Goal: Information Seeking & Learning: Check status

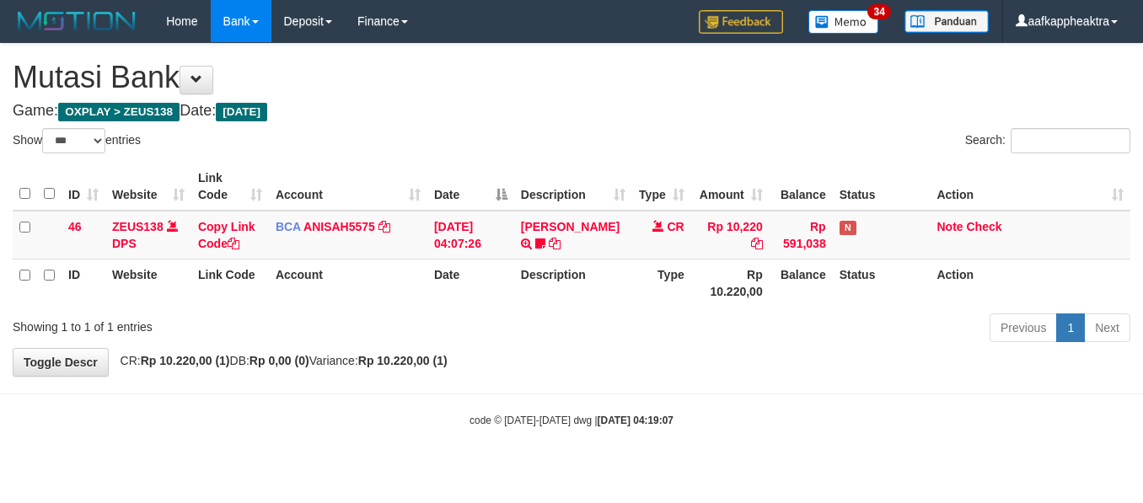
select select "***"
click at [418, 406] on body "Toggle navigation Home Bank Account List Mutasi Bank Search Note Mutasi Deposit…" at bounding box center [571, 235] width 1143 height 471
drag, startPoint x: 359, startPoint y: 424, endPoint x: 525, endPoint y: 414, distance: 166.4
click at [367, 423] on div "code © 2012-2018 dwg | 2025/09/01 04:19:07" at bounding box center [571, 420] width 1143 height 17
select select "***"
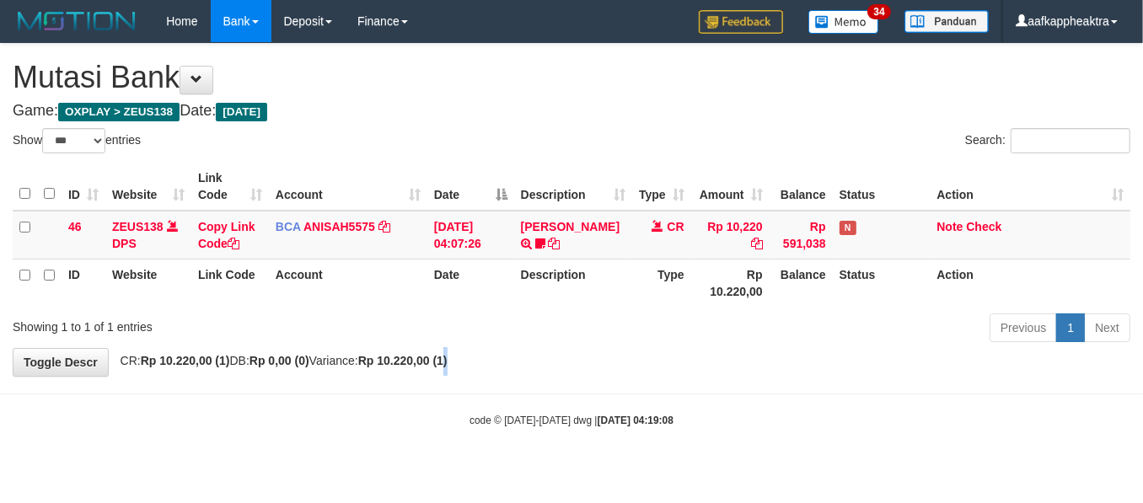
click at [483, 367] on div "**********" at bounding box center [571, 210] width 1143 height 332
click at [411, 378] on body "Toggle navigation Home Bank Account List Mutasi Bank Search Note Mutasi Deposit…" at bounding box center [571, 235] width 1143 height 471
select select "***"
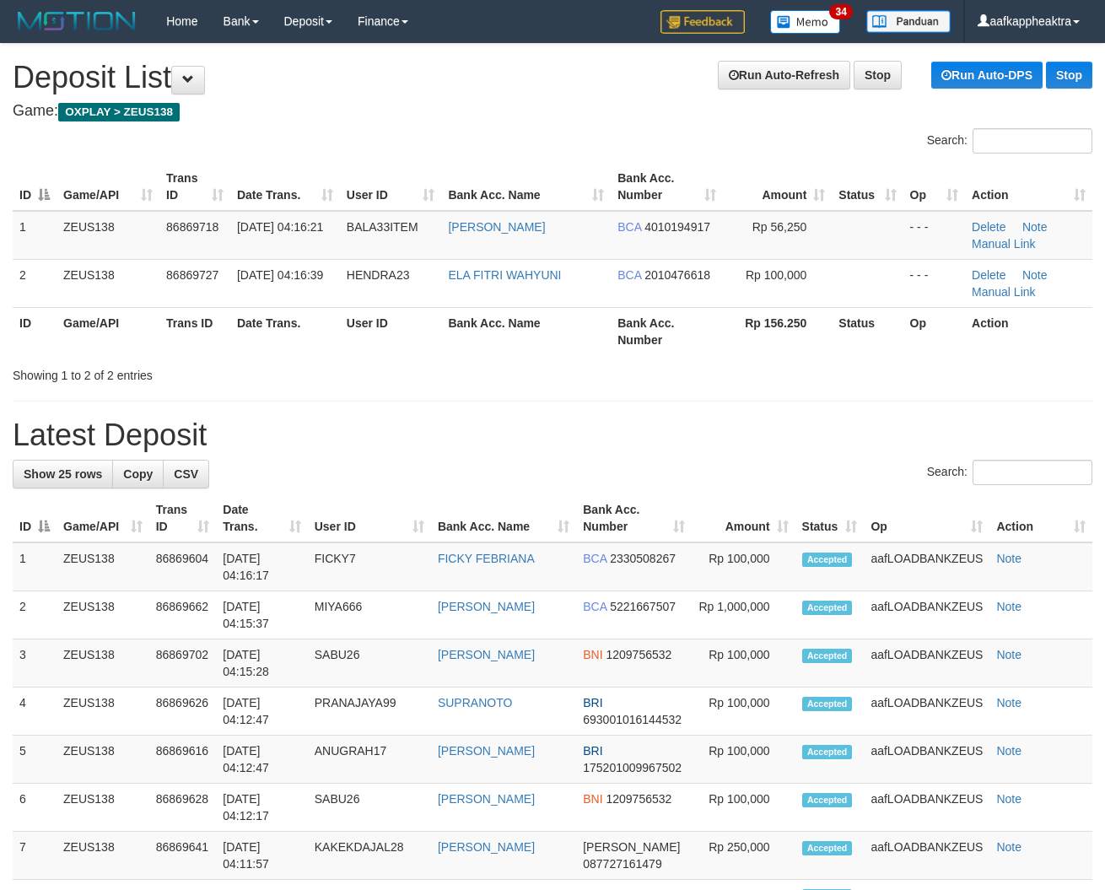
drag, startPoint x: 508, startPoint y: 405, endPoint x: 129, endPoint y: 382, distance: 380.1
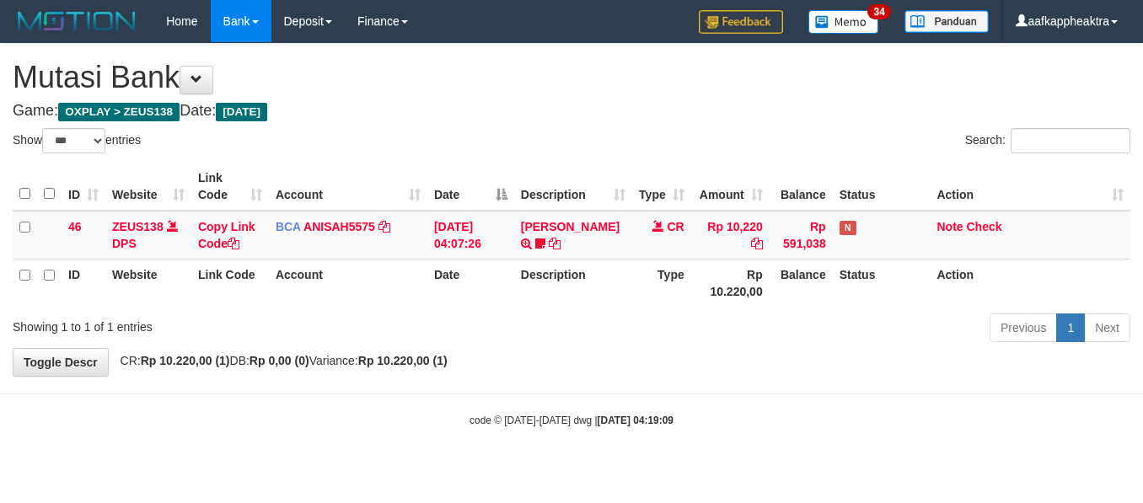
select select "***"
click at [787, 288] on th "Balance" at bounding box center [801, 283] width 63 height 48
drag, startPoint x: 752, startPoint y: 304, endPoint x: 818, endPoint y: 317, distance: 67.0
click at [752, 305] on tr "ID Website Link Code Account Date Description Type Rp 10.220,00 Balance Status …" at bounding box center [572, 283] width 1118 height 48
select select "***"
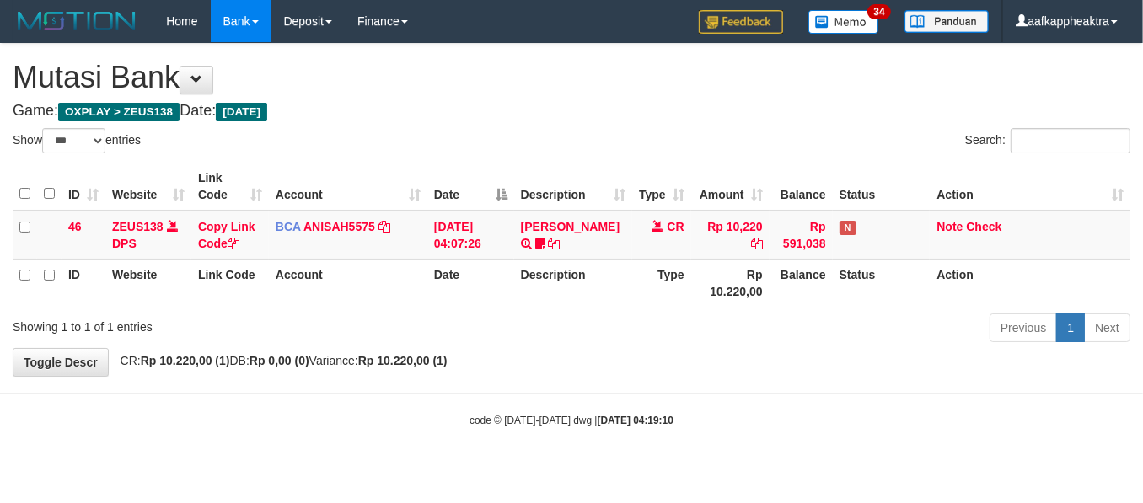
click at [401, 336] on div "Showing 1 to 1 of 1 entries Previous 1 Next" at bounding box center [571, 330] width 1143 height 36
select select "***"
click at [765, 350] on div "**********" at bounding box center [571, 210] width 1143 height 332
select select "***"
click at [721, 361] on div "**********" at bounding box center [571, 210] width 1143 height 332
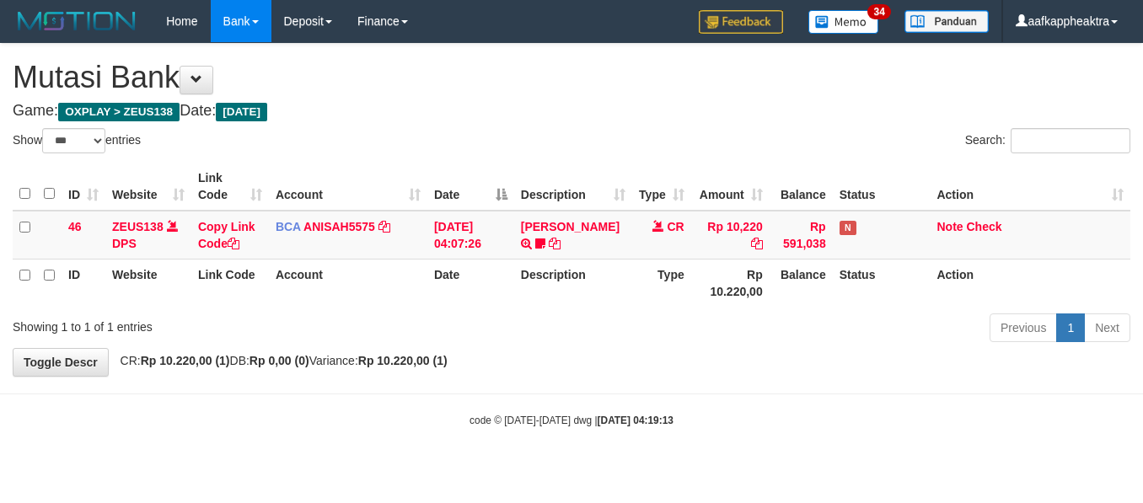
select select "***"
click at [710, 318] on div "Previous 1 Next" at bounding box center [810, 330] width 642 height 36
click at [707, 319] on div "Previous 1 Next" at bounding box center [810, 330] width 642 height 36
select select "***"
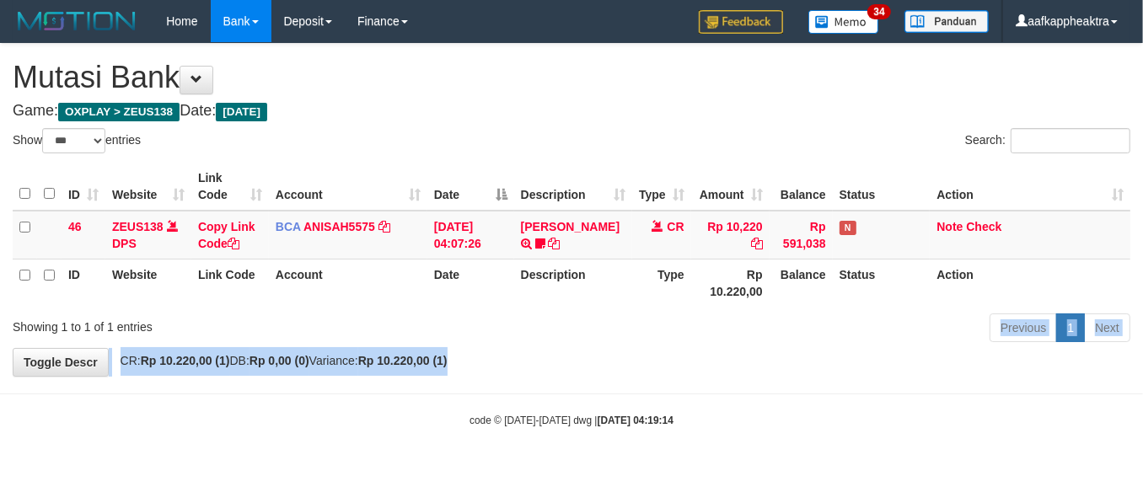
click at [679, 348] on div "**********" at bounding box center [571, 210] width 1143 height 332
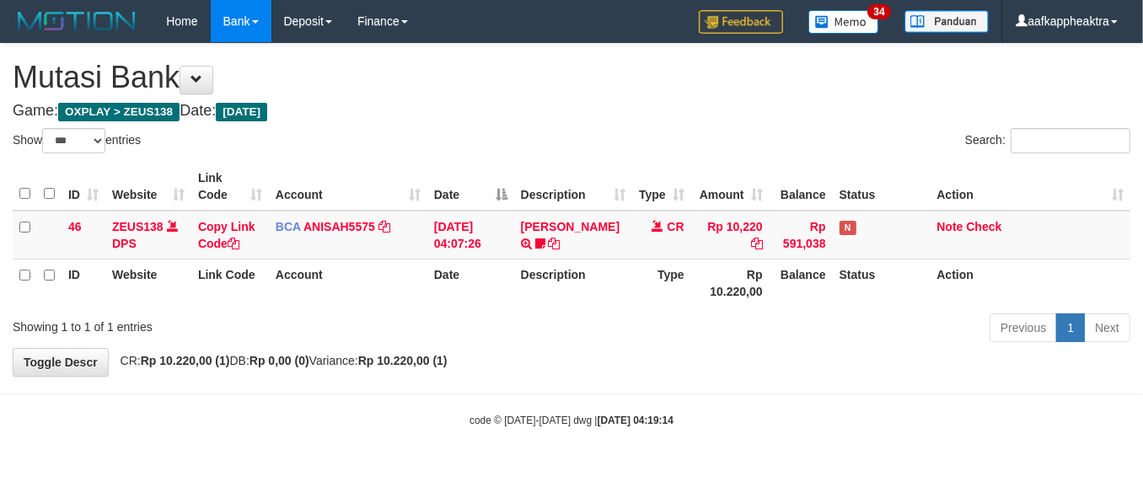
click at [667, 347] on div "Previous 1 Next" at bounding box center [810, 330] width 642 height 36
drag, startPoint x: 555, startPoint y: 337, endPoint x: 588, endPoint y: 309, distance: 43.6
click at [559, 331] on div "Previous 1 Next" at bounding box center [810, 330] width 642 height 36
click at [588, 309] on div "ID Website Link Code Account Date Description Type Amount Balance Status Action…" at bounding box center [571, 235] width 1143 height 154
click at [590, 308] on div "ID Website Link Code Account Date Description Type Amount Balance Status Action…" at bounding box center [571, 235] width 1143 height 154
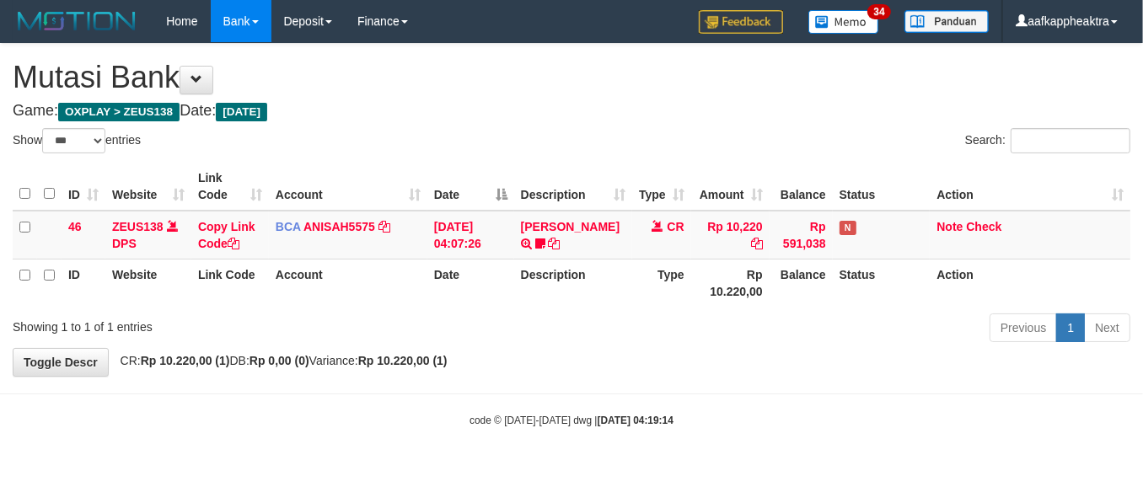
click at [587, 309] on div "ID Website Link Code Account Date Description Type Amount Balance Status Action…" at bounding box center [571, 235] width 1143 height 154
click at [584, 309] on div "ID Website Link Code Account Date Description Type Amount Balance Status Action…" at bounding box center [571, 235] width 1143 height 154
drag, startPoint x: 584, startPoint y: 309, endPoint x: 570, endPoint y: 309, distance: 13.5
click at [570, 309] on div "ID Website Link Code Account Date Description Type Amount Balance Status Action…" at bounding box center [571, 235] width 1143 height 154
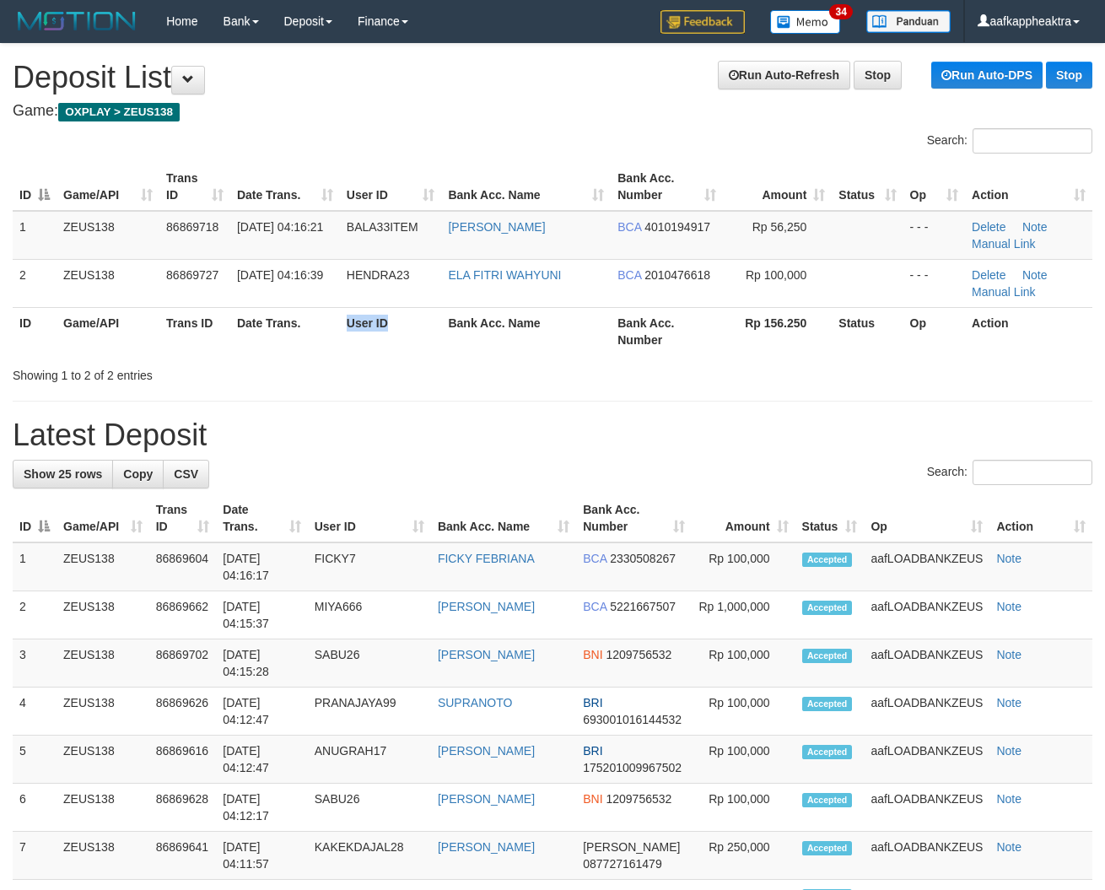
click at [388, 339] on th "User ID" at bounding box center [391, 331] width 102 height 48
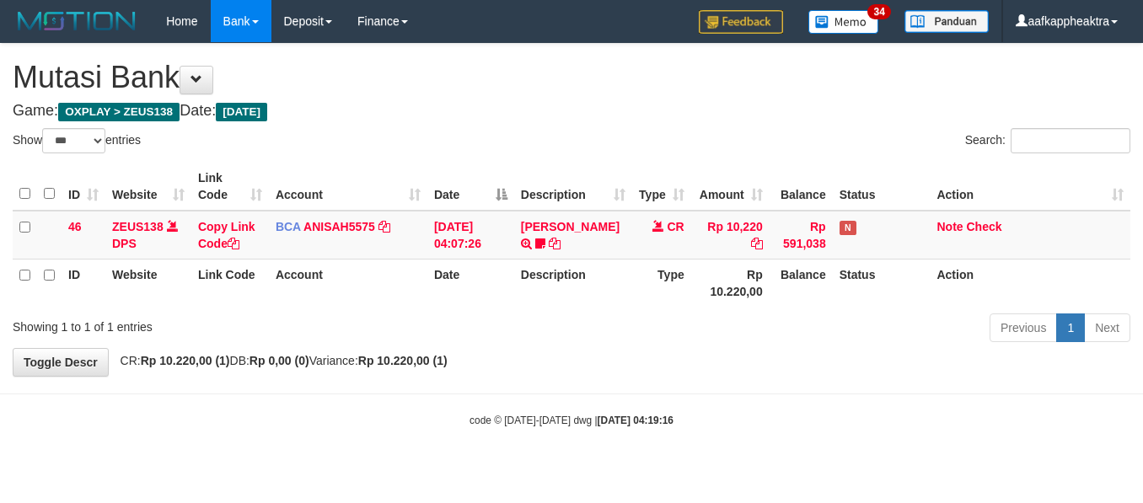
select select "***"
click at [639, 312] on div "Previous 1 Next" at bounding box center [810, 330] width 642 height 36
click at [637, 308] on div "ID Website Link Code Account Date Description Type Amount Balance Status Action…" at bounding box center [571, 235] width 1143 height 154
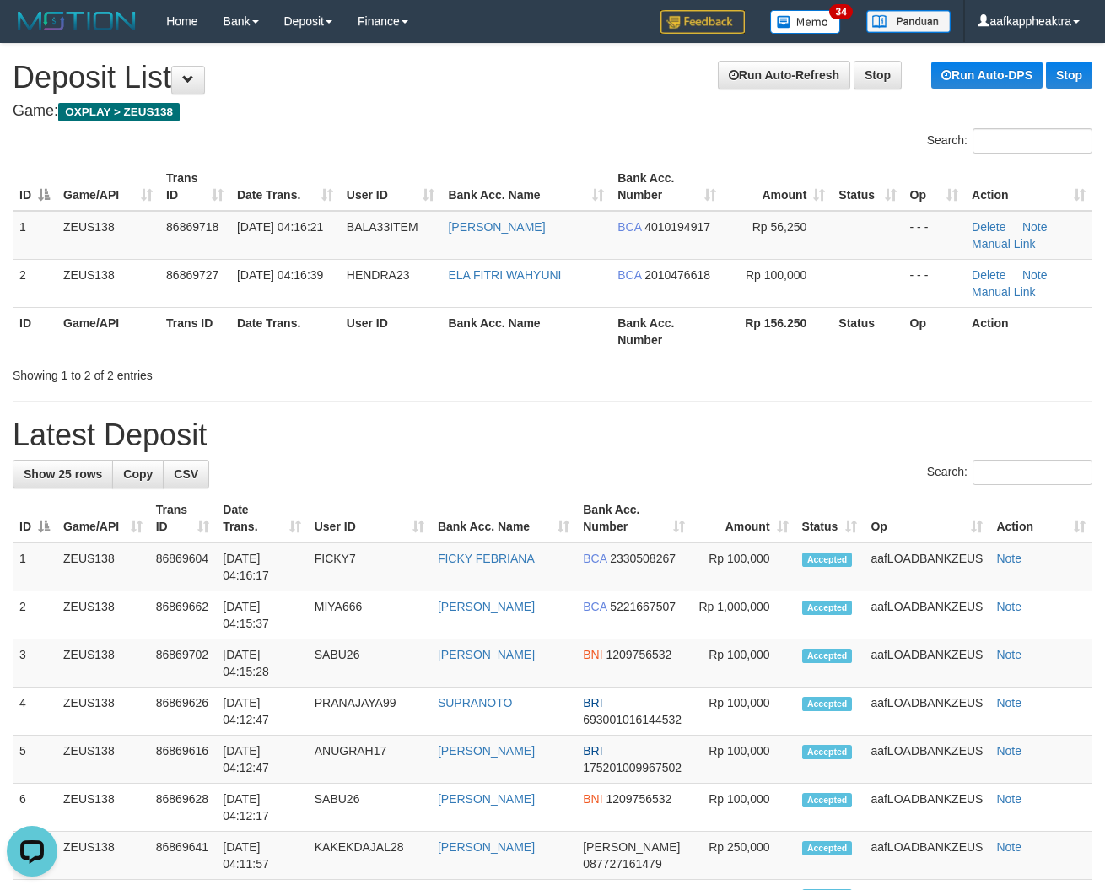
drag, startPoint x: 622, startPoint y: 386, endPoint x: 680, endPoint y: 389, distance: 57.4
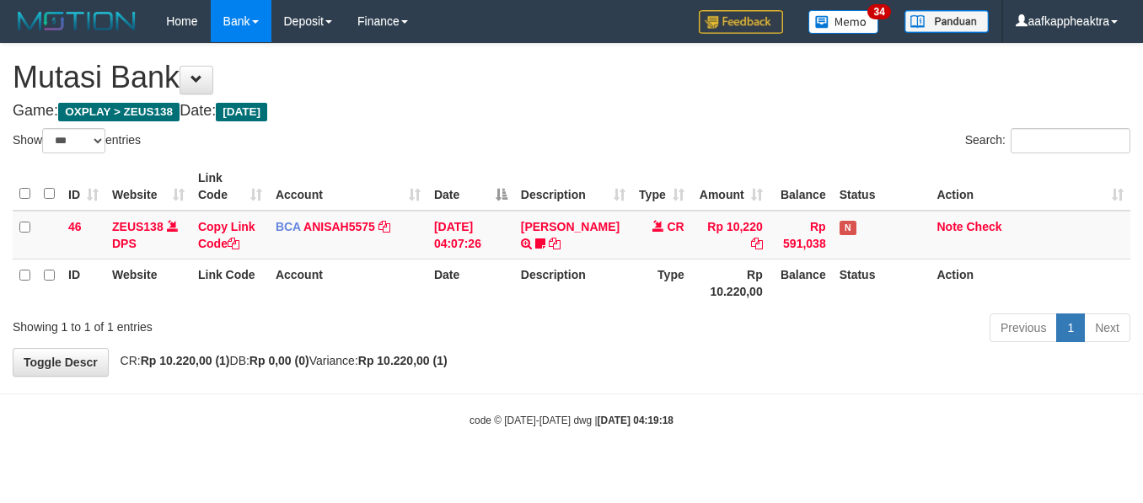
select select "***"
click at [801, 288] on th "Balance" at bounding box center [801, 283] width 63 height 48
click at [878, 293] on th "Status" at bounding box center [882, 283] width 98 height 48
click at [761, 333] on div "Previous 1 Next" at bounding box center [810, 330] width 642 height 36
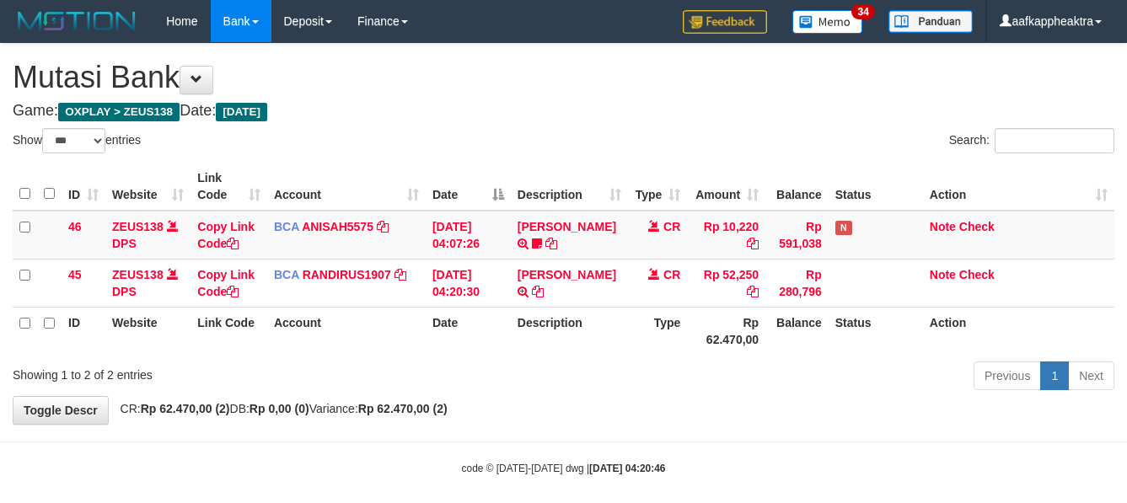
select select "***"
drag, startPoint x: 0, startPoint y: 0, endPoint x: 744, endPoint y: 338, distance: 817.0
click at [742, 337] on th "Rp 62.470,00" at bounding box center [726, 331] width 78 height 48
select select "***"
click at [591, 360] on div "Previous 1 Next" at bounding box center [798, 378] width 632 height 36
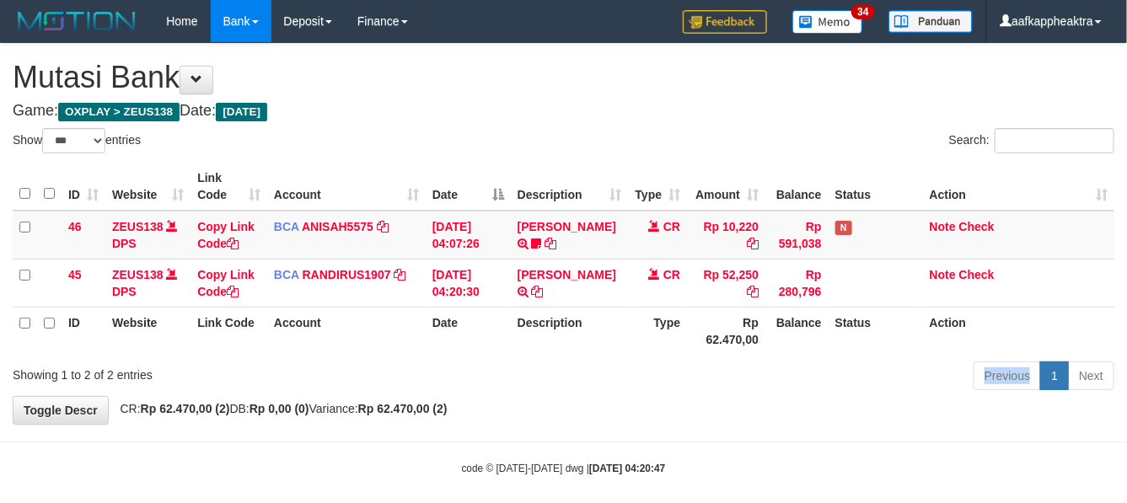
click at [592, 360] on div "Previous 1 Next" at bounding box center [798, 378] width 632 height 36
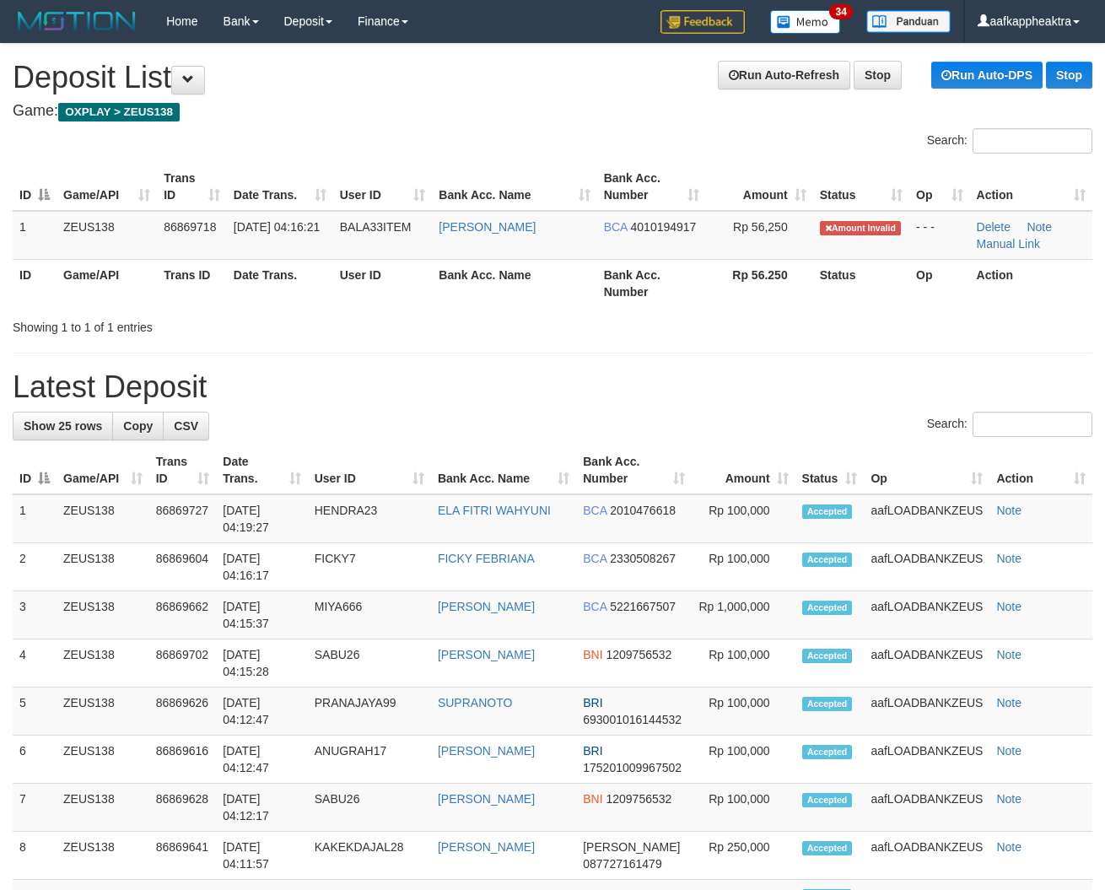
click at [427, 390] on h1 "Latest Deposit" at bounding box center [552, 387] width 1079 height 34
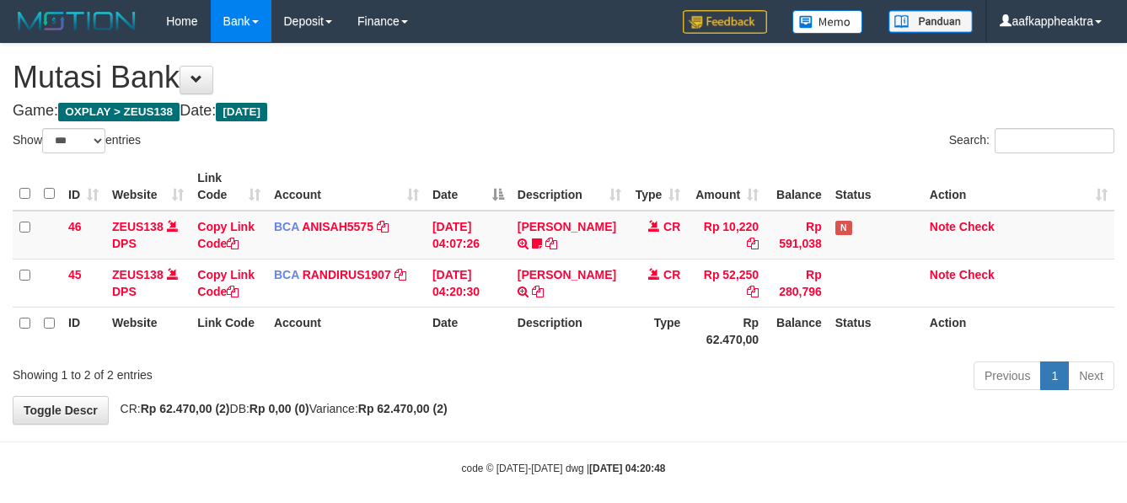
select select "***"
click at [439, 291] on td "[DATE] 04:20:30" at bounding box center [468, 283] width 85 height 48
select select "***"
drag, startPoint x: 639, startPoint y: 331, endPoint x: 1040, endPoint y: 363, distance: 401.8
click at [664, 339] on th "Type" at bounding box center [657, 331] width 59 height 48
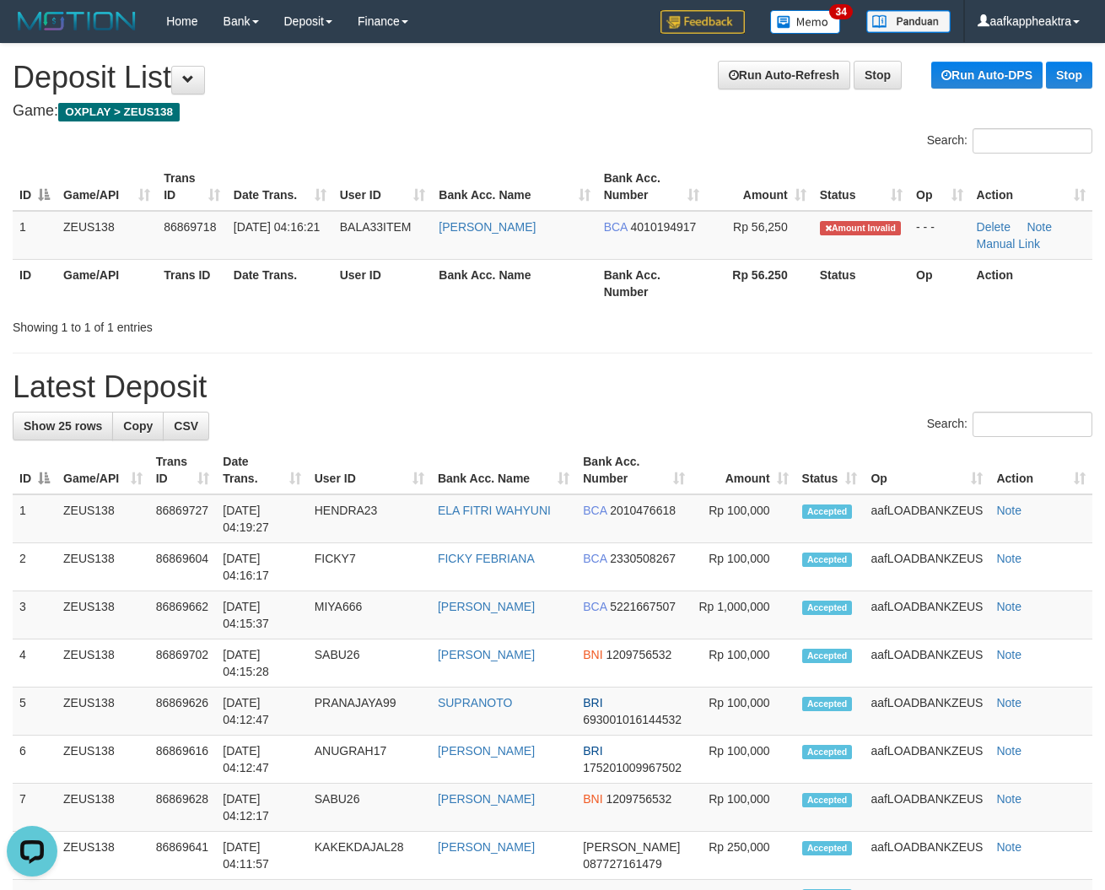
click at [531, 401] on h1 "Latest Deposit" at bounding box center [552, 387] width 1079 height 34
click at [453, 401] on h1 "Latest Deposit" at bounding box center [552, 387] width 1079 height 34
click at [629, 399] on h1 "Latest Deposit" at bounding box center [552, 387] width 1079 height 34
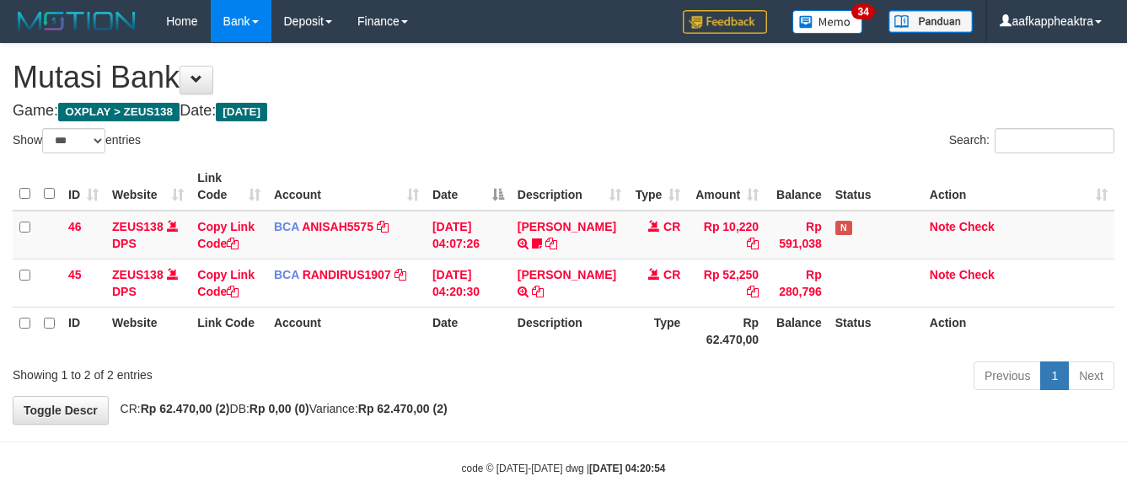
select select "***"
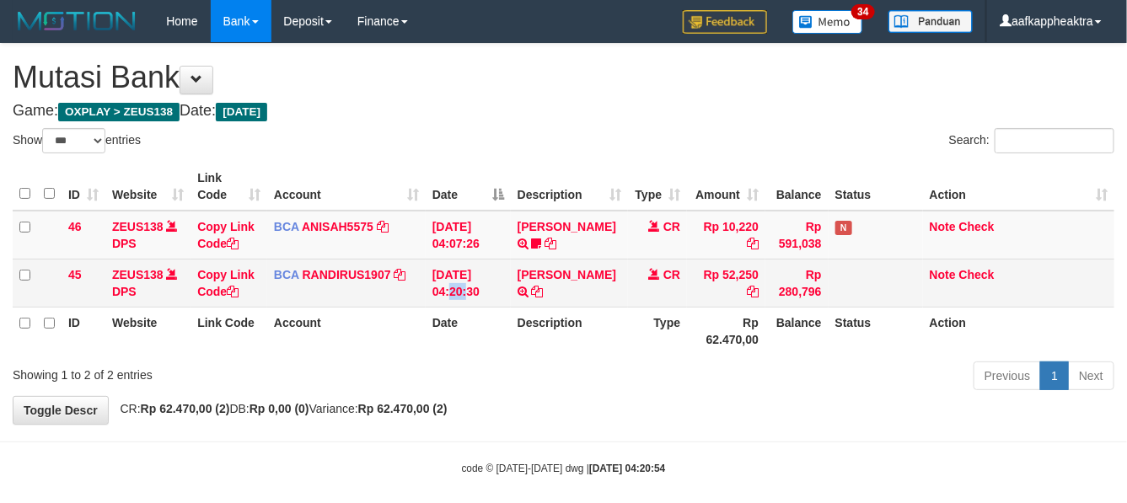
click at [471, 274] on td "[DATE] 04:20:30" at bounding box center [468, 283] width 85 height 48
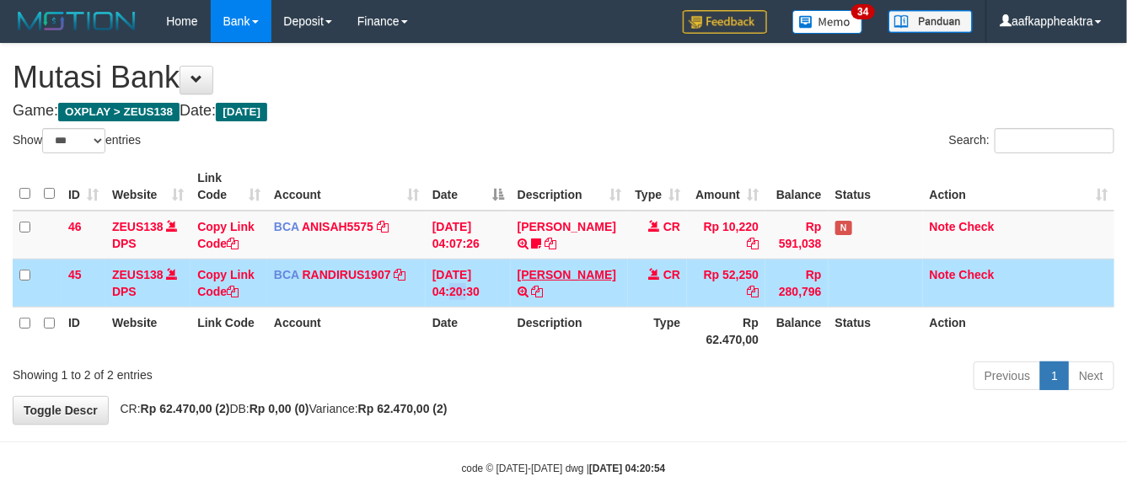
drag, startPoint x: 510, startPoint y: 266, endPoint x: 541, endPoint y: 268, distance: 30.5
click at [511, 272] on tr "45 ZEUS138 DPS Copy Link Code BCA RANDIRUS1907 DPS [PERSON_NAME] mutasi_2025090…" at bounding box center [564, 283] width 1102 height 48
click at [637, 293] on td "CR" at bounding box center [657, 283] width 59 height 48
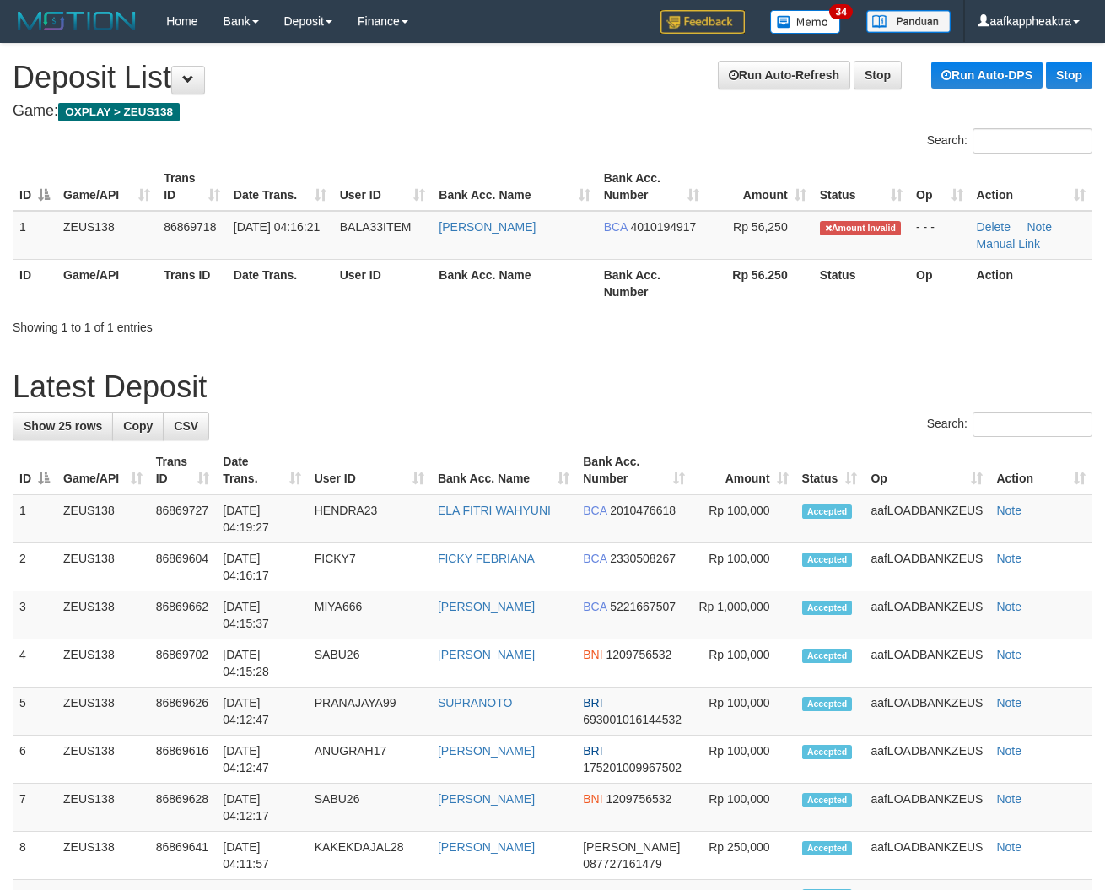
click at [325, 390] on h1 "Latest Deposit" at bounding box center [552, 387] width 1079 height 34
drag, startPoint x: 453, startPoint y: 407, endPoint x: 5, endPoint y: 351, distance: 451.3
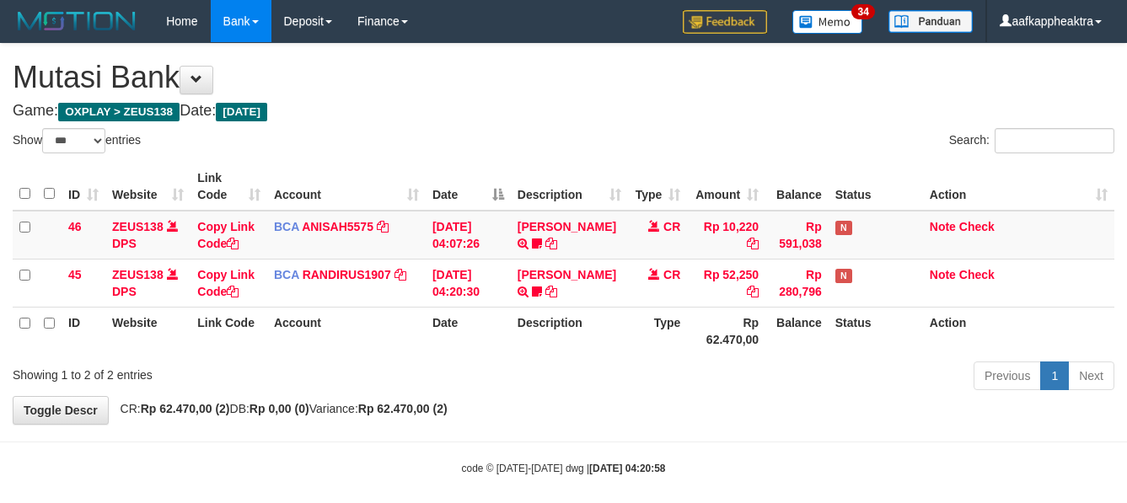
select select "***"
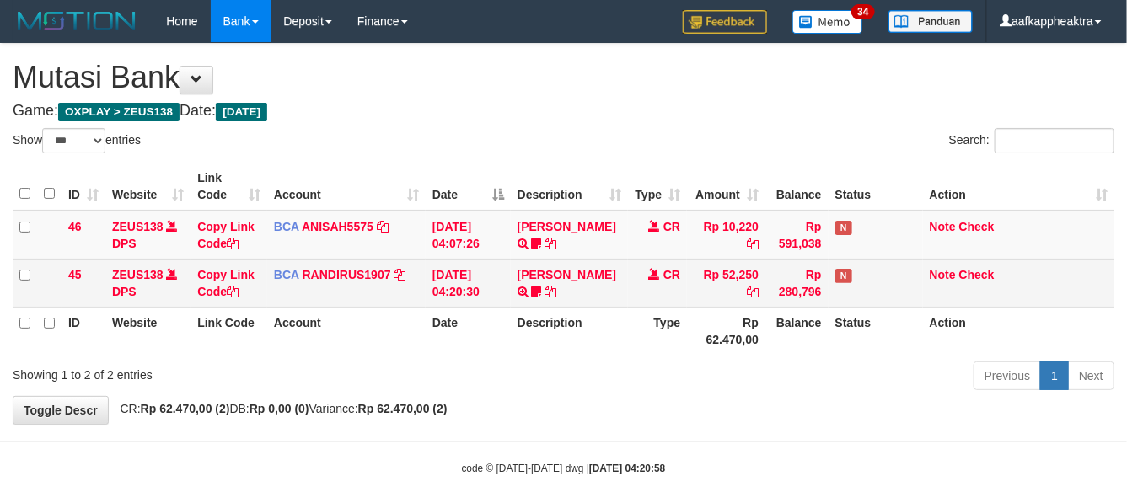
click at [697, 307] on td "Rp 52,250" at bounding box center [726, 283] width 78 height 48
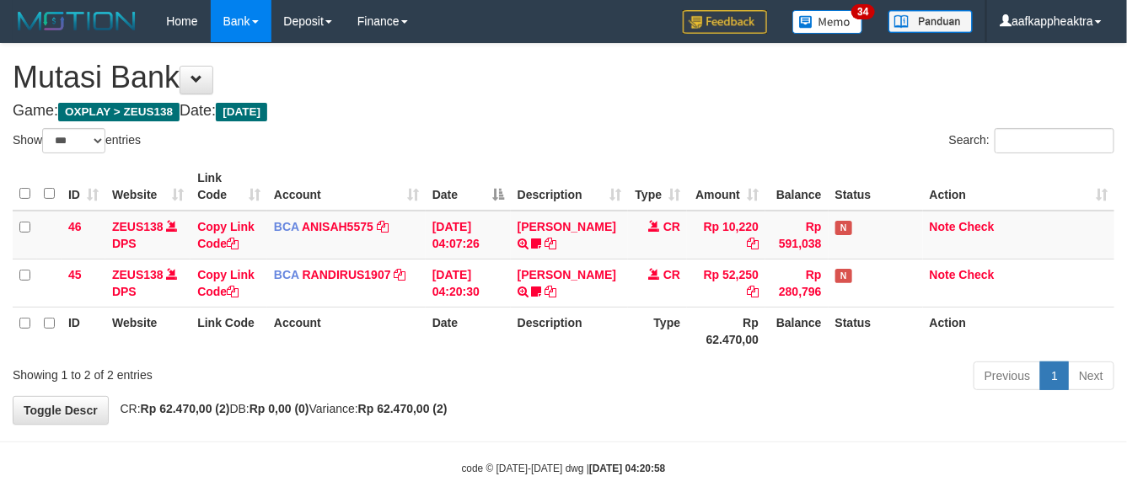
drag, startPoint x: 697, startPoint y: 321, endPoint x: 839, endPoint y: 327, distance: 142.6
click at [698, 307] on td "Rp 52,250" at bounding box center [726, 283] width 78 height 48
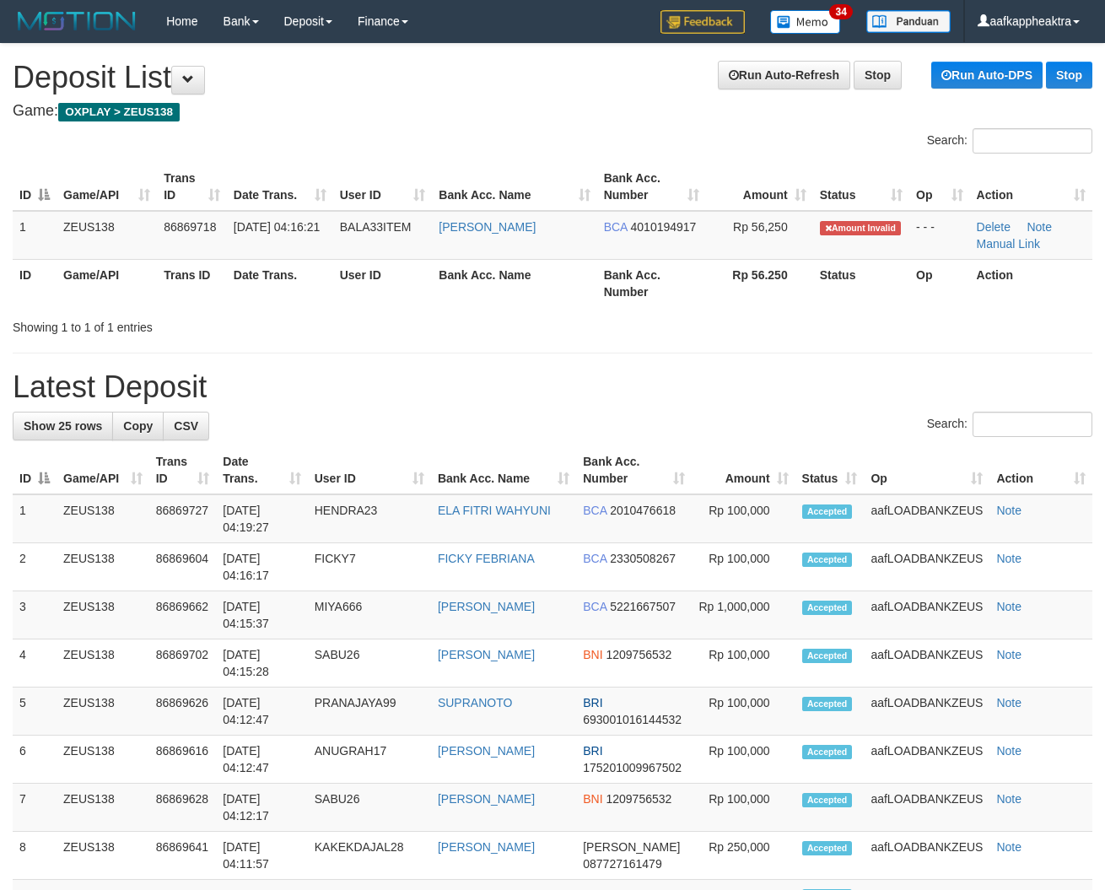
click at [448, 422] on div "Search:" at bounding box center [552, 427] width 1079 height 30
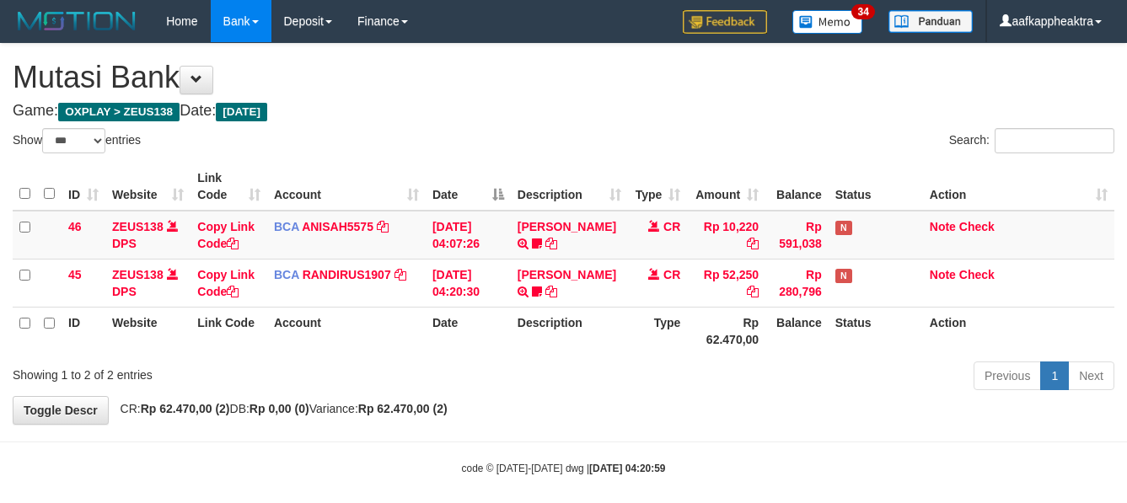
select select "***"
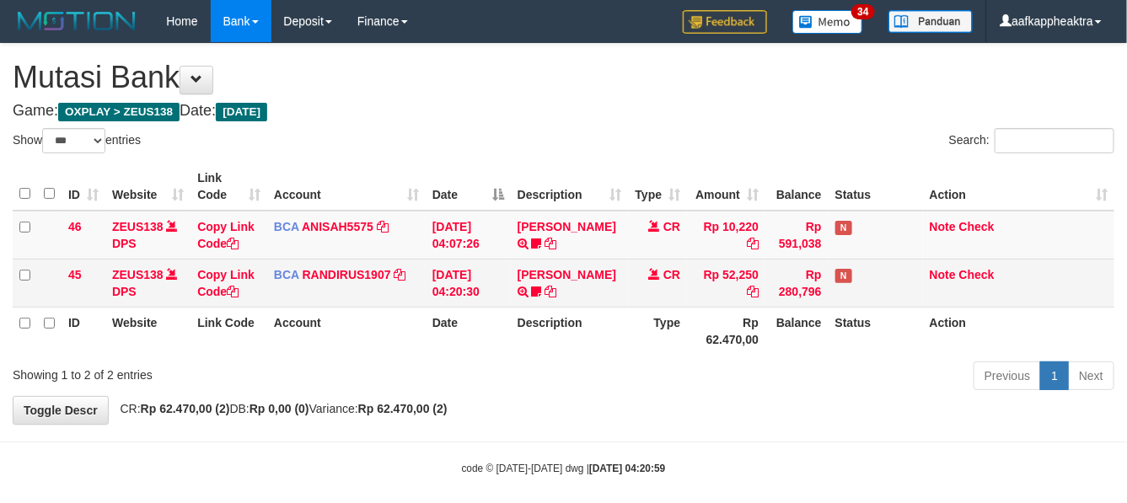
click at [626, 307] on td "[PERSON_NAME] TRSF E-BANKING CR 0109/FTSCY/WS95271 52250.00[PERSON_NAME] Bala33…" at bounding box center [570, 283] width 118 height 48
click at [627, 307] on td "[PERSON_NAME] TRSF E-BANKING CR 0109/FTSCY/WS95271 52250.00[PERSON_NAME] Bala33…" at bounding box center [570, 283] width 118 height 48
click at [629, 307] on td "CR" at bounding box center [657, 283] width 59 height 48
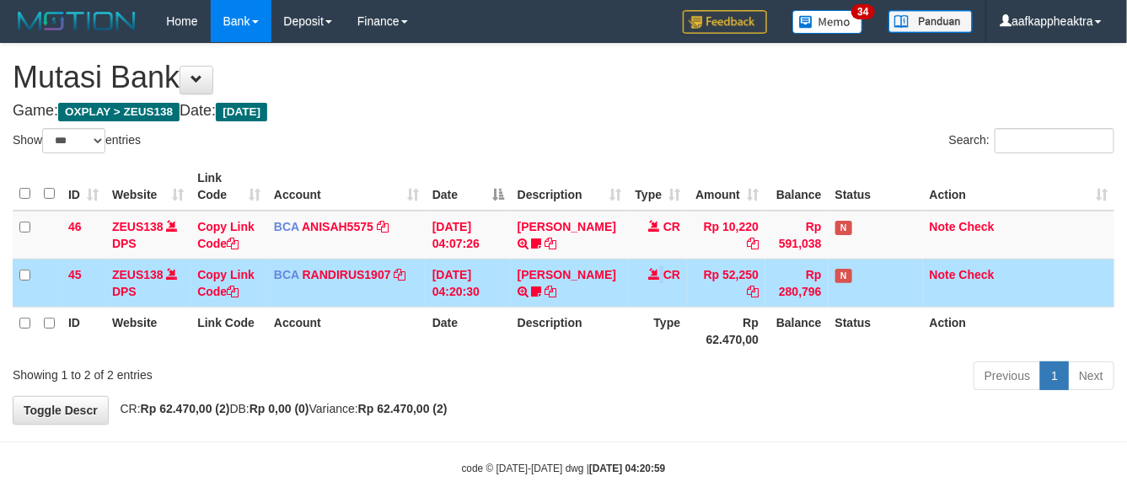
click at [629, 307] on td "CR" at bounding box center [657, 283] width 59 height 48
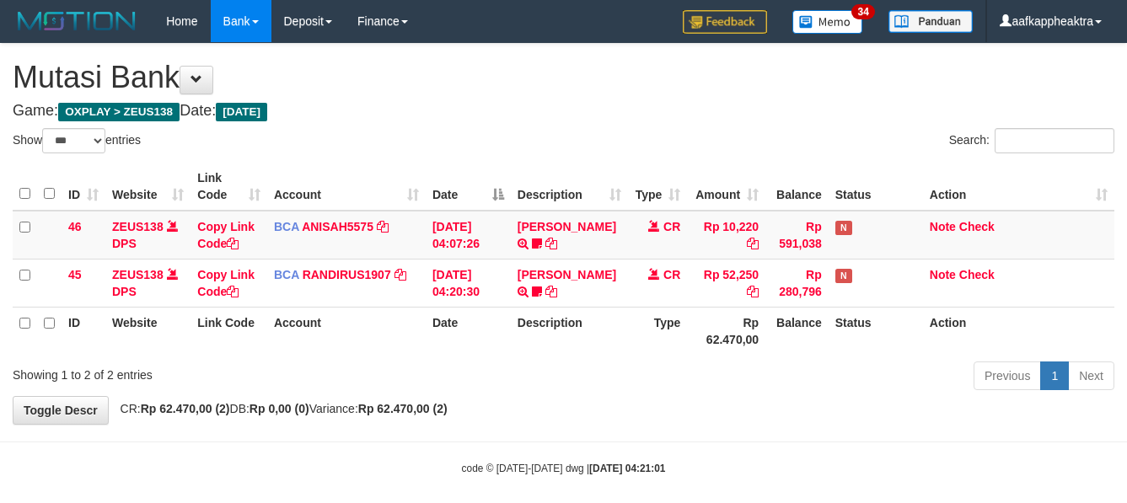
select select "***"
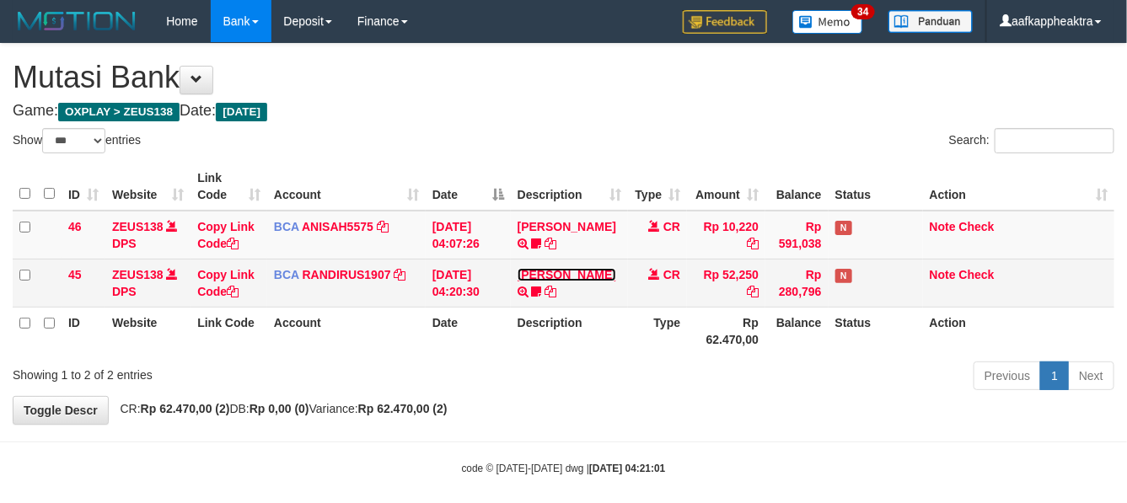
click at [546, 282] on link "[PERSON_NAME]" at bounding box center [567, 274] width 99 height 13
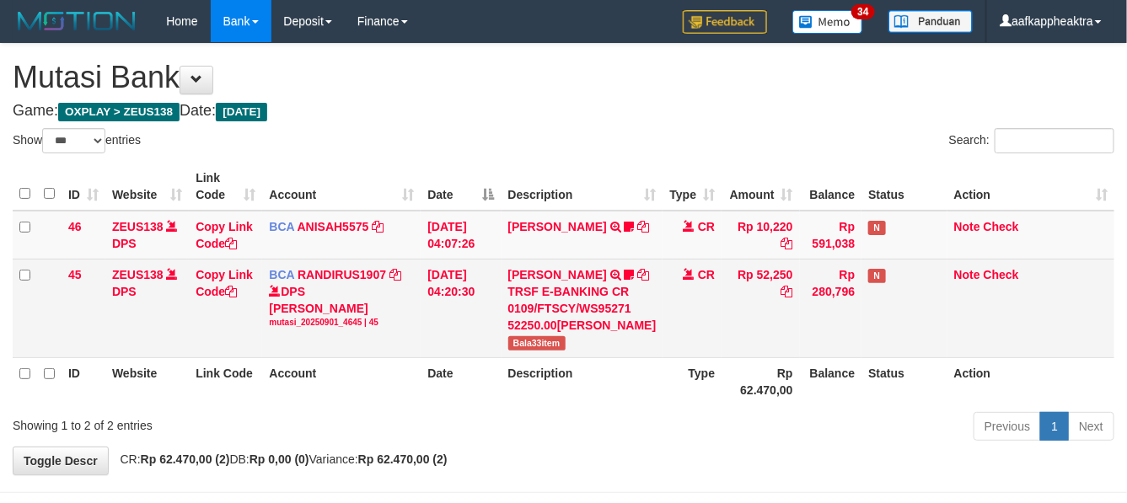
click at [823, 321] on td "Rp 280,796" at bounding box center [831, 308] width 62 height 99
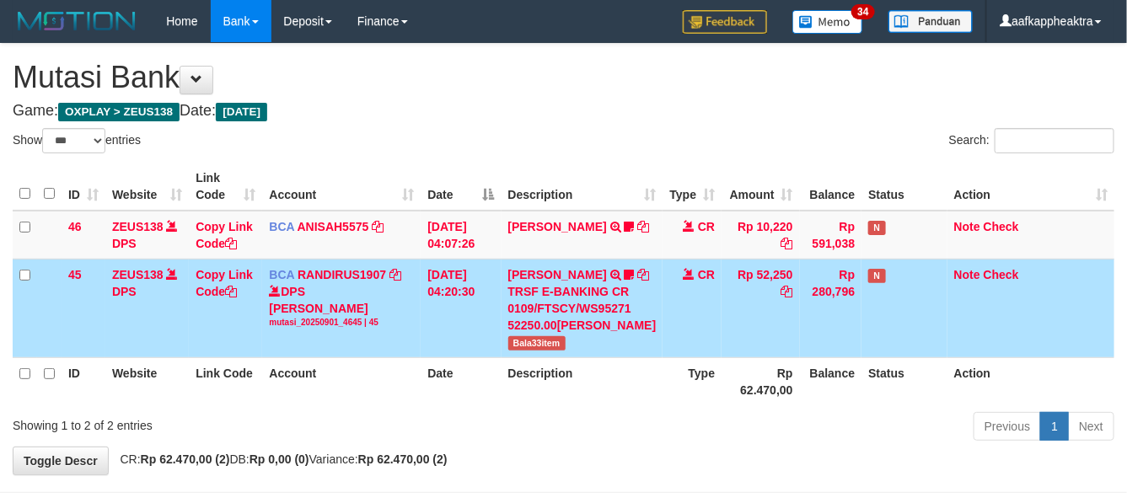
click at [836, 316] on td "Rp 280,796" at bounding box center [831, 308] width 62 height 99
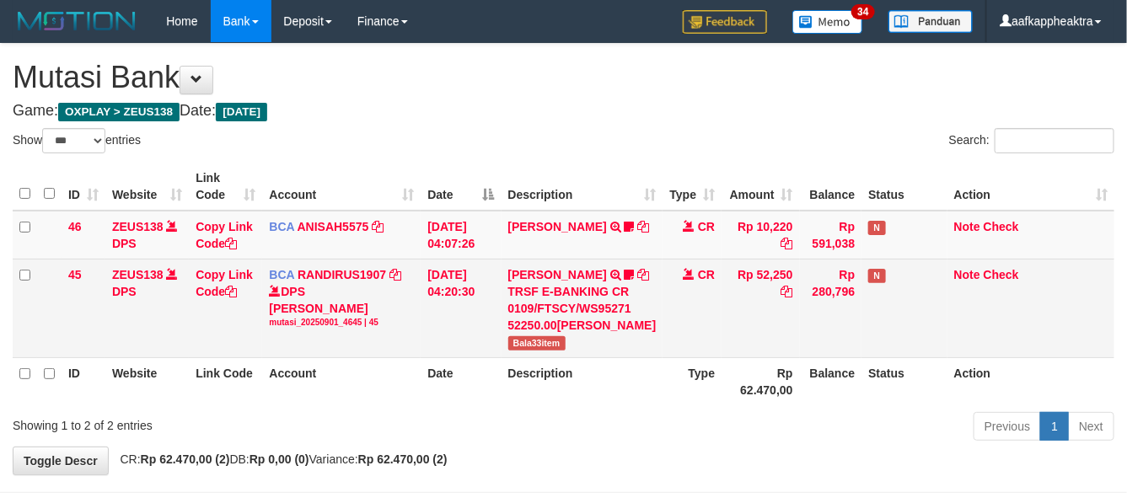
click at [818, 322] on td "Rp 280,796" at bounding box center [831, 308] width 62 height 99
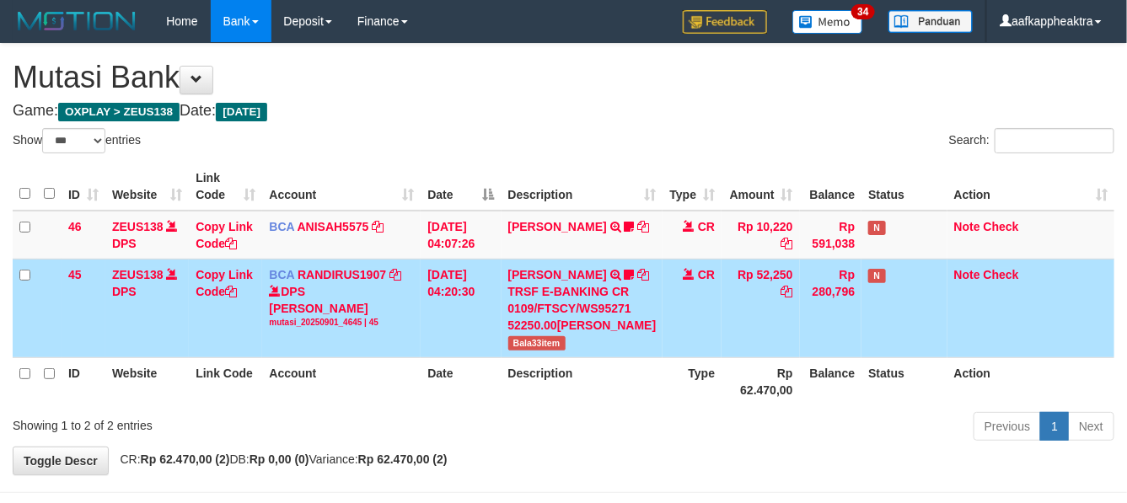
drag, startPoint x: 899, startPoint y: 316, endPoint x: 765, endPoint y: 335, distance: 135.4
click at [788, 330] on tr "45 ZEUS138 DPS Copy Link Code BCA RANDIRUS1907 DPS RANDI RUSTANDI mutasi_202509…" at bounding box center [564, 308] width 1102 height 99
click at [800, 331] on td "Rp 280,796" at bounding box center [831, 308] width 62 height 99
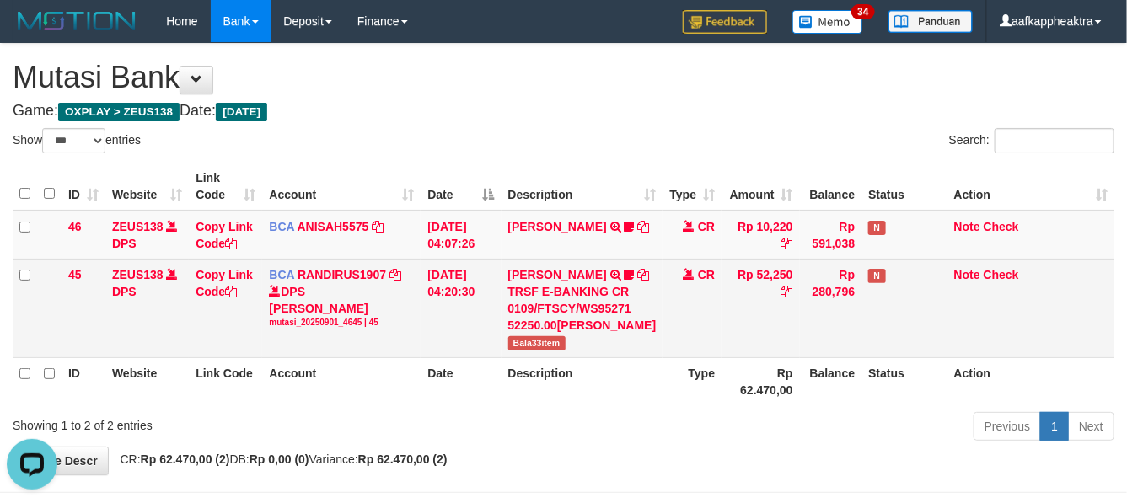
drag, startPoint x: 723, startPoint y: 347, endPoint x: 841, endPoint y: 350, distance: 118.1
click at [723, 348] on td "Rp 52,250" at bounding box center [761, 308] width 78 height 99
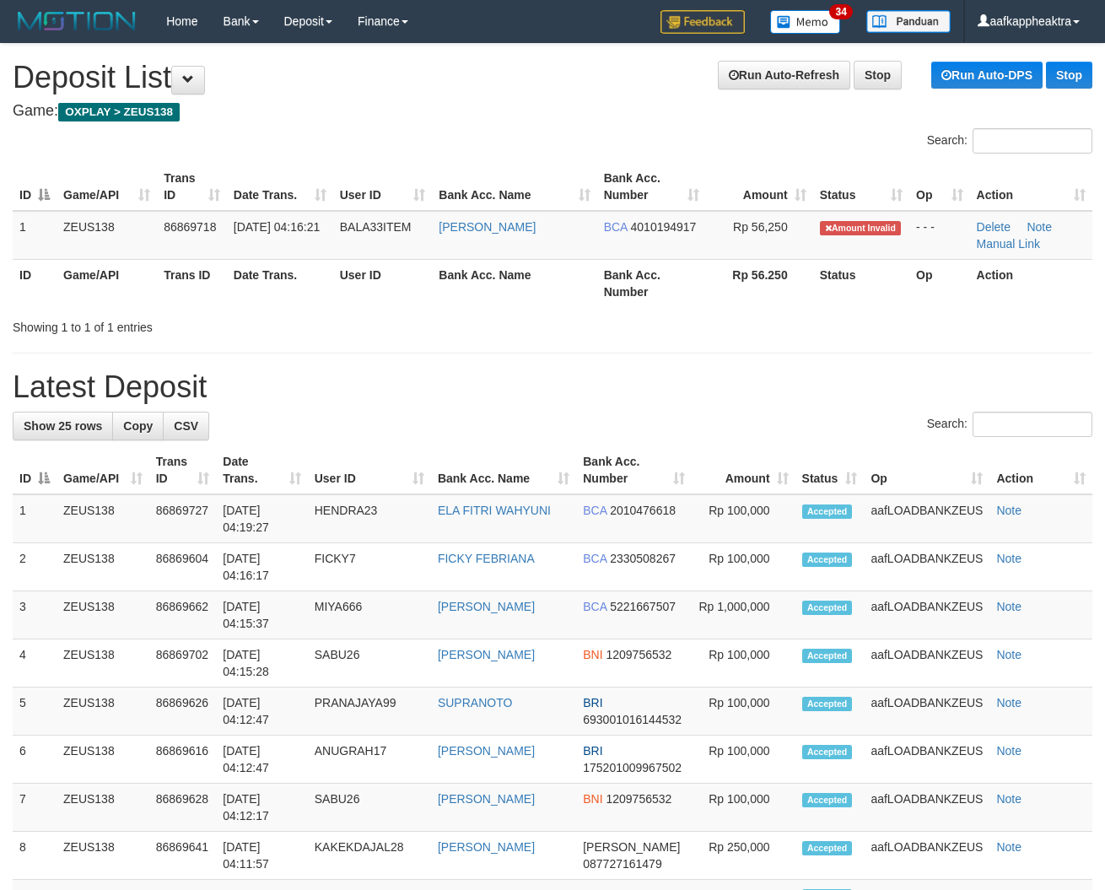
click at [492, 398] on h1 "Latest Deposit" at bounding box center [552, 387] width 1079 height 34
drag, startPoint x: 533, startPoint y: 403, endPoint x: 40, endPoint y: 392, distance: 492.6
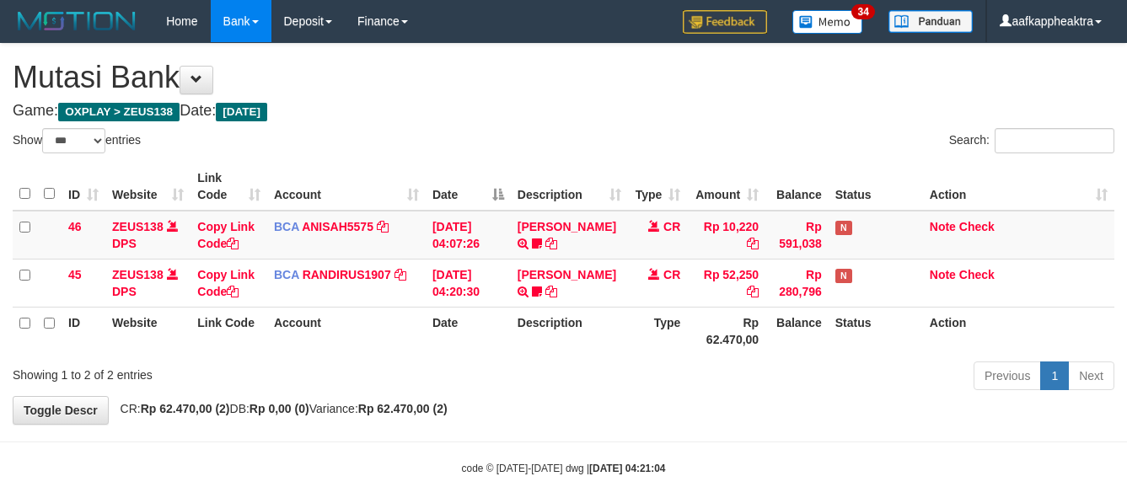
select select "***"
click at [647, 338] on th "Type" at bounding box center [657, 331] width 59 height 48
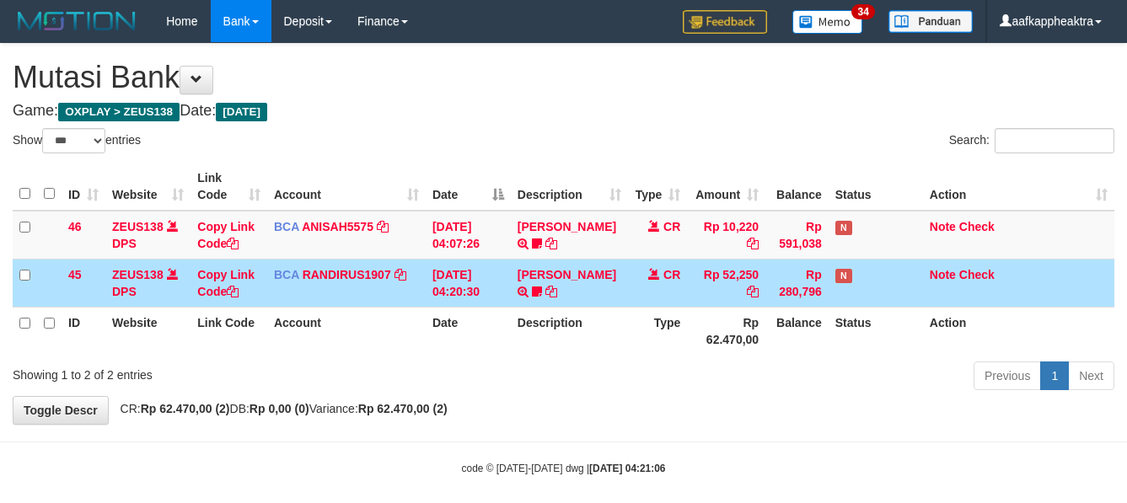
select select "***"
click at [621, 307] on tr "45 ZEUS138 DPS Copy Link Code BCA RANDIRUS1907 DPS RANDI RUSTANDI mutasi_202509…" at bounding box center [564, 283] width 1102 height 48
drag, startPoint x: 693, startPoint y: 339, endPoint x: 709, endPoint y: 331, distance: 17.7
click at [693, 339] on th "Rp 62.470,00" at bounding box center [726, 331] width 78 height 48
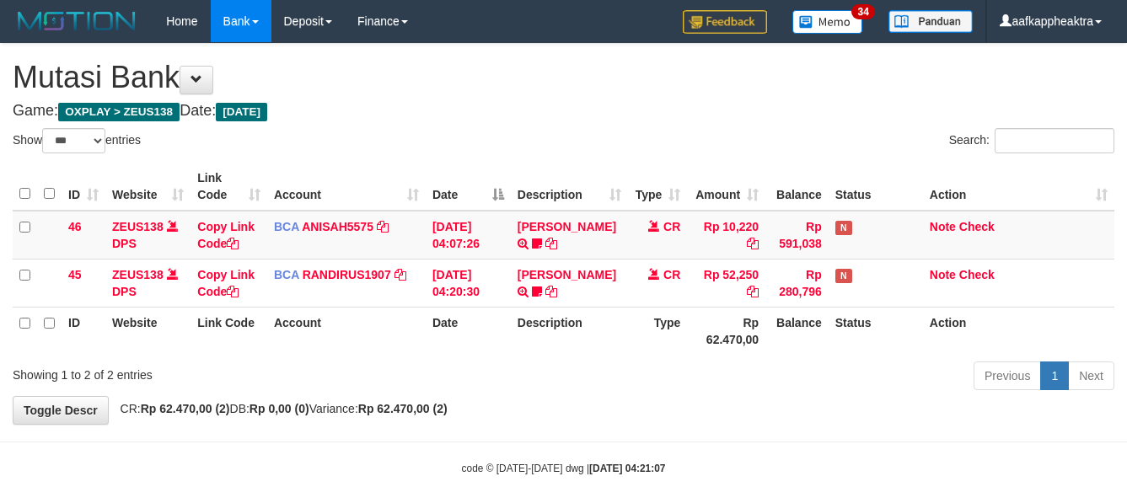
select select "***"
click at [702, 335] on th "Rp 62.470,00" at bounding box center [726, 331] width 78 height 48
click at [704, 337] on th "Rp 62.470,00" at bounding box center [726, 331] width 78 height 48
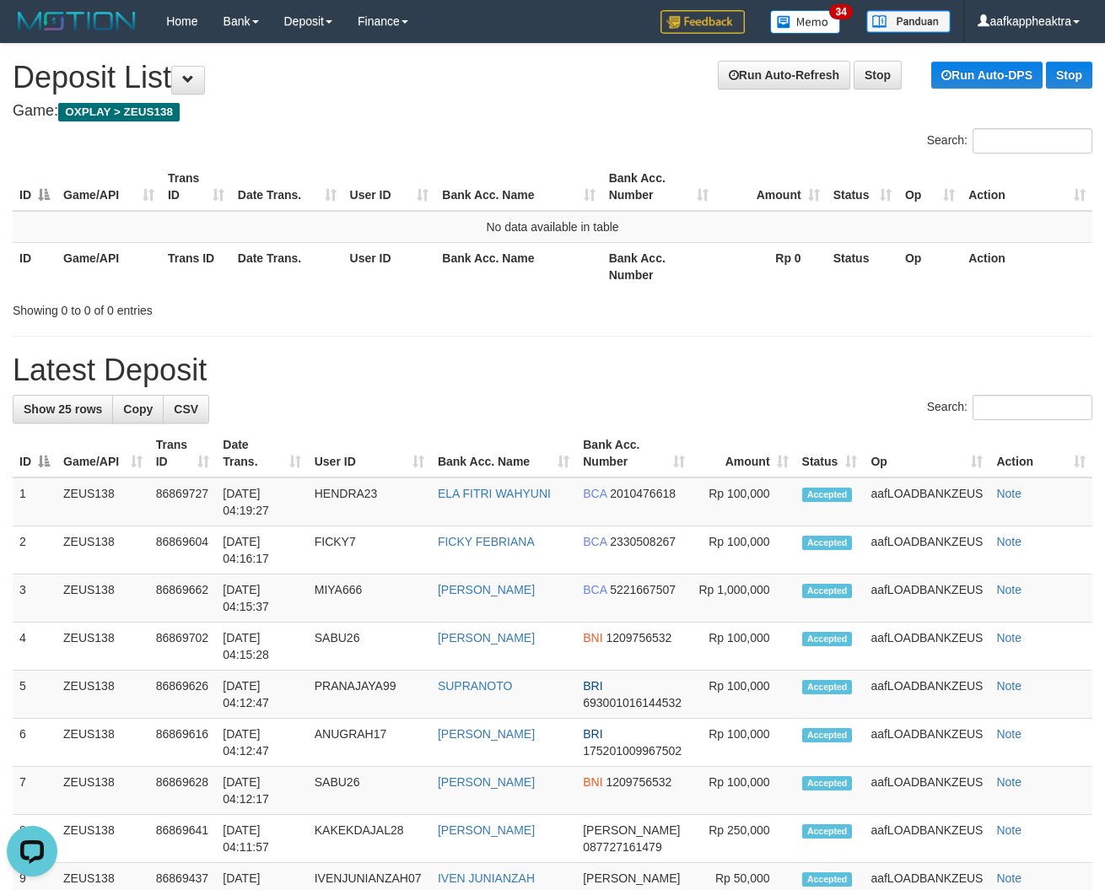
click at [660, 469] on th "Bank Acc. Number" at bounding box center [634, 453] width 116 height 48
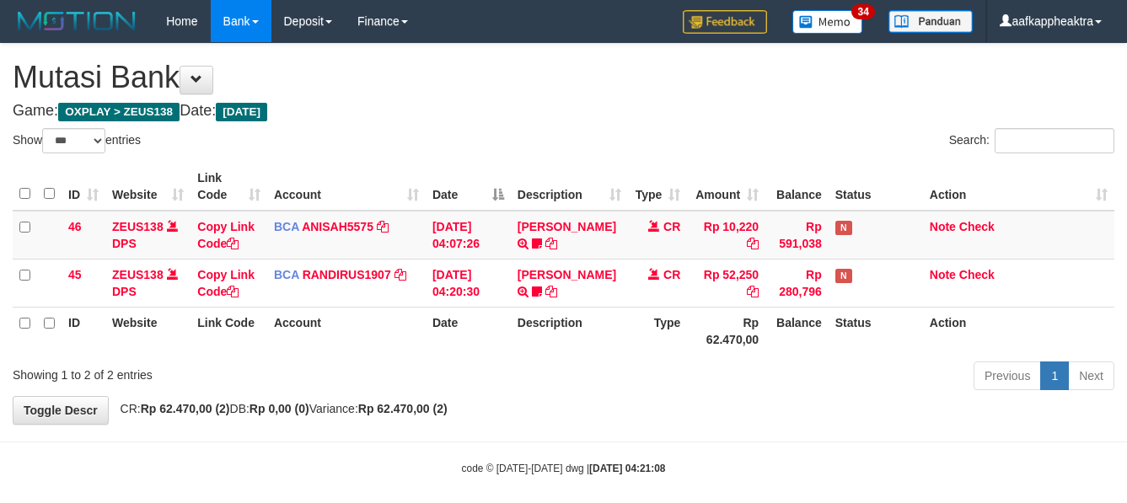
select select "***"
click at [710, 342] on th "Rp 62.470,00" at bounding box center [726, 331] width 78 height 48
click at [711, 347] on th "Rp 62.470,00" at bounding box center [726, 331] width 78 height 48
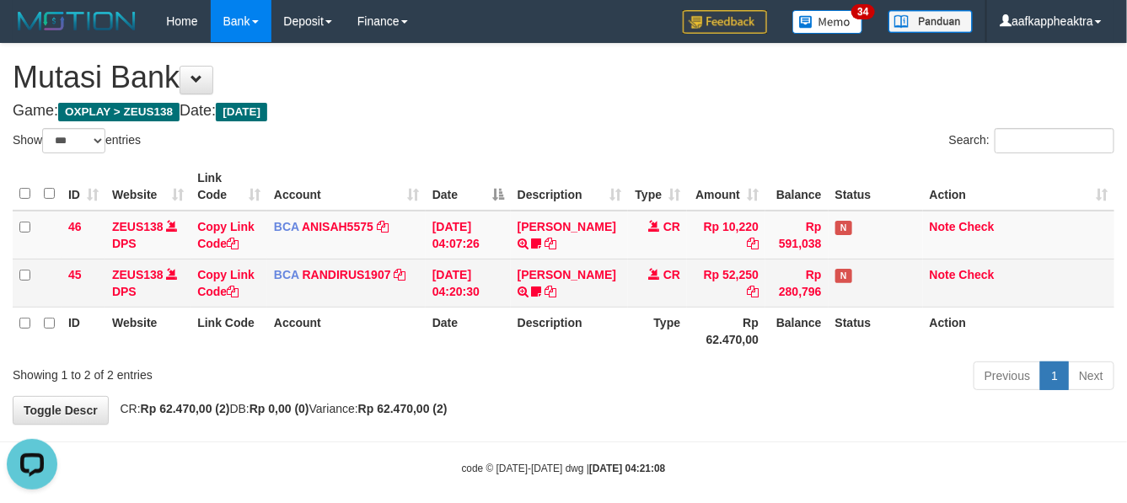
click at [791, 307] on td "Rp 280,796" at bounding box center [797, 283] width 63 height 48
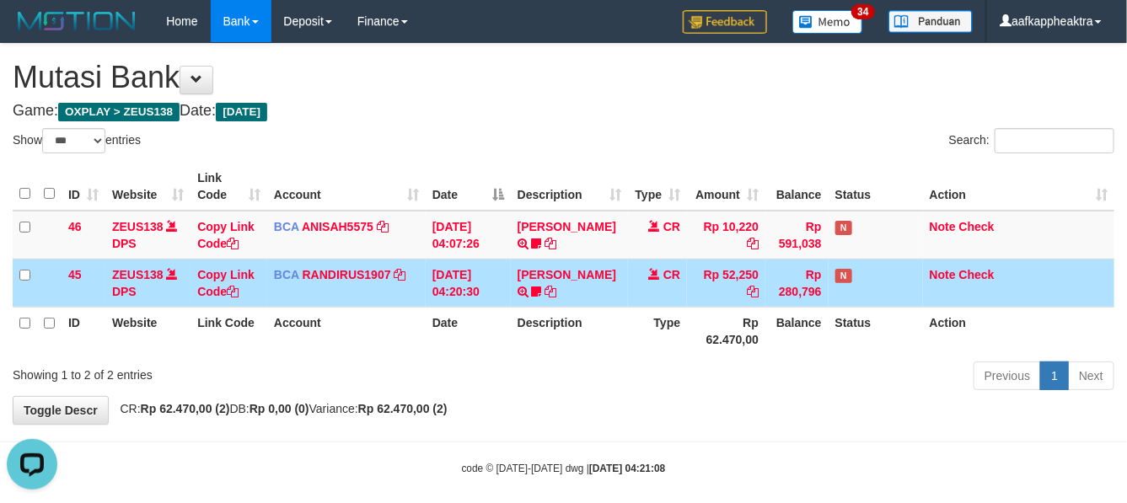
click at [504, 288] on td "01/09/2025 04:20:30" at bounding box center [468, 283] width 85 height 48
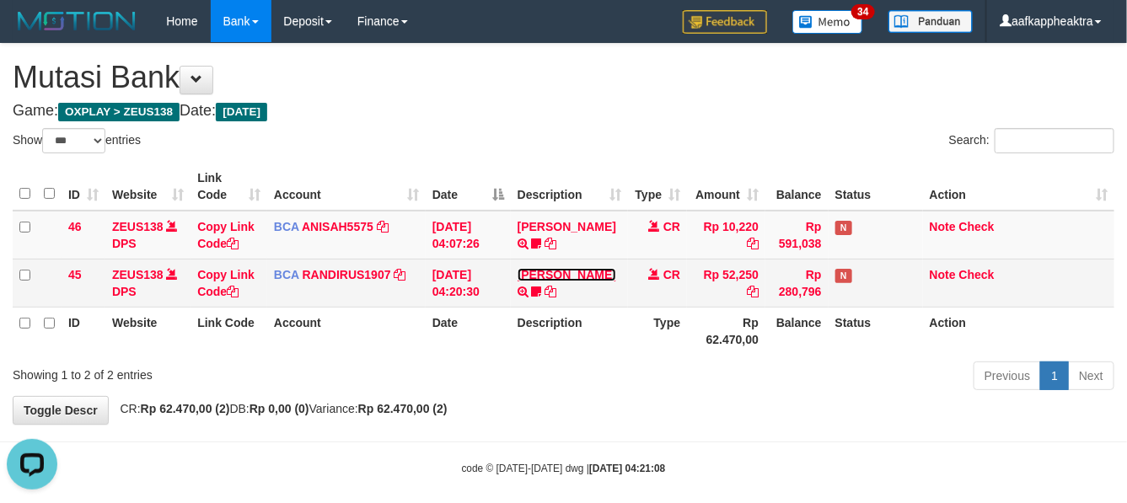
click at [529, 275] on link "TENNY SETIAWAN" at bounding box center [567, 274] width 99 height 13
click at [531, 275] on link "TENNY SETIAWAN" at bounding box center [567, 274] width 99 height 13
click at [554, 282] on link "TENNY SETIAWAN" at bounding box center [567, 274] width 99 height 13
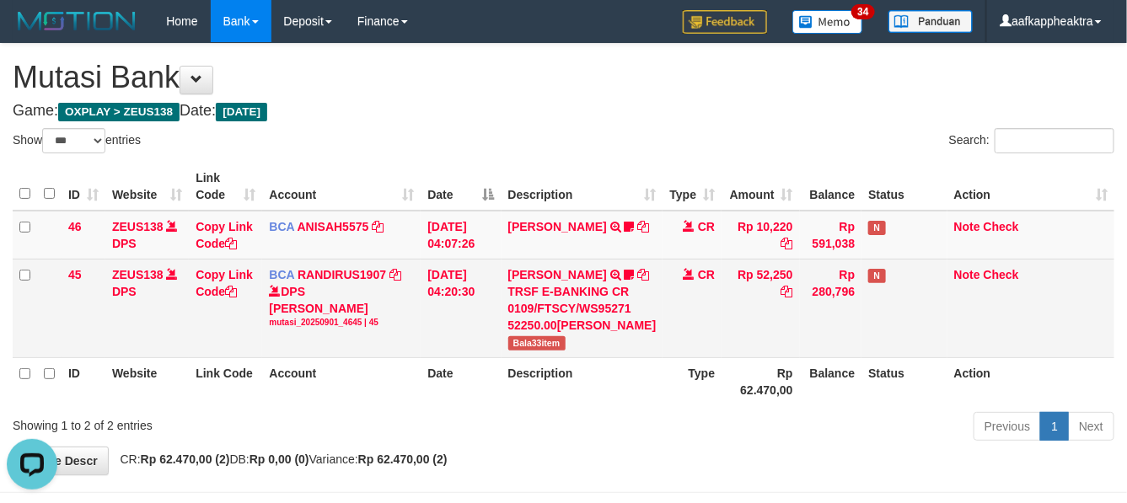
drag, startPoint x: 617, startPoint y: 292, endPoint x: 631, endPoint y: 301, distance: 16.4
click at [626, 298] on td "TENNY SETIAWAN TRSF E-BANKING CR 0109/FTSCY/WS95271 52250.00TENNY SETIAWAN Bala…" at bounding box center [583, 308] width 162 height 99
click at [631, 301] on div "TRSF E-BANKING CR 0109/FTSCY/WS95271 52250.00TENNY SETIAWAN" at bounding box center [582, 308] width 148 height 51
click at [637, 298] on td "TENNY SETIAWAN TRSF E-BANKING CR 0109/FTSCY/WS95271 52250.00TENNY SETIAWAN Bala…" at bounding box center [583, 308] width 162 height 99
click at [639, 299] on td "TENNY SETIAWAN TRSF E-BANKING CR 0109/FTSCY/WS95271 52250.00TENNY SETIAWAN Bala…" at bounding box center [583, 308] width 162 height 99
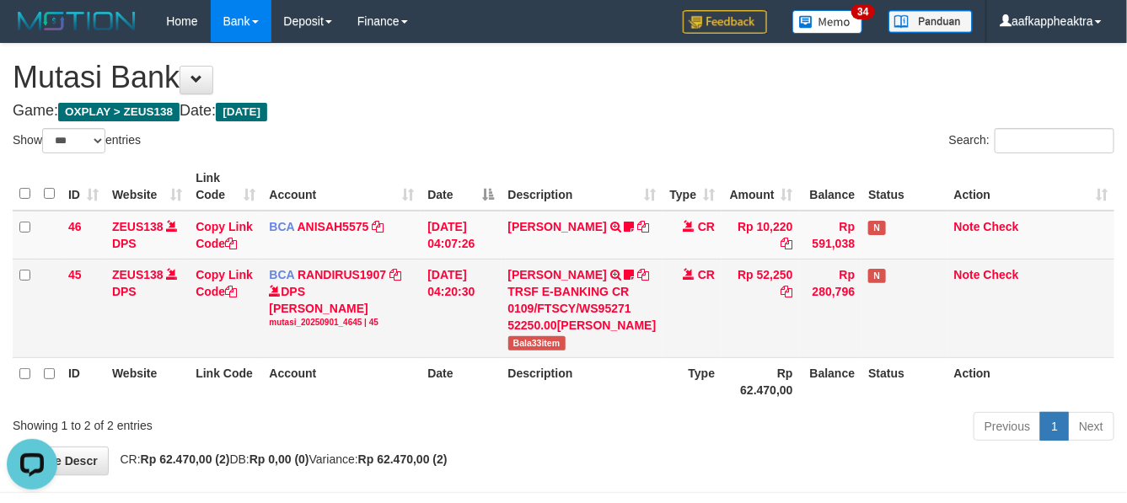
drag, startPoint x: 655, startPoint y: 305, endPoint x: 671, endPoint y: 312, distance: 17.4
click at [663, 314] on td "CR" at bounding box center [692, 308] width 59 height 99
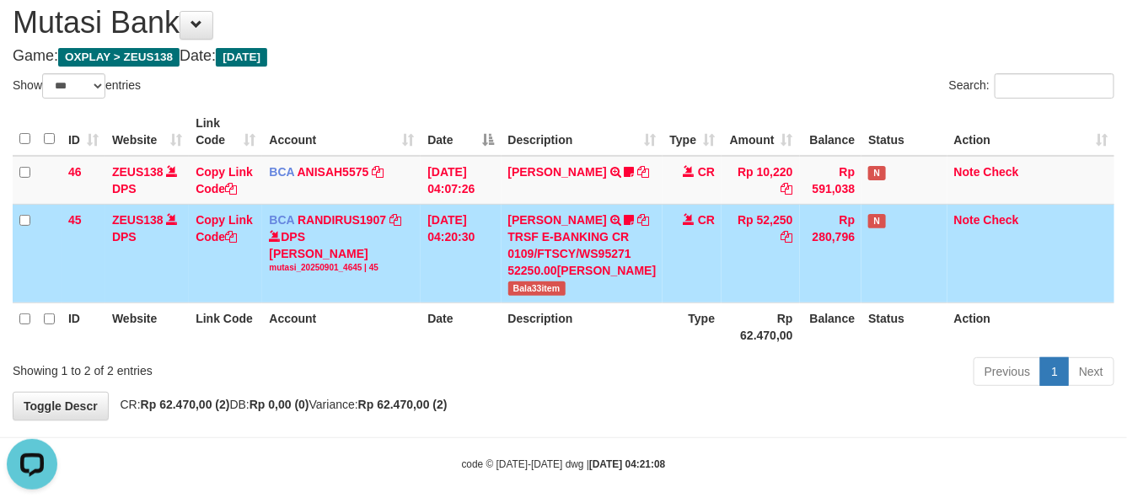
scroll to position [100, 0]
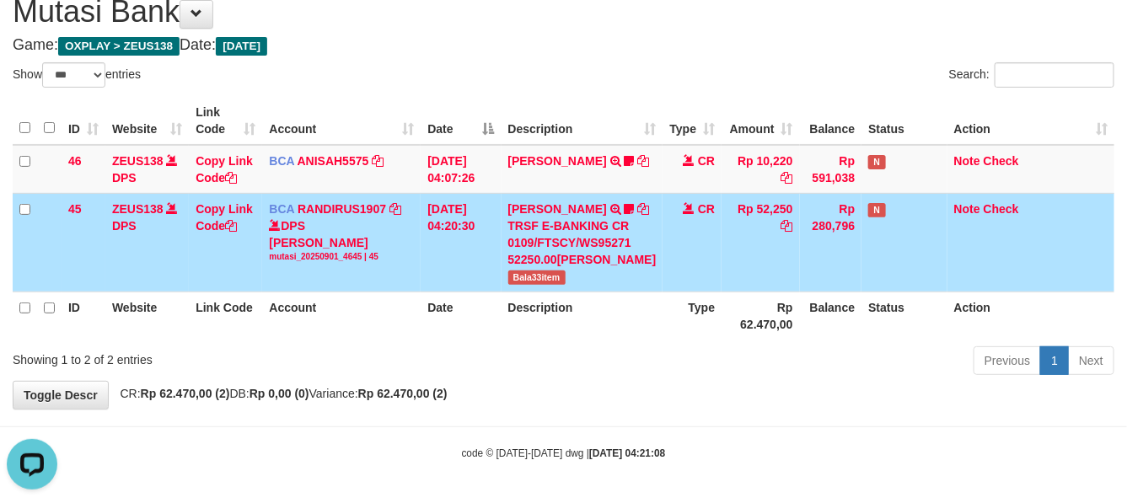
click at [680, 329] on th "Type" at bounding box center [692, 316] width 59 height 48
drag, startPoint x: 680, startPoint y: 329, endPoint x: 688, endPoint y: 326, distance: 8.8
click at [685, 329] on th "Type" at bounding box center [692, 316] width 59 height 48
click at [683, 323] on th "Type" at bounding box center [692, 316] width 59 height 48
click at [671, 329] on th "Type" at bounding box center [692, 316] width 59 height 48
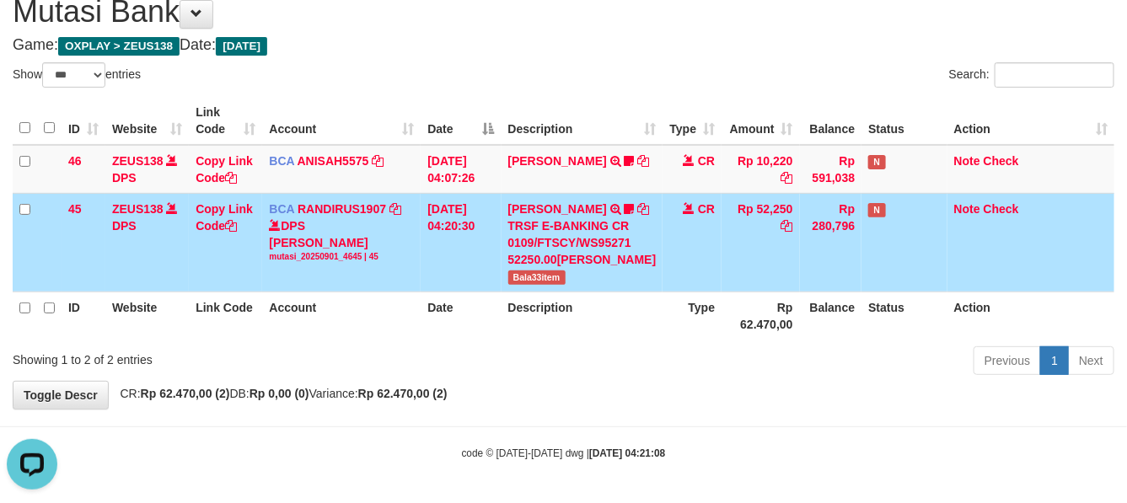
click at [597, 338] on th "Description" at bounding box center [583, 316] width 162 height 48
drag, startPoint x: 597, startPoint y: 338, endPoint x: 635, endPoint y: 314, distance: 45.1
click at [603, 336] on th "Description" at bounding box center [583, 316] width 162 height 48
click at [632, 322] on th "Description" at bounding box center [583, 316] width 162 height 48
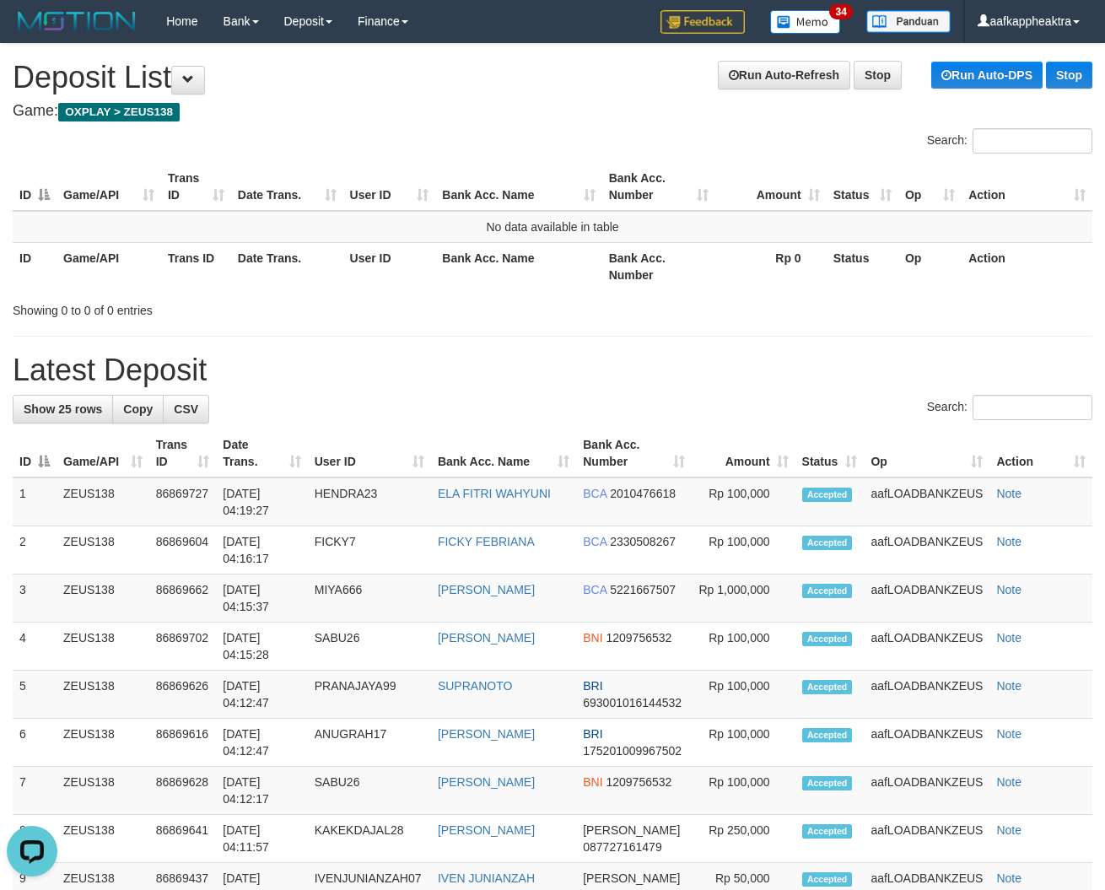
drag, startPoint x: 462, startPoint y: 435, endPoint x: 268, endPoint y: 423, distance: 194.3
click at [462, 436] on th "Bank Acc. Name" at bounding box center [503, 453] width 145 height 48
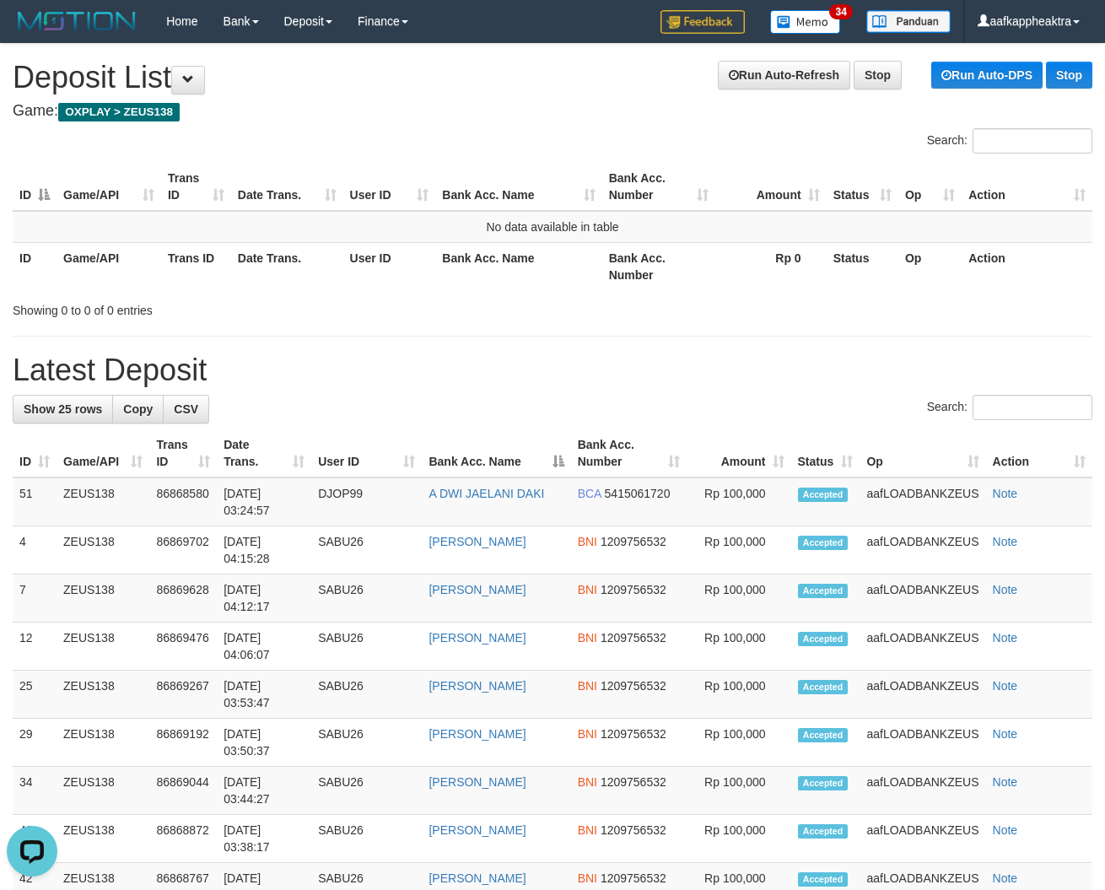
drag, startPoint x: 530, startPoint y: 419, endPoint x: 4, endPoint y: 381, distance: 526.7
drag, startPoint x: 460, startPoint y: 405, endPoint x: 2, endPoint y: 364, distance: 460.5
click at [457, 407] on div "Search:" at bounding box center [552, 410] width 1079 height 30
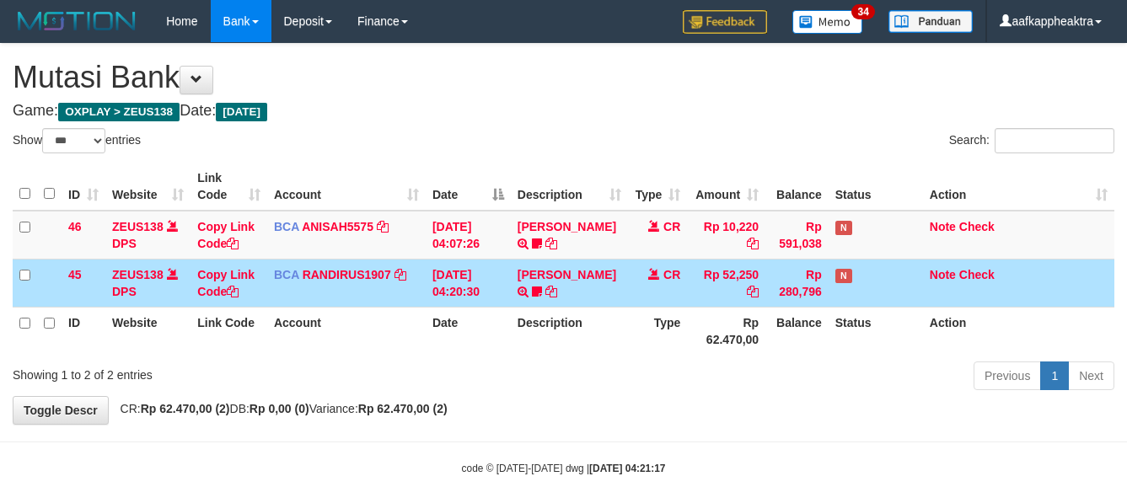
select select "***"
click at [436, 279] on td "[DATE] 04:20:30" at bounding box center [468, 283] width 85 height 48
click at [434, 279] on td "[DATE] 04:20:30" at bounding box center [468, 283] width 85 height 48
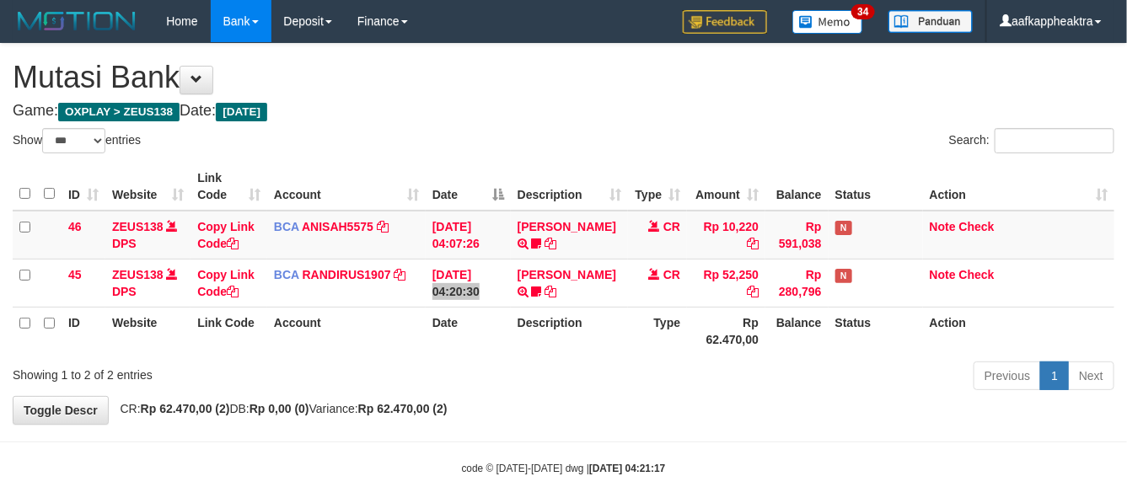
scroll to position [32, 0]
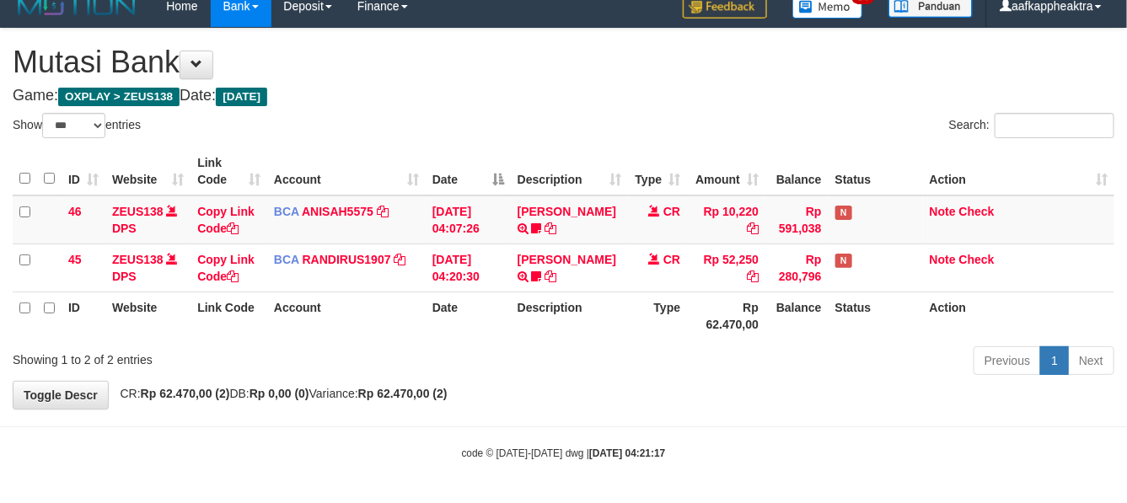
click at [645, 314] on th "Type" at bounding box center [657, 316] width 59 height 48
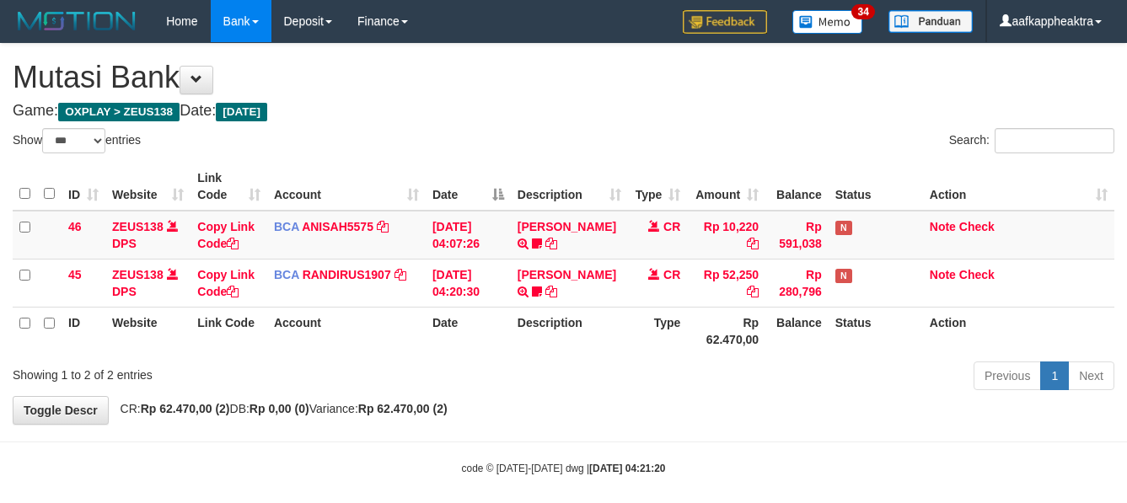
select select "***"
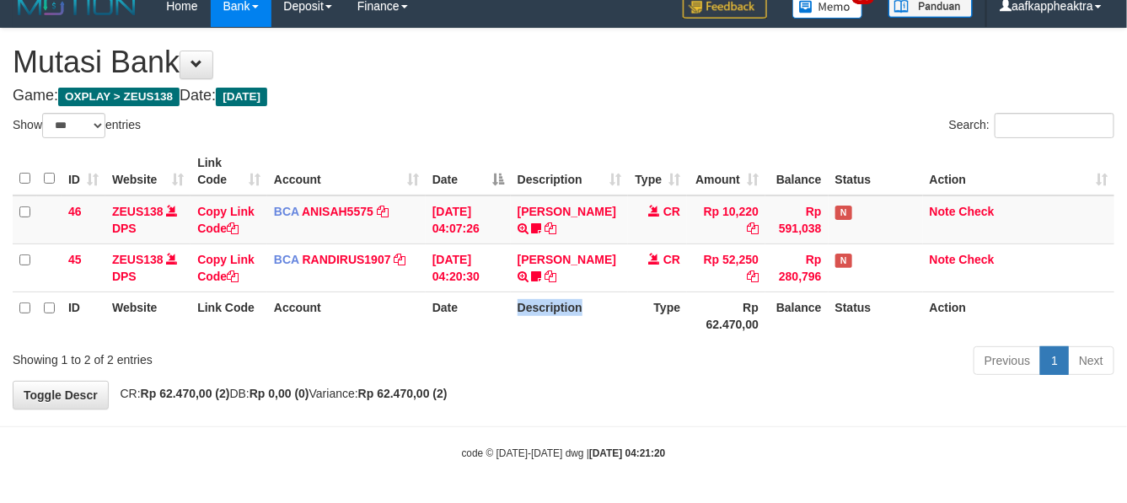
click at [535, 292] on th "Description" at bounding box center [570, 316] width 118 height 48
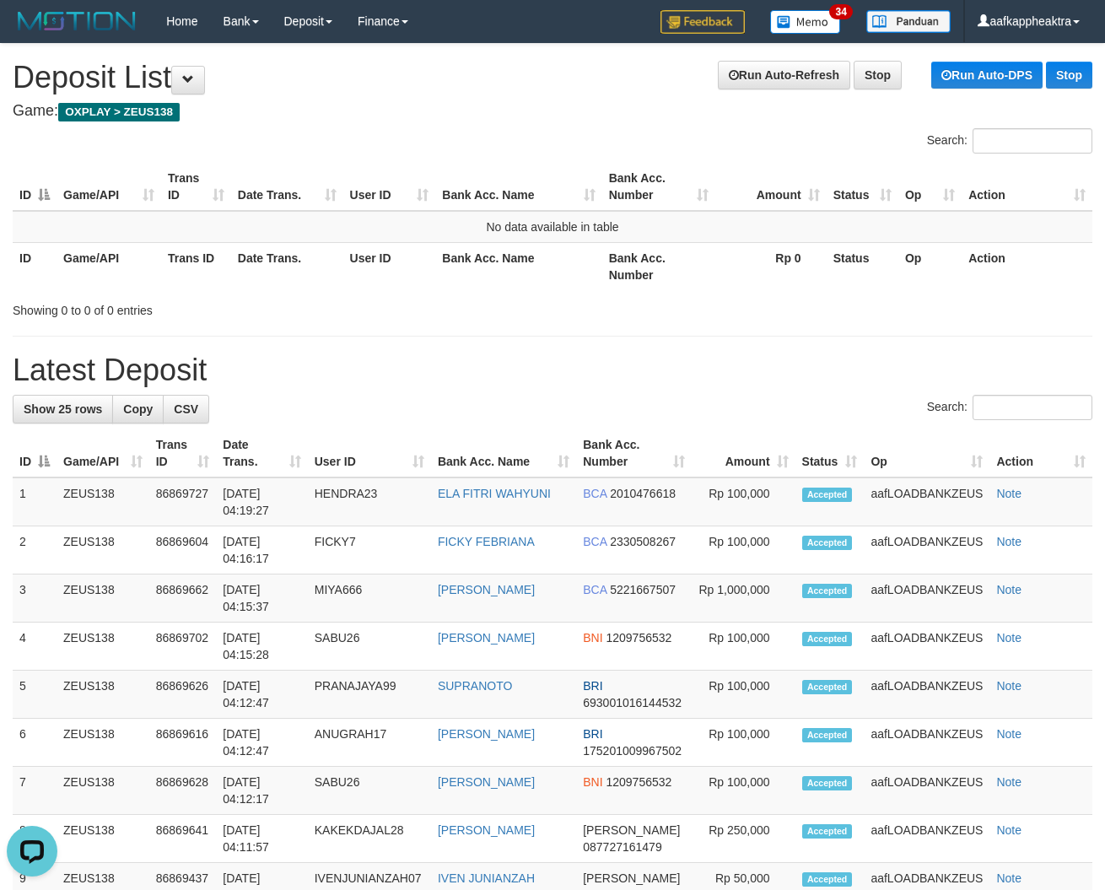
click at [250, 381] on h1 "Latest Deposit" at bounding box center [552, 370] width 1079 height 34
click at [170, 368] on h1 "Latest Deposit" at bounding box center [552, 370] width 1079 height 34
drag, startPoint x: 590, startPoint y: 342, endPoint x: 611, endPoint y: 354, distance: 24.2
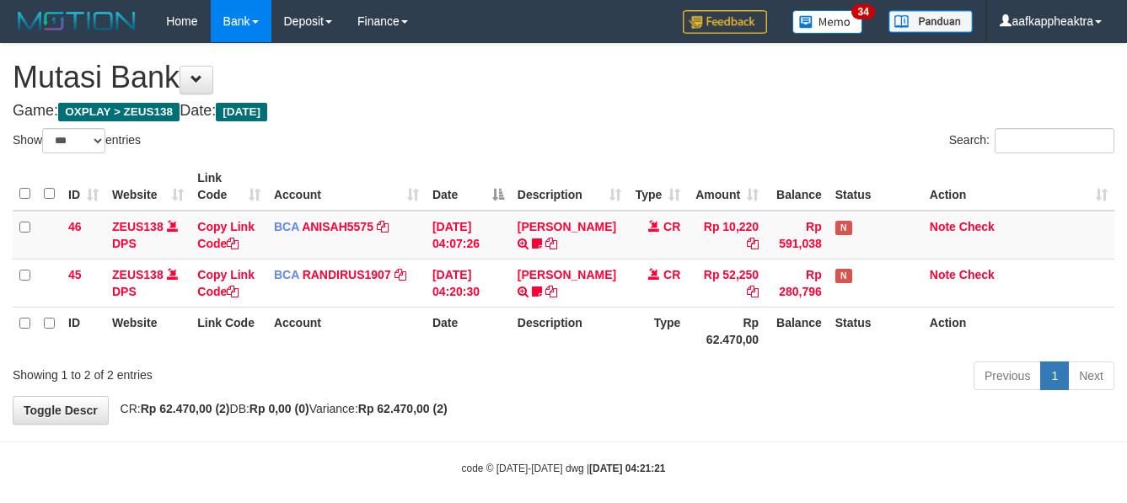
select select "***"
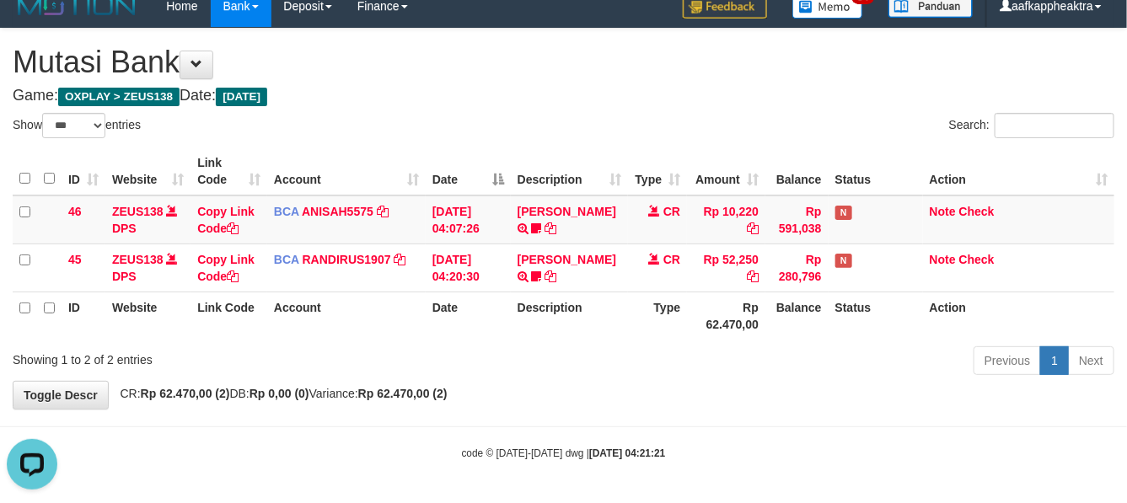
click at [541, 312] on th "Description" at bounding box center [570, 316] width 118 height 48
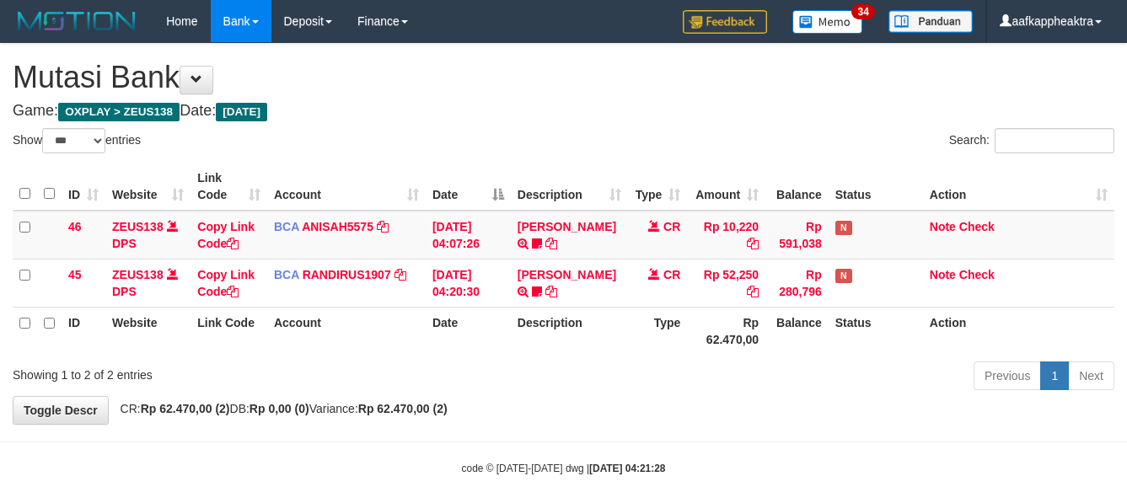
select select "***"
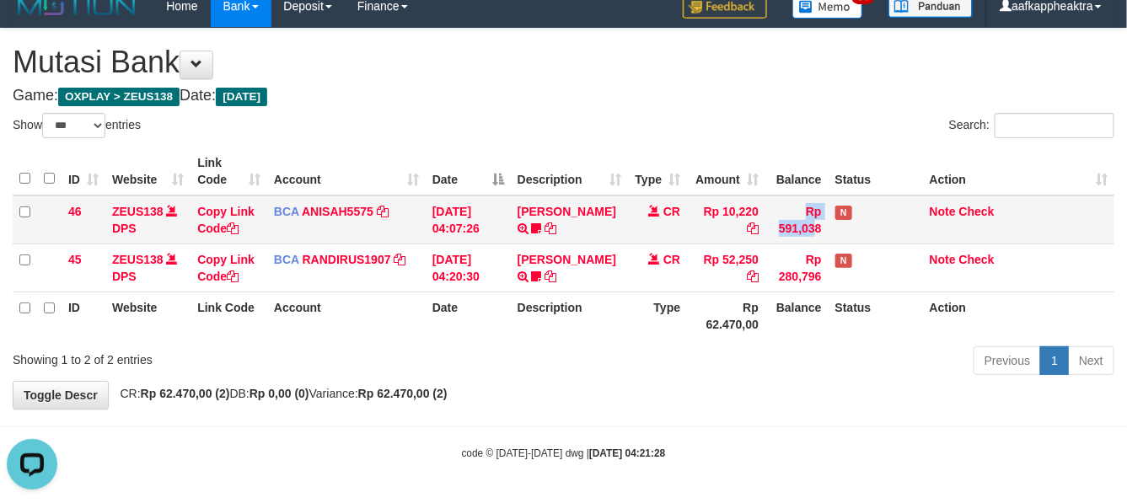
click at [757, 212] on tr "46 ZEUS138 DPS Copy Link Code BCA ANISAH5575 DPS ANISAH mutasi_20250901_3827 | …" at bounding box center [564, 220] width 1102 height 49
click at [768, 198] on td "Rp 591,038" at bounding box center [797, 220] width 63 height 49
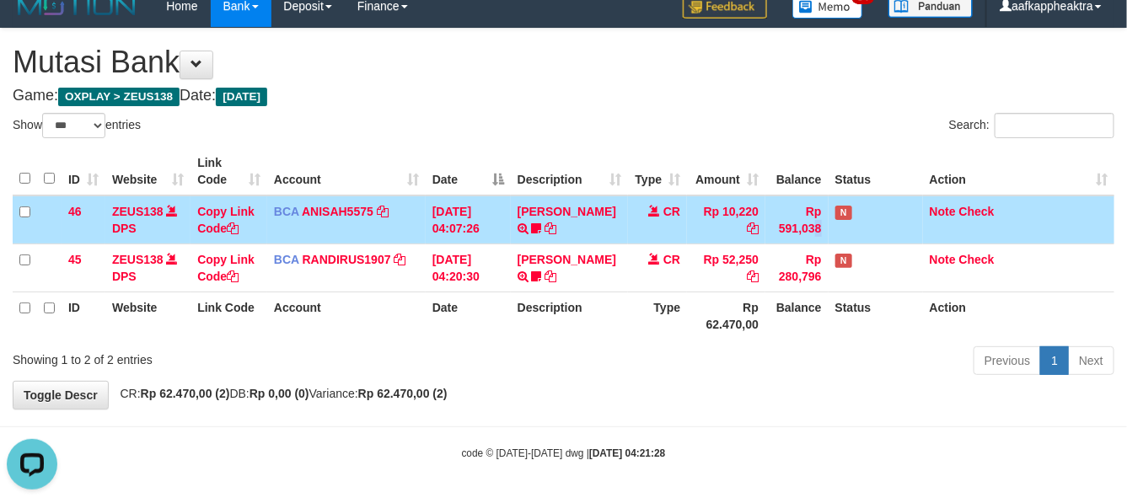
click at [784, 221] on td "Rp 591,038" at bounding box center [797, 220] width 63 height 49
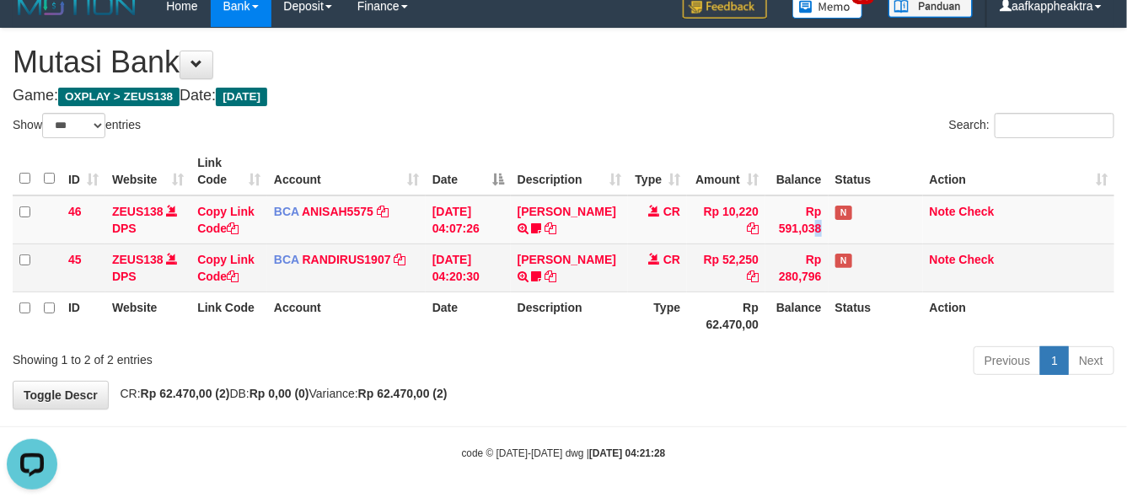
click at [795, 229] on tbody "46 ZEUS138 DPS Copy Link Code BCA ANISAH5575 DPS ANISAH mutasi_20250901_3827 | …" at bounding box center [564, 244] width 1102 height 97
click at [798, 244] on td "Rp 280,796" at bounding box center [797, 268] width 63 height 48
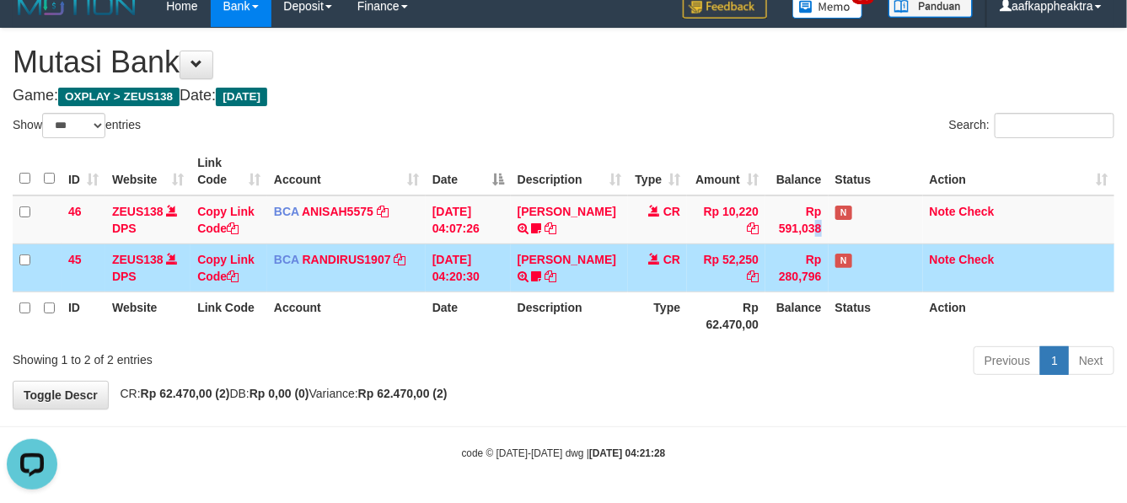
click at [793, 244] on td "Rp 280,796" at bounding box center [797, 268] width 63 height 48
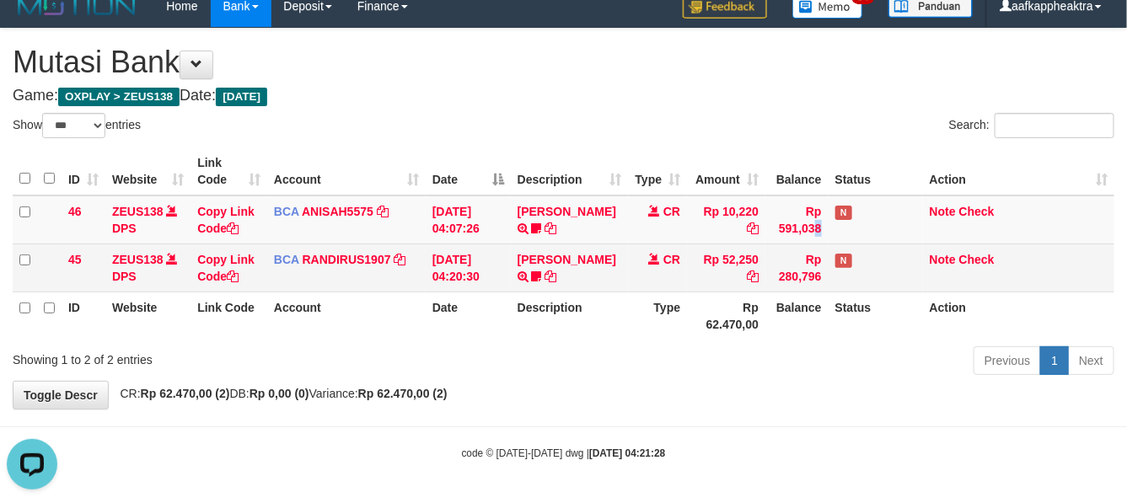
click at [793, 244] on td "Rp 280,796" at bounding box center [797, 268] width 63 height 48
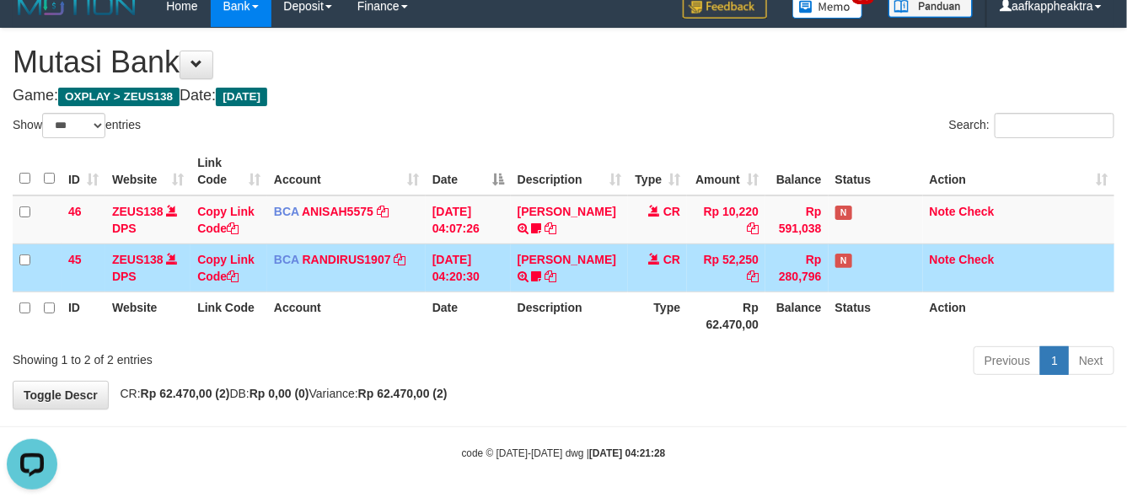
drag, startPoint x: 791, startPoint y: 237, endPoint x: 784, endPoint y: 251, distance: 15.8
click at [784, 251] on td "Rp 280,796" at bounding box center [797, 268] width 63 height 48
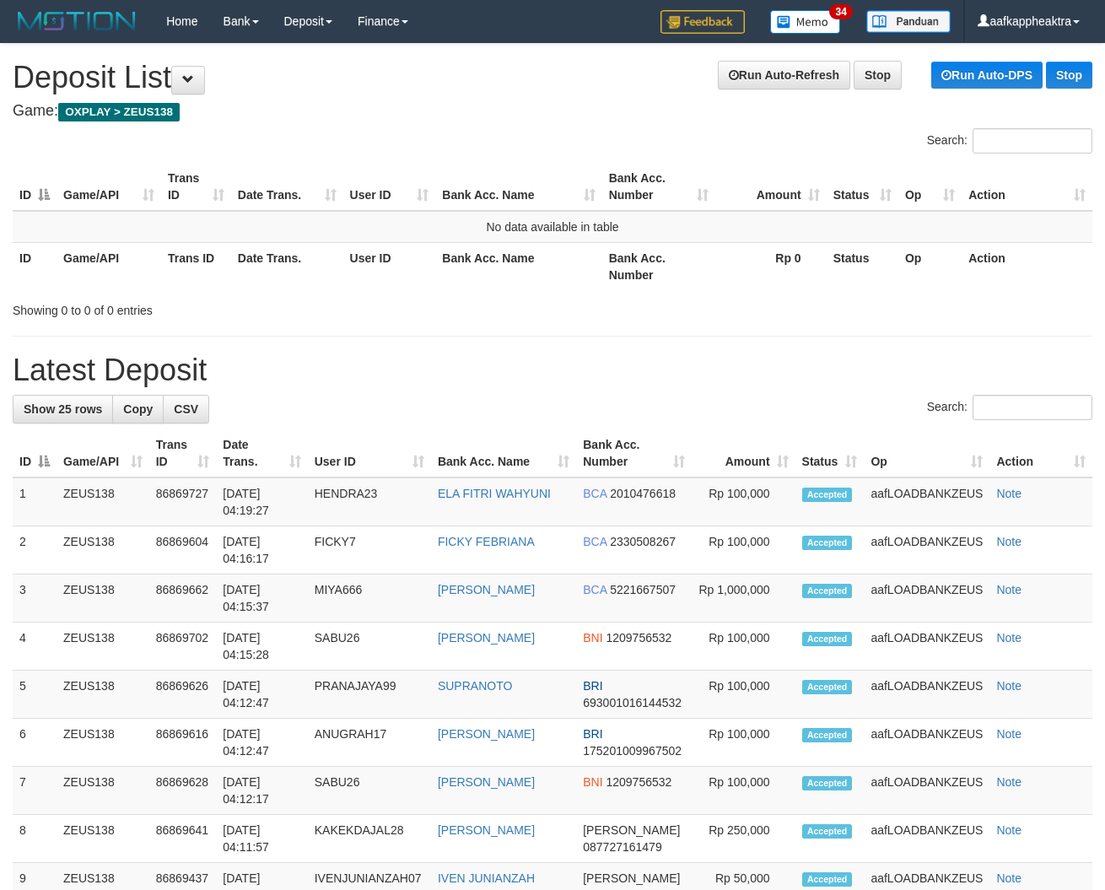
click at [555, 371] on h1 "Latest Deposit" at bounding box center [552, 370] width 1079 height 34
click at [559, 372] on h1 "Latest Deposit" at bounding box center [552, 370] width 1079 height 34
drag, startPoint x: 435, startPoint y: 392, endPoint x: 0, endPoint y: 336, distance: 438.8
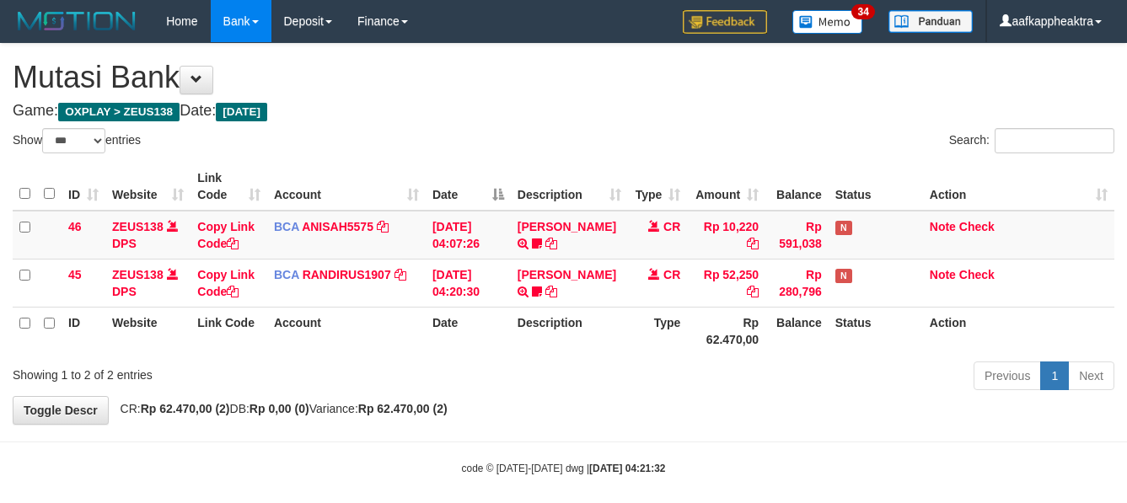
select select "***"
click at [786, 276] on td "Rp 280,796" at bounding box center [797, 283] width 63 height 48
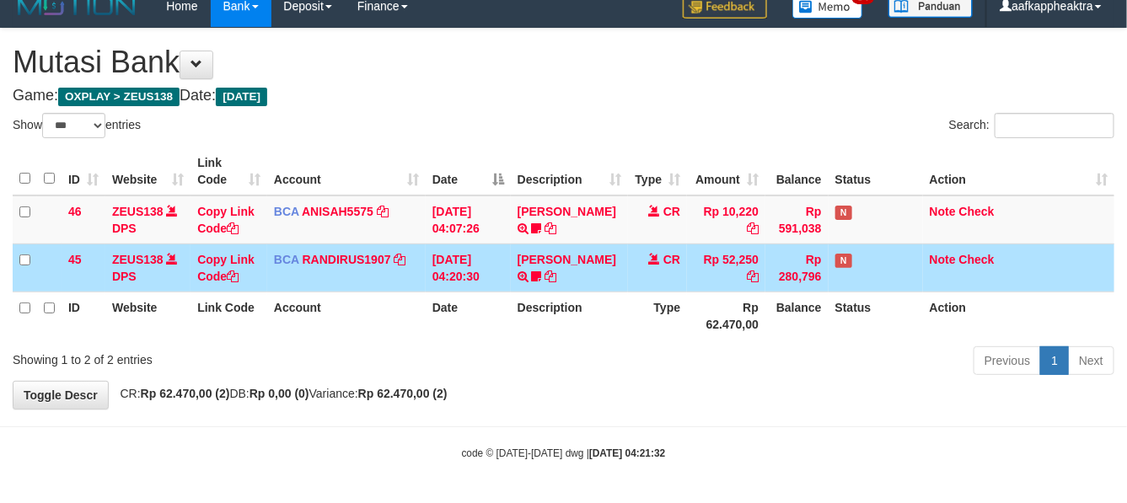
click at [782, 275] on td "Rp 280,796" at bounding box center [797, 268] width 63 height 48
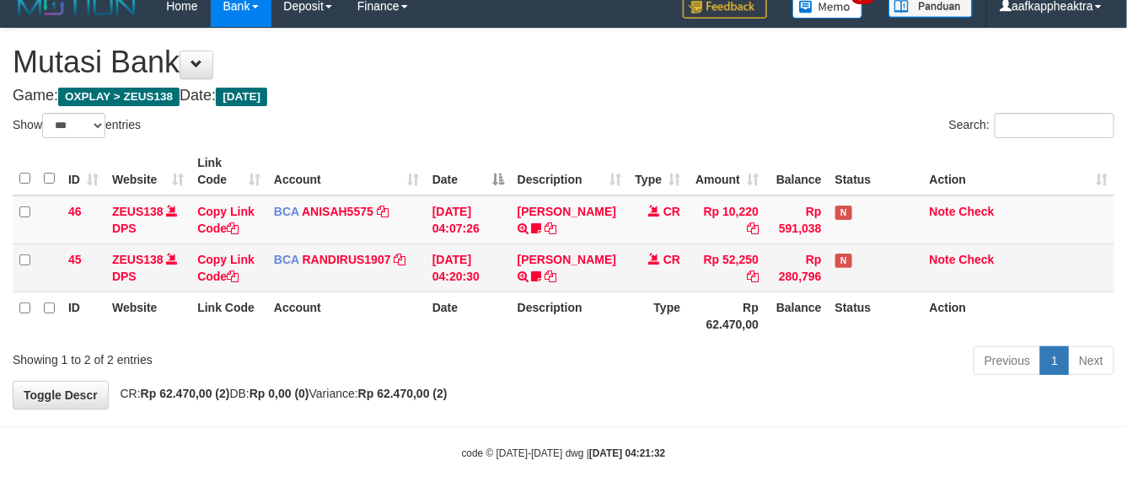
click at [786, 272] on td "Rp 280,796" at bounding box center [797, 268] width 63 height 48
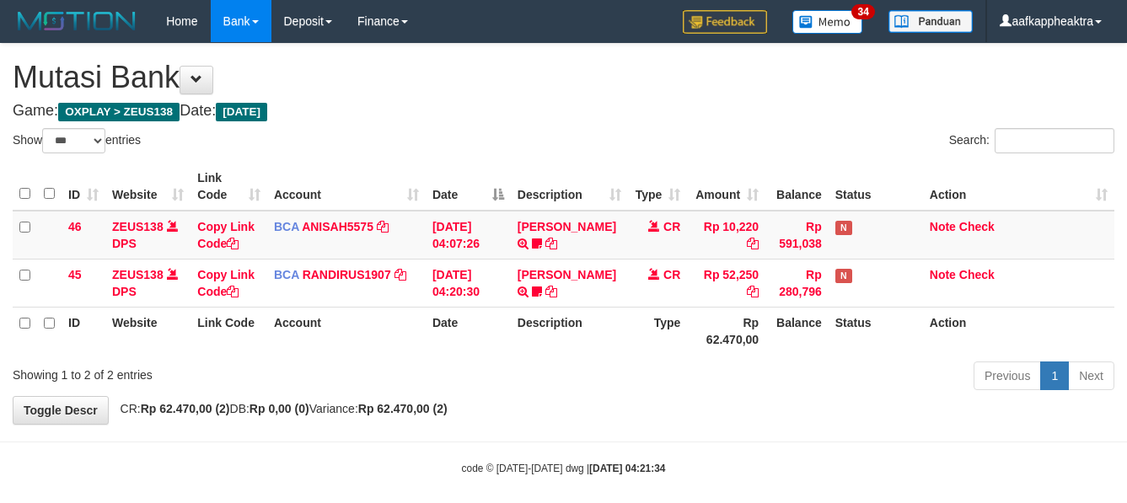
select select "***"
click at [667, 259] on td "CR" at bounding box center [657, 283] width 59 height 48
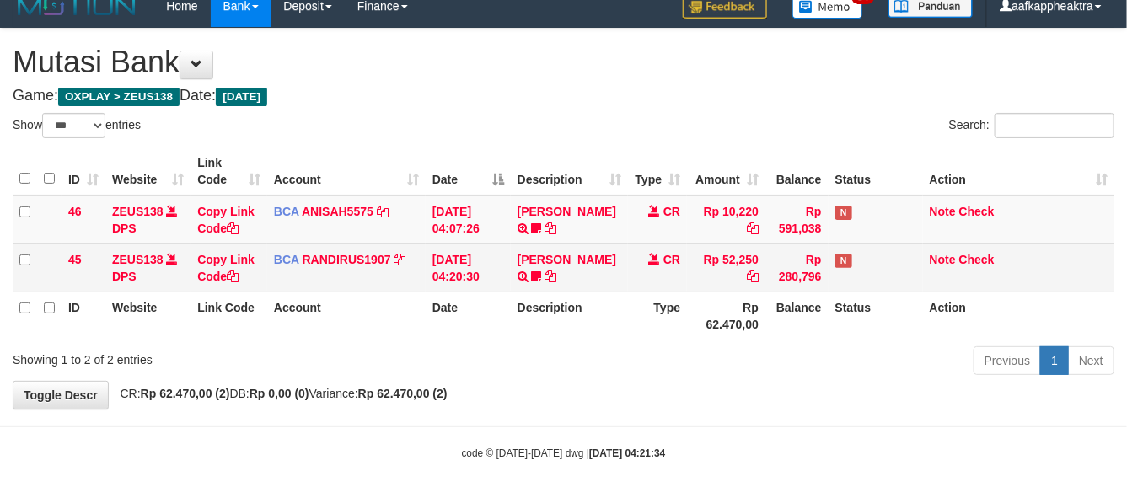
click at [671, 244] on td "CR" at bounding box center [657, 268] width 59 height 48
click at [669, 244] on td "CR" at bounding box center [657, 268] width 59 height 48
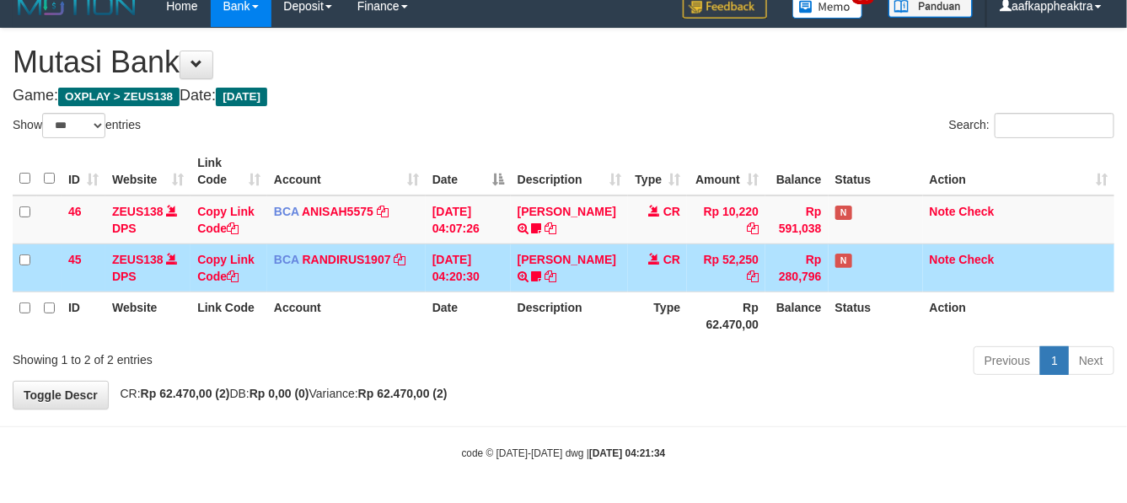
click at [637, 299] on th "Type" at bounding box center [657, 316] width 59 height 48
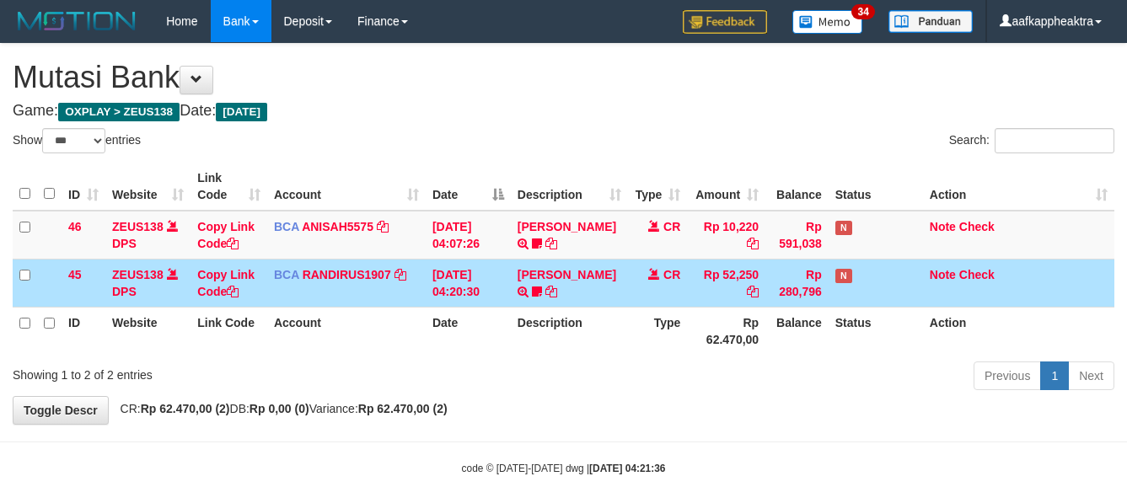
select select "***"
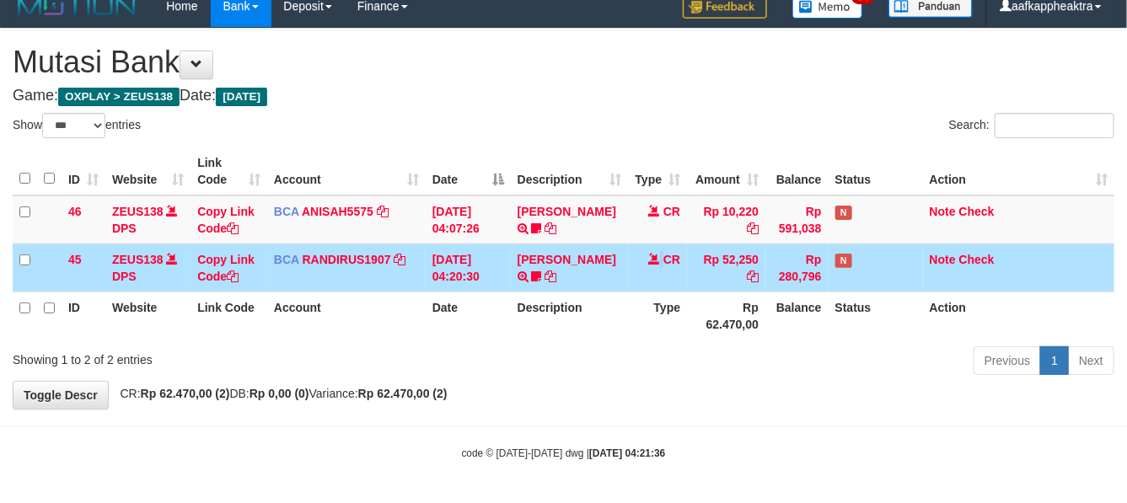
click at [647, 285] on td "CR" at bounding box center [657, 268] width 59 height 48
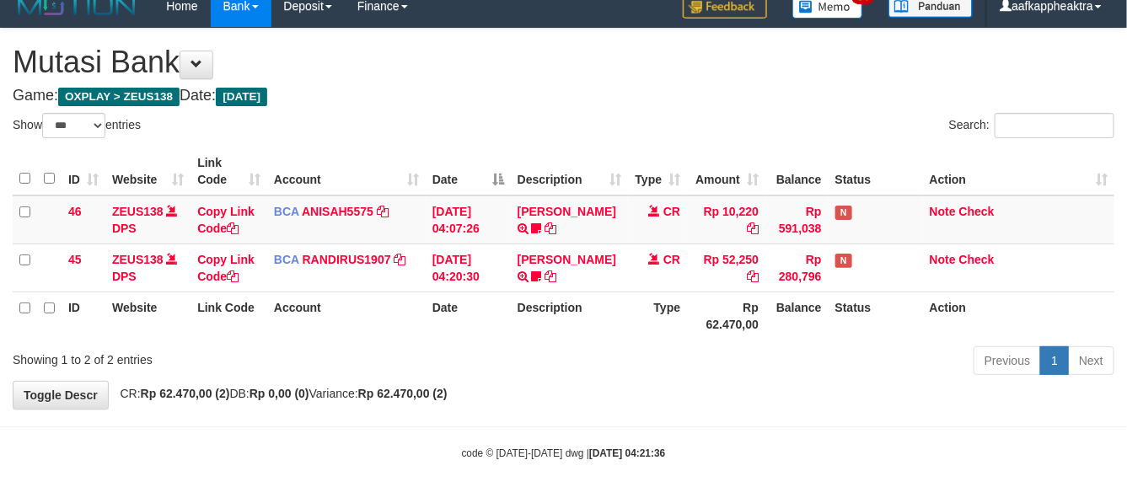
click at [721, 309] on th "Rp 62.470,00" at bounding box center [726, 316] width 78 height 48
click at [725, 300] on th "Rp 62.470,00" at bounding box center [726, 316] width 78 height 48
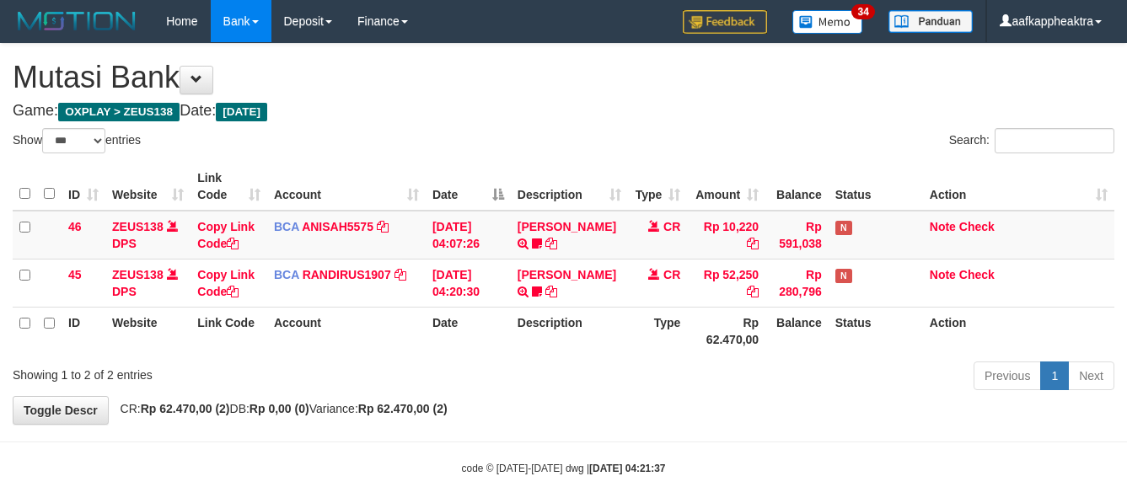
select select "***"
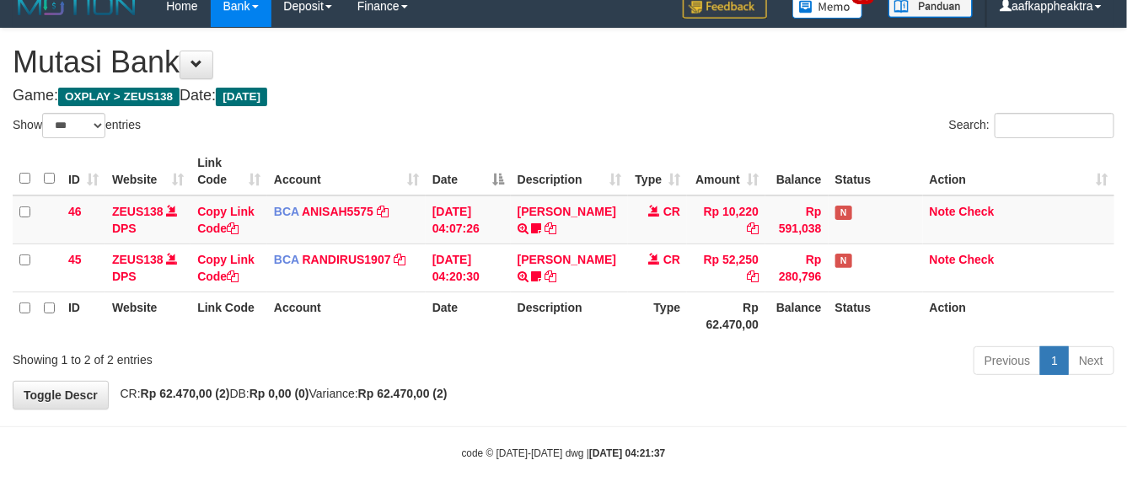
click at [724, 308] on th "Rp 62.470,00" at bounding box center [726, 316] width 78 height 48
click at [722, 316] on th "Rp 62.470,00" at bounding box center [726, 316] width 78 height 48
click at [722, 317] on th "Rp 62.470,00" at bounding box center [726, 316] width 78 height 48
click at [718, 321] on th "Rp 62.470,00" at bounding box center [726, 316] width 78 height 48
click at [718, 320] on th "Rp 62.470,00" at bounding box center [726, 316] width 78 height 48
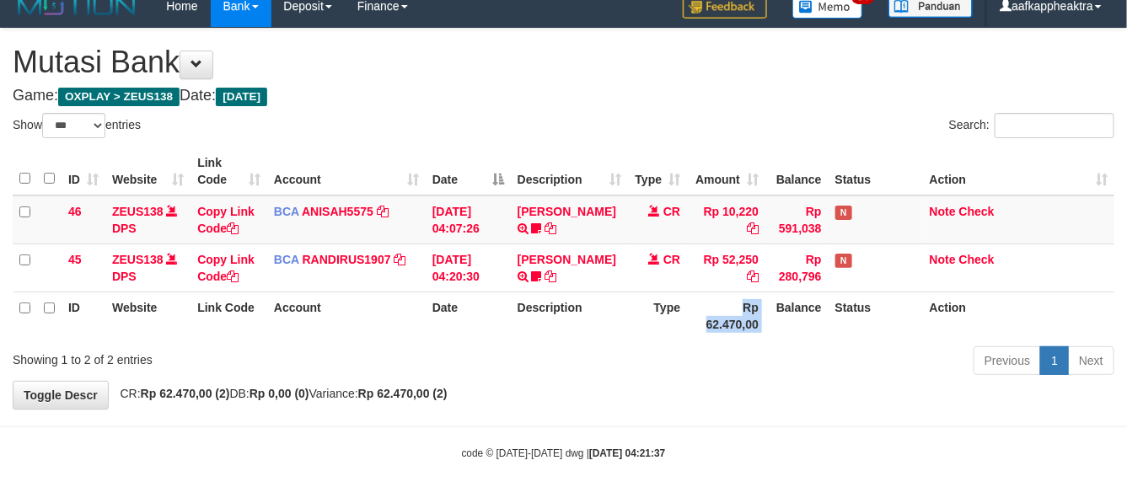
click at [718, 320] on th "Rp 62.470,00" at bounding box center [726, 316] width 78 height 48
click at [669, 327] on th "Type" at bounding box center [657, 316] width 59 height 48
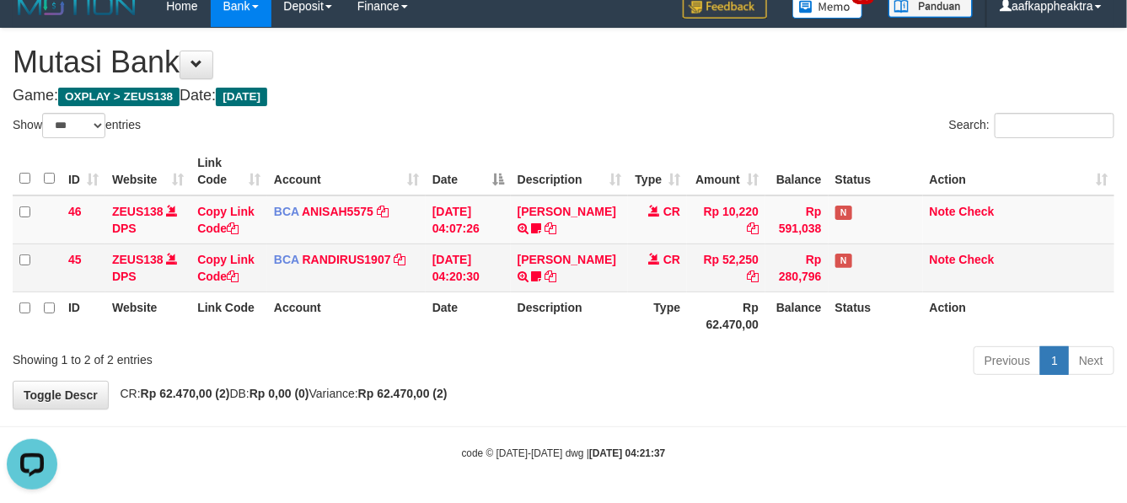
click at [410, 263] on td "BCA RANDIRUS1907 DPS RANDI RUSTANDI mutasi_20250901_4645 | 45 mutasi_20250901_4…" at bounding box center [346, 268] width 159 height 48
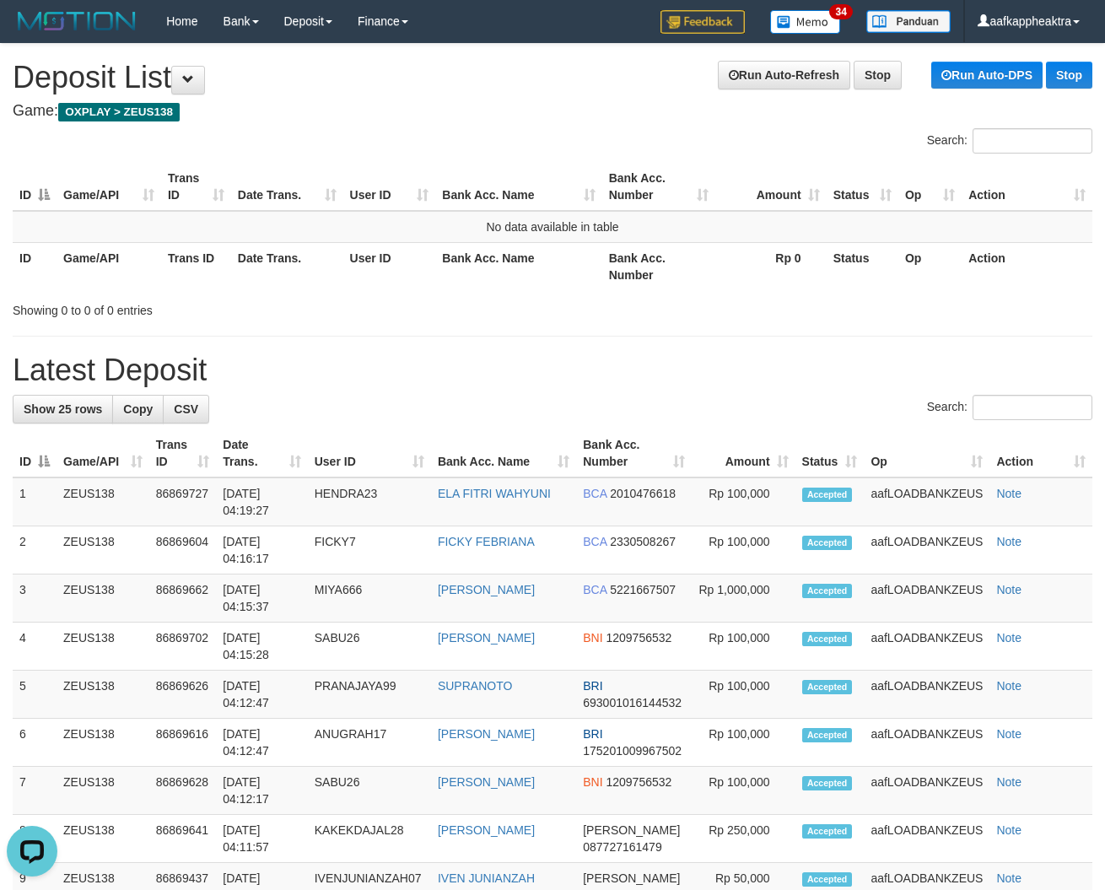
drag, startPoint x: 563, startPoint y: 455, endPoint x: 5, endPoint y: 388, distance: 562.3
click at [519, 455] on th "Bank Acc. Name" at bounding box center [503, 453] width 145 height 48
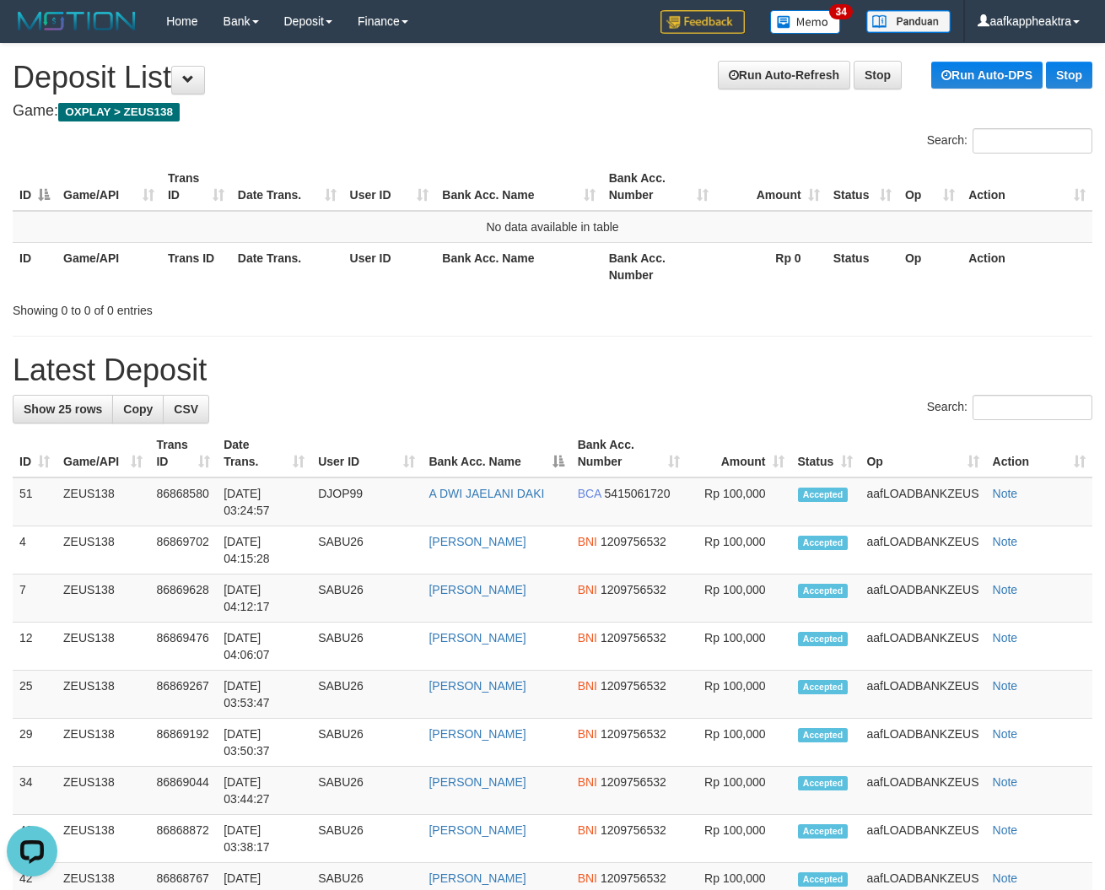
drag, startPoint x: 229, startPoint y: 389, endPoint x: 2, endPoint y: 373, distance: 227.4
click at [381, 403] on div "Search:" at bounding box center [552, 410] width 1079 height 30
drag, startPoint x: 381, startPoint y: 406, endPoint x: 13, endPoint y: 375, distance: 369.8
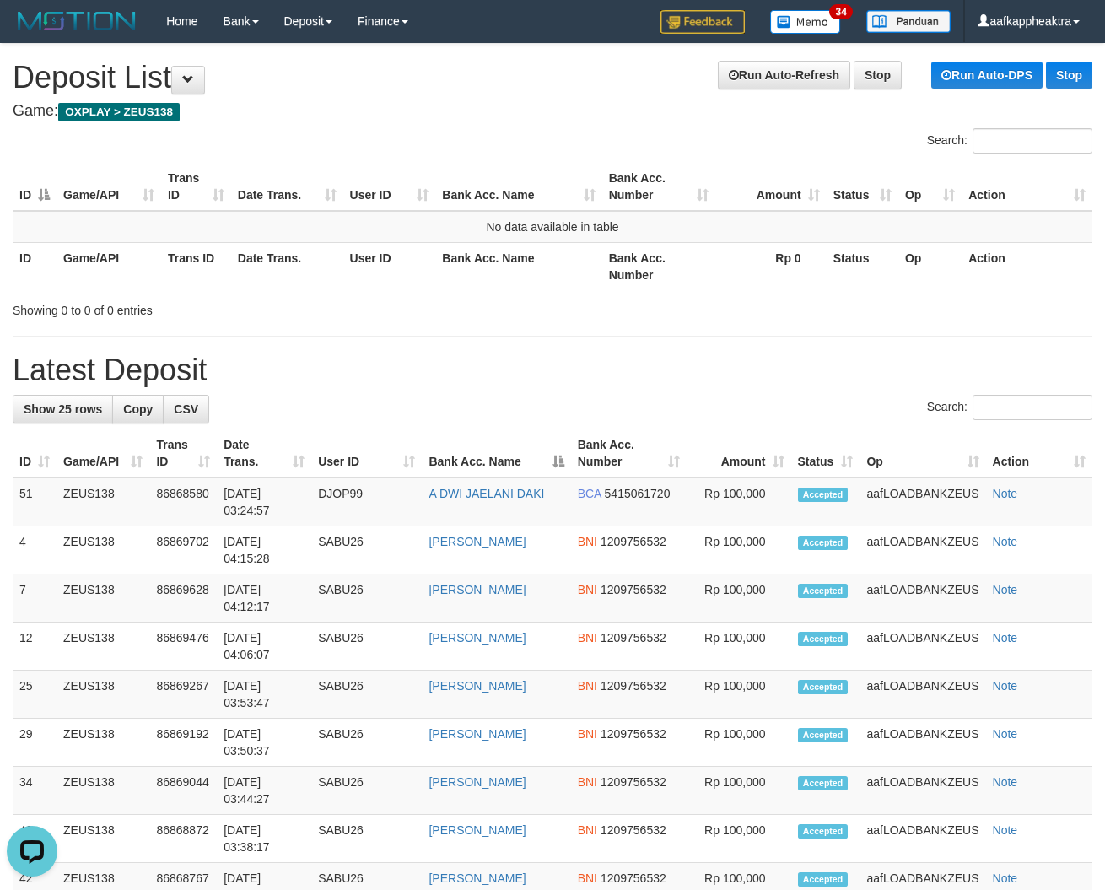
click at [355, 412] on div "Search:" at bounding box center [552, 410] width 1079 height 30
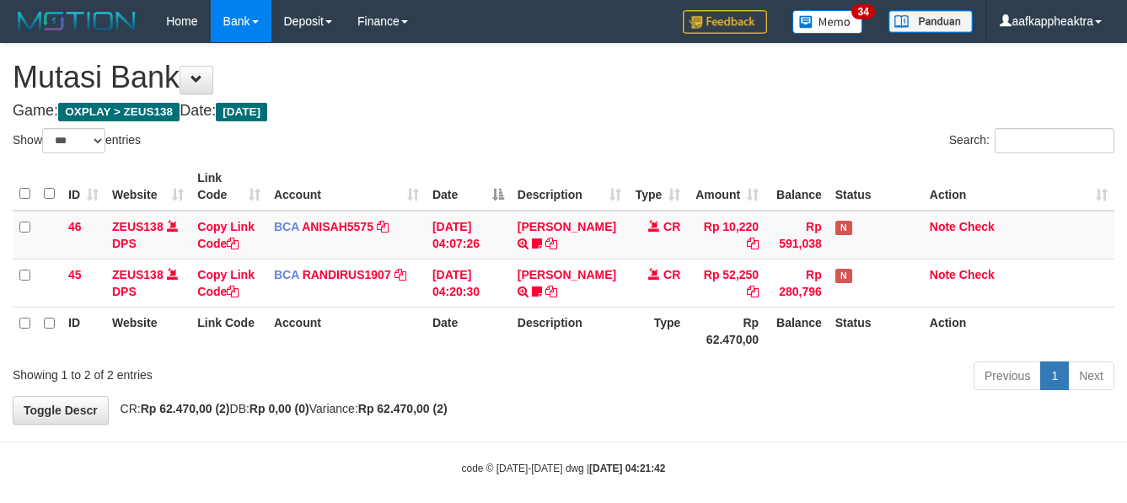
select select "***"
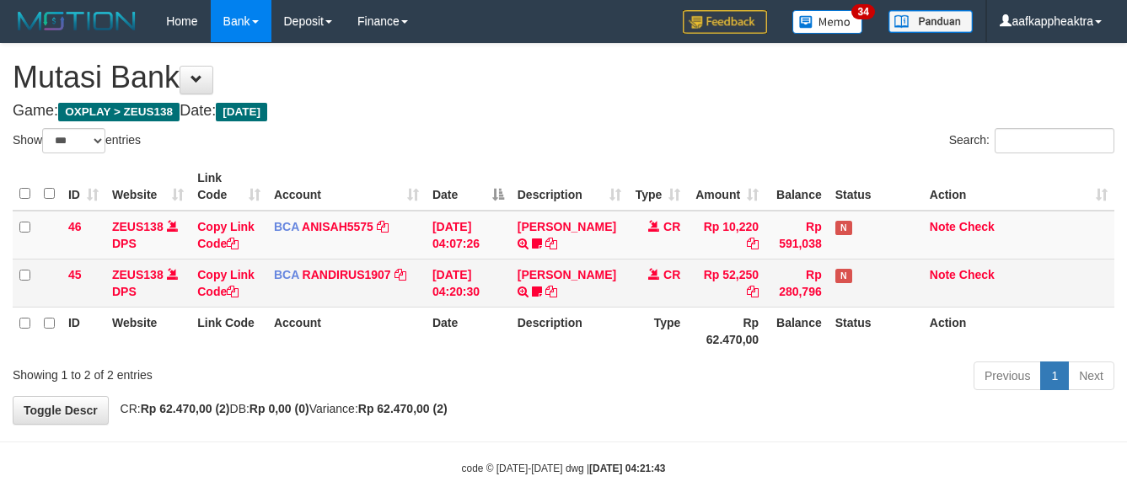
scroll to position [32, 0]
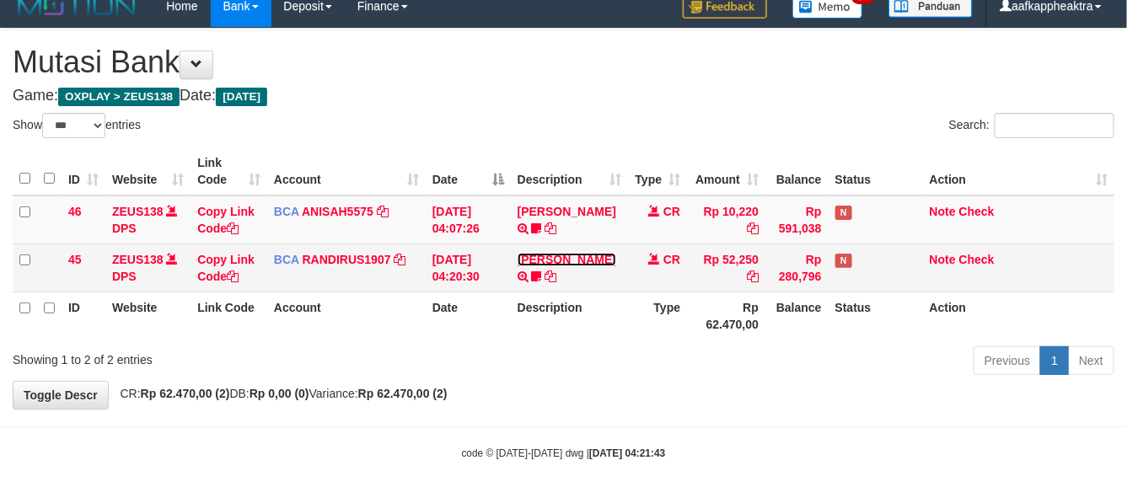
click at [540, 261] on link "[PERSON_NAME]" at bounding box center [567, 259] width 99 height 13
click at [541, 262] on td "TENNY SETIAWAN TRSF E-BANKING CR 0109/FTSCY/WS95271 52250.00TENNY SETIAWAN Bala…" at bounding box center [570, 268] width 118 height 48
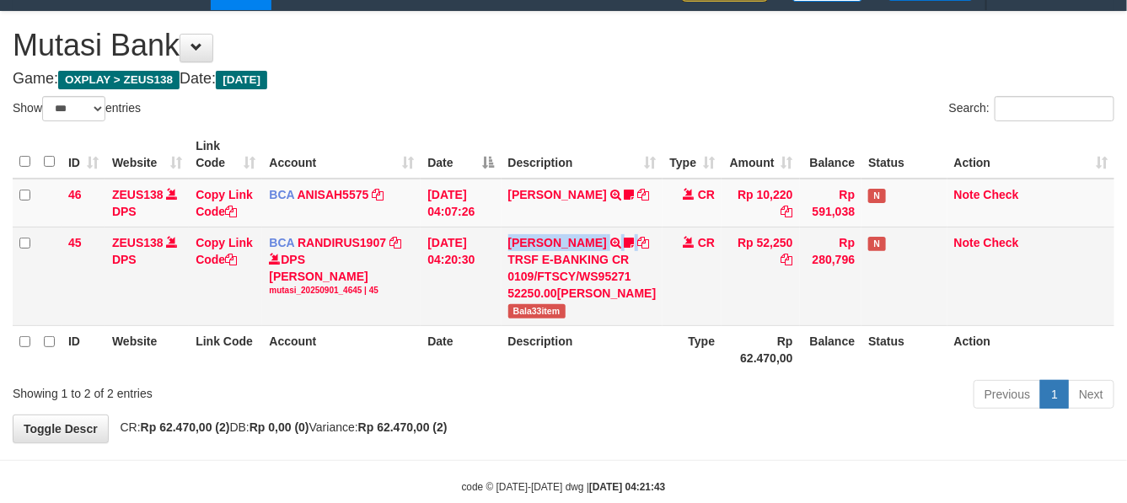
click at [541, 263] on td "TENNY SETIAWAN TRSF E-BANKING CR 0109/FTSCY/WS95271 52250.00TENNY SETIAWAN Bala…" at bounding box center [583, 276] width 162 height 99
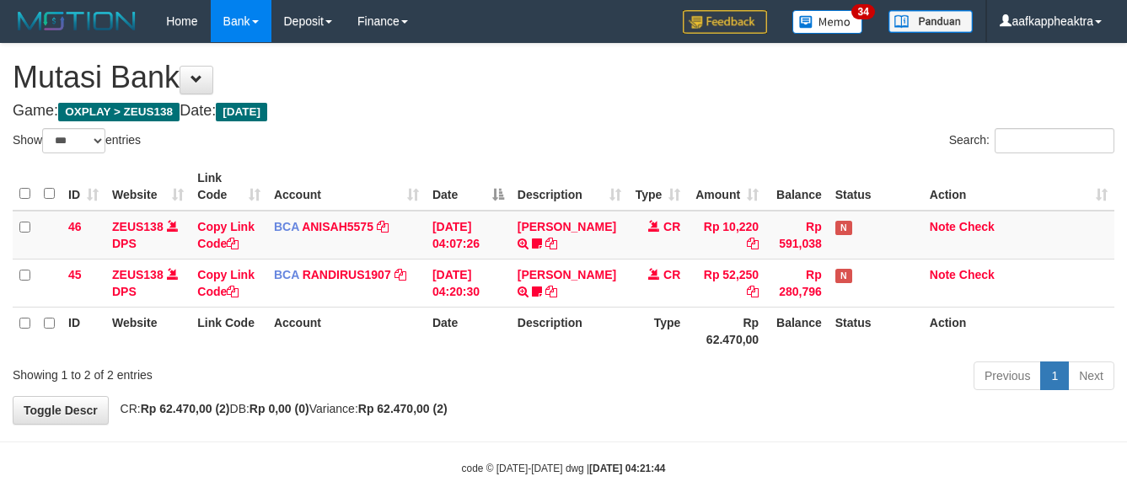
select select "***"
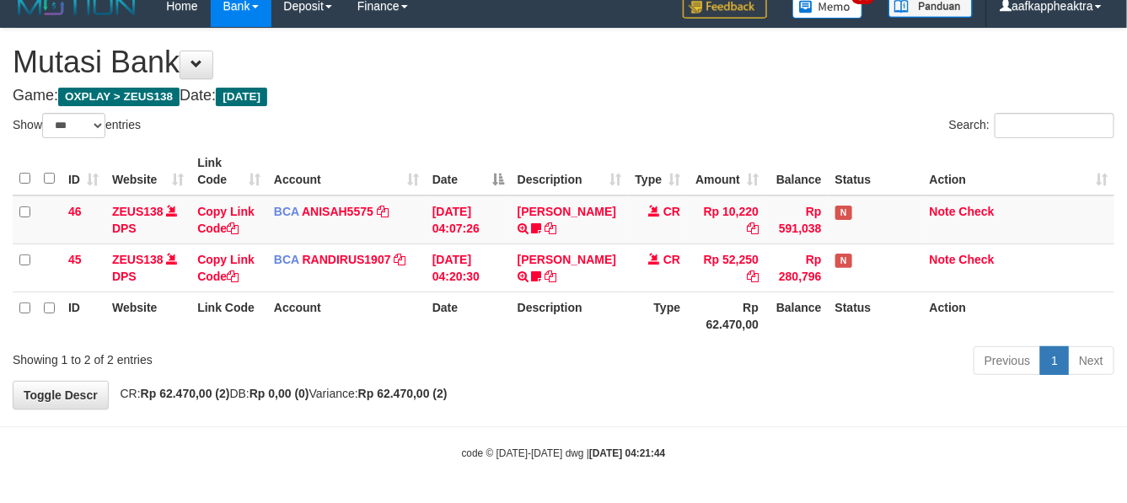
click at [597, 315] on th "Description" at bounding box center [570, 316] width 118 height 48
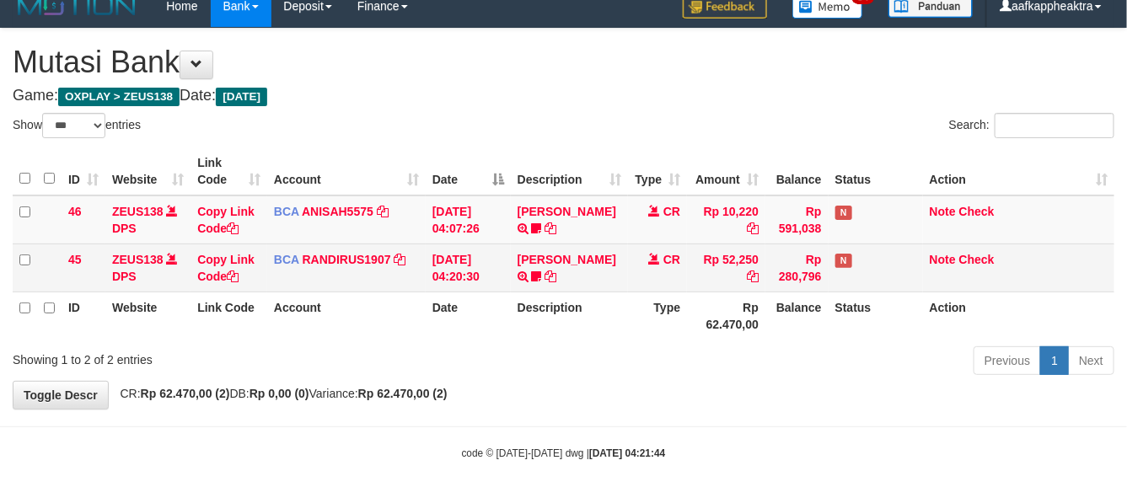
click at [827, 271] on tr "45 ZEUS138 DPS Copy Link Code BCA RANDIRUS1907 DPS [PERSON_NAME] mutasi_2025090…" at bounding box center [564, 268] width 1102 height 48
click at [780, 262] on td "Rp 280,796" at bounding box center [797, 268] width 63 height 48
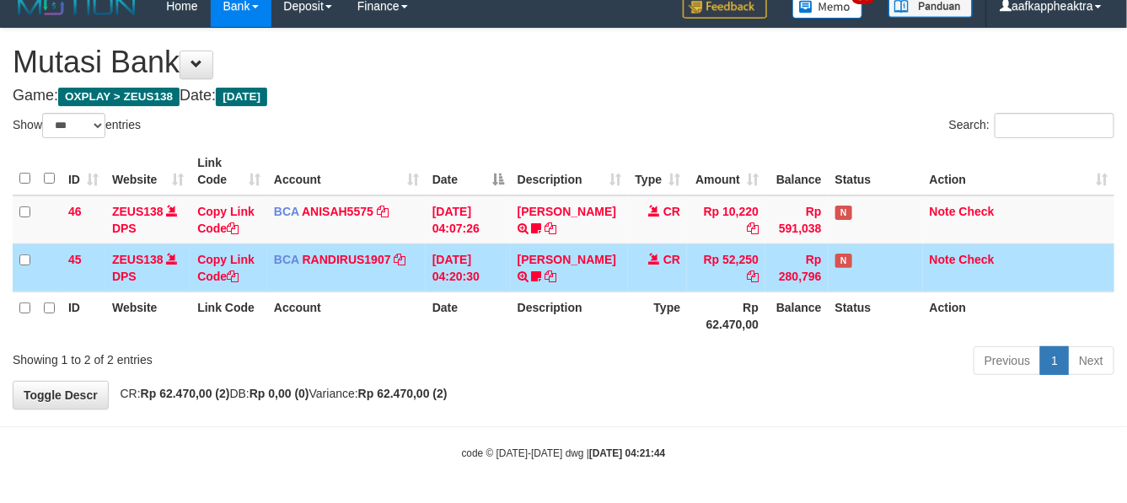
click at [722, 259] on td "Rp 52,250" at bounding box center [726, 268] width 78 height 48
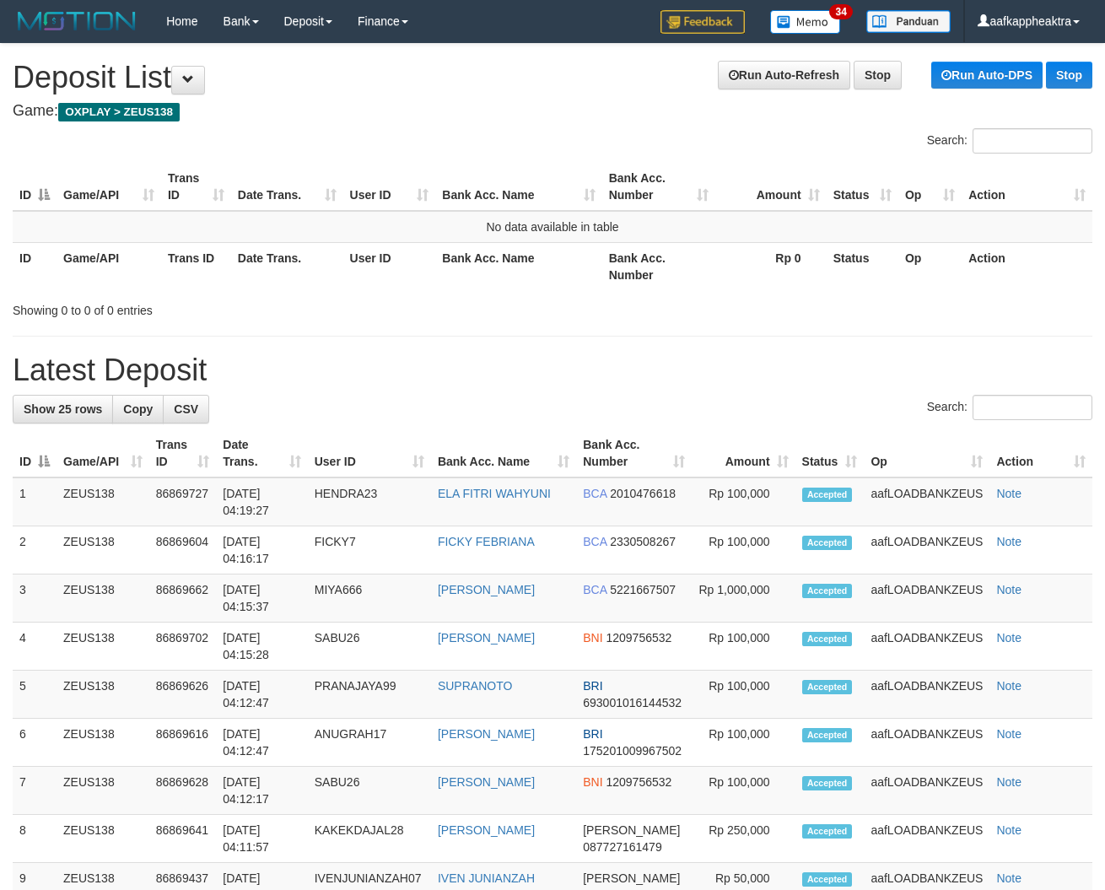
drag, startPoint x: 338, startPoint y: 330, endPoint x: 7, endPoint y: 304, distance: 332.4
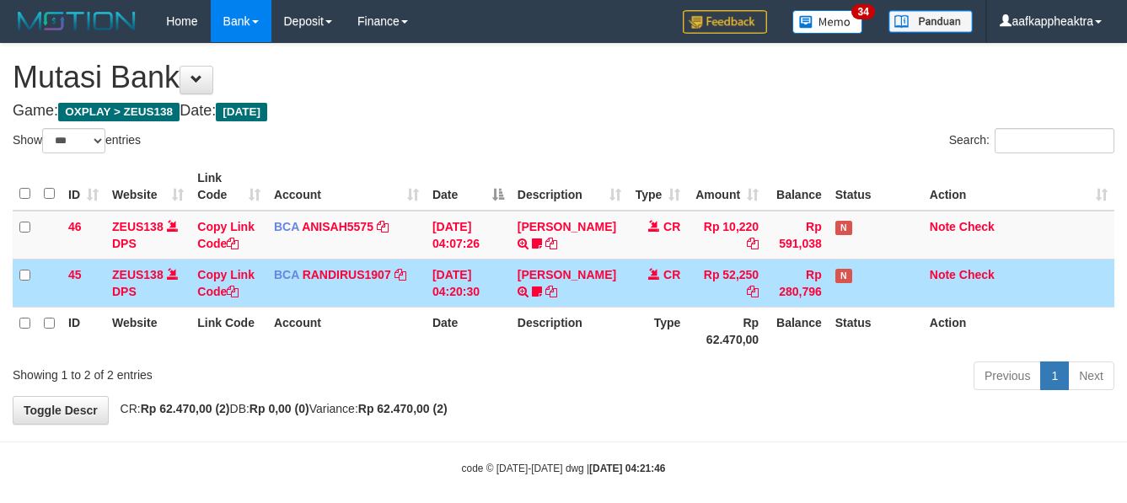
select select "***"
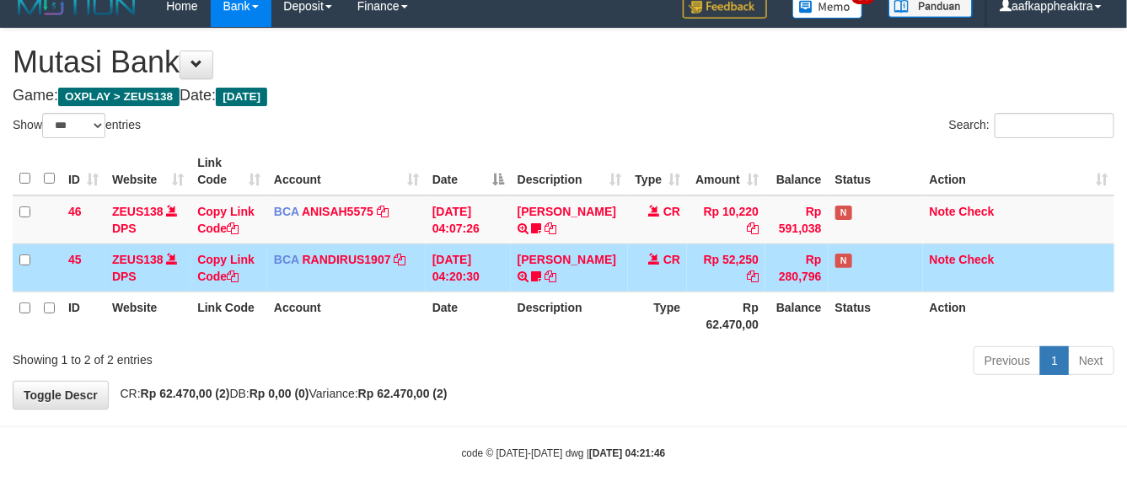
click at [820, 260] on td "Rp 280,796" at bounding box center [797, 268] width 63 height 48
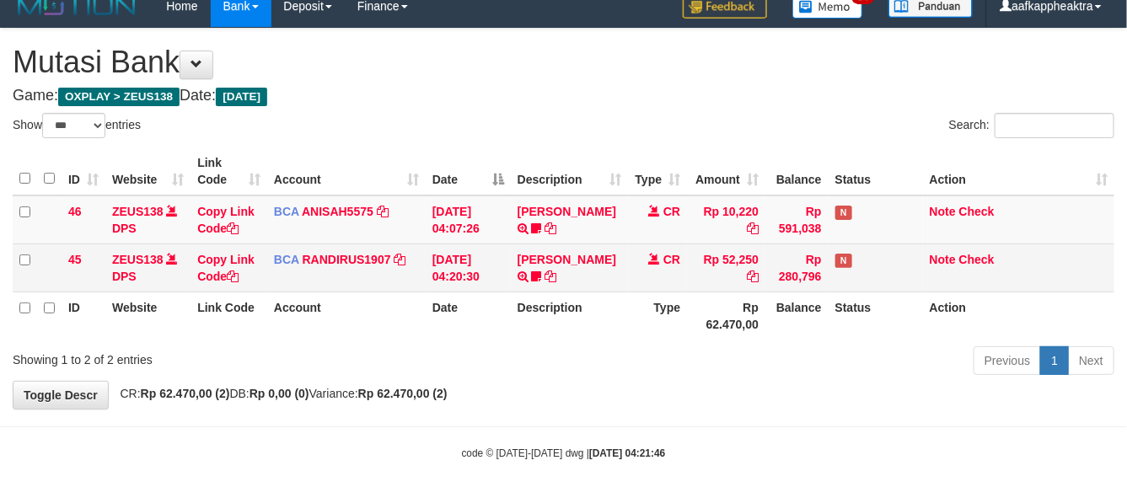
click at [808, 264] on td "Rp 280,796" at bounding box center [797, 268] width 63 height 48
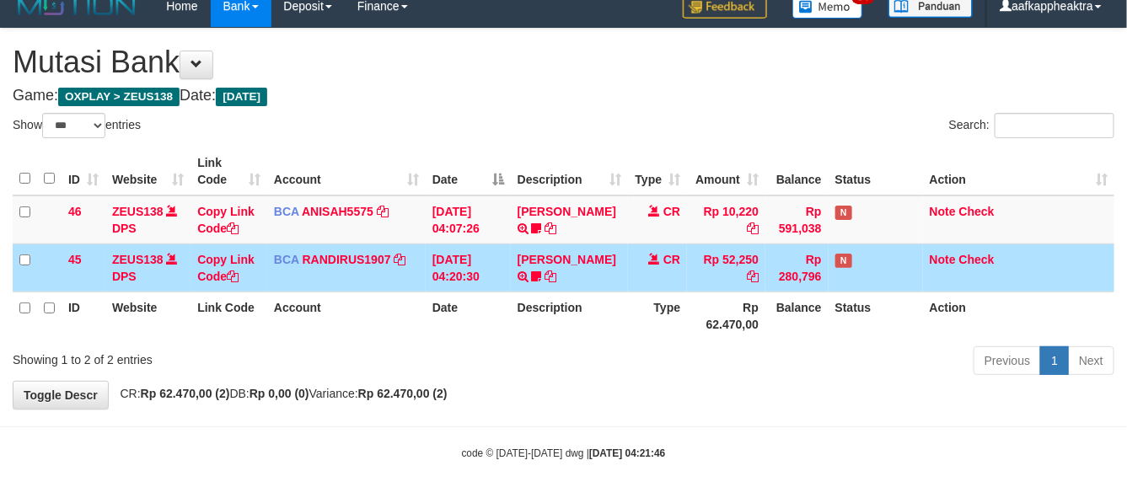
click at [804, 266] on td "Rp 280,796" at bounding box center [797, 268] width 63 height 48
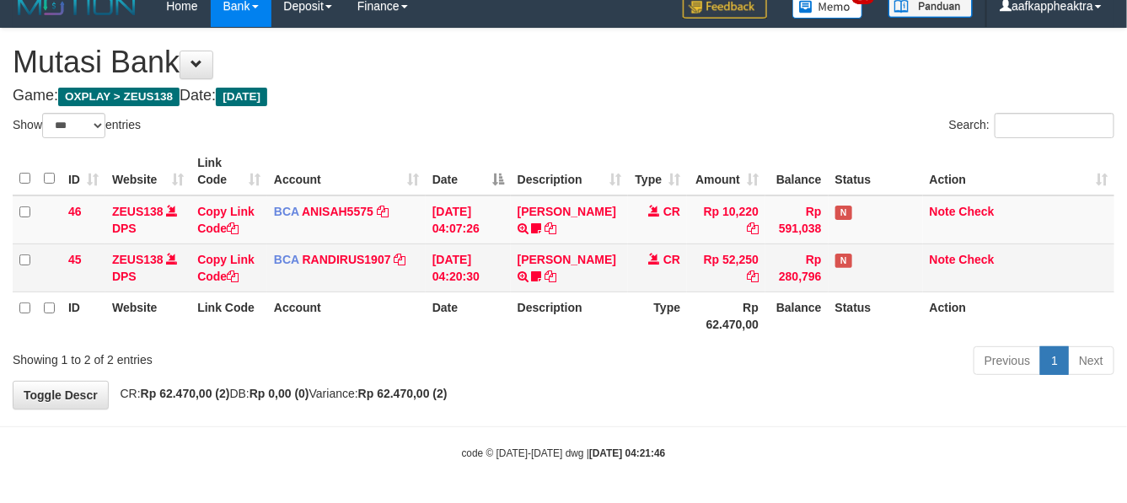
click at [799, 270] on td "Rp 280,796" at bounding box center [797, 268] width 63 height 48
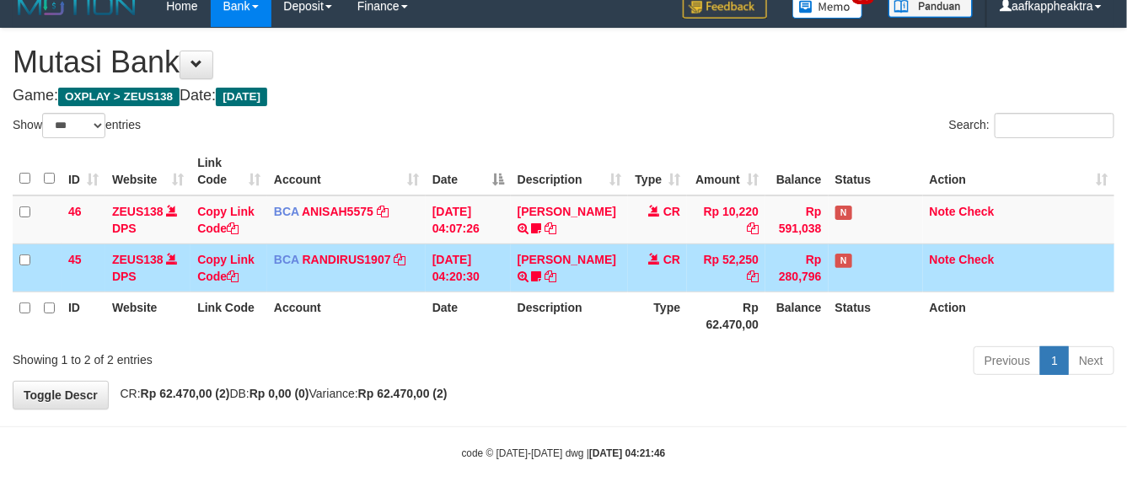
click at [797, 268] on td "Rp 280,796" at bounding box center [797, 268] width 63 height 48
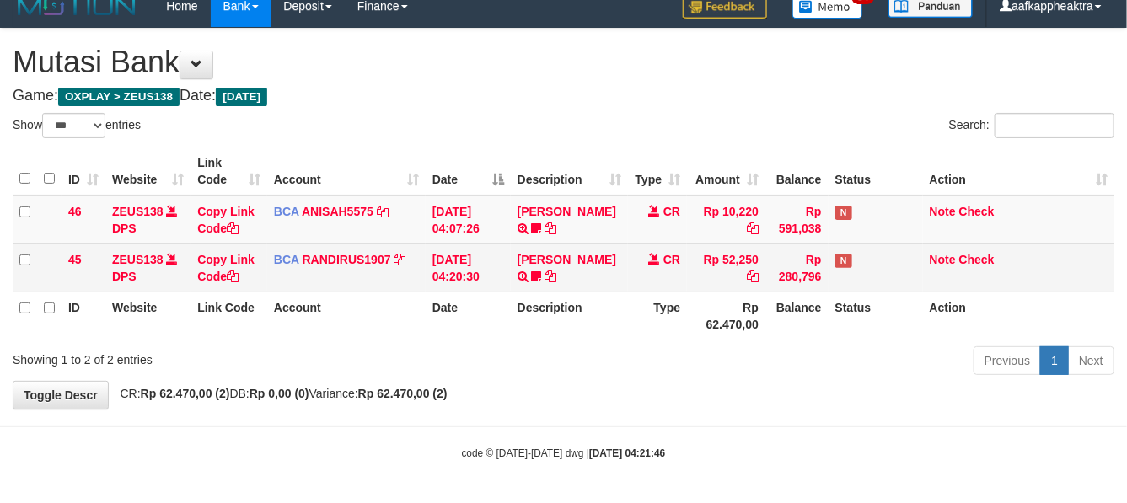
click at [818, 262] on td "Rp 280,796" at bounding box center [797, 268] width 63 height 48
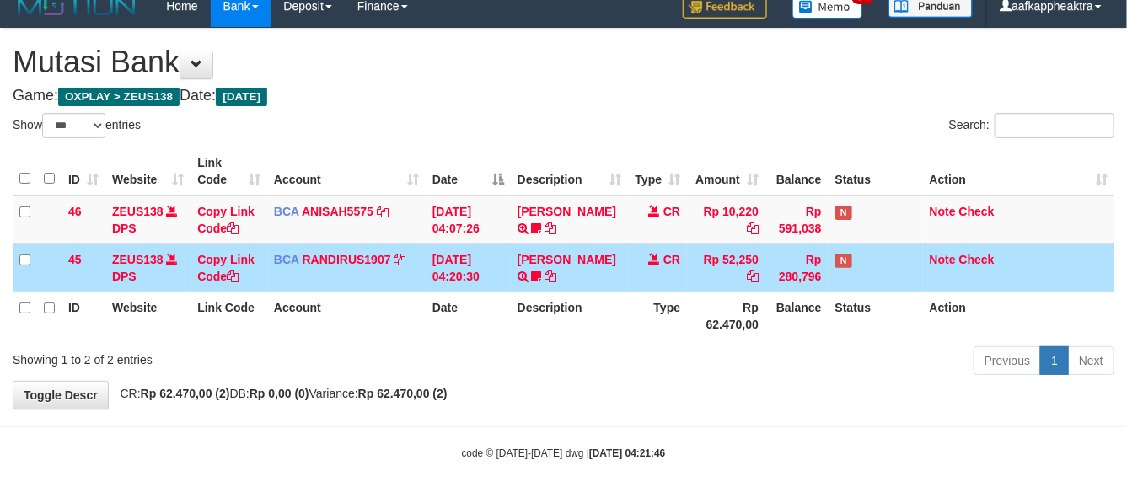
click at [820, 262] on td "Rp 280,796" at bounding box center [797, 268] width 63 height 48
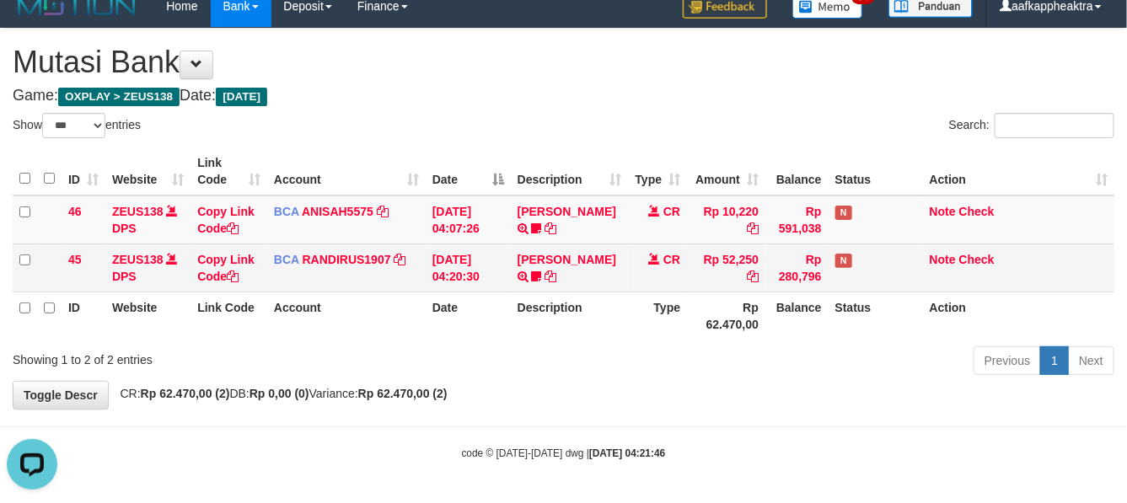
scroll to position [0, 0]
click at [832, 264] on td "N" at bounding box center [876, 268] width 94 height 48
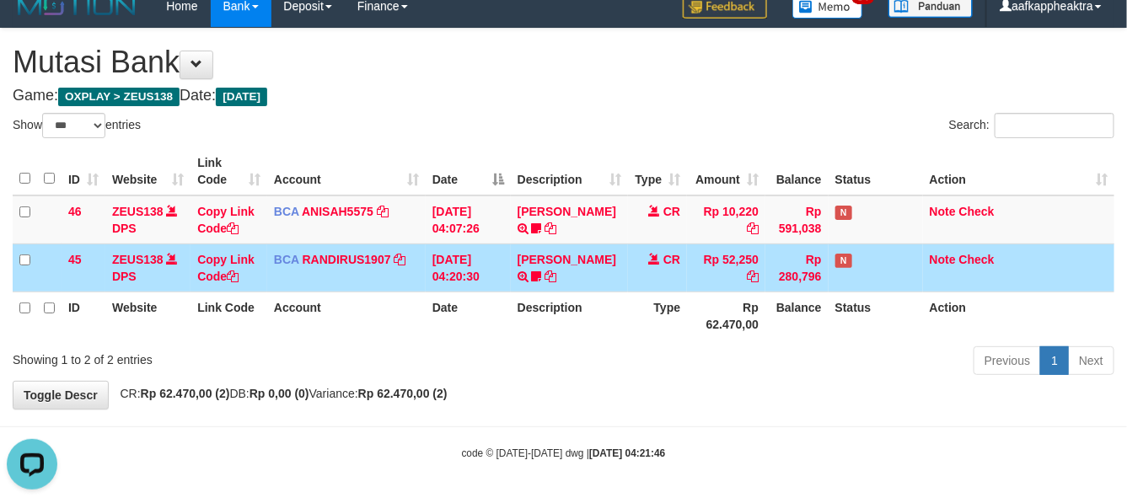
click at [825, 267] on td "Rp 280,796" at bounding box center [797, 268] width 63 height 48
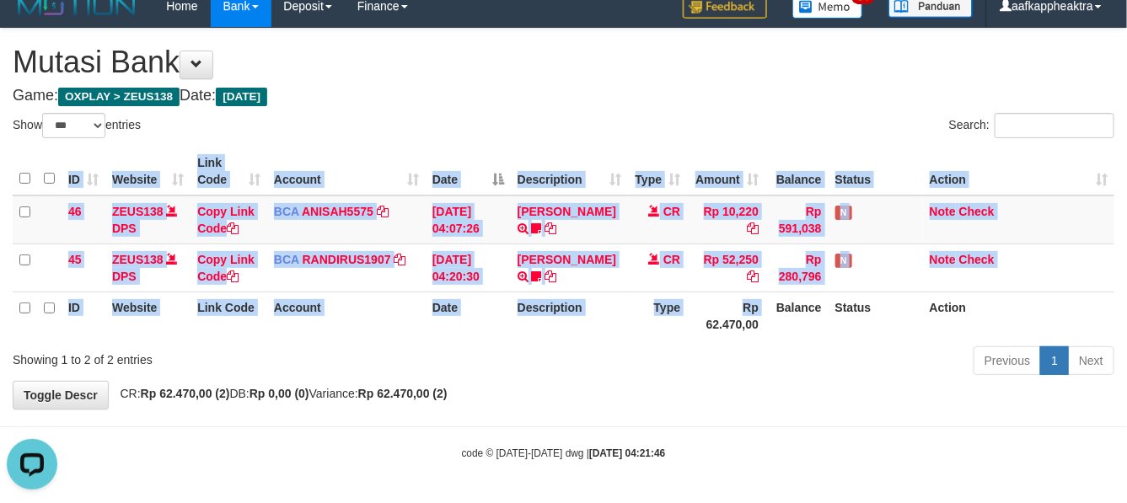
click at [710, 342] on div "ID Website Link Code Account Date Description Type Amount Balance Status Action…" at bounding box center [563, 244] width 1127 height 202
drag, startPoint x: 713, startPoint y: 336, endPoint x: 697, endPoint y: 333, distance: 15.4
click at [713, 337] on th "Rp 62.470,00" at bounding box center [726, 316] width 78 height 48
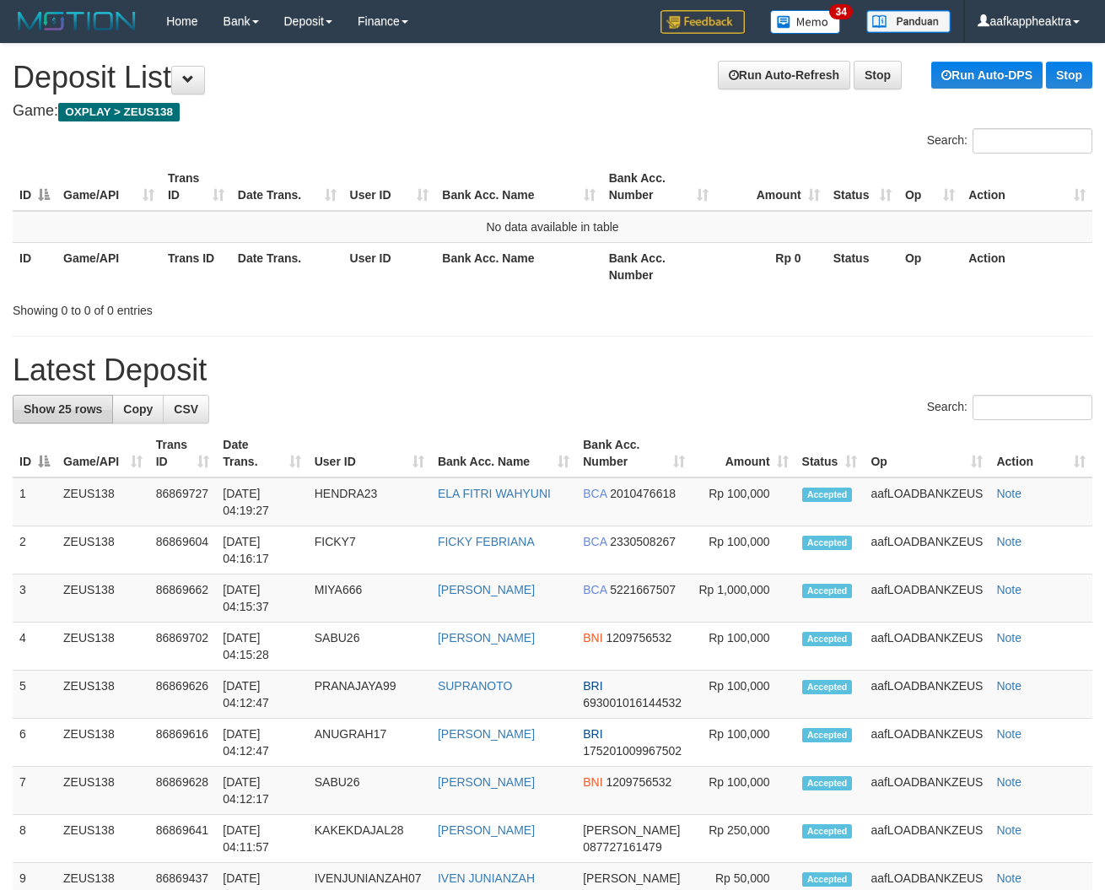
drag, startPoint x: 594, startPoint y: 449, endPoint x: 40, endPoint y: 399, distance: 557.1
click at [584, 452] on th "Bank Acc. Number" at bounding box center [634, 453] width 116 height 48
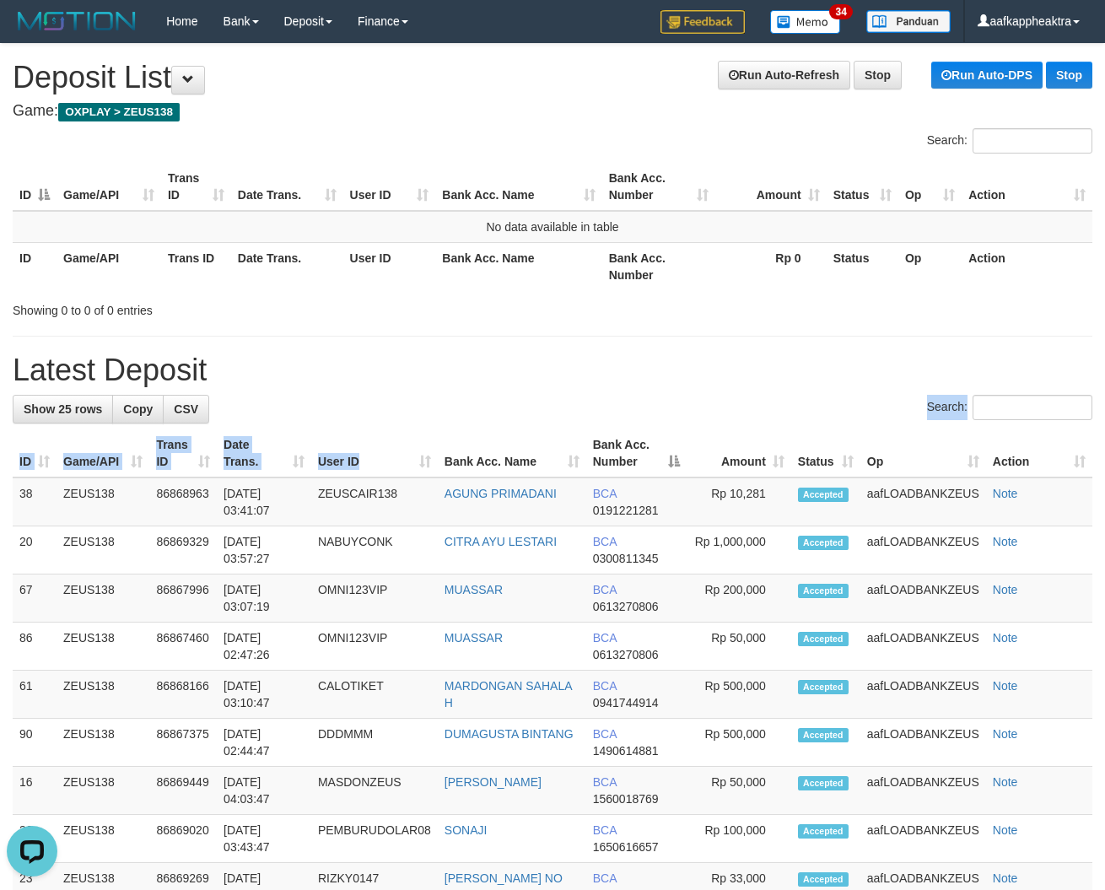
drag, startPoint x: 424, startPoint y: 428, endPoint x: 377, endPoint y: 435, distance: 47.7
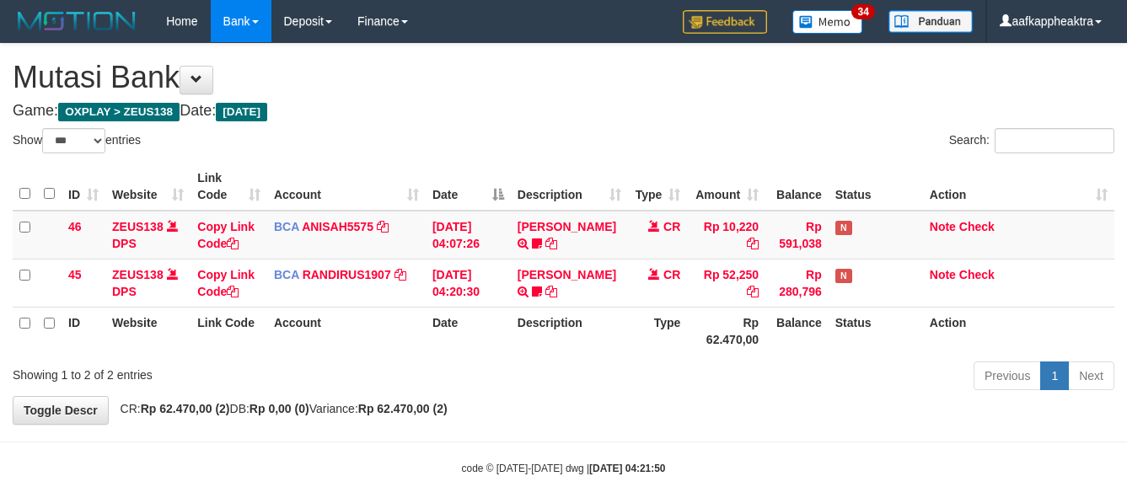
select select "***"
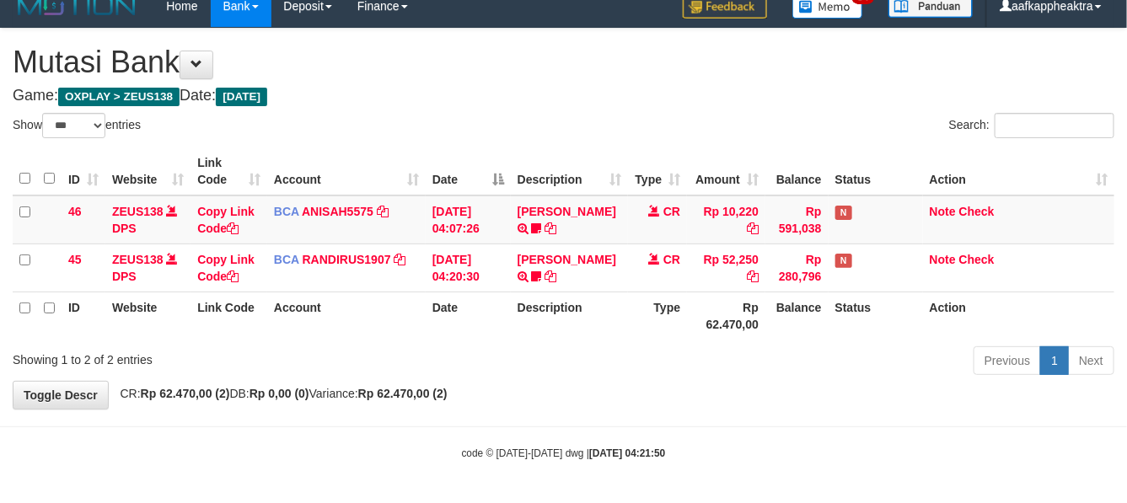
click at [751, 300] on th "Rp 62.470,00" at bounding box center [726, 316] width 78 height 48
click at [752, 302] on th "Rp 62.470,00" at bounding box center [726, 316] width 78 height 48
click at [744, 308] on th "Rp 62.470,00" at bounding box center [726, 316] width 78 height 48
drag, startPoint x: 736, startPoint y: 308, endPoint x: 782, endPoint y: 305, distance: 45.6
click at [734, 308] on th "Rp 62.470,00" at bounding box center [726, 316] width 78 height 48
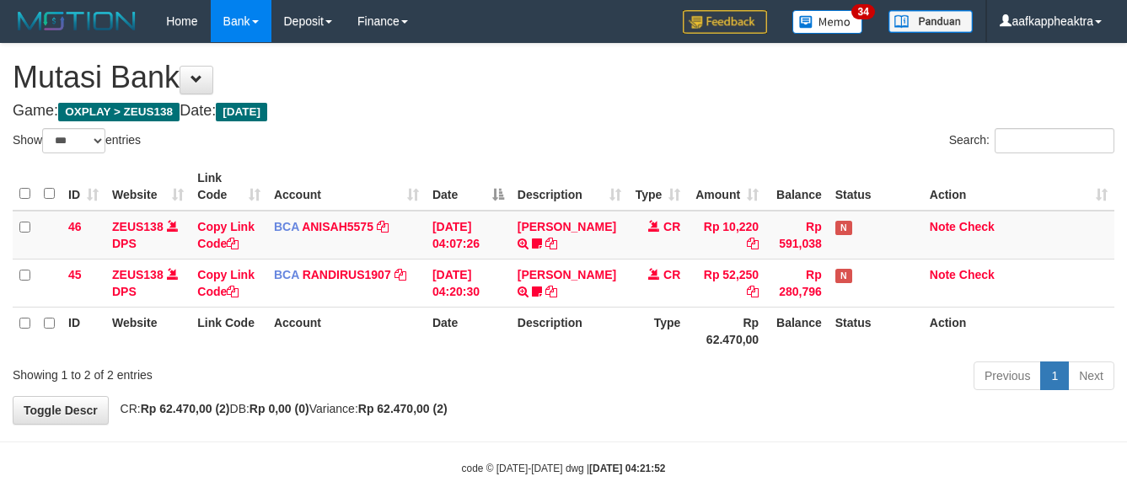
select select "***"
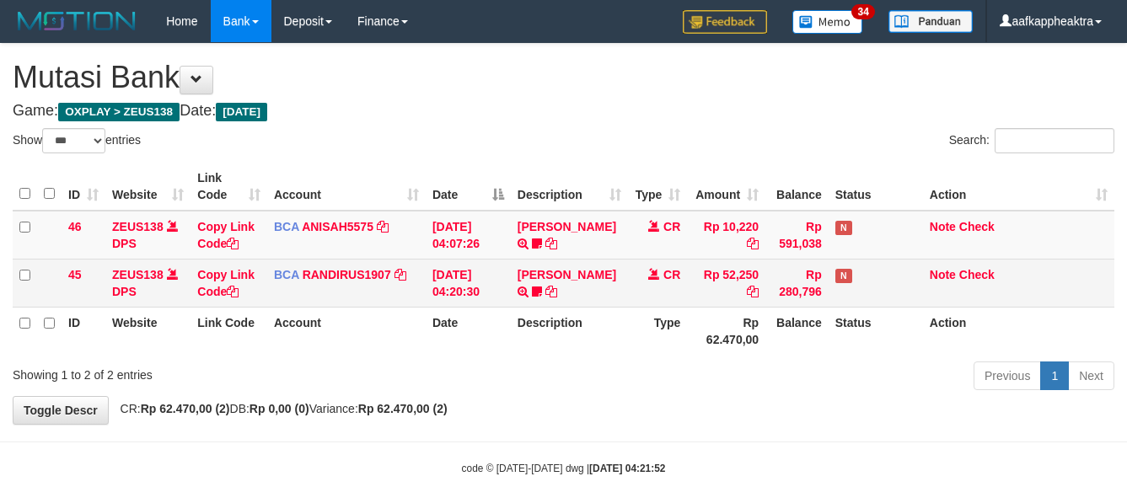
scroll to position [32, 0]
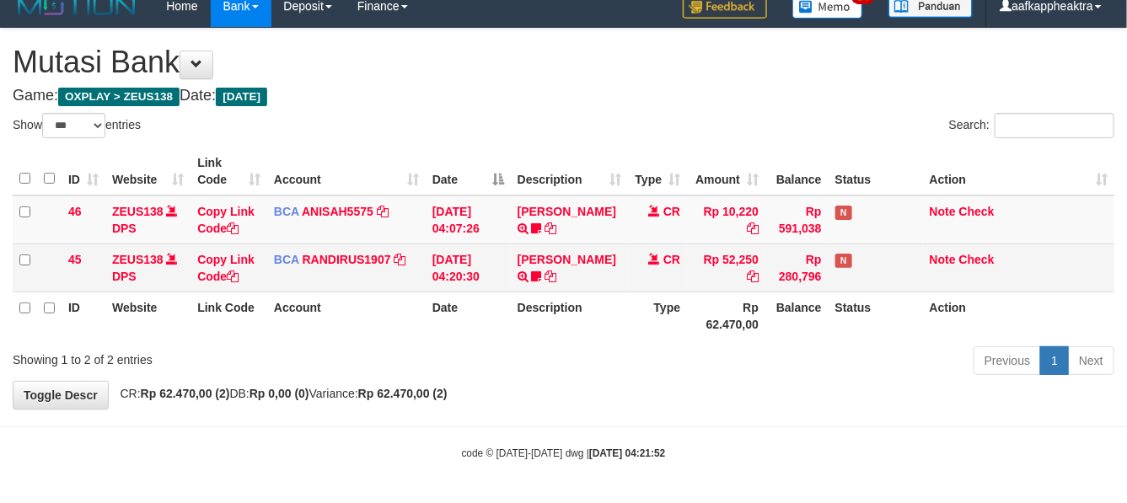
click at [499, 245] on td "[DATE] 04:20:30" at bounding box center [468, 268] width 85 height 48
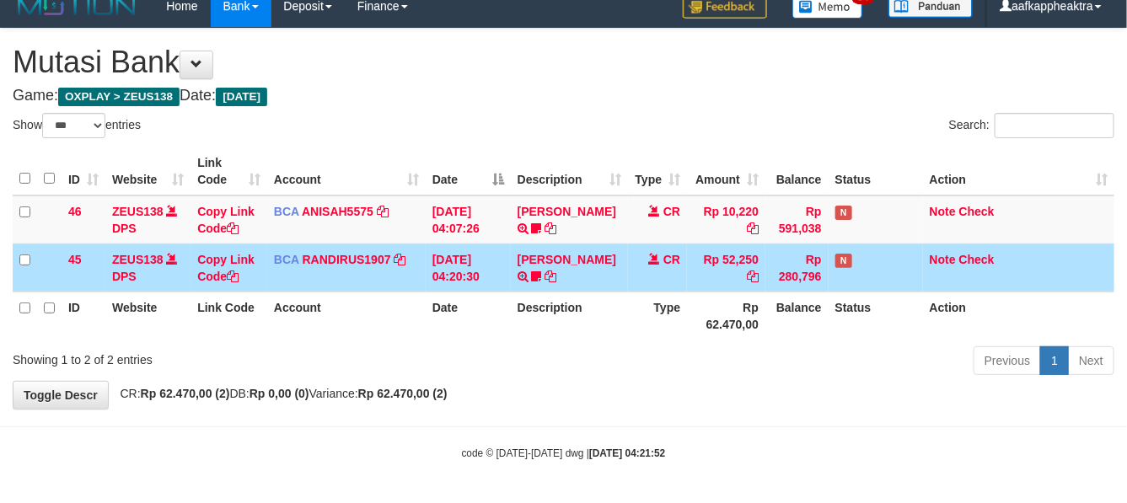
click at [498, 245] on td "[DATE] 04:20:30" at bounding box center [468, 268] width 85 height 48
click at [495, 246] on td "[DATE] 04:20:30" at bounding box center [468, 268] width 85 height 48
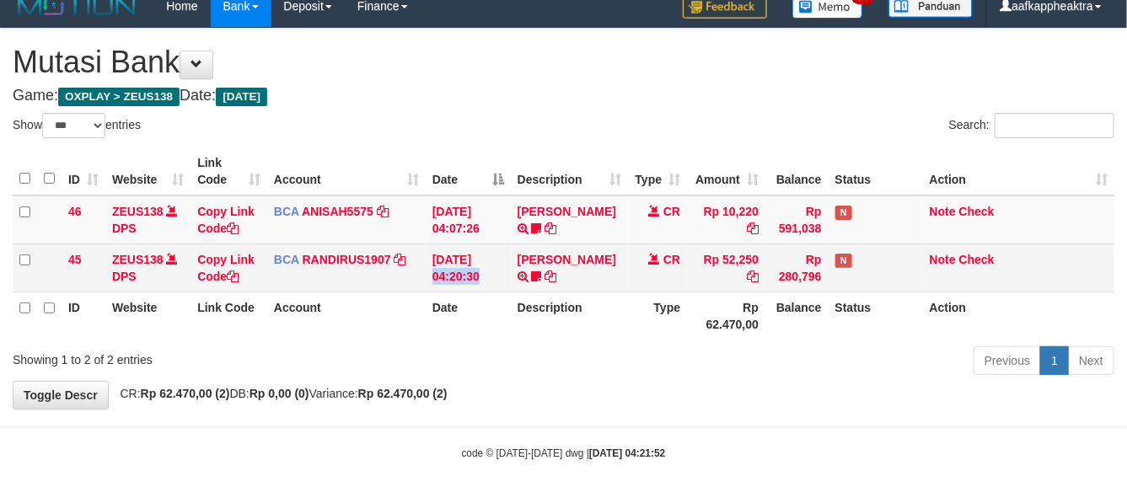
click at [473, 262] on td "[DATE] 04:20:30" at bounding box center [468, 268] width 85 height 48
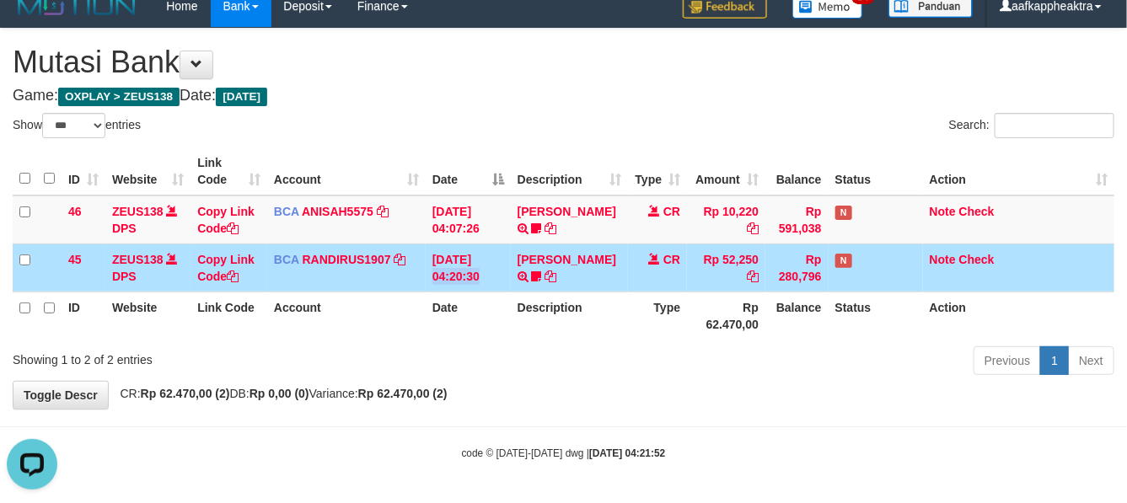
scroll to position [0, 0]
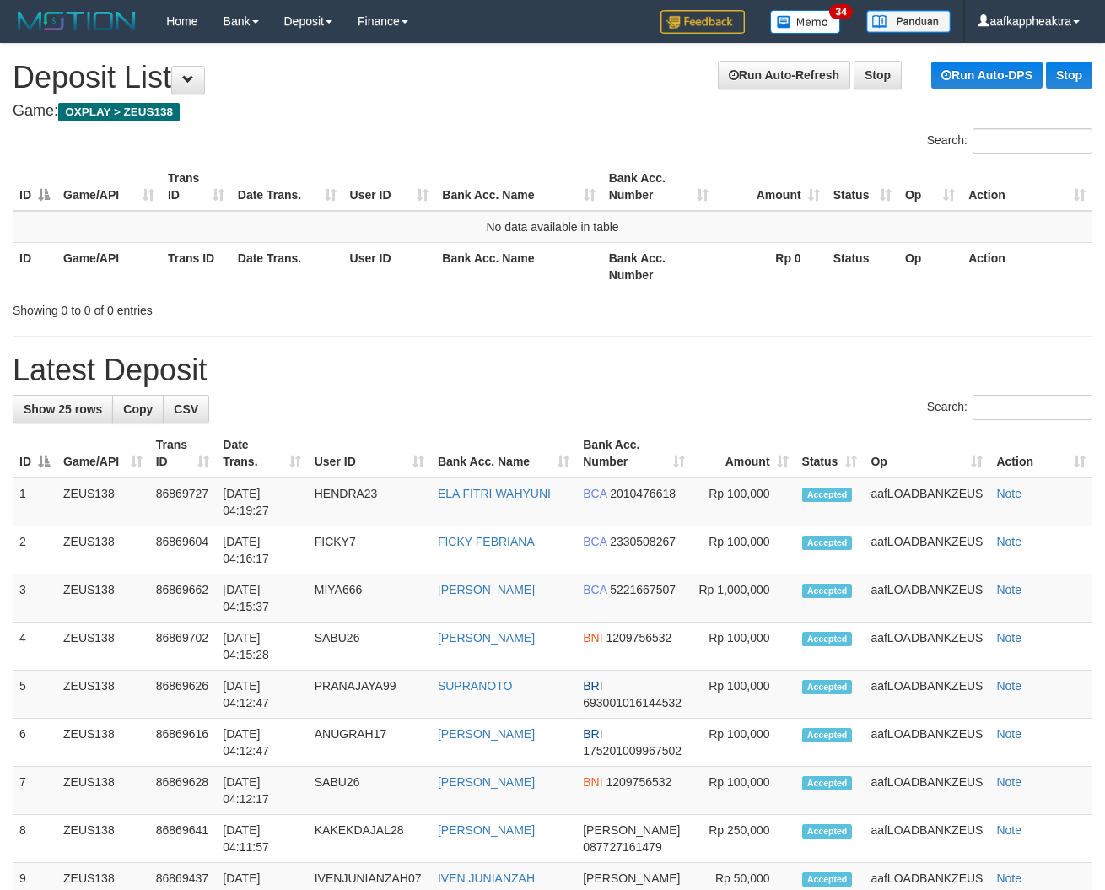
drag, startPoint x: 532, startPoint y: 395, endPoint x: 1, endPoint y: 326, distance: 535.6
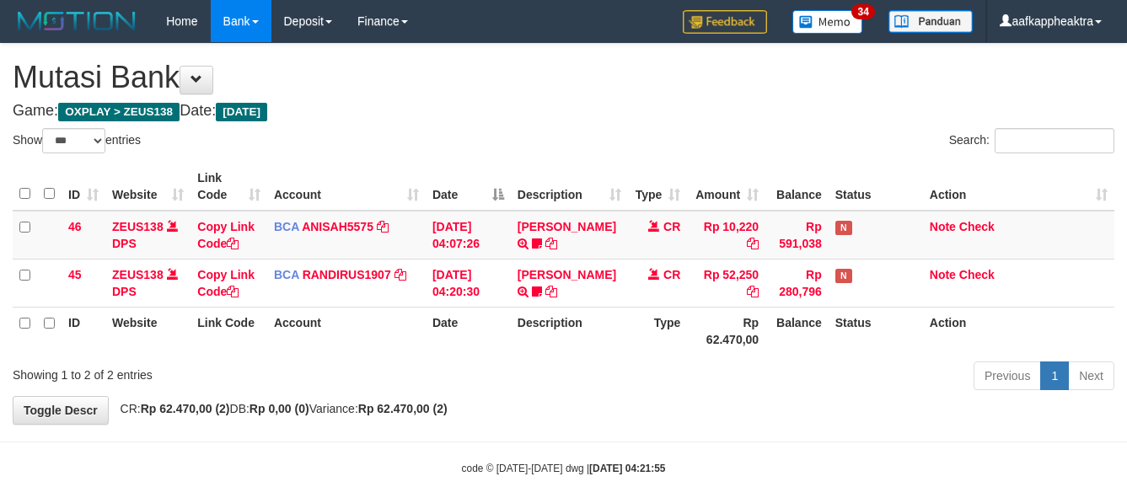
select select "***"
click at [599, 259] on td "TENNY SETIAWAN TRSF E-BANKING CR 0109/FTSCY/WS95271 52250.00TENNY SETIAWAN Bala…" at bounding box center [570, 283] width 118 height 48
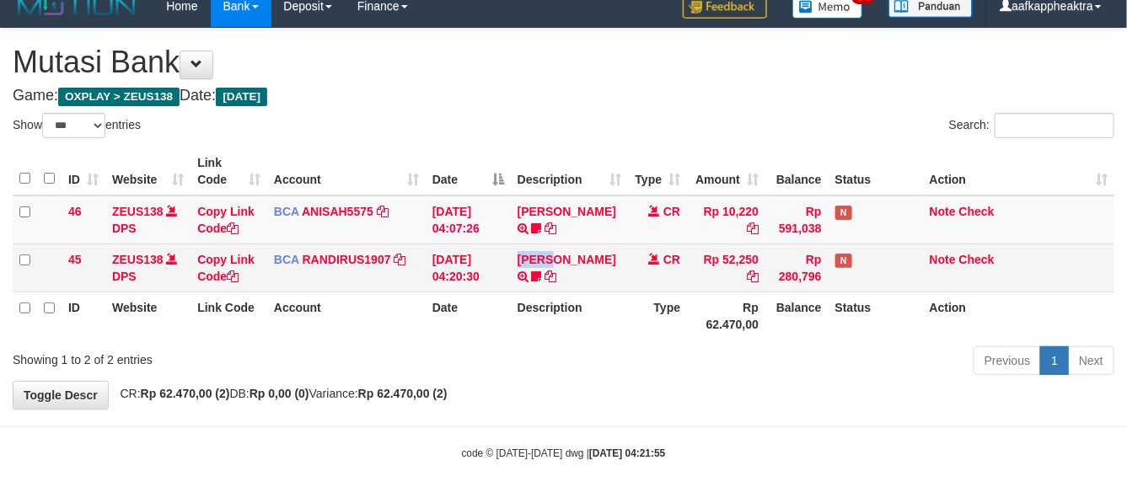
click at [600, 244] on td "TENNY SETIAWAN TRSF E-BANKING CR 0109/FTSCY/WS95271 52250.00TENNY SETIAWAN Bala…" at bounding box center [570, 268] width 118 height 48
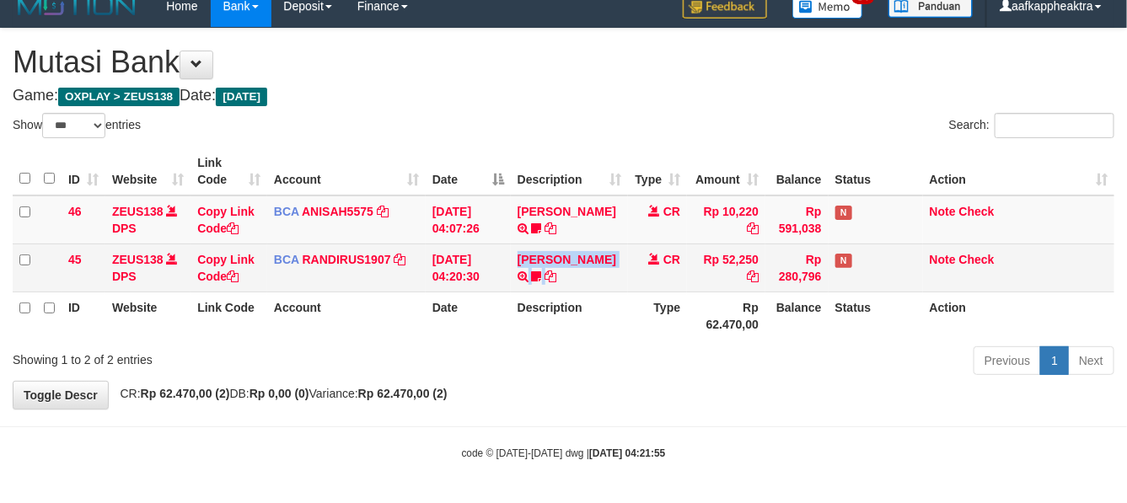
click at [594, 244] on td "TENNY SETIAWAN TRSF E-BANKING CR 0109/FTSCY/WS95271 52250.00TENNY SETIAWAN Bala…" at bounding box center [570, 268] width 118 height 48
click at [593, 244] on td "TENNY SETIAWAN TRSF E-BANKING CR 0109/FTSCY/WS95271 52250.00TENNY SETIAWAN Bala…" at bounding box center [570, 268] width 118 height 48
click at [592, 244] on td "TENNY SETIAWAN TRSF E-BANKING CR 0109/FTSCY/WS95271 52250.00TENNY SETIAWAN Bala…" at bounding box center [570, 268] width 118 height 48
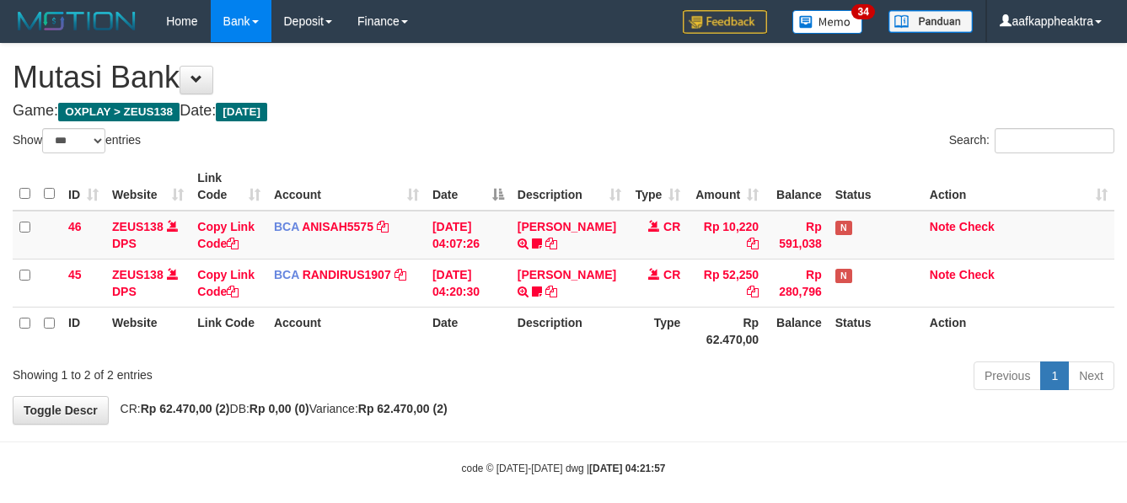
select select "***"
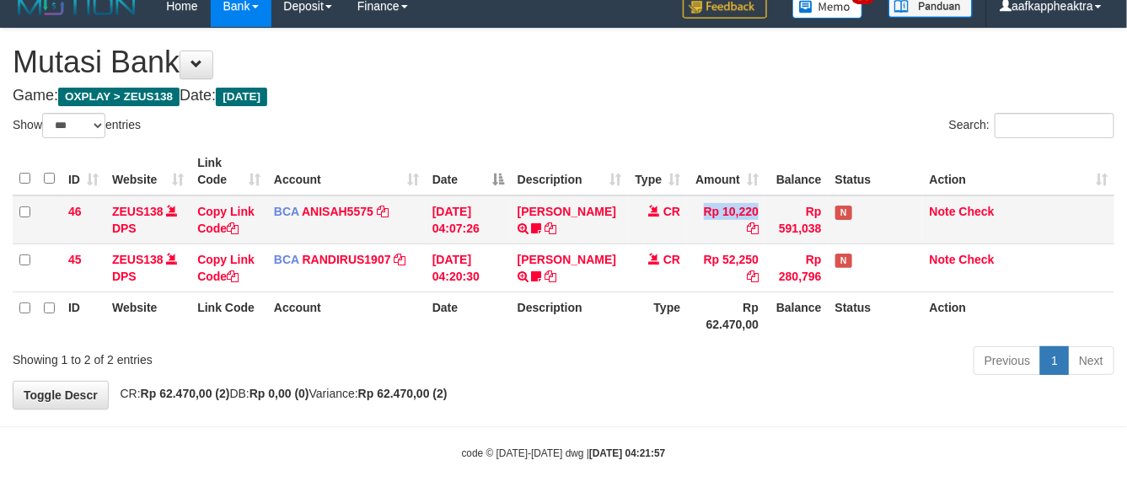
click at [681, 196] on td "CR" at bounding box center [657, 220] width 59 height 49
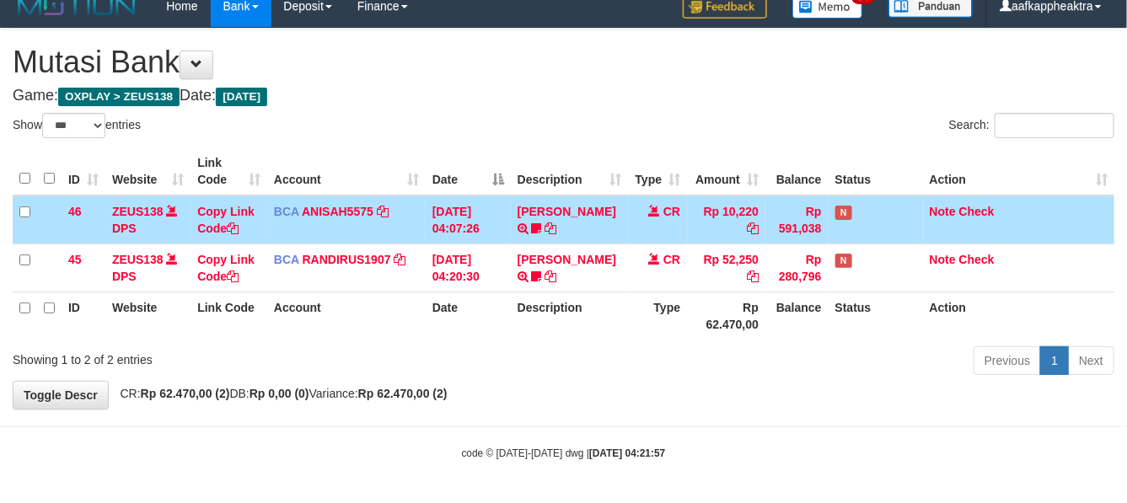
click at [680, 205] on span "CR" at bounding box center [672, 211] width 17 height 13
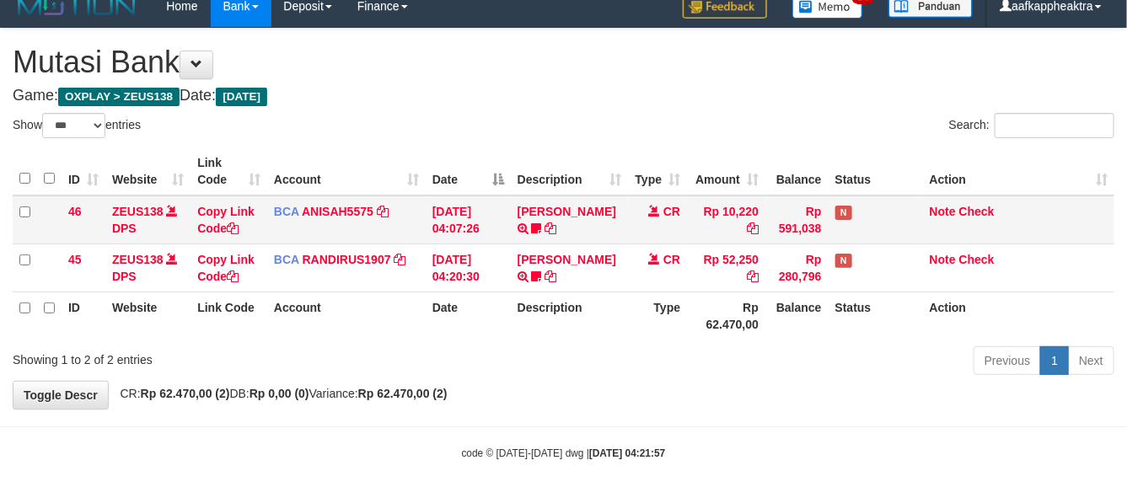
click at [679, 204] on td "CR" at bounding box center [657, 220] width 59 height 49
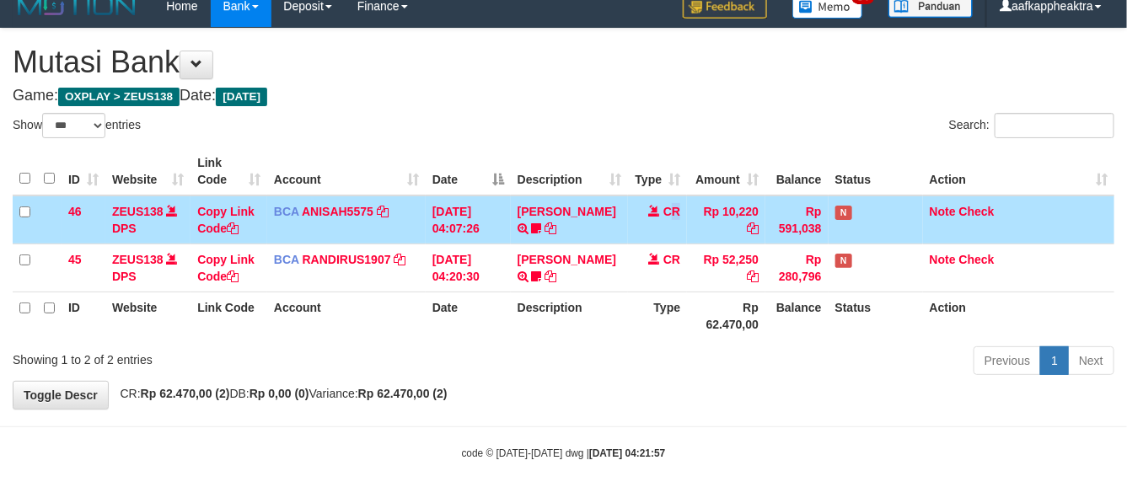
click at [677, 207] on td "CR" at bounding box center [657, 220] width 59 height 49
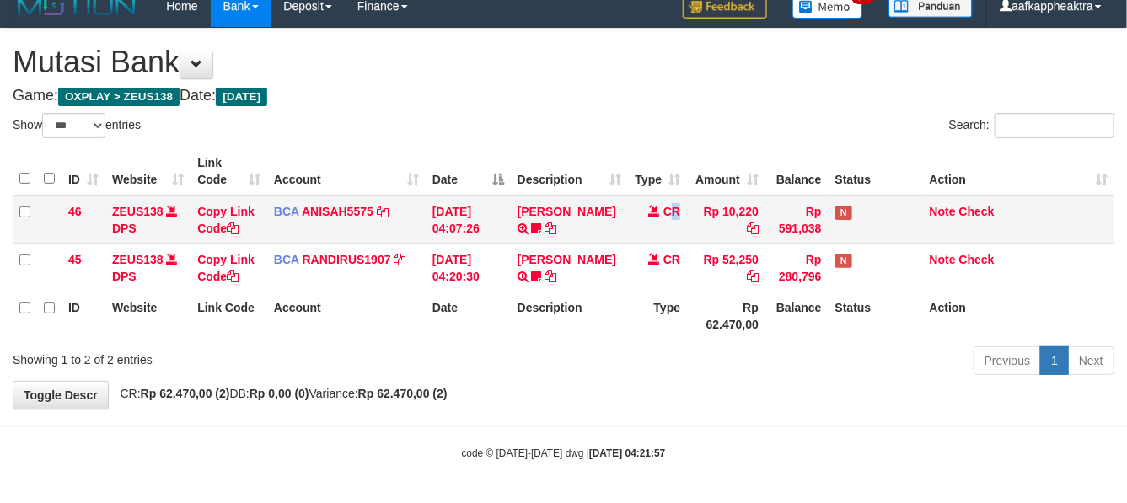
click at [675, 207] on td "CR" at bounding box center [657, 220] width 59 height 49
click at [675, 208] on td "CR" at bounding box center [657, 220] width 59 height 49
click at [673, 207] on td "CR" at bounding box center [657, 220] width 59 height 49
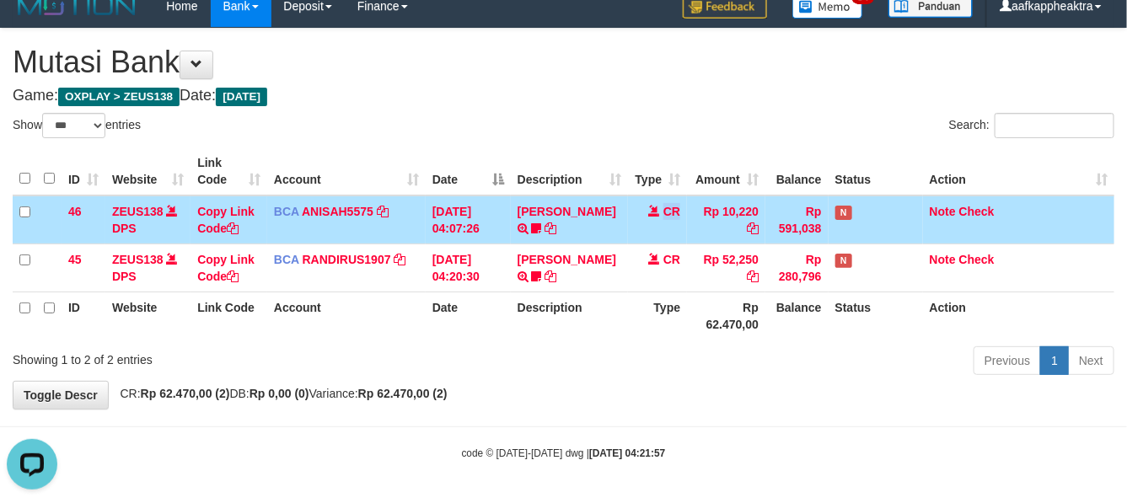
scroll to position [0, 0]
click at [673, 207] on td "CR" at bounding box center [657, 220] width 59 height 49
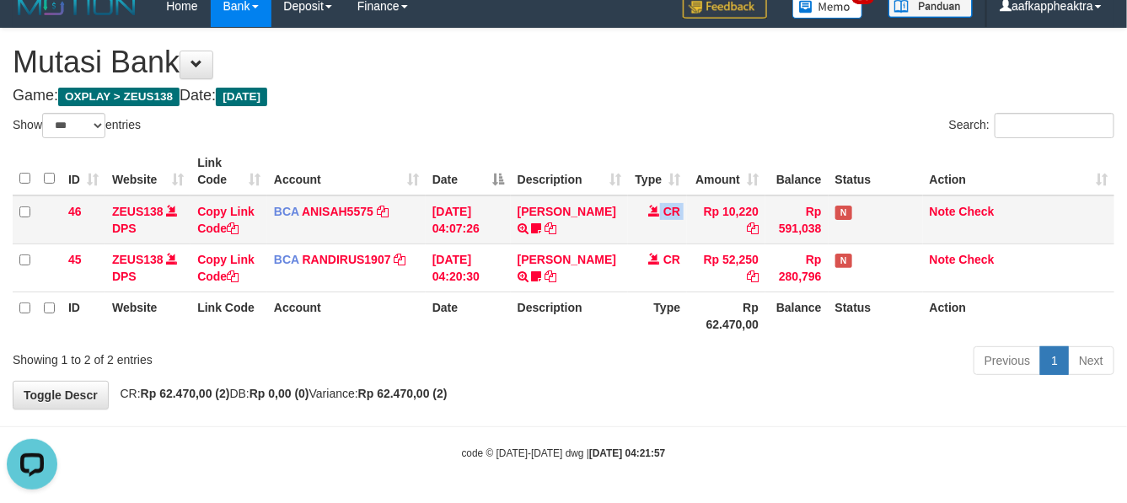
click at [673, 207] on td "CR" at bounding box center [657, 220] width 59 height 49
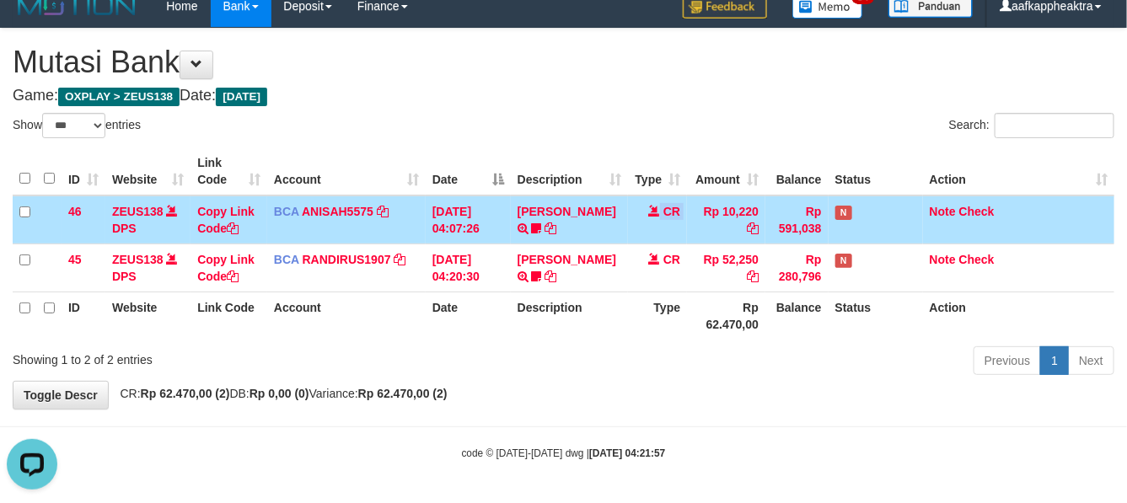
click at [673, 207] on td "CR" at bounding box center [657, 220] width 59 height 49
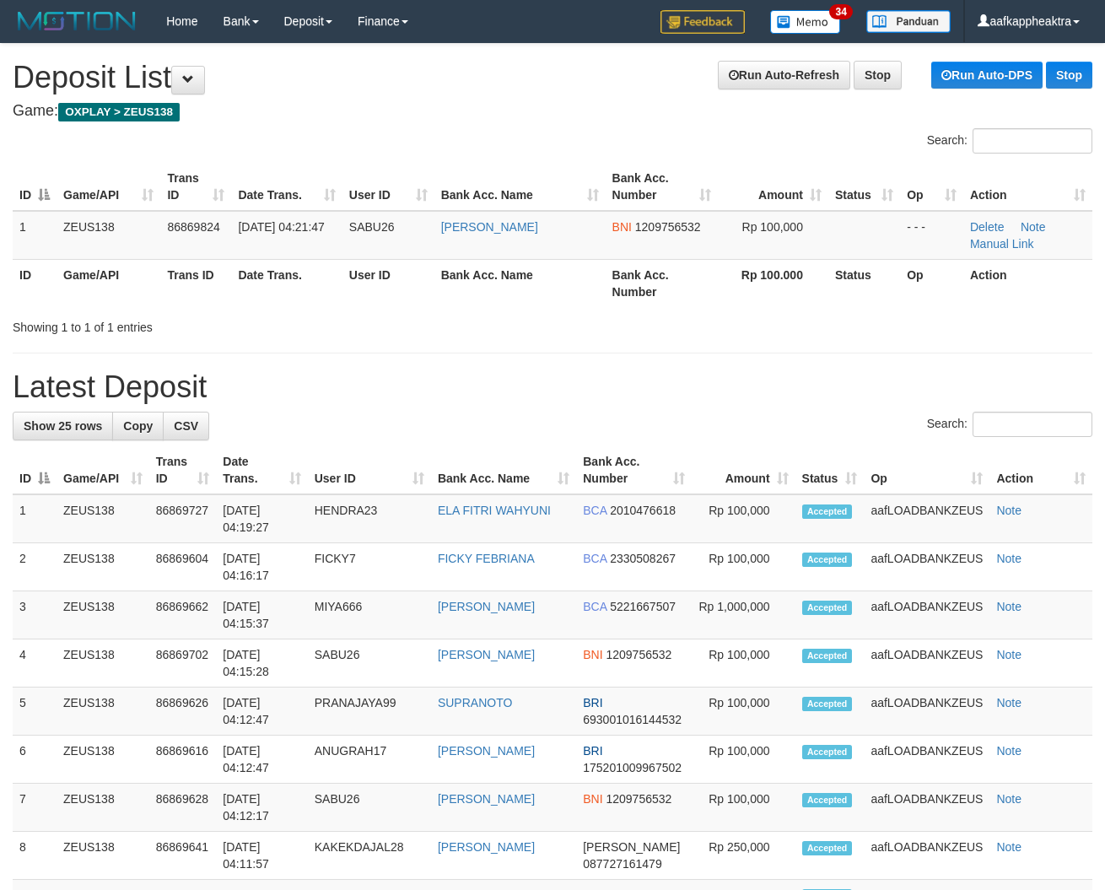
drag, startPoint x: 531, startPoint y: 384, endPoint x: 156, endPoint y: 314, distance: 381.7
click at [525, 384] on h1 "Latest Deposit" at bounding box center [552, 387] width 1079 height 34
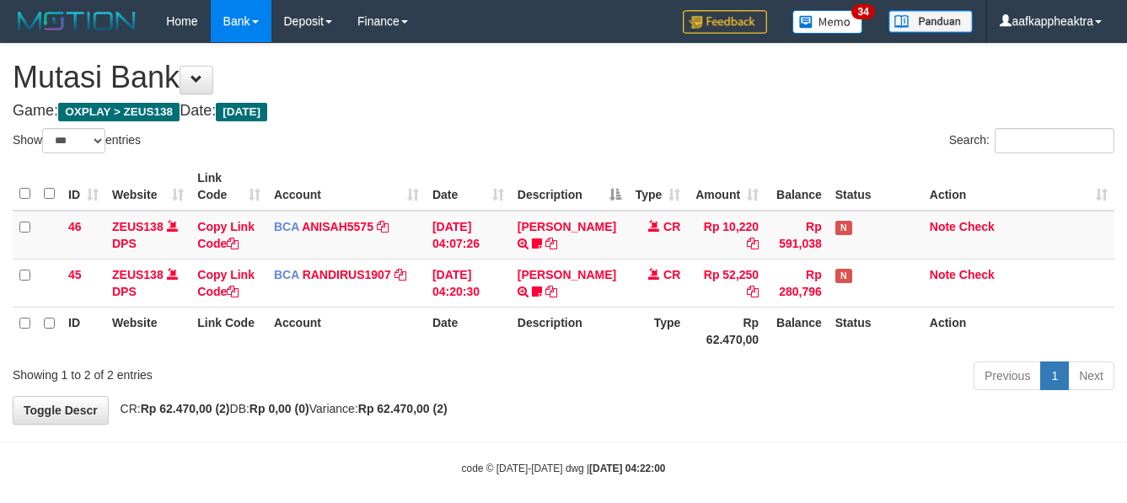
select select "***"
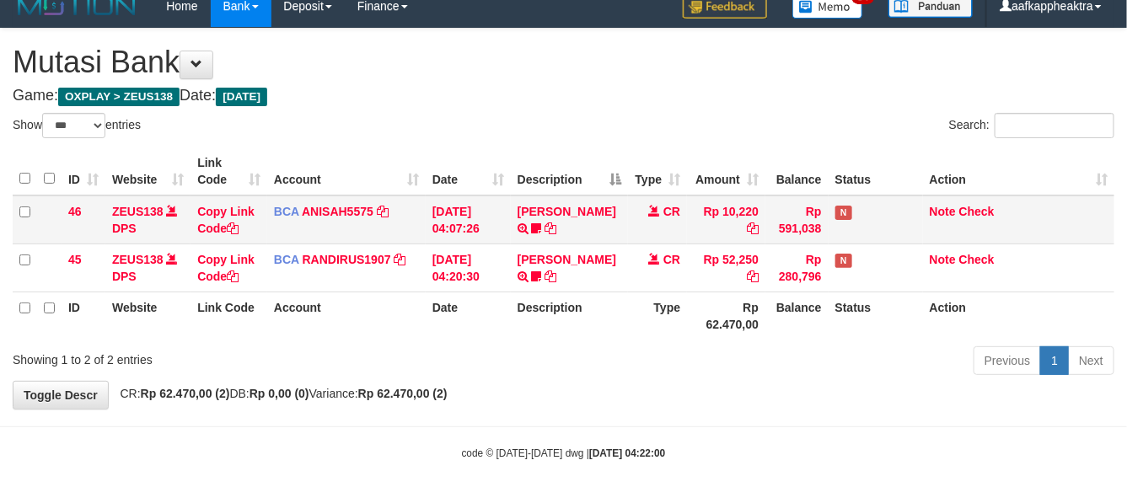
click at [702, 183] on table "ID Website Link Code Account Date Description Type Amount Balance Status Action…" at bounding box center [564, 244] width 1102 height 192
click at [691, 219] on td "Rp 10,220" at bounding box center [726, 220] width 78 height 49
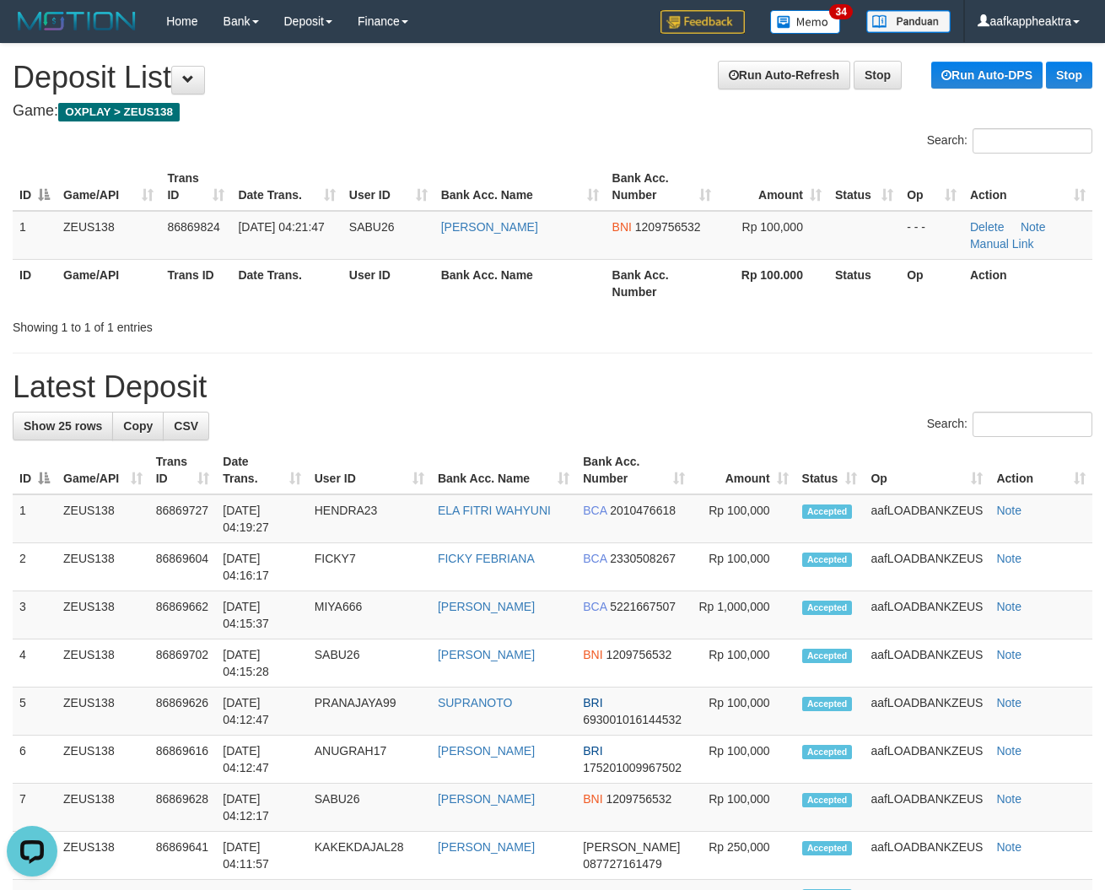
drag, startPoint x: 395, startPoint y: 406, endPoint x: 5, endPoint y: 325, distance: 397.7
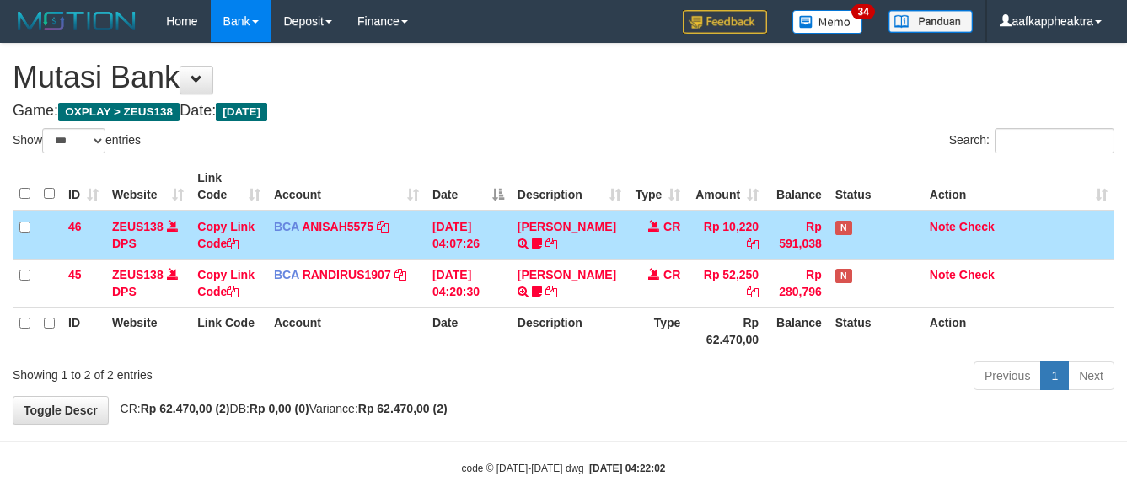
select select "***"
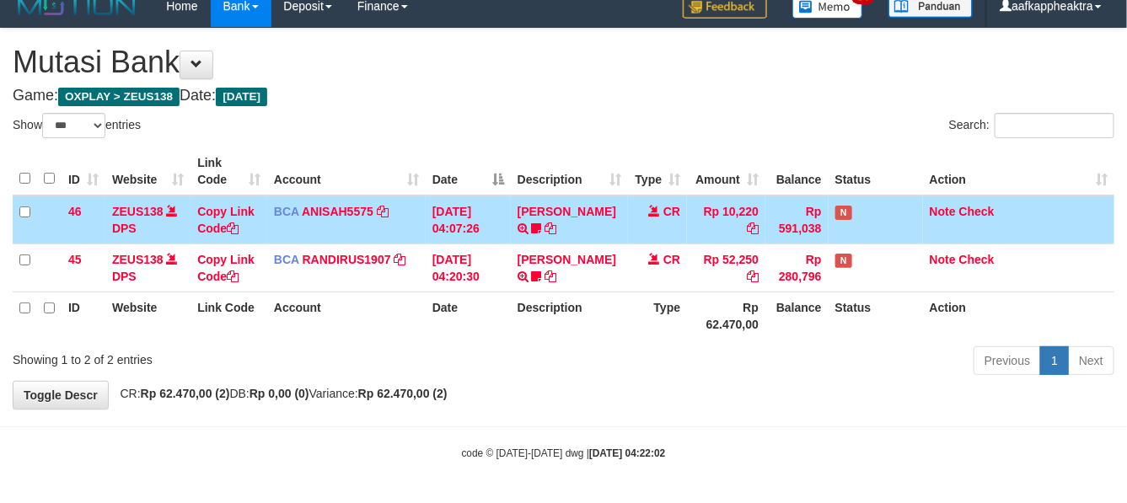
click at [684, 216] on td "CR" at bounding box center [657, 220] width 59 height 49
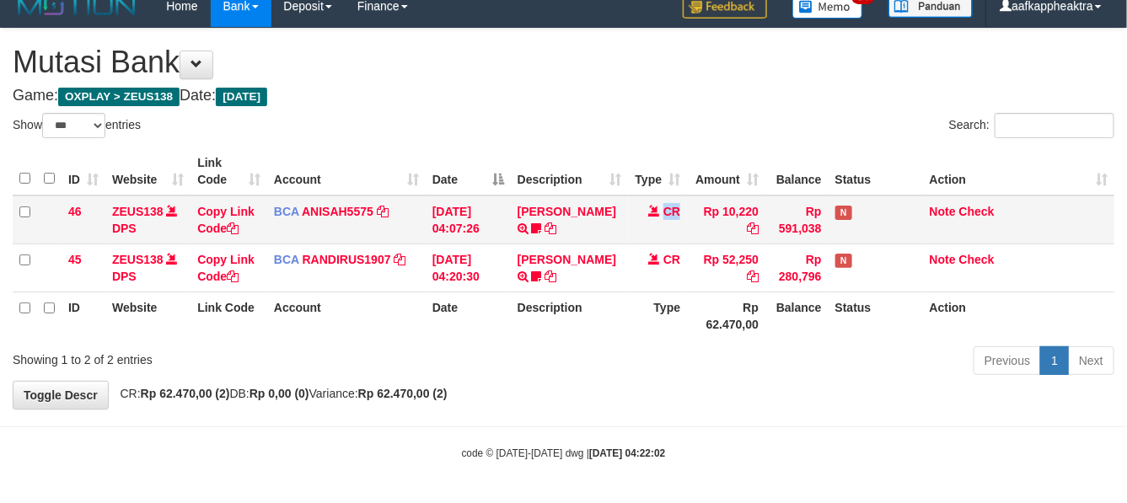
click at [666, 221] on td "CR" at bounding box center [657, 220] width 59 height 49
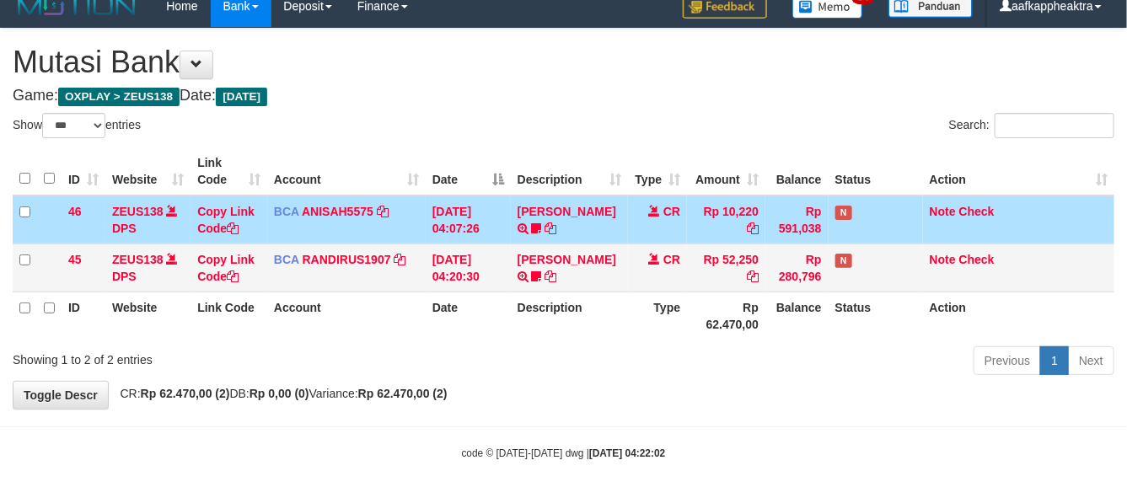
click at [727, 250] on td "Rp 52,250" at bounding box center [726, 268] width 78 height 48
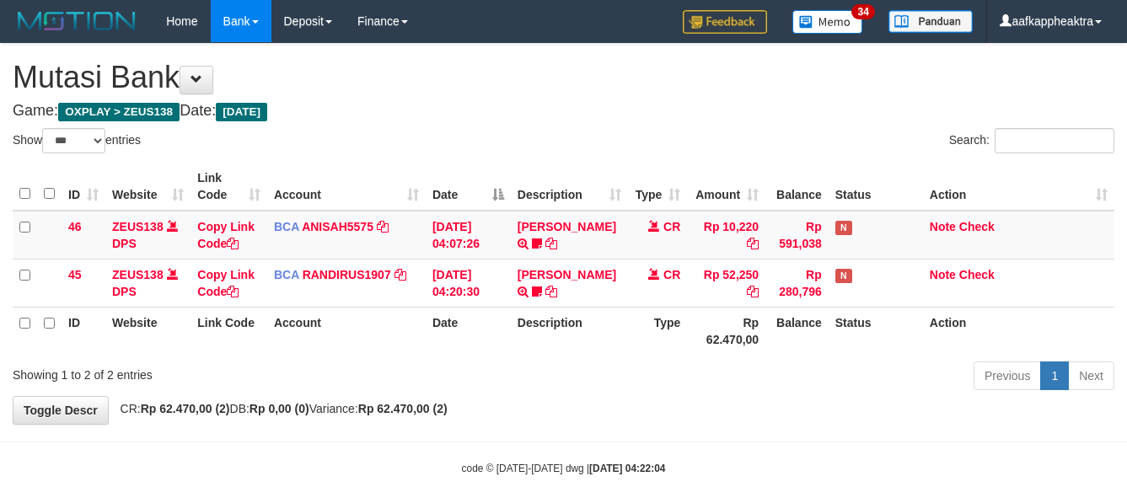
select select "***"
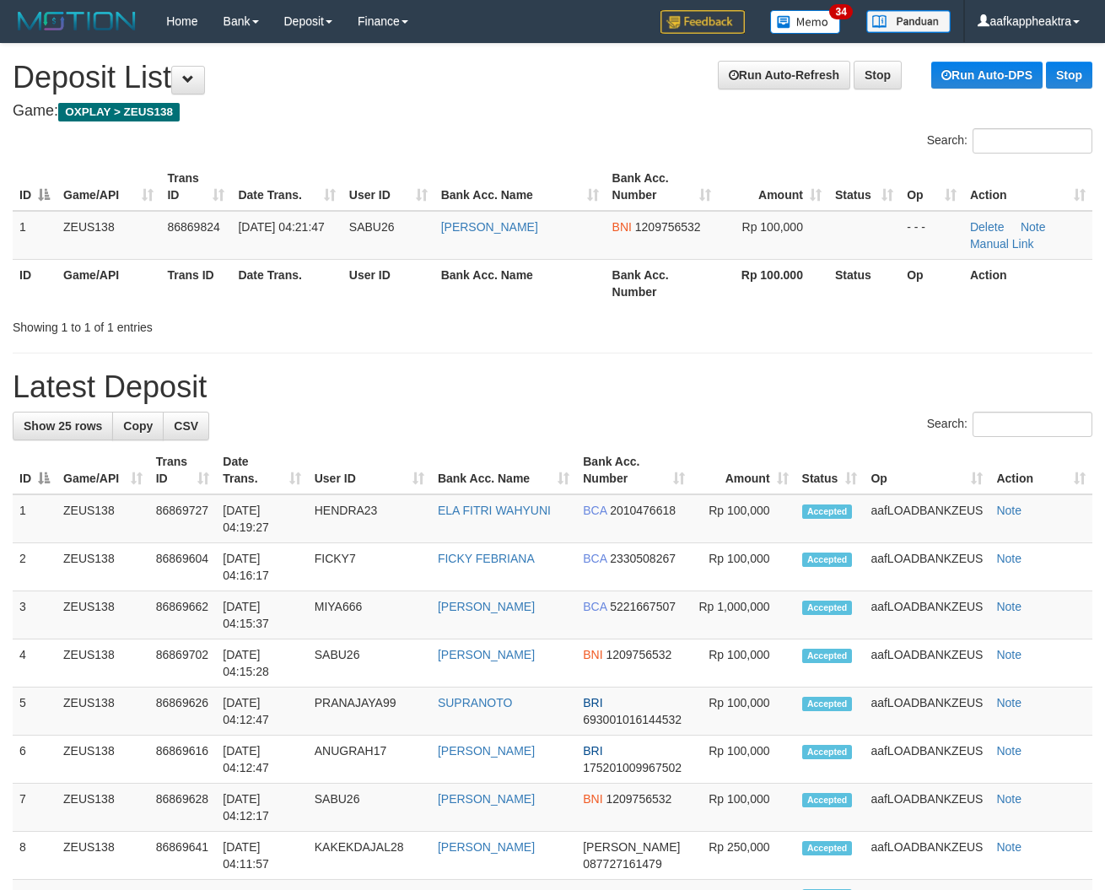
drag, startPoint x: 350, startPoint y: 336, endPoint x: 1, endPoint y: 293, distance: 351.7
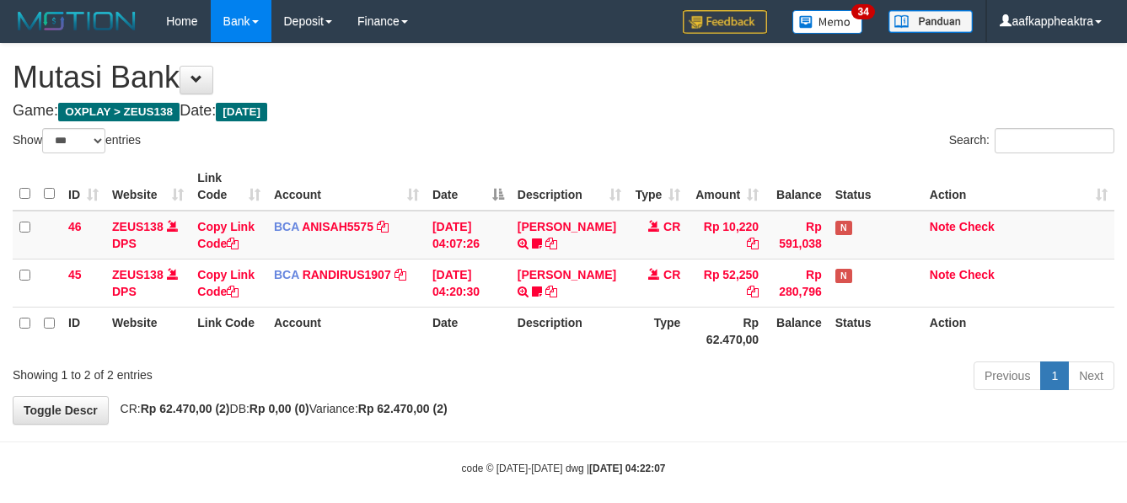
select select "***"
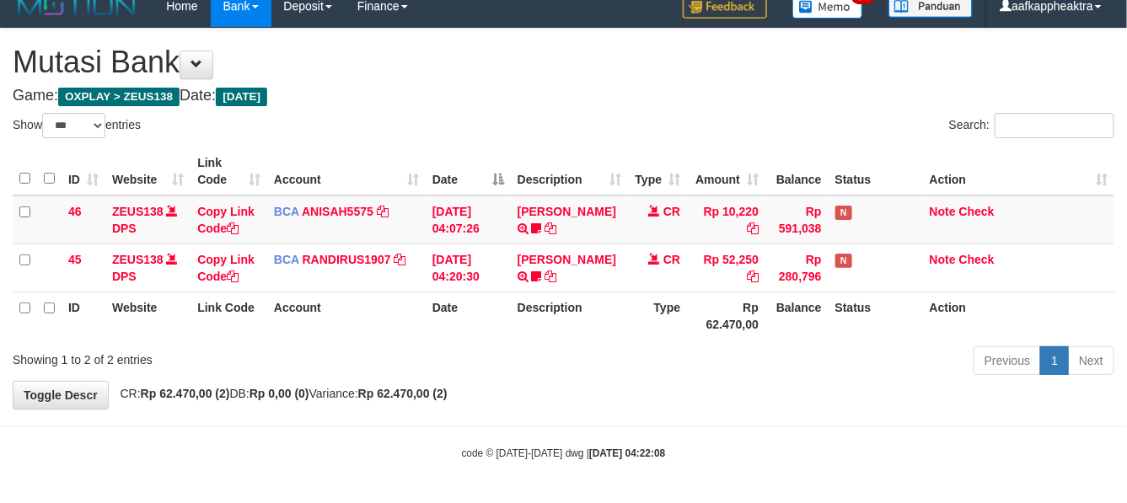
click at [739, 299] on th "Rp 62.470,00" at bounding box center [726, 316] width 78 height 48
click at [701, 301] on th "Rp 62.470,00" at bounding box center [726, 316] width 78 height 48
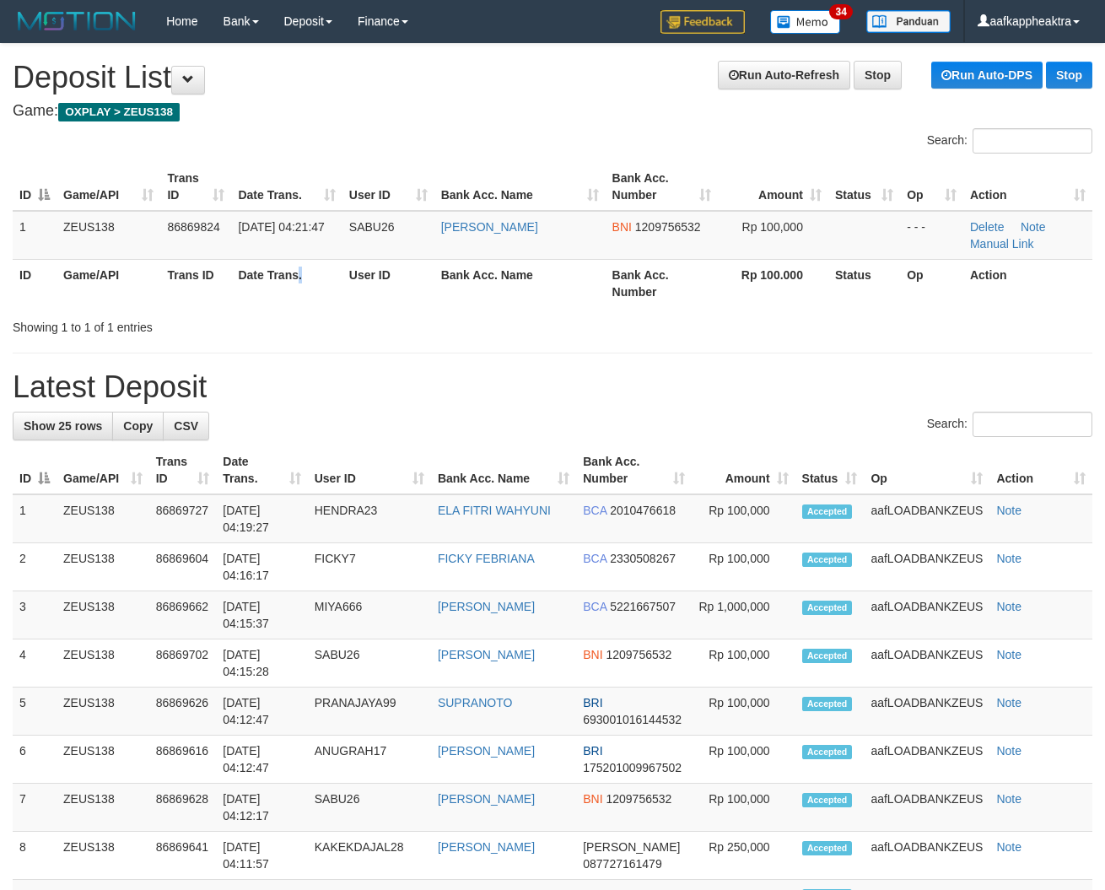
click at [288, 306] on div "ID Game/API Trans ID Date Trans. User ID Bank Acc. Name Bank Acc. Number Amount…" at bounding box center [552, 235] width 1105 height 154
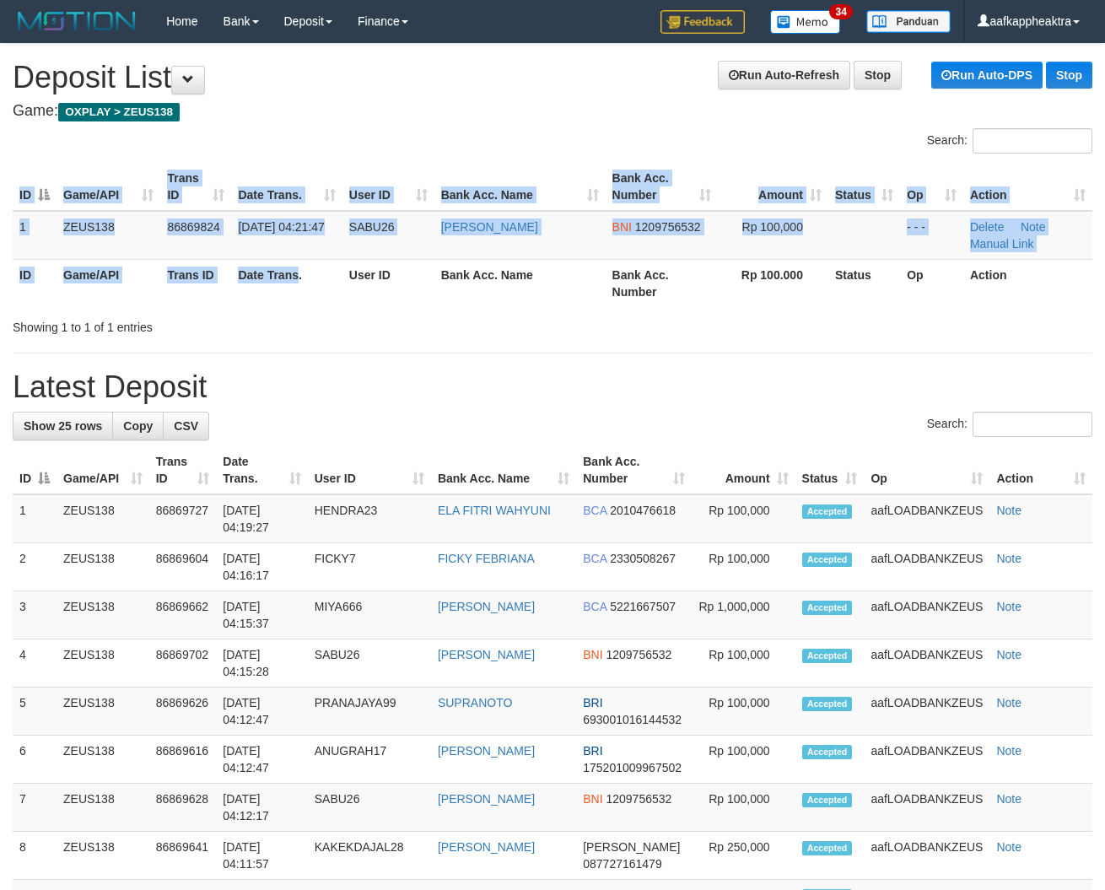
drag, startPoint x: 789, startPoint y: 373, endPoint x: 594, endPoint y: 359, distance: 195.3
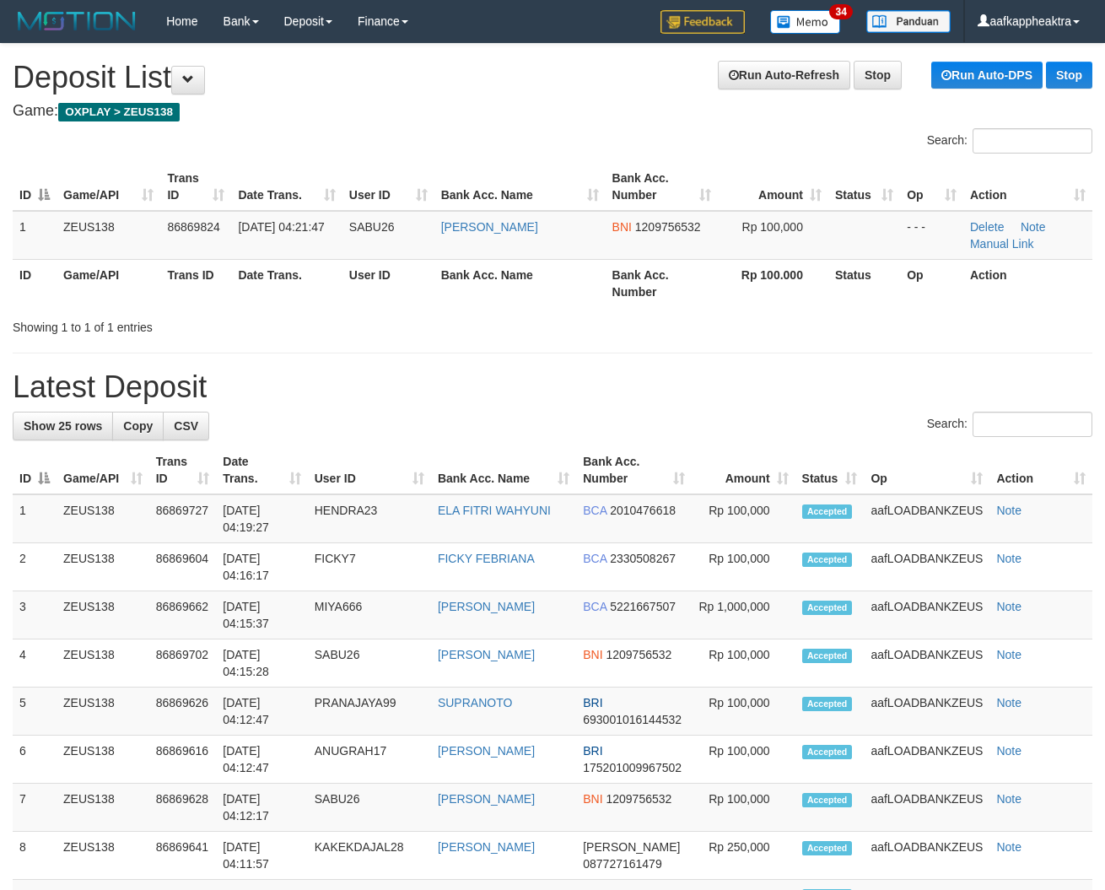
drag, startPoint x: 350, startPoint y: 375, endPoint x: 2, endPoint y: 340, distance: 350.1
drag, startPoint x: 321, startPoint y: 342, endPoint x: 137, endPoint y: 322, distance: 185.7
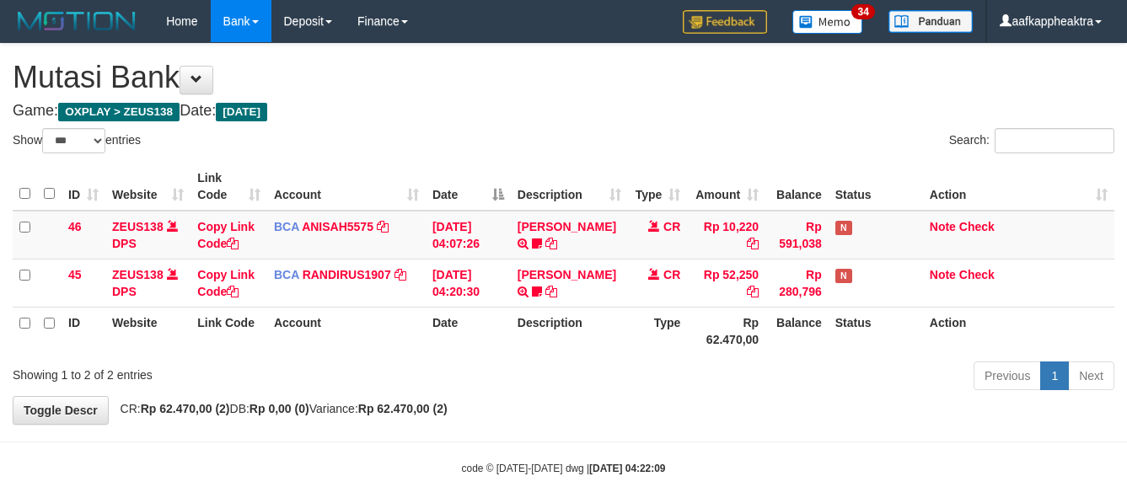
select select "***"
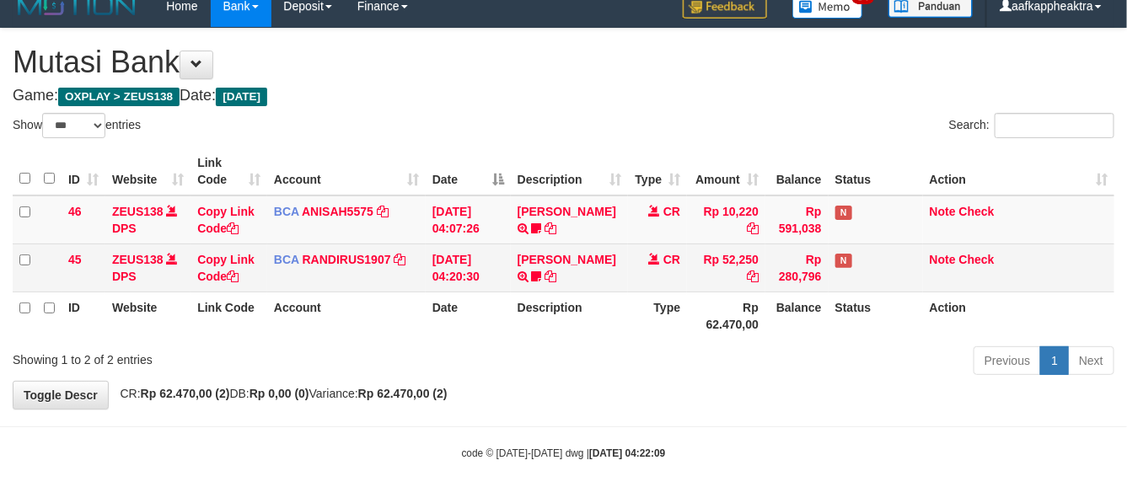
drag, startPoint x: 0, startPoint y: 0, endPoint x: 724, endPoint y: 236, distance: 761.1
click at [724, 244] on td "Rp 52,250" at bounding box center [726, 268] width 78 height 48
drag, startPoint x: 725, startPoint y: 234, endPoint x: 1127, endPoint y: 245, distance: 401.5
click at [724, 244] on td "Rp 52,250" at bounding box center [726, 268] width 78 height 48
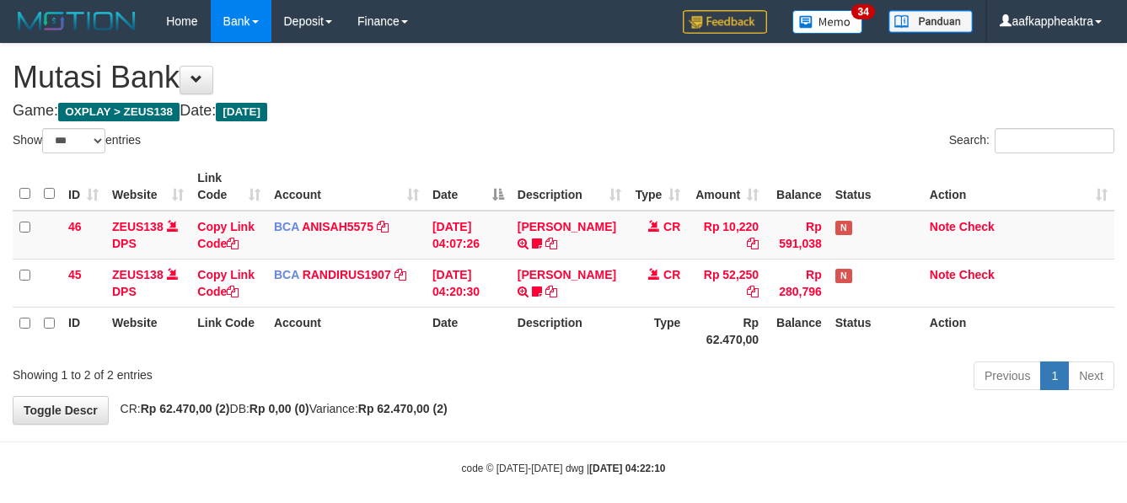
select select "***"
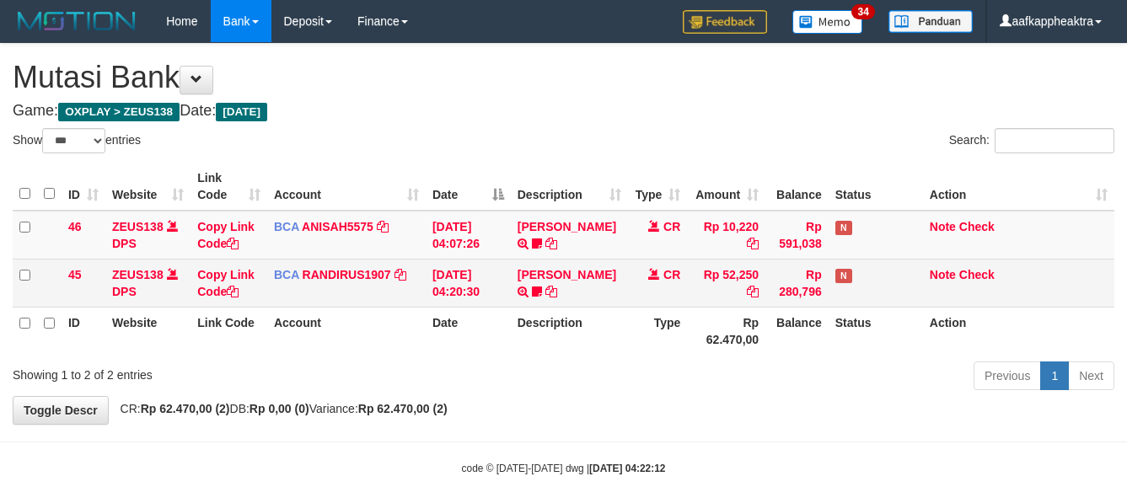
scroll to position [32, 0]
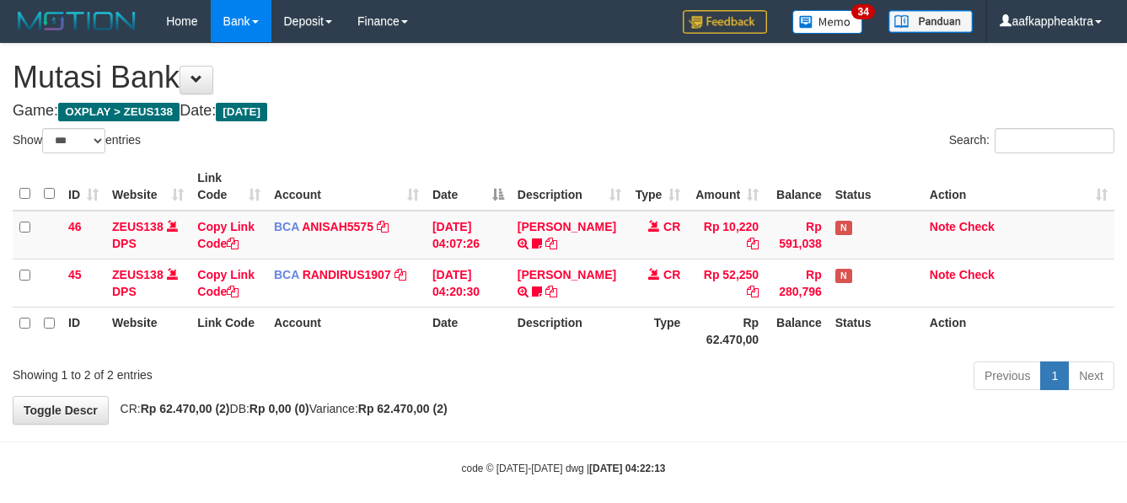
select select "***"
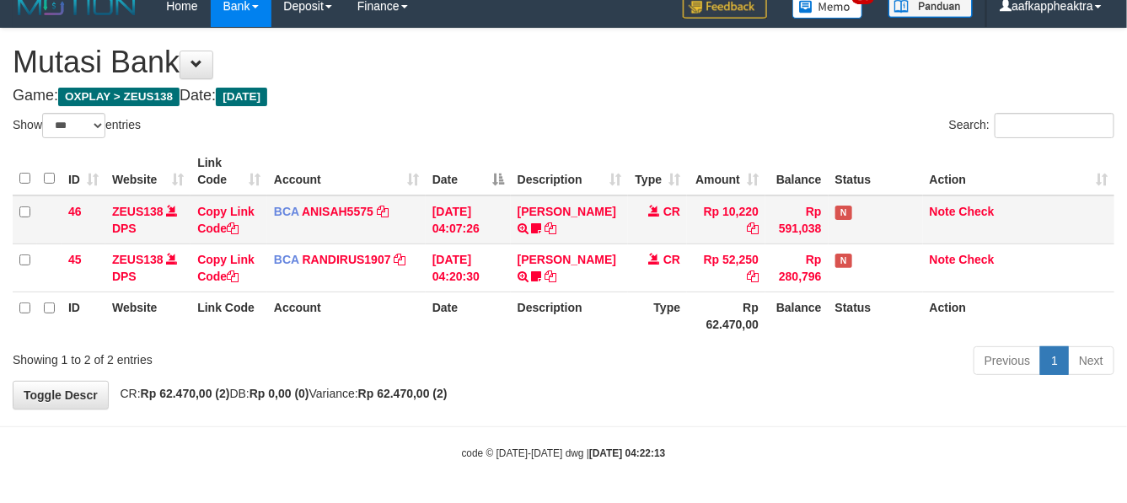
click at [622, 223] on td "[PERSON_NAME] TRSF E-BANKING CR 0109/FTSCY/WS95271 10220.00HASAN NUR YUNKA Hasa…" at bounding box center [570, 220] width 118 height 49
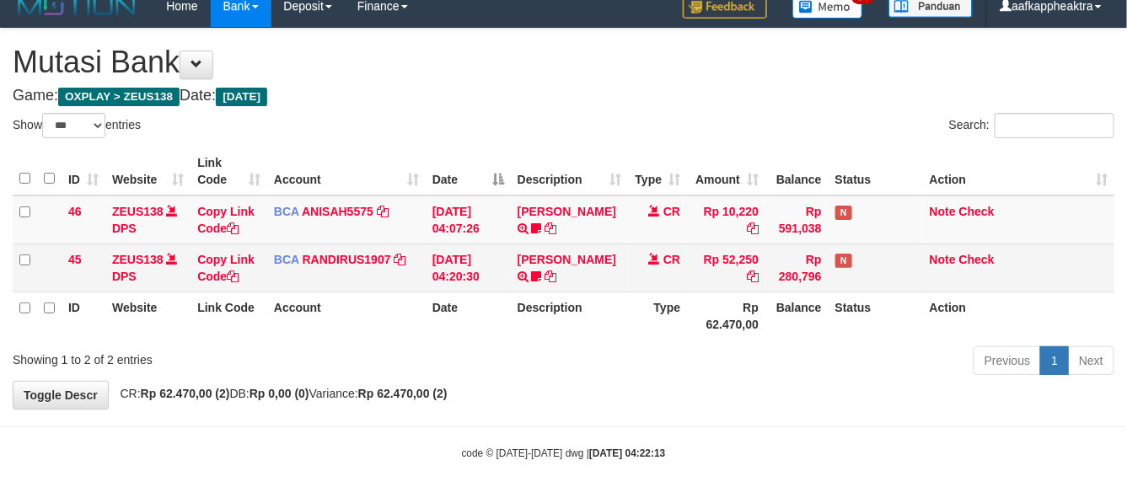
click at [607, 244] on td "[PERSON_NAME] TRSF E-BANKING CR 0109/FTSCY/WS95271 52250.00[PERSON_NAME] Bala33…" at bounding box center [570, 268] width 118 height 48
click at [605, 249] on td "[PERSON_NAME] TRSF E-BANKING CR 0109/FTSCY/WS95271 52250.00[PERSON_NAME] Bala33…" at bounding box center [570, 268] width 118 height 48
click at [608, 251] on td "[PERSON_NAME] TRSF E-BANKING CR 0109/FTSCY/WS95271 52250.00[PERSON_NAME] Bala33…" at bounding box center [570, 268] width 118 height 48
click at [613, 259] on td "TENNY SETIAWAN TRSF E-BANKING CR 0109/FTSCY/WS95271 52250.00TENNY SETIAWAN Bala…" at bounding box center [570, 268] width 118 height 48
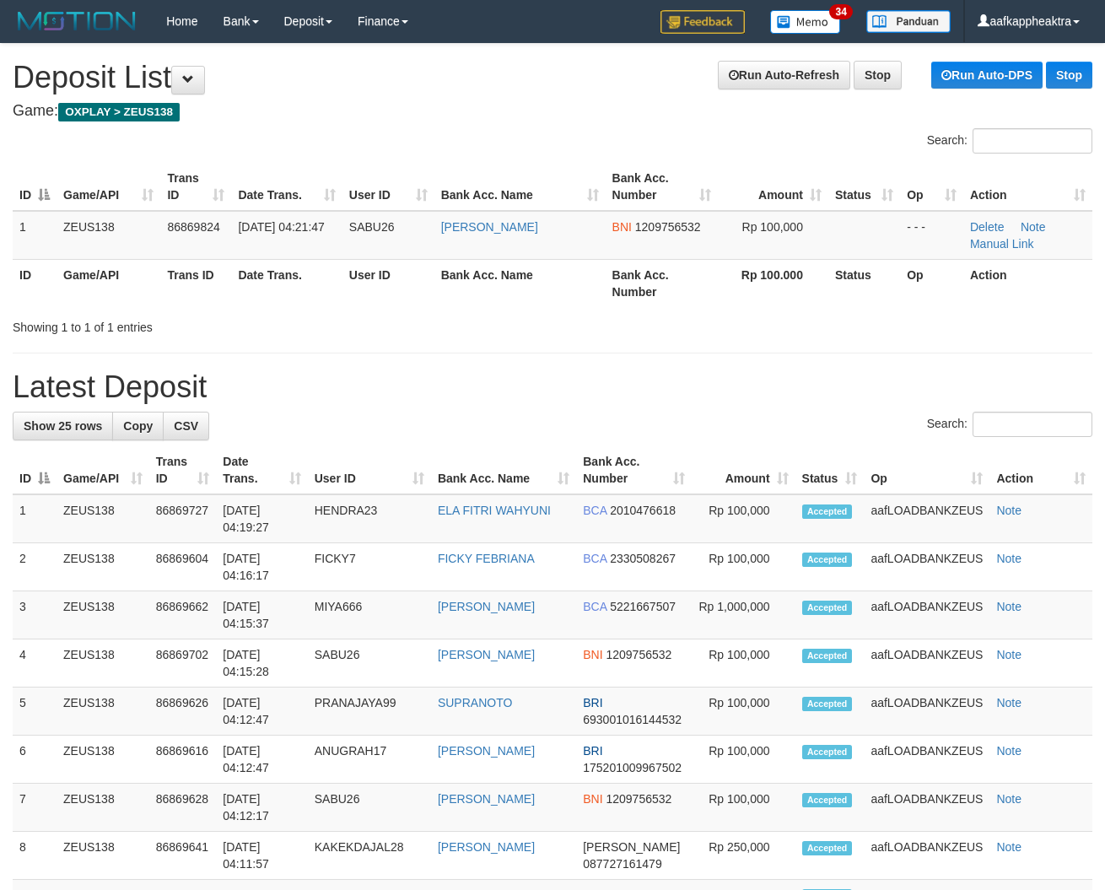
drag, startPoint x: 437, startPoint y: 360, endPoint x: 413, endPoint y: 363, distance: 23.7
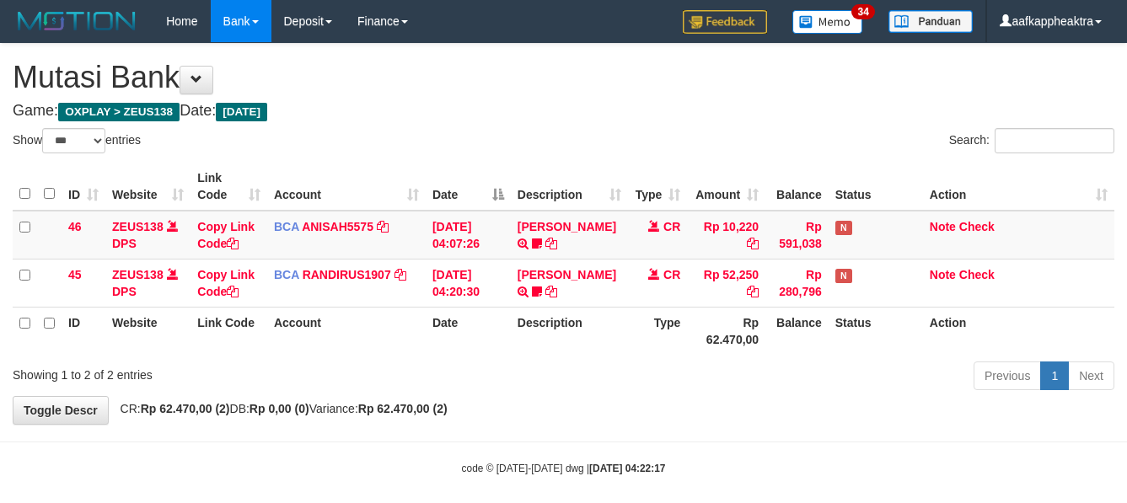
select select "***"
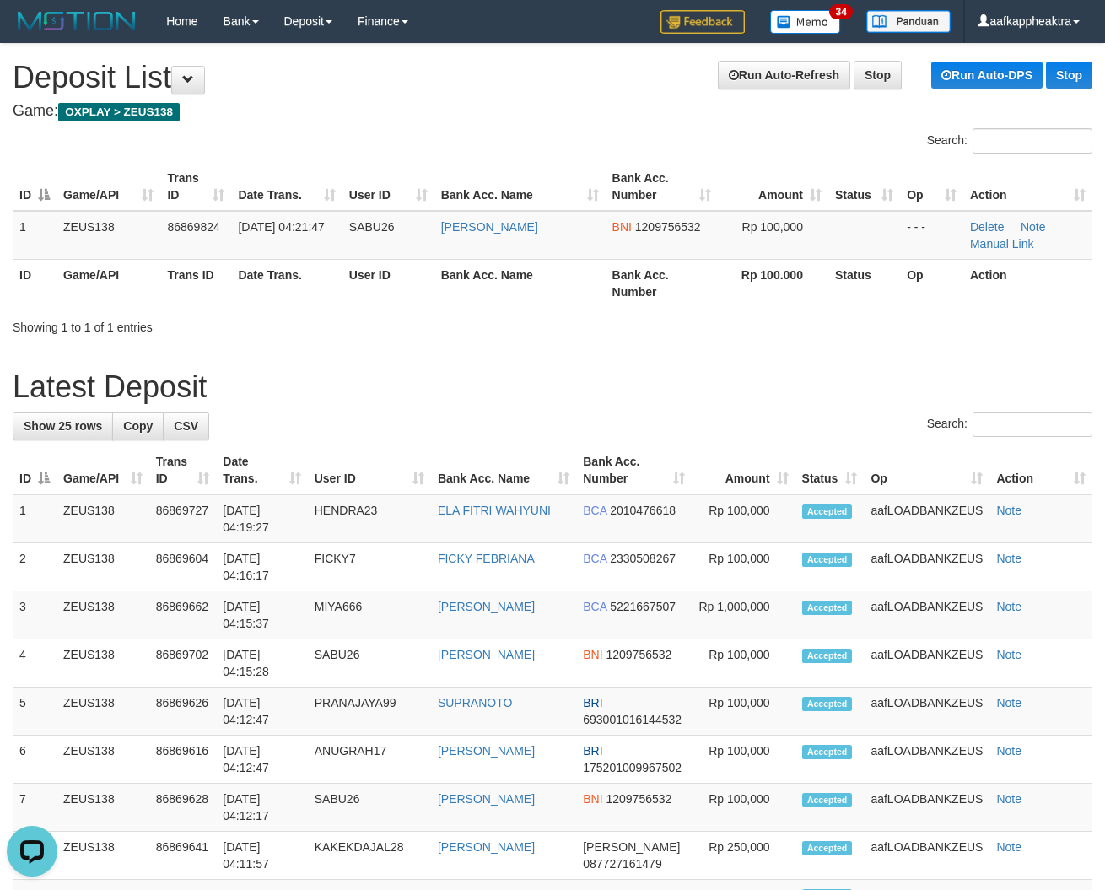
drag, startPoint x: 654, startPoint y: 385, endPoint x: 627, endPoint y: 390, distance: 28.3
click at [641, 390] on h1 "Latest Deposit" at bounding box center [552, 387] width 1079 height 34
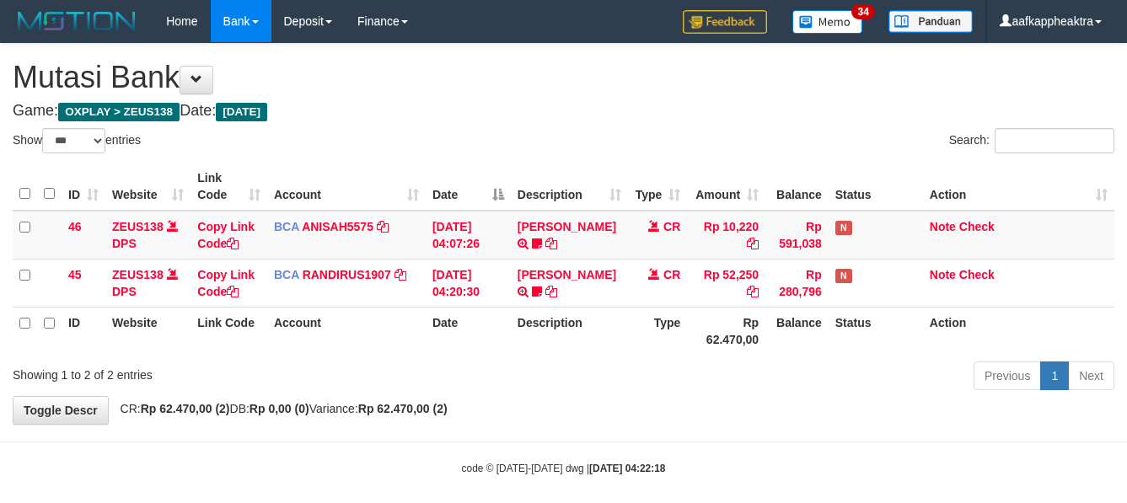
select select "***"
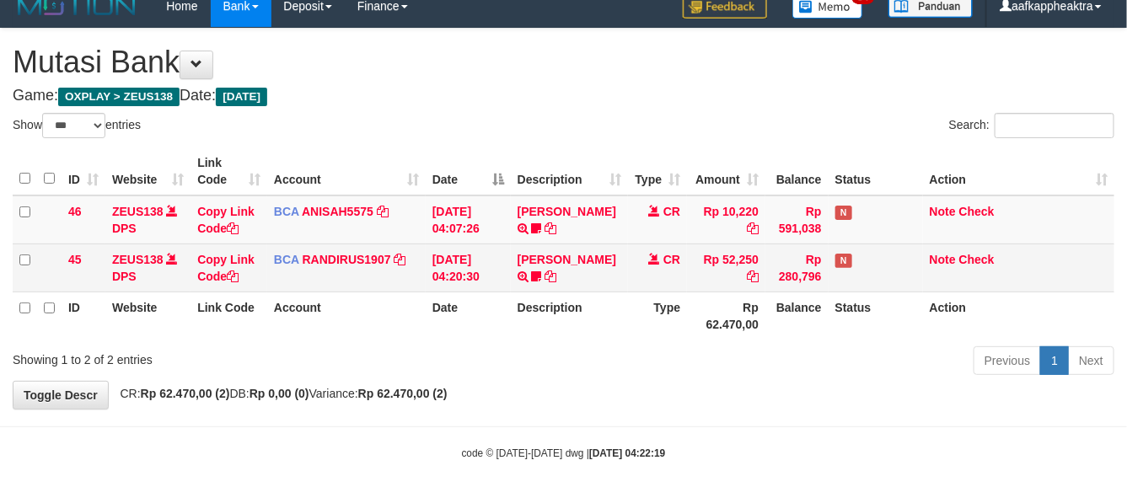
drag, startPoint x: 698, startPoint y: 264, endPoint x: 697, endPoint y: 274, distance: 10.2
click at [697, 274] on td "Rp 52,250" at bounding box center [726, 268] width 78 height 48
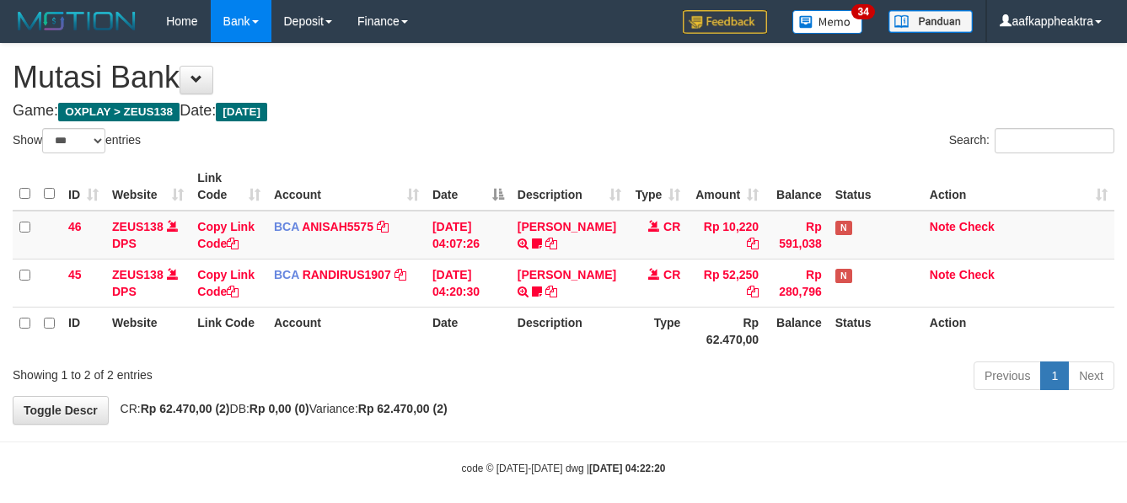
select select "***"
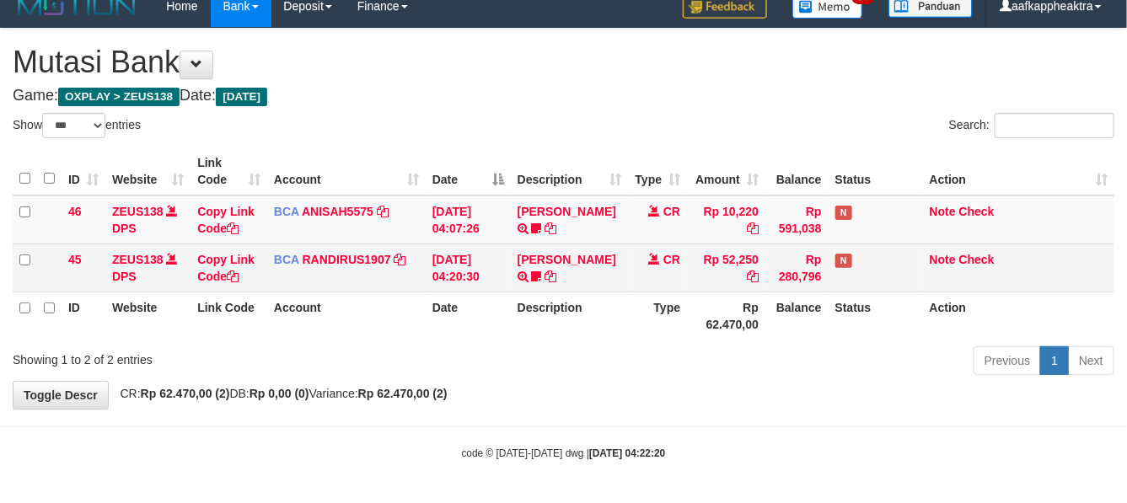
click at [767, 266] on td "Rp 280,796" at bounding box center [797, 268] width 63 height 48
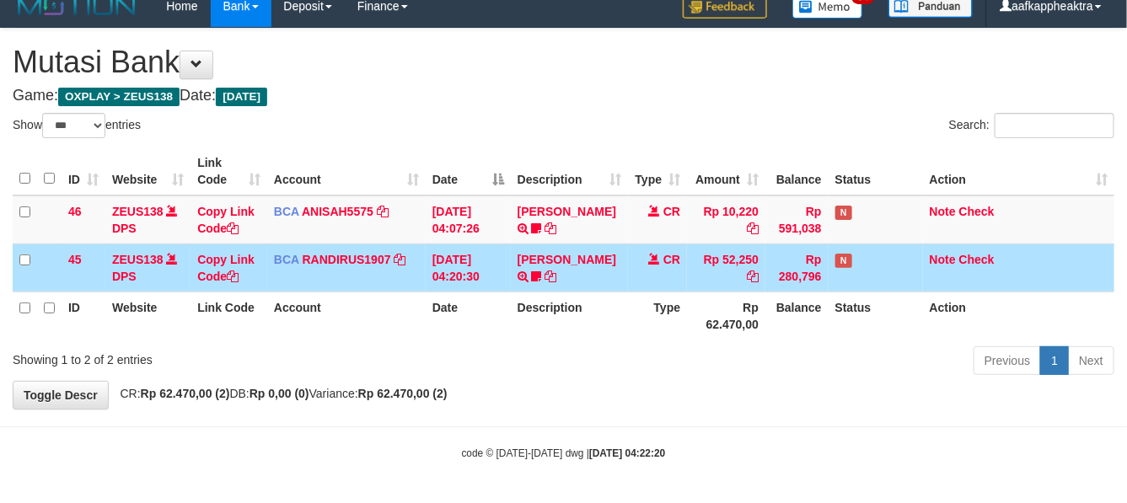
click at [760, 251] on td "Rp 52,250" at bounding box center [726, 268] width 78 height 48
click at [711, 275] on td "Rp 52,250" at bounding box center [726, 268] width 78 height 48
click at [711, 276] on td "Rp 52,250" at bounding box center [726, 268] width 78 height 48
click at [711, 282] on td "Rp 52,250" at bounding box center [726, 268] width 78 height 48
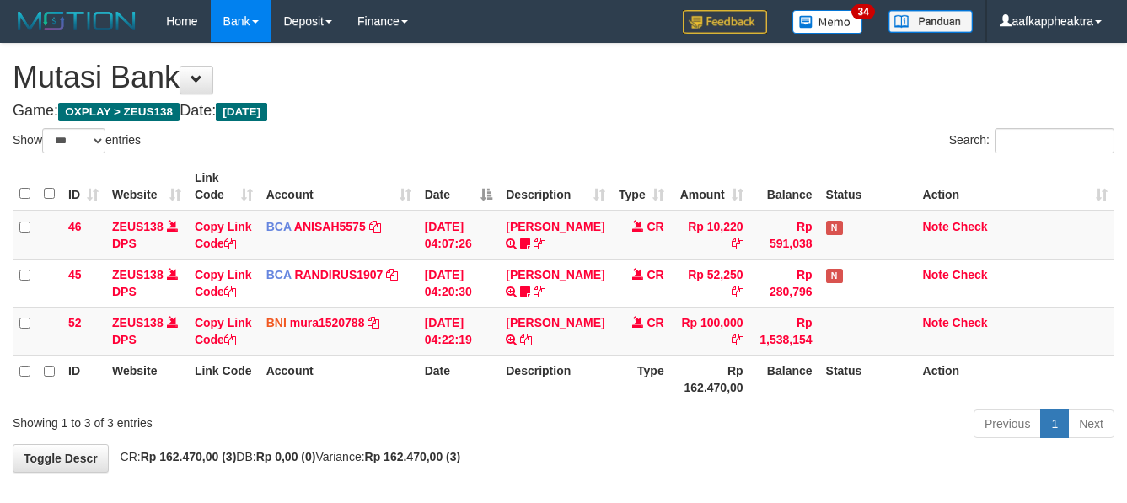
select select "***"
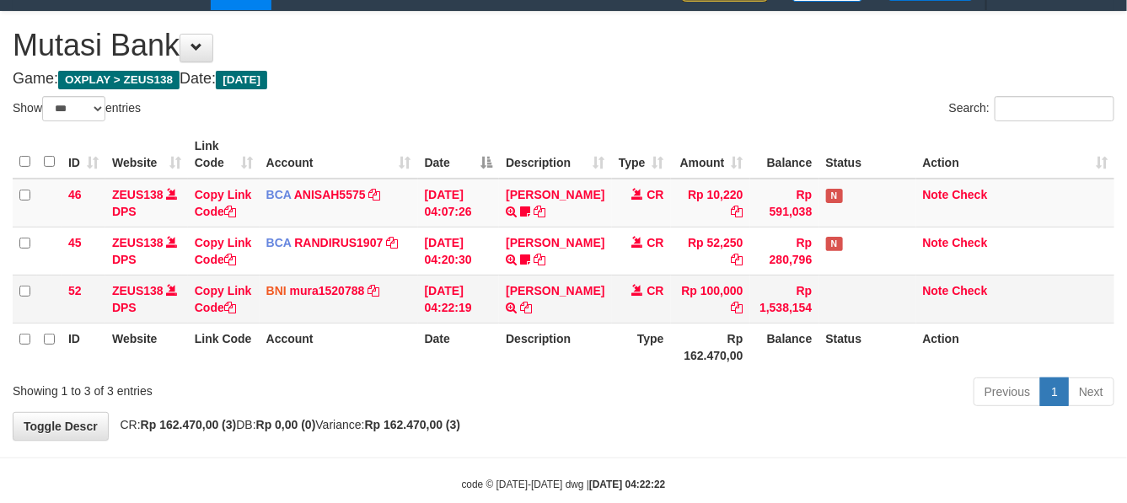
click at [713, 305] on td "Rp 100,000" at bounding box center [710, 299] width 79 height 48
click at [625, 291] on tbody "46 ZEUS138 DPS Copy Link Code BCA ANISAH5575 DPS ANISAH mutasi_20250901_3827 | …" at bounding box center [564, 251] width 1102 height 145
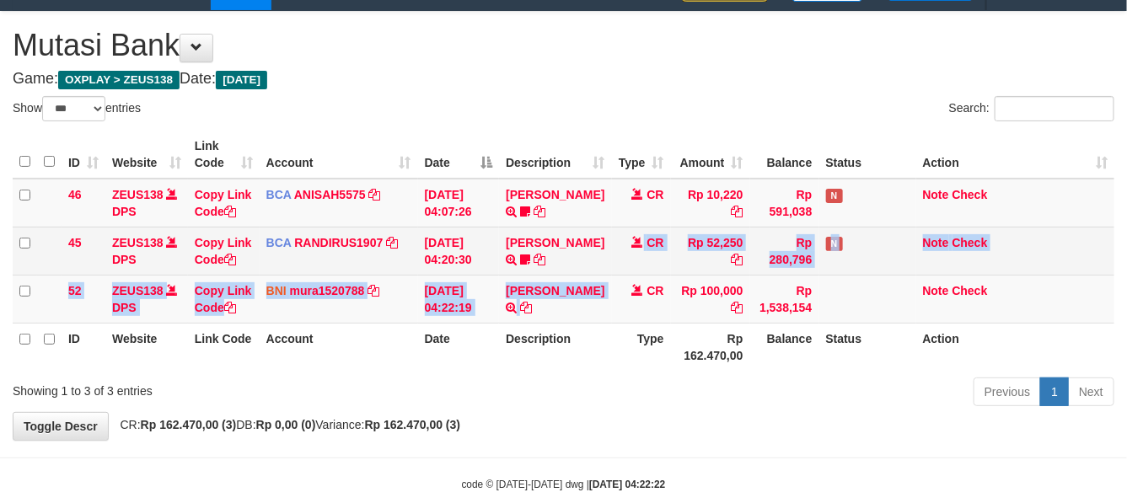
click at [627, 275] on td "CR" at bounding box center [641, 251] width 59 height 48
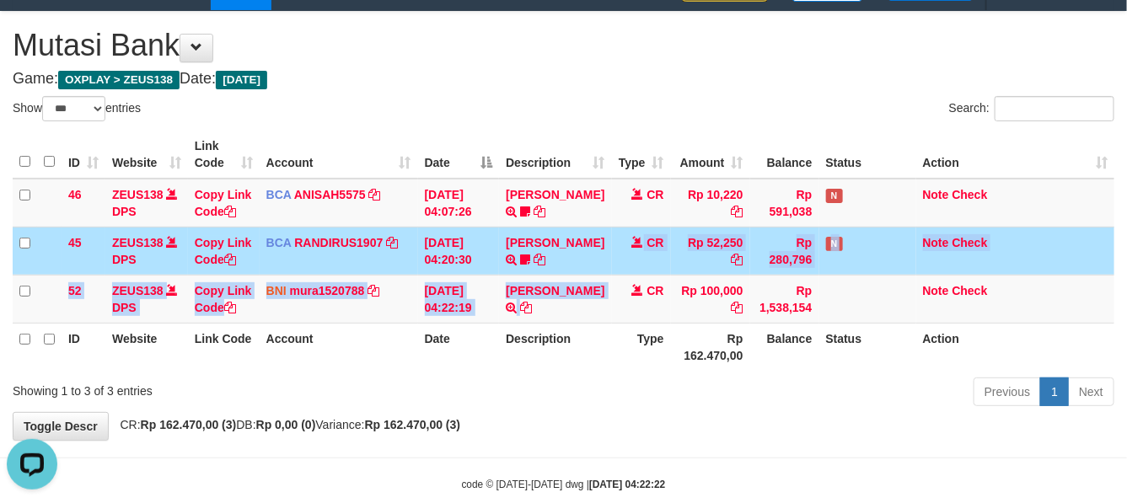
scroll to position [0, 0]
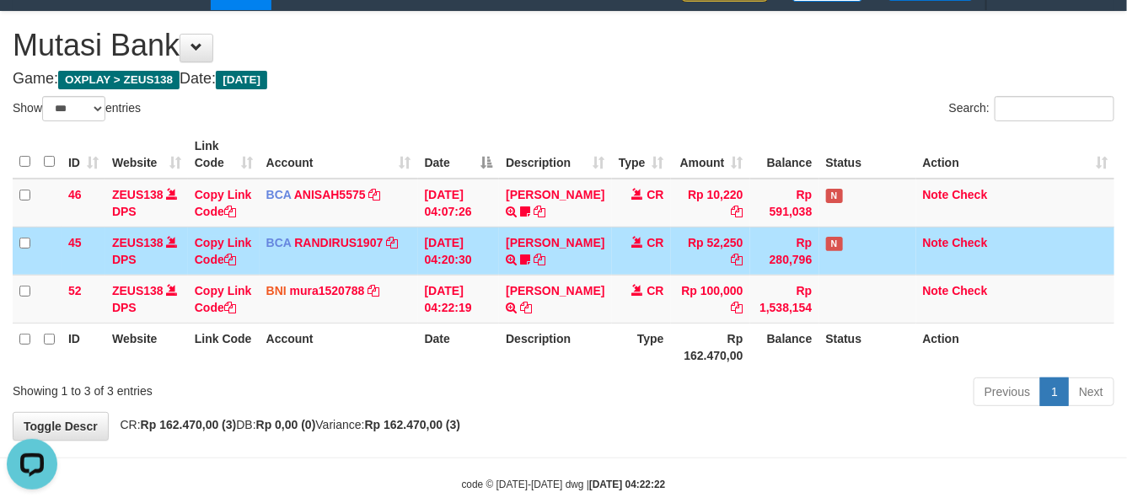
click at [626, 275] on td "CR" at bounding box center [641, 251] width 59 height 48
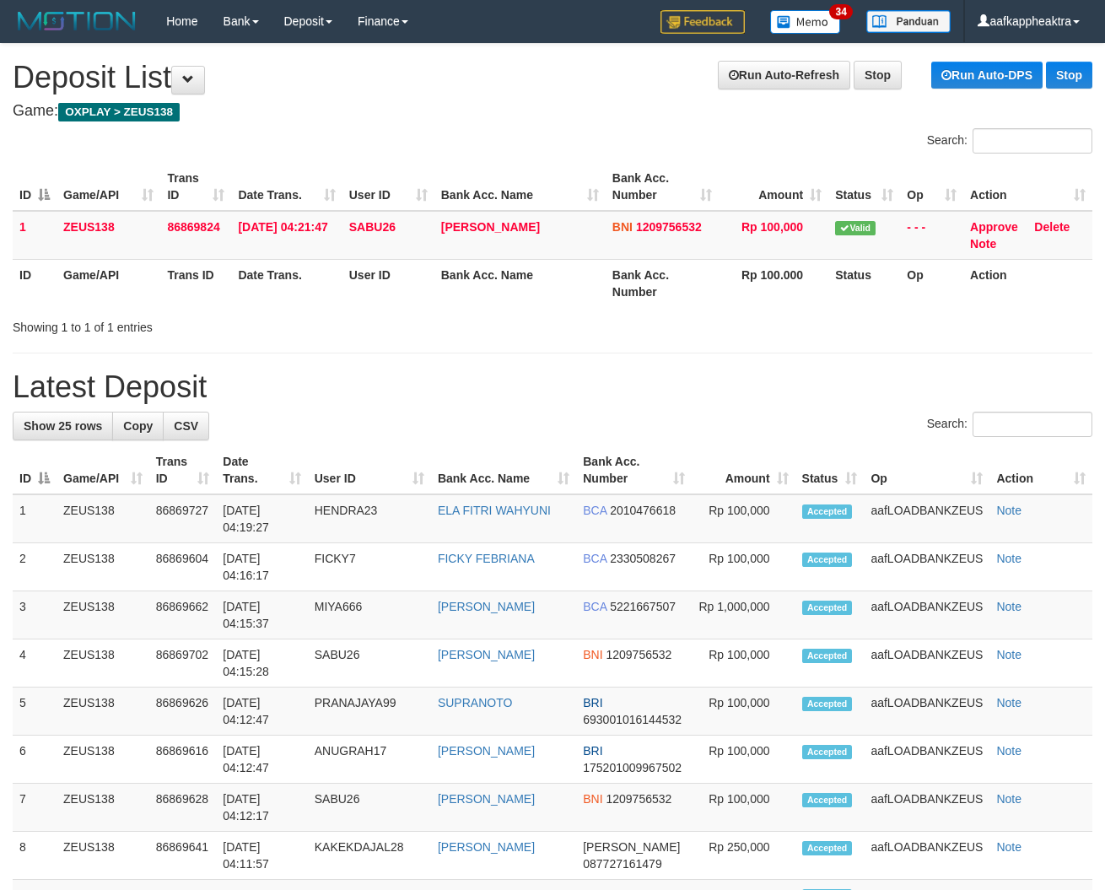
drag, startPoint x: 430, startPoint y: 401, endPoint x: 7, endPoint y: 354, distance: 425.9
click at [427, 402] on h1 "Latest Deposit" at bounding box center [552, 387] width 1079 height 34
click at [422, 432] on div "Search:" at bounding box center [552, 427] width 1079 height 30
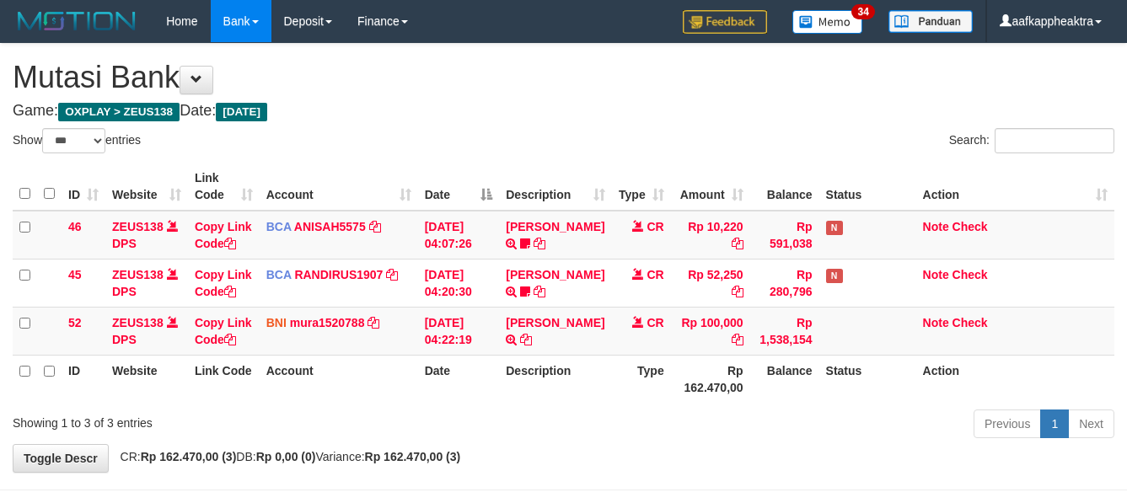
select select "***"
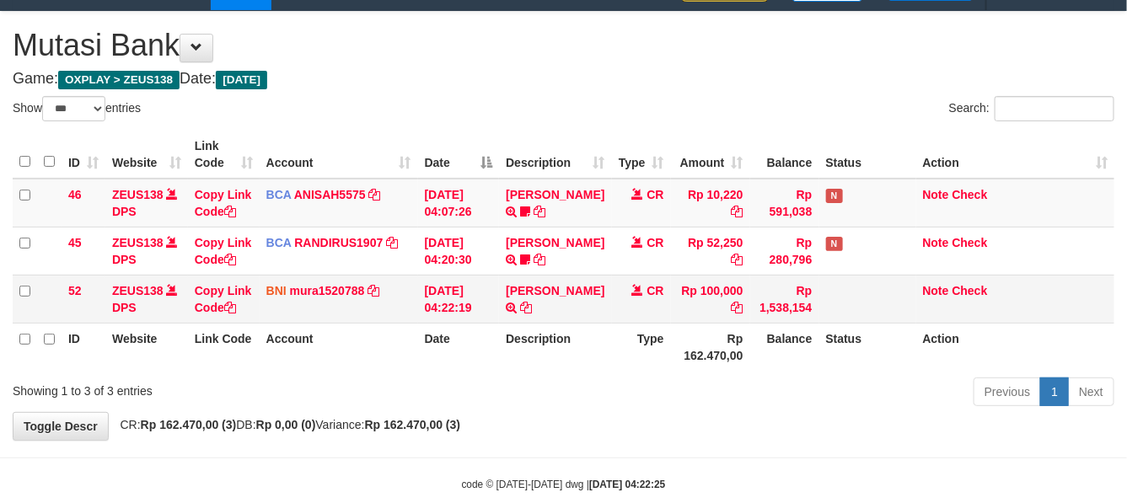
click at [628, 293] on td "CR" at bounding box center [641, 299] width 59 height 48
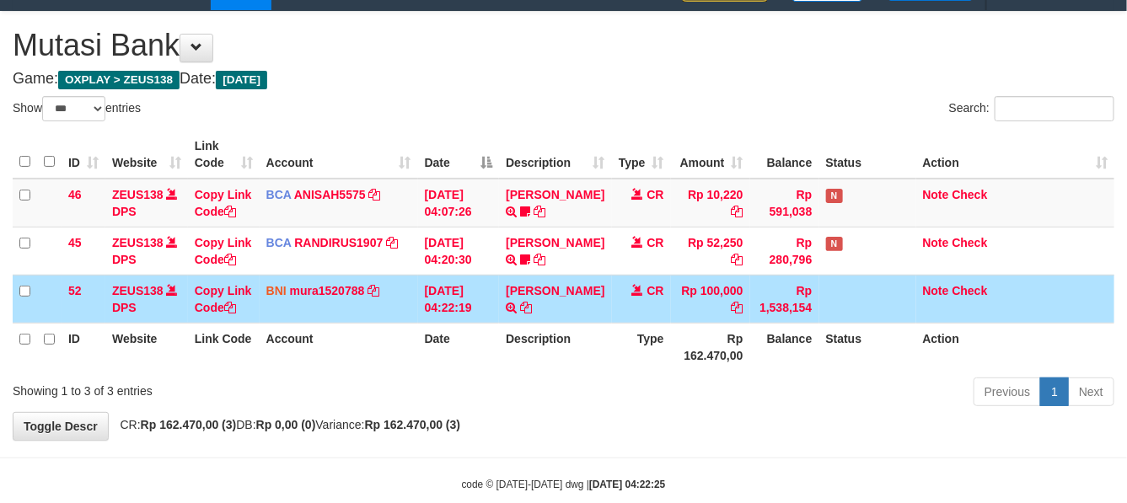
click at [630, 296] on td "CR" at bounding box center [641, 299] width 59 height 48
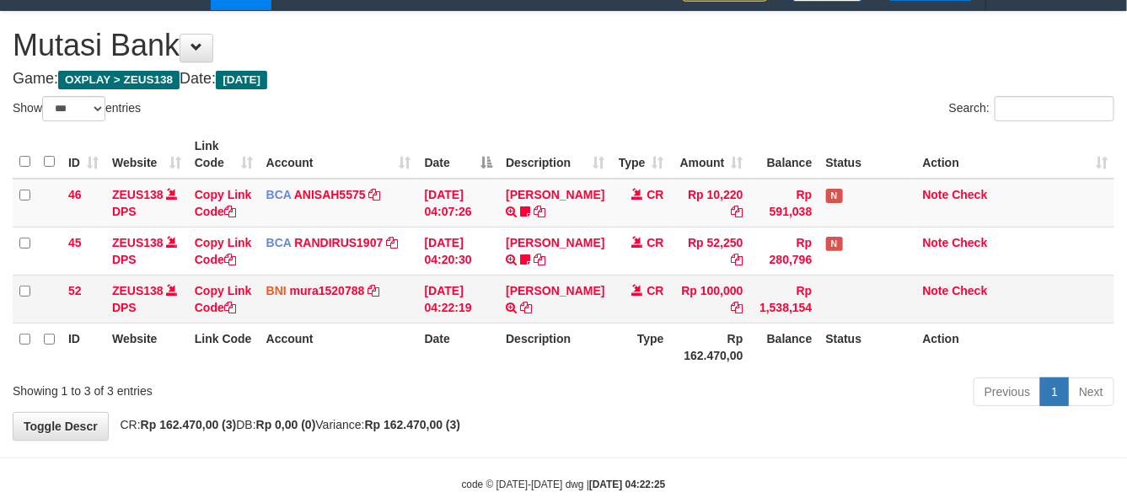
click at [637, 298] on td "CR" at bounding box center [641, 299] width 59 height 48
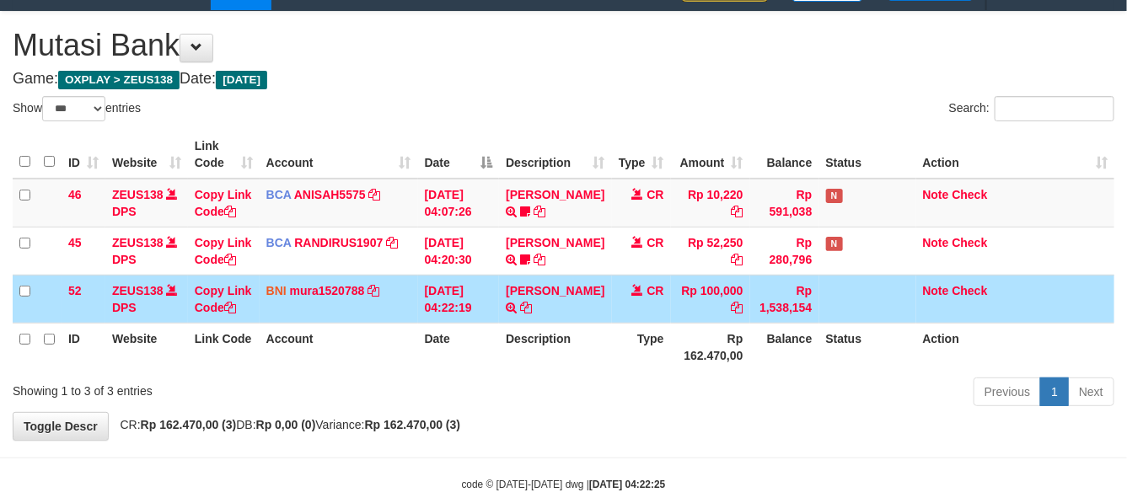
click at [637, 302] on td "CR" at bounding box center [641, 299] width 59 height 48
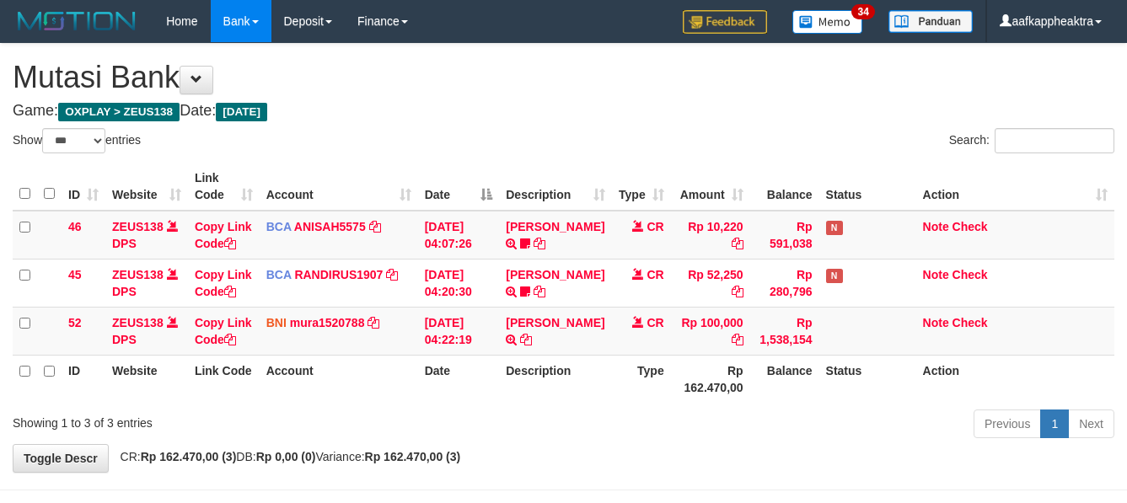
select select "***"
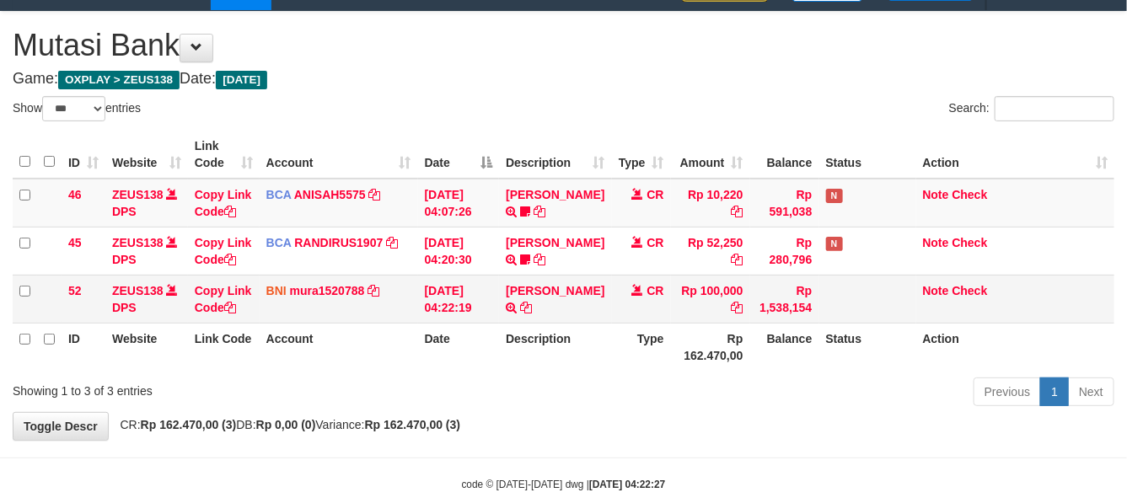
click at [768, 318] on td "Rp 1,538,154" at bounding box center [784, 299] width 69 height 48
click at [772, 322] on td "Rp 1,538,154" at bounding box center [784, 299] width 69 height 48
click at [770, 319] on td "Rp 1,538,154" at bounding box center [784, 299] width 69 height 48
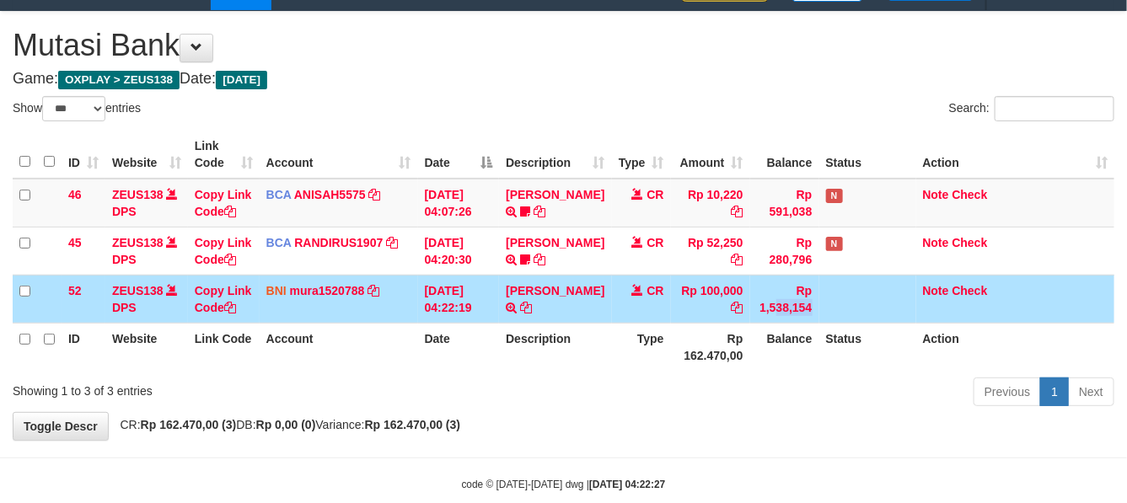
drag, startPoint x: 770, startPoint y: 319, endPoint x: 766, endPoint y: 330, distance: 11.7
click at [766, 323] on td "Rp 1,538,154" at bounding box center [784, 299] width 69 height 48
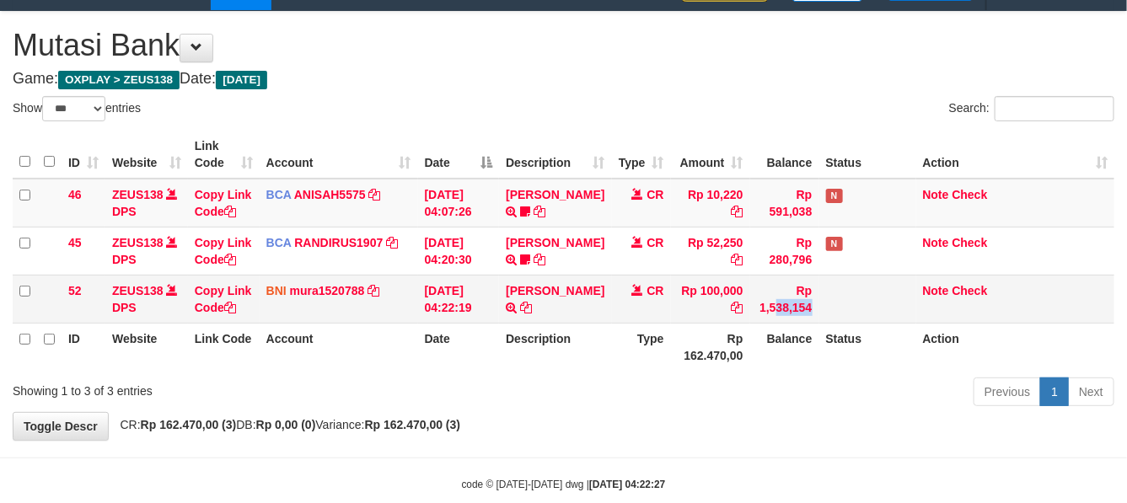
click at [761, 323] on td "Rp 1,538,154" at bounding box center [784, 299] width 69 height 48
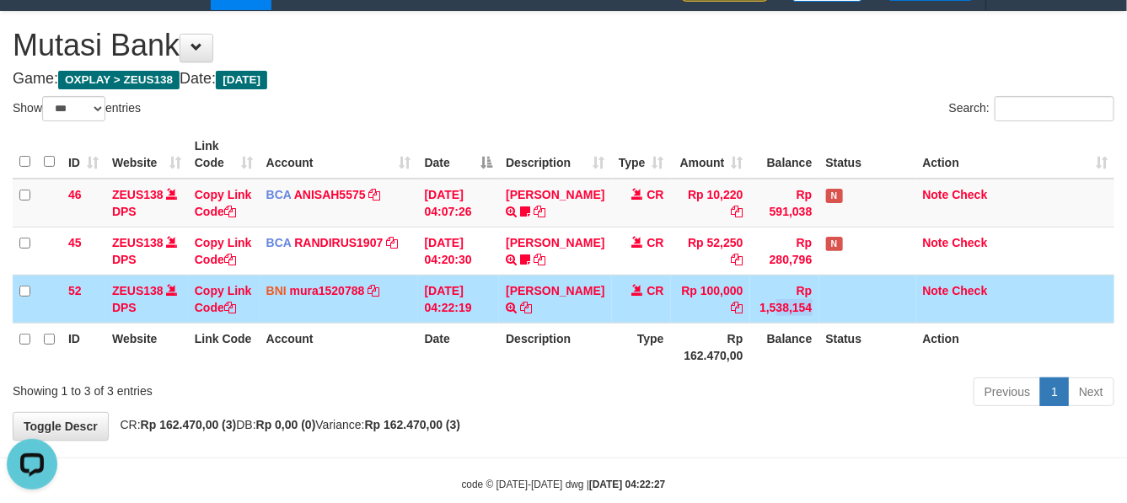
scroll to position [0, 0]
click at [745, 323] on td "Rp 100,000" at bounding box center [710, 299] width 79 height 48
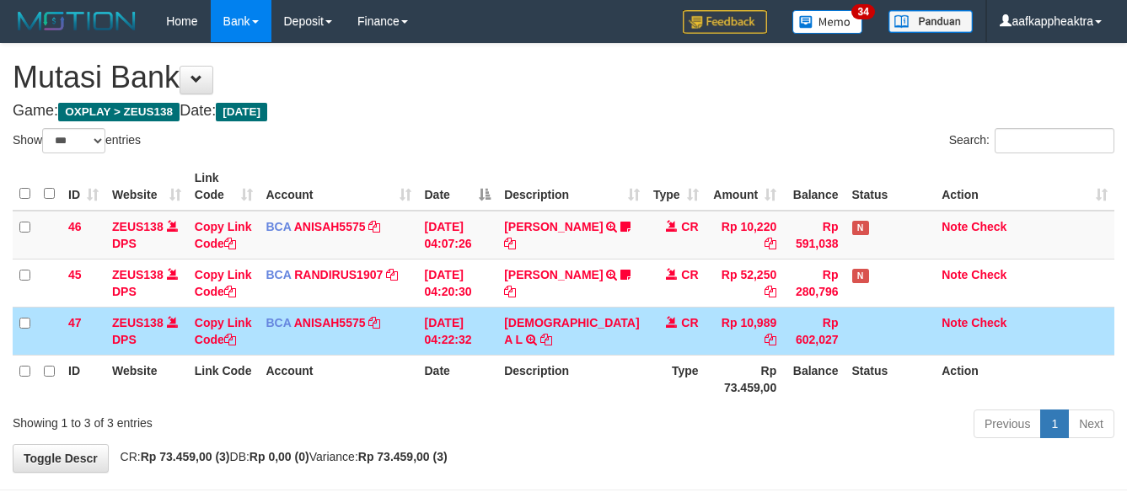
select select "***"
click at [783, 329] on td "Rp 602,027" at bounding box center [814, 331] width 62 height 48
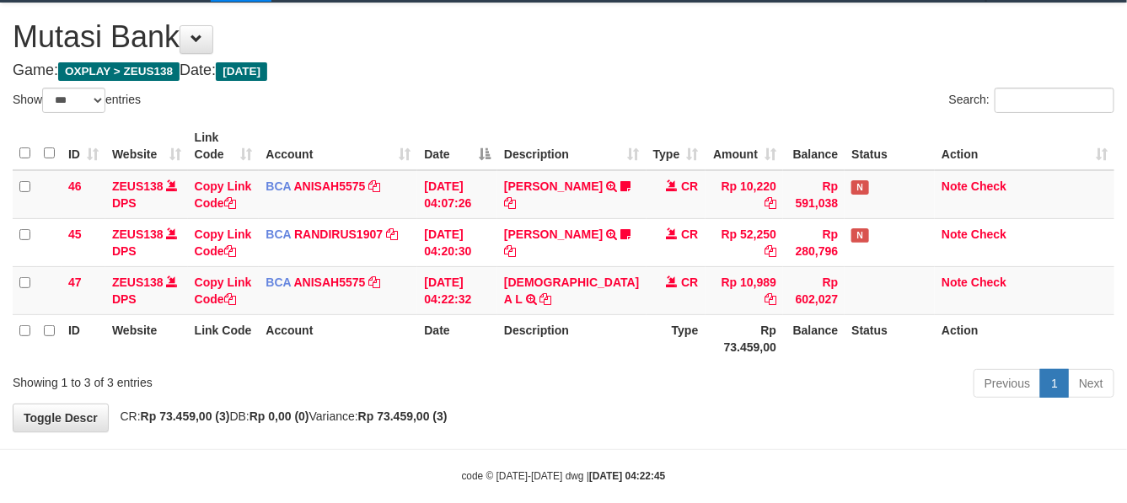
scroll to position [80, 0]
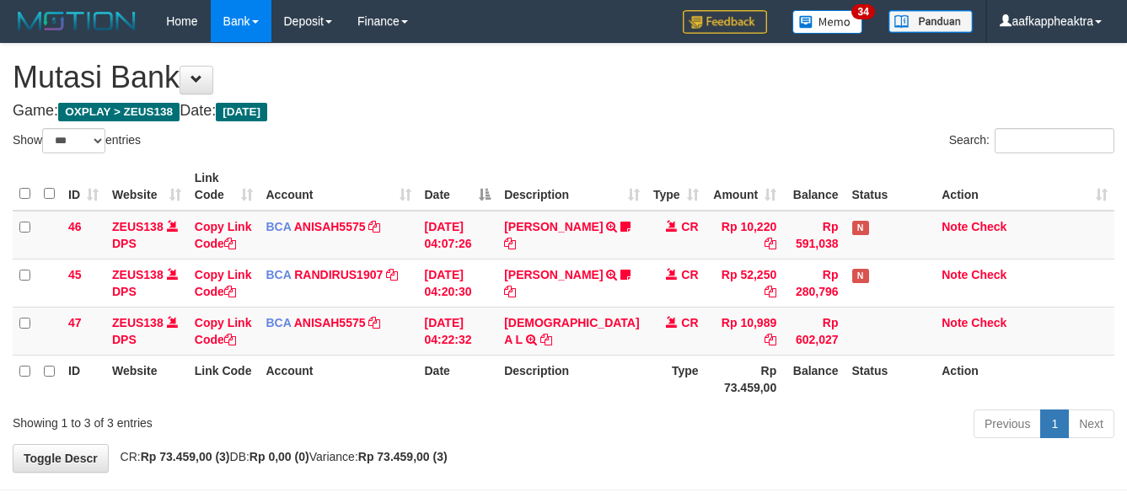
select select "***"
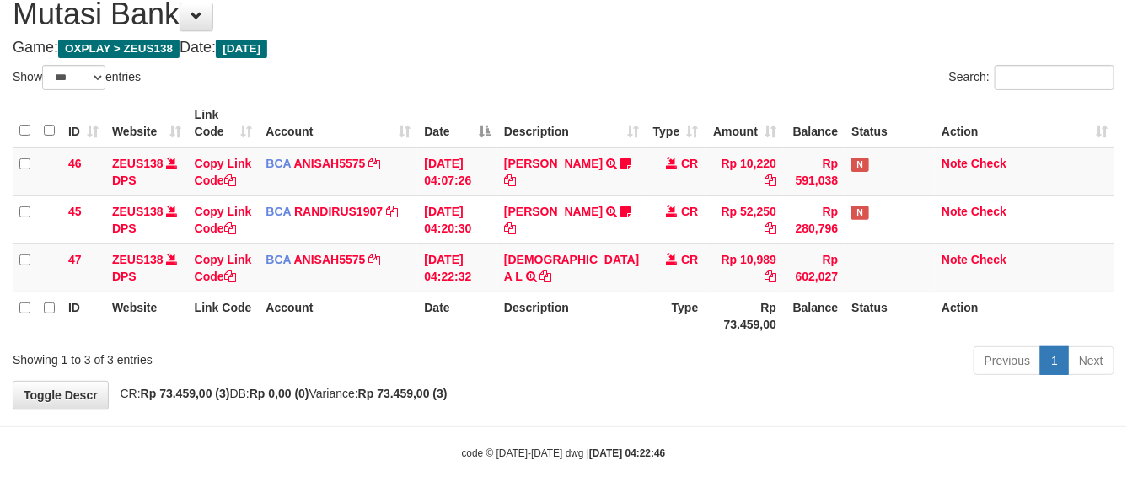
drag, startPoint x: 0, startPoint y: 0, endPoint x: 752, endPoint y: 333, distance: 822.6
click at [752, 333] on th "Rp 73.459,00" at bounding box center [745, 316] width 78 height 48
click at [752, 330] on th "Rp 73.459,00" at bounding box center [745, 316] width 78 height 48
drag, startPoint x: 753, startPoint y: 323, endPoint x: 1139, endPoint y: 344, distance: 386.8
click at [783, 323] on th "Balance" at bounding box center [814, 316] width 62 height 48
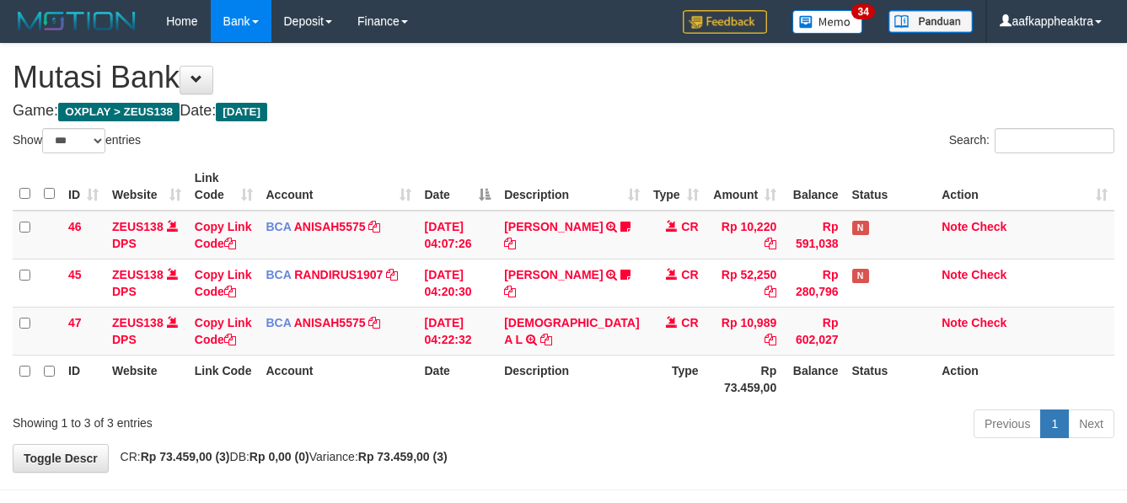
select select "***"
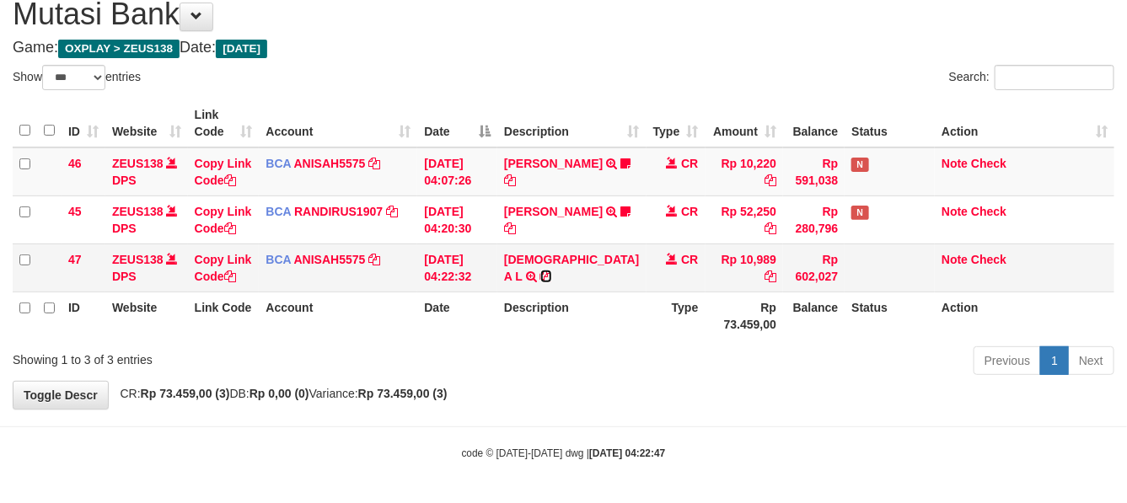
click at [541, 275] on icon at bounding box center [547, 277] width 12 height 12
click at [989, 315] on th "Action" at bounding box center [1025, 316] width 180 height 48
click at [810, 356] on div "Previous 1 Next" at bounding box center [798, 363] width 632 height 36
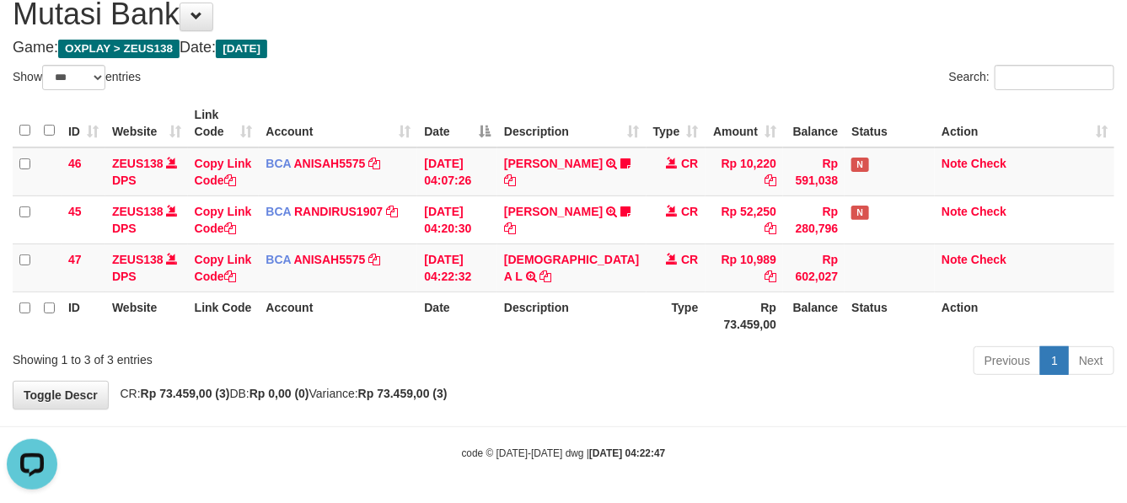
click at [819, 351] on div "Previous 1 Next" at bounding box center [798, 363] width 632 height 36
drag, startPoint x: 711, startPoint y: 352, endPoint x: 734, endPoint y: 347, distance: 23.3
click at [710, 352] on div "Previous 1 Next" at bounding box center [798, 363] width 632 height 36
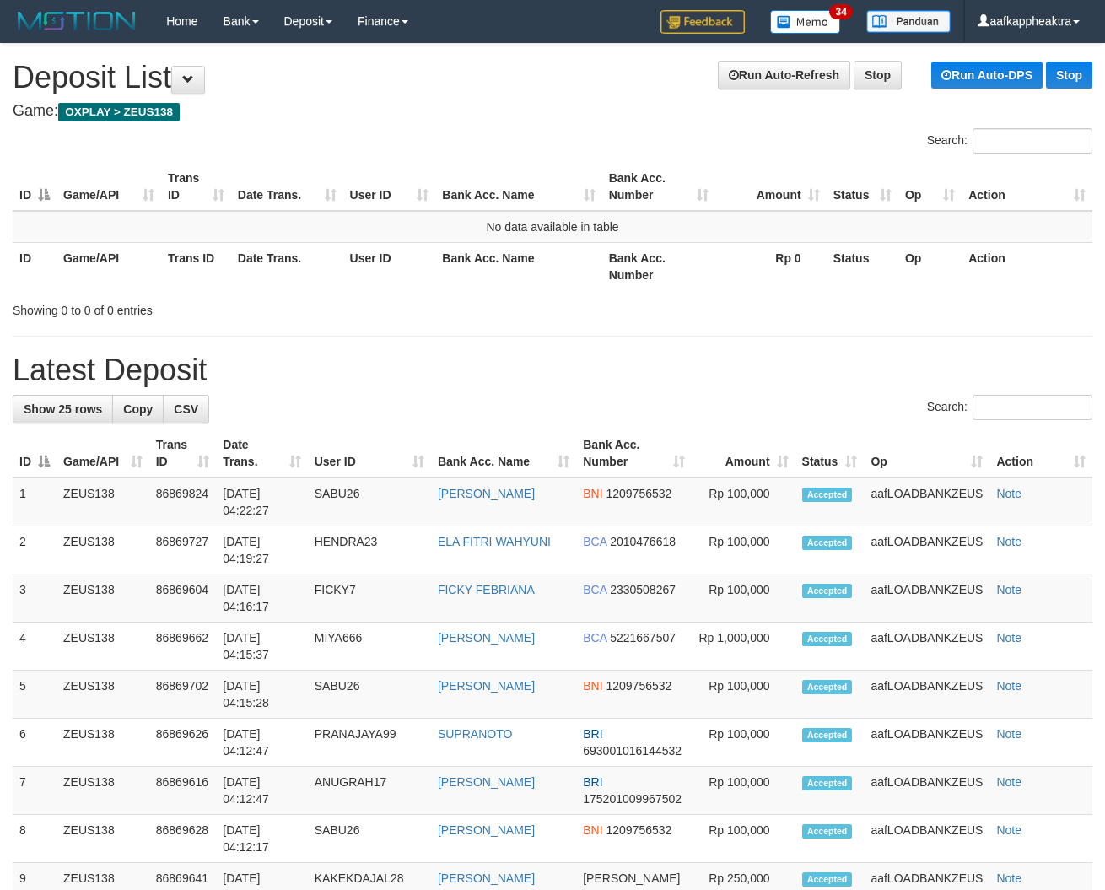
drag, startPoint x: 538, startPoint y: 432, endPoint x: 540, endPoint y: 405, distance: 27.0
drag, startPoint x: 540, startPoint y: 405, endPoint x: 529, endPoint y: 397, distance: 13.3
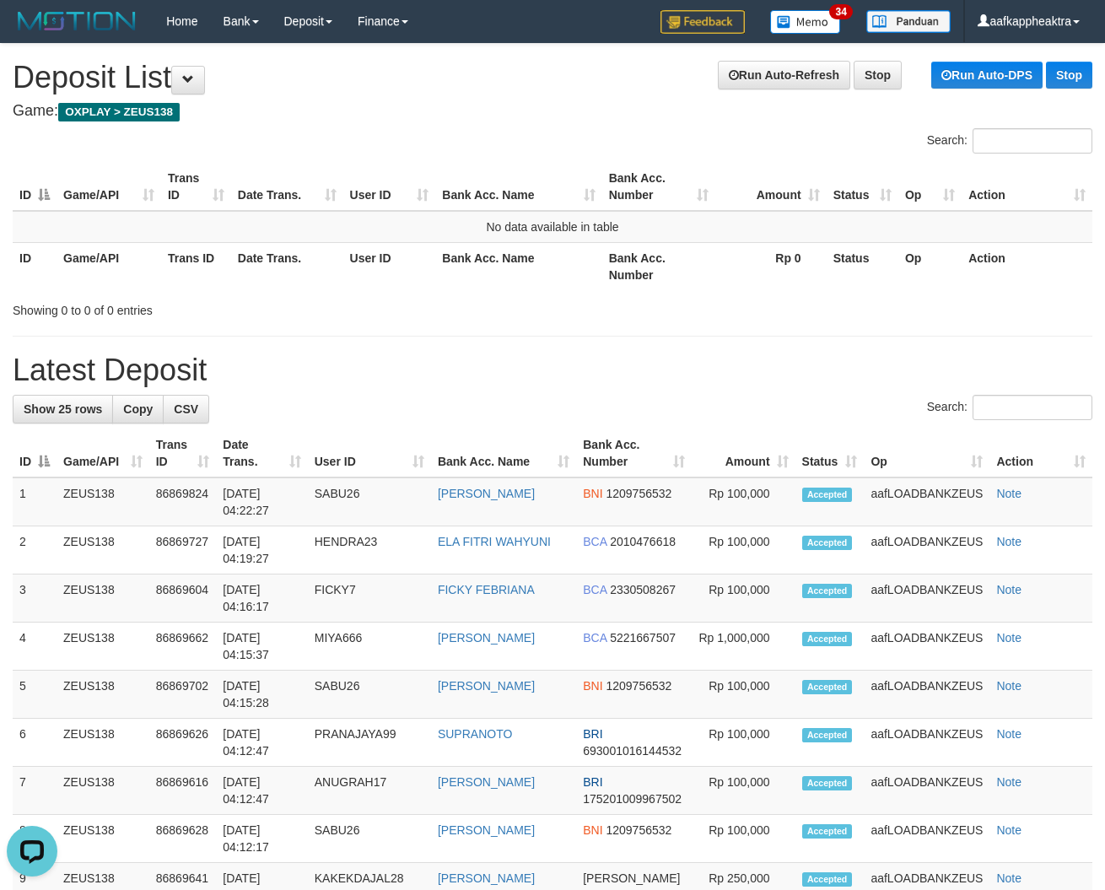
click at [531, 406] on div "Search:" at bounding box center [552, 410] width 1079 height 30
click at [514, 382] on h1 "Latest Deposit" at bounding box center [552, 370] width 1079 height 34
click at [511, 376] on h1 "Latest Deposit" at bounding box center [552, 370] width 1079 height 34
click at [510, 376] on h1 "Latest Deposit" at bounding box center [552, 370] width 1079 height 34
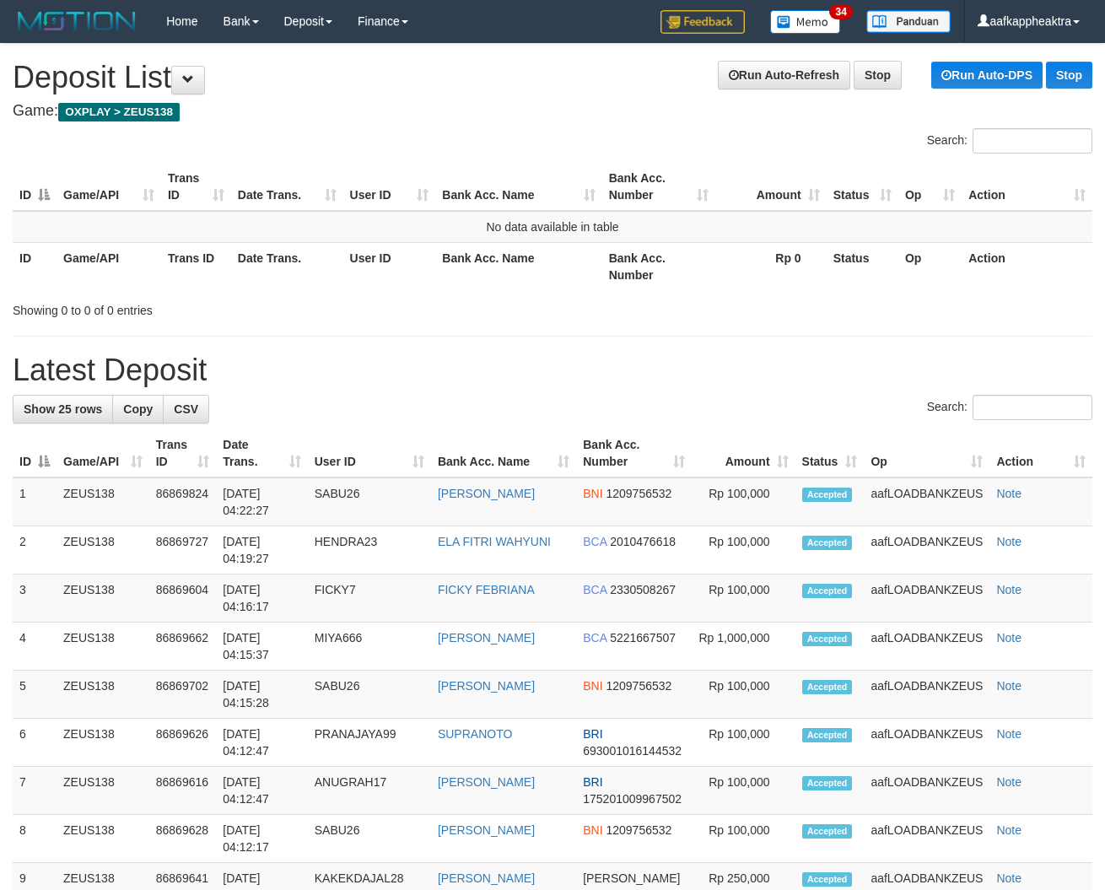
click at [529, 398] on div "Search:" at bounding box center [552, 410] width 1079 height 30
drag, startPoint x: 510, startPoint y: 414, endPoint x: 0, endPoint y: 381, distance: 511.2
click at [508, 418] on div "Search:" at bounding box center [552, 410] width 1079 height 30
click at [487, 413] on div "Search:" at bounding box center [552, 410] width 1079 height 30
click at [395, 411] on div "Search:" at bounding box center [552, 410] width 1079 height 30
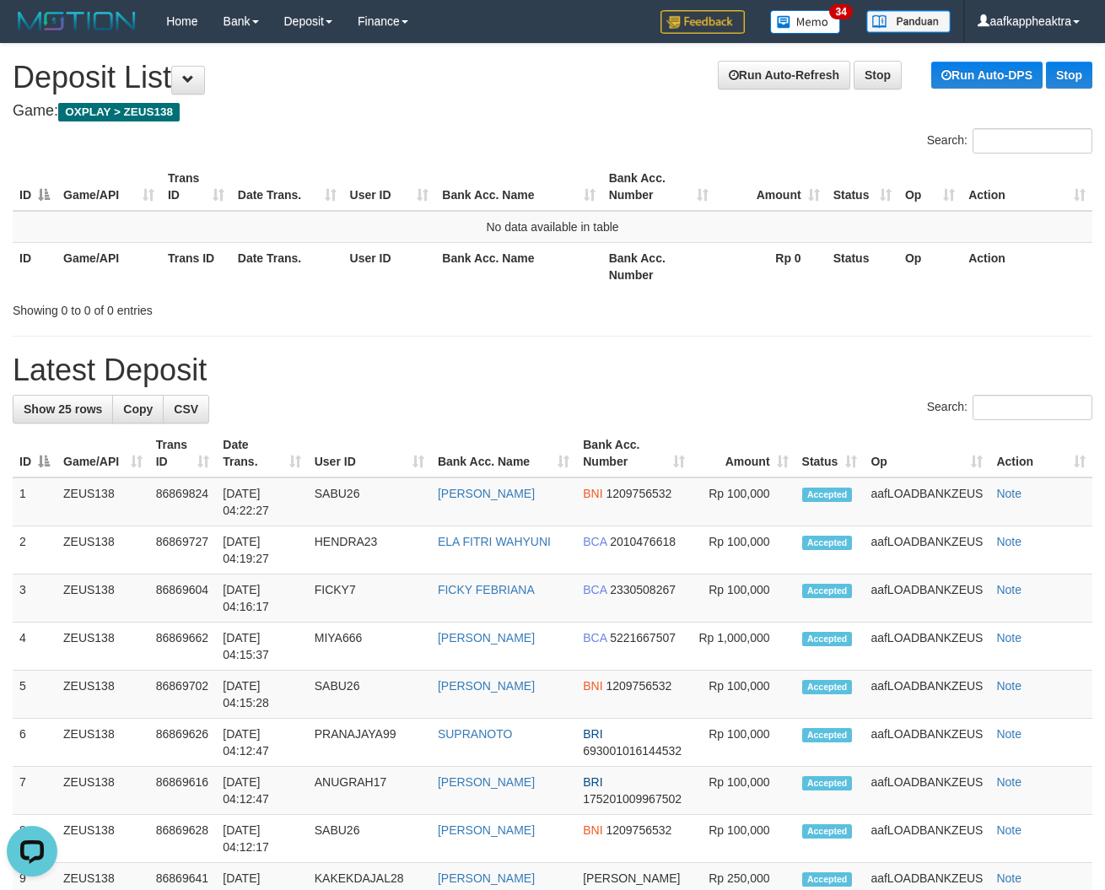
click at [394, 411] on div "Search:" at bounding box center [552, 410] width 1079 height 30
drag, startPoint x: 466, startPoint y: 392, endPoint x: 470, endPoint y: 401, distance: 9.9
drag, startPoint x: 470, startPoint y: 401, endPoint x: 6, endPoint y: 372, distance: 464.7
click at [464, 407] on div "Search:" at bounding box center [552, 410] width 1079 height 30
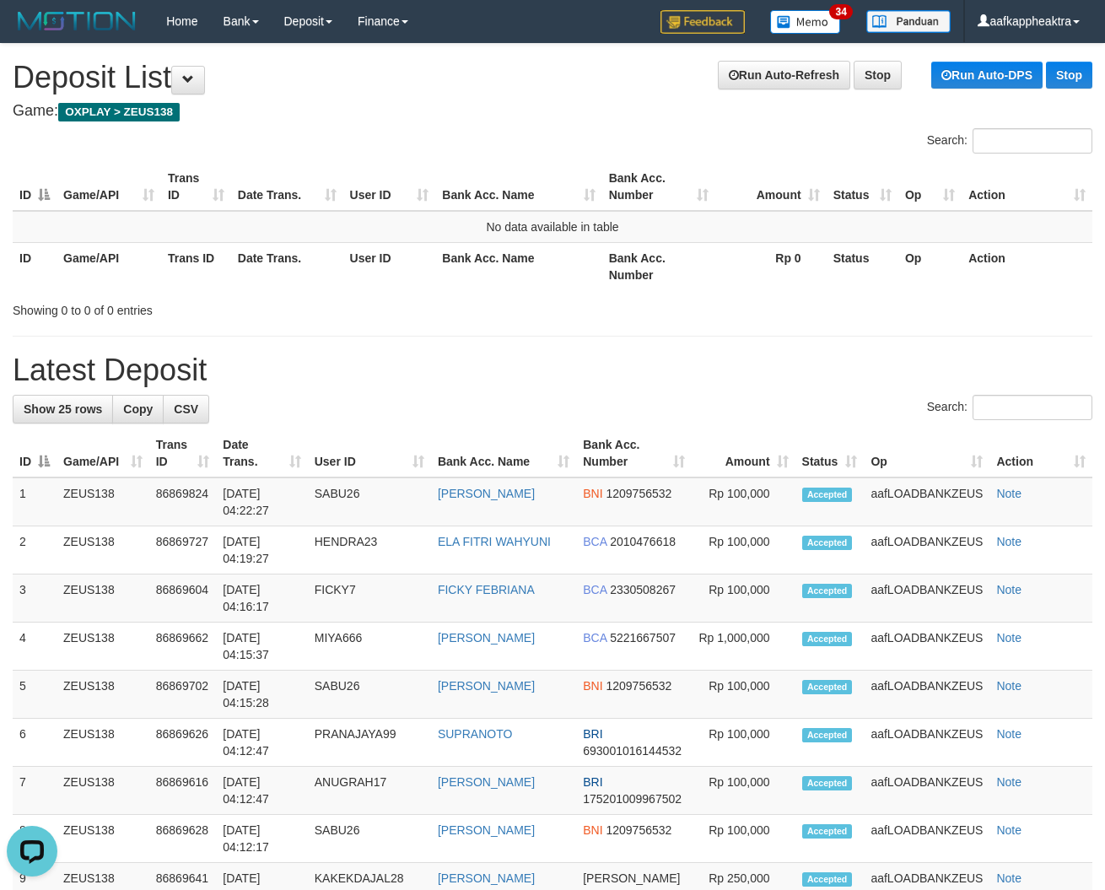
drag, startPoint x: 434, startPoint y: 354, endPoint x: 363, endPoint y: 352, distance: 70.9
drag, startPoint x: 346, startPoint y: 337, endPoint x: 337, endPoint y: 346, distance: 11.9
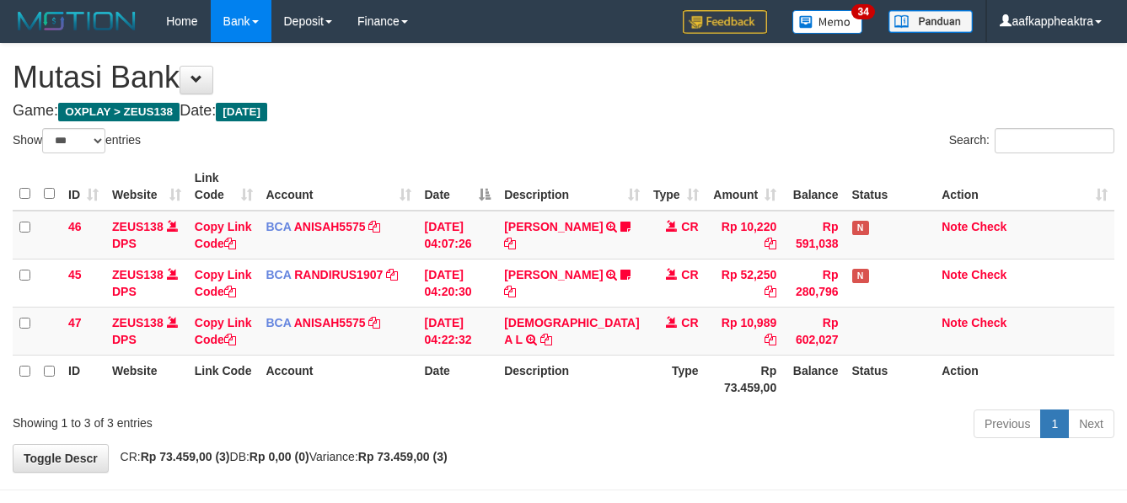
select select "***"
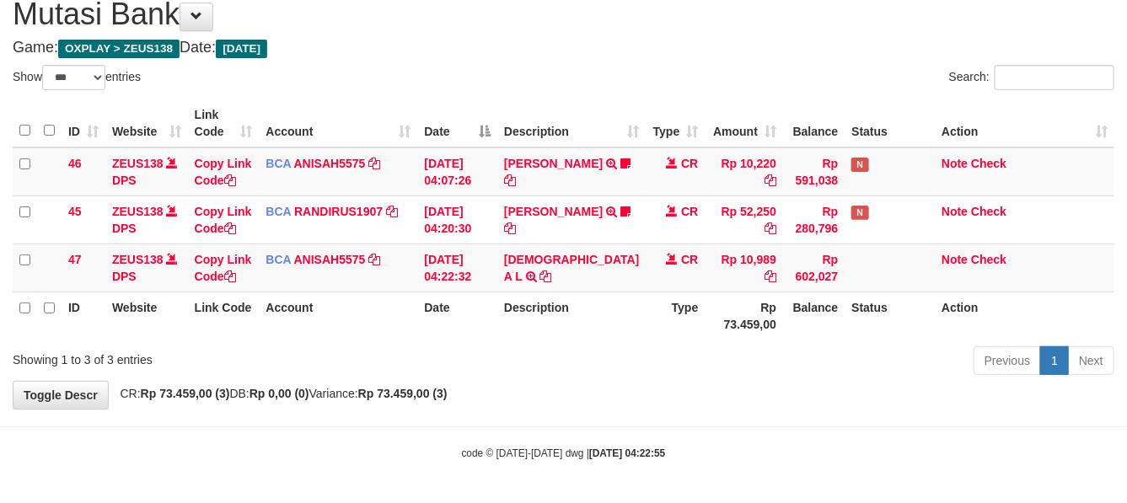
click at [515, 322] on th "Description" at bounding box center [572, 316] width 148 height 48
drag, startPoint x: 642, startPoint y: 300, endPoint x: 584, endPoint y: 323, distance: 62.5
click at [647, 301] on th "Type" at bounding box center [676, 316] width 59 height 48
click at [579, 326] on th "Description" at bounding box center [572, 316] width 148 height 48
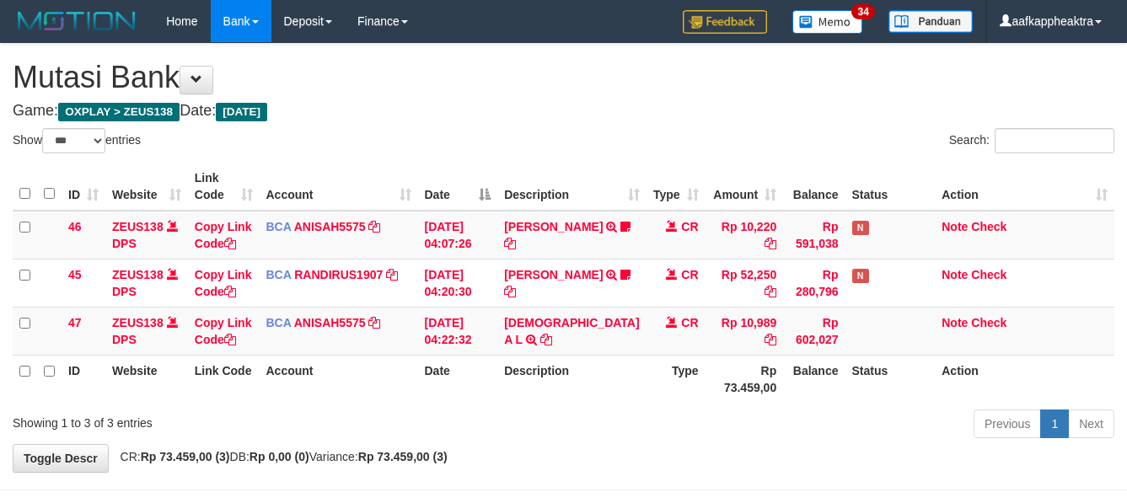
select select "***"
click at [744, 307] on td "Rp 10,989" at bounding box center [745, 331] width 78 height 48
select select "***"
click at [651, 259] on td "CR" at bounding box center [676, 283] width 59 height 48
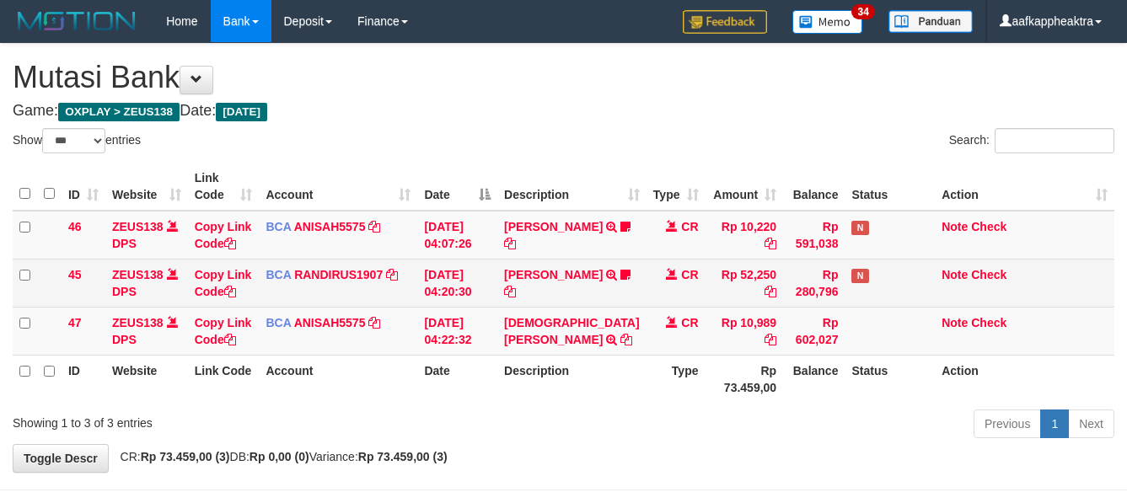
scroll to position [80, 0]
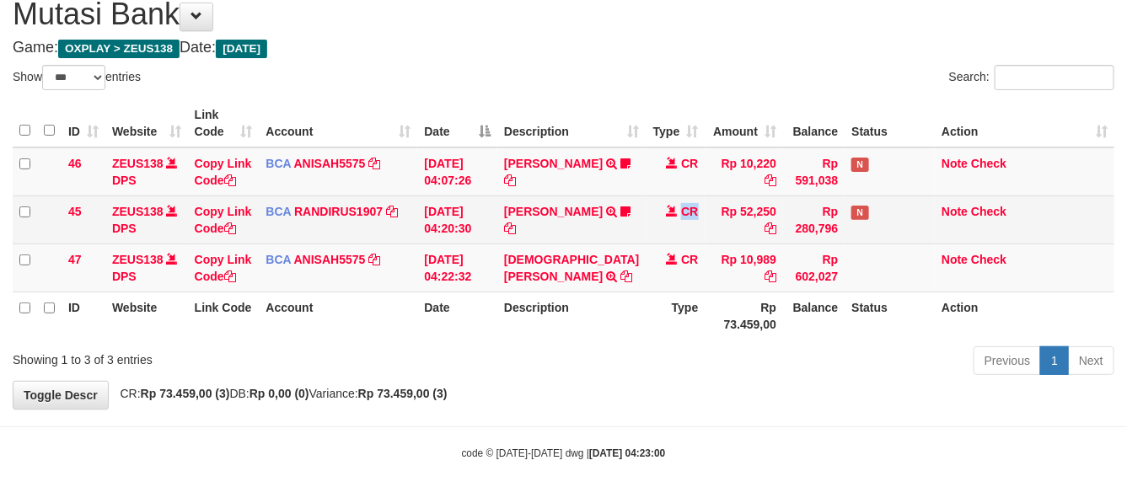
click at [651, 239] on td "CR" at bounding box center [676, 220] width 59 height 48
click at [651, 240] on td "CR" at bounding box center [676, 220] width 59 height 48
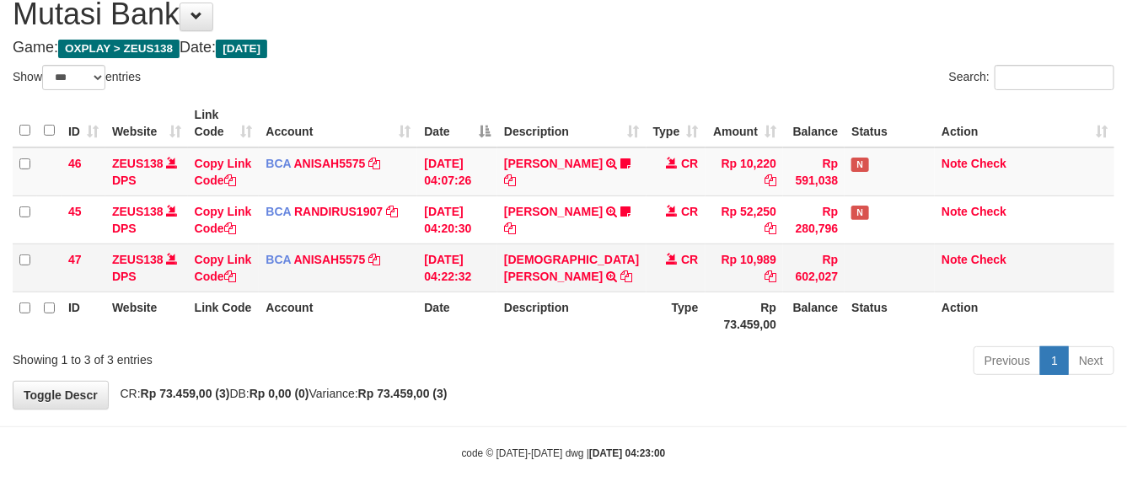
click at [649, 243] on tbody "46 ZEUS138 DPS Copy Link Code BCA ANISAH5575 DPS ANISAH mutasi_20250901_3827 | …" at bounding box center [564, 220] width 1102 height 145
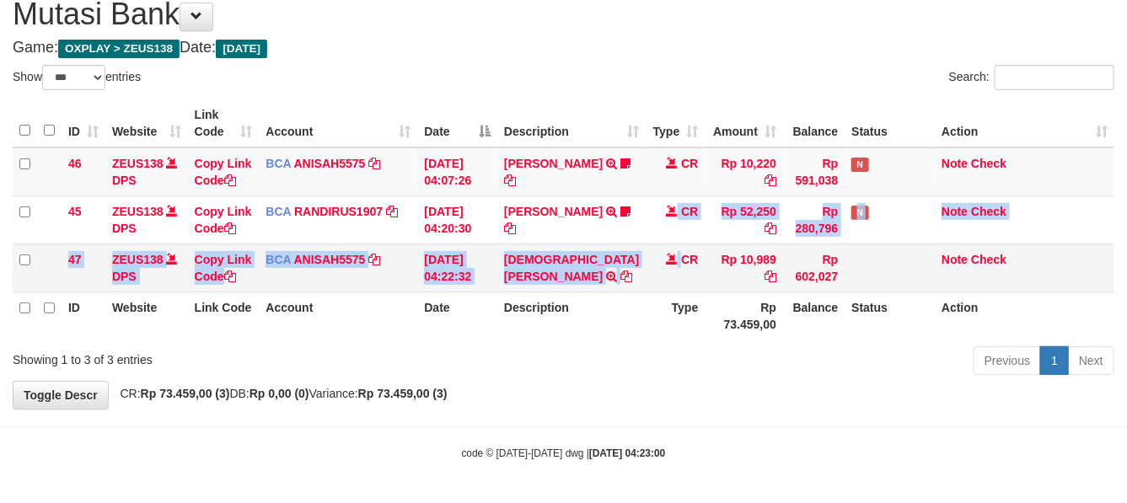
click at [649, 245] on td "CR" at bounding box center [676, 268] width 59 height 48
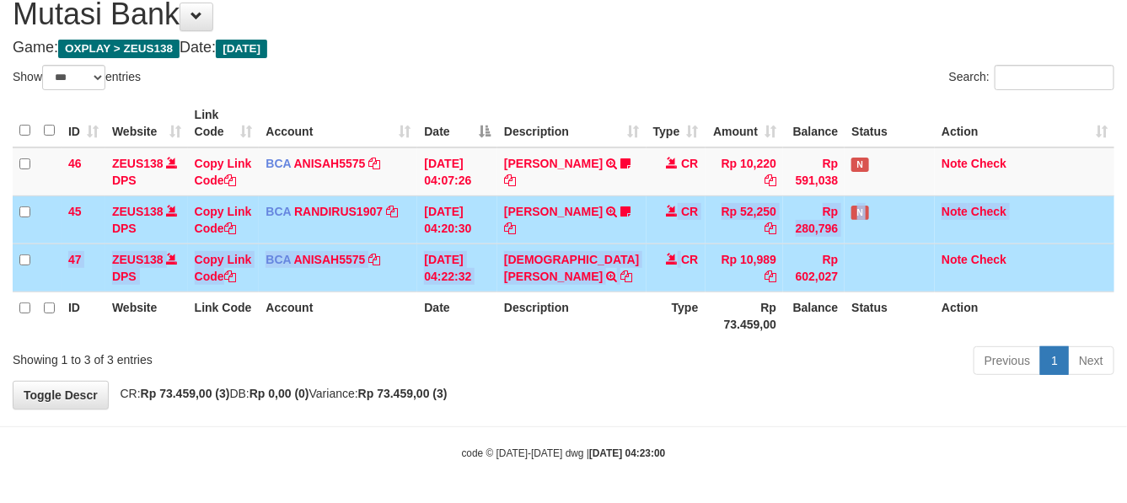
click at [673, 292] on th "Type" at bounding box center [676, 316] width 59 height 48
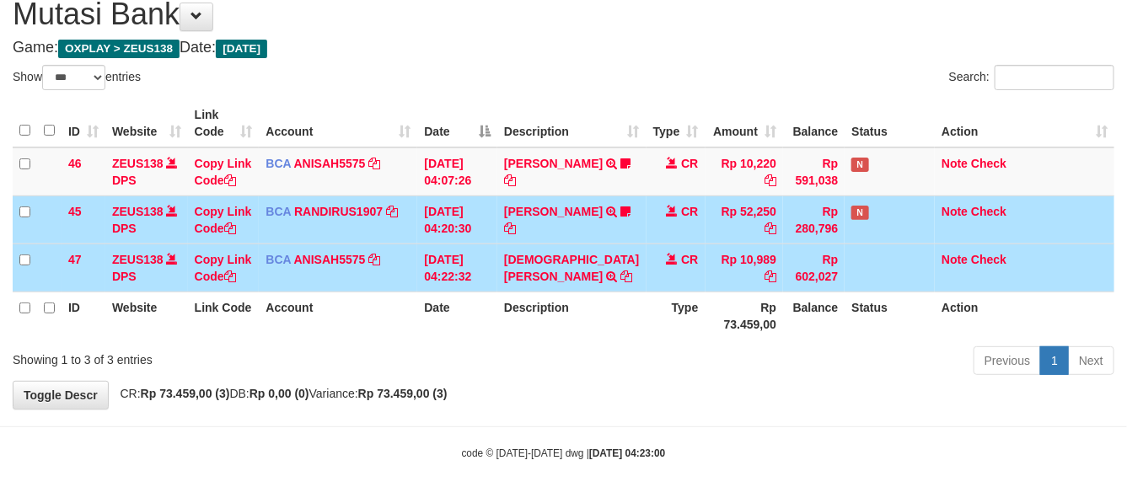
click at [706, 293] on th "Rp 73.459,00" at bounding box center [745, 316] width 78 height 48
drag, startPoint x: 726, startPoint y: 276, endPoint x: 730, endPoint y: 283, distance: 8.7
click at [728, 279] on td "Rp 10,989" at bounding box center [745, 268] width 78 height 48
click at [731, 283] on td "Rp 10,989" at bounding box center [745, 268] width 78 height 48
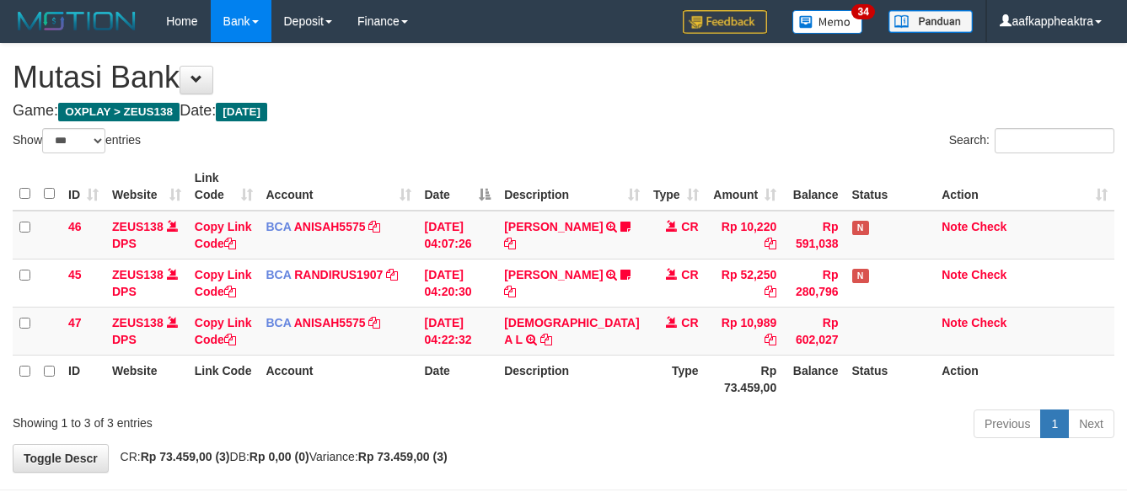
select select "***"
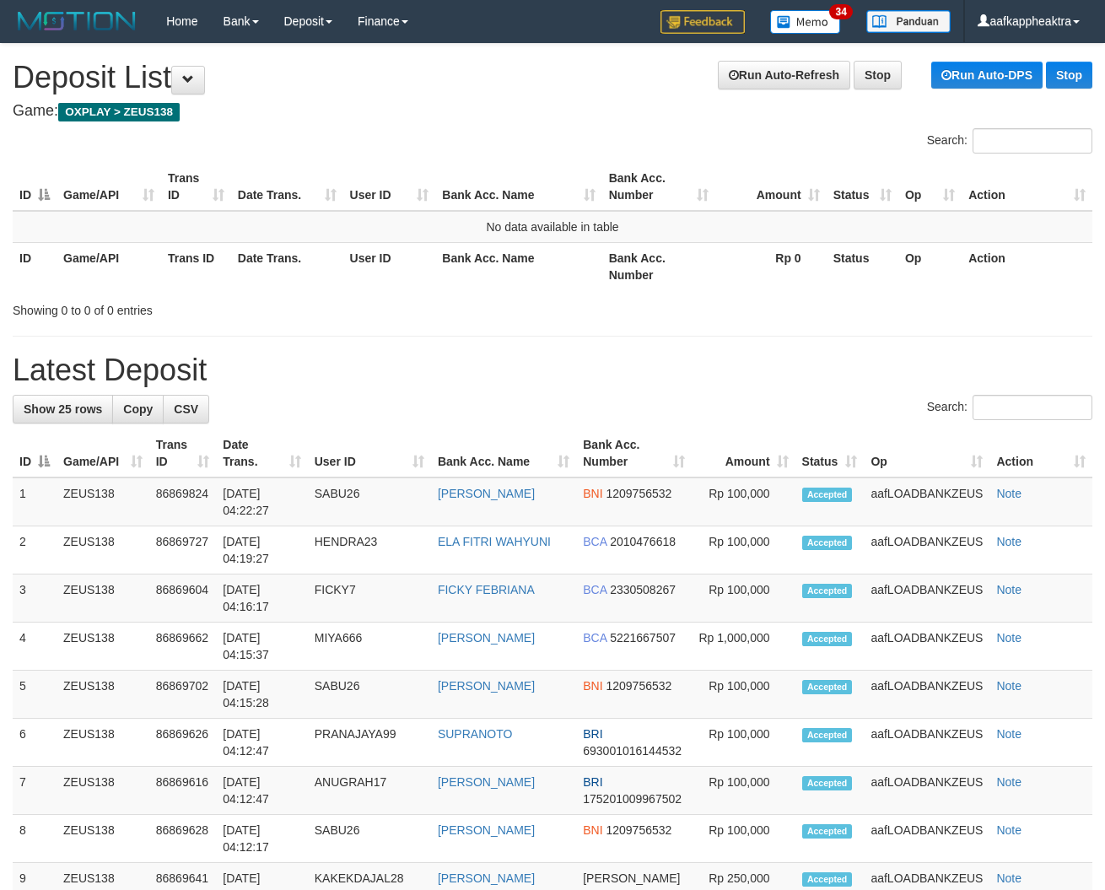
click at [498, 385] on h1 "Latest Deposit" at bounding box center [552, 370] width 1079 height 34
click at [389, 368] on h1 "Latest Deposit" at bounding box center [552, 370] width 1079 height 34
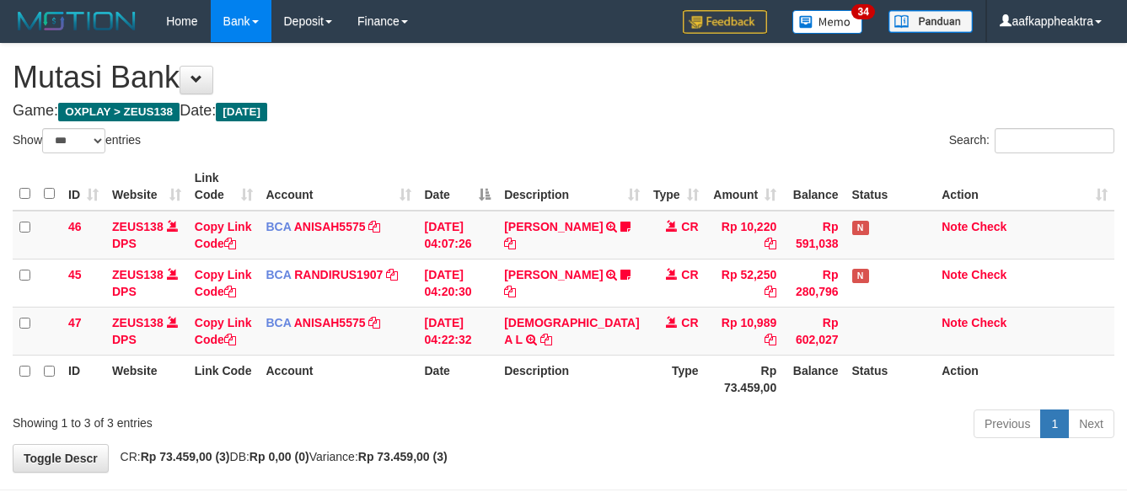
select select "***"
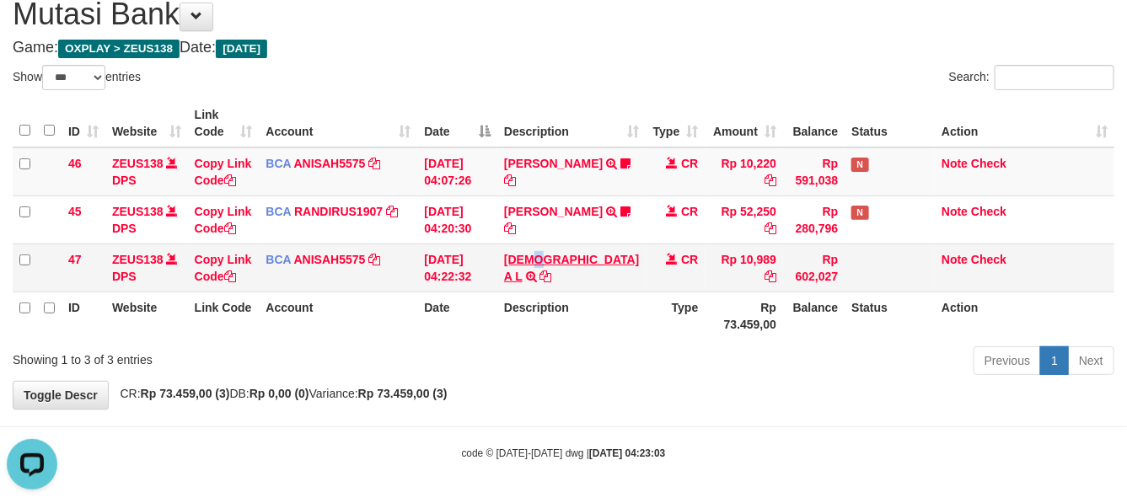
click at [538, 258] on td "MUHAMMAD A L TRSF E-BANKING CR 0109/FTSCY/WS95051 10989.002025090142478668 TRFD…" at bounding box center [572, 268] width 148 height 48
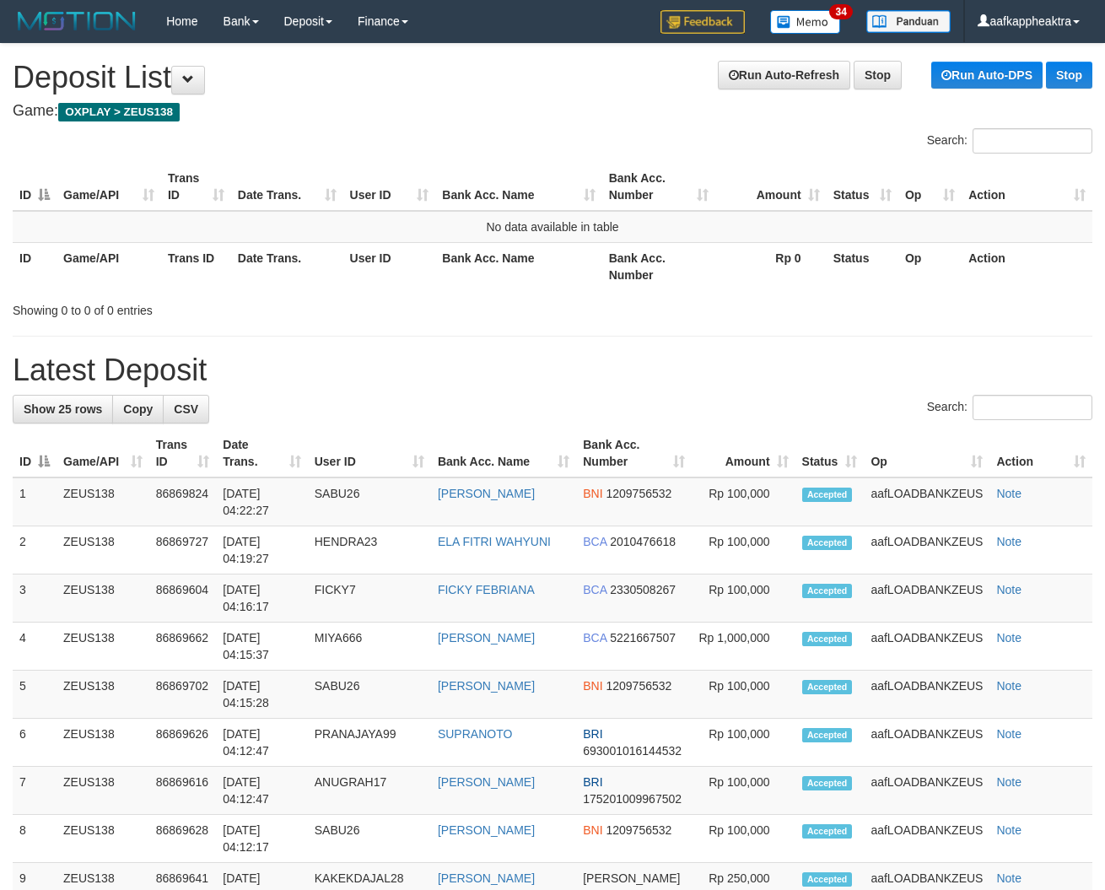
drag, startPoint x: 493, startPoint y: 336, endPoint x: 494, endPoint y: 352, distance: 16.9
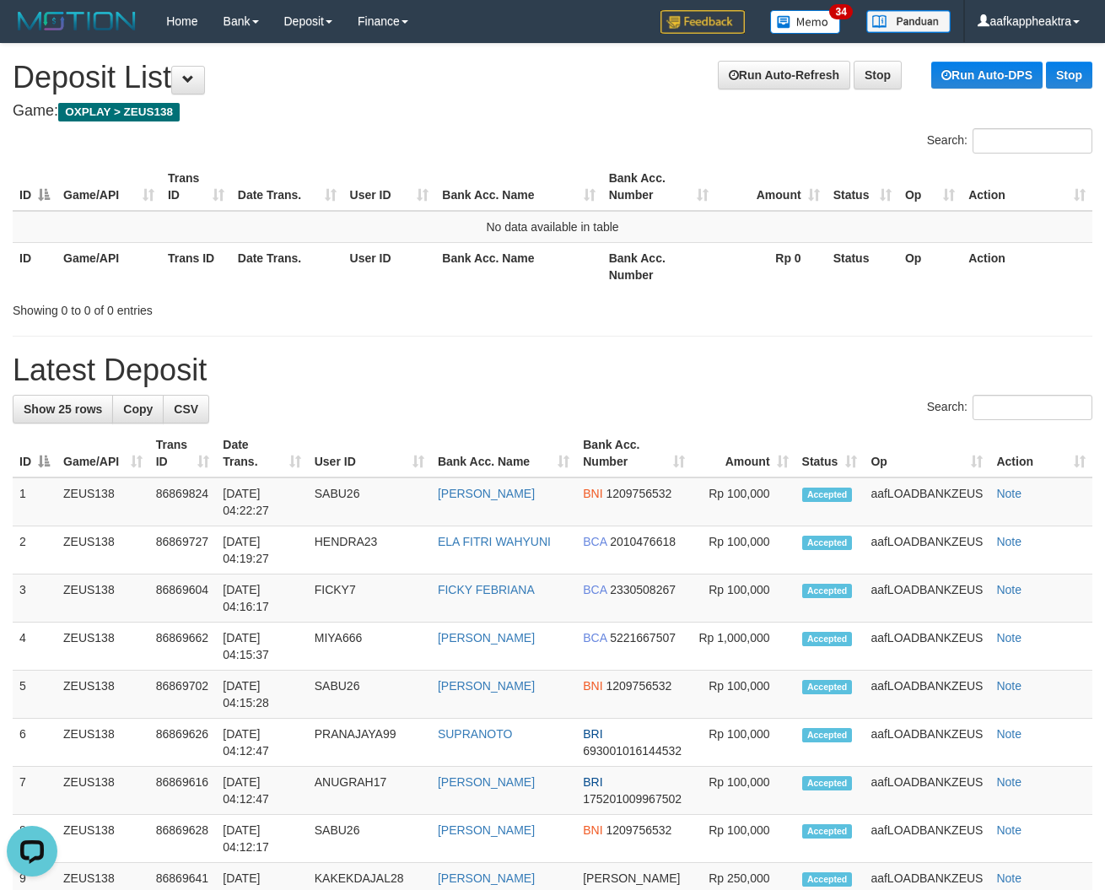
drag, startPoint x: 449, startPoint y: 373, endPoint x: 48, endPoint y: 335, distance: 402.3
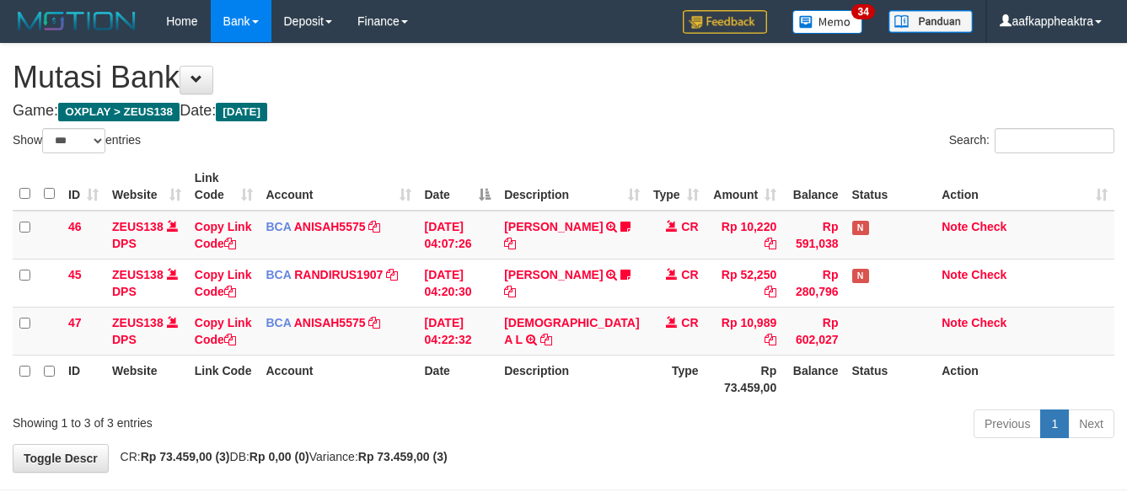
select select "***"
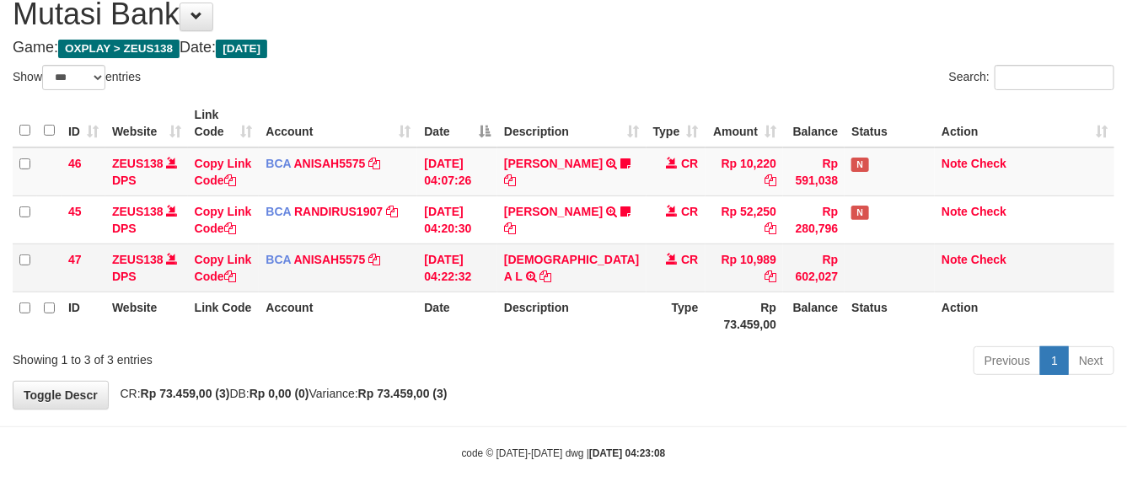
click at [804, 280] on td "Rp 602,027" at bounding box center [814, 268] width 62 height 48
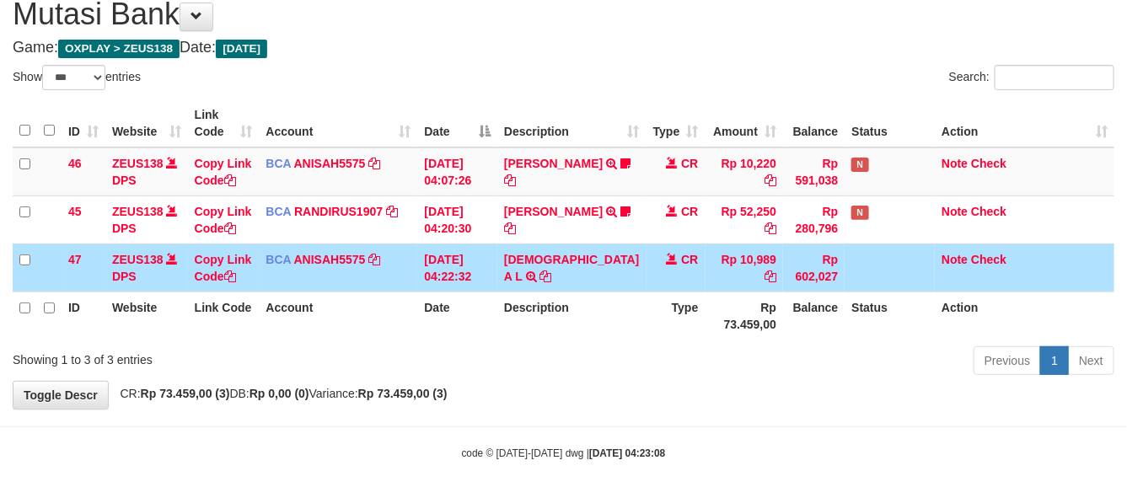
click at [783, 288] on td "Rp 602,027" at bounding box center [814, 268] width 62 height 48
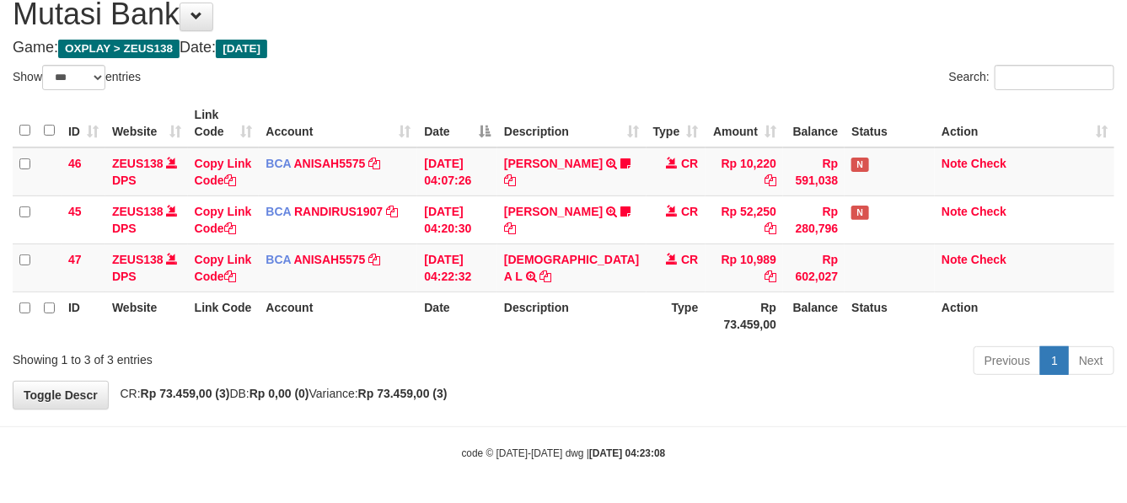
click at [706, 295] on th "Rp 73.459,00" at bounding box center [745, 316] width 78 height 48
click at [711, 279] on td "Rp 10,989" at bounding box center [745, 268] width 78 height 48
click at [711, 280] on td "Rp 10,989" at bounding box center [745, 268] width 78 height 48
click at [711, 281] on td "Rp 10,989" at bounding box center [745, 268] width 78 height 48
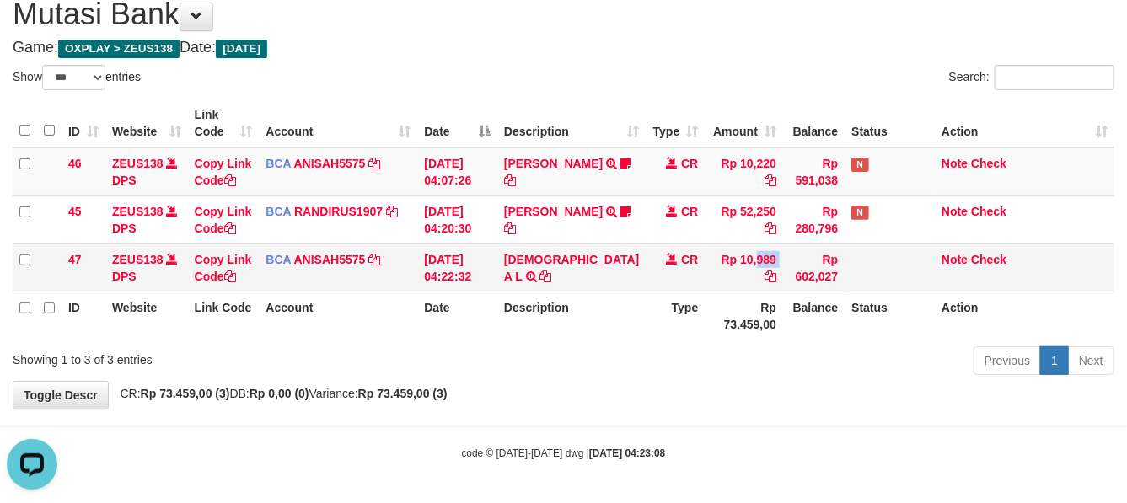
click at [713, 282] on td "Rp 10,989" at bounding box center [745, 268] width 78 height 48
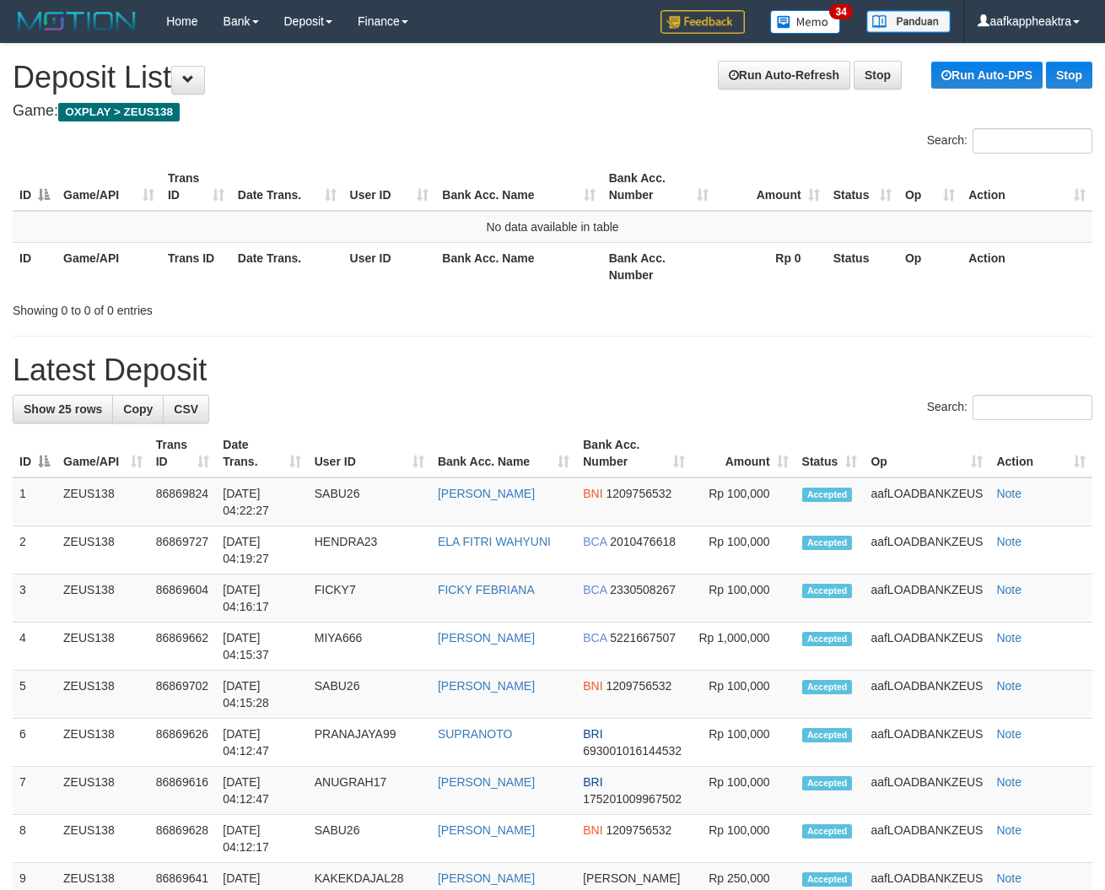
click at [420, 356] on h1 "Latest Deposit" at bounding box center [552, 370] width 1079 height 34
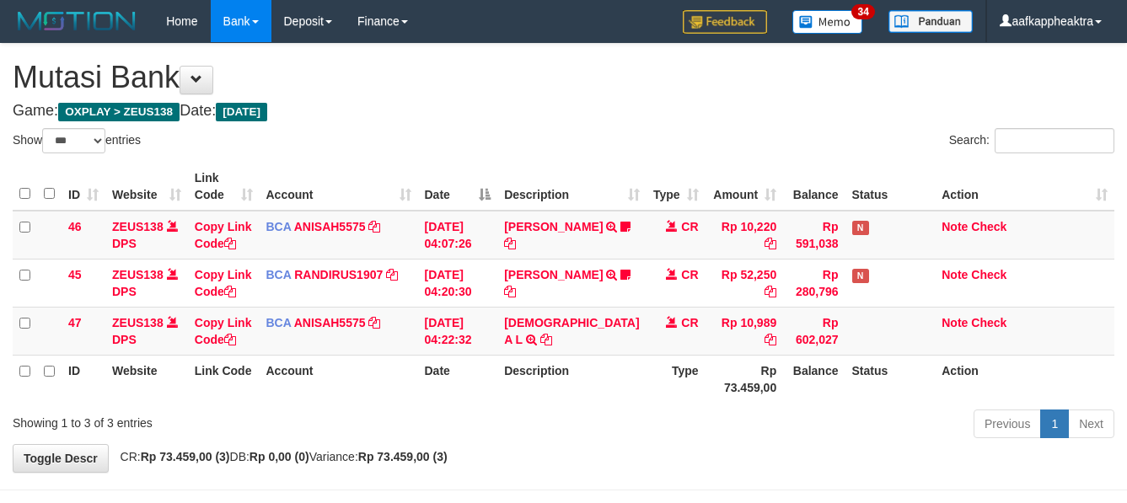
select select "***"
click at [612, 307] on td "MUHAMMAD A L TRSF E-BANKING CR 0109/FTSCY/WS95051 10989.002025090142478668 TRFD…" at bounding box center [572, 331] width 148 height 48
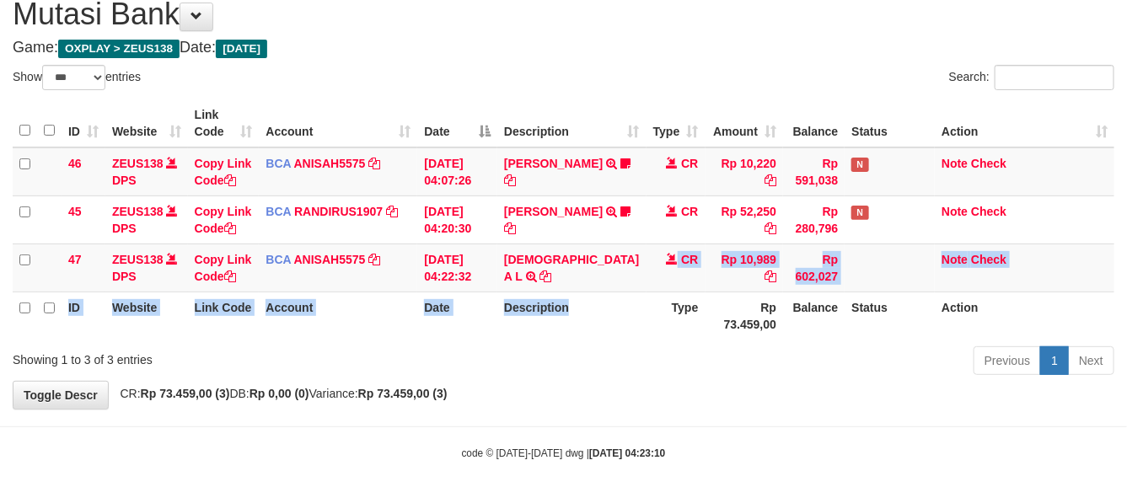
drag, startPoint x: 613, startPoint y: 289, endPoint x: 613, endPoint y: 299, distance: 10.1
click at [613, 299] on table "ID Website Link Code Account Date Description Type Amount Balance Status Action…" at bounding box center [564, 220] width 1102 height 240
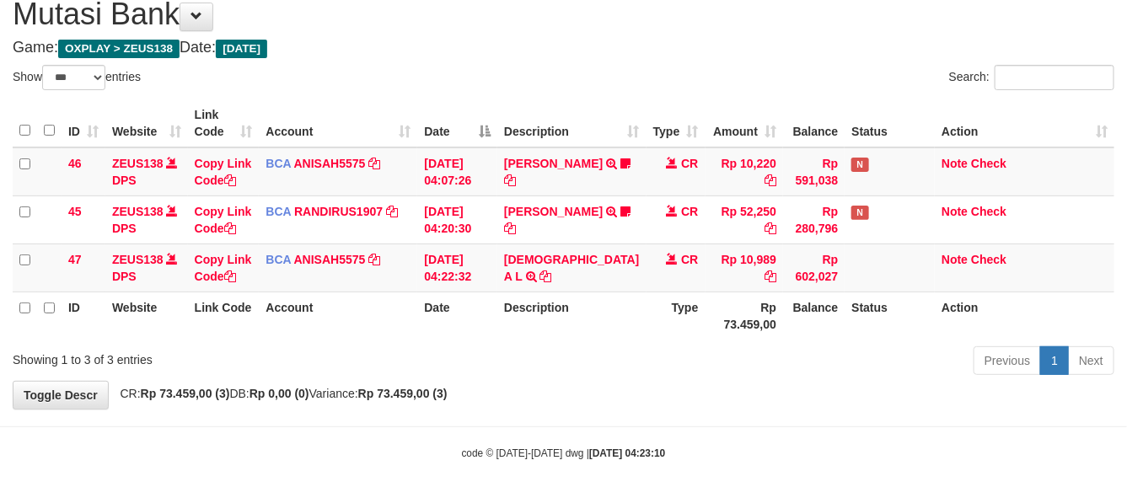
click at [647, 301] on th "Type" at bounding box center [676, 316] width 59 height 48
click at [647, 302] on th "Type" at bounding box center [676, 316] width 59 height 48
click at [647, 300] on th "Type" at bounding box center [676, 316] width 59 height 48
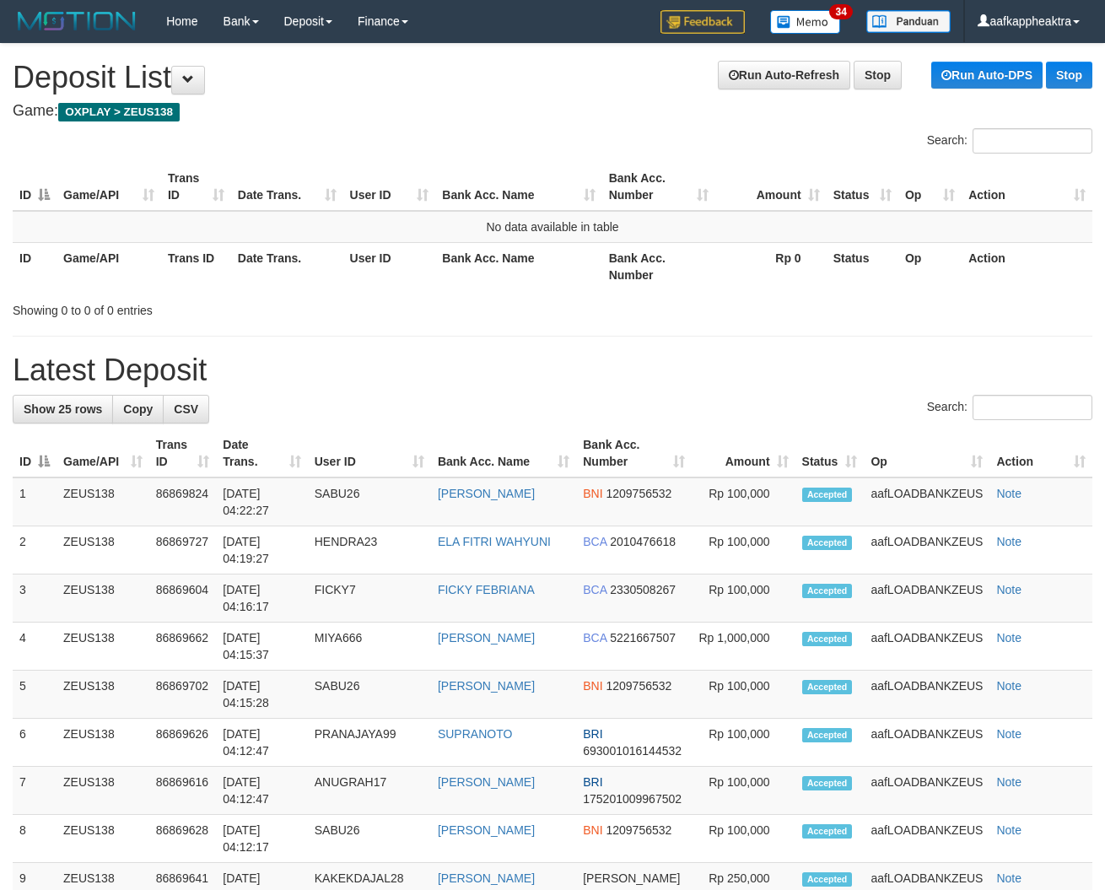
drag, startPoint x: 508, startPoint y: 368, endPoint x: 424, endPoint y: 363, distance: 84.5
click at [508, 368] on h1 "Latest Deposit" at bounding box center [552, 370] width 1079 height 34
click at [424, 363] on h1 "Latest Deposit" at bounding box center [552, 370] width 1079 height 34
drag, startPoint x: 424, startPoint y: 363, endPoint x: 461, endPoint y: 361, distance: 37.2
click at [428, 364] on h1 "Latest Deposit" at bounding box center [552, 370] width 1079 height 34
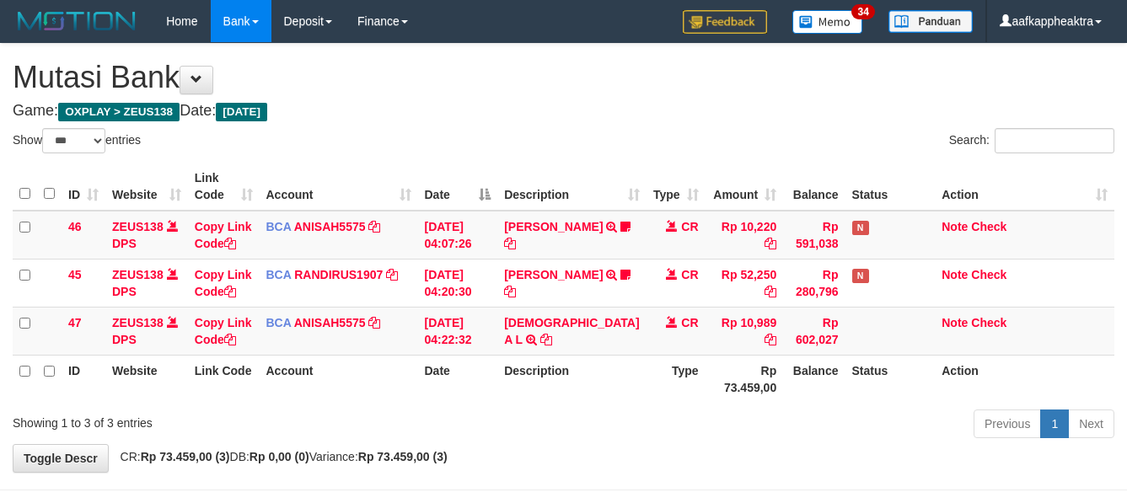
select select "***"
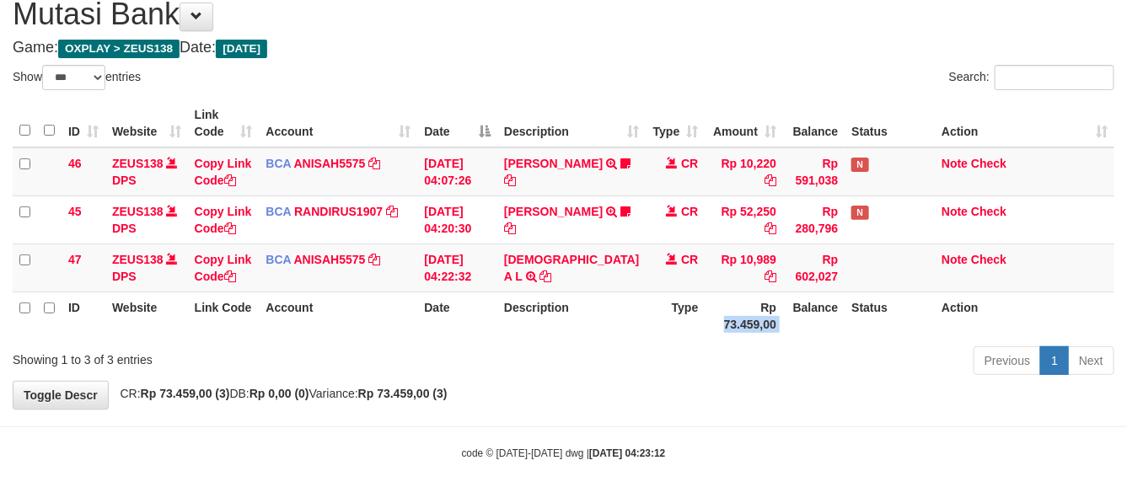
click at [753, 298] on tr "ID Website Link Code Account Date Description Type Rp 73.459,00 Balance Status …" at bounding box center [564, 316] width 1102 height 48
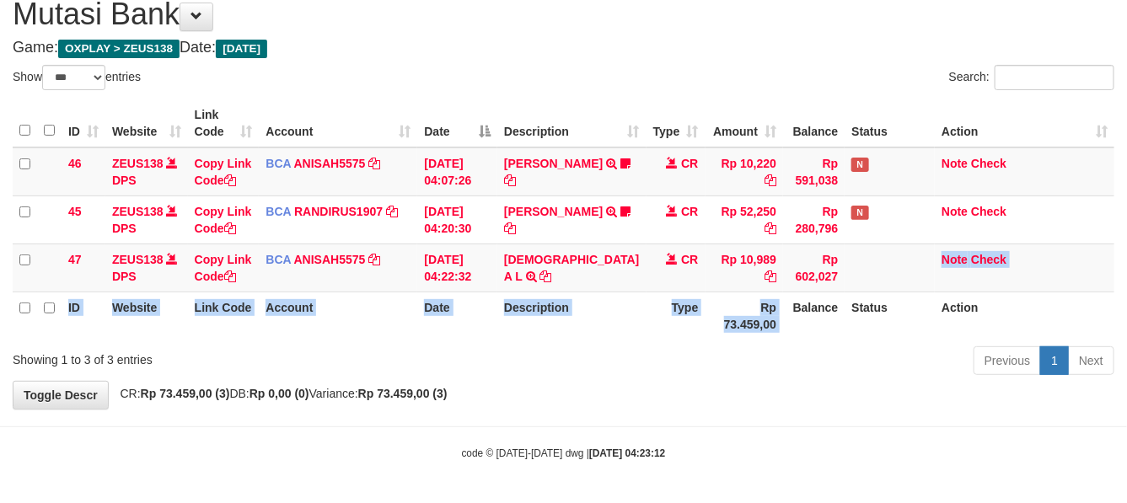
click at [763, 297] on table "ID Website Link Code Account Date Description Type Amount Balance Status Action…" at bounding box center [564, 220] width 1102 height 240
click at [783, 293] on th "Balance" at bounding box center [814, 316] width 62 height 48
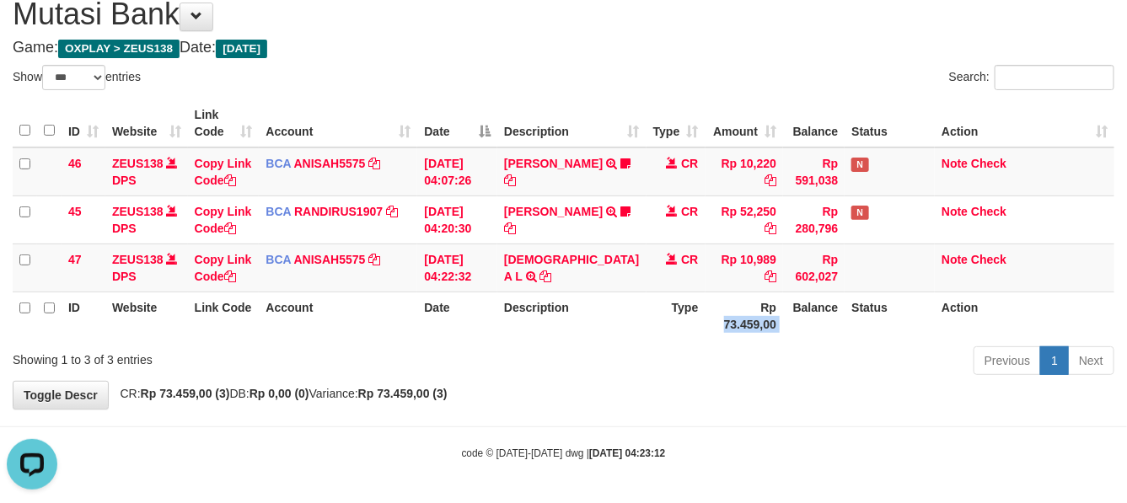
drag, startPoint x: 756, startPoint y: 295, endPoint x: 740, endPoint y: 297, distance: 15.3
click at [783, 296] on th "Balance" at bounding box center [814, 316] width 62 height 48
drag, startPoint x: 739, startPoint y: 305, endPoint x: 747, endPoint y: 316, distance: 13.8
click at [740, 315] on th "Rp 73.459,00" at bounding box center [745, 316] width 78 height 48
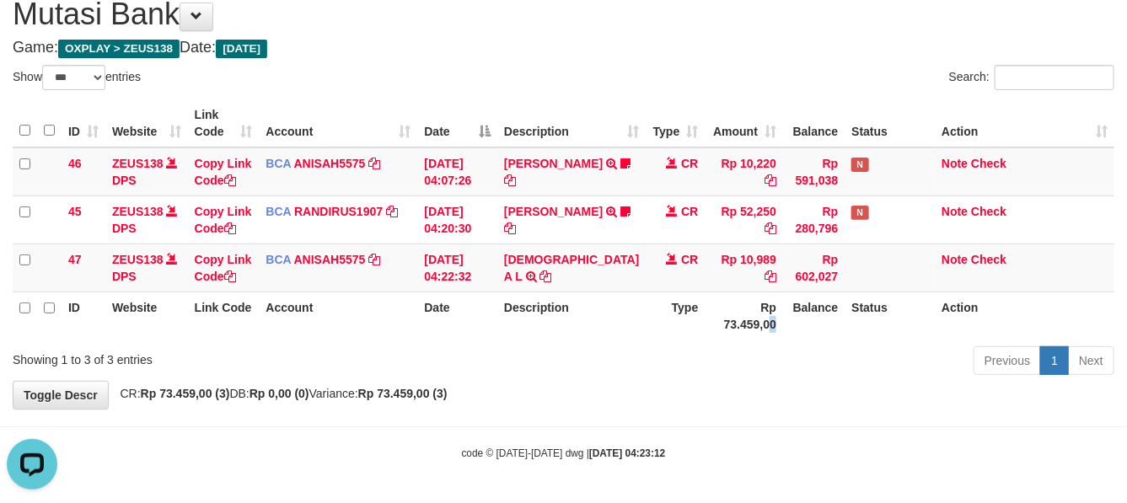
click at [748, 316] on th "Rp 73.459,00" at bounding box center [745, 316] width 78 height 48
drag, startPoint x: 753, startPoint y: 315, endPoint x: 752, endPoint y: 296, distance: 18.6
click at [783, 319] on th "Balance" at bounding box center [814, 316] width 62 height 48
drag, startPoint x: 748, startPoint y: 312, endPoint x: 730, endPoint y: 263, distance: 52.0
click at [746, 299] on th "Rp 73.459,00" at bounding box center [745, 316] width 78 height 48
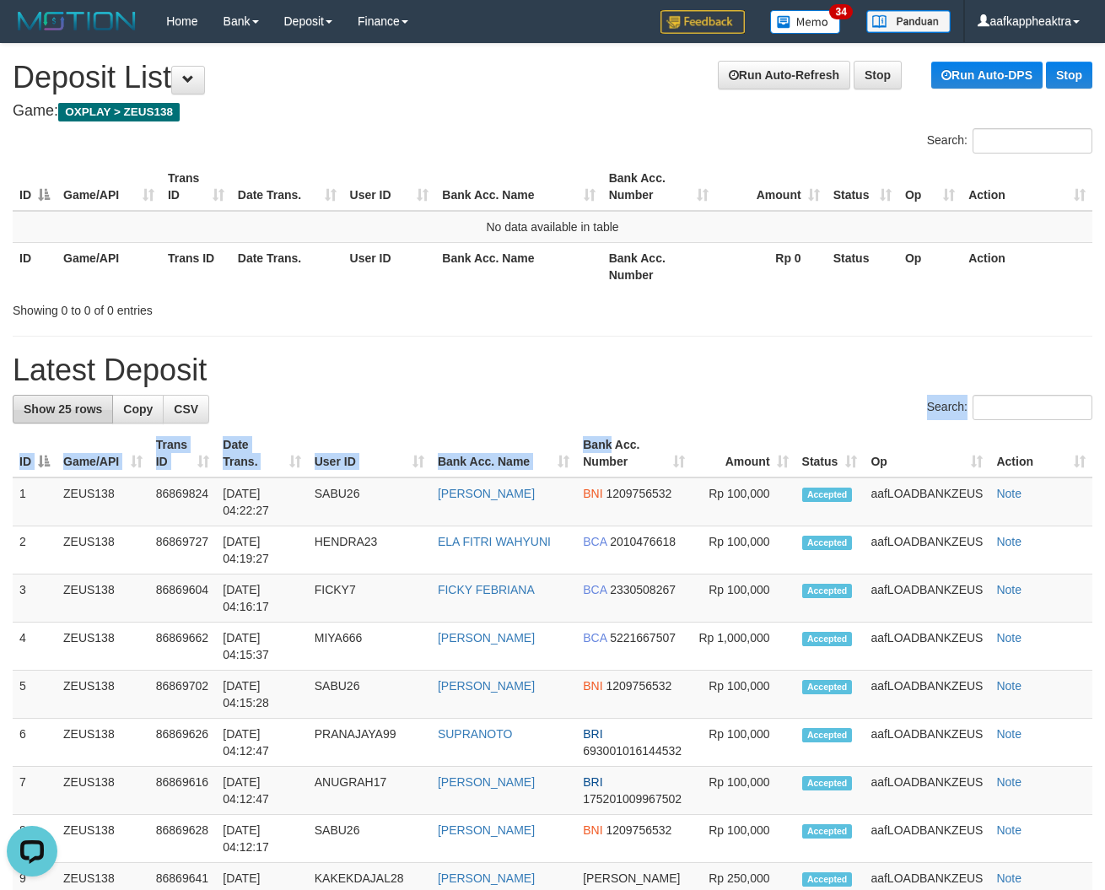
drag, startPoint x: 589, startPoint y: 441, endPoint x: 48, endPoint y: 410, distance: 541.4
drag, startPoint x: 355, startPoint y: 365, endPoint x: 7, endPoint y: 385, distance: 348.8
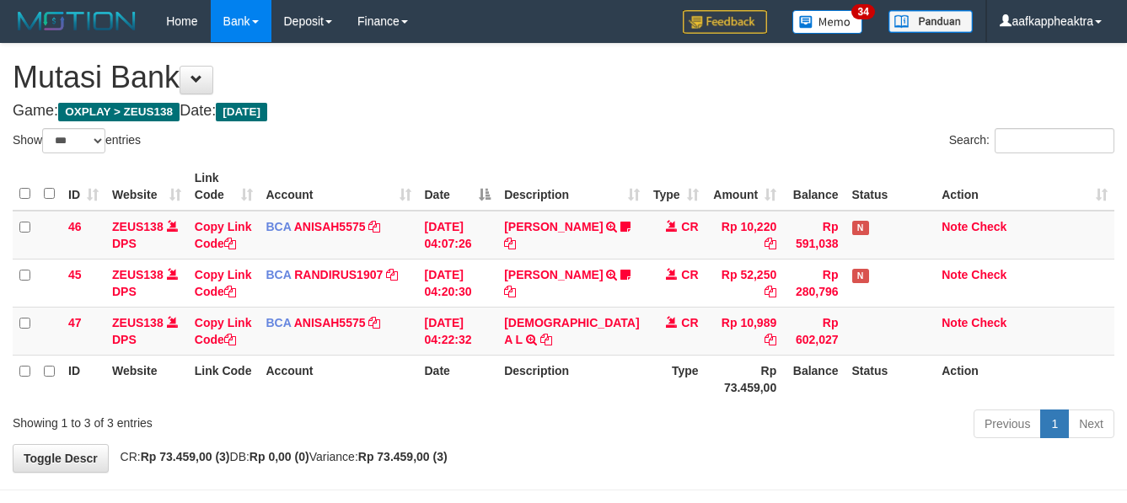
select select "***"
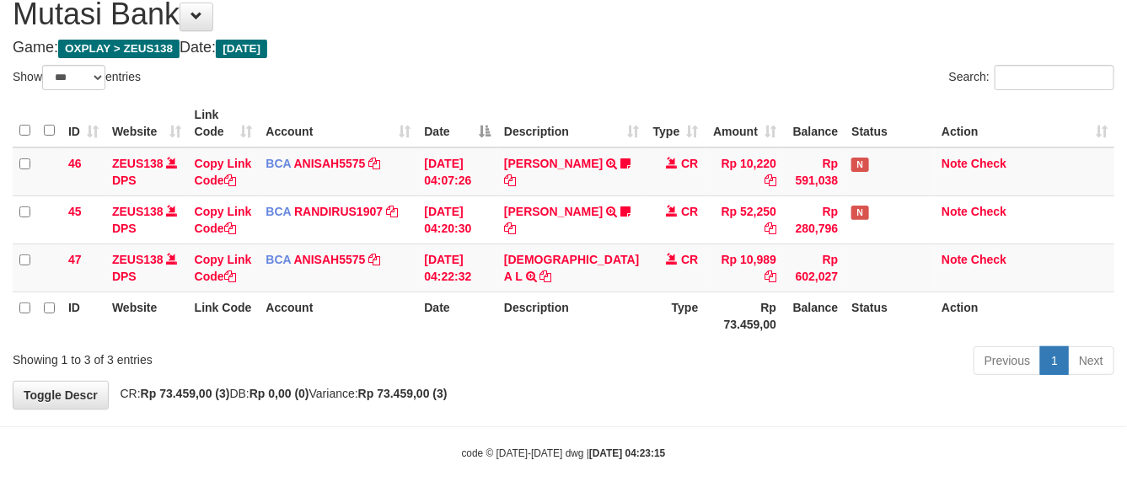
drag, startPoint x: 768, startPoint y: 331, endPoint x: 776, endPoint y: 326, distance: 8.7
click at [783, 329] on th "Balance" at bounding box center [814, 316] width 62 height 48
click at [791, 314] on th "Balance" at bounding box center [814, 316] width 62 height 48
drag, startPoint x: 756, startPoint y: 319, endPoint x: 854, endPoint y: 313, distance: 98.8
click at [750, 320] on tr "ID Website Link Code Account Date Description Type Rp 73.459,00 Balance Status …" at bounding box center [564, 316] width 1102 height 48
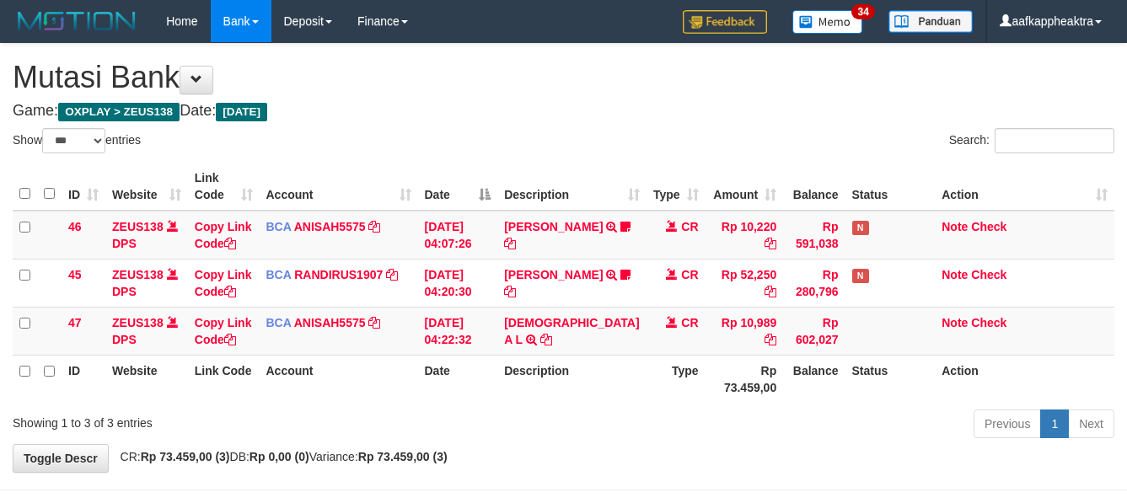
select select "***"
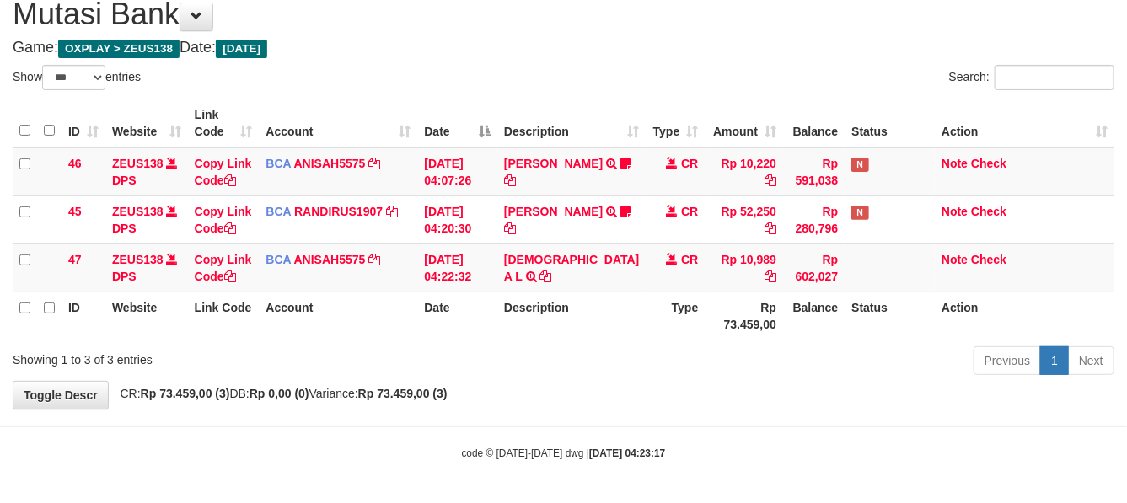
drag, startPoint x: 570, startPoint y: 320, endPoint x: 822, endPoint y: 326, distance: 252.2
click at [569, 322] on th "Description" at bounding box center [572, 316] width 148 height 48
click at [557, 296] on table "ID Website Link Code Account Date Description Type Amount Balance Status Action…" at bounding box center [564, 220] width 1102 height 240
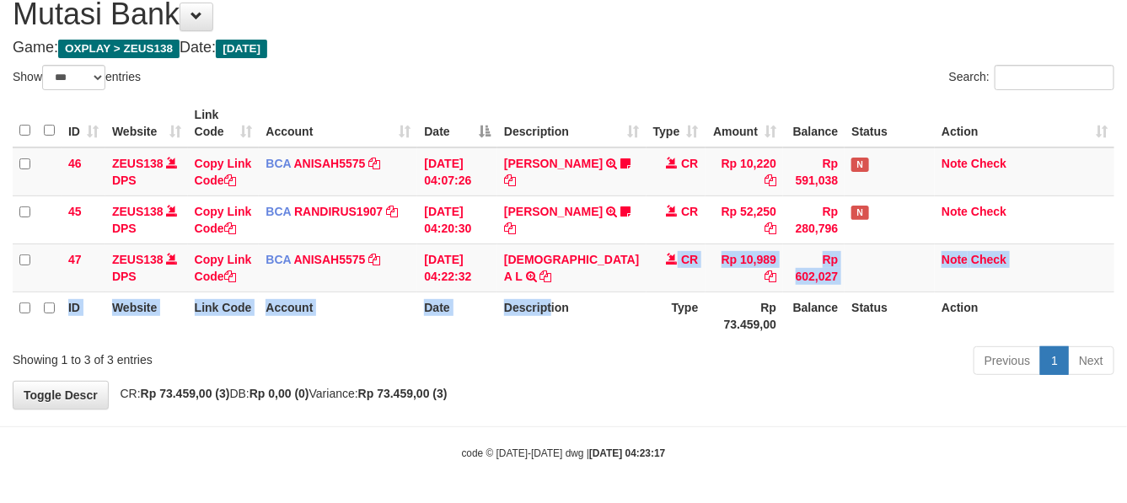
click at [555, 304] on th "Description" at bounding box center [572, 316] width 148 height 48
drag, startPoint x: 519, startPoint y: 331, endPoint x: 550, endPoint y: 325, distance: 31.9
click at [521, 331] on th "Description" at bounding box center [572, 316] width 148 height 48
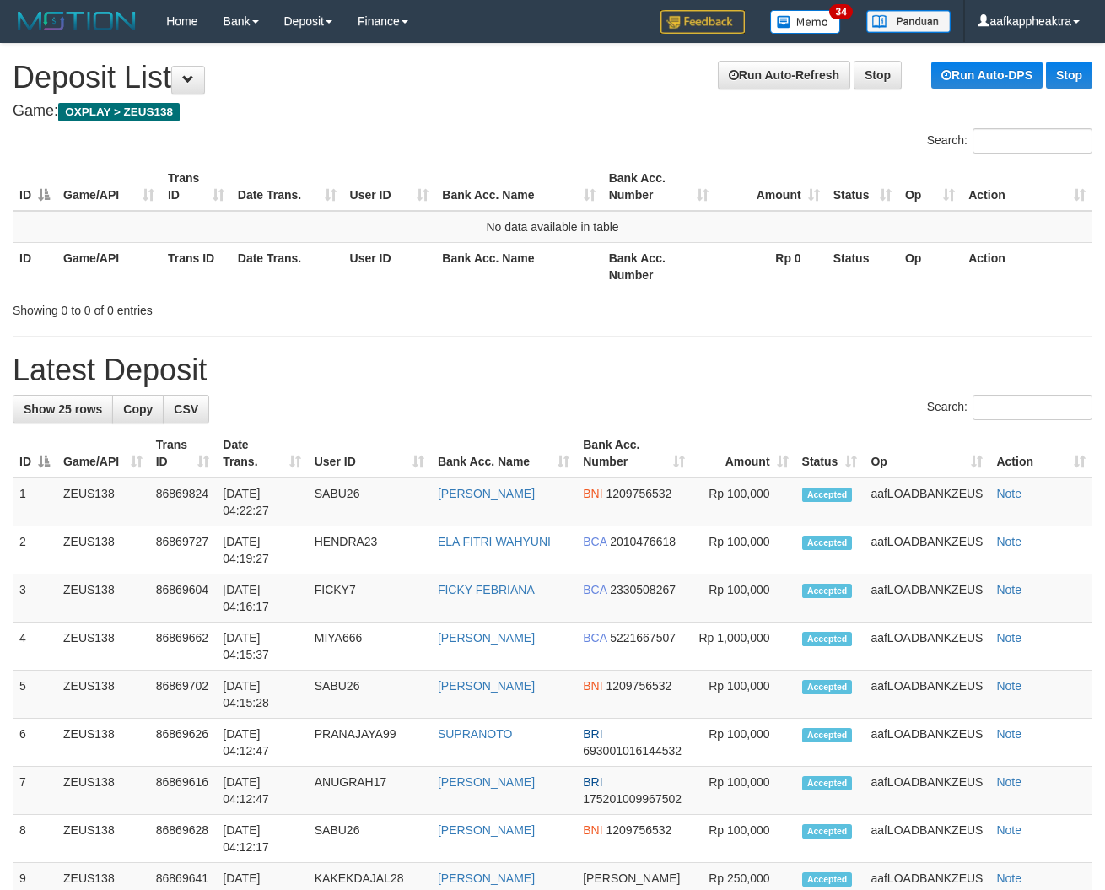
drag, startPoint x: 309, startPoint y: 393, endPoint x: 1, endPoint y: 384, distance: 307.9
drag, startPoint x: 382, startPoint y: 407, endPoint x: 1, endPoint y: 347, distance: 386.0
click at [381, 407] on div "Search:" at bounding box center [552, 410] width 1079 height 30
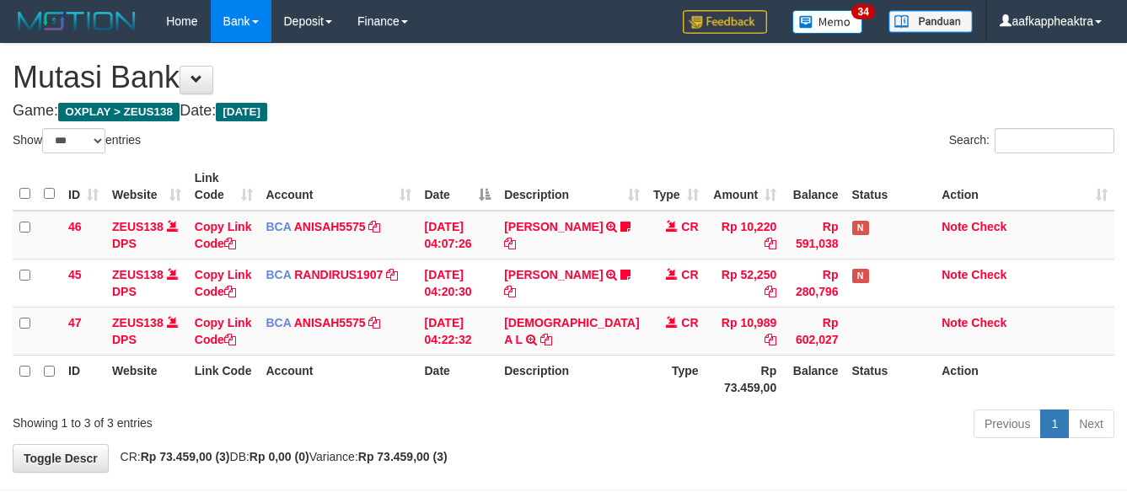
select select "***"
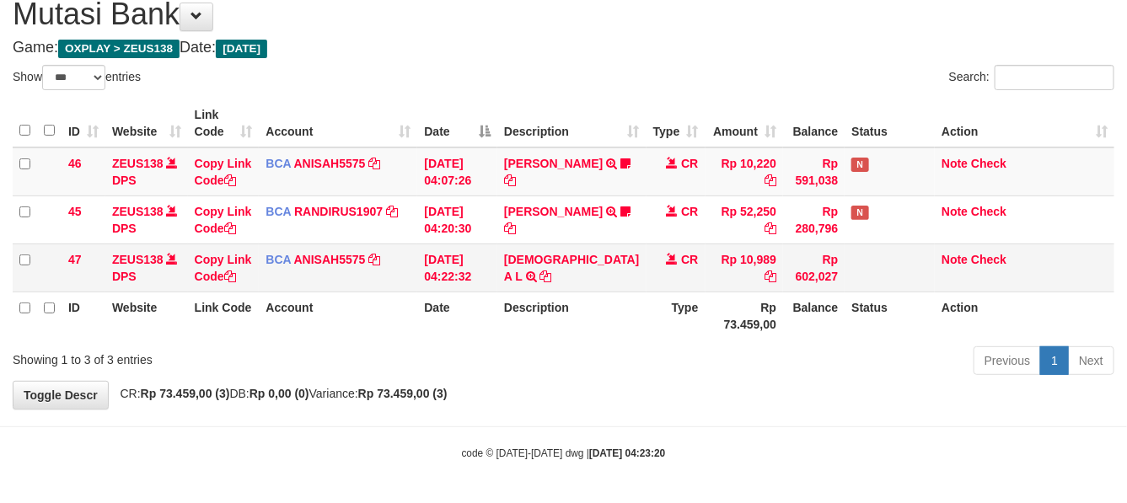
drag, startPoint x: 0, startPoint y: 0, endPoint x: 557, endPoint y: 287, distance: 626.8
click at [555, 284] on td "[DEMOGRAPHIC_DATA] A L TRSF E-BANKING CR 0109/FTSCY/WS95051 10989.0020250901424…" at bounding box center [572, 268] width 148 height 48
click at [557, 287] on td "[DEMOGRAPHIC_DATA] A L TRSF E-BANKING CR 0109/FTSCY/WS95051 10989.0020250901424…" at bounding box center [572, 268] width 148 height 48
drag, startPoint x: 546, startPoint y: 285, endPoint x: 604, endPoint y: 281, distance: 58.3
click at [542, 287] on td "[DEMOGRAPHIC_DATA] A L TRSF E-BANKING CR 0109/FTSCY/WS95051 10989.0020250901424…" at bounding box center [572, 268] width 148 height 48
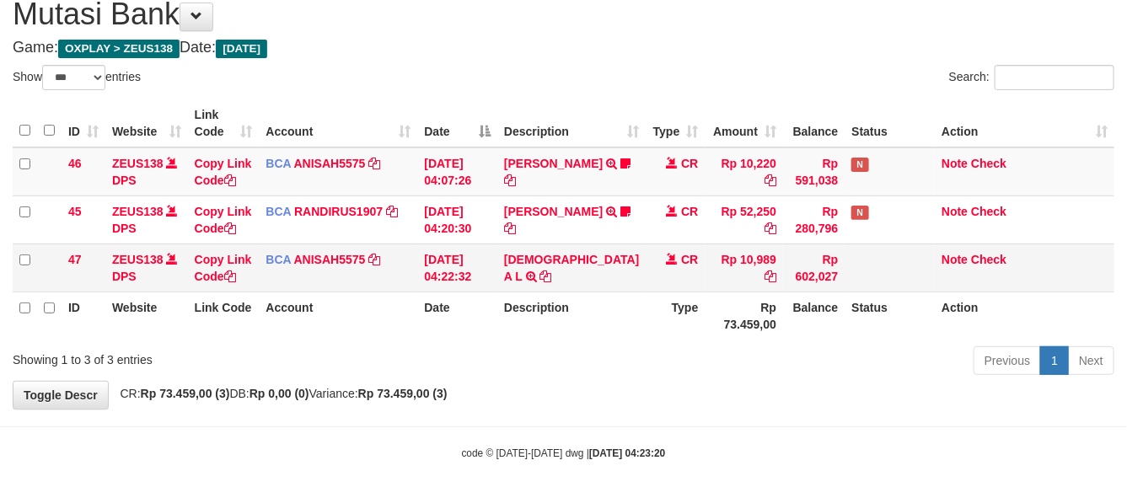
click at [503, 271] on tr "47 ZEUS138 DPS Copy Link Code BCA ANISAH5575 DPS [PERSON_NAME] mutasi_20250901_…" at bounding box center [564, 268] width 1102 height 48
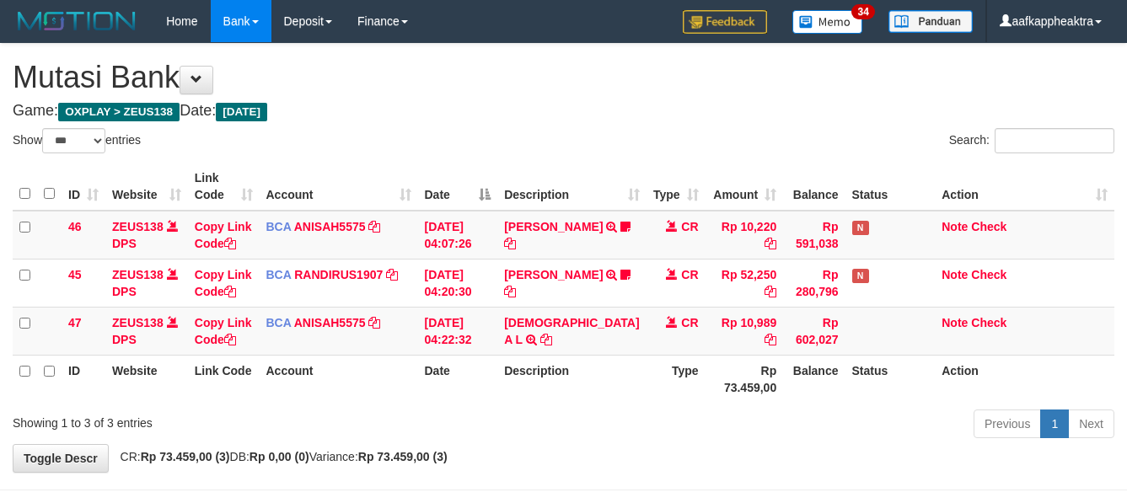
select select "***"
click at [525, 316] on link "[DEMOGRAPHIC_DATA] A L" at bounding box center [571, 331] width 135 height 30
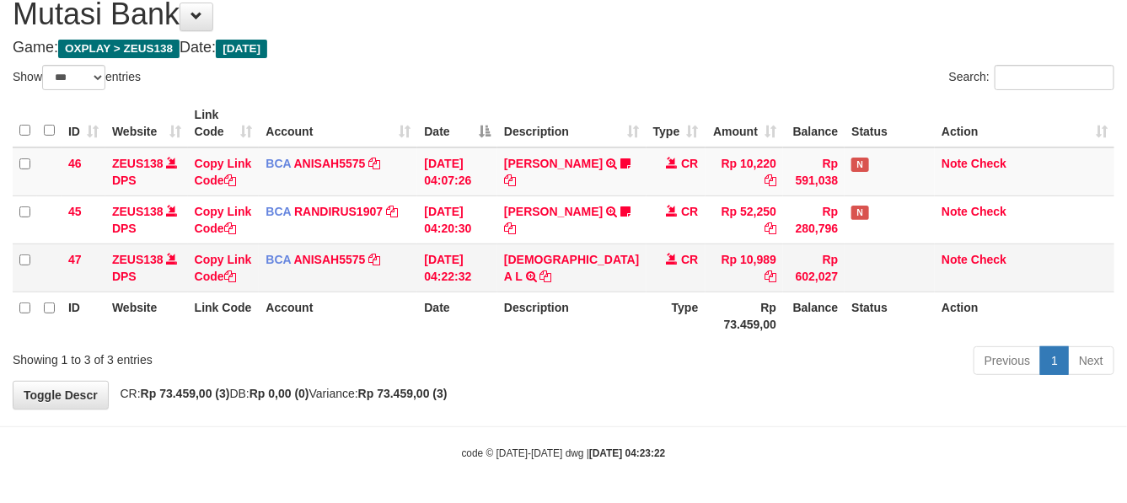
click at [525, 263] on td "[DEMOGRAPHIC_DATA] A L TRSF E-BANKING CR 0109/FTSCY/WS95051 10989.0020250901424…" at bounding box center [572, 268] width 148 height 48
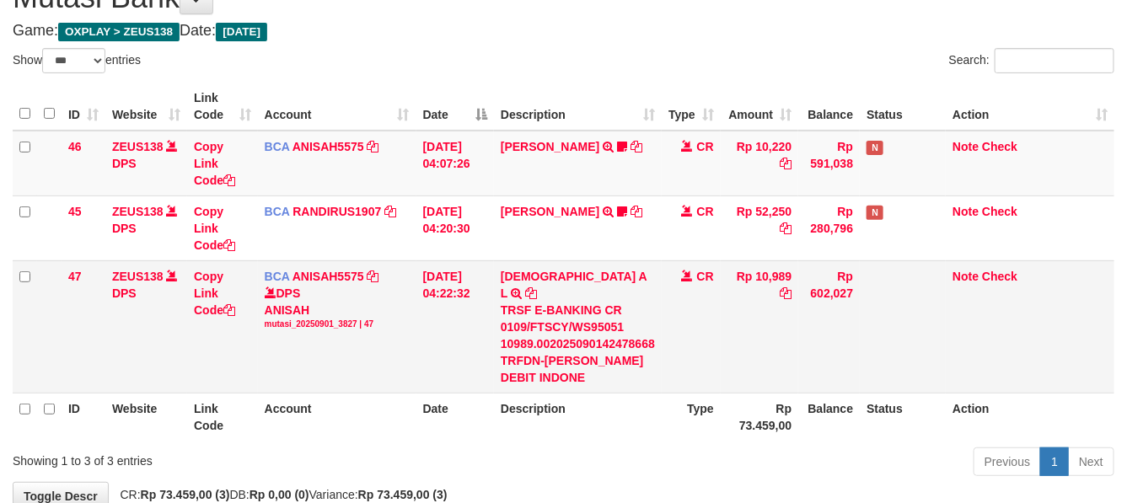
click at [520, 267] on td "[DEMOGRAPHIC_DATA] A L TRSF E-BANKING CR 0109/FTSCY/WS95051 10989.0020250901424…" at bounding box center [578, 327] width 168 height 132
click at [520, 270] on link "MUHAMMAD A L" at bounding box center [574, 285] width 147 height 30
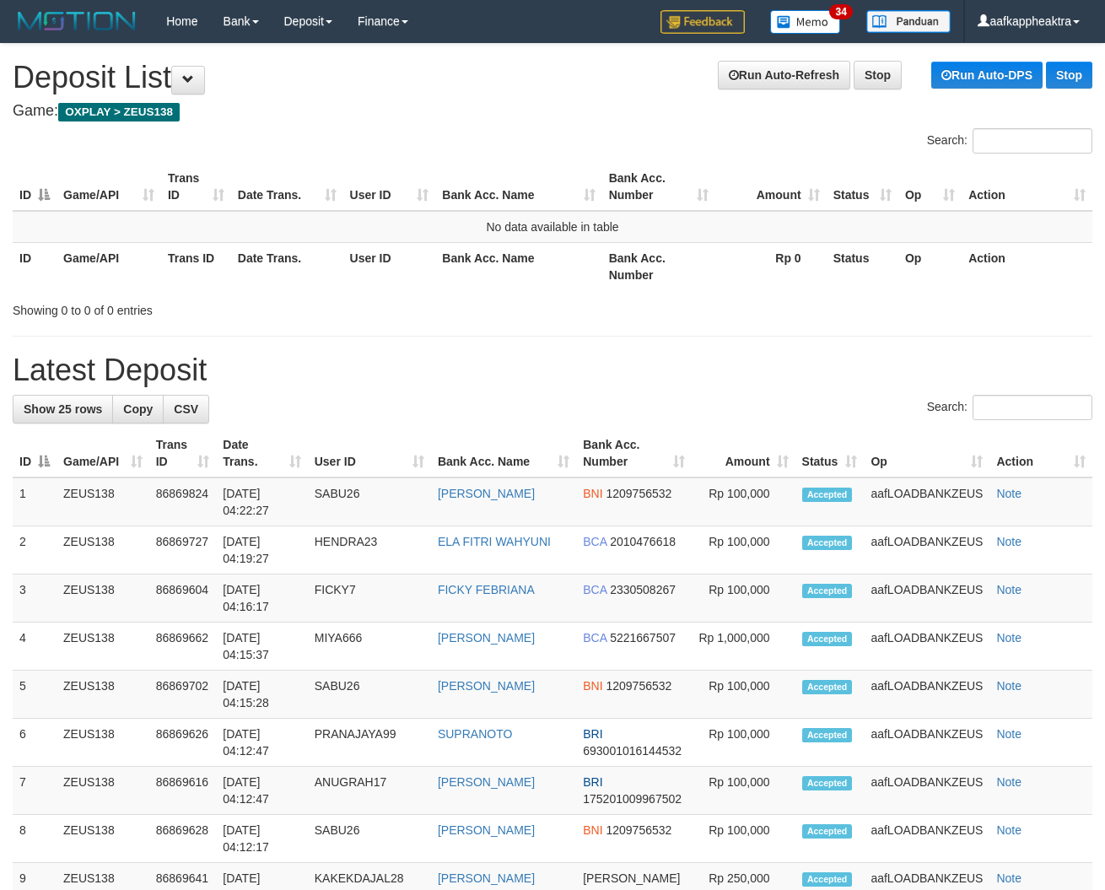
drag, startPoint x: 448, startPoint y: 422, endPoint x: 427, endPoint y: 426, distance: 21.5
drag, startPoint x: 531, startPoint y: 281, endPoint x: 561, endPoint y: 287, distance: 30.1
click at [561, 287] on th "Bank Acc. Name" at bounding box center [518, 266] width 166 height 48
drag, startPoint x: 540, startPoint y: 309, endPoint x: 604, endPoint y: 371, distance: 88.9
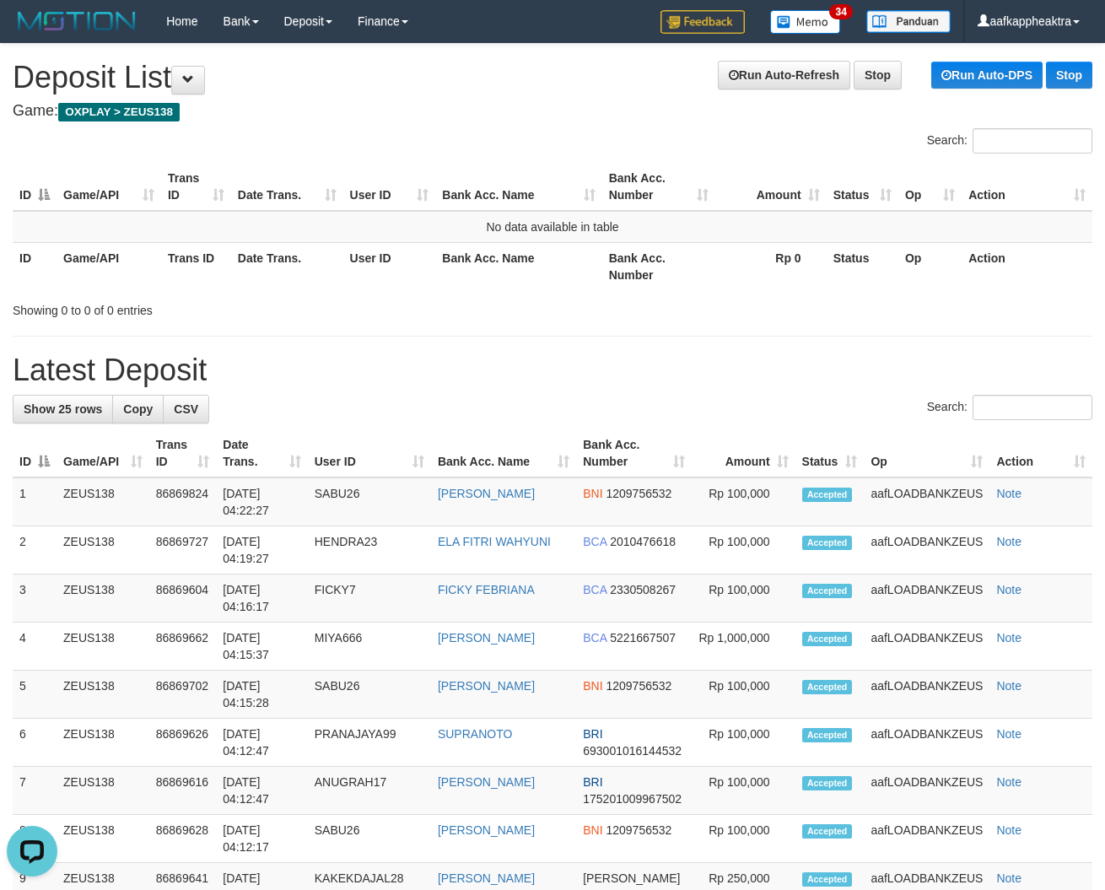
click at [542, 314] on div "Showing 0 to 0 of 0 entries" at bounding box center [552, 307] width 1105 height 24
drag, startPoint x: 612, startPoint y: 390, endPoint x: 4, endPoint y: 344, distance: 609.7
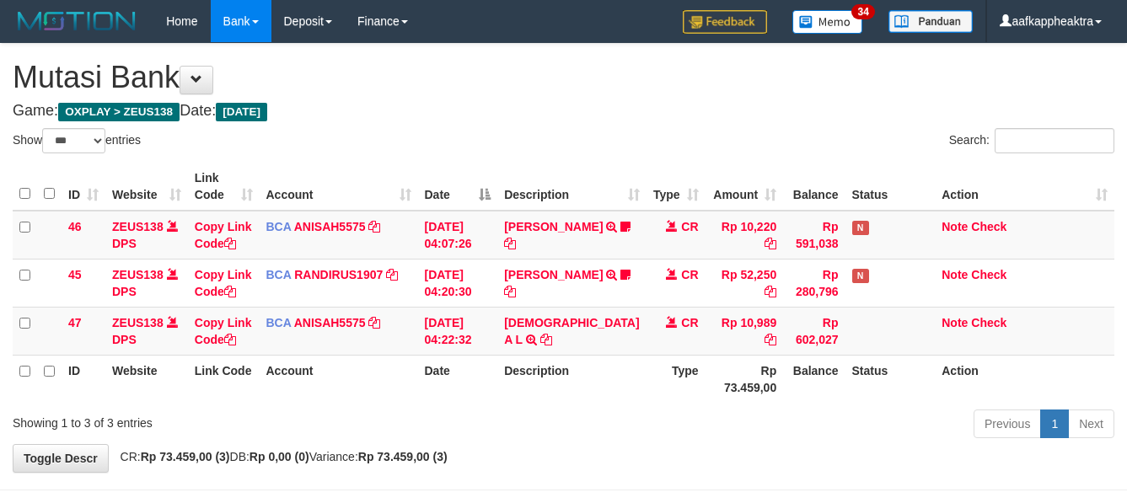
select select "***"
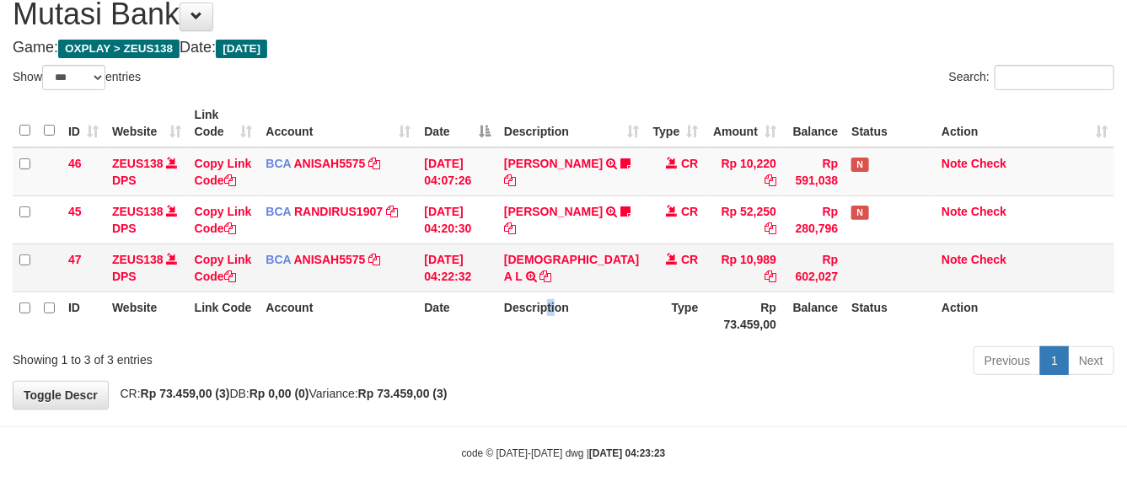
click at [537, 284] on td "[DEMOGRAPHIC_DATA] A L TRSF E-BANKING CR 0109/FTSCY/WS95051 10989.0020250901424…" at bounding box center [572, 268] width 148 height 48
click at [541, 288] on td "[DEMOGRAPHIC_DATA] A L TRSF E-BANKING CR 0109/FTSCY/WS95051 10989.0020250901424…" at bounding box center [572, 268] width 148 height 48
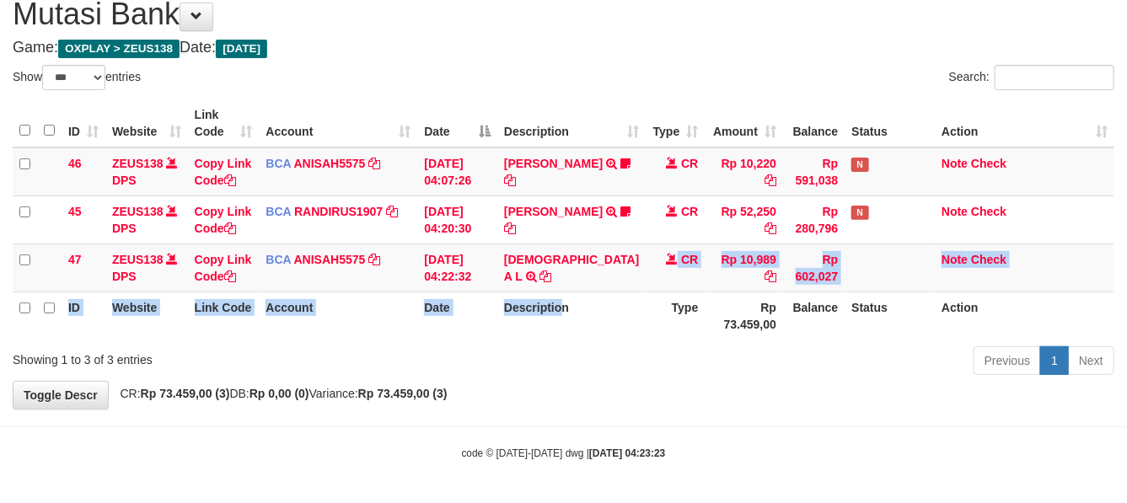
click at [568, 292] on table "ID Website Link Code Account Date Description Type Amount Balance Status Action…" at bounding box center [564, 220] width 1102 height 240
click at [562, 283] on td "MUHAMMAD A L TRSF E-BANKING CR 0109/FTSCY/WS95051 10989.002025090142478668 TRFD…" at bounding box center [572, 268] width 148 height 48
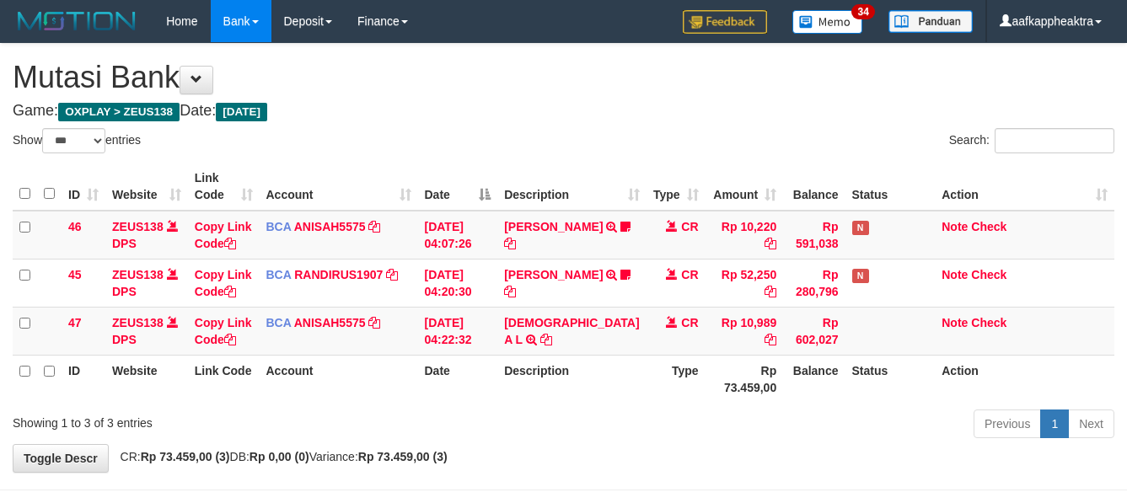
select select "***"
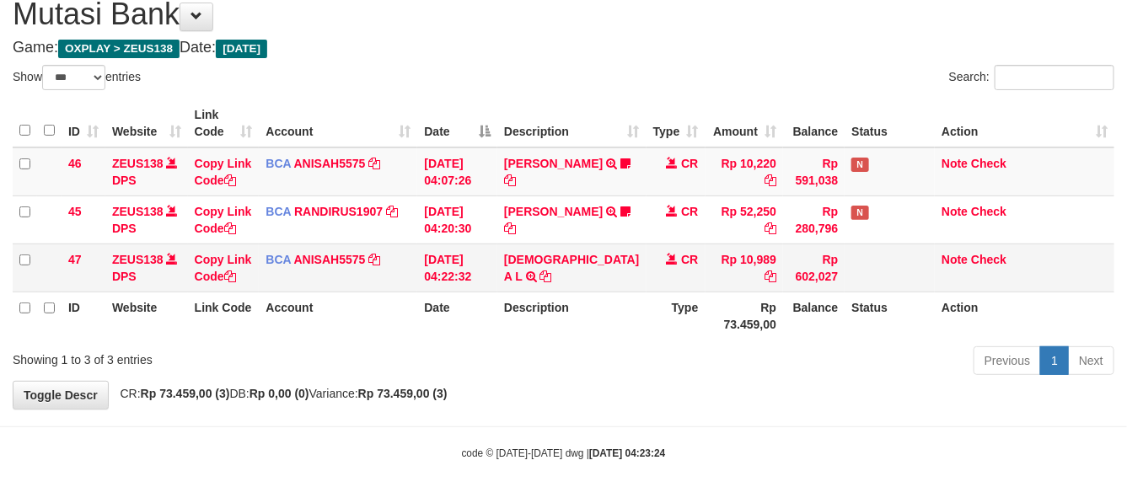
click at [572, 288] on td "MUHAMMAD A L TRSF E-BANKING CR 0109/FTSCY/WS95051 10989.002025090142478668 TRFD…" at bounding box center [572, 268] width 148 height 48
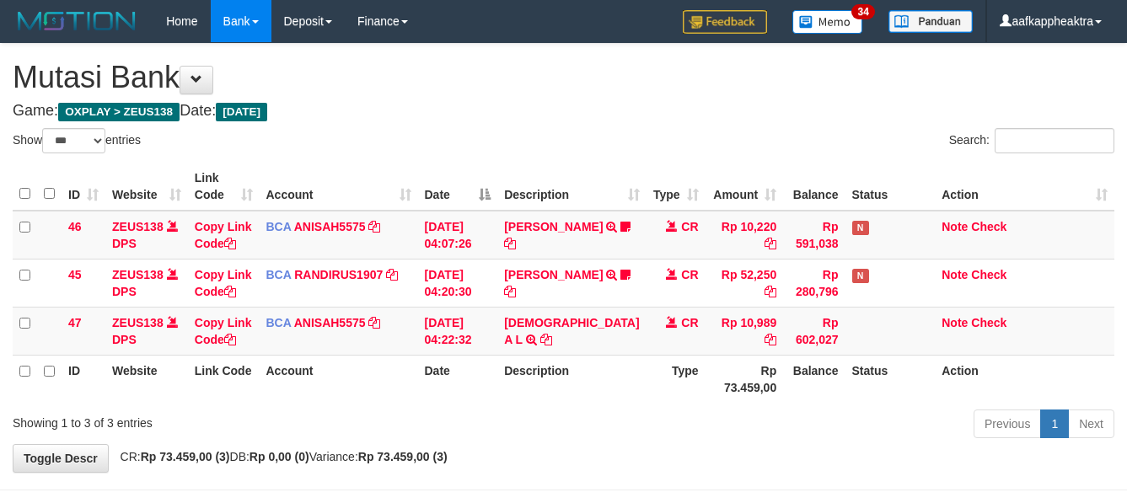
select select "***"
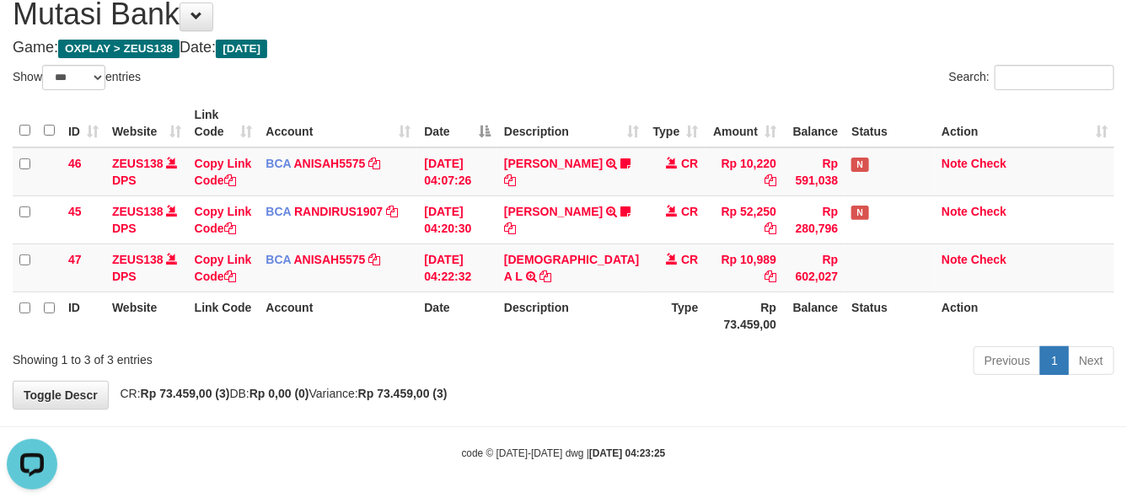
scroll to position [78, 0]
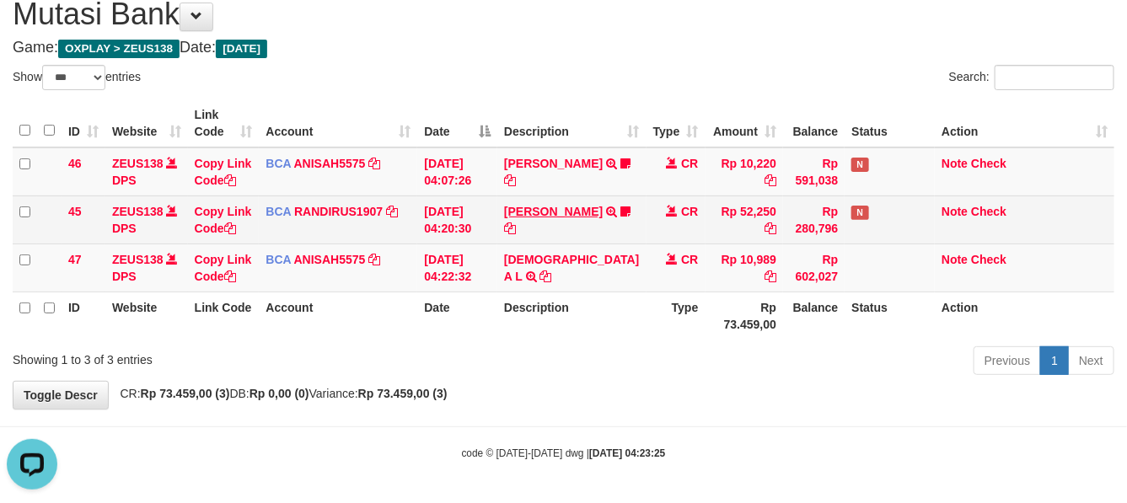
drag, startPoint x: 494, startPoint y: 11, endPoint x: 544, endPoint y: 212, distance: 206.8
click at [527, 126] on div "**********" at bounding box center [563, 195] width 1127 height 428
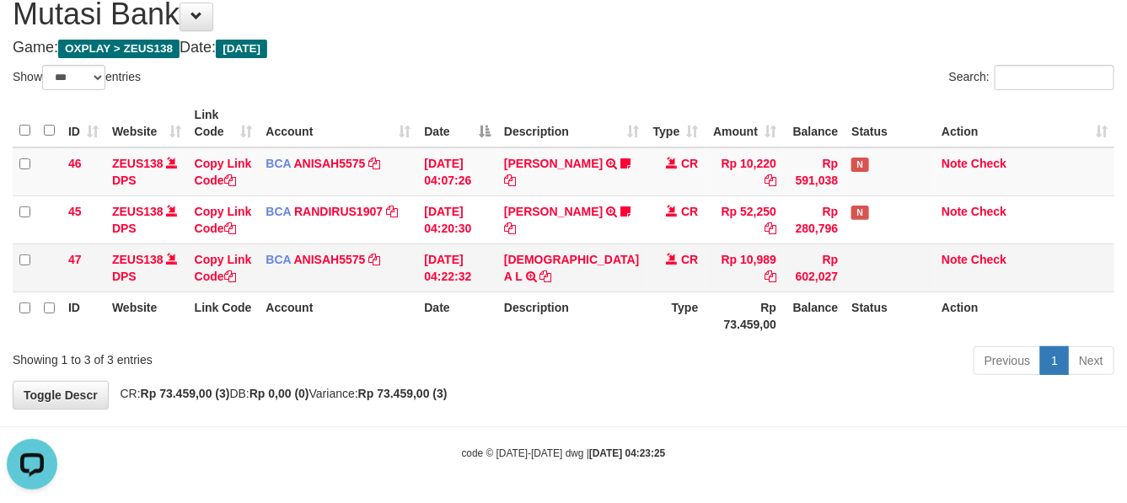
drag, startPoint x: 584, startPoint y: 278, endPoint x: 750, endPoint y: 270, distance: 167.2
click at [591, 280] on td "[DEMOGRAPHIC_DATA] A L TRSF E-BANKING CR 0109/FTSCY/WS95051 10989.0020250901424…" at bounding box center [572, 268] width 148 height 48
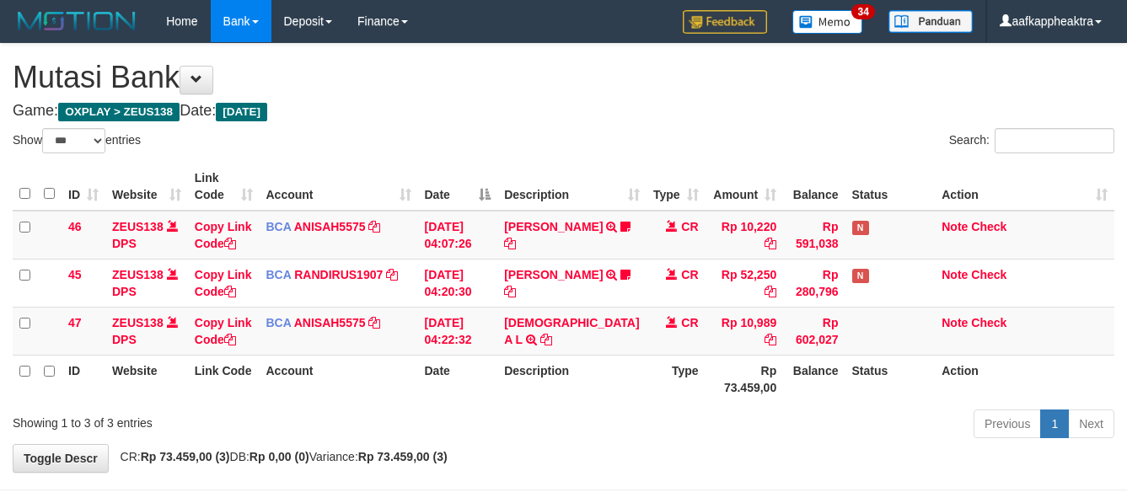
select select "***"
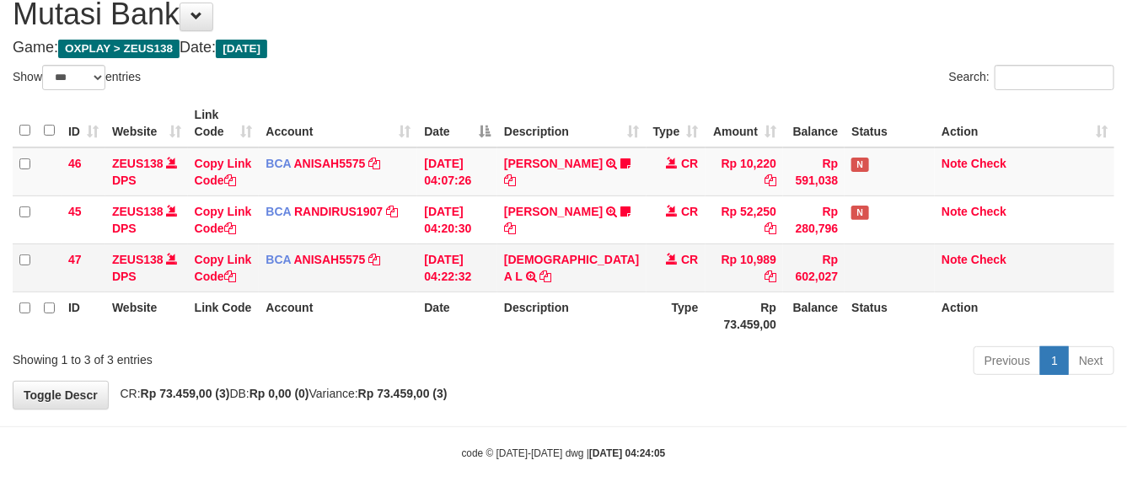
click at [706, 247] on td "Rp 10,989" at bounding box center [745, 268] width 78 height 48
click at [706, 249] on td "Rp 10,989" at bounding box center [745, 268] width 78 height 48
click at [672, 249] on td "CR" at bounding box center [676, 268] width 59 height 48
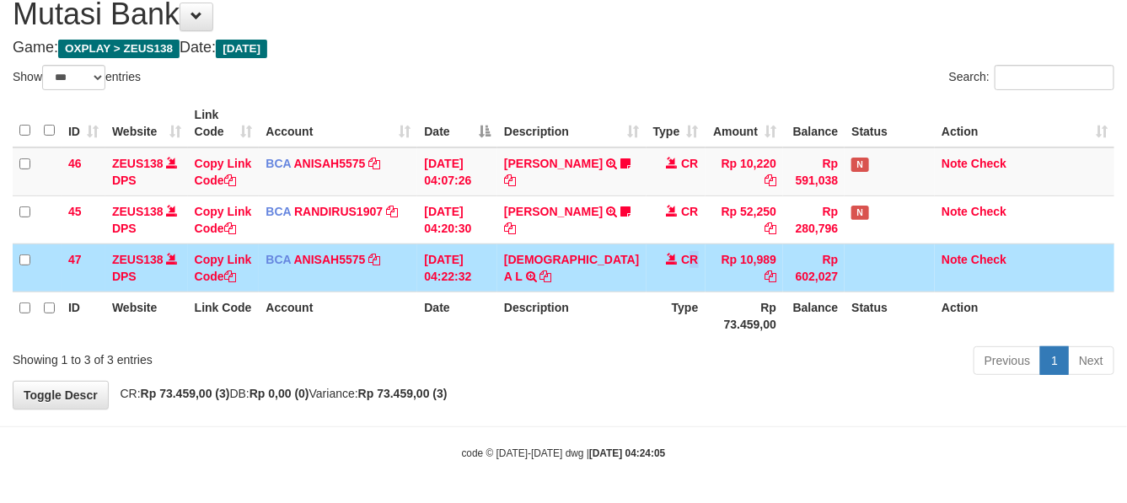
click at [659, 251] on td "CR" at bounding box center [676, 268] width 59 height 48
click at [647, 266] on td "CR" at bounding box center [676, 268] width 59 height 48
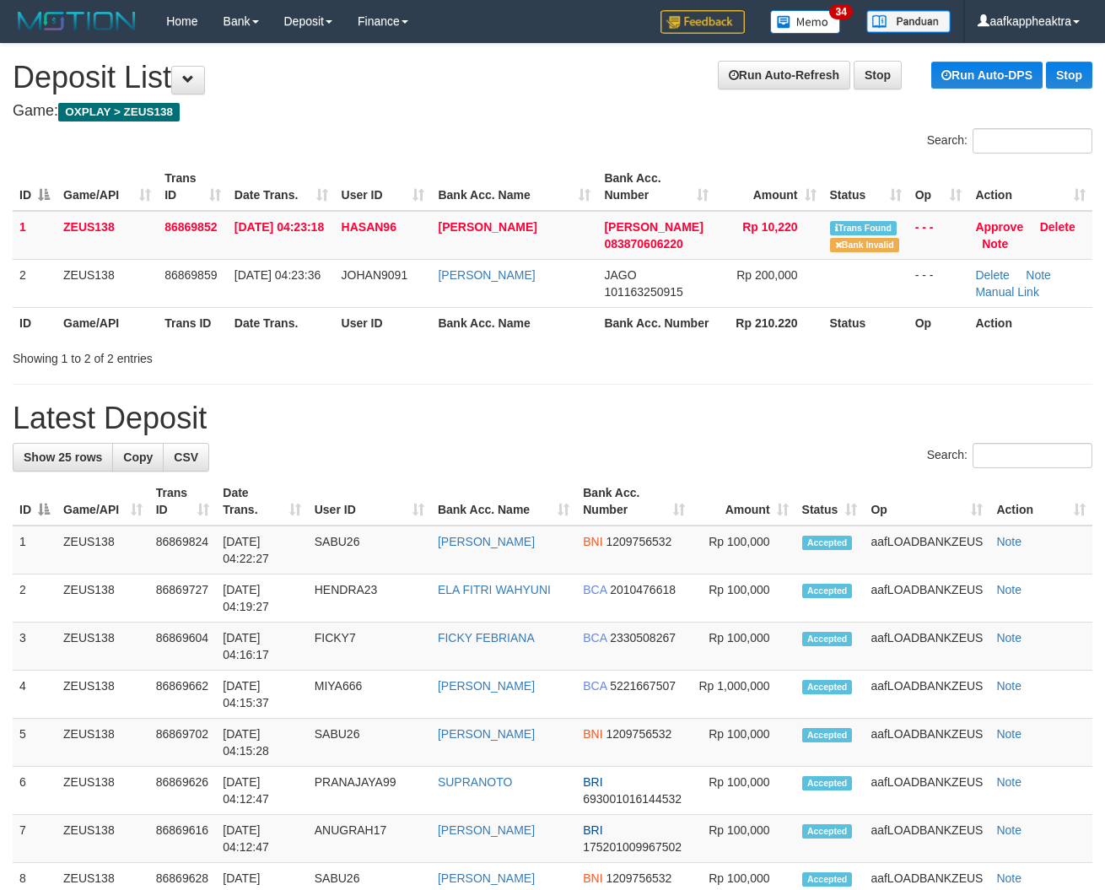
click at [465, 367] on div "Showing 1 to 2 of 2 entries" at bounding box center [552, 355] width 1105 height 24
drag, startPoint x: 465, startPoint y: 381, endPoint x: 456, endPoint y: 379, distance: 8.6
click at [462, 367] on div "Showing 1 to 2 of 2 entries" at bounding box center [552, 355] width 1105 height 24
click at [464, 367] on div "Showing 1 to 2 of 2 entries" at bounding box center [552, 355] width 1105 height 24
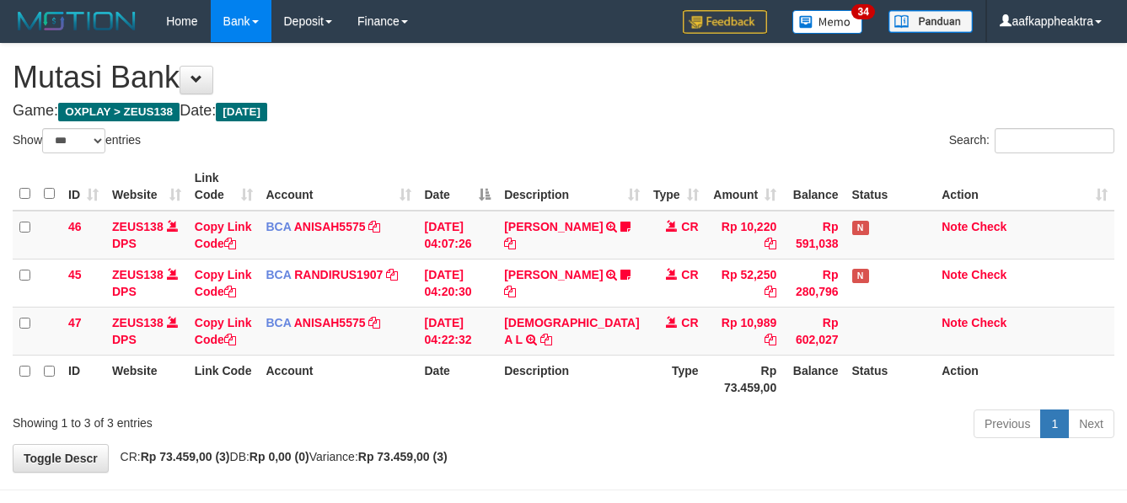
select select "***"
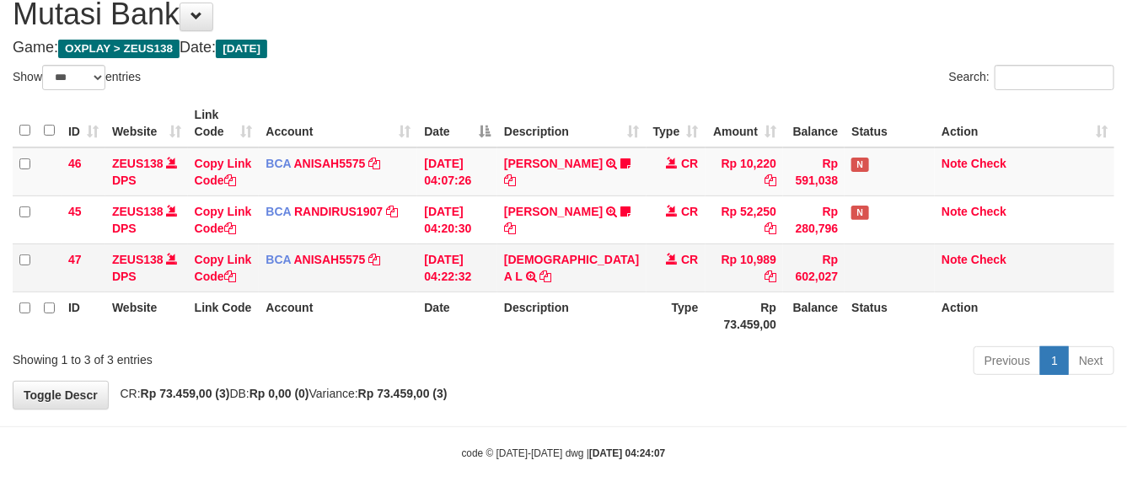
click at [706, 278] on td "Rp 10,989" at bounding box center [745, 268] width 78 height 48
click at [706, 264] on td "Rp 10,989" at bounding box center [745, 268] width 78 height 48
drag, startPoint x: 696, startPoint y: 262, endPoint x: 702, endPoint y: 270, distance: 9.6
click at [706, 270] on td "Rp 10,989" at bounding box center [745, 268] width 78 height 48
click at [706, 266] on td "Rp 10,989" at bounding box center [745, 268] width 78 height 48
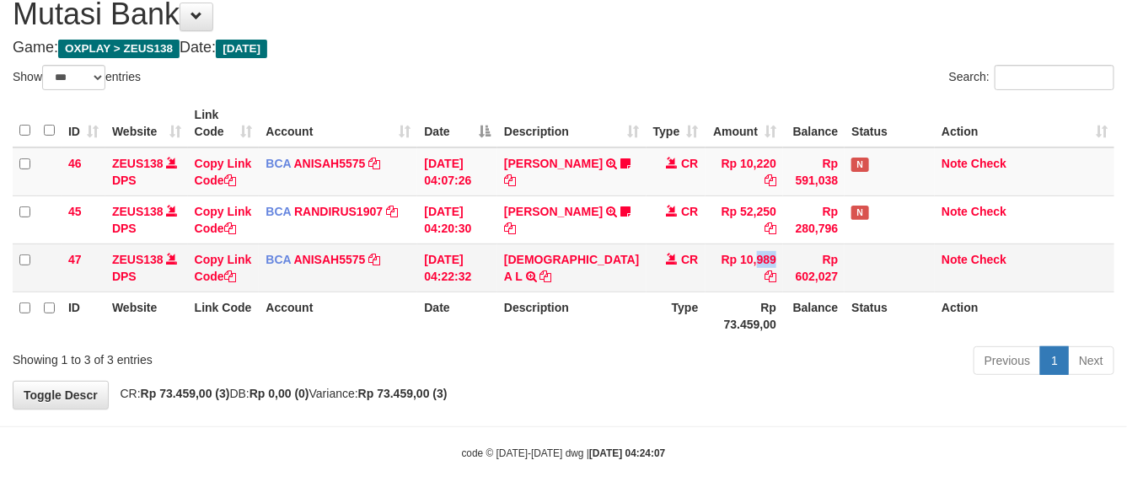
click at [706, 266] on td "Rp 10,989" at bounding box center [745, 268] width 78 height 48
click at [647, 291] on td "CR" at bounding box center [676, 268] width 59 height 48
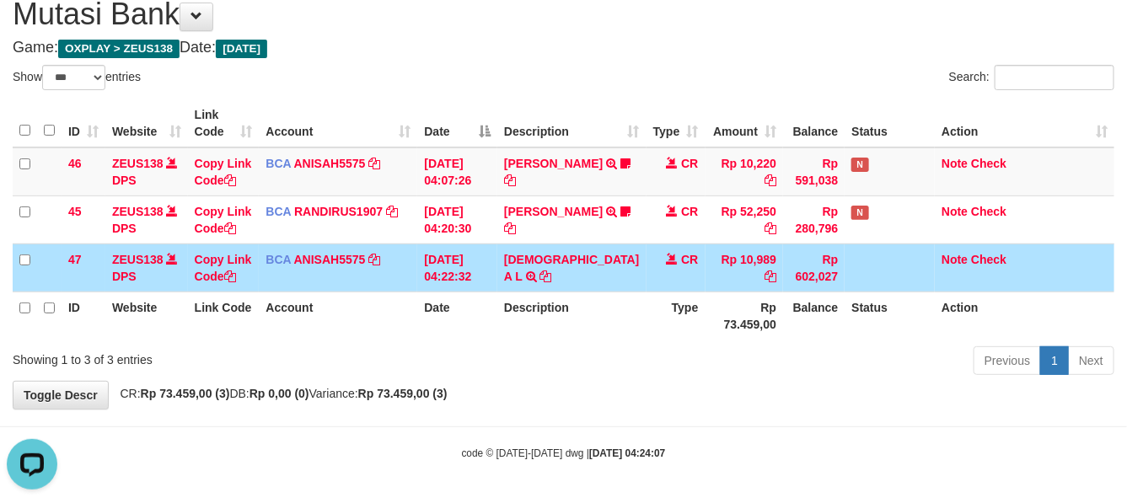
click at [647, 291] on td "CR" at bounding box center [676, 268] width 59 height 48
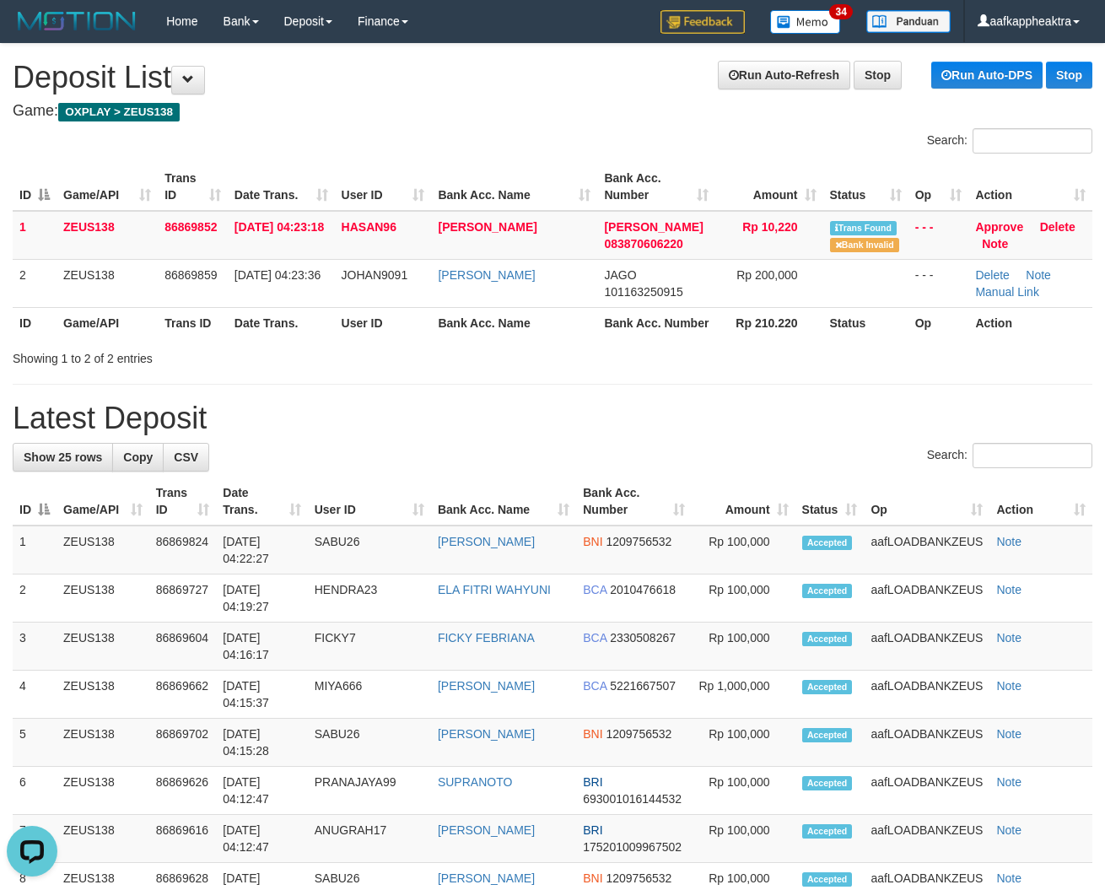
drag, startPoint x: 609, startPoint y: 512, endPoint x: 14, endPoint y: 428, distance: 600.3
click at [351, 435] on h1 "Latest Deposit" at bounding box center [552, 418] width 1079 height 34
drag, startPoint x: 344, startPoint y: 449, endPoint x: 2, endPoint y: 417, distance: 343.8
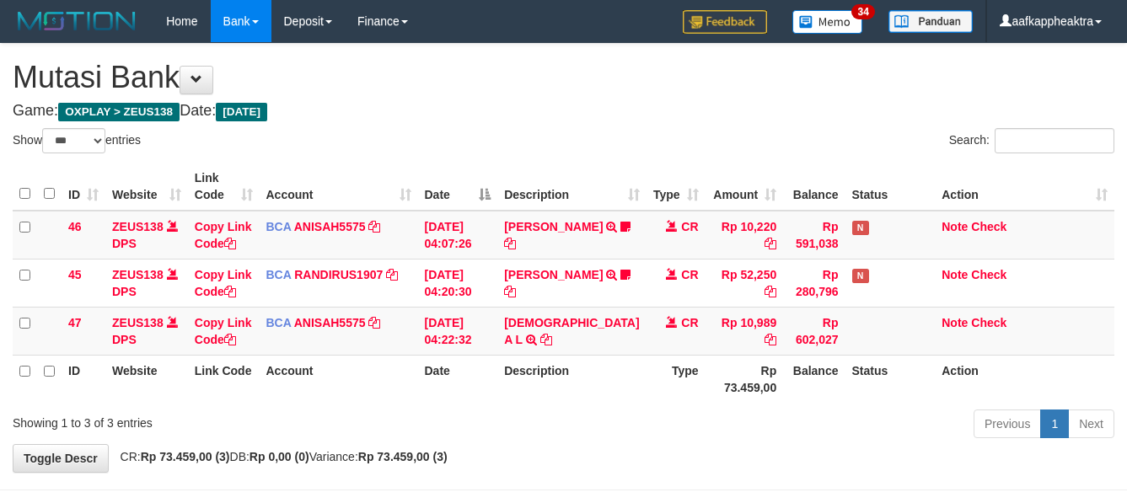
select select "***"
click at [610, 307] on td "MUHAMMAD A L TRSF E-BANKING CR 0109/FTSCY/WS95051 10989.002025090142478668 TRFD…" at bounding box center [572, 331] width 148 height 48
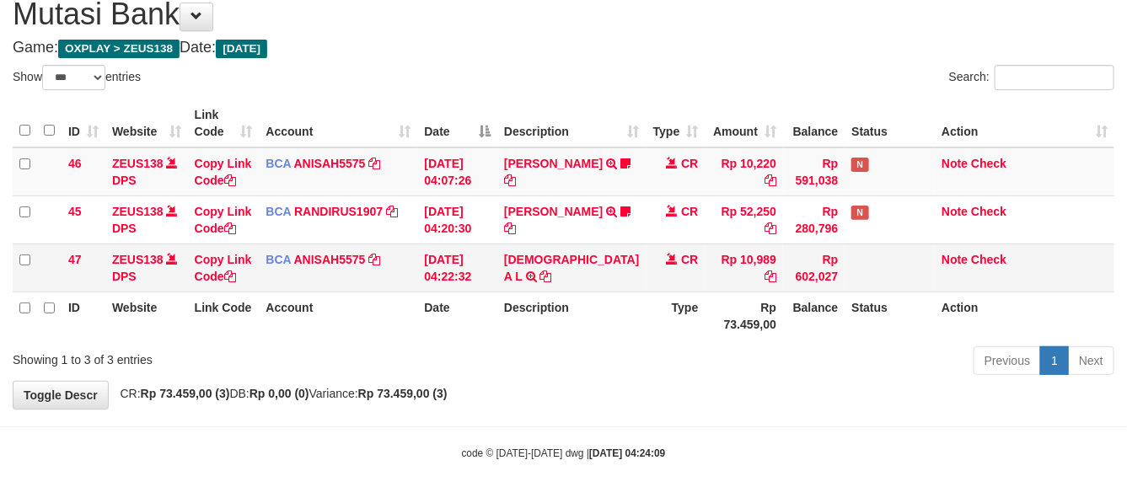
click at [610, 284] on td "MUHAMMAD A L TRSF E-BANKING CR 0109/FTSCY/WS95051 10989.002025090142478668 TRFD…" at bounding box center [572, 268] width 148 height 48
click at [603, 284] on td "MUHAMMAD A L TRSF E-BANKING CR 0109/FTSCY/WS95051 10989.002025090142478668 TRFD…" at bounding box center [572, 268] width 148 height 48
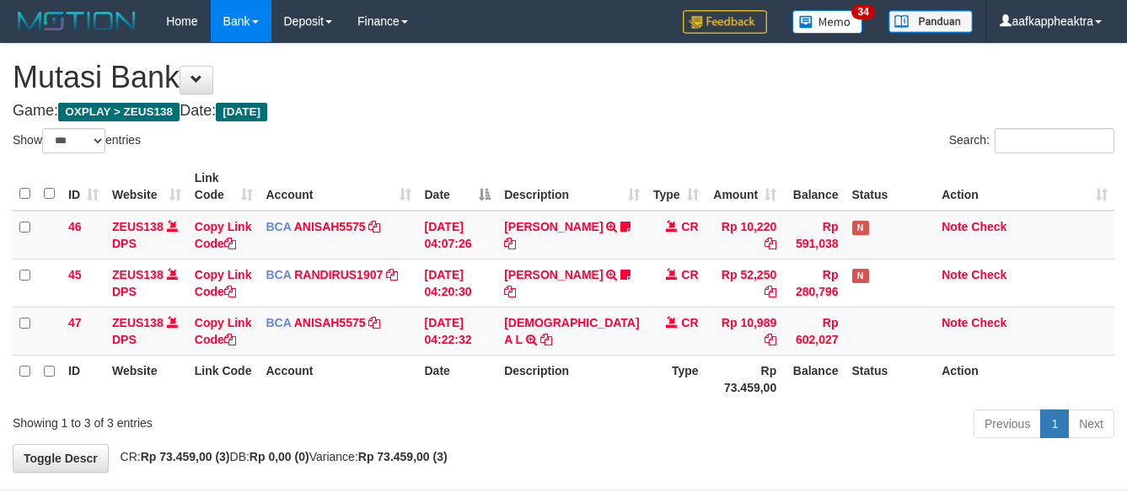
select select "***"
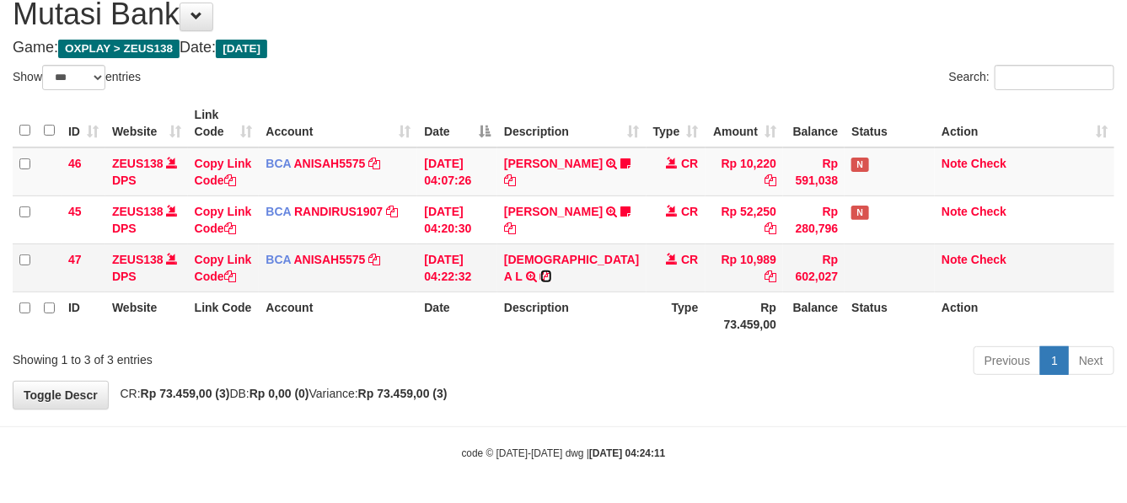
click at [541, 277] on icon at bounding box center [547, 277] width 12 height 12
click at [764, 361] on div "Previous 1 Next" at bounding box center [798, 363] width 632 height 36
drag, startPoint x: 672, startPoint y: 347, endPoint x: 807, endPoint y: 331, distance: 135.8
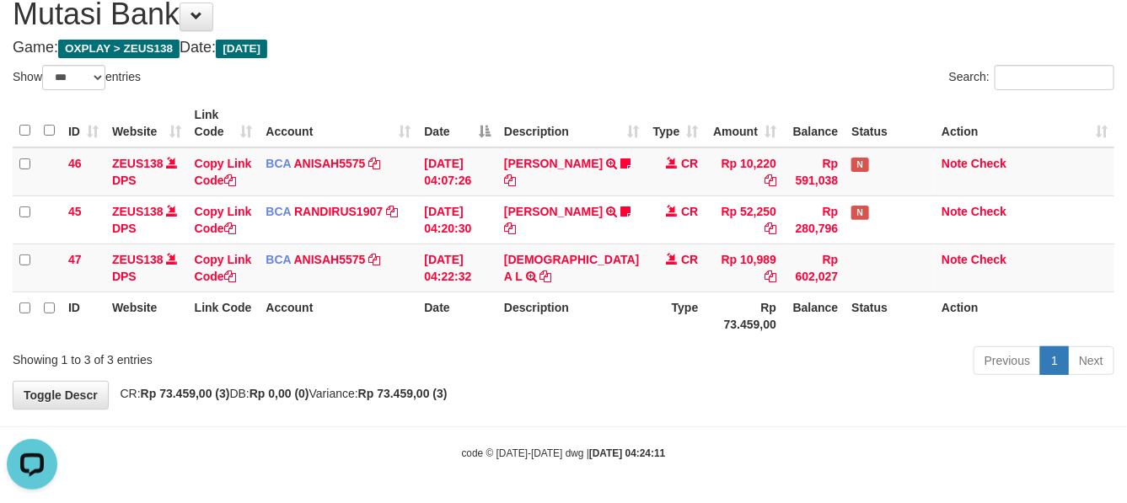
click at [645, 347] on div "Previous 1 Next" at bounding box center [798, 363] width 632 height 36
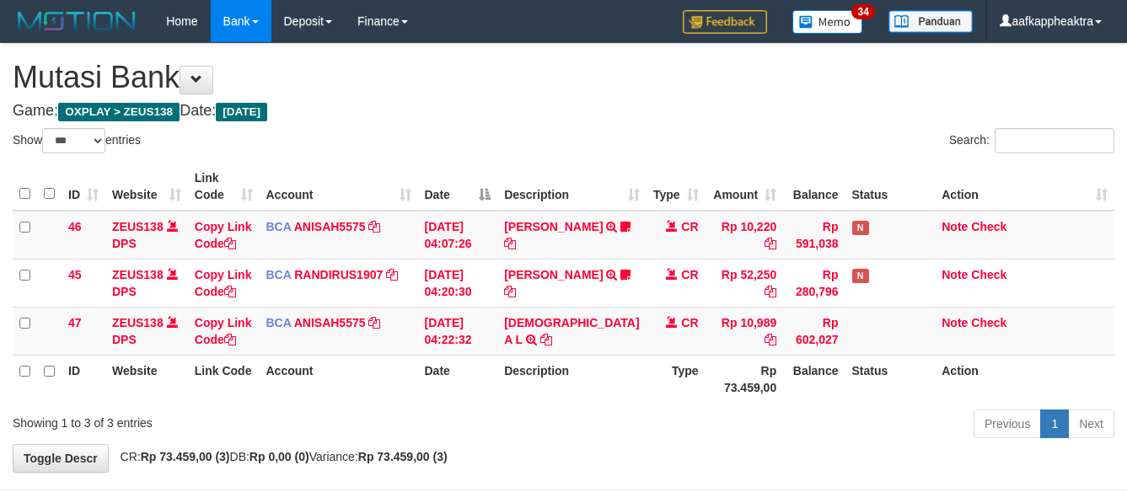
select select "***"
click at [659, 408] on div "Previous 1 Next" at bounding box center [798, 426] width 632 height 36
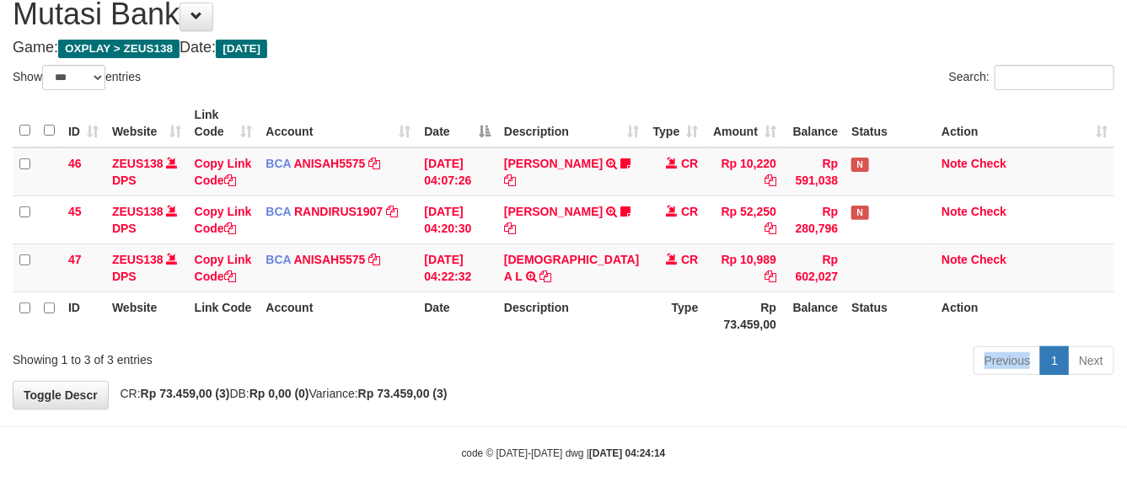
drag, startPoint x: 0, startPoint y: 0, endPoint x: 660, endPoint y: 352, distance: 748.5
click at [660, 352] on div "Previous 1 Next" at bounding box center [798, 363] width 632 height 36
click at [660, 354] on div "Previous 1 Next" at bounding box center [798, 363] width 632 height 36
drag, startPoint x: 659, startPoint y: 348, endPoint x: 652, endPoint y: 333, distance: 16.6
click at [656, 348] on div "Previous 1 Next" at bounding box center [798, 363] width 632 height 36
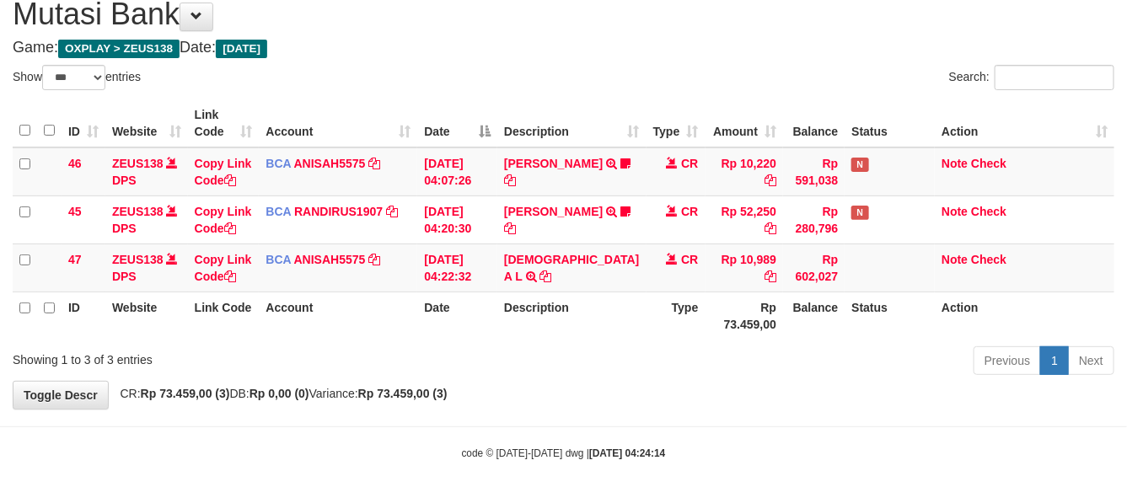
click at [647, 305] on th "Type" at bounding box center [676, 316] width 59 height 48
drag, startPoint x: 646, startPoint y: 305, endPoint x: 622, endPoint y: 251, distance: 58.9
click at [647, 302] on th "Type" at bounding box center [676, 316] width 59 height 48
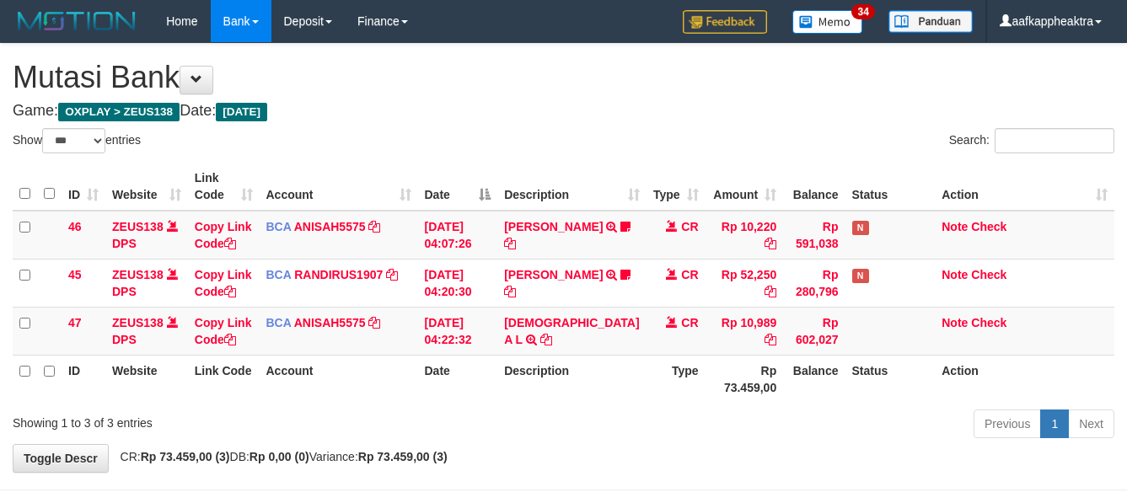
select select "***"
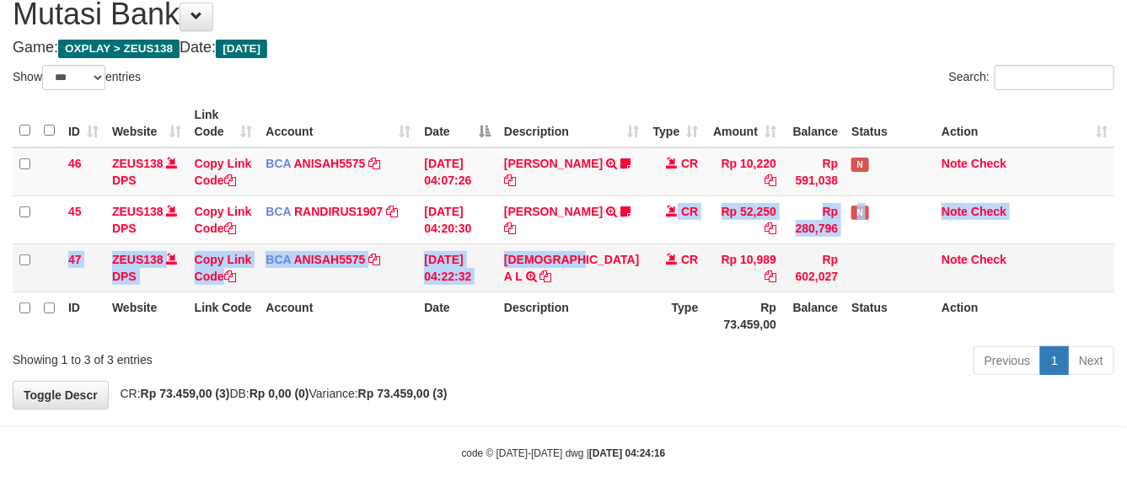
click at [595, 246] on td "MUHAMMAD A L TRSF E-BANKING CR 0109/FTSCY/WS95051 10989.002025090142478668 TRFD…" at bounding box center [572, 268] width 148 height 48
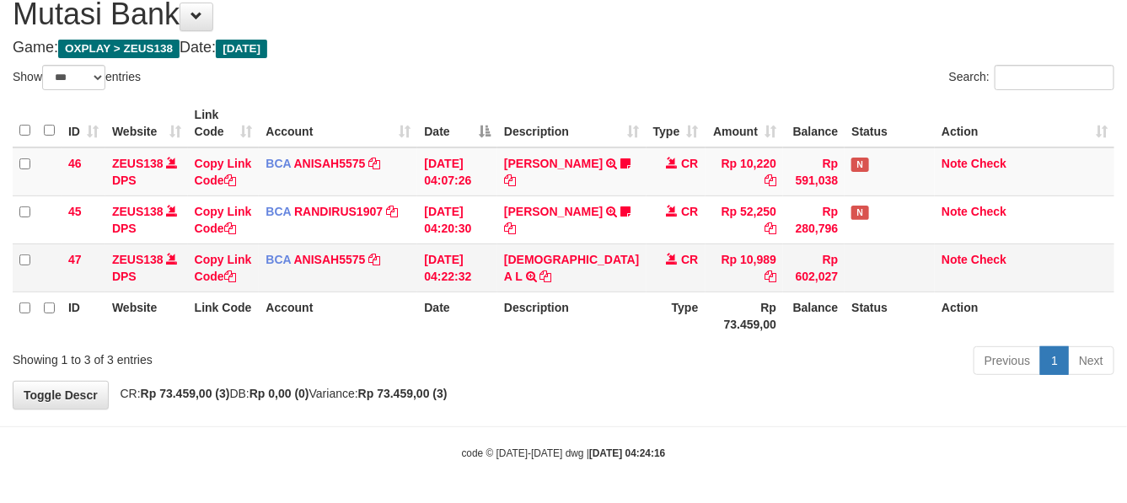
click at [600, 251] on td "MUHAMMAD A L TRSF E-BANKING CR 0109/FTSCY/WS95051 10989.002025090142478668 TRFD…" at bounding box center [572, 268] width 148 height 48
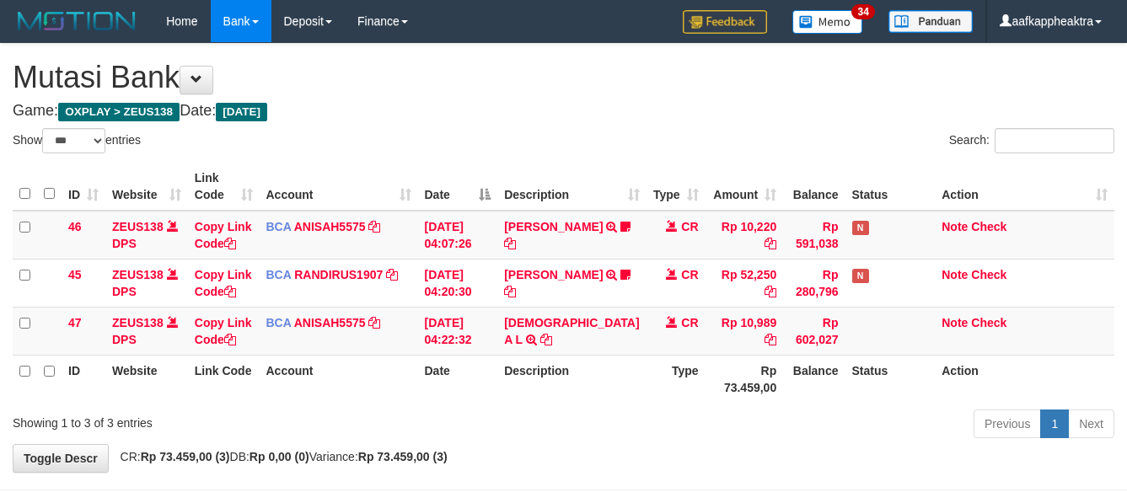
select select "***"
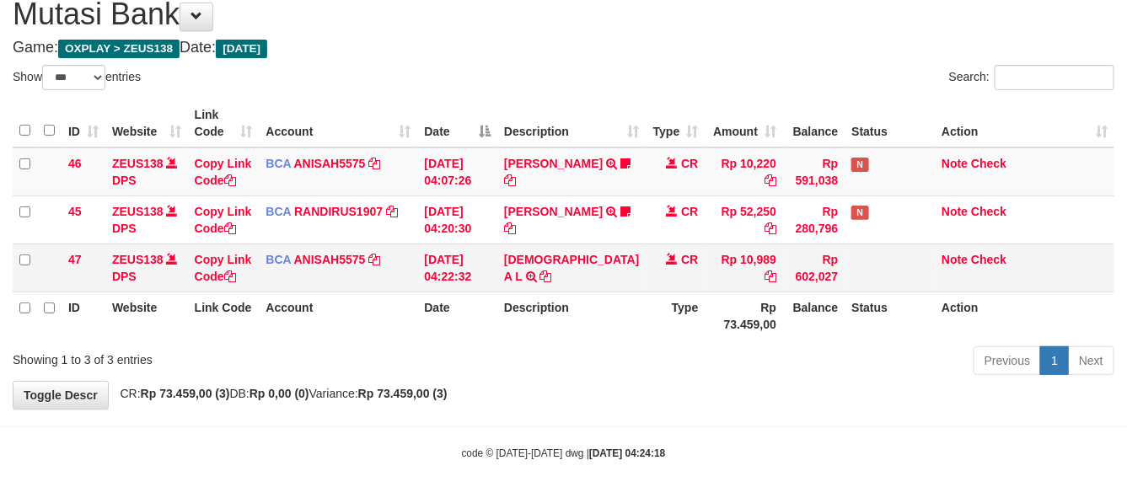
drag, startPoint x: 0, startPoint y: 0, endPoint x: 573, endPoint y: 266, distance: 632.3
click at [578, 278] on td "MUHAMMAD A L TRSF E-BANKING CR 0109/FTSCY/WS95051 10989.002025090142478668 TRFD…" at bounding box center [572, 268] width 148 height 48
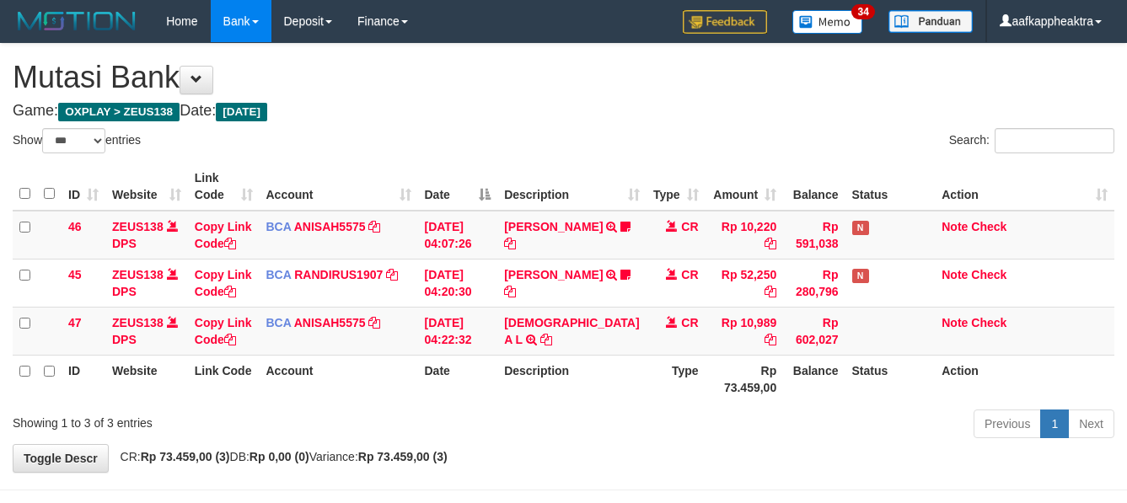
select select "***"
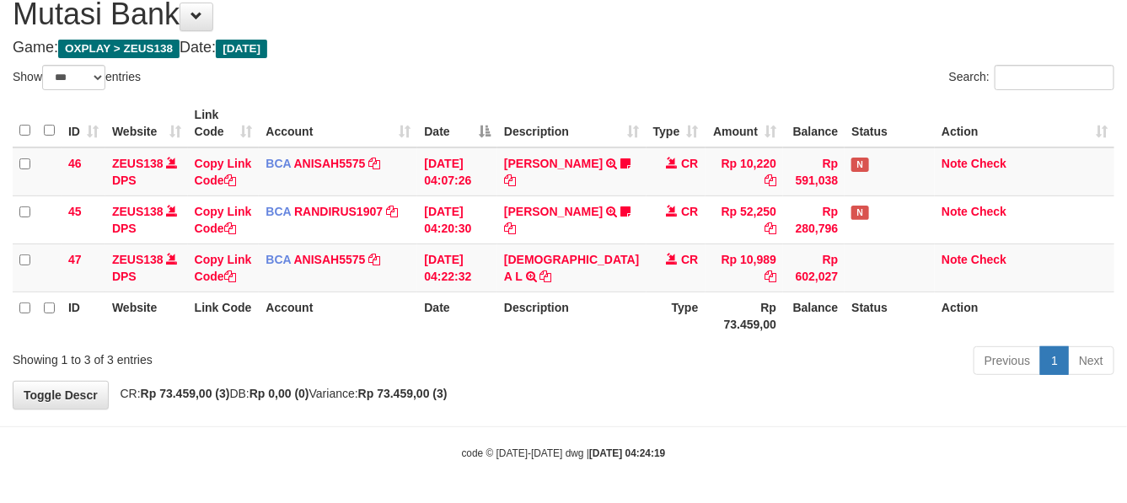
click at [588, 209] on td "TENNY SETIAWAN TRSF E-BANKING CR 0109/FTSCY/WS95271 52250.00TENNY SETIAWAN Bala…" at bounding box center [572, 220] width 148 height 48
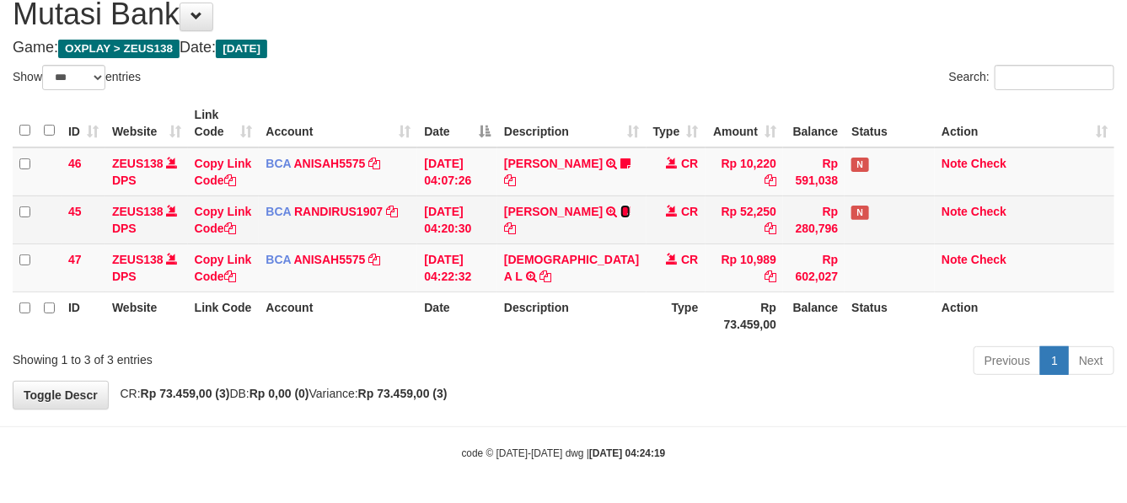
click at [621, 209] on icon at bounding box center [626, 212] width 10 height 12
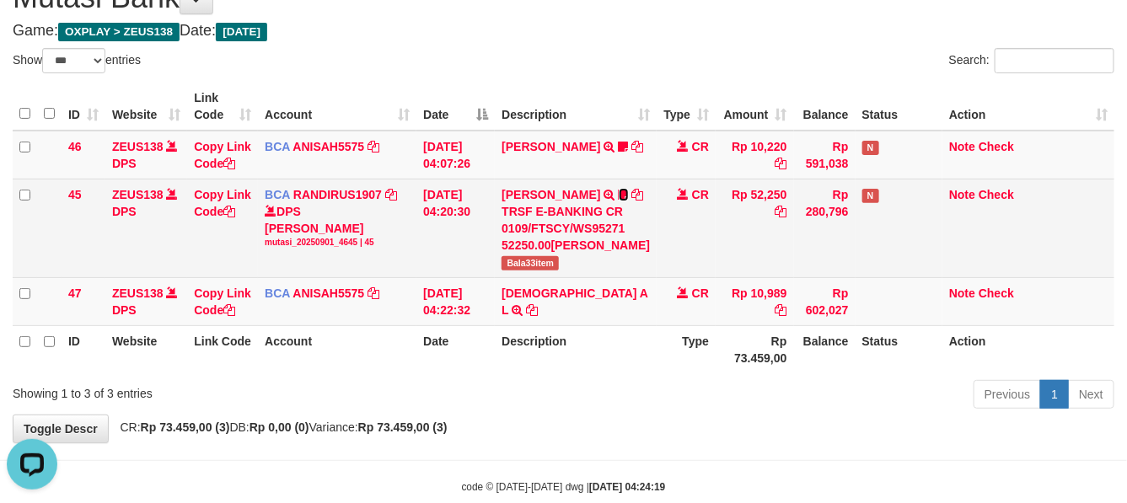
scroll to position [0, 0]
drag, startPoint x: 514, startPoint y: 296, endPoint x: 573, endPoint y: 296, distance: 59.0
click at [573, 277] on td "TENNY SETIAWAN TRSF E-BANKING CR 0109/FTSCY/WS95271 52250.00TENNY SETIAWAN Bala…" at bounding box center [576, 228] width 162 height 99
copy span "Bala33item"
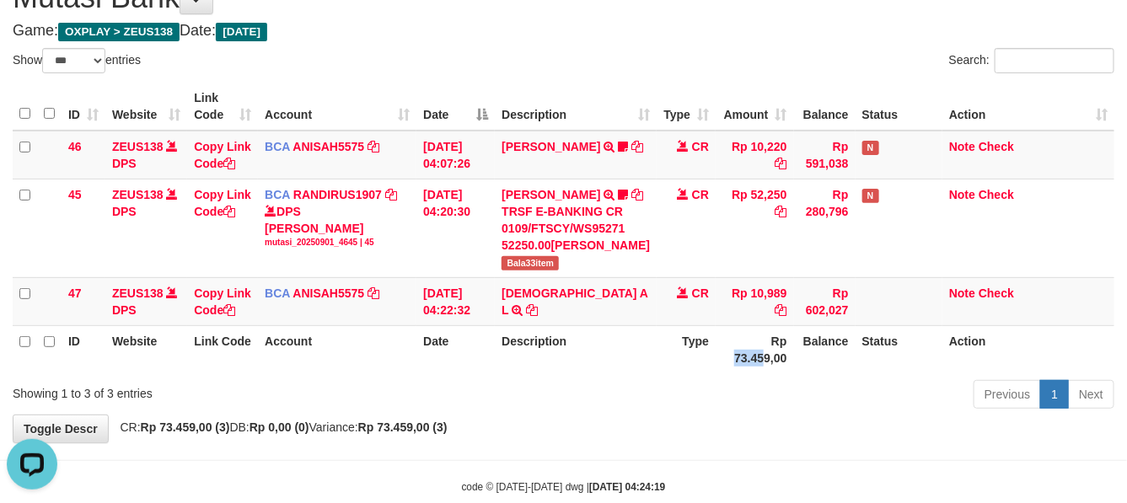
drag, startPoint x: 714, startPoint y: 390, endPoint x: 725, endPoint y: 373, distance: 20.1
click at [716, 374] on th "Rp 73.459,00" at bounding box center [755, 349] width 78 height 48
click at [724, 374] on th "Rp 73.459,00" at bounding box center [755, 349] width 78 height 48
click at [657, 374] on th "Type" at bounding box center [686, 349] width 59 height 48
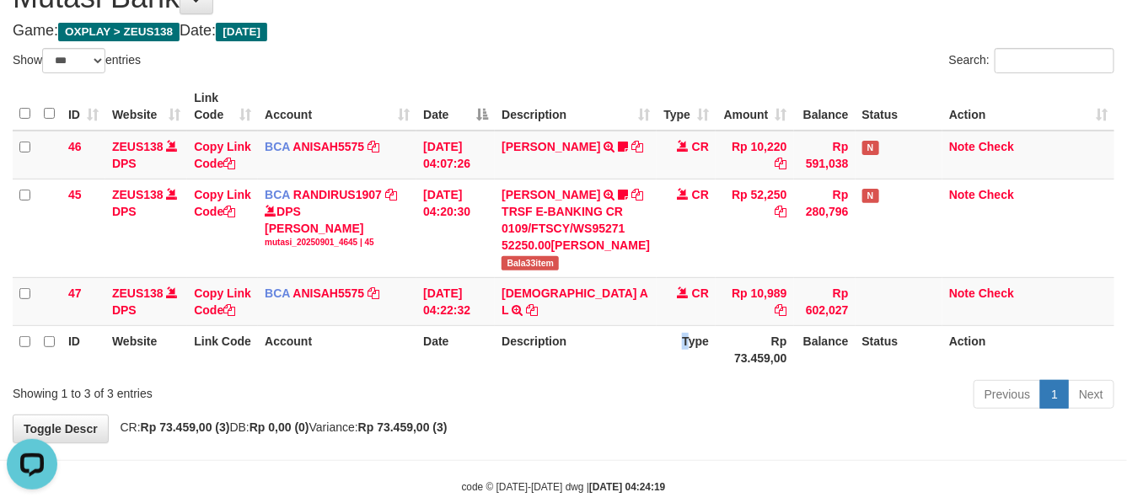
click at [657, 372] on th "Type" at bounding box center [686, 349] width 59 height 48
click at [628, 372] on tr "ID Website Link Code Account Date Description Type Rp 73.459,00 Balance Status …" at bounding box center [564, 349] width 1102 height 48
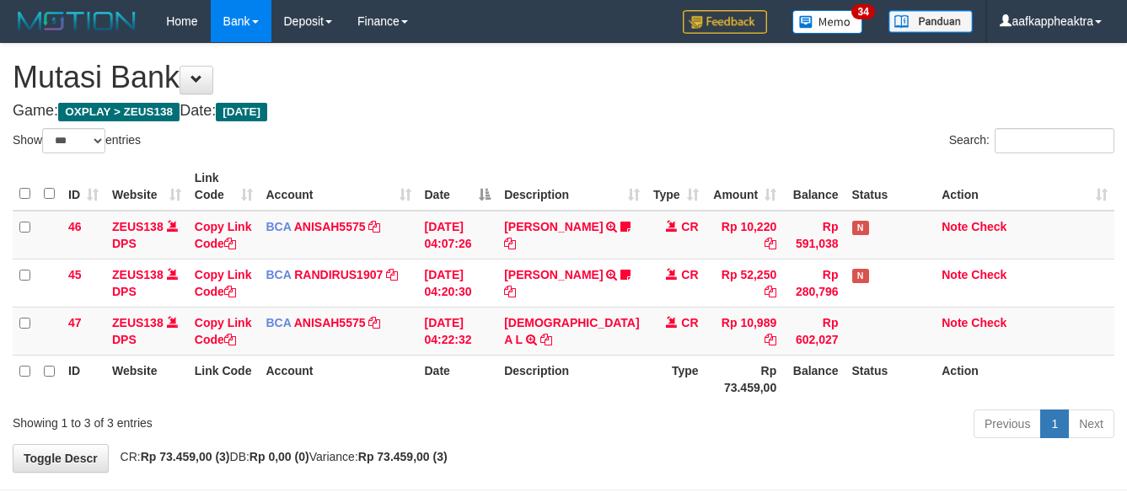
select select "***"
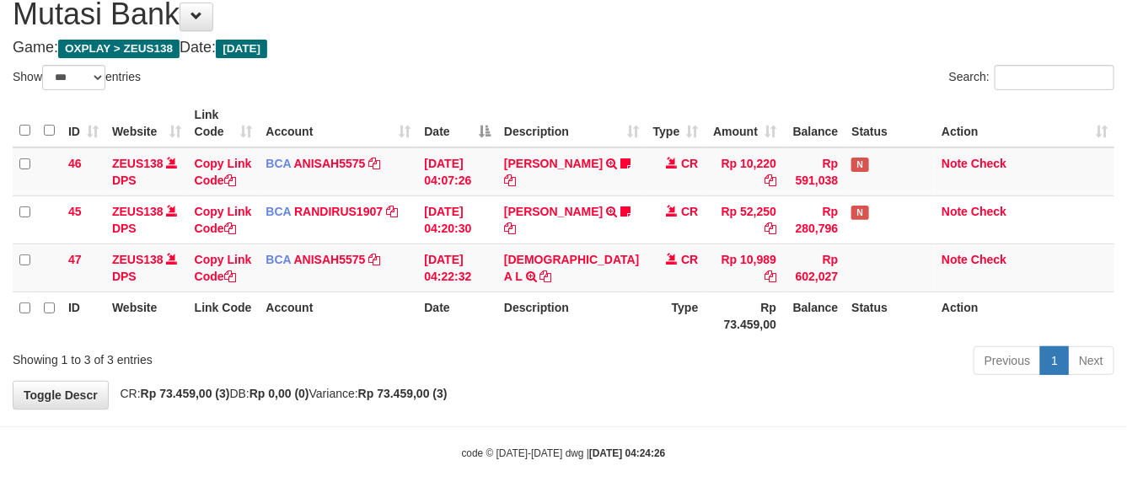
click at [647, 301] on th "Type" at bounding box center [676, 316] width 59 height 48
drag, startPoint x: 621, startPoint y: 301, endPoint x: 604, endPoint y: 309, distance: 18.5
click at [607, 309] on tr "ID Website Link Code Account Date Description Type Rp 73.459,00 Balance Status …" at bounding box center [564, 316] width 1102 height 48
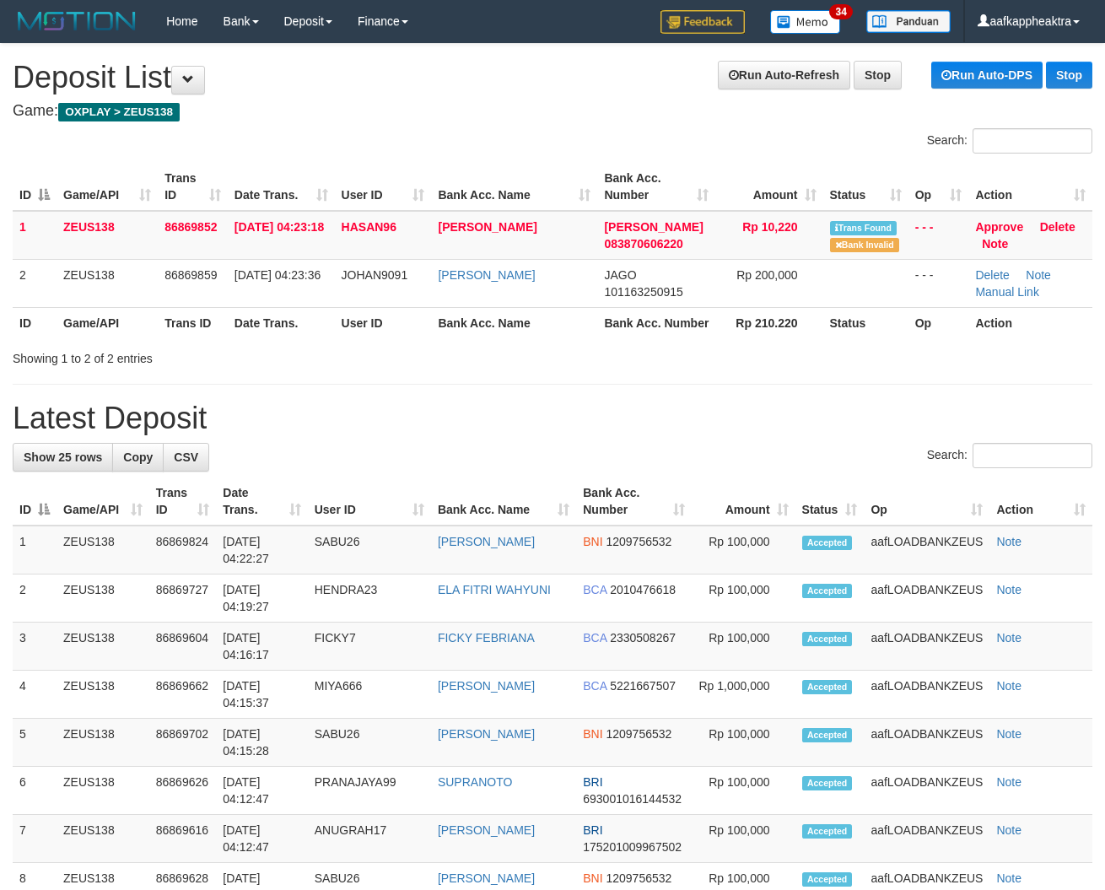
drag, startPoint x: 441, startPoint y: 388, endPoint x: 6, endPoint y: 340, distance: 437.8
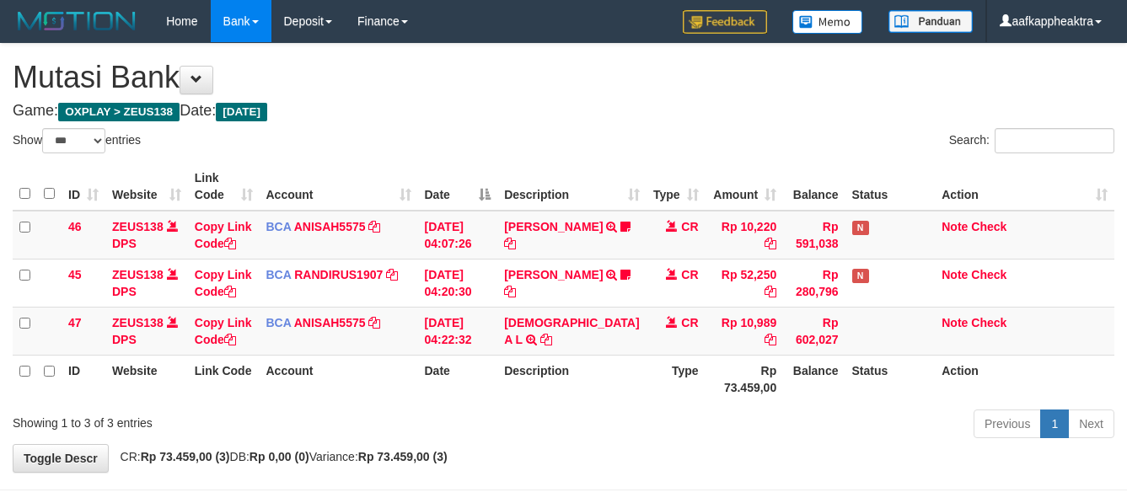
select select "***"
click at [605, 307] on td "[DEMOGRAPHIC_DATA] A L TRSF E-BANKING CR 0109/FTSCY/WS95051 10989.0020250901424…" at bounding box center [572, 331] width 148 height 48
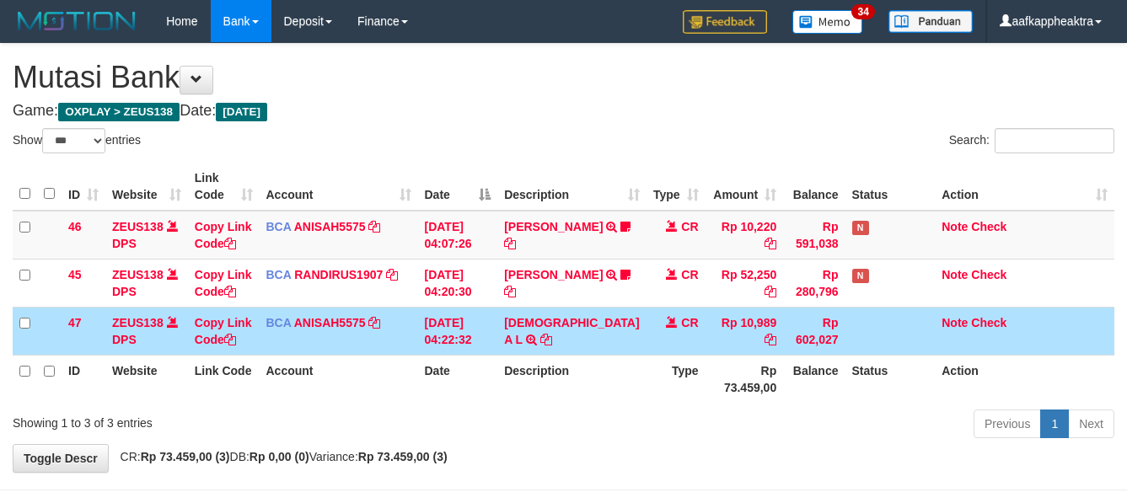
select select "***"
click tbody "46 ZEUS138 DPS Copy Link Code BCA ANISAH5575 DPS [PERSON_NAME] mutasi_20250901_…"
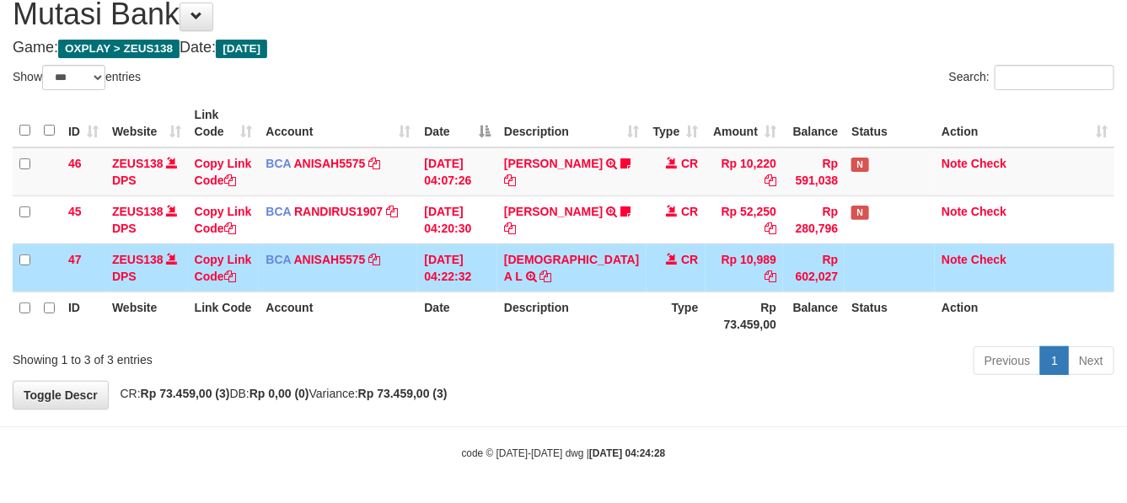
click td "[DEMOGRAPHIC_DATA] A L TRSF E-BANKING CR 0109/FTSCY/WS95051 10989.0020250901424…"
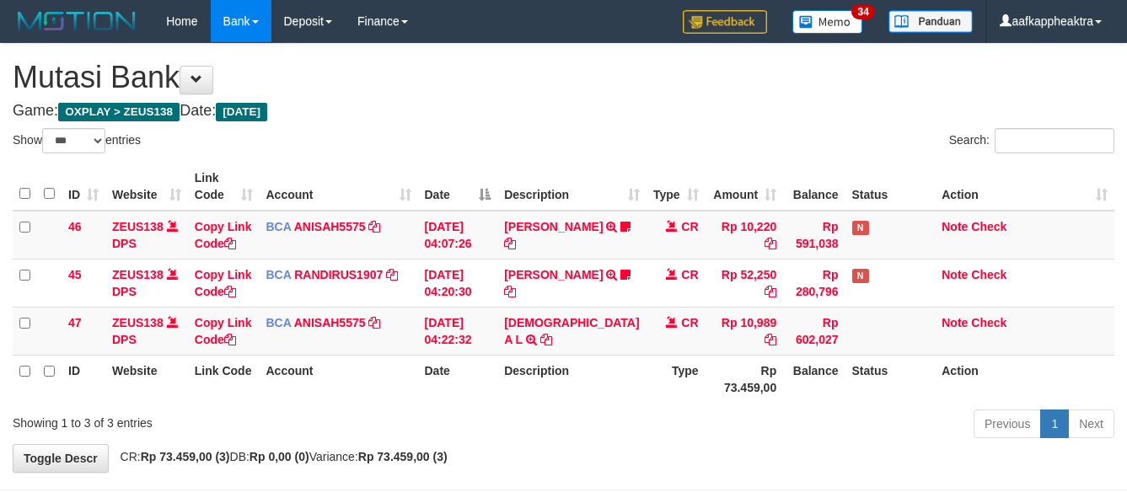
select select "***"
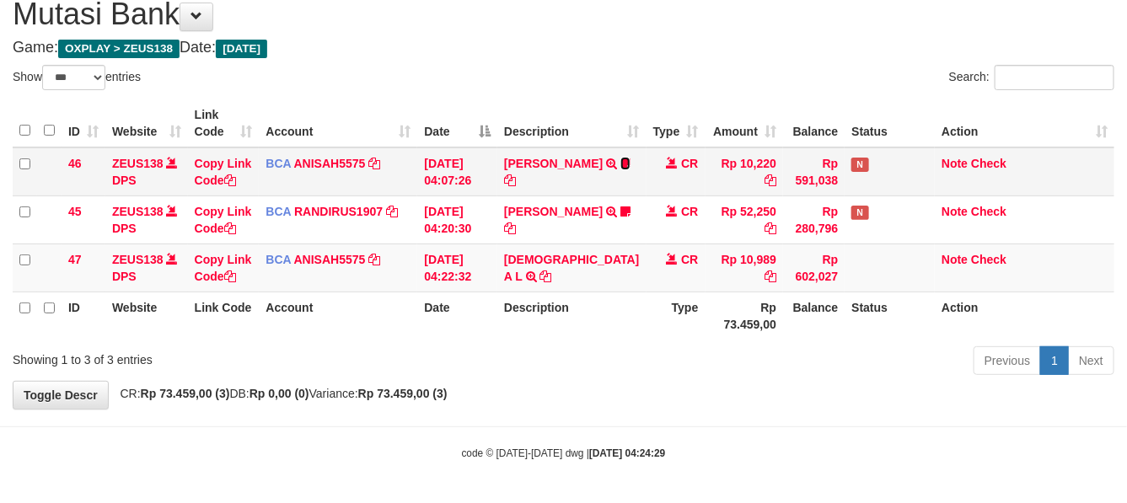
click at [621, 163] on icon at bounding box center [626, 164] width 10 height 12
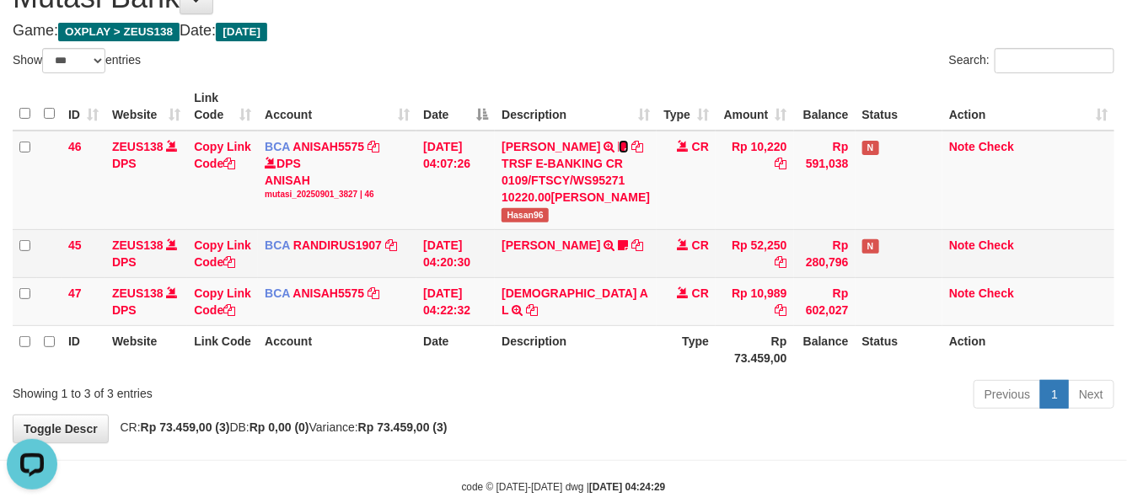
scroll to position [0, 0]
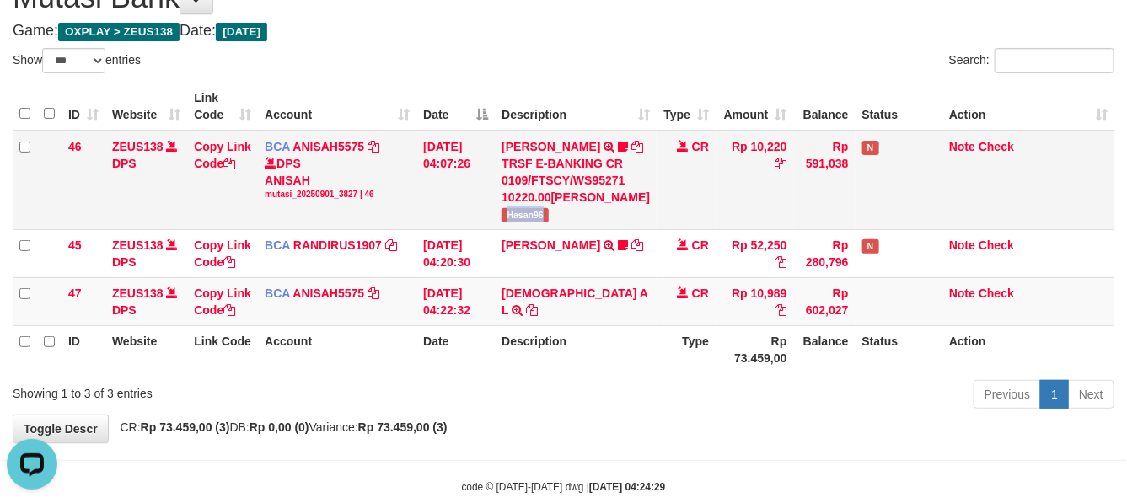
drag, startPoint x: 508, startPoint y: 251, endPoint x: 553, endPoint y: 251, distance: 45.5
click at [549, 223] on span "Hasan96" at bounding box center [525, 215] width 47 height 14
copy span "Hasan96"
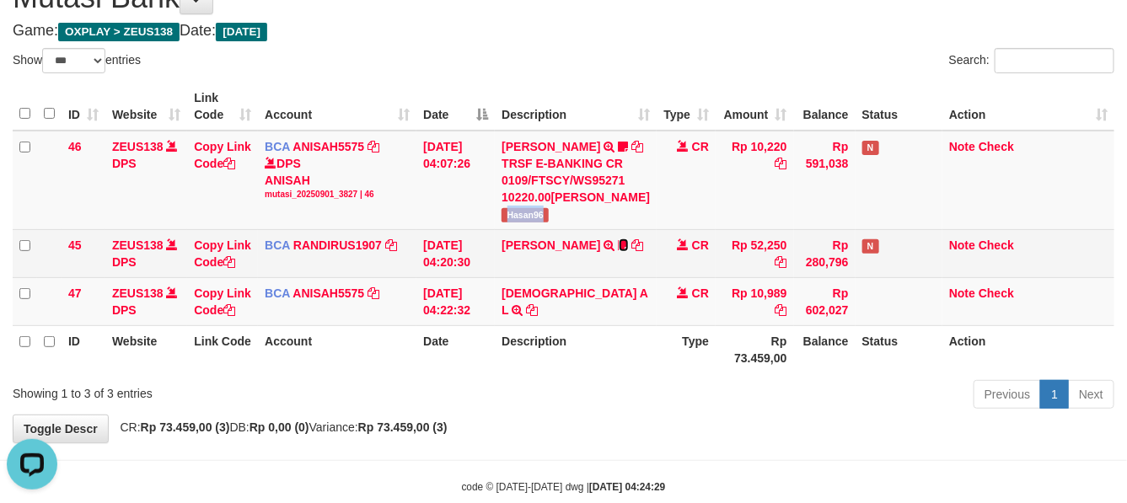
click at [619, 251] on icon at bounding box center [624, 245] width 10 height 12
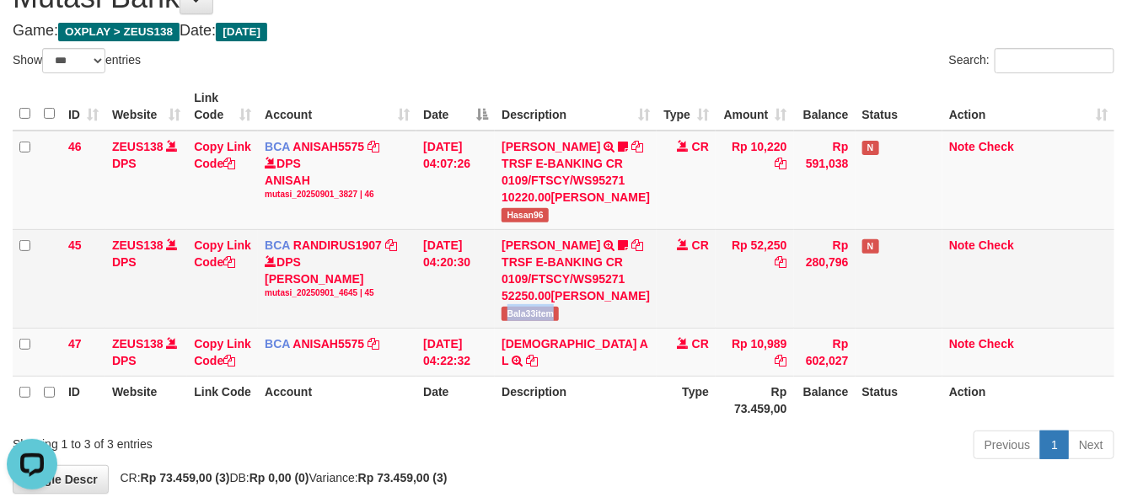
drag, startPoint x: 508, startPoint y: 385, endPoint x: 578, endPoint y: 384, distance: 69.2
click at [578, 328] on td "TENNY SETIAWAN TRSF E-BANKING CR 0109/FTSCY/WS95271 52250.00TENNY SETIAWAN Bala…" at bounding box center [576, 278] width 162 height 99
copy span "Bala33item"
drag, startPoint x: 614, startPoint y: 406, endPoint x: 654, endPoint y: 393, distance: 41.9
click at [616, 376] on td "[DEMOGRAPHIC_DATA] A L TRSF E-BANKING CR 0109/FTSCY/WS95051 10989.0020250901424…" at bounding box center [576, 352] width 162 height 48
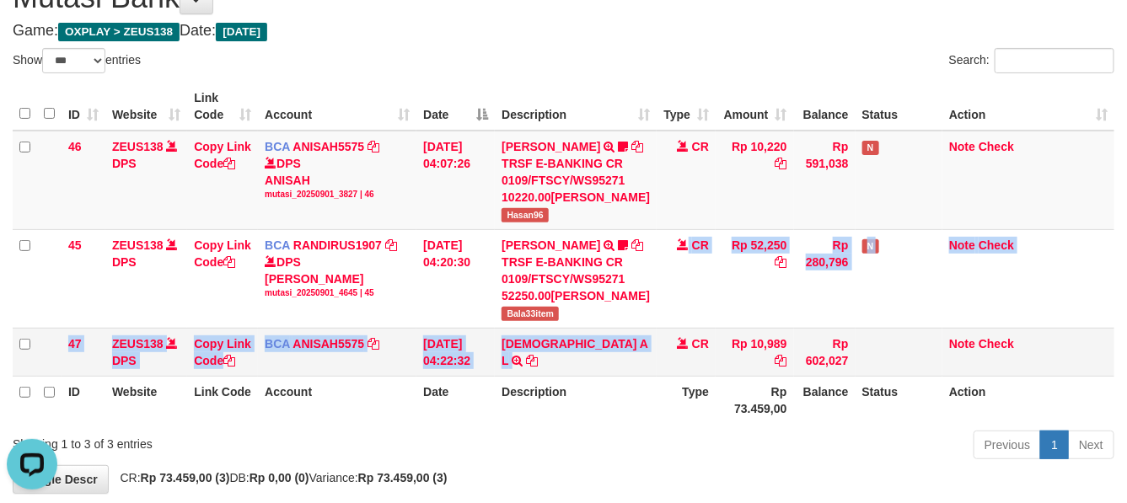
click at [604, 377] on tbody "46 ZEUS138 DPS Copy Link Code BCA ANISAH5575 DPS [PERSON_NAME] mutasi_20250901_…" at bounding box center [564, 254] width 1102 height 246
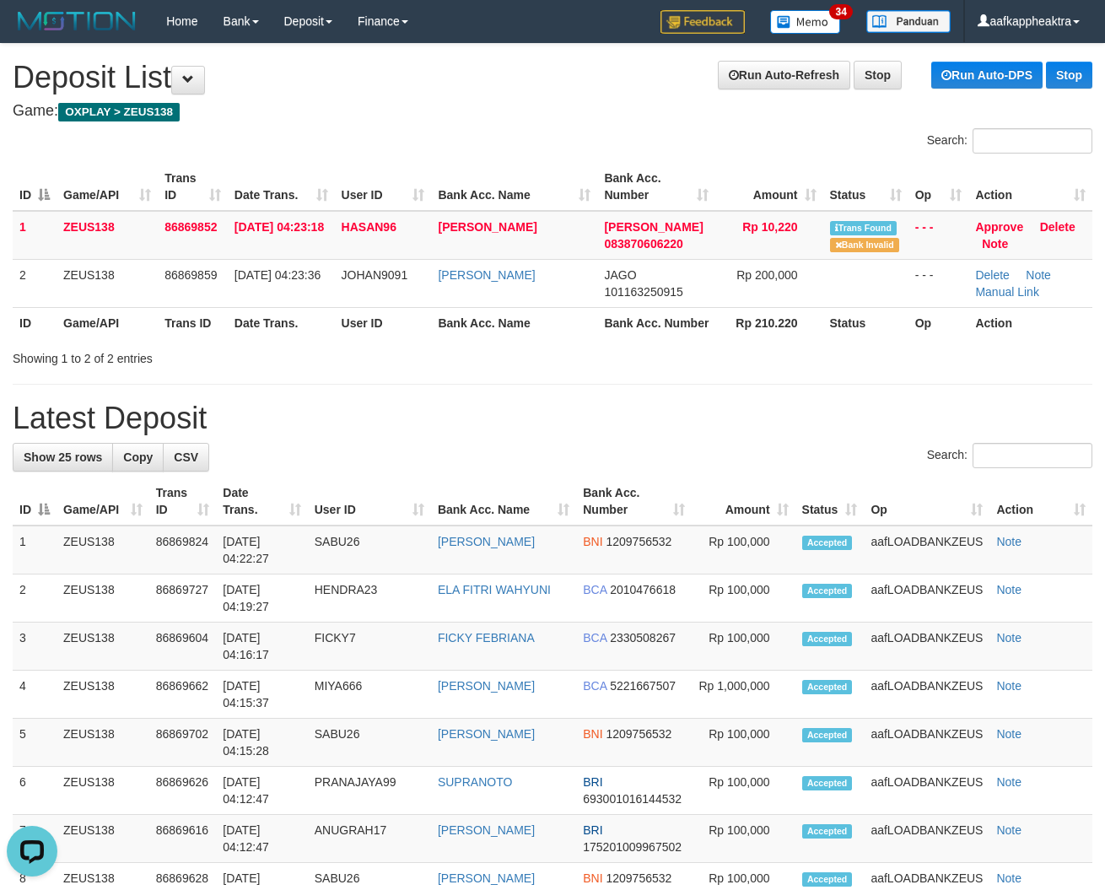
drag, startPoint x: 277, startPoint y: 368, endPoint x: 493, endPoint y: 382, distance: 217.2
click at [493, 367] on div "Showing 1 to 2 of 2 entries" at bounding box center [552, 355] width 1105 height 24
drag, startPoint x: 617, startPoint y: 532, endPoint x: 618, endPoint y: 519, distance: 12.7
click at [617, 525] on tr "ID Game/API Trans ID Date Trans. User ID Bank Acc. Name Bank Acc. Number Amount…" at bounding box center [552, 501] width 1079 height 48
click at [621, 517] on th "Bank Acc. Number" at bounding box center [634, 501] width 116 height 48
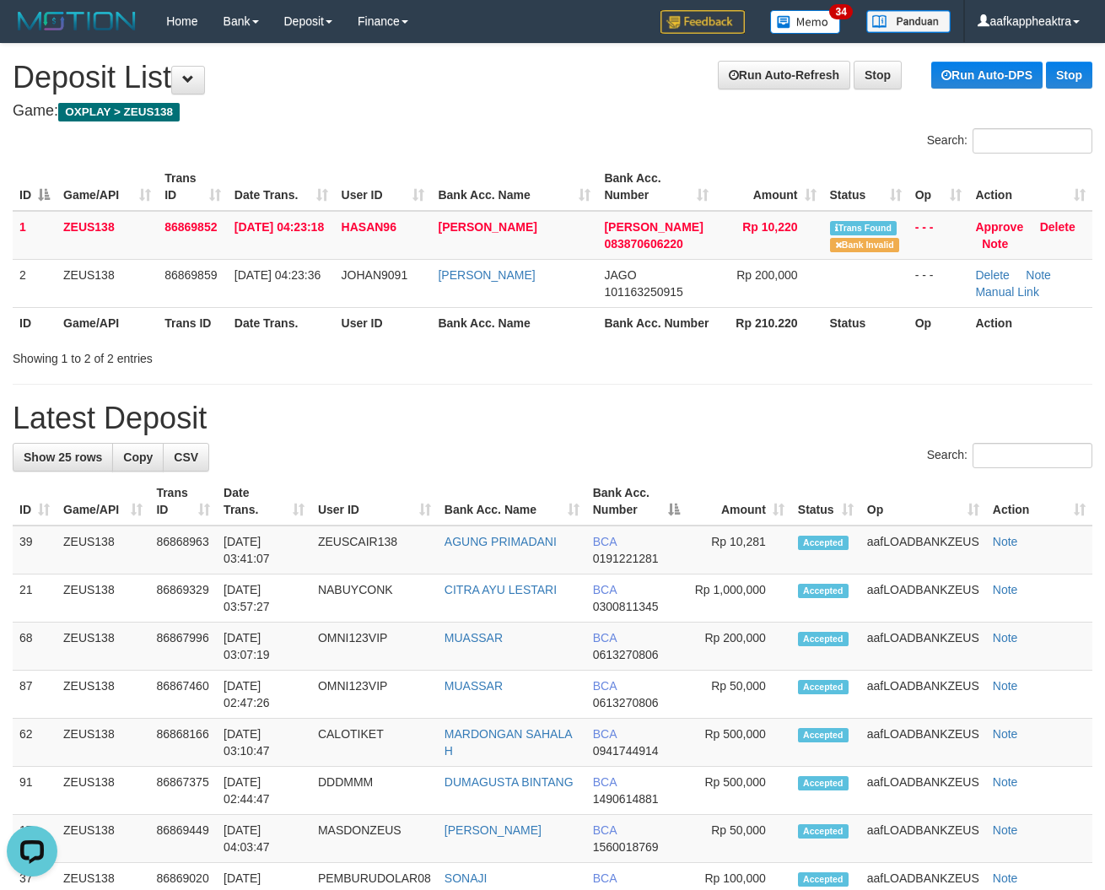
drag, startPoint x: 198, startPoint y: 396, endPoint x: 180, endPoint y: 415, distance: 26.2
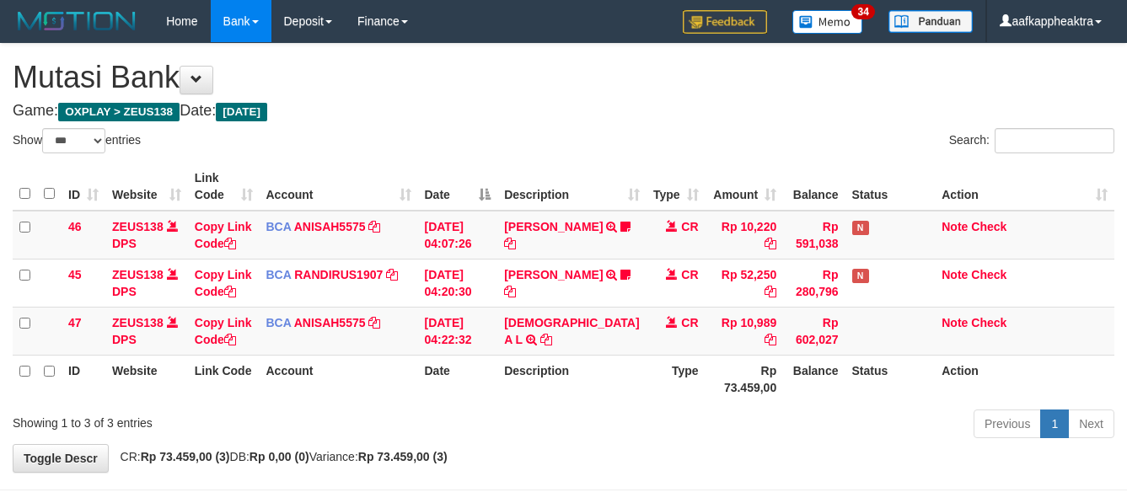
select select "***"
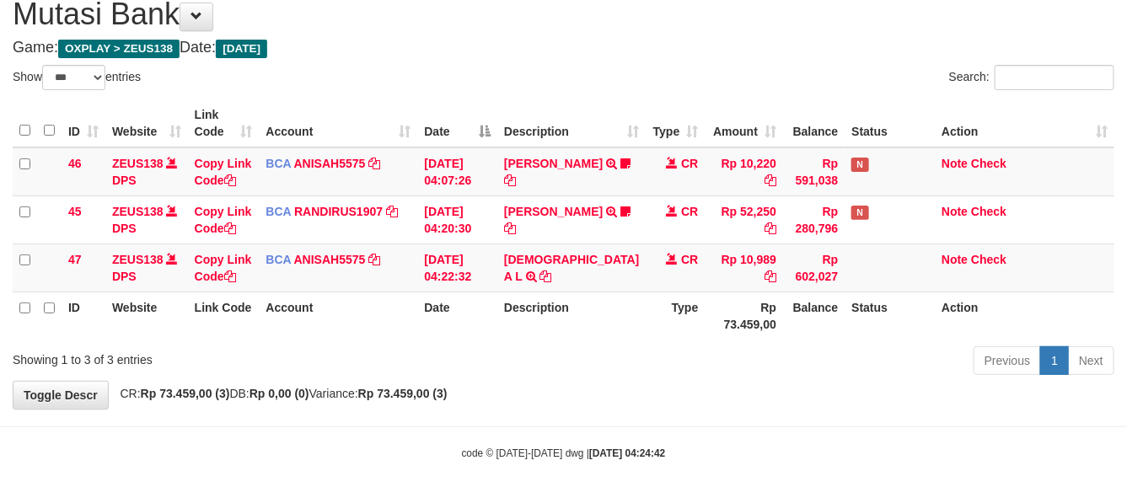
click at [557, 390] on div "**********" at bounding box center [563, 195] width 1127 height 428
drag, startPoint x: 562, startPoint y: 377, endPoint x: 538, endPoint y: 374, distance: 23.9
click at [542, 384] on div "**********" at bounding box center [563, 195] width 1127 height 428
drag, startPoint x: 534, startPoint y: 369, endPoint x: 541, endPoint y: 375, distance: 9.6
click at [530, 374] on div "Previous 1 Next" at bounding box center [798, 363] width 632 height 36
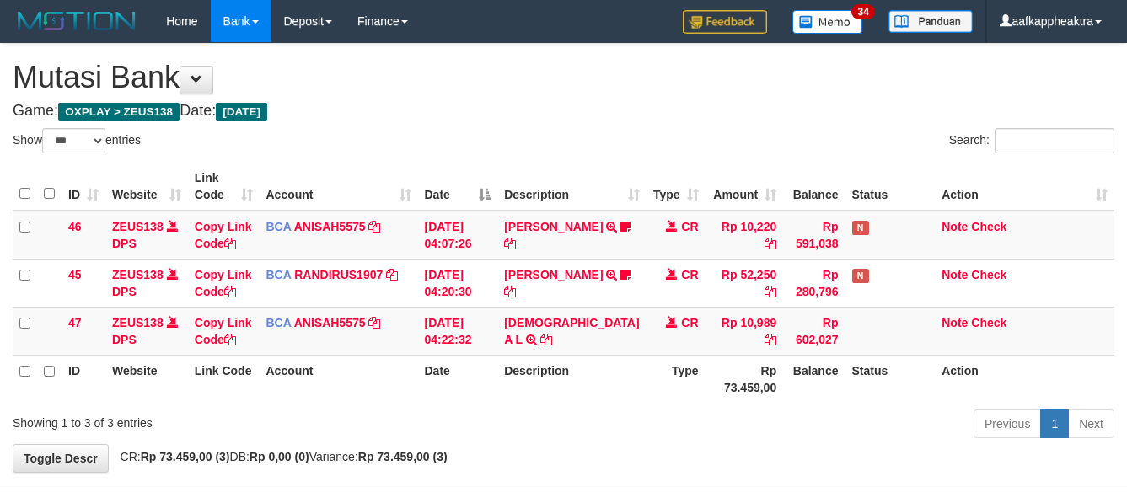
select select "***"
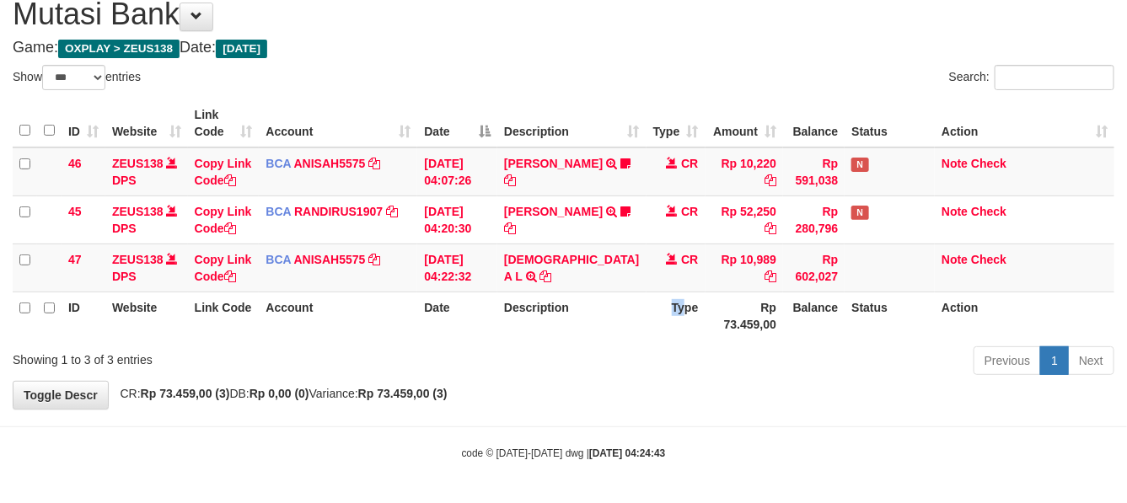
click at [647, 319] on th "Type" at bounding box center [676, 316] width 59 height 48
click at [611, 327] on th "Description" at bounding box center [572, 316] width 148 height 48
click at [594, 329] on th "Description" at bounding box center [572, 316] width 148 height 48
drag, startPoint x: 594, startPoint y: 317, endPoint x: 595, endPoint y: 327, distance: 10.2
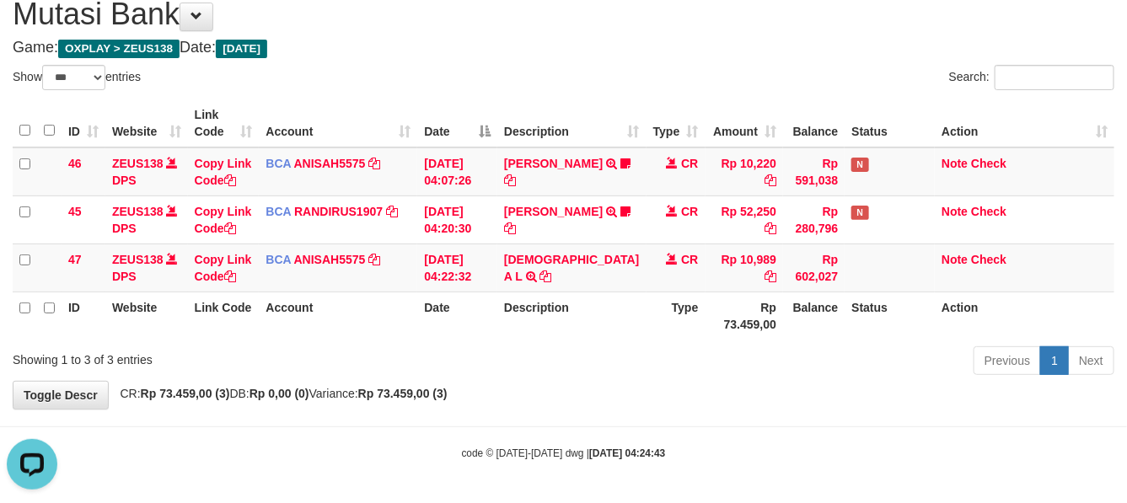
click at [593, 327] on th "Description" at bounding box center [572, 316] width 148 height 48
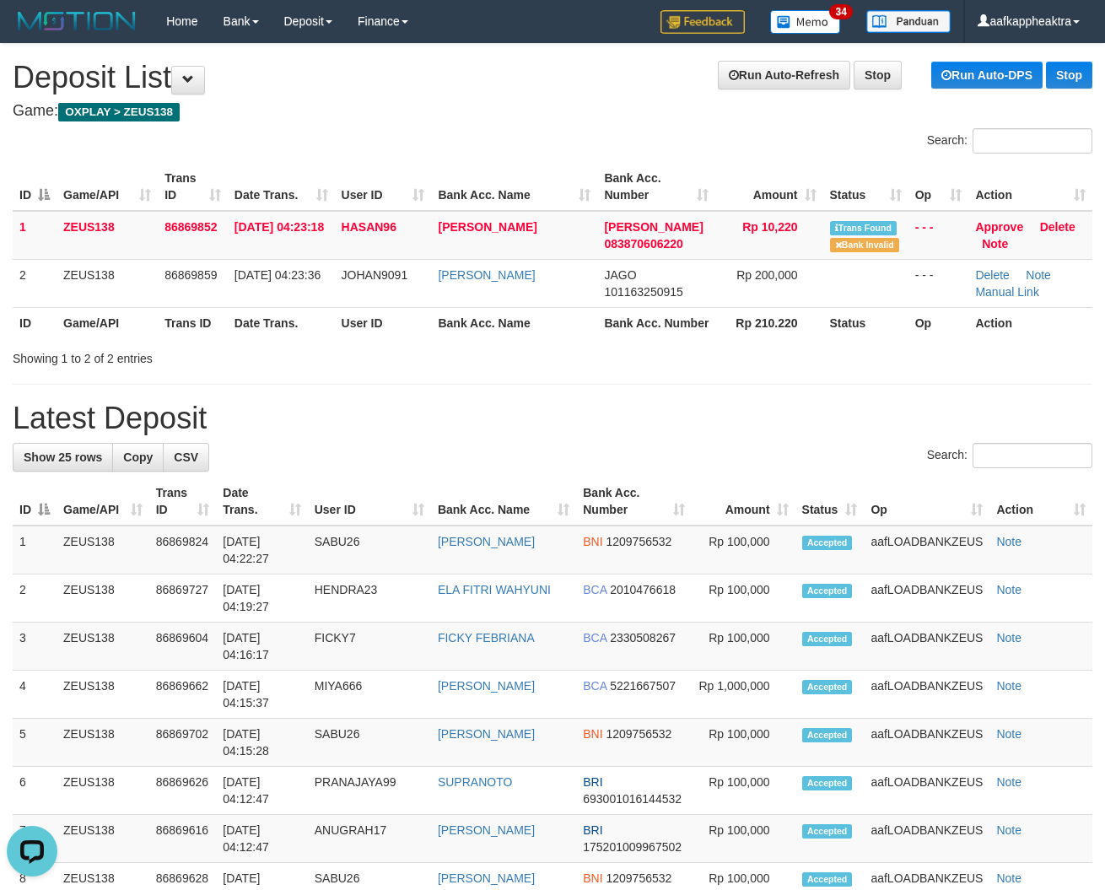
drag, startPoint x: 705, startPoint y: 406, endPoint x: 3, endPoint y: 331, distance: 706.3
drag, startPoint x: 314, startPoint y: 386, endPoint x: 1, endPoint y: 338, distance: 316.5
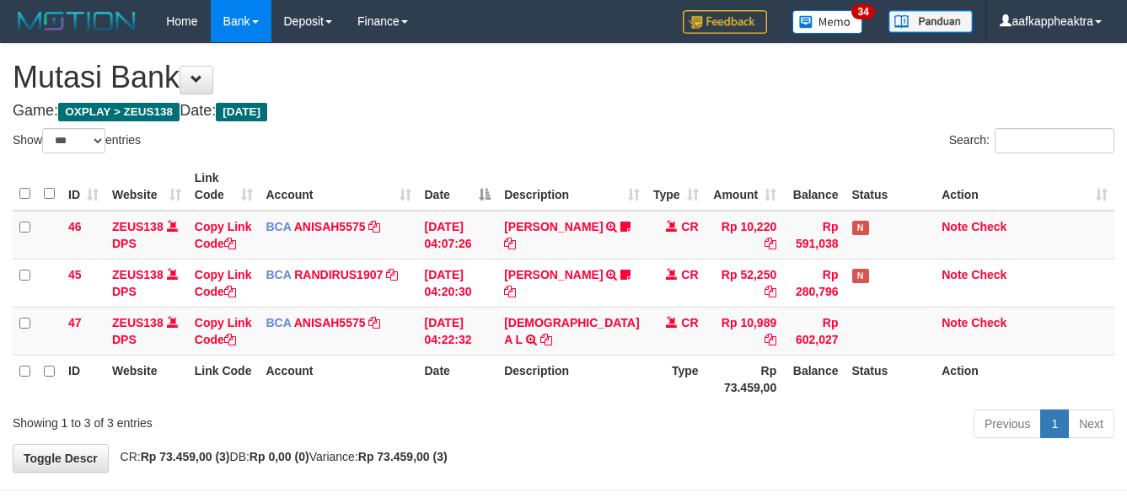
select select "***"
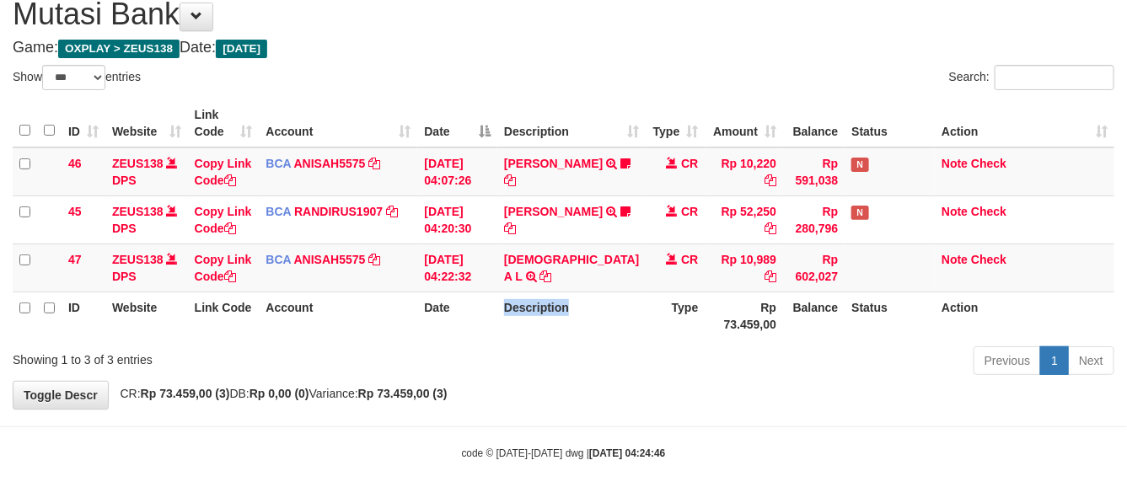
click at [567, 335] on th "Description" at bounding box center [572, 316] width 148 height 48
click at [562, 331] on th "Description" at bounding box center [572, 316] width 148 height 48
click at [569, 323] on th "Description" at bounding box center [572, 316] width 148 height 48
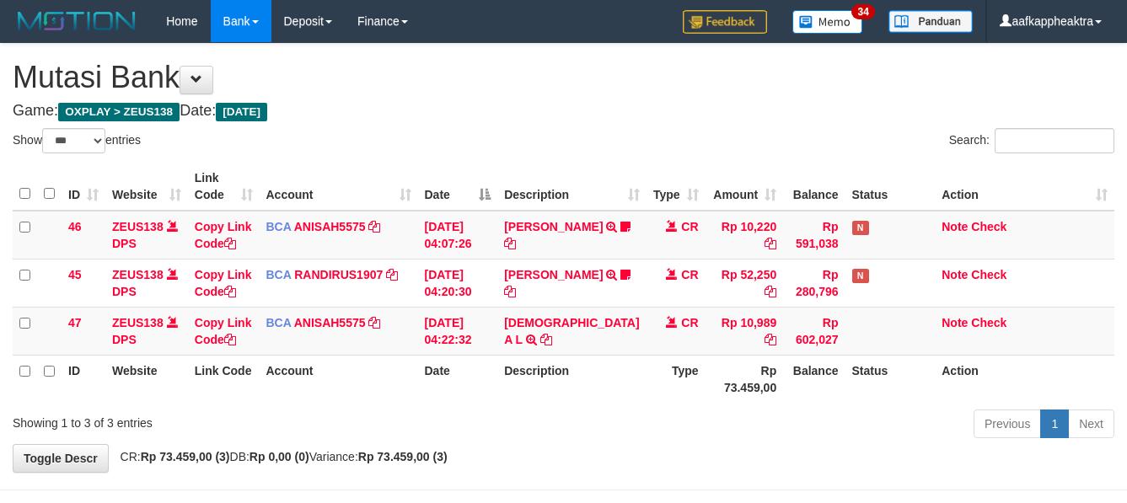
select select "***"
click at [673, 307] on tr "47 ZEUS138 DPS Copy Link Code BCA ANISAH5575 DPS ANISAH mutasi_20250901_3827 | …" at bounding box center [564, 331] width 1102 height 48
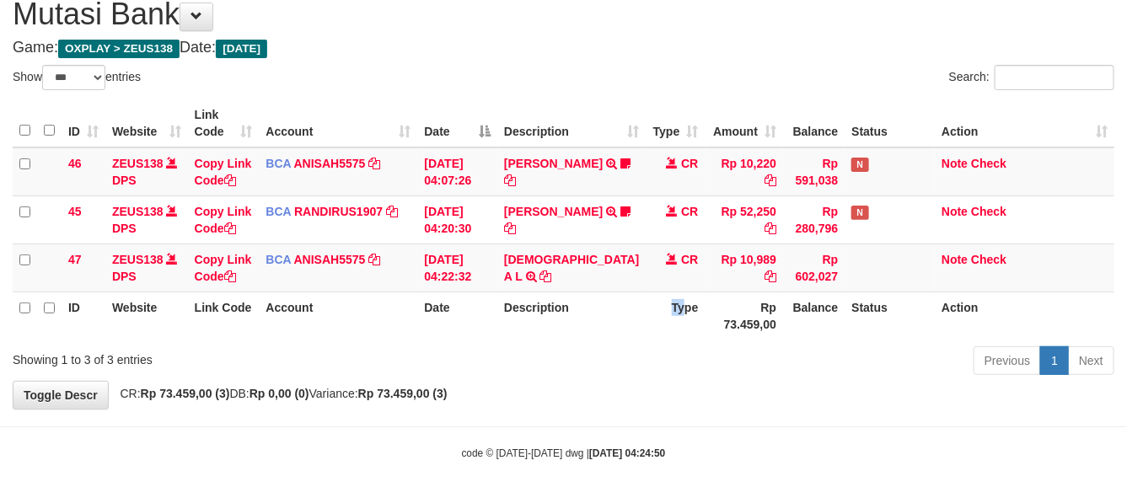
drag, startPoint x: 654, startPoint y: 296, endPoint x: 786, endPoint y: 298, distance: 131.6
click at [647, 306] on th "Type" at bounding box center [676, 316] width 59 height 48
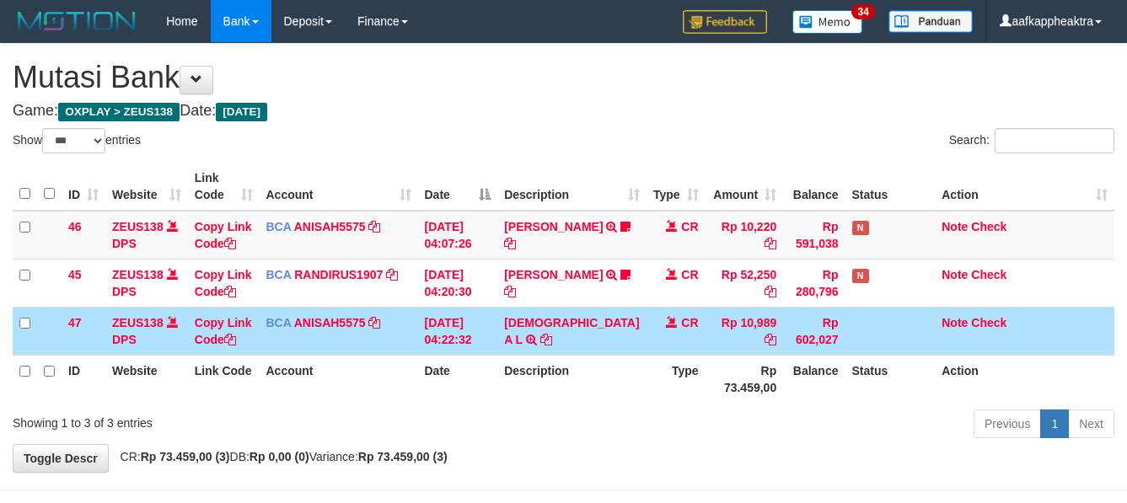
select select "***"
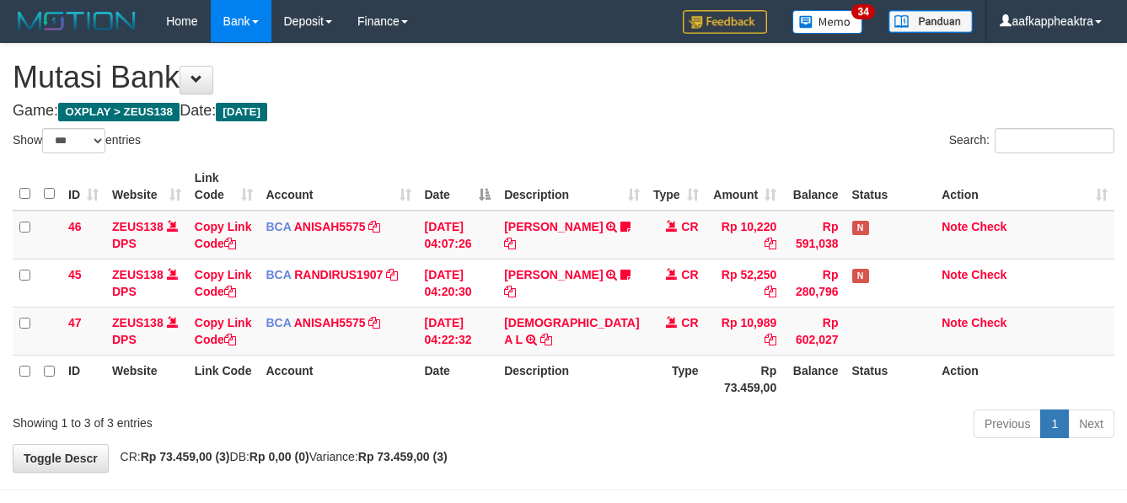
select select "***"
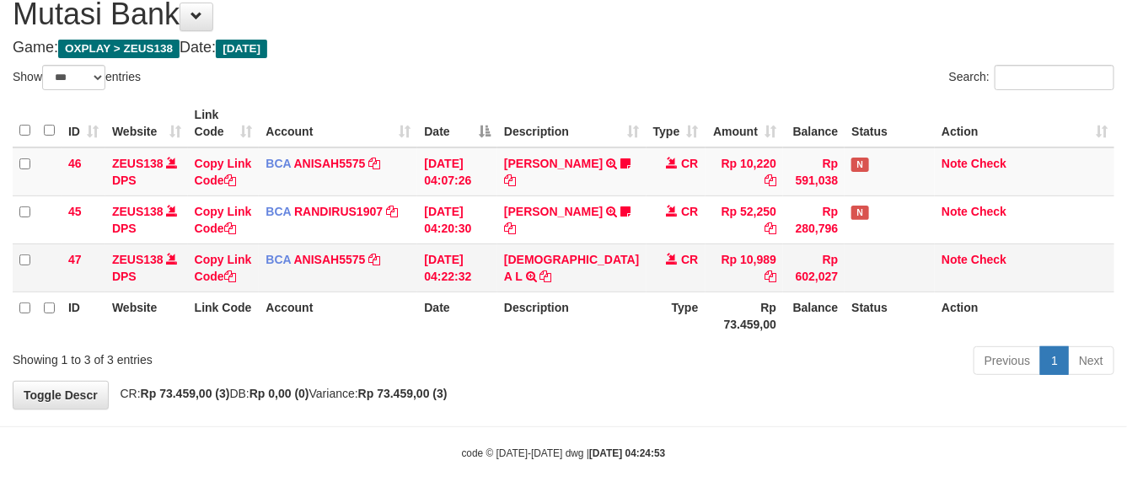
click at [681, 266] on span "CR" at bounding box center [689, 259] width 17 height 13
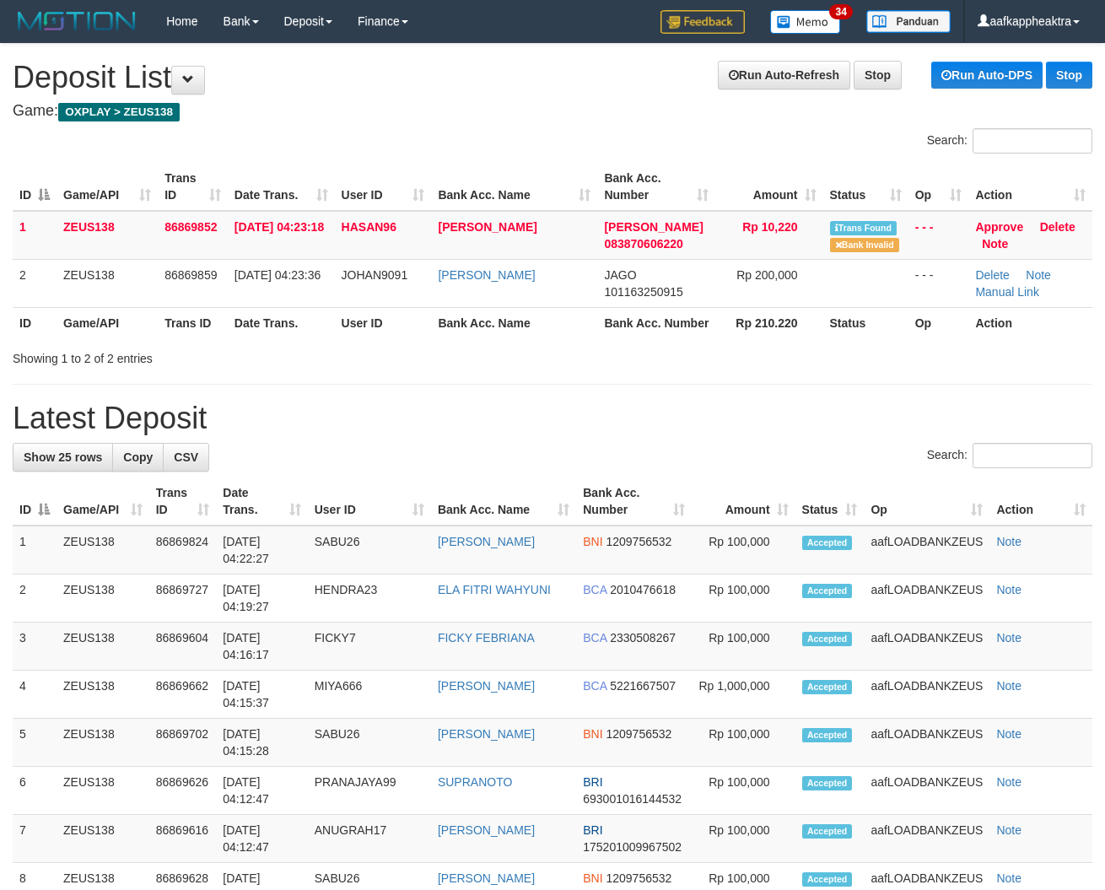
drag, startPoint x: 380, startPoint y: 406, endPoint x: 39, endPoint y: 342, distance: 347.5
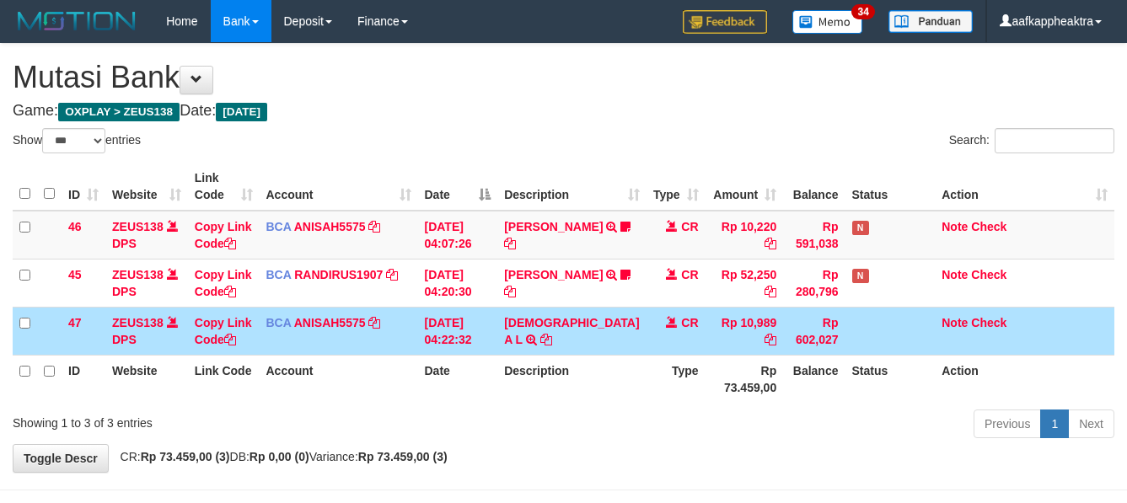
select select "***"
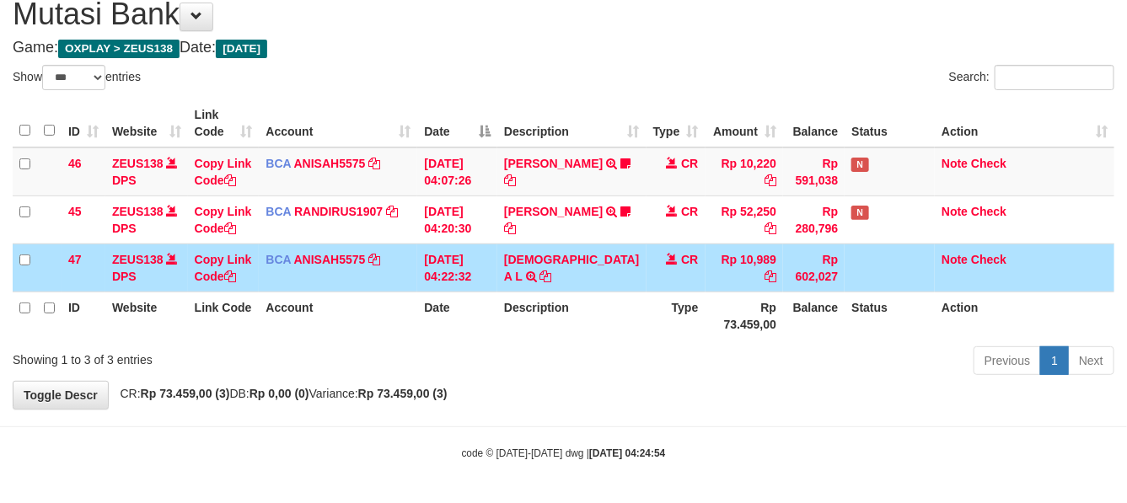
click at [647, 272] on td "CR" at bounding box center [676, 268] width 59 height 48
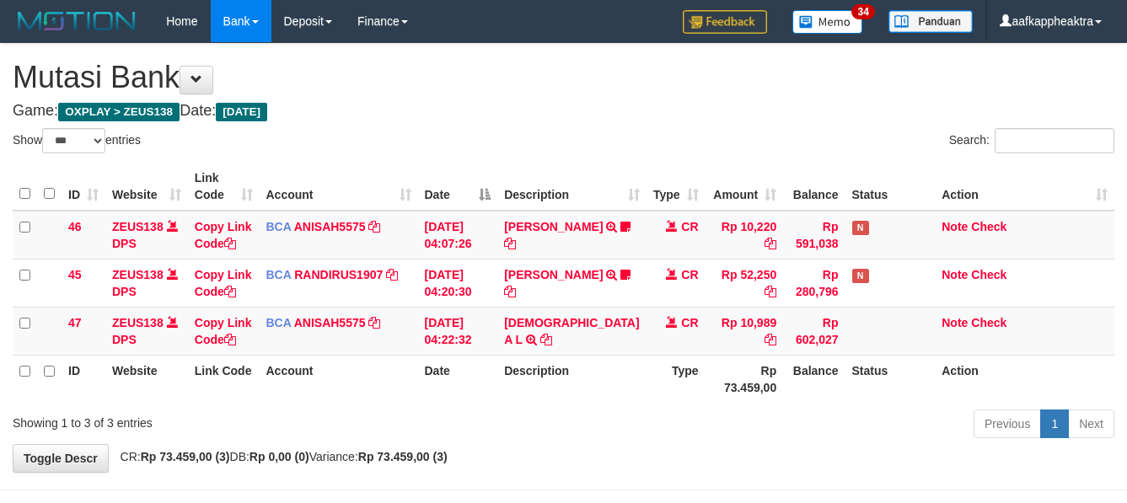
select select "***"
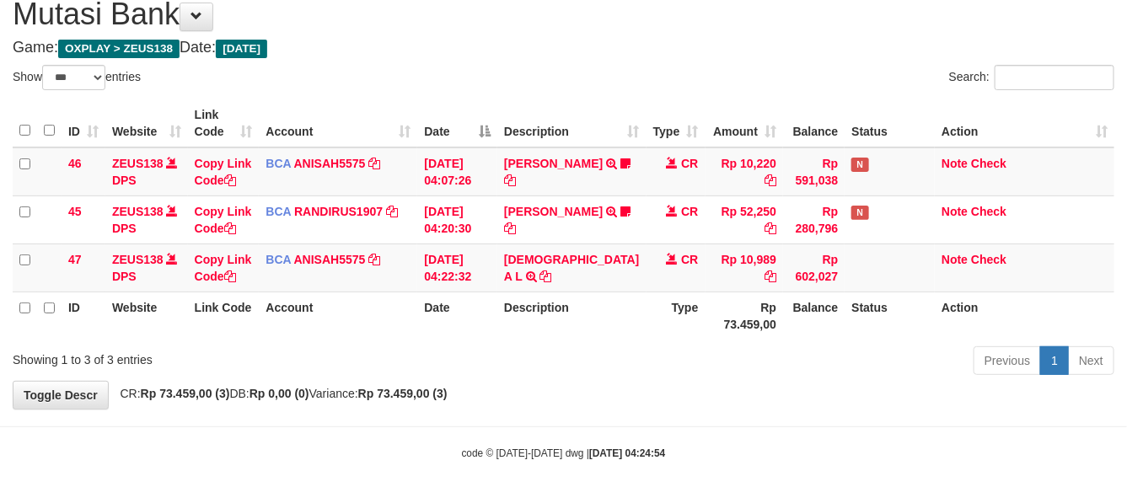
drag, startPoint x: 0, startPoint y: 0, endPoint x: 621, endPoint y: 330, distance: 702.8
click at [647, 330] on th "Type" at bounding box center [676, 316] width 59 height 48
click th "Type"
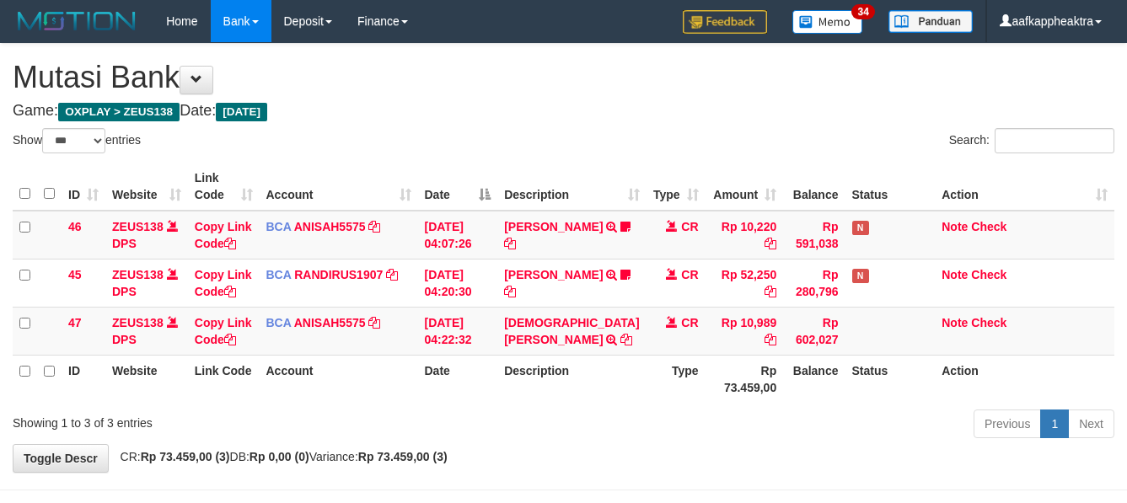
select select "***"
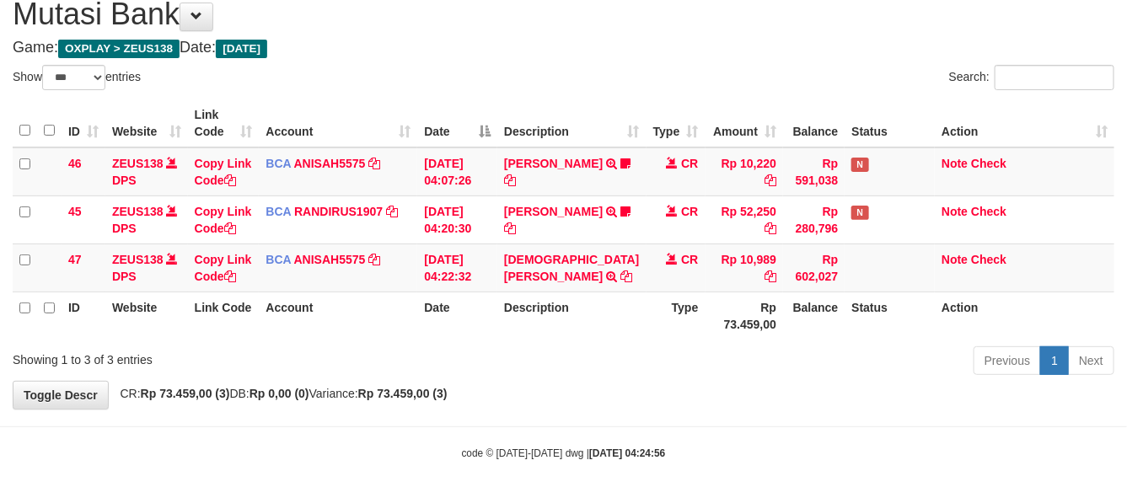
click at [740, 334] on th "Rp 73.459,00" at bounding box center [745, 316] width 78 height 48
click at [735, 334] on th "Rp 73.459,00" at bounding box center [745, 316] width 78 height 48
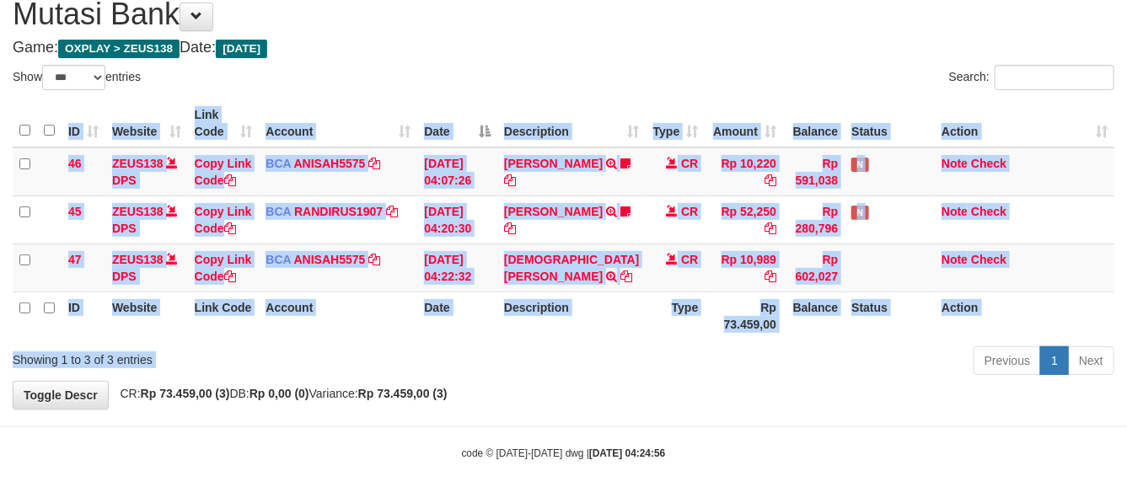
click at [701, 347] on div "Show ** ** ** *** entries Search: ID Website Link Code Account Date Description…" at bounding box center [564, 223] width 1102 height 316
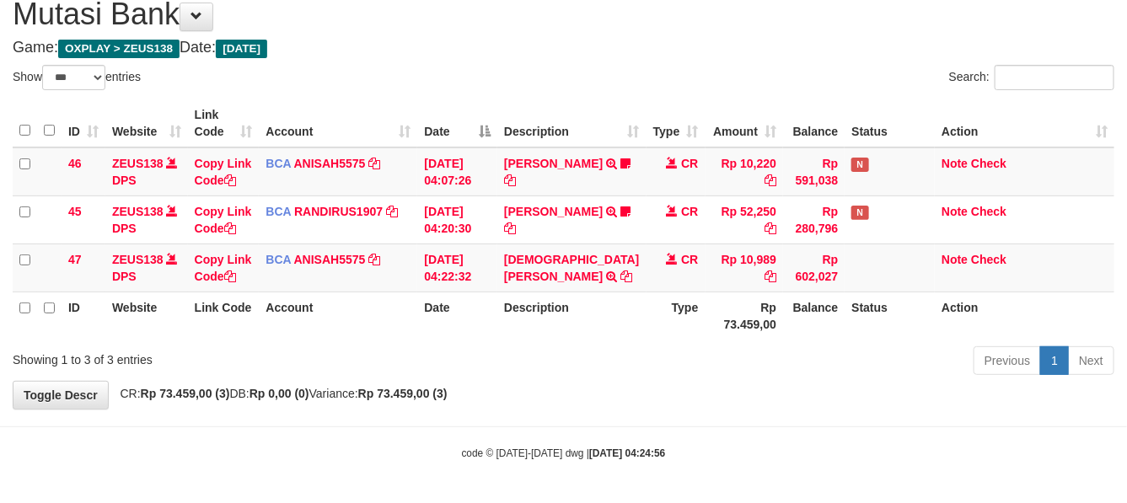
click at [802, 304] on th "Balance" at bounding box center [814, 316] width 62 height 48
click at [783, 312] on th "Balance" at bounding box center [814, 316] width 62 height 48
drag, startPoint x: 668, startPoint y: 262, endPoint x: 793, endPoint y: 270, distance: 125.0
click at [676, 266] on tr "47 ZEUS138 DPS Copy Link Code BCA ANISAH5575 DPS ANISAH mutasi_20250901_3827 | …" at bounding box center [564, 268] width 1102 height 48
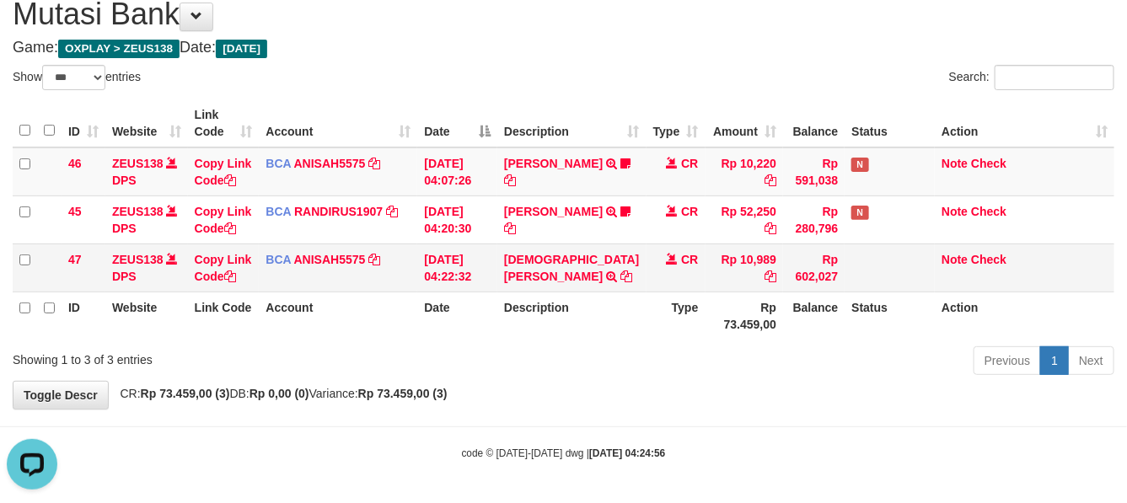
click at [707, 274] on td "Rp 10,989" at bounding box center [745, 268] width 78 height 48
click at [706, 267] on td "Rp 10,989" at bounding box center [745, 268] width 78 height 48
click at [567, 266] on td "MUHAMMAD A L TRSF E-BANKING CR 0109/FTSCY/WS95051 10989.002025090142478668 TRFD…" at bounding box center [572, 268] width 148 height 48
click at [576, 266] on td "MUHAMMAD A L TRSF E-BANKING CR 0109/FTSCY/WS95051 10989.002025090142478668 TRFD…" at bounding box center [572, 268] width 148 height 48
click at [654, 305] on th "Type" at bounding box center [676, 316] width 59 height 48
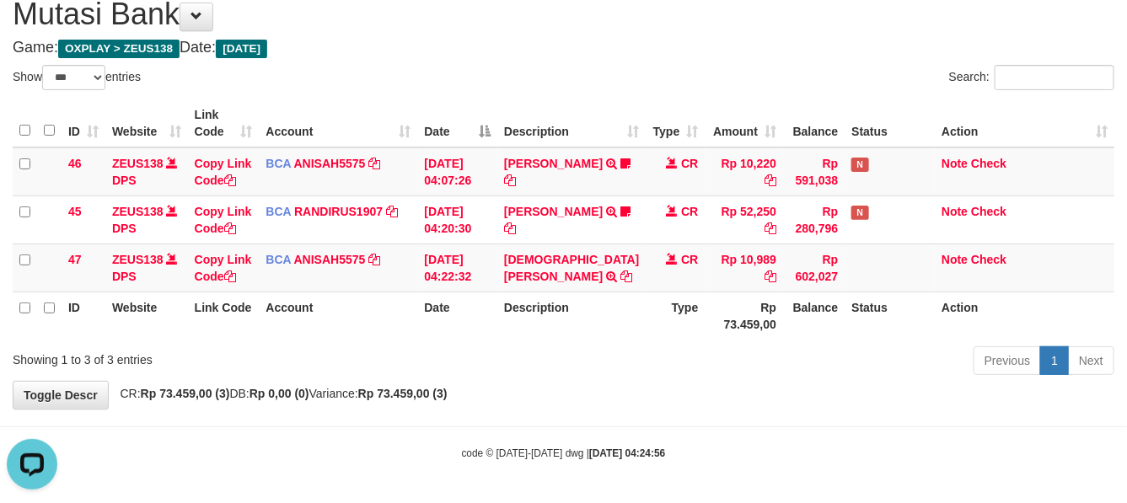
click at [654, 301] on th "Type" at bounding box center [676, 316] width 59 height 48
click at [647, 301] on th "Type" at bounding box center [676, 316] width 59 height 48
drag, startPoint x: 494, startPoint y: 314, endPoint x: 596, endPoint y: 293, distance: 104.0
click at [520, 314] on tr "ID Website Link Code Account Date Description Type Rp 73.459,00 Balance Status …" at bounding box center [564, 316] width 1102 height 48
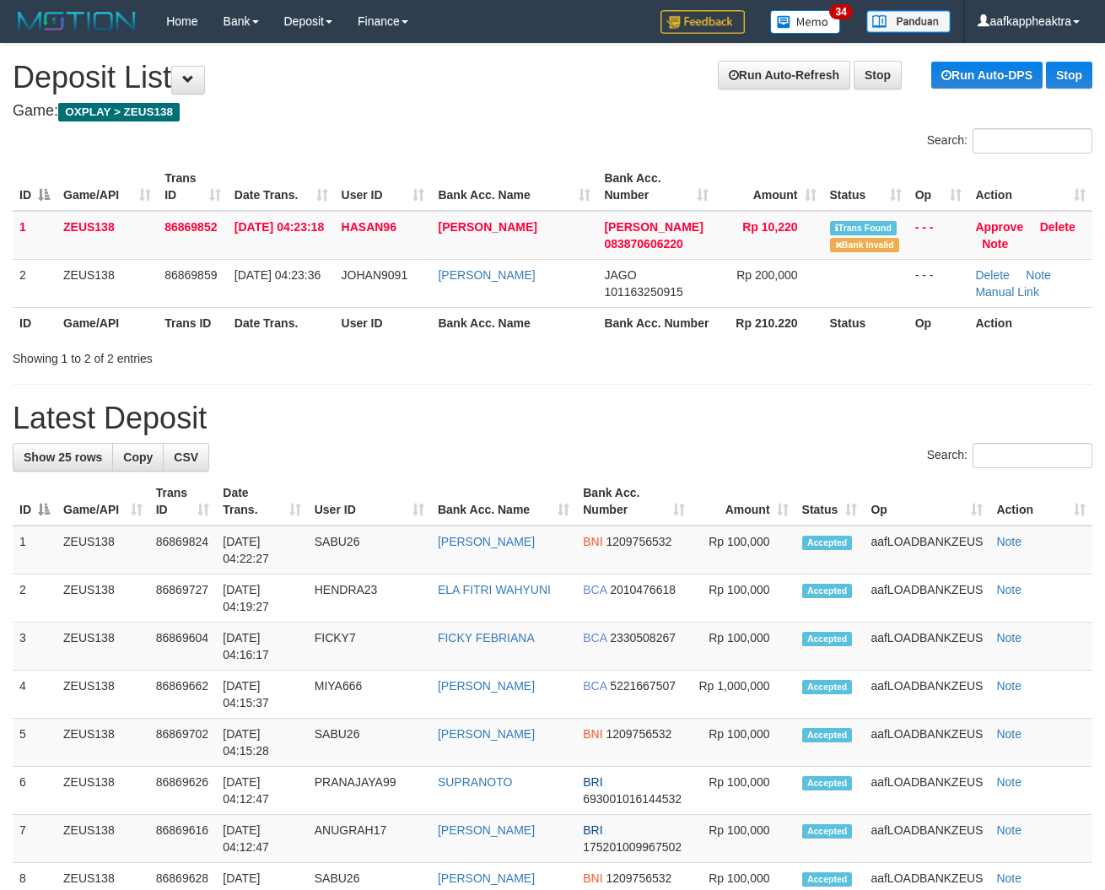
drag, startPoint x: 438, startPoint y: 396, endPoint x: 335, endPoint y: 388, distance: 104.1
drag, startPoint x: 428, startPoint y: 474, endPoint x: 3, endPoint y: 385, distance: 434.1
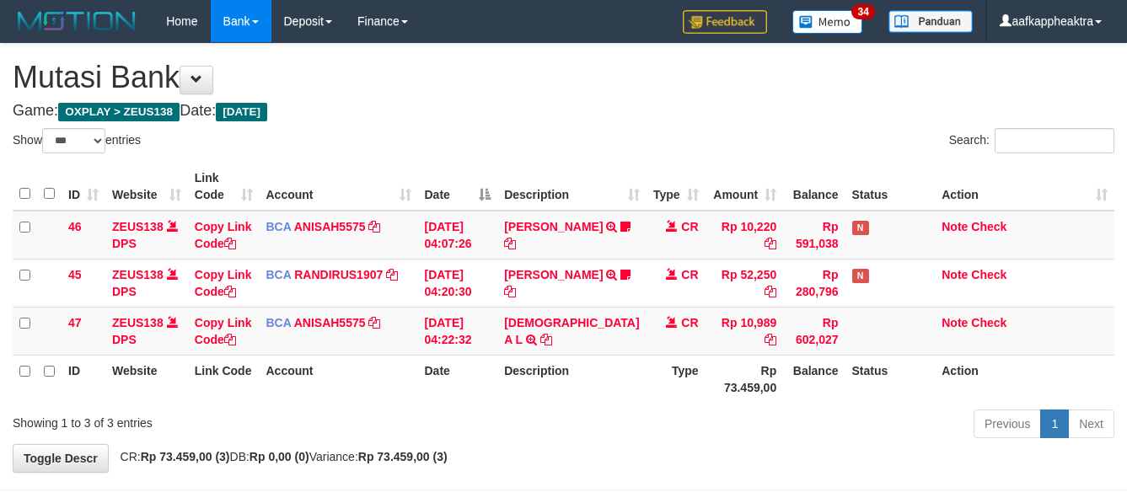
select select "***"
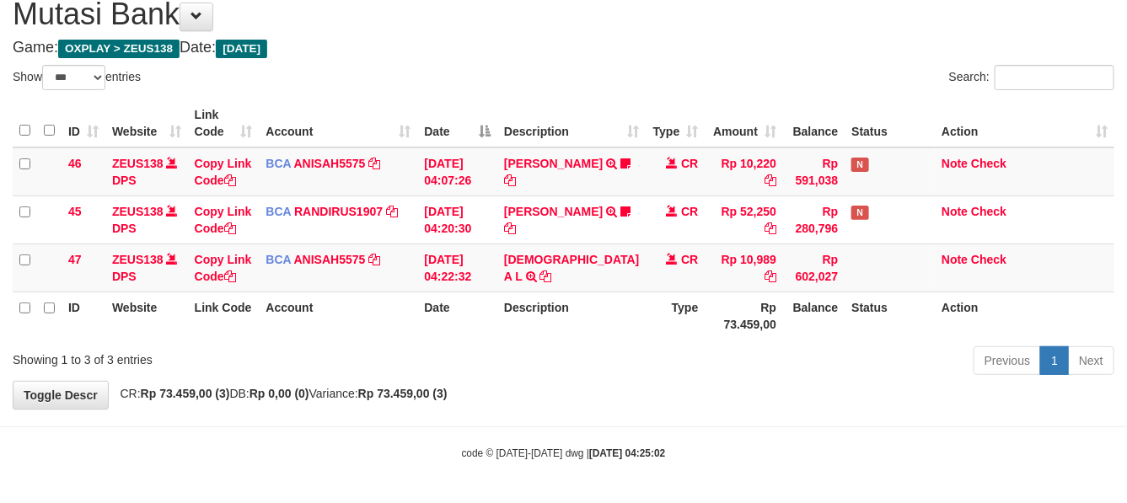
click at [647, 293] on th "Type" at bounding box center [676, 316] width 59 height 48
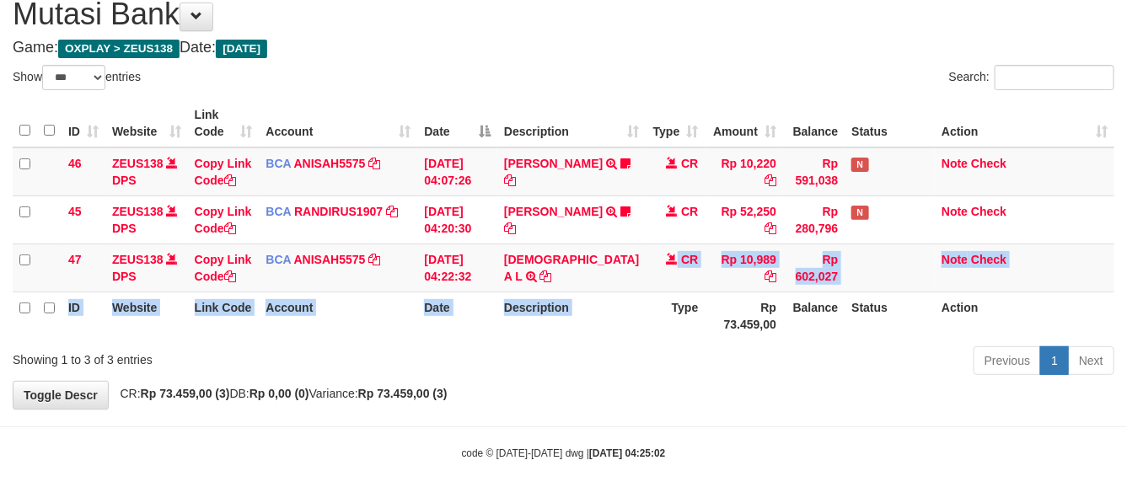
click at [633, 293] on table "ID Website Link Code Account Date Description Type Amount Balance Status Action…" at bounding box center [564, 220] width 1102 height 240
click at [600, 304] on th "Description" at bounding box center [572, 316] width 148 height 48
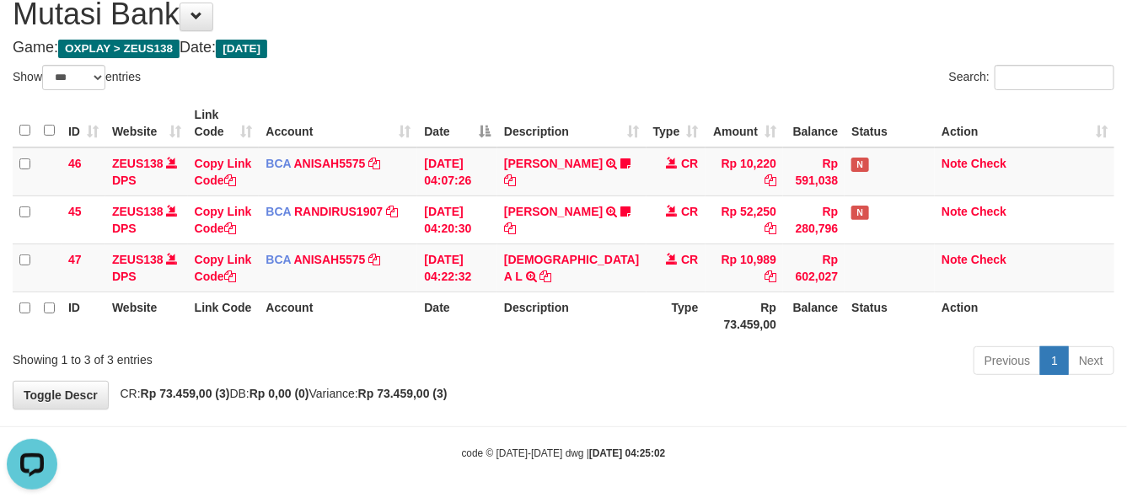
drag, startPoint x: 562, startPoint y: 288, endPoint x: 542, endPoint y: 299, distance: 23.4
click at [552, 295] on table "ID Website Link Code Account Date Description Type Amount Balance Status Action…" at bounding box center [564, 220] width 1102 height 240
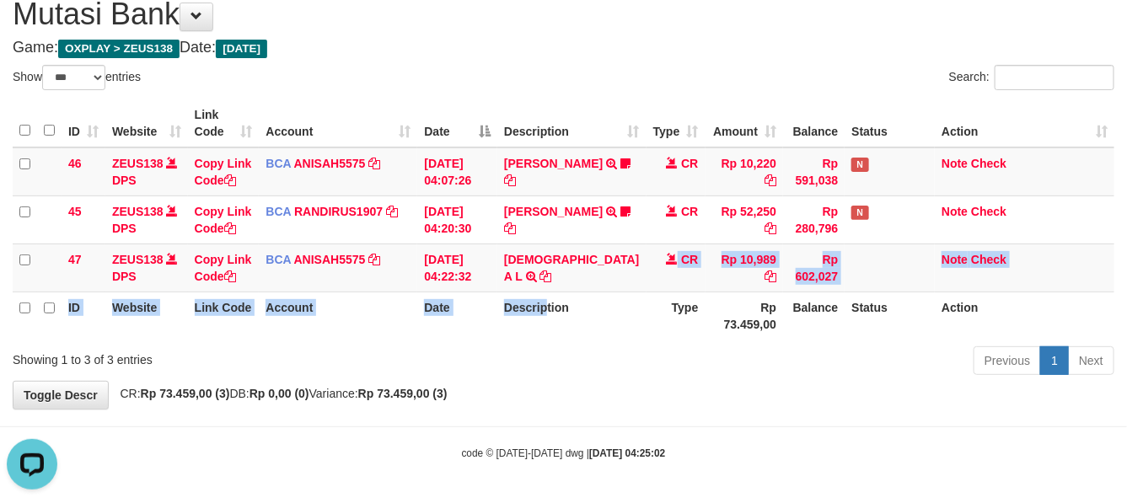
click at [546, 292] on table "ID Website Link Code Account Date Description Type Amount Balance Status Action…" at bounding box center [564, 220] width 1102 height 240
click at [542, 295] on th "Description" at bounding box center [572, 316] width 148 height 48
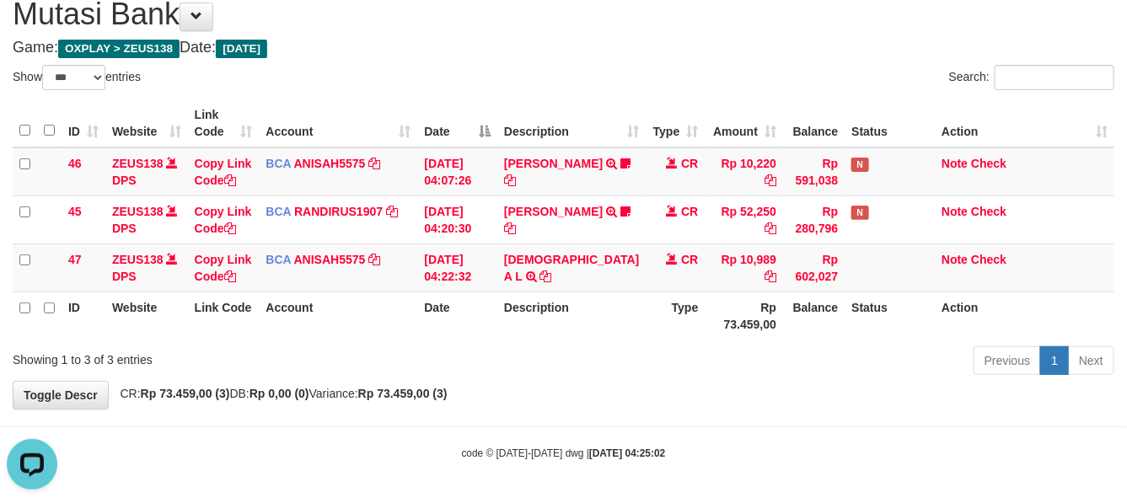
click at [596, 304] on th "Description" at bounding box center [572, 316] width 148 height 48
drag, startPoint x: 584, startPoint y: 299, endPoint x: 571, endPoint y: 321, distance: 25.3
click at [574, 321] on th "Description" at bounding box center [572, 316] width 148 height 48
drag, startPoint x: 559, startPoint y: 313, endPoint x: 568, endPoint y: 329, distance: 18.1
click at [568, 329] on th "Description" at bounding box center [572, 316] width 148 height 48
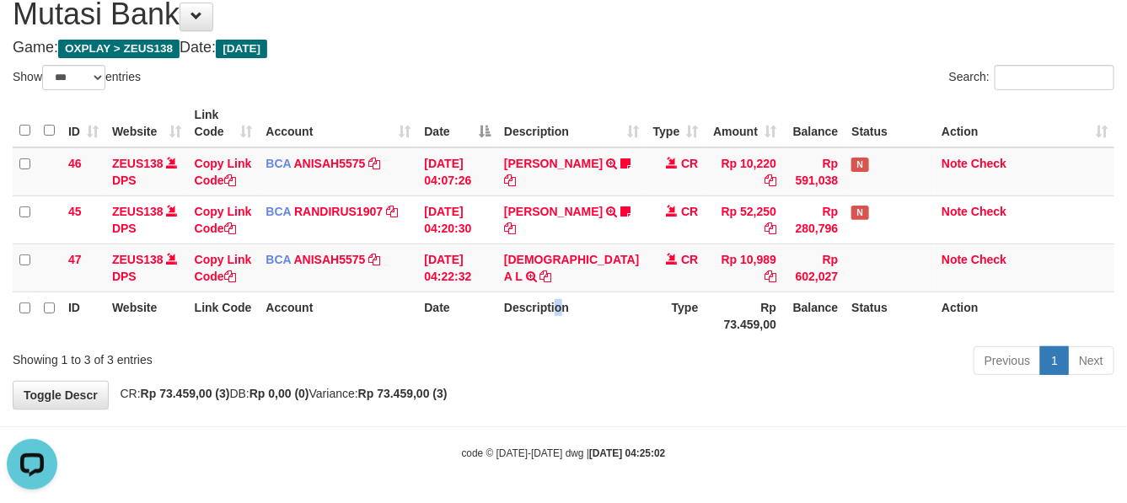
click at [570, 313] on th "Description" at bounding box center [572, 316] width 148 height 48
drag, startPoint x: 568, startPoint y: 310, endPoint x: 569, endPoint y: 321, distance: 11.1
click at [570, 322] on th "Description" at bounding box center [572, 316] width 148 height 48
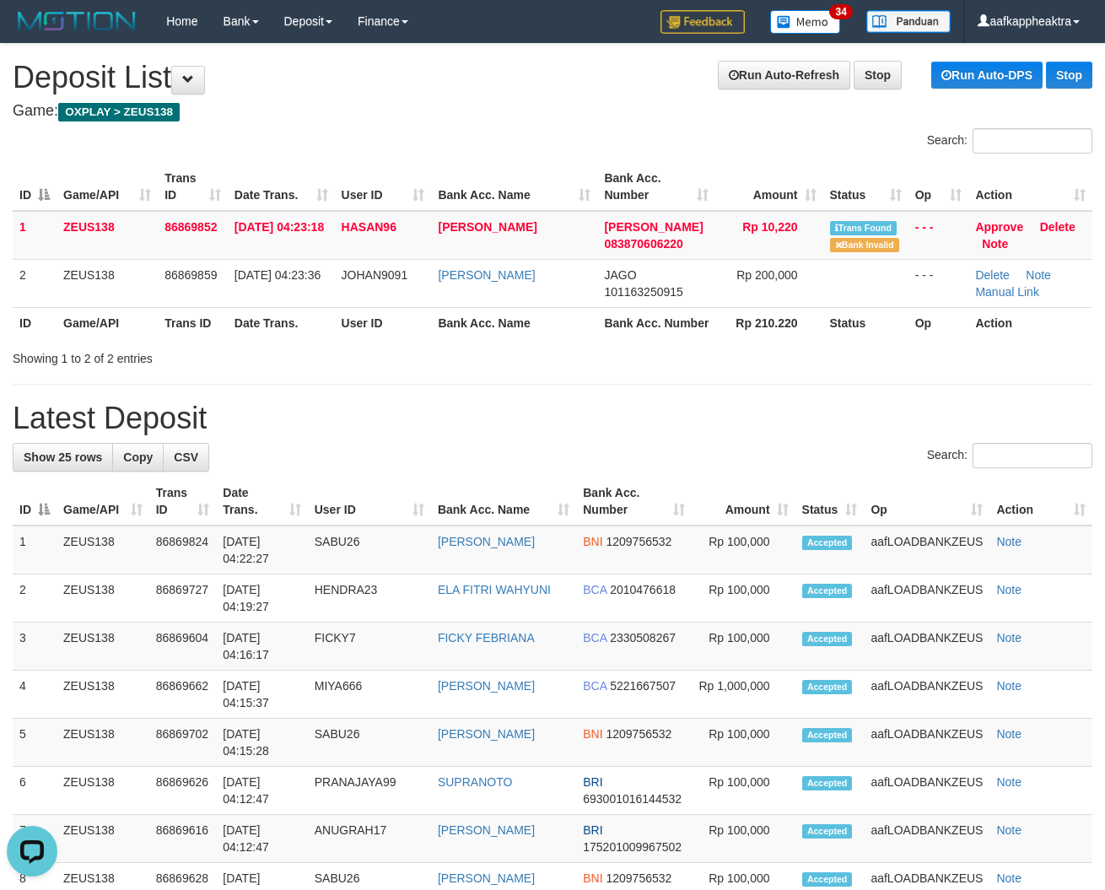
drag, startPoint x: 638, startPoint y: 417, endPoint x: 15, endPoint y: 355, distance: 626.3
click at [637, 422] on h1 "Latest Deposit" at bounding box center [552, 418] width 1079 height 34
drag, startPoint x: 390, startPoint y: 417, endPoint x: 263, endPoint y: 410, distance: 127.6
drag, startPoint x: 508, startPoint y: 375, endPoint x: 8, endPoint y: 357, distance: 499.5
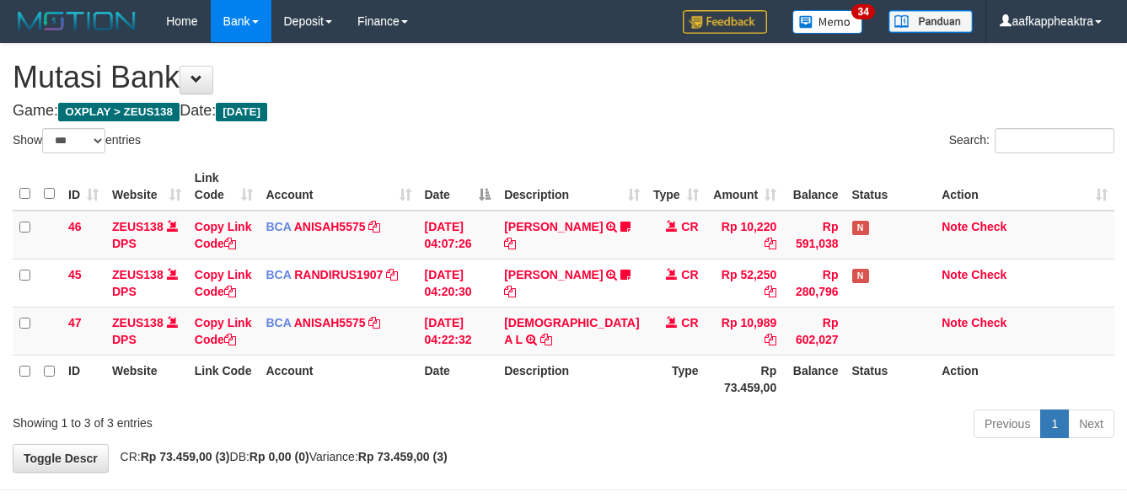
select select "***"
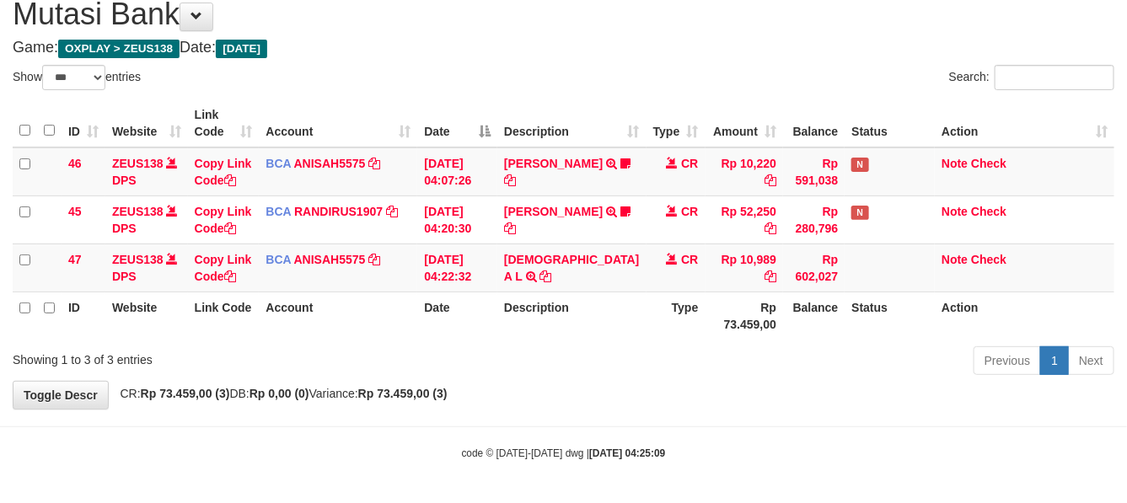
drag, startPoint x: 0, startPoint y: 0, endPoint x: 578, endPoint y: 322, distance: 661.4
click at [578, 322] on th "Description" at bounding box center [572, 316] width 148 height 48
drag, startPoint x: 575, startPoint y: 319, endPoint x: 1138, endPoint y: 360, distance: 564.8
click at [575, 320] on th "Description" at bounding box center [572, 316] width 148 height 48
click at [713, 276] on td "Rp 10,989" at bounding box center [745, 268] width 78 height 48
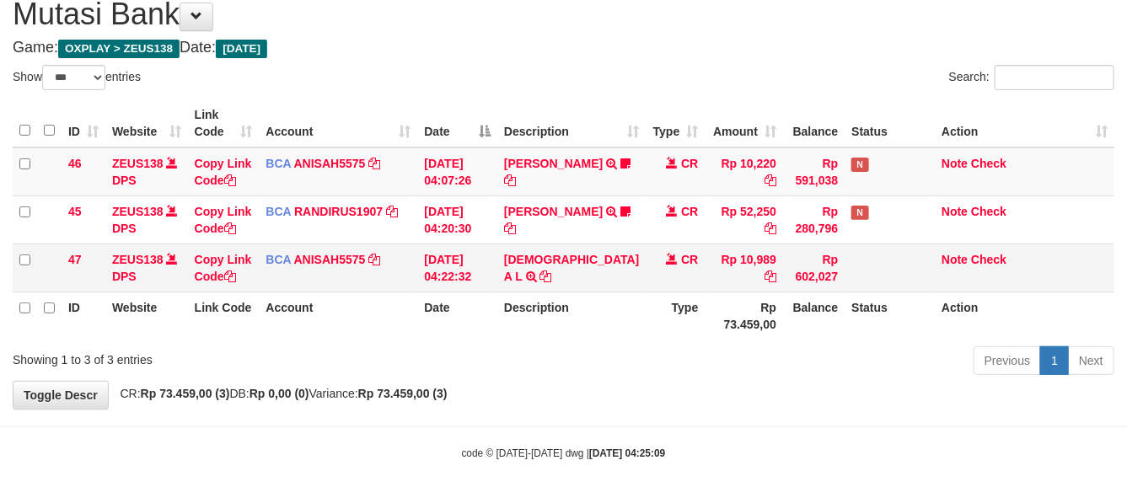
click at [710, 283] on td "Rp 10,989" at bounding box center [745, 268] width 78 height 48
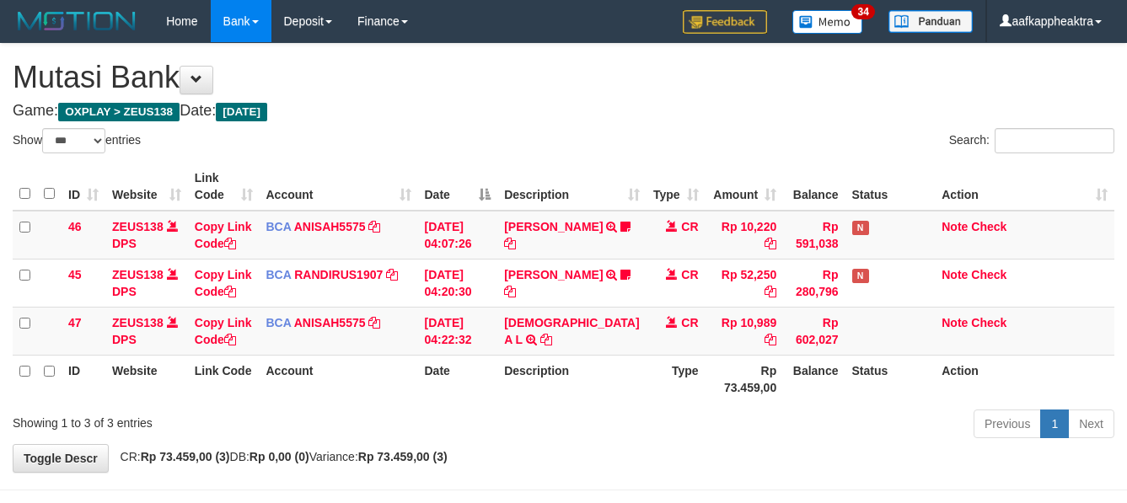
select select "***"
click at [654, 307] on td "CR" at bounding box center [676, 331] width 59 height 48
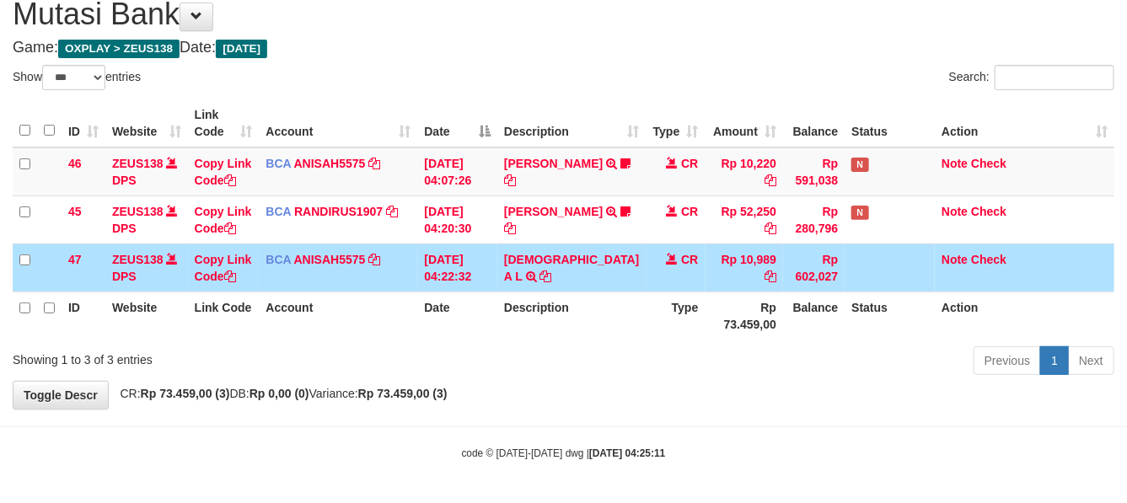
click at [666, 279] on td "CR" at bounding box center [676, 268] width 59 height 48
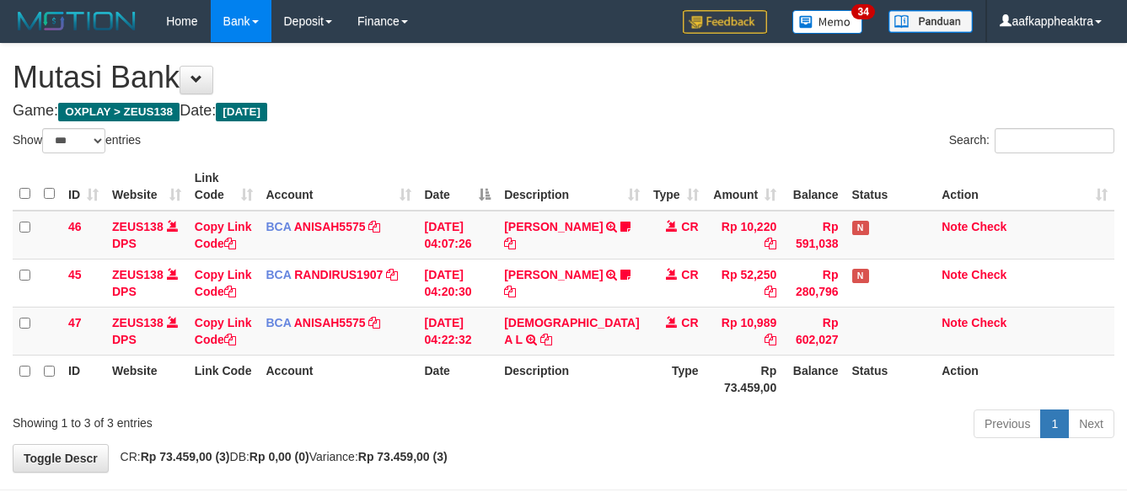
select select "***"
click at [563, 307] on td "MUHAMMAD A L TRSF E-BANKING CR 0109/FTSCY/WS95051 10989.002025090142478668 TRFD…" at bounding box center [572, 331] width 148 height 48
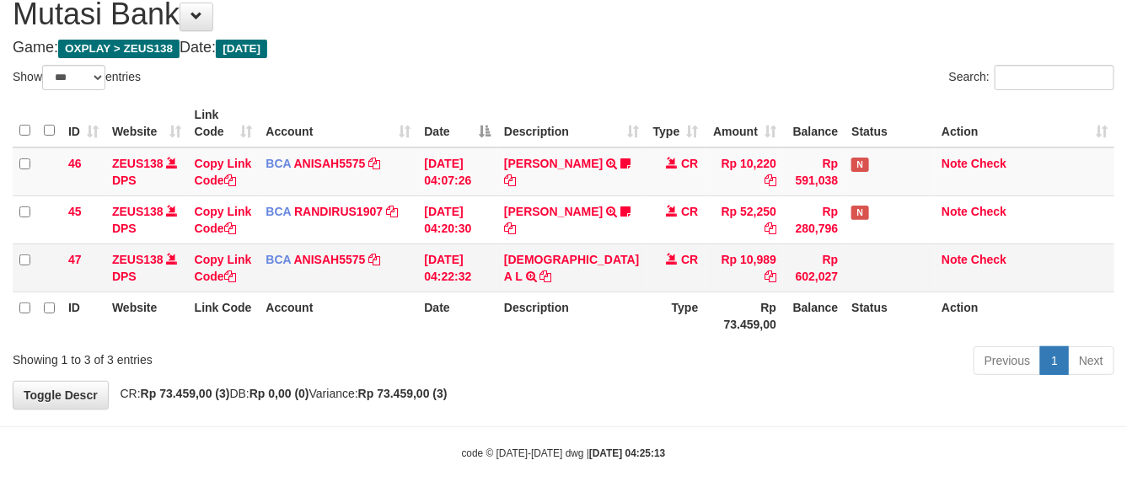
click at [559, 280] on td "MUHAMMAD A L TRSF E-BANKING CR 0109/FTSCY/WS95051 10989.002025090142478668 TRFD…" at bounding box center [572, 268] width 148 height 48
click at [749, 260] on td "Rp 10,989" at bounding box center [745, 268] width 78 height 48
click at [739, 266] on td "Rp 10,989" at bounding box center [745, 268] width 78 height 48
click at [729, 267] on td "Rp 10,989" at bounding box center [745, 268] width 78 height 48
click at [718, 266] on td "Rp 10,989" at bounding box center [745, 268] width 78 height 48
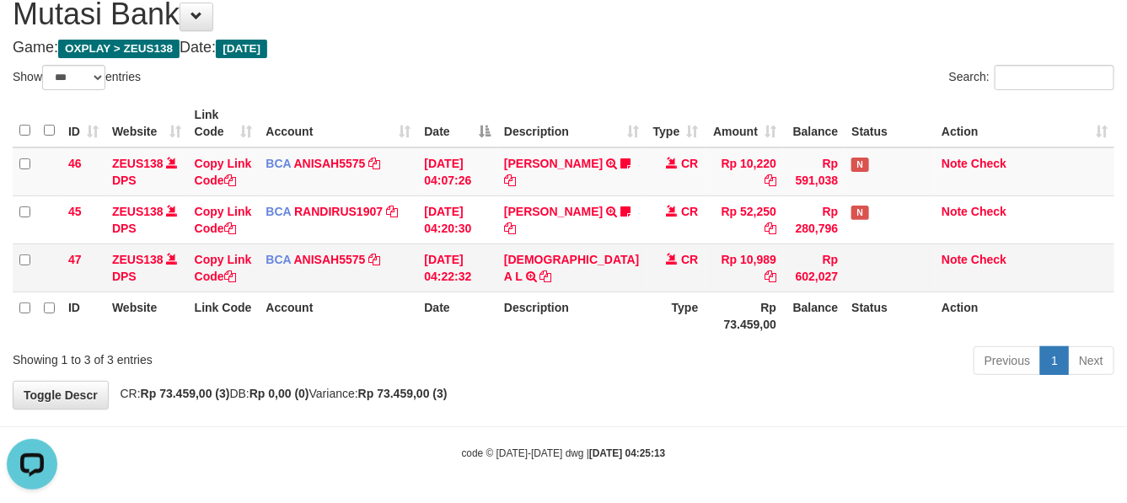
scroll to position [0, 0]
drag, startPoint x: 489, startPoint y: 266, endPoint x: 519, endPoint y: 255, distance: 32.6
click at [490, 266] on td "01/09/2025 04:22:32" at bounding box center [457, 268] width 80 height 48
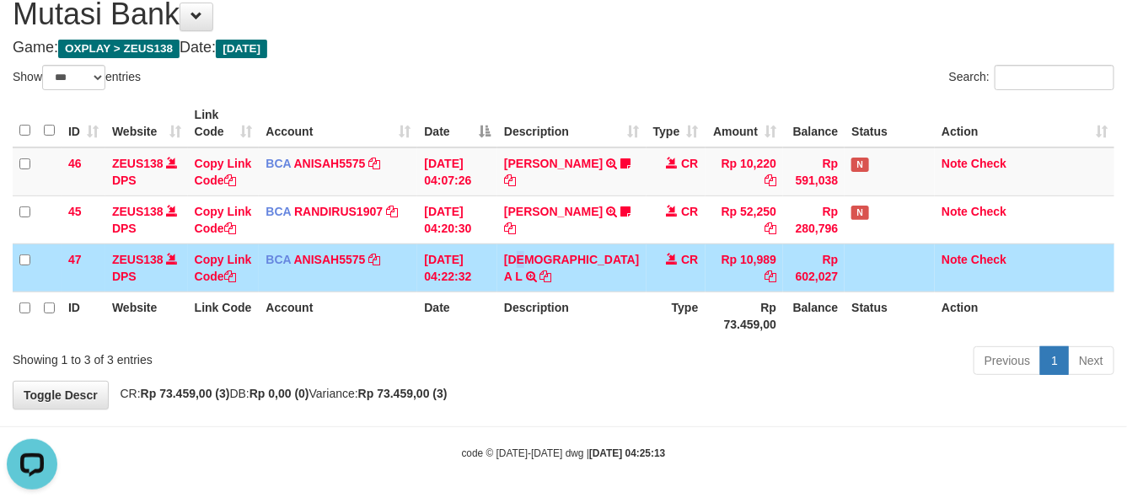
click at [541, 245] on td "MUHAMMAD A L TRSF E-BANKING CR 0109/FTSCY/WS95051 10989.002025090142478668 TRFD…" at bounding box center [572, 268] width 148 height 48
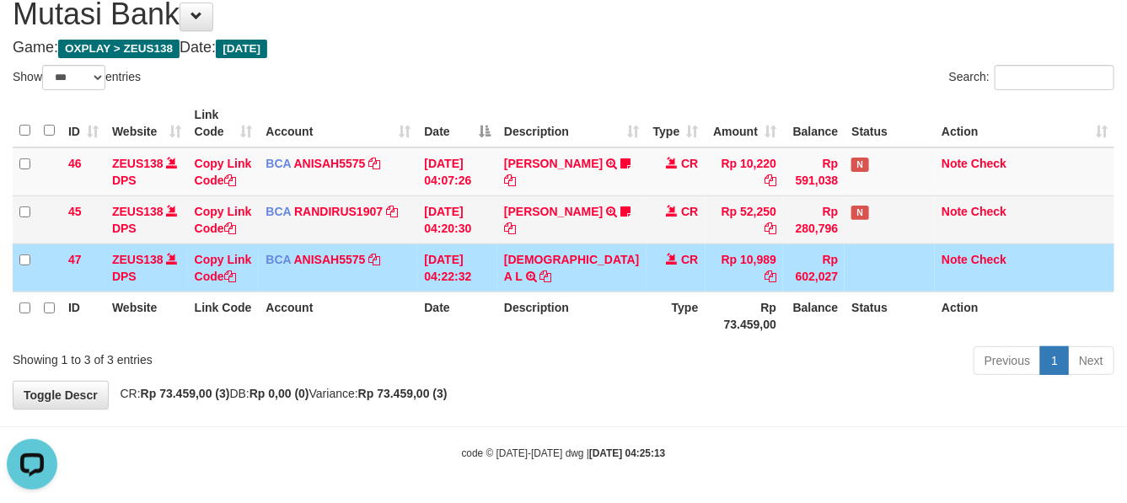
click at [540, 239] on td "TENNY SETIAWAN TRSF E-BANKING CR 0109/FTSCY/WS95271 52250.00TENNY SETIAWAN Bala…" at bounding box center [572, 220] width 148 height 48
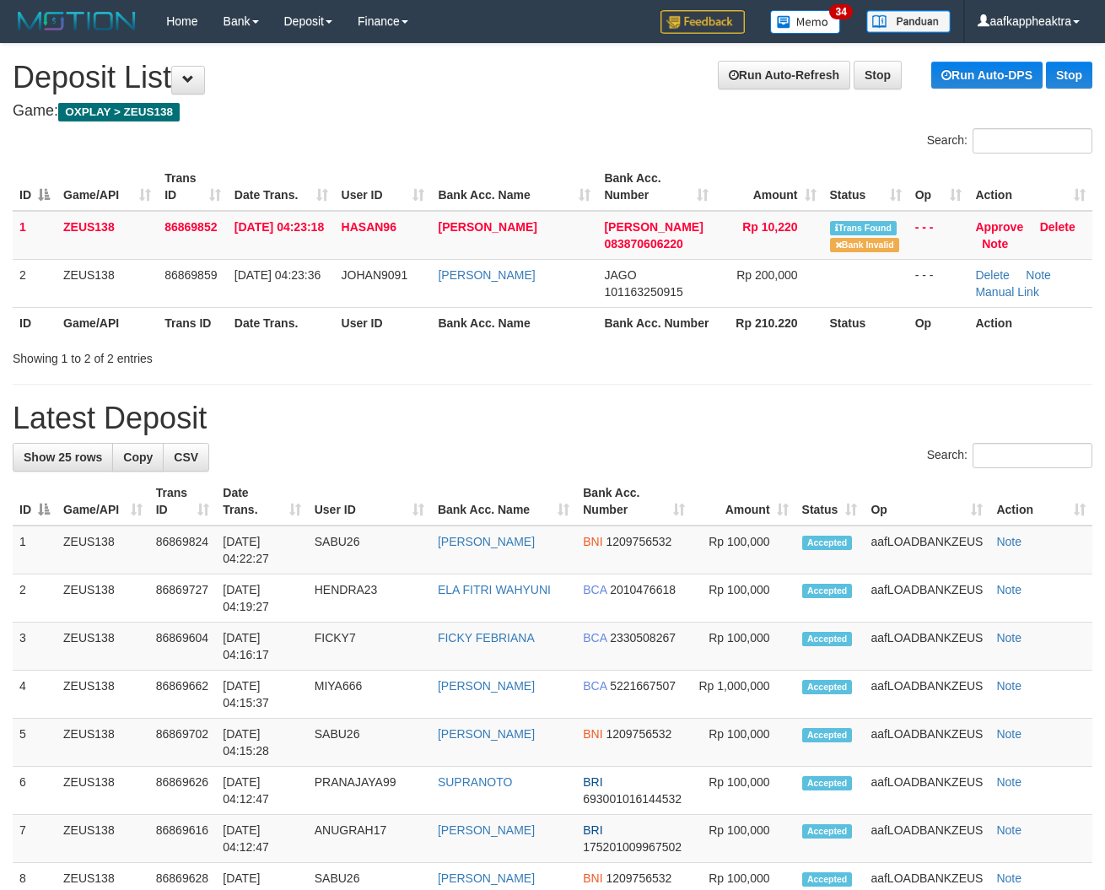
drag, startPoint x: 377, startPoint y: 384, endPoint x: 359, endPoint y: 384, distance: 17.7
drag, startPoint x: 439, startPoint y: 447, endPoint x: 2, endPoint y: 385, distance: 442.0
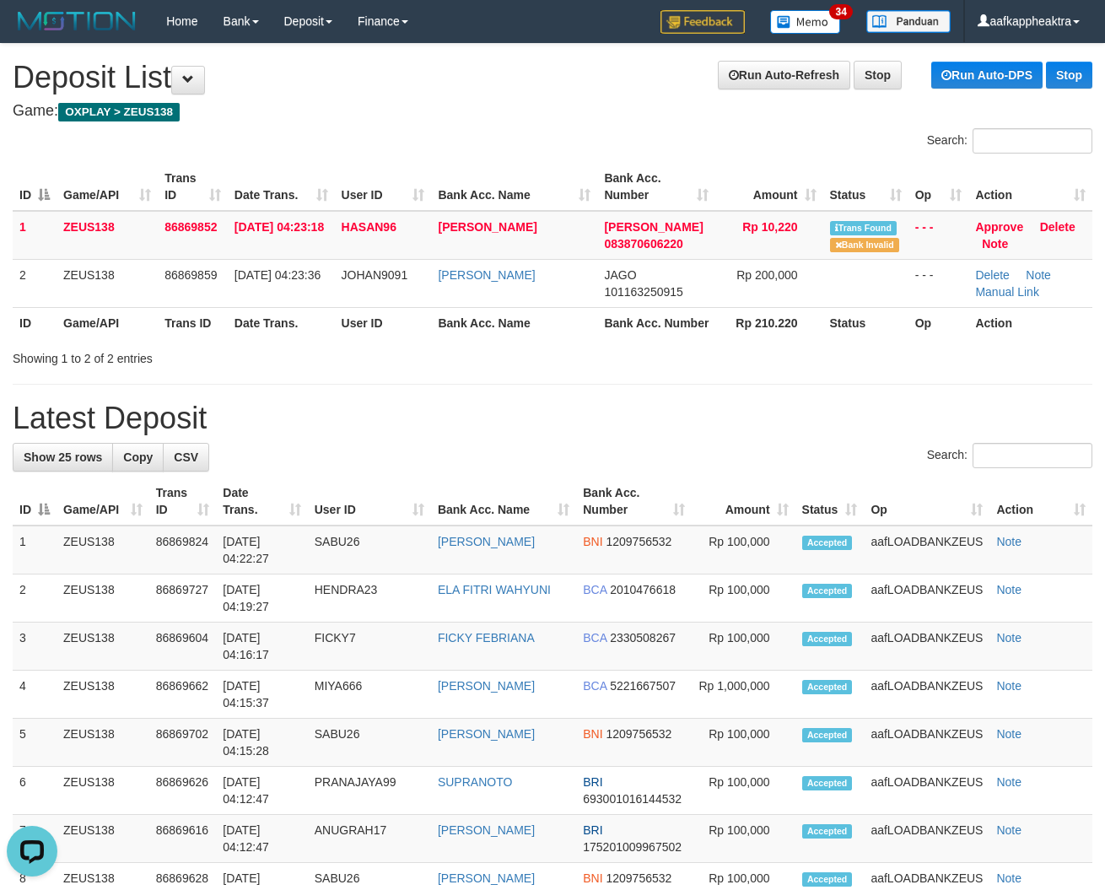
drag, startPoint x: 379, startPoint y: 407, endPoint x: 344, endPoint y: 412, distance: 35.7
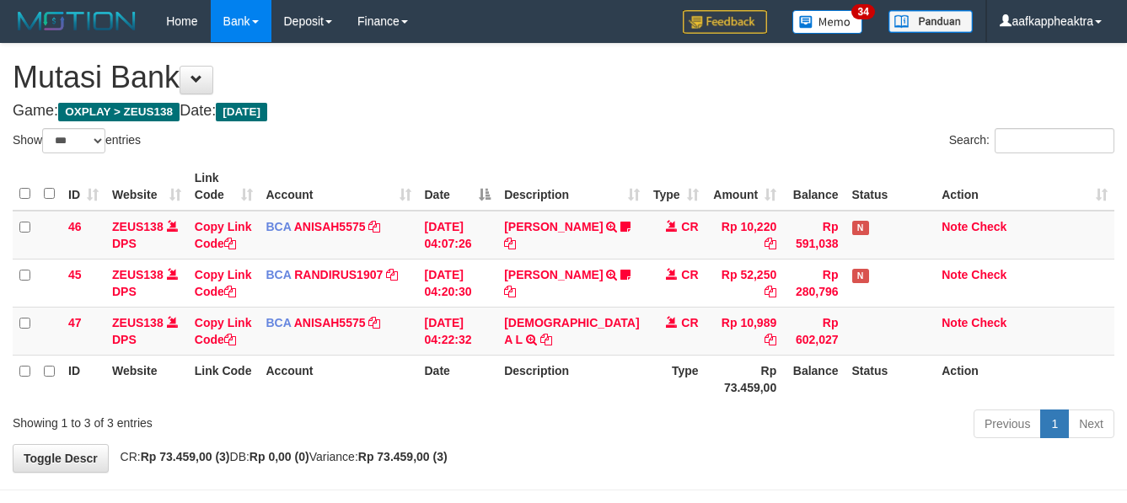
select select "***"
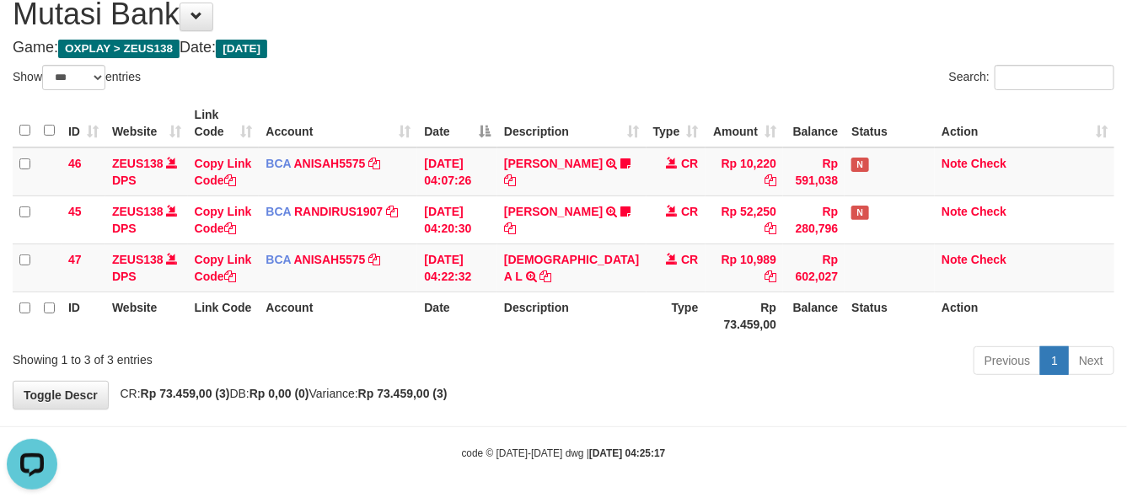
click at [707, 334] on th "Rp 73.459,00" at bounding box center [745, 316] width 78 height 48
drag, startPoint x: 681, startPoint y: 334, endPoint x: 841, endPoint y: 342, distance: 159.6
click at [706, 335] on th "Rp 73.459,00" at bounding box center [745, 316] width 78 height 48
click at [646, 351] on div "Previous 1 Next" at bounding box center [798, 363] width 632 height 36
drag, startPoint x: 643, startPoint y: 347, endPoint x: 1135, endPoint y: 373, distance: 492.3
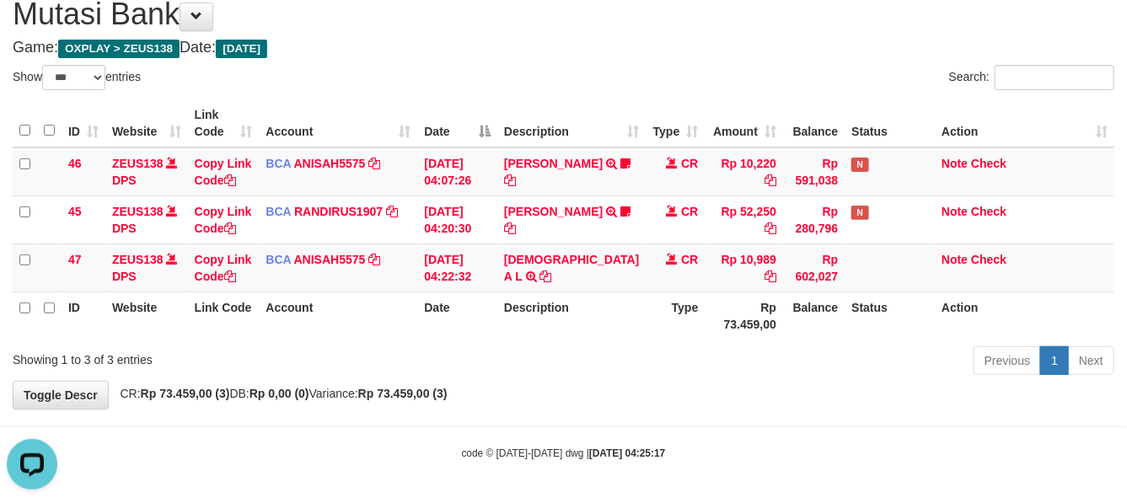
click at [645, 347] on div "Previous 1 Next" at bounding box center [798, 363] width 632 height 36
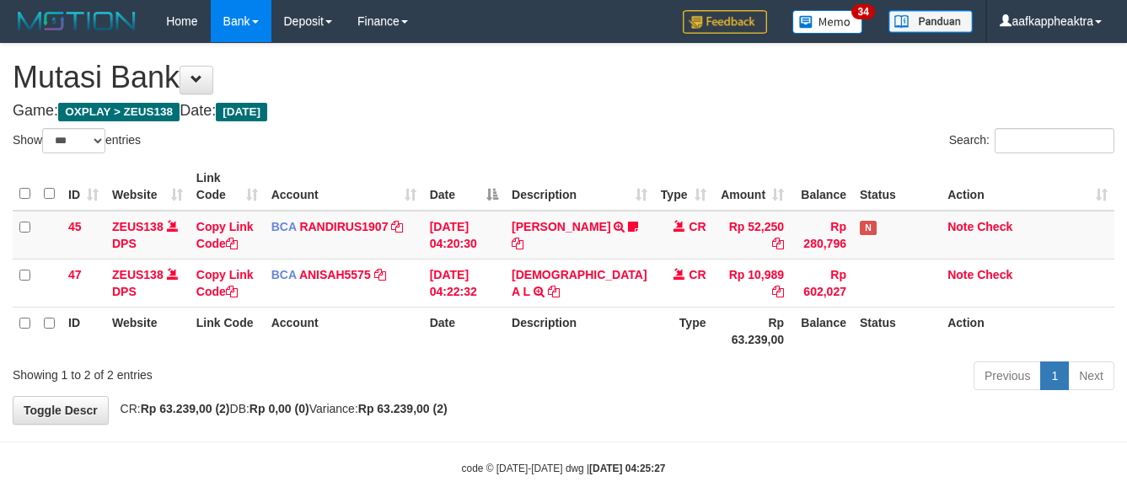
select select "***"
click at [731, 338] on th "Rp 63.239,00" at bounding box center [752, 331] width 78 height 48
select select "***"
click at [596, 342] on th "Description" at bounding box center [579, 331] width 148 height 48
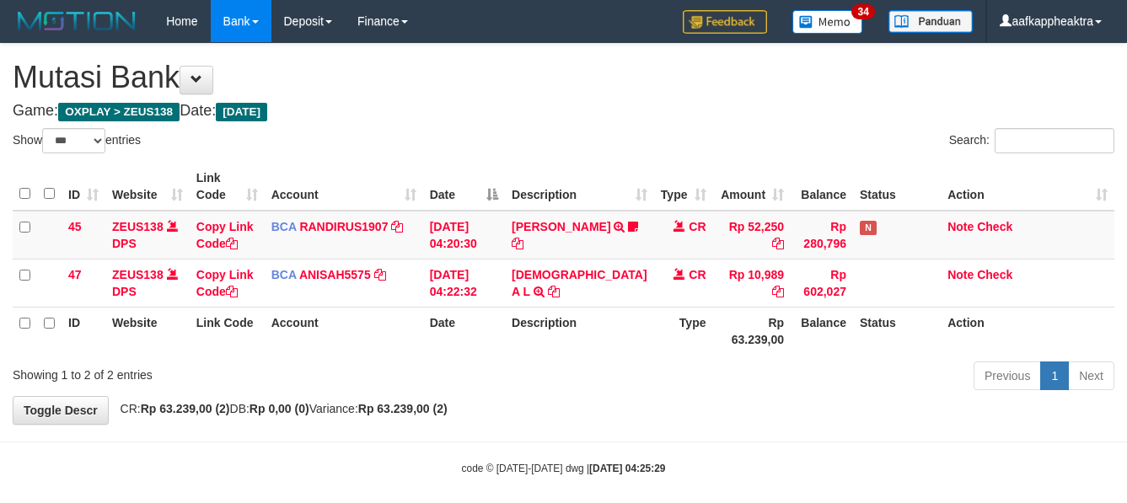
select select "***"
click at [920, 396] on div "Previous 1 Next" at bounding box center [798, 378] width 632 height 36
click at [853, 355] on th "Status" at bounding box center [897, 331] width 88 height 48
click at [752, 355] on tr "ID Website Link Code Account Date Description Type Rp 63.239,00 Balance Status …" at bounding box center [564, 331] width 1102 height 48
select select "***"
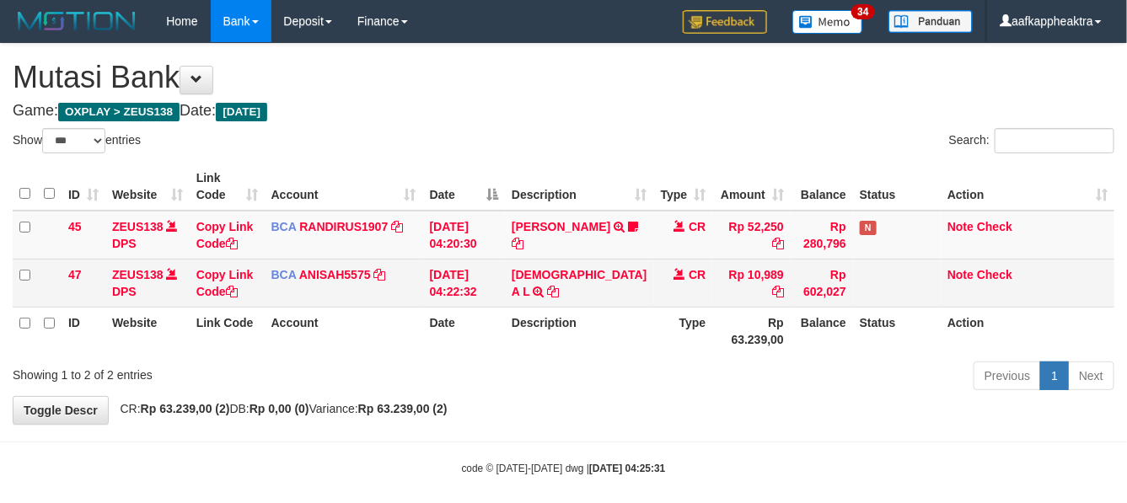
click at [469, 307] on td "[DATE] 04:22:32" at bounding box center [464, 283] width 82 height 48
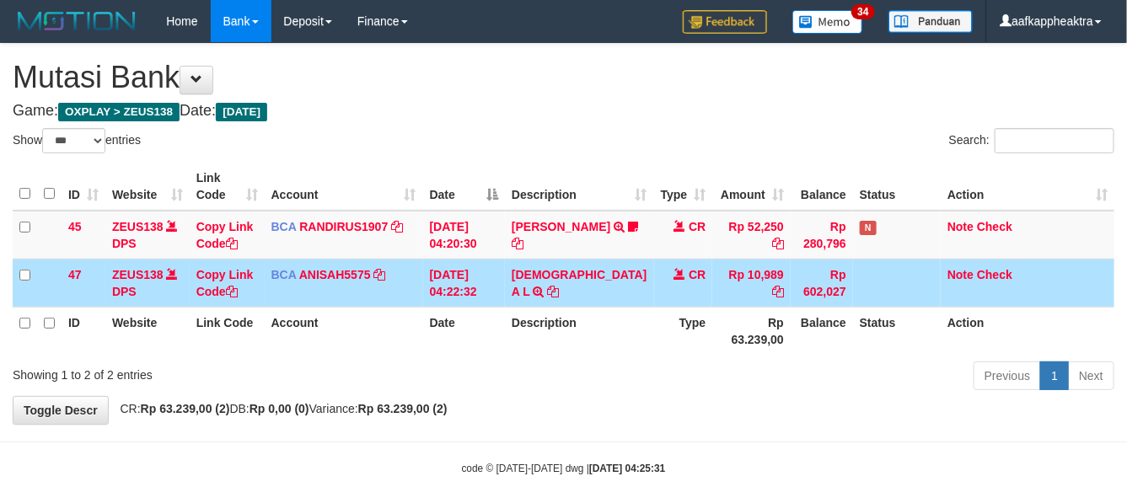
click at [466, 307] on td "[DATE] 04:22:32" at bounding box center [464, 283] width 82 height 48
click at [460, 307] on td "01/09/2025 04:22:32" at bounding box center [464, 283] width 82 height 48
click at [629, 307] on tr "47 ZEUS138 DPS Copy Link Code BCA ANISAH5575 DPS ANISAH mutasi_20250901_3827 | …" at bounding box center [564, 283] width 1102 height 48
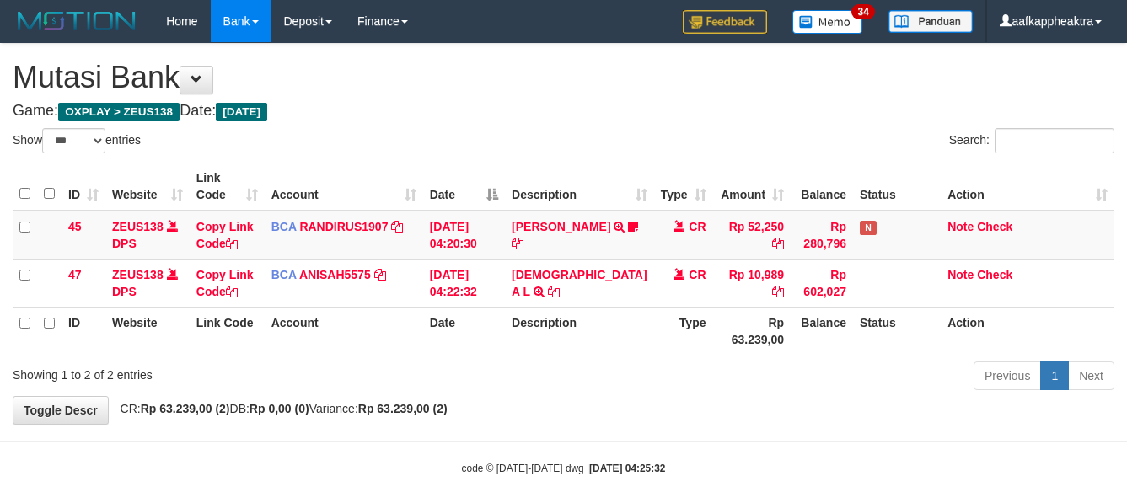
select select "***"
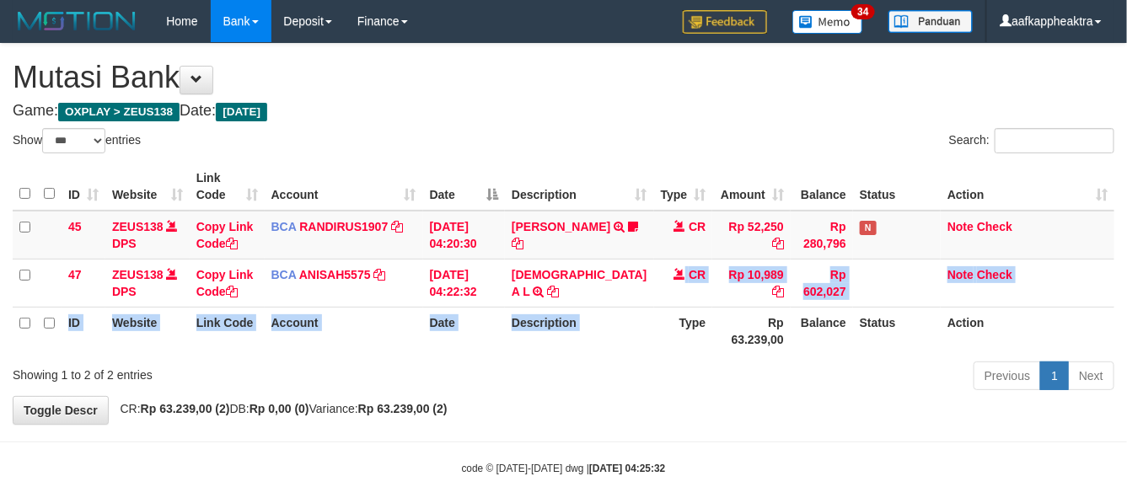
click at [654, 325] on th "Type" at bounding box center [683, 331] width 59 height 48
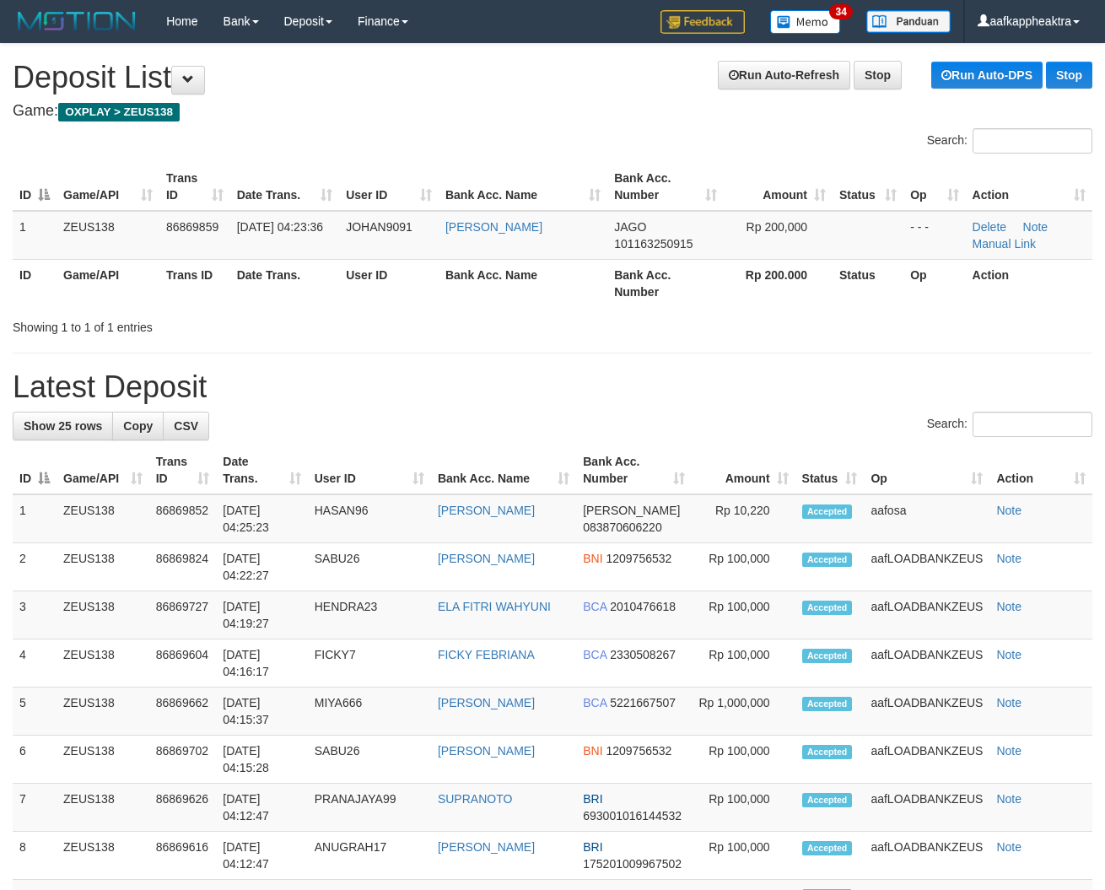
drag, startPoint x: 524, startPoint y: 405, endPoint x: 144, endPoint y: 350, distance: 383.4
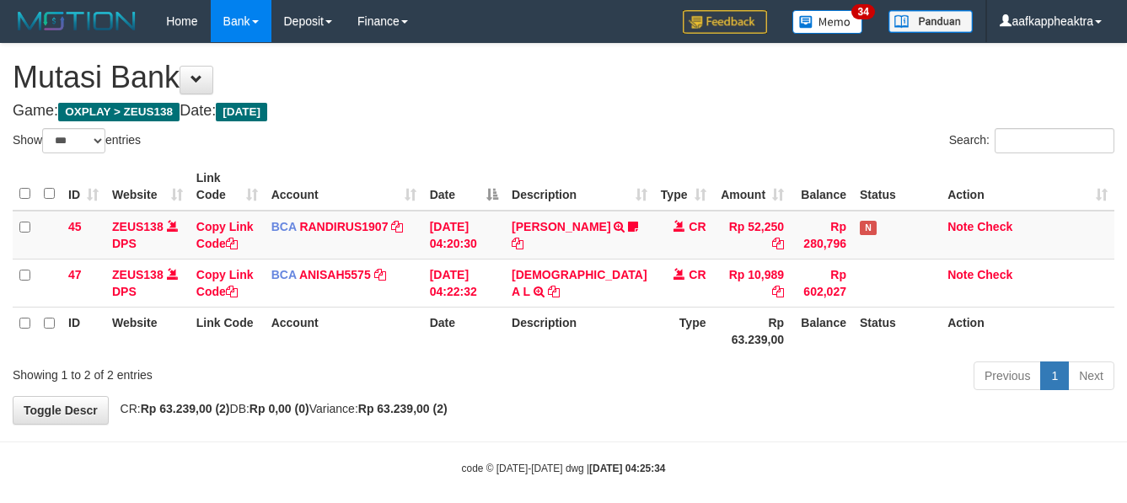
select select "***"
drag, startPoint x: 638, startPoint y: 277, endPoint x: 654, endPoint y: 325, distance: 50.4
click at [654, 307] on td "CR" at bounding box center [683, 283] width 59 height 48
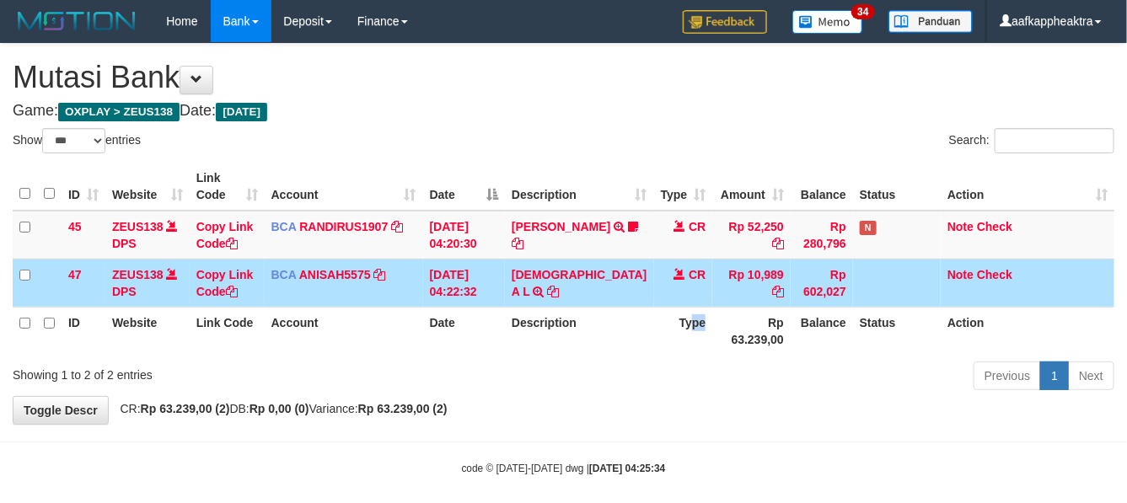
drag, startPoint x: 666, startPoint y: 335, endPoint x: 724, endPoint y: 331, distance: 57.5
click at [685, 337] on th "Type" at bounding box center [683, 331] width 59 height 48
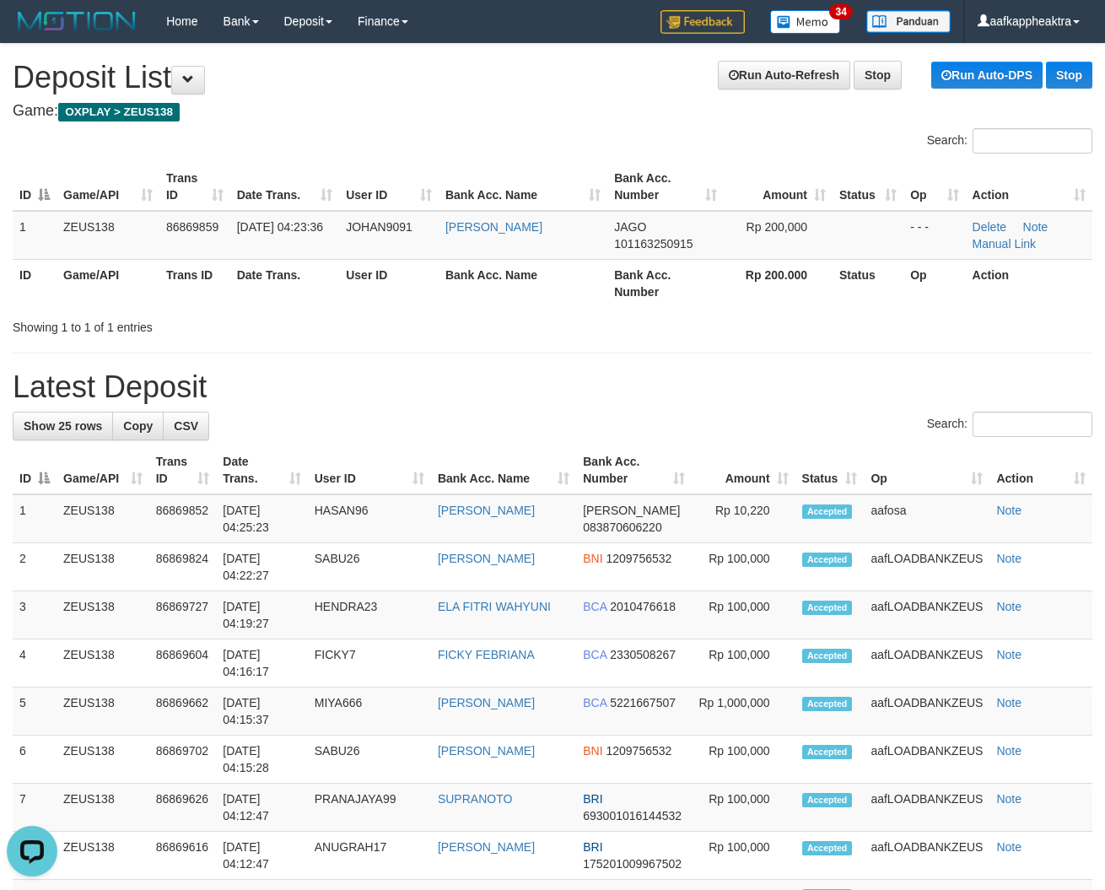
click at [568, 397] on h1 "Latest Deposit" at bounding box center [552, 387] width 1079 height 34
drag, startPoint x: 428, startPoint y: 363, endPoint x: 4, endPoint y: 337, distance: 424.1
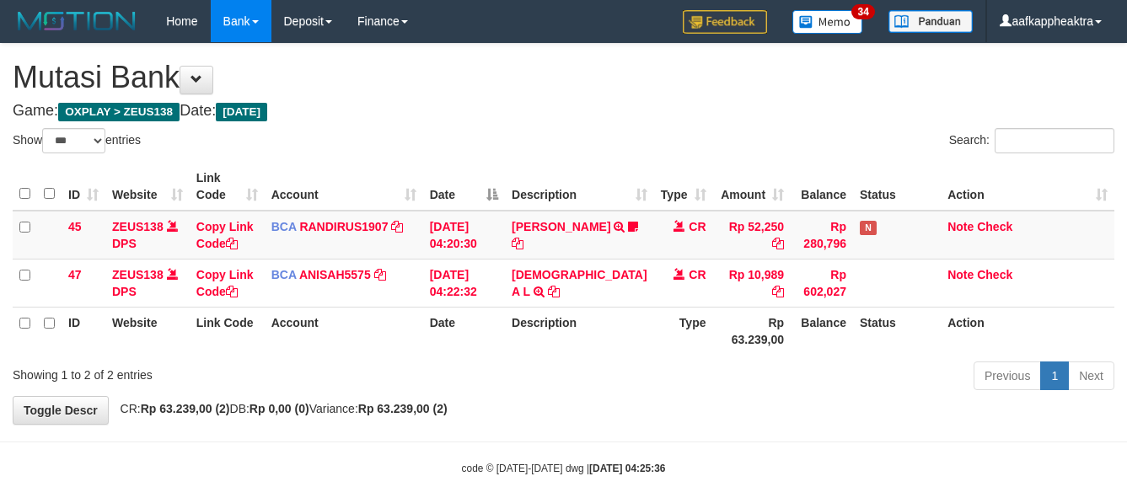
select select "***"
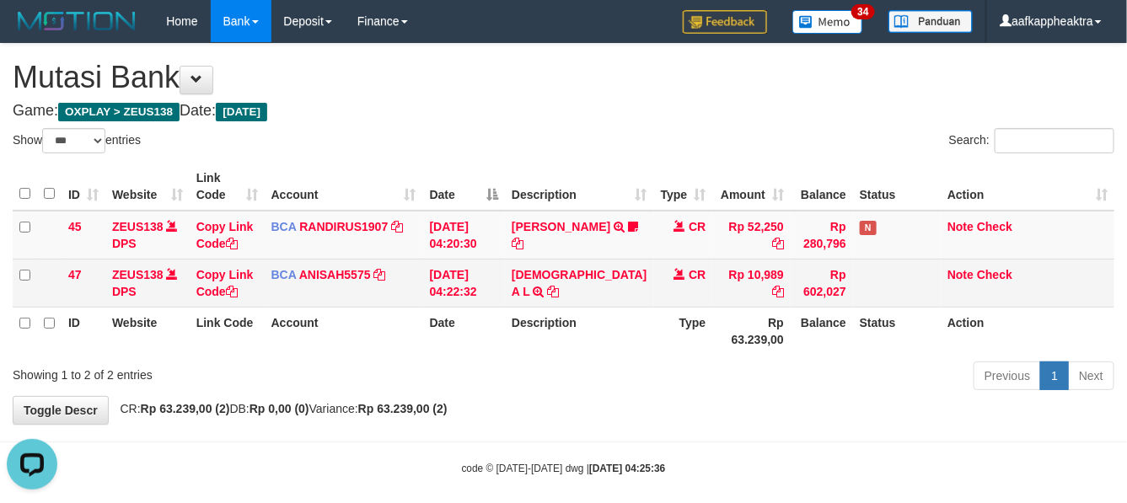
drag, startPoint x: 575, startPoint y: 276, endPoint x: 604, endPoint y: 282, distance: 29.5
click at [576, 289] on td "[DEMOGRAPHIC_DATA] A L TRSF E-BANKING CR 0109/FTSCY/WS95051 10989.0020250901424…" at bounding box center [579, 283] width 148 height 48
drag, startPoint x: 573, startPoint y: 302, endPoint x: 802, endPoint y: 314, distance: 228.8
click at [632, 307] on tr "47 ZEUS138 DPS Copy Link Code BCA ANISAH5575 DPS ANISAH mutasi_20250901_3827 | …" at bounding box center [564, 283] width 1102 height 48
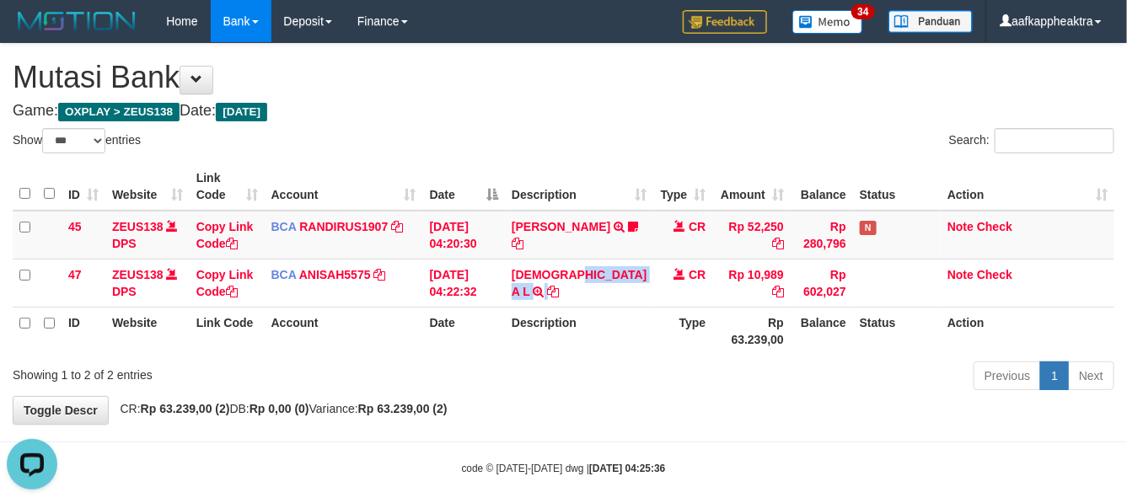
click at [791, 354] on th "Balance" at bounding box center [822, 331] width 62 height 48
drag, startPoint x: 757, startPoint y: 347, endPoint x: 1010, endPoint y: 347, distance: 253.0
click at [708, 355] on tr "ID Website Link Code Account Date Description Type Rp 63.239,00 Balance Status …" at bounding box center [564, 331] width 1102 height 48
click at [572, 255] on td "TENNY SETIAWAN TRSF E-BANKING CR 0109/FTSCY/WS95271 52250.00TENNY SETIAWAN Bala…" at bounding box center [579, 235] width 148 height 49
select select "***"
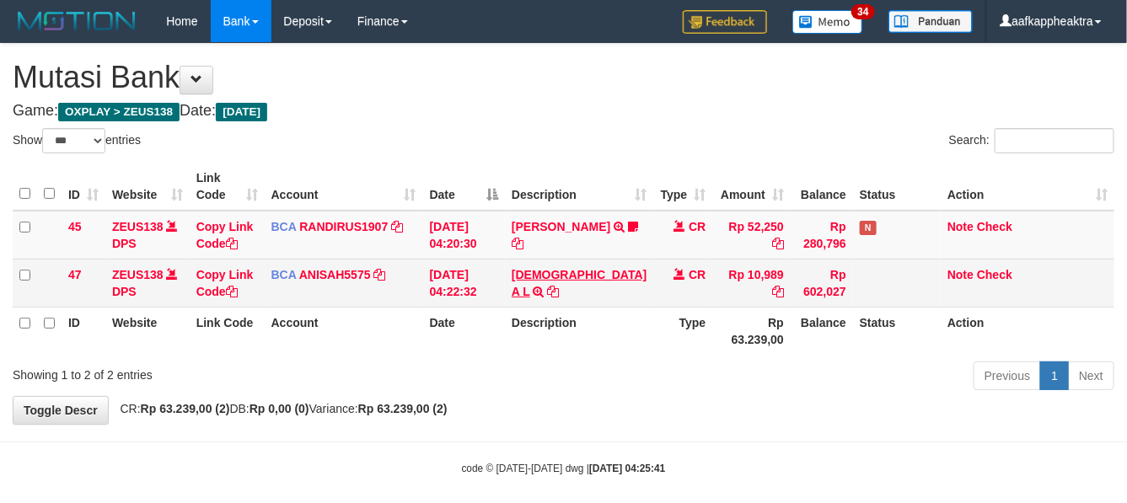
drag, startPoint x: 482, startPoint y: 261, endPoint x: 603, endPoint y: 287, distance: 123.2
click at [514, 260] on tr "45 ZEUS138 DPS Copy Link Code BCA RANDIRUS1907 DPS [PERSON_NAME] mutasi_2025090…" at bounding box center [564, 235] width 1102 height 49
drag, startPoint x: 603, startPoint y: 287, endPoint x: 634, endPoint y: 279, distance: 32.1
click at [610, 288] on td "[DEMOGRAPHIC_DATA] A L TRSF E-BANKING CR 0109/FTSCY/WS95051 10989.0020250901424…" at bounding box center [579, 283] width 148 height 48
click at [654, 281] on td "CR" at bounding box center [683, 283] width 59 height 48
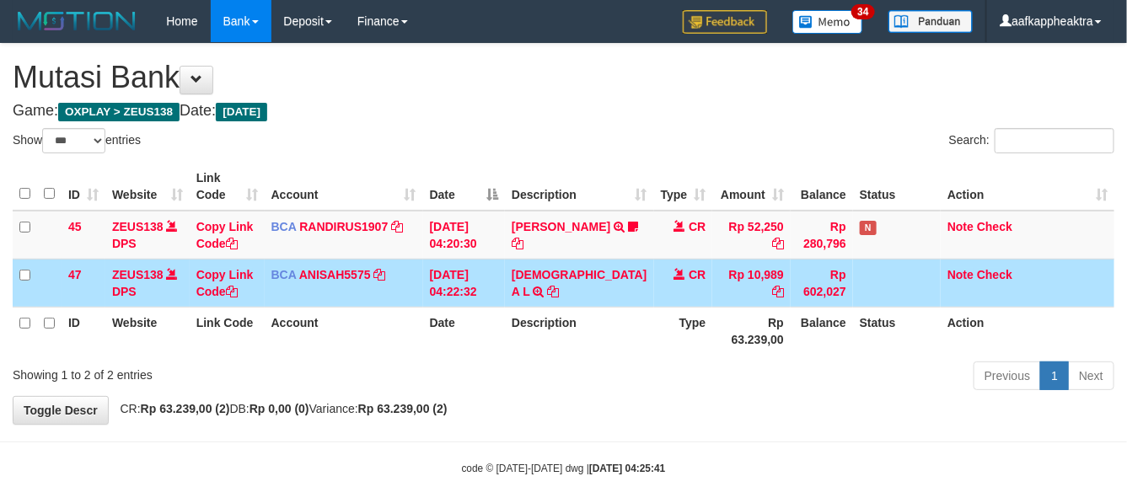
click at [374, 344] on th "Account" at bounding box center [344, 331] width 159 height 48
click at [397, 325] on th "Account" at bounding box center [344, 331] width 159 height 48
click at [406, 327] on th "Account" at bounding box center [344, 331] width 159 height 48
drag, startPoint x: 584, startPoint y: 331, endPoint x: 592, endPoint y: 339, distance: 10.7
click at [586, 333] on th "Description" at bounding box center [579, 331] width 148 height 48
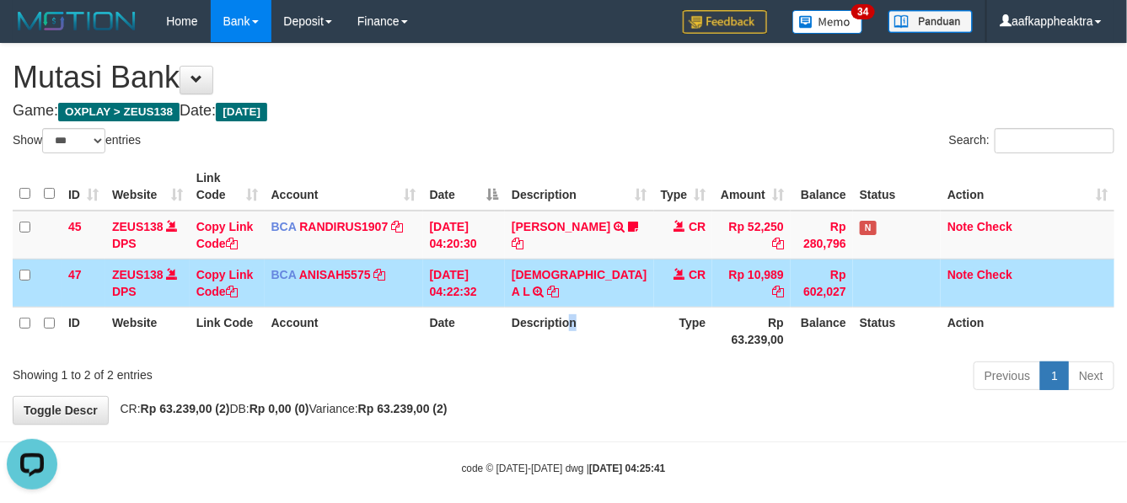
click at [591, 339] on th "Description" at bounding box center [579, 331] width 148 height 48
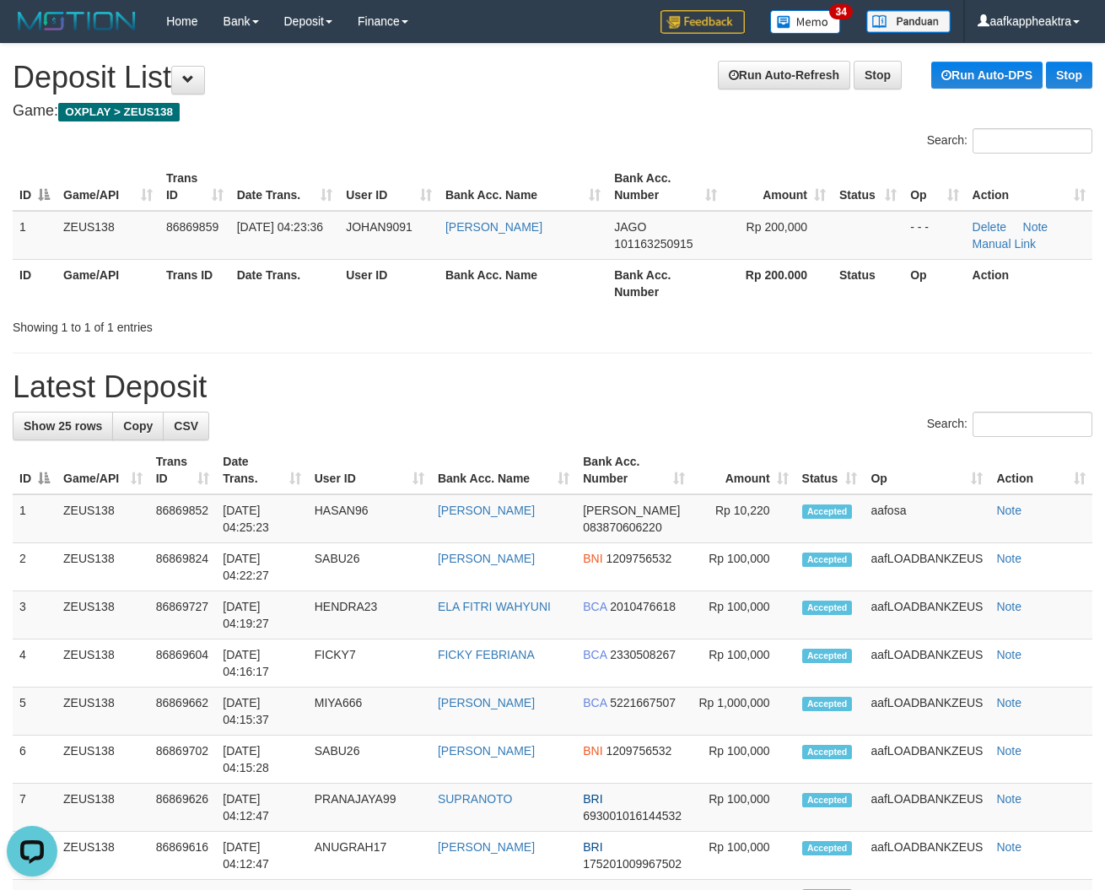
click at [426, 440] on div "Search:" at bounding box center [552, 427] width 1079 height 30
click at [434, 399] on h1 "Latest Deposit" at bounding box center [552, 387] width 1079 height 34
drag, startPoint x: 433, startPoint y: 411, endPoint x: 22, endPoint y: 390, distance: 411.2
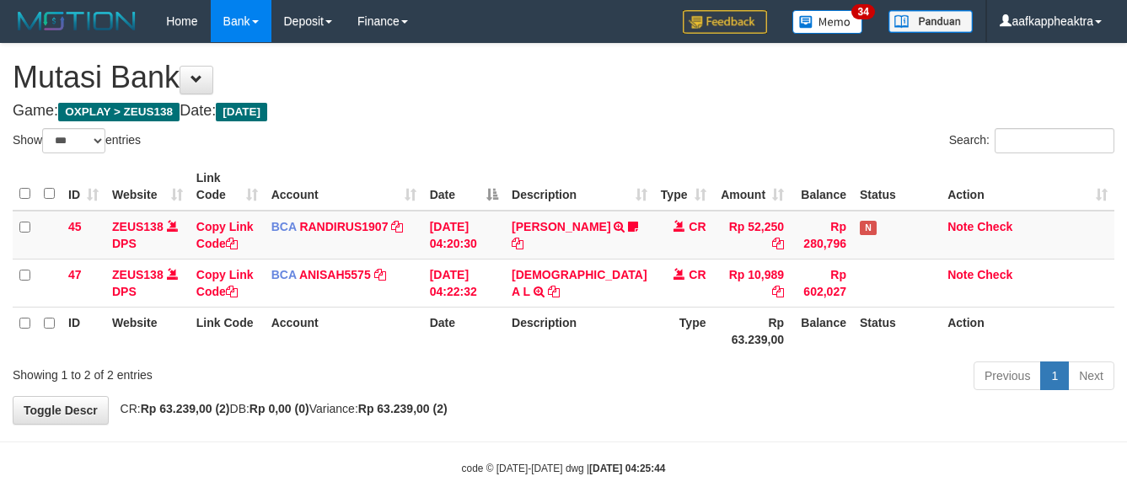
select select "***"
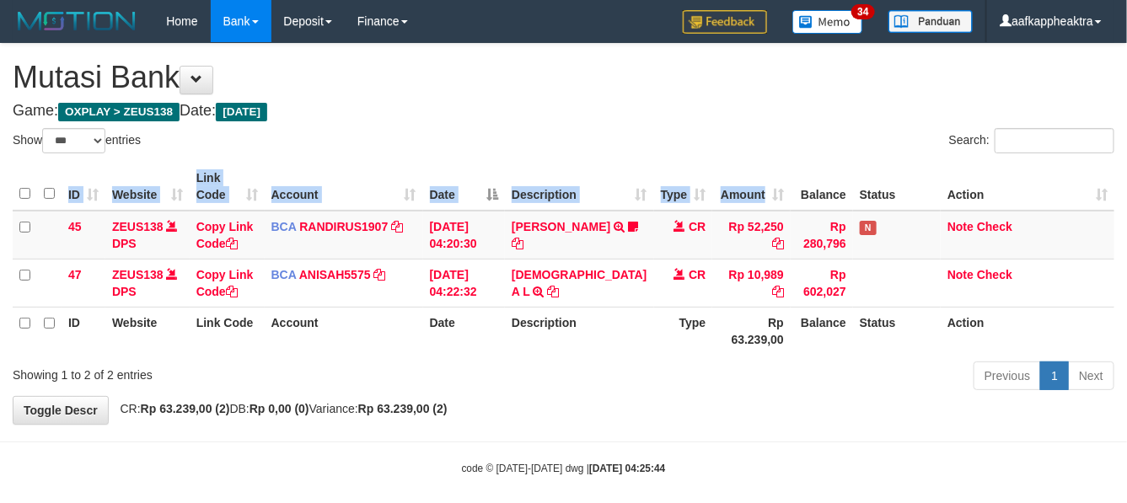
click at [750, 166] on div "ID Website Link Code Account Date Description Type Amount Balance Status Action…" at bounding box center [563, 259] width 1127 height 202
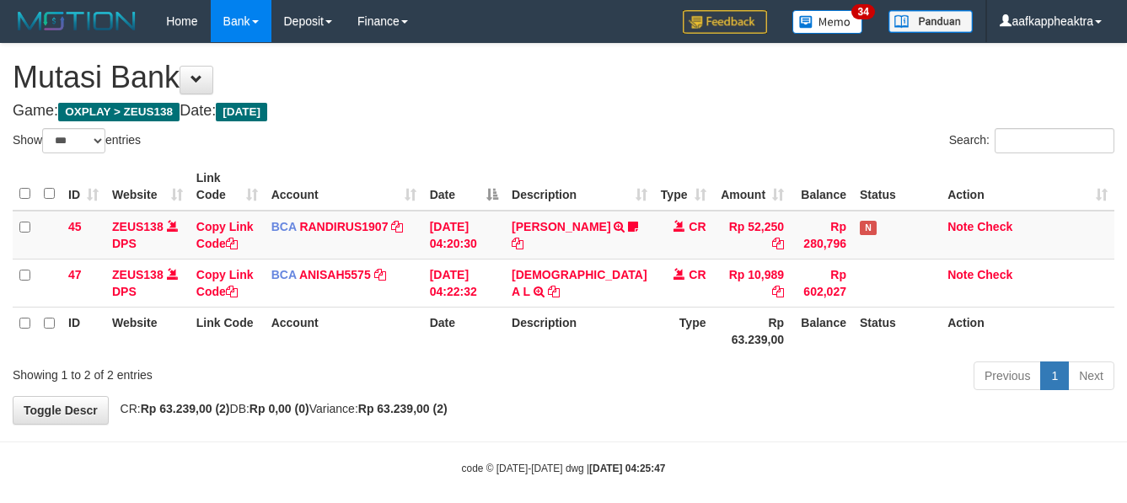
select select "***"
drag, startPoint x: 0, startPoint y: 0, endPoint x: 675, endPoint y: 390, distance: 780.2
click at [675, 386] on div "Previous 1 Next" at bounding box center [798, 378] width 632 height 36
drag, startPoint x: 639, startPoint y: 394, endPoint x: 772, endPoint y: 379, distance: 134.0
click at [637, 396] on div "Previous 1 Next" at bounding box center [798, 378] width 632 height 36
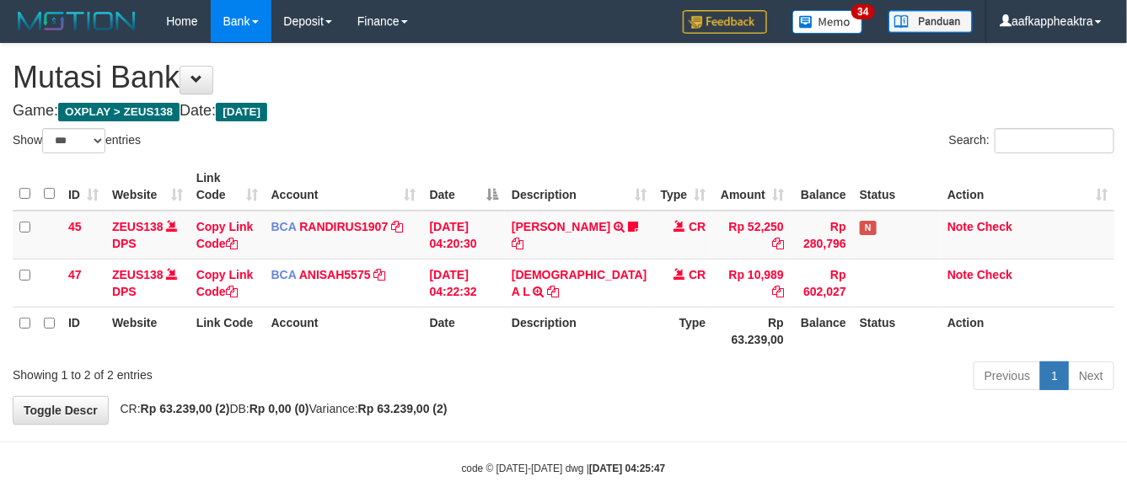
click at [713, 355] on th "Rp 63.239,00" at bounding box center [752, 331] width 78 height 48
click at [685, 355] on tr "ID Website Link Code Account Date Description Type Rp 63.239,00 Balance Status …" at bounding box center [564, 331] width 1102 height 48
click at [600, 355] on th "Description" at bounding box center [579, 331] width 148 height 48
select select "***"
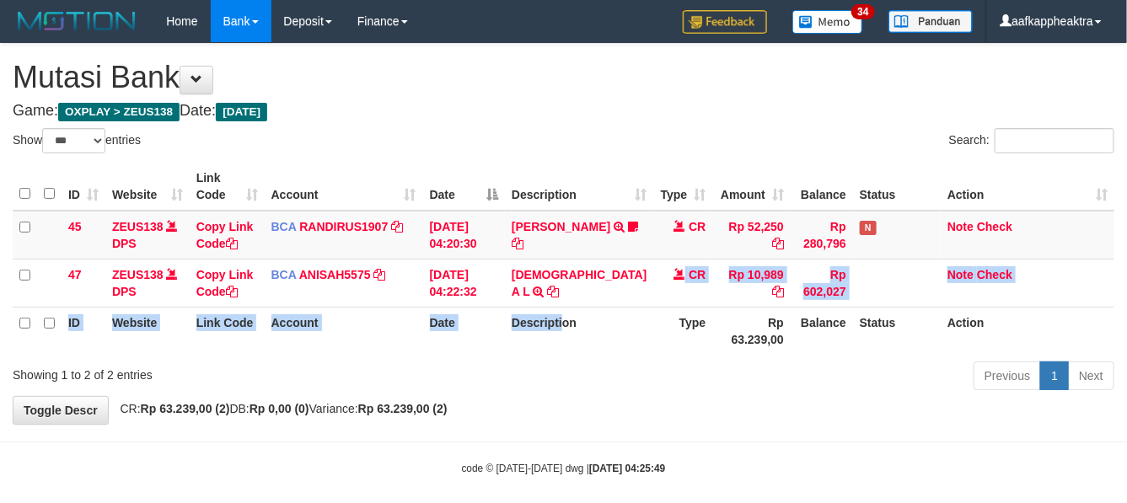
click at [519, 393] on div "Previous 1 Next" at bounding box center [798, 378] width 632 height 36
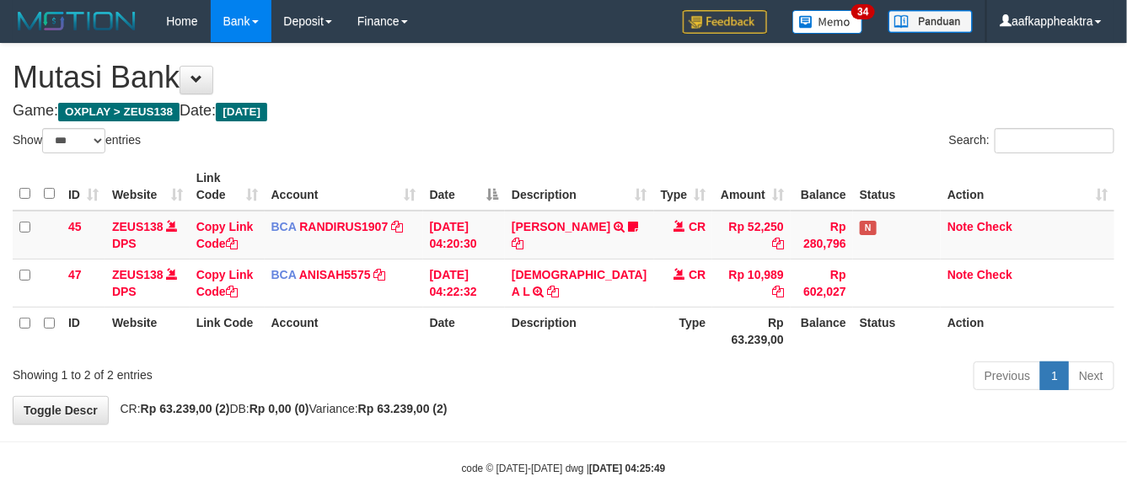
drag, startPoint x: 521, startPoint y: 393, endPoint x: 593, endPoint y: 373, distance: 74.5
click at [536, 389] on div "Previous 1 Next" at bounding box center [798, 378] width 632 height 36
drag, startPoint x: 593, startPoint y: 373, endPoint x: 578, endPoint y: 378, distance: 16.0
click at [579, 378] on div "Show ** ** ** *** entries Search: ID Website Link Code Account Date Description…" at bounding box center [564, 262] width 1102 height 268
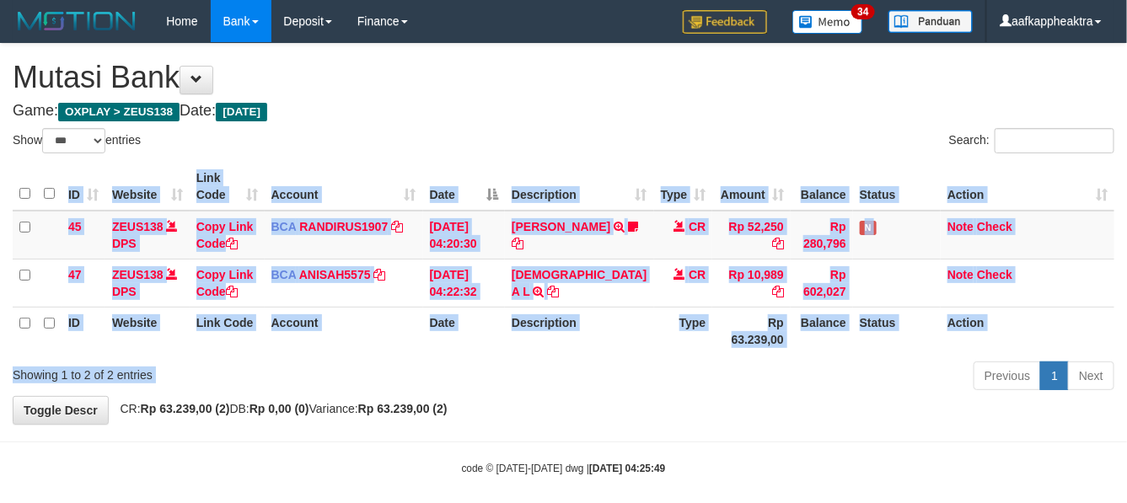
drag, startPoint x: 594, startPoint y: 385, endPoint x: 1092, endPoint y: 394, distance: 497.6
click at [595, 388] on div "Show ** ** ** *** entries Search: ID Website Link Code Account Date Description…" at bounding box center [564, 262] width 1102 height 268
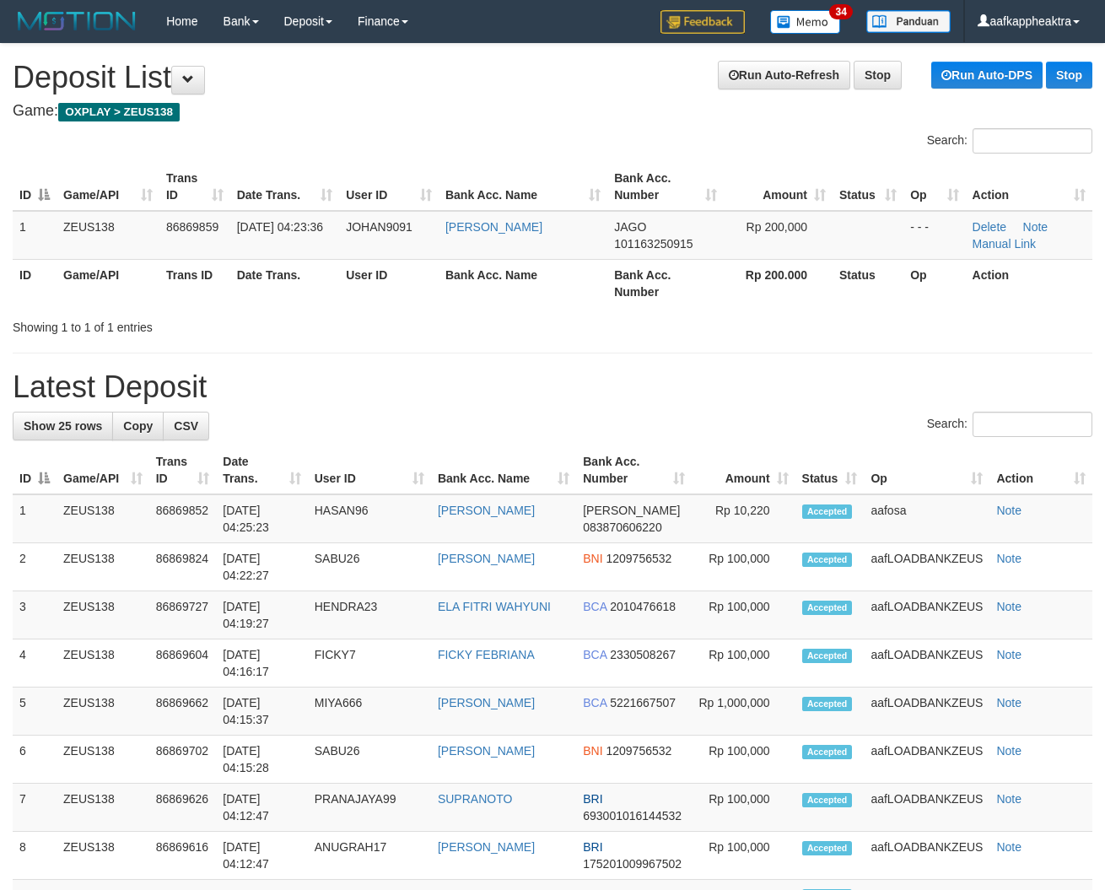
click at [447, 435] on div "Search:" at bounding box center [552, 427] width 1079 height 30
drag, startPoint x: 447, startPoint y: 436, endPoint x: 397, endPoint y: 447, distance: 50.9
click at [334, 454] on th "User ID" at bounding box center [369, 470] width 123 height 48
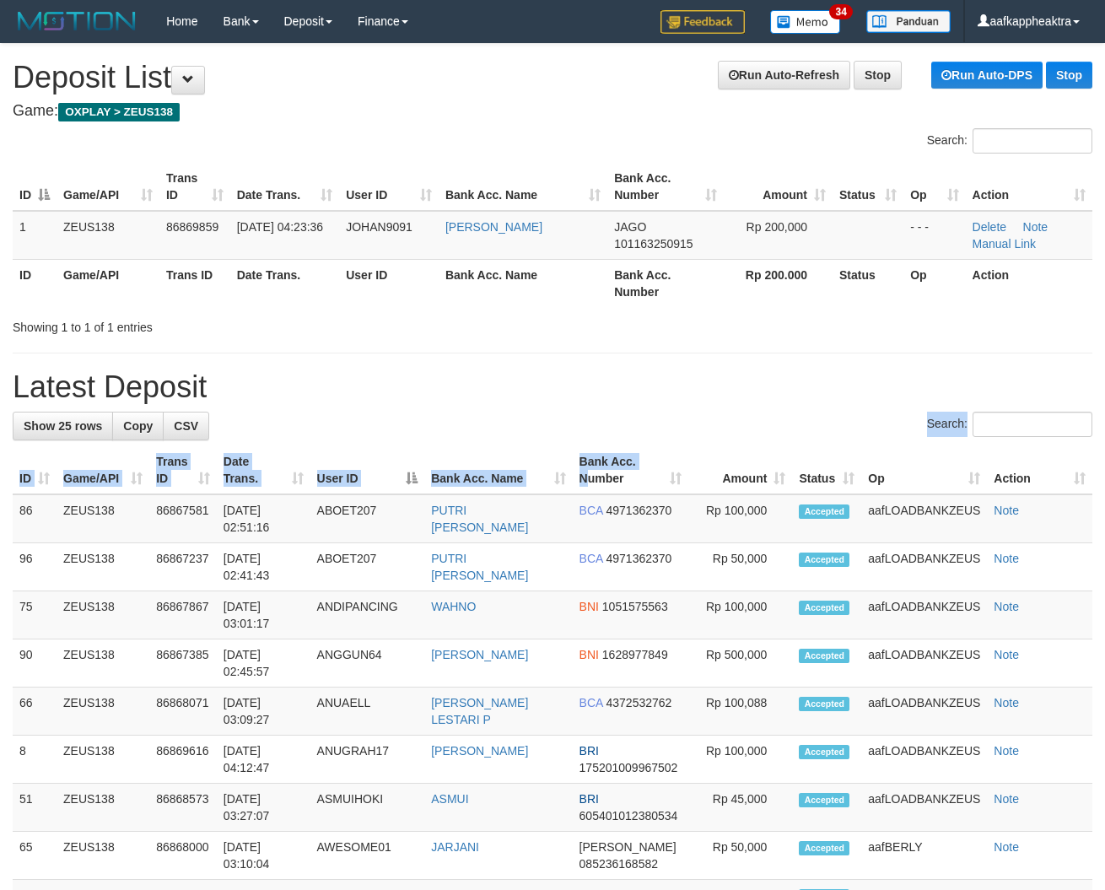
drag, startPoint x: 627, startPoint y: 434, endPoint x: 4, endPoint y: 460, distance: 622.9
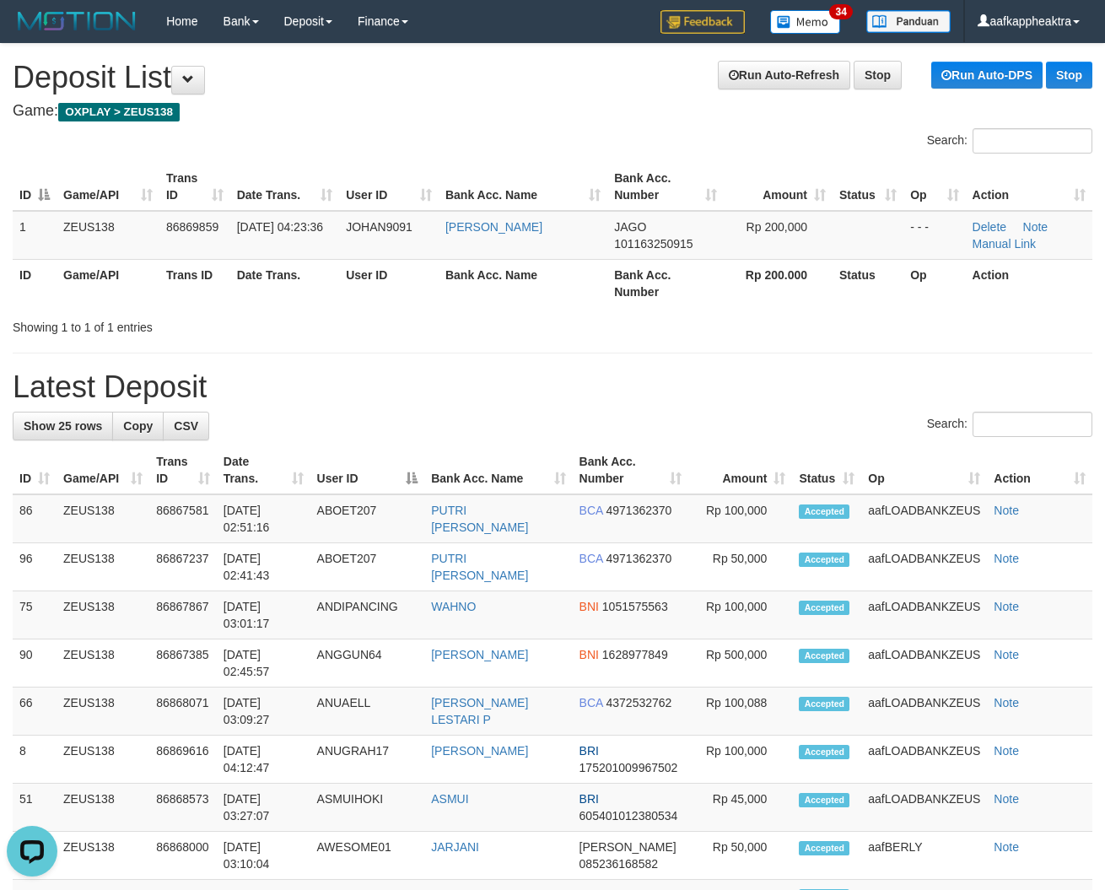
drag, startPoint x: 386, startPoint y: 364, endPoint x: 22, endPoint y: 378, distance: 364.5
click at [438, 375] on h1 "Latest Deposit" at bounding box center [552, 387] width 1079 height 34
drag, startPoint x: 385, startPoint y: 390, endPoint x: 372, endPoint y: 389, distance: 13.5
click at [372, 389] on h1 "Latest Deposit" at bounding box center [552, 387] width 1079 height 34
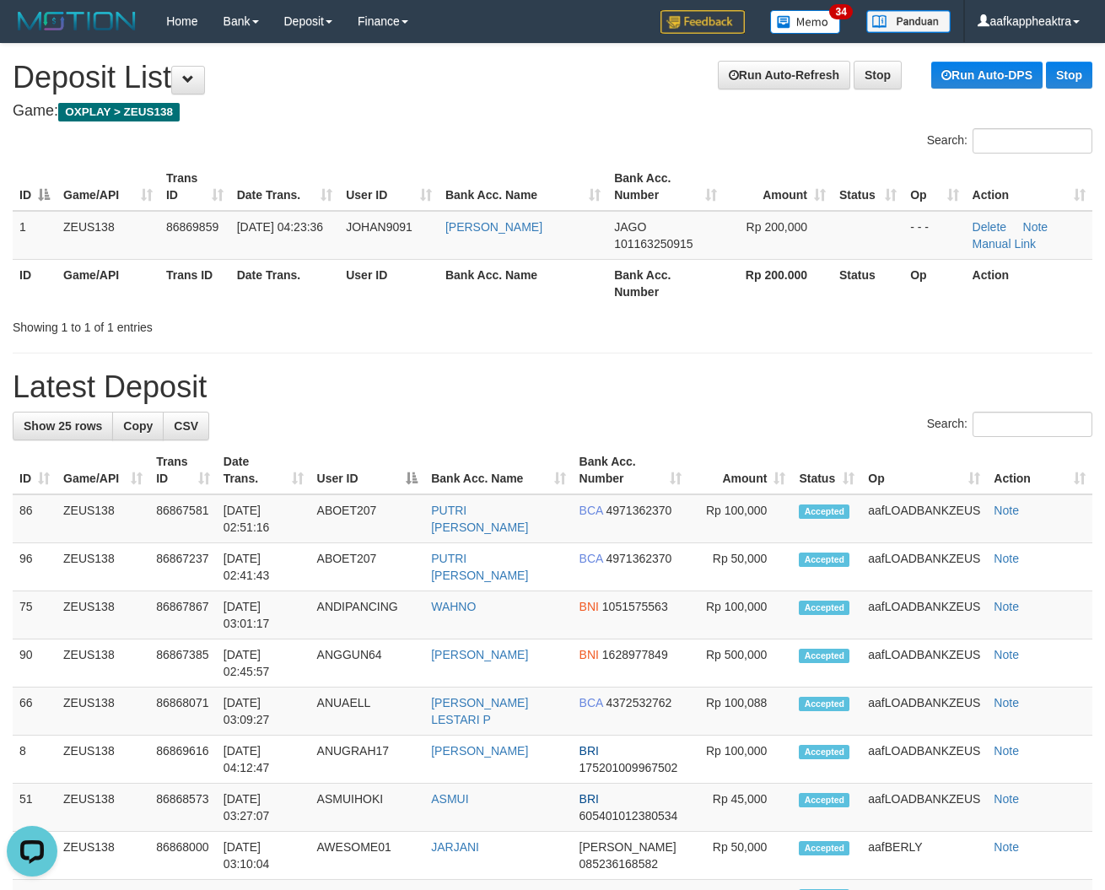
drag, startPoint x: 536, startPoint y: 385, endPoint x: 3, endPoint y: 389, distance: 533.8
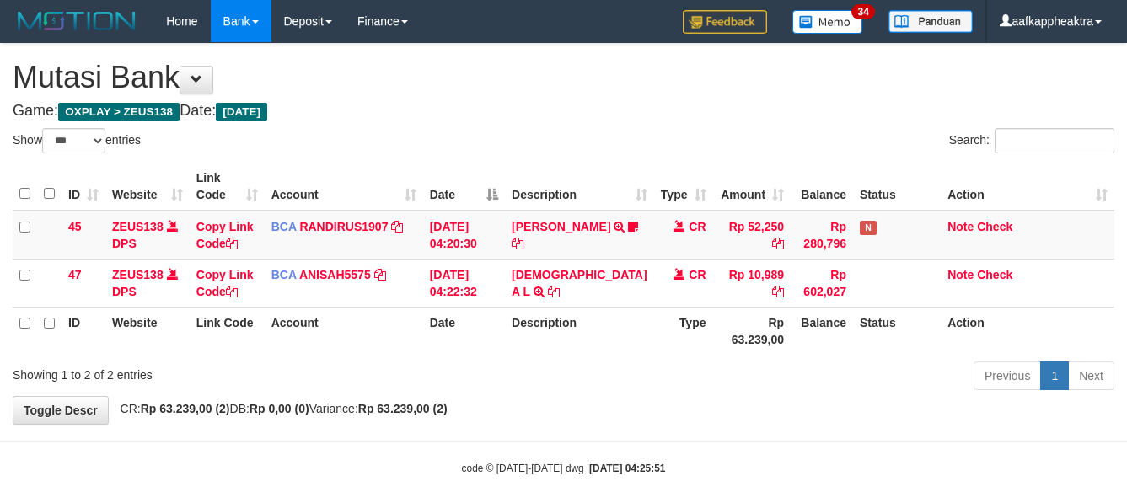
select select "***"
drag, startPoint x: 449, startPoint y: 369, endPoint x: 590, endPoint y: 374, distance: 140.9
click at [492, 378] on div "Show ** ** ** *** entries Search: ID Website Link Code Account Date Description…" at bounding box center [564, 262] width 1102 height 268
select select "***"
click at [626, 342] on tr "ID Website Link Code Account Date Description Type Rp 63.239,00 Balance Status …" at bounding box center [564, 331] width 1102 height 48
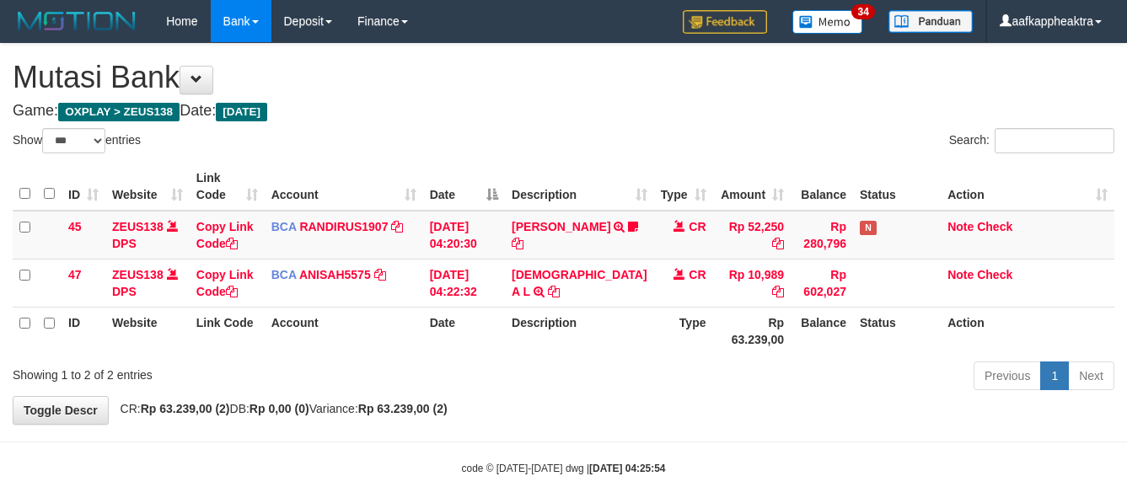
select select "***"
click at [533, 355] on th "Description" at bounding box center [579, 331] width 148 height 48
click at [562, 348] on th "Description" at bounding box center [579, 331] width 148 height 48
click at [568, 355] on th "Description" at bounding box center [579, 331] width 148 height 48
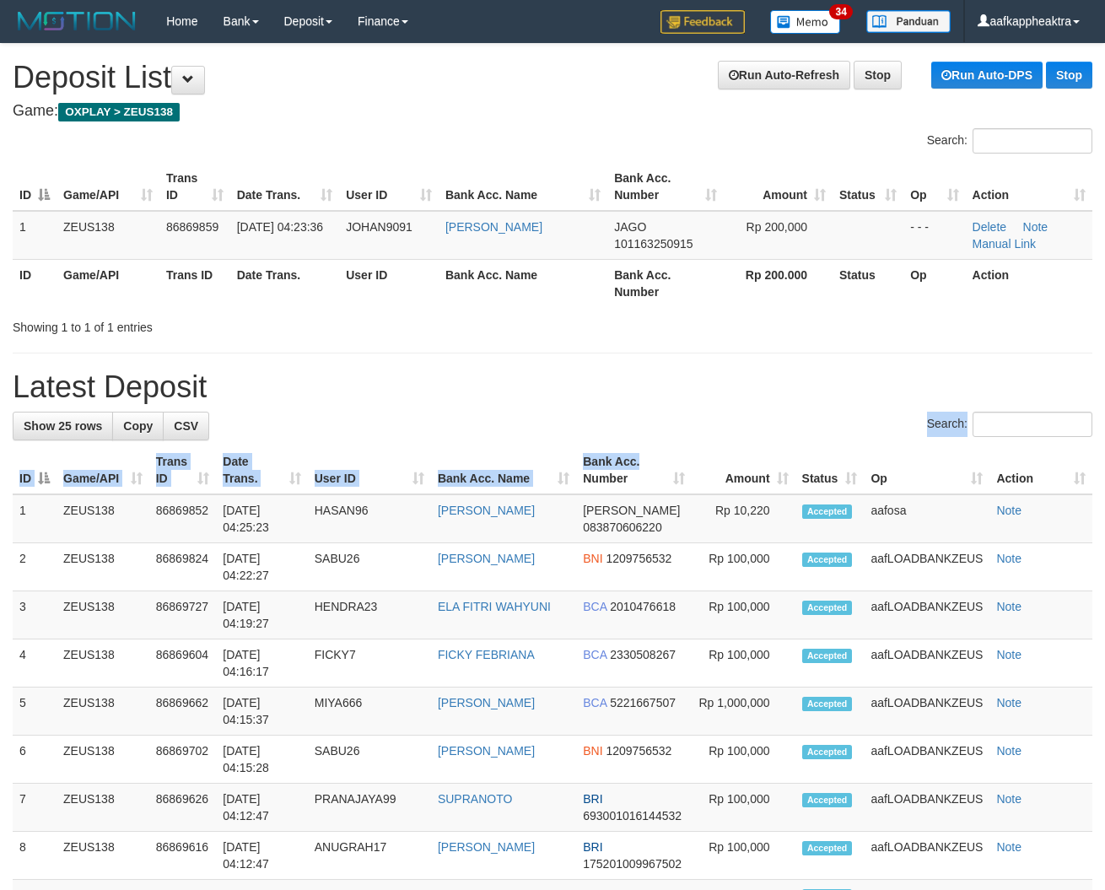
drag, startPoint x: 530, startPoint y: 413, endPoint x: 542, endPoint y: 411, distance: 12.9
click at [528, 413] on div "Search:" at bounding box center [552, 427] width 1079 height 30
click at [799, 438] on div "Search:" at bounding box center [552, 427] width 1079 height 30
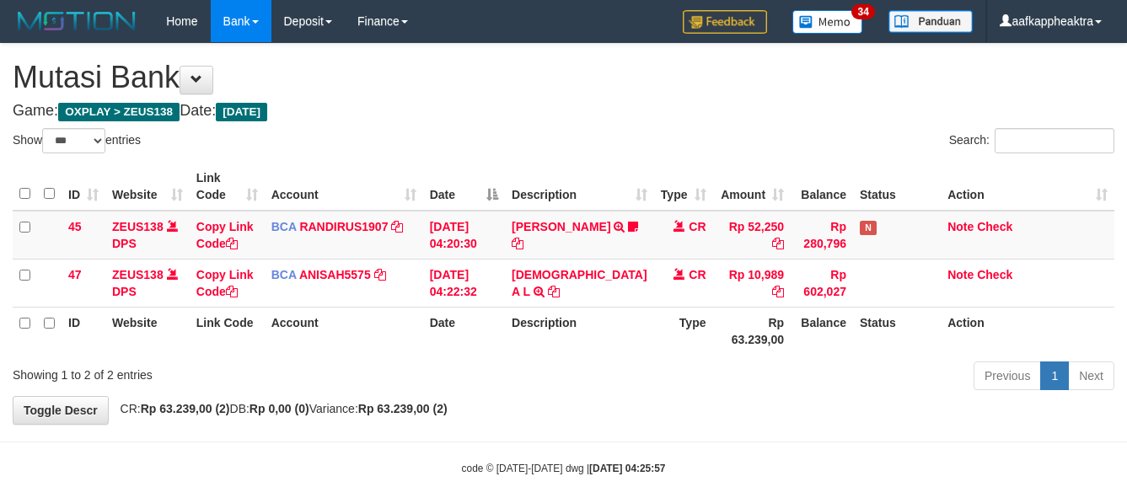
select select "***"
click at [654, 253] on td "CR" at bounding box center [683, 235] width 59 height 49
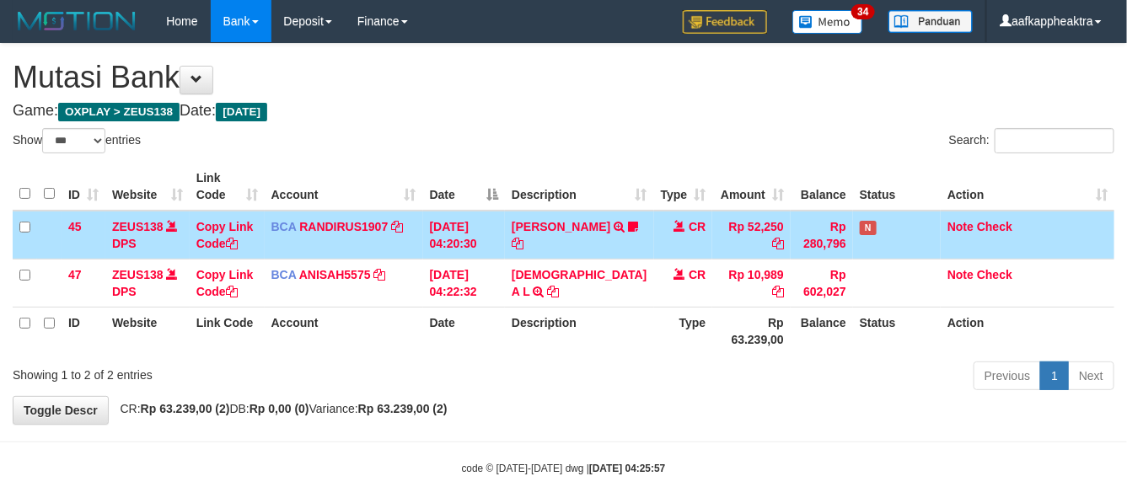
drag, startPoint x: 701, startPoint y: 250, endPoint x: 694, endPoint y: 270, distance: 21.3
click at [713, 260] on td "Rp 52,250" at bounding box center [752, 235] width 78 height 49
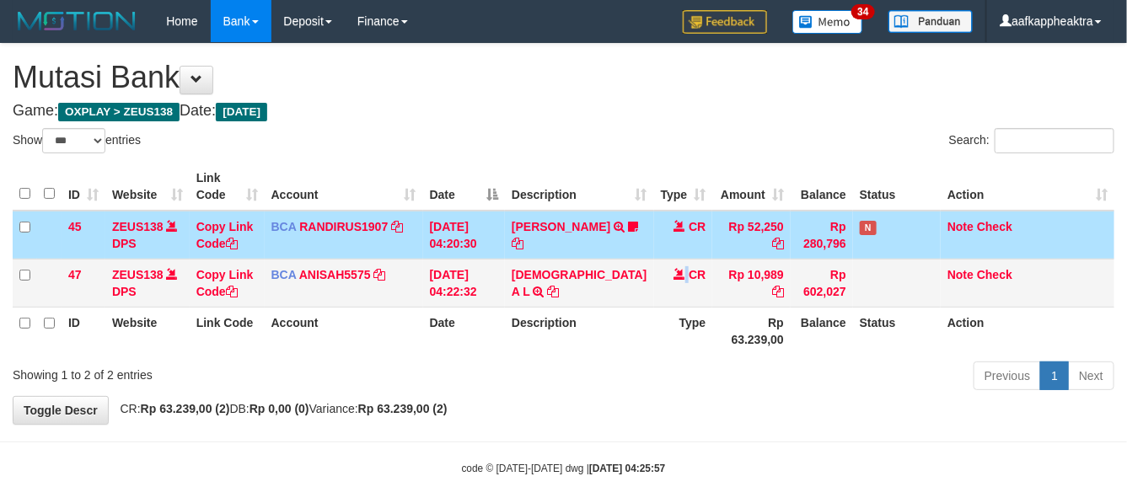
drag, startPoint x: 651, startPoint y: 296, endPoint x: 643, endPoint y: 310, distance: 16.6
click at [654, 307] on td "CR" at bounding box center [683, 283] width 59 height 48
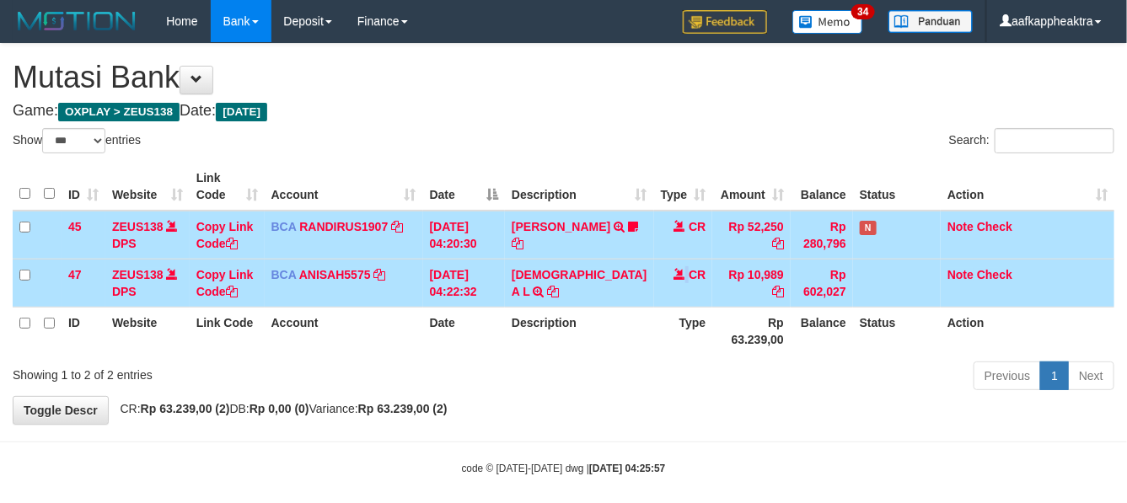
click at [580, 296] on td "[DEMOGRAPHIC_DATA] A L TRSF E-BANKING CR 0109/FTSCY/WS95051 10989.0020250901424…" at bounding box center [579, 283] width 148 height 48
click at [583, 299] on td "[DEMOGRAPHIC_DATA] A L TRSF E-BANKING CR 0109/FTSCY/WS95051 10989.0020250901424…" at bounding box center [579, 283] width 148 height 48
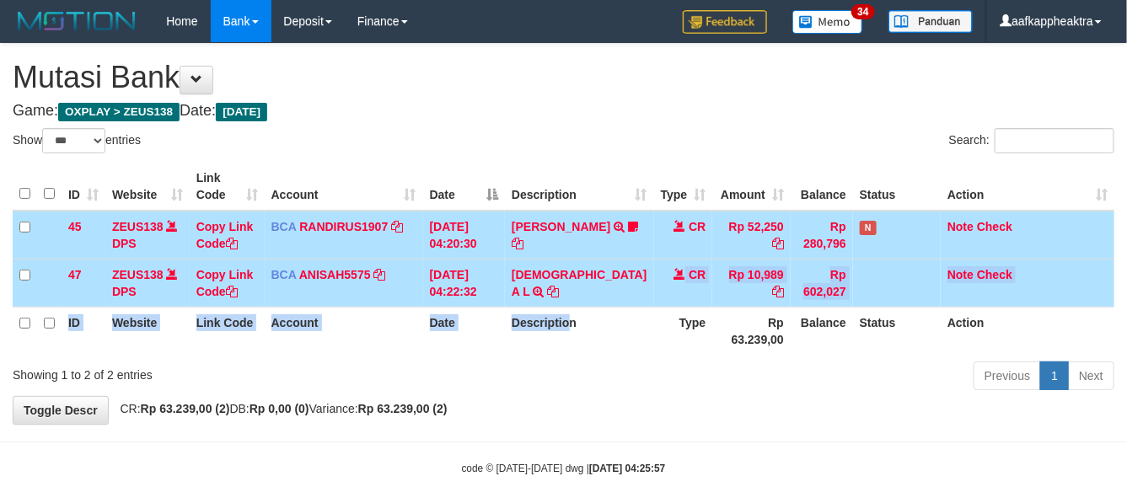
click at [578, 340] on table "ID Website Link Code Account Date Description Type Amount Balance Status Action…" at bounding box center [564, 259] width 1102 height 192
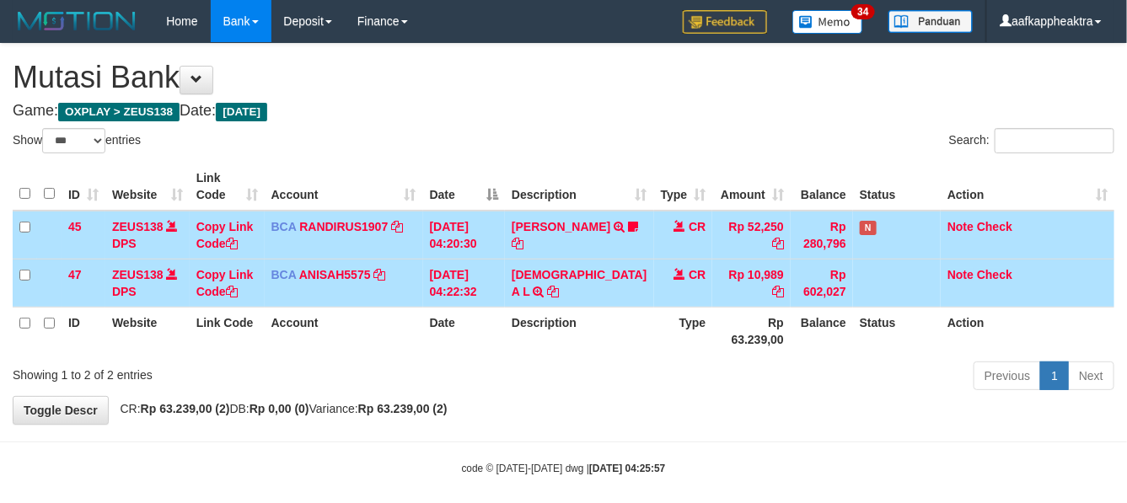
click at [605, 338] on th "Description" at bounding box center [579, 331] width 148 height 48
drag, startPoint x: 571, startPoint y: 339, endPoint x: 591, endPoint y: 337, distance: 20.3
click at [570, 339] on th "Description" at bounding box center [579, 331] width 148 height 48
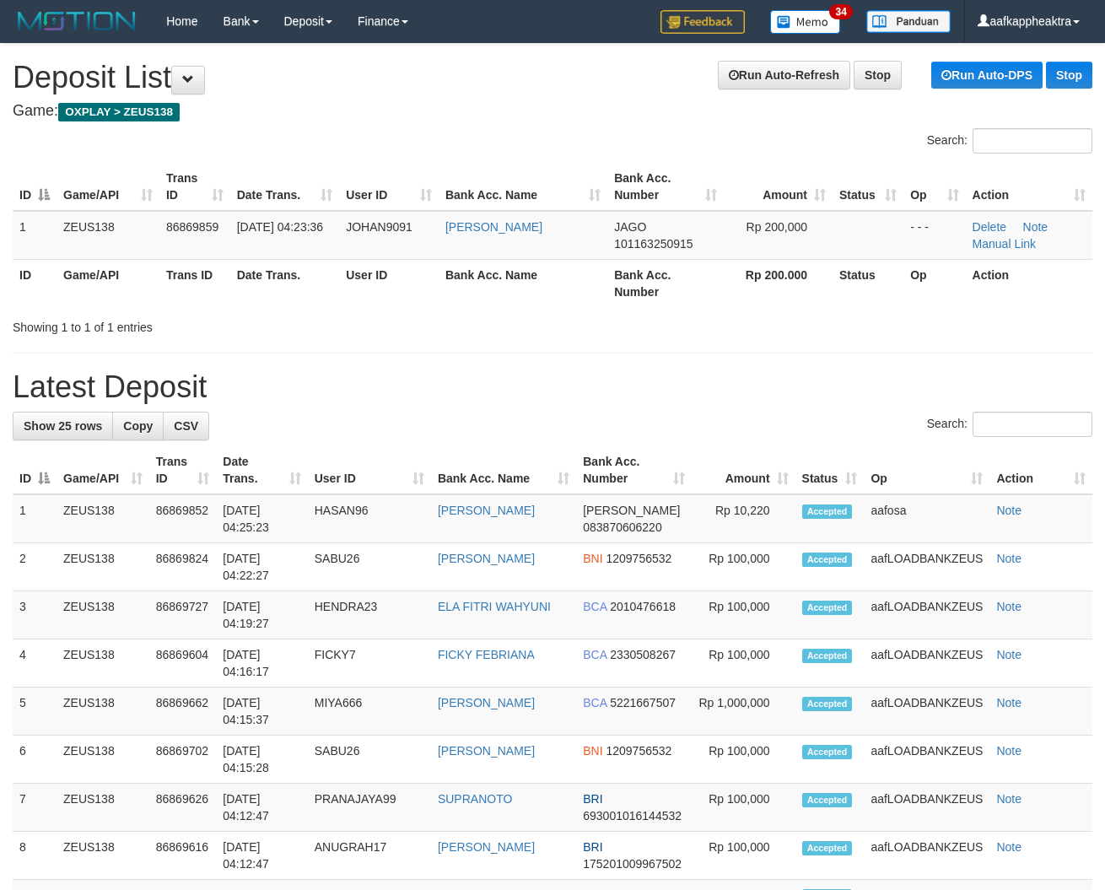
drag, startPoint x: 483, startPoint y: 412, endPoint x: 13, endPoint y: 399, distance: 469.9
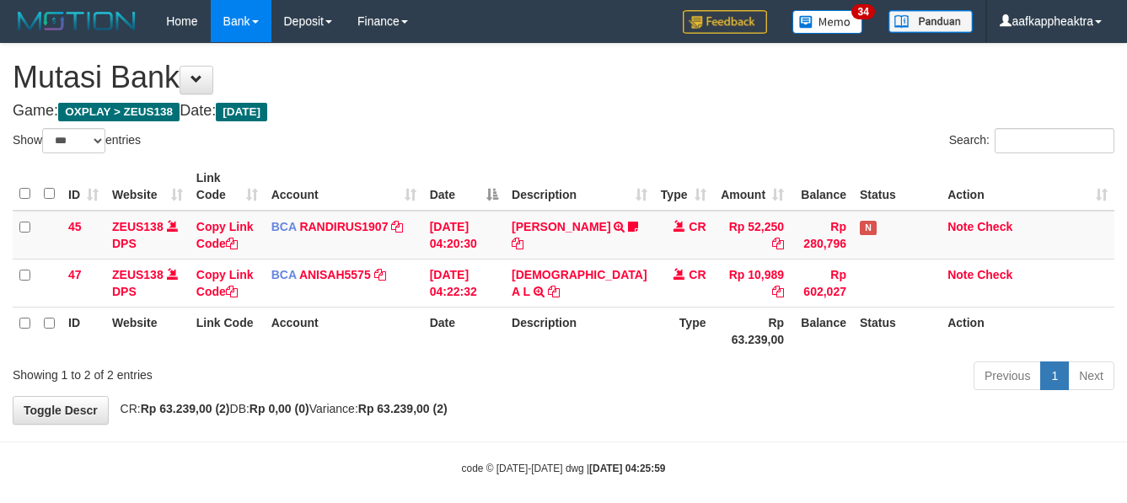
select select "***"
drag, startPoint x: 448, startPoint y: 364, endPoint x: 464, endPoint y: 372, distance: 17.7
click at [449, 355] on th "Date" at bounding box center [464, 331] width 82 height 48
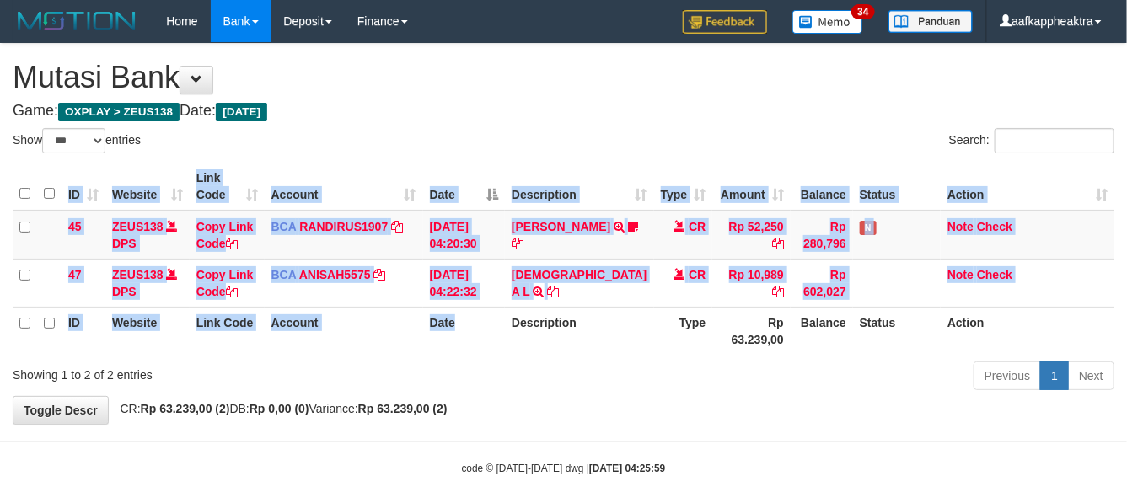
drag, startPoint x: 456, startPoint y: 368, endPoint x: 734, endPoint y: 352, distance: 278.7
click at [438, 360] on div "ID Website Link Code Account Date Description Type Amount Balance Status Action…" at bounding box center [563, 259] width 1127 height 202
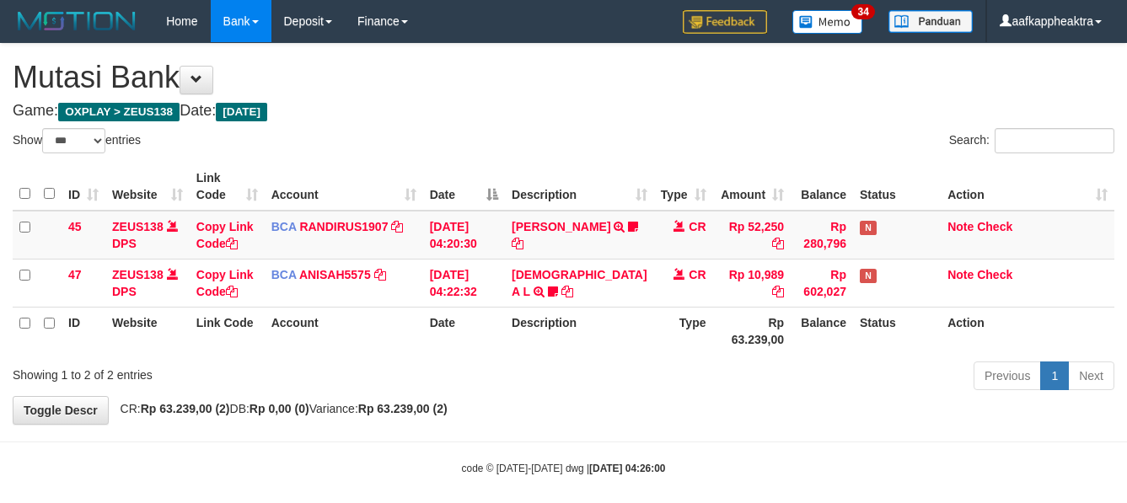
select select "***"
click at [675, 355] on th "Type" at bounding box center [683, 331] width 59 height 48
click at [677, 352] on th "Type" at bounding box center [683, 331] width 59 height 48
click at [740, 355] on th "Rp 63.239,00" at bounding box center [752, 331] width 78 height 48
drag, startPoint x: 675, startPoint y: 363, endPoint x: 1051, endPoint y: 352, distance: 376.2
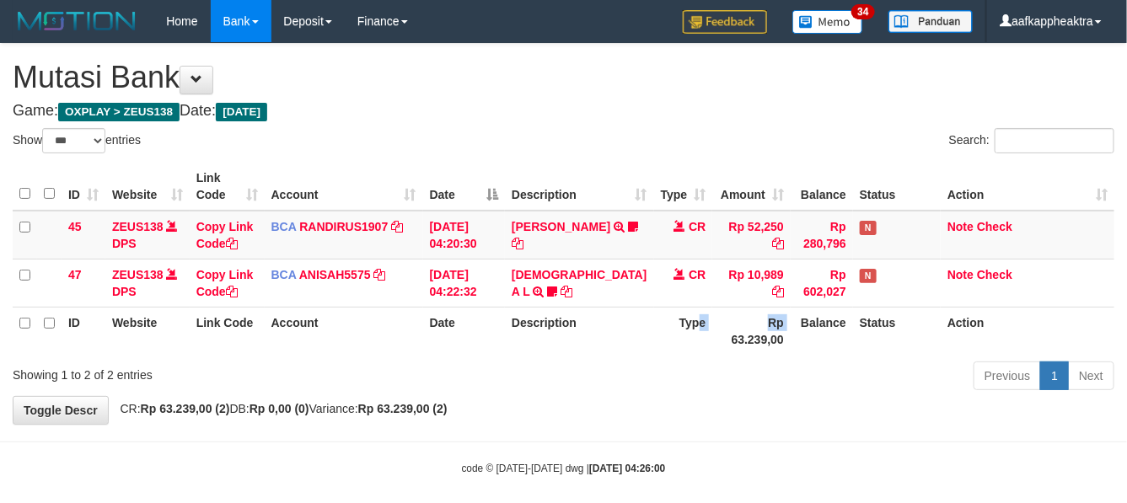
click at [670, 355] on tr "ID Website Link Code Account Date Description Type Rp 63.239,00 Balance Status …" at bounding box center [564, 331] width 1102 height 48
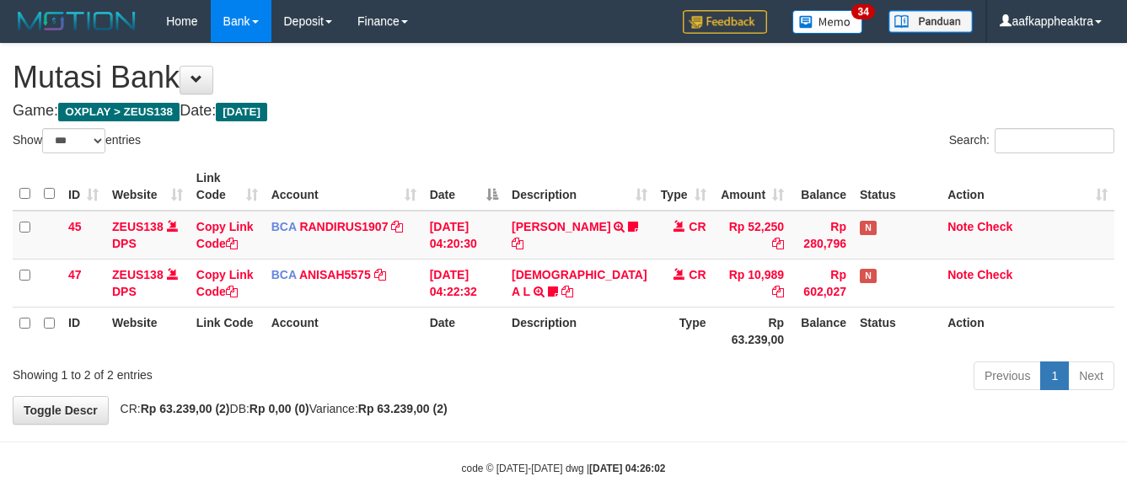
select select "***"
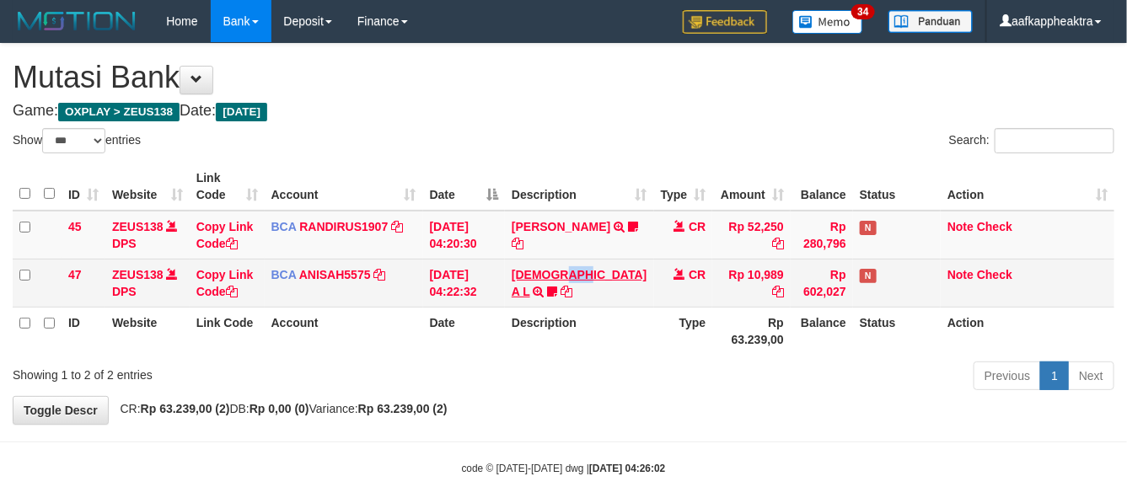
click at [600, 298] on td "[DEMOGRAPHIC_DATA] A L TRSF E-BANKING CR 0109/FTSCY/WS95051 10989.0020250901424…" at bounding box center [579, 283] width 148 height 48
click at [594, 291] on link "[DEMOGRAPHIC_DATA] A L" at bounding box center [579, 283] width 135 height 30
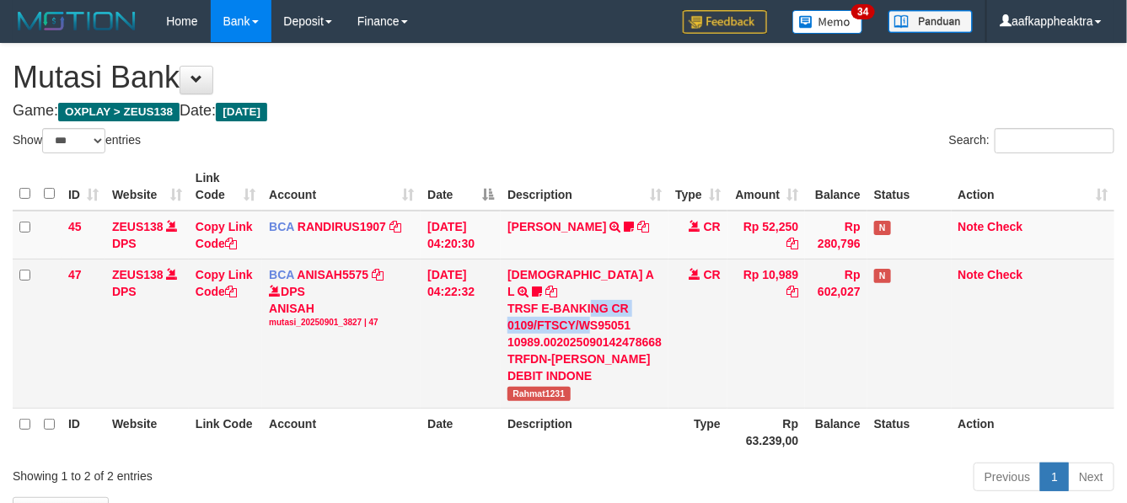
click at [592, 305] on div "TRSF E-BANKING CR 0109/FTSCY/WS95051 10989.002025090142478668 TRFDN-[PERSON_NAM…" at bounding box center [585, 342] width 154 height 84
drag, startPoint x: 600, startPoint y: 313, endPoint x: 616, endPoint y: 321, distance: 17.4
click at [616, 321] on div "TRSF E-BANKING CR 0109/FTSCY/WS95051 10989.002025090142478668 TRFDN-[PERSON_NAM…" at bounding box center [585, 342] width 154 height 84
click at [611, 338] on div "TRSF E-BANKING CR 0109/FTSCY/WS95051 10989.002025090142478668 TRFDN-[PERSON_NAM…" at bounding box center [585, 342] width 154 height 84
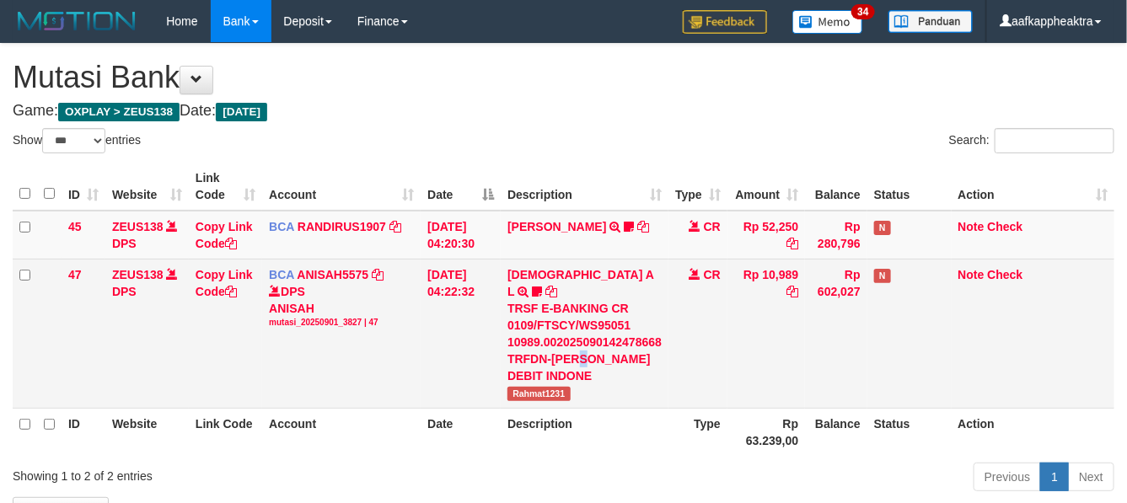
click at [593, 347] on div "TRSF E-BANKING CR 0109/FTSCY/WS95051 10989.002025090142478668 TRFDN-[PERSON_NAM…" at bounding box center [585, 342] width 154 height 84
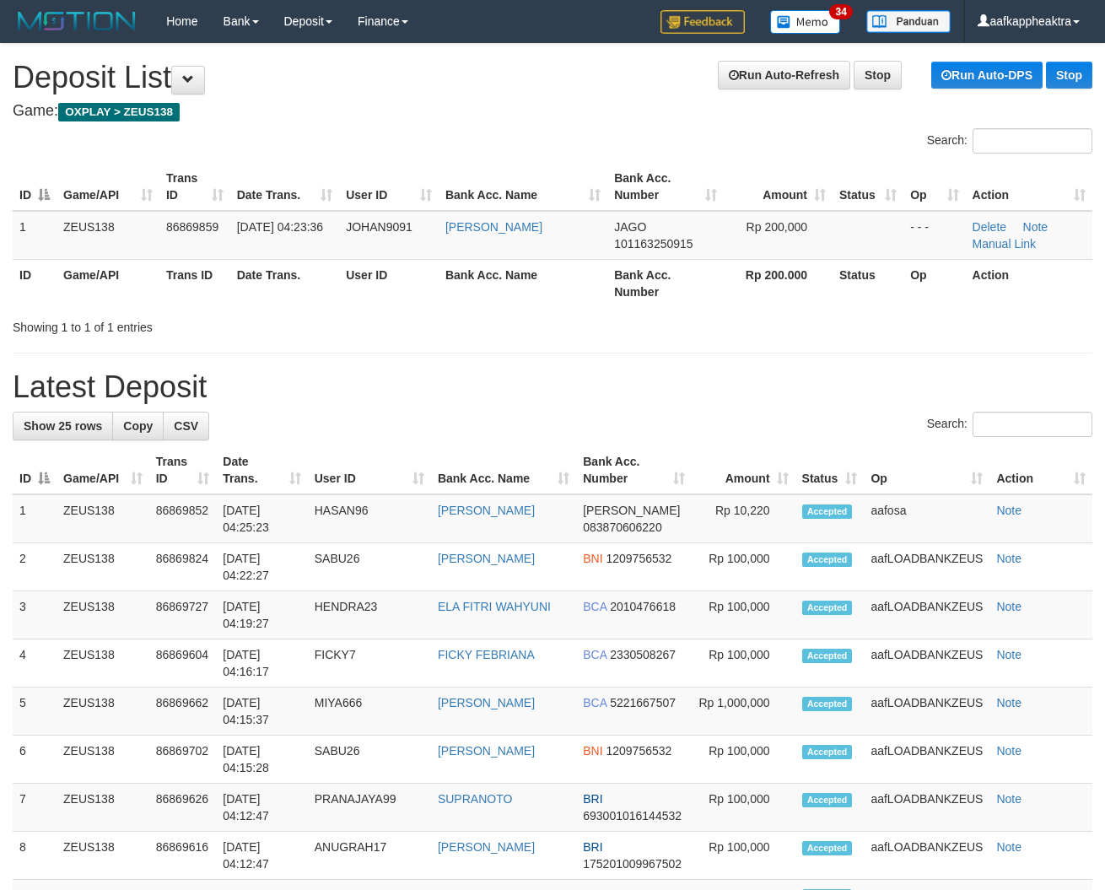
drag, startPoint x: 590, startPoint y: 461, endPoint x: 410, endPoint y: 447, distance: 181.0
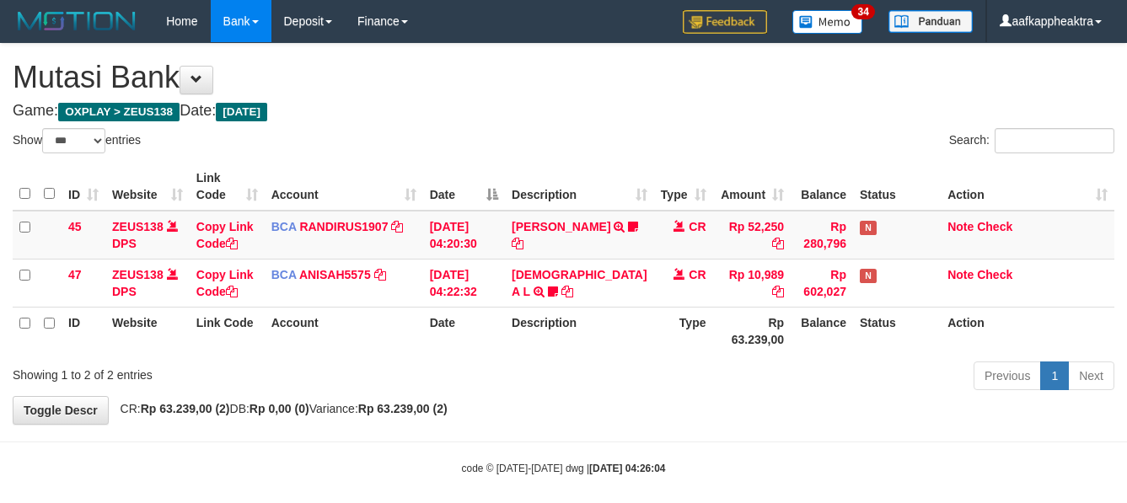
select select "***"
click at [810, 347] on tr "ID Website Link Code Account Date Description Type Rp 63.239,00 Balance Status …" at bounding box center [564, 331] width 1102 height 48
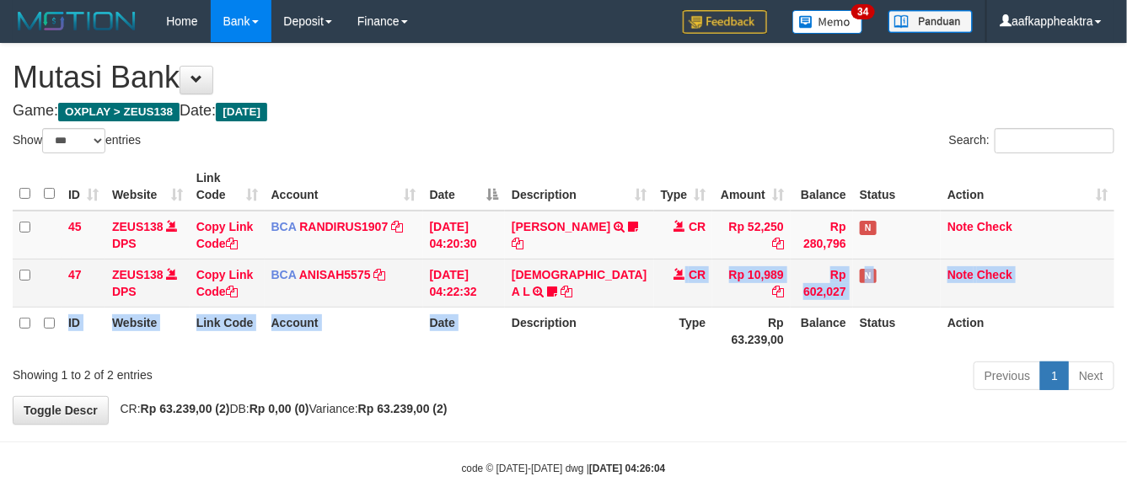
drag, startPoint x: 533, startPoint y: 325, endPoint x: 591, endPoint y: 312, distance: 59.7
click at [565, 319] on table "ID Website Link Code Account Date Description Type Amount Balance Status Action…" at bounding box center [564, 259] width 1102 height 192
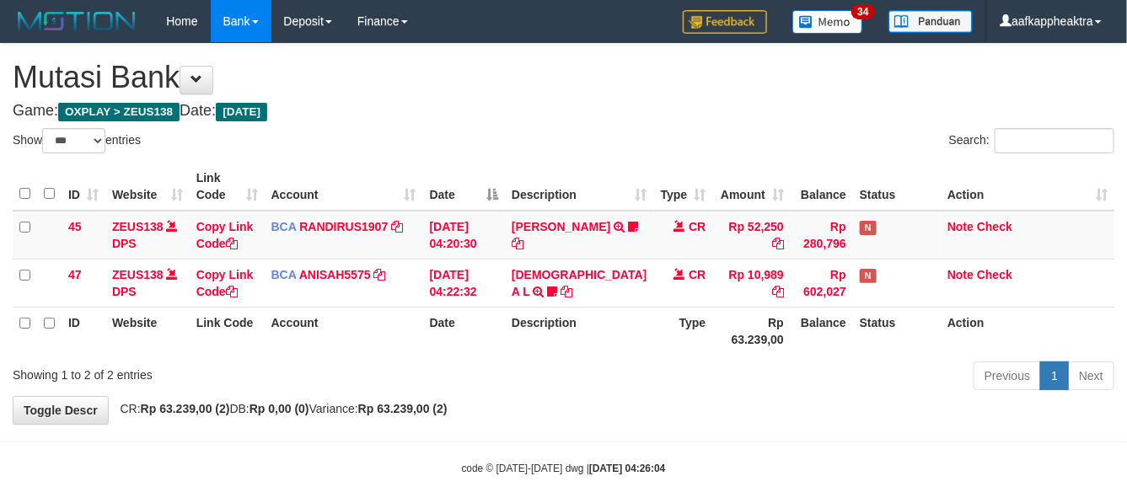
click at [607, 333] on th "Description" at bounding box center [579, 331] width 148 height 48
drag, startPoint x: 607, startPoint y: 331, endPoint x: 705, endPoint y: 347, distance: 99.0
click at [616, 334] on th "Description" at bounding box center [579, 331] width 148 height 48
click at [1027, 420] on div "**********" at bounding box center [563, 234] width 1127 height 380
select select "***"
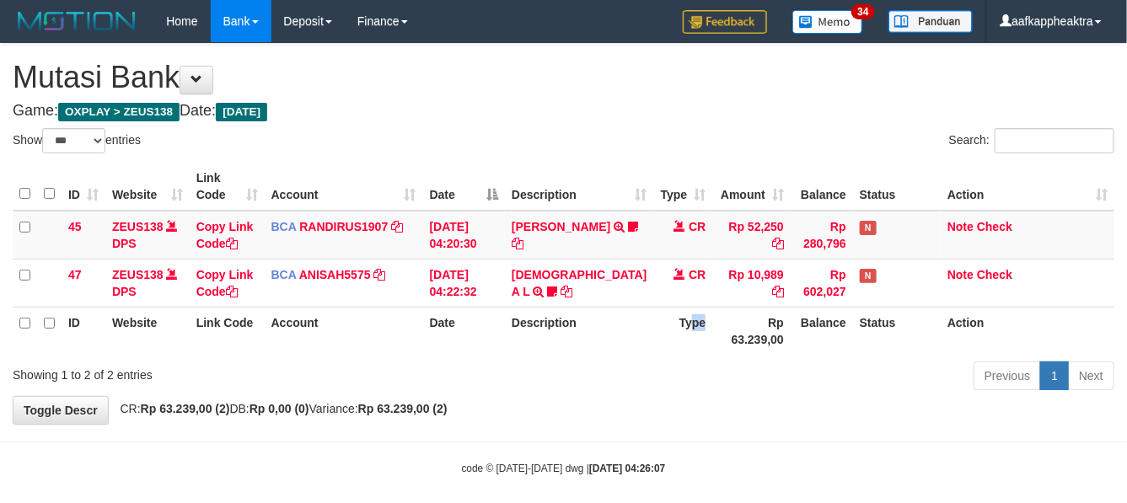
click at [680, 350] on th "Type" at bounding box center [683, 331] width 59 height 48
select select "***"
click at [669, 355] on th "Type" at bounding box center [683, 331] width 59 height 48
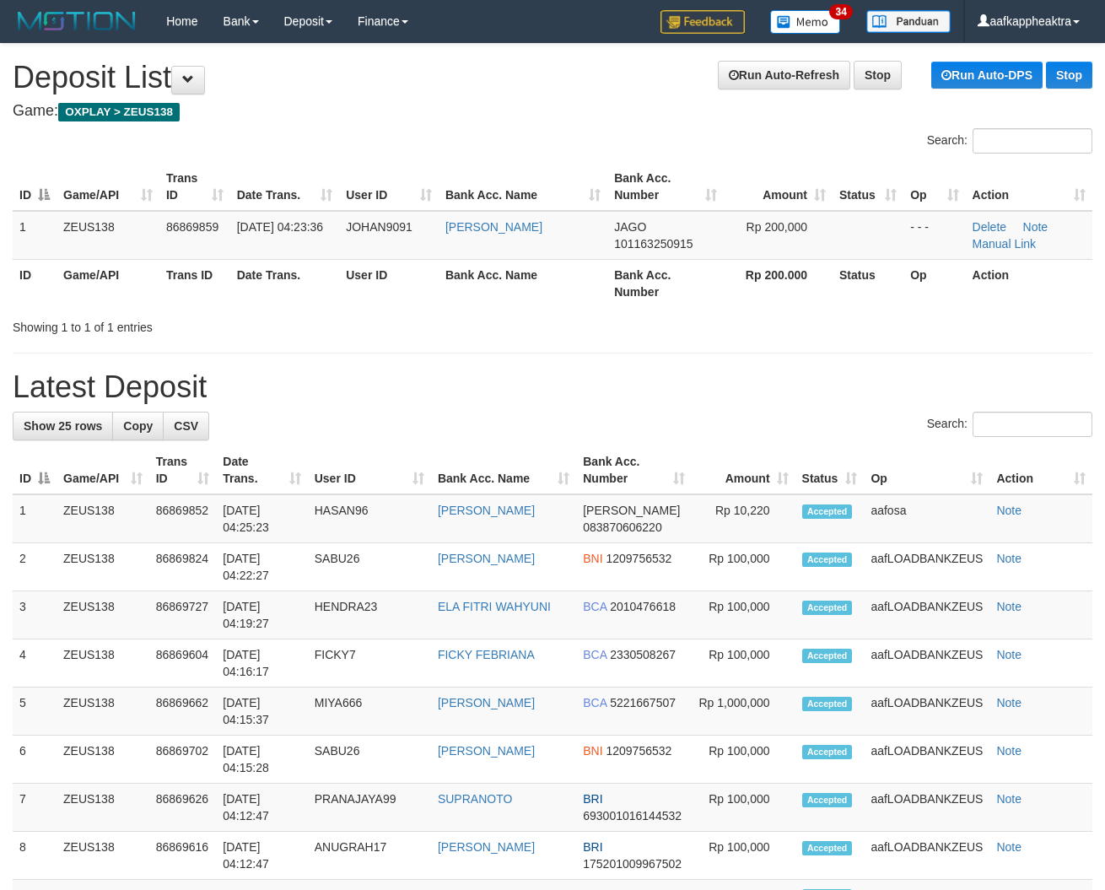
drag, startPoint x: 338, startPoint y: 419, endPoint x: 1, endPoint y: 390, distance: 338.5
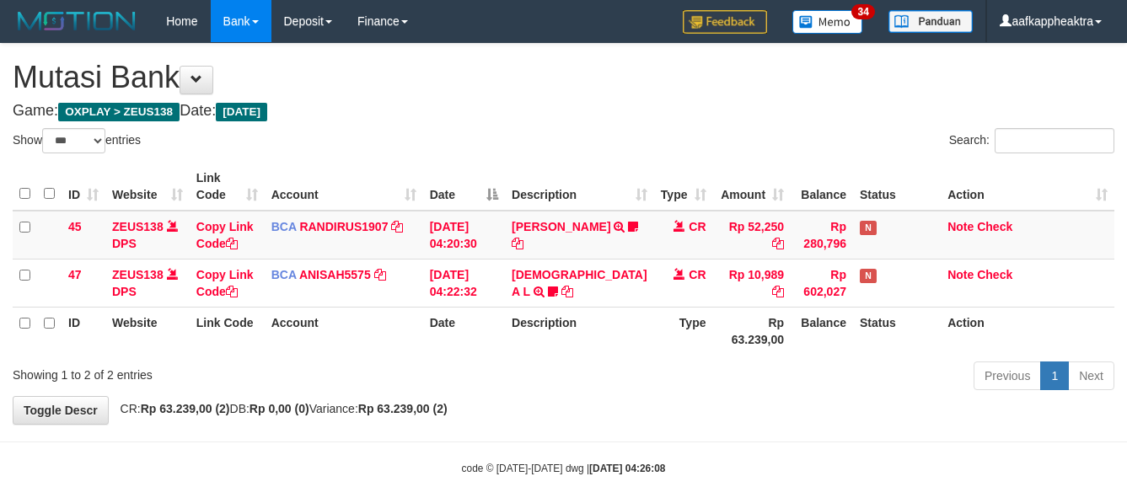
select select "***"
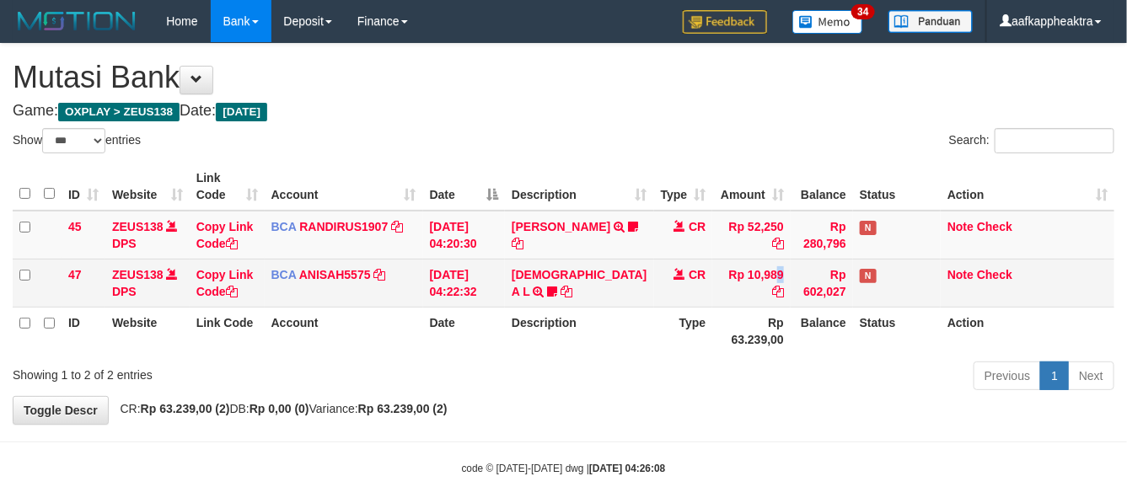
click at [726, 307] on td "Rp 10,989" at bounding box center [752, 283] width 78 height 48
click at [791, 298] on td "Rp 602,027" at bounding box center [822, 283] width 62 height 48
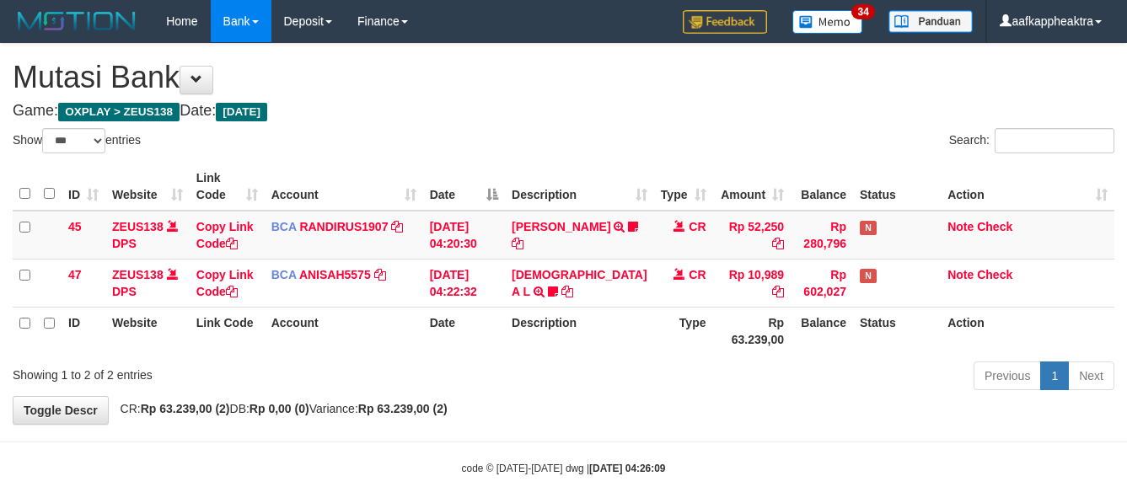
select select "***"
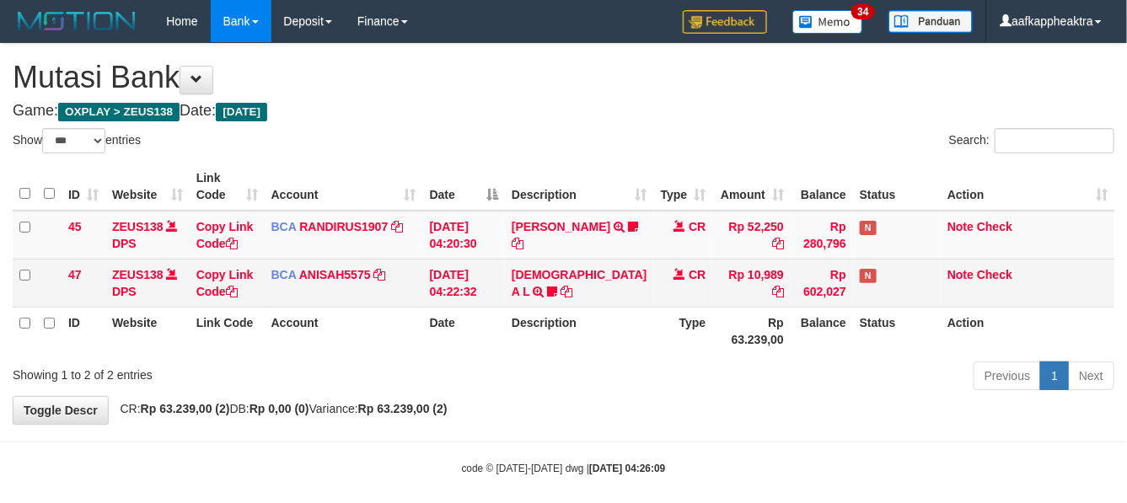
click at [791, 307] on td "Rp 602,027" at bounding box center [822, 283] width 62 height 48
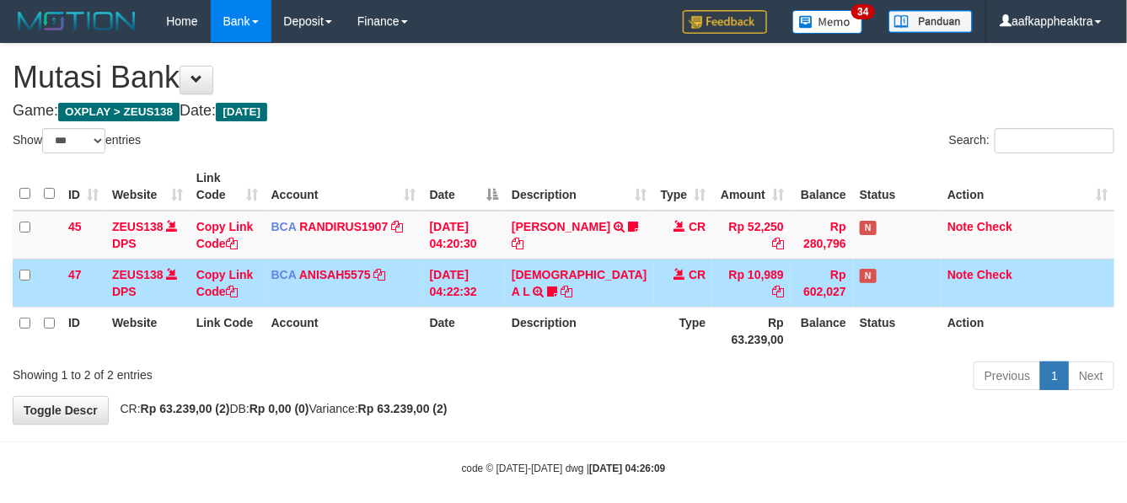
click at [791, 307] on td "Rp 602,027" at bounding box center [822, 283] width 62 height 48
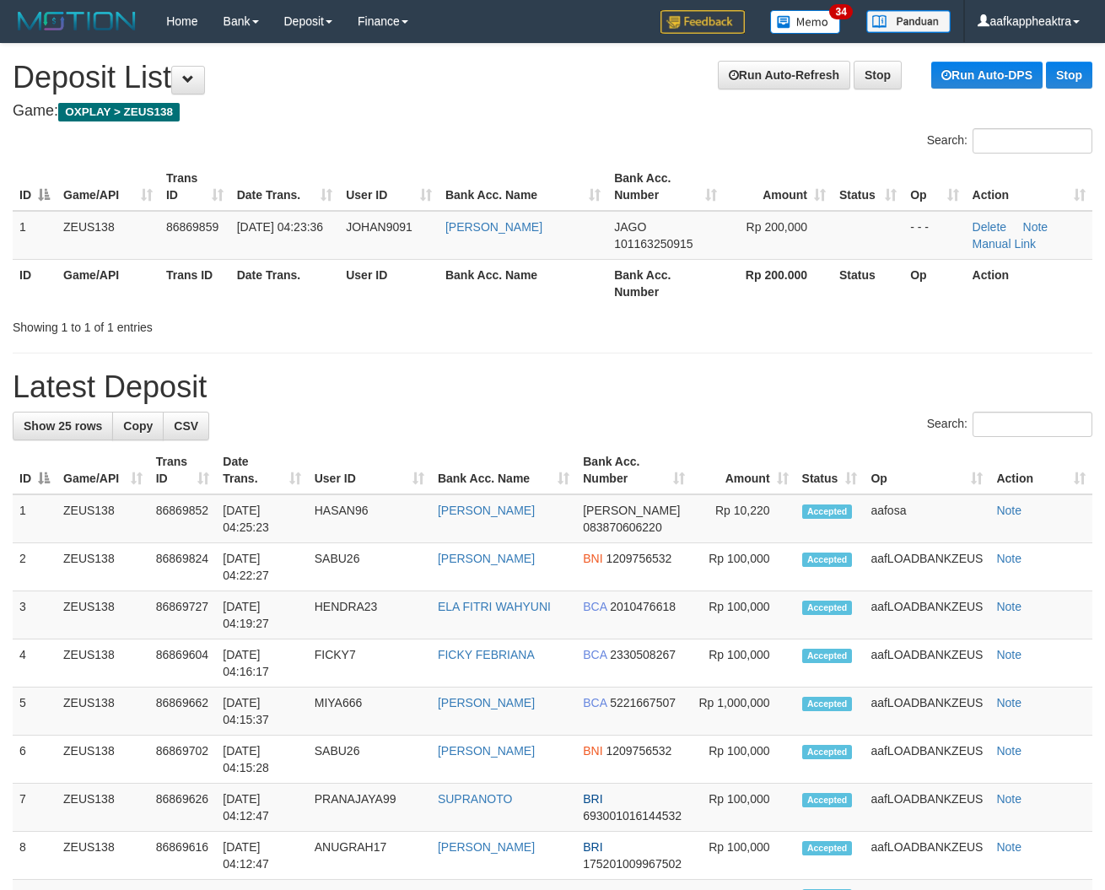
click at [360, 428] on div "Search:" at bounding box center [552, 427] width 1079 height 30
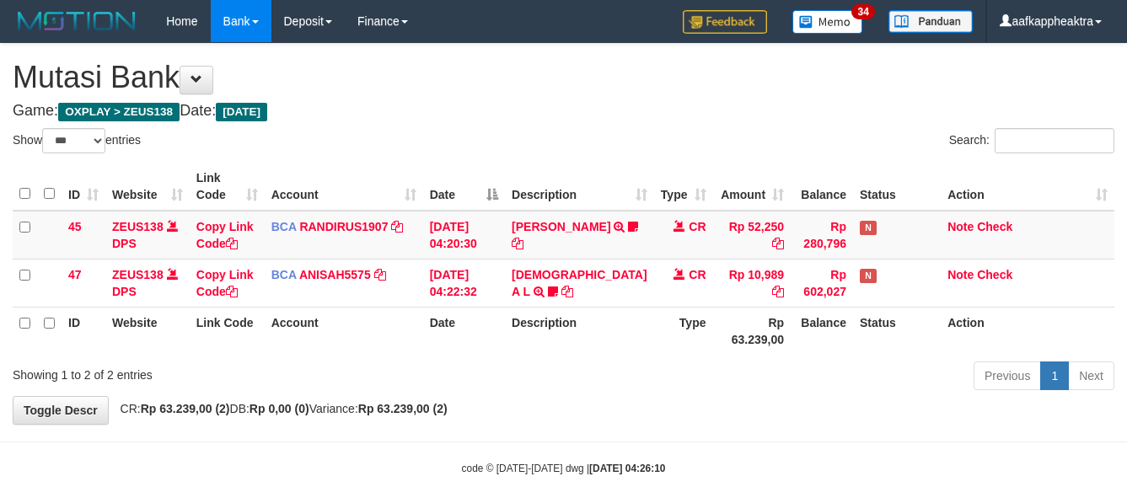
select select "***"
click at [670, 377] on div "Previous 1 Next" at bounding box center [798, 378] width 632 height 36
click at [669, 355] on th "Type" at bounding box center [683, 331] width 59 height 48
click at [666, 355] on th "Type" at bounding box center [683, 331] width 59 height 48
click at [684, 355] on th "Type" at bounding box center [683, 331] width 59 height 48
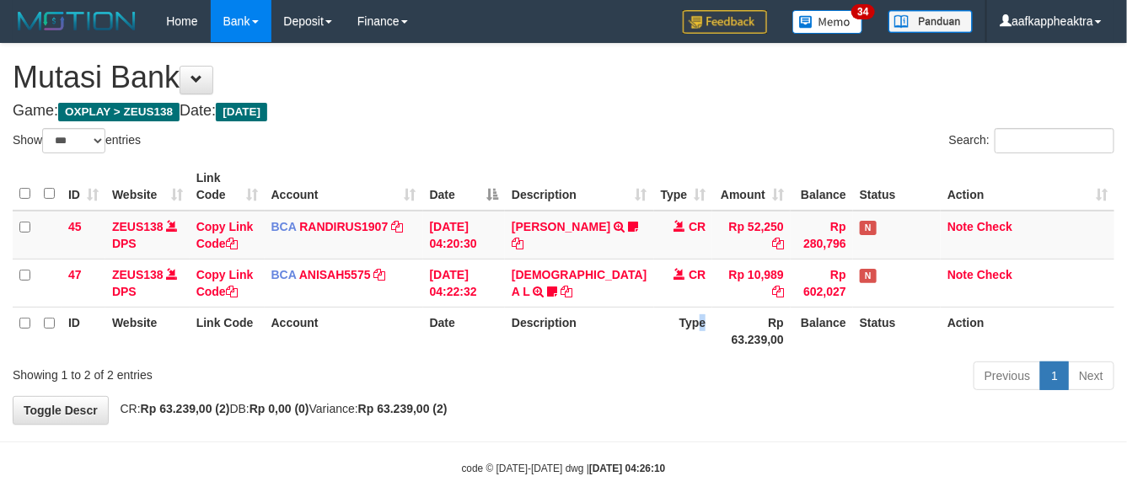
click at [680, 355] on th "Type" at bounding box center [683, 331] width 59 height 48
drag, startPoint x: 761, startPoint y: 355, endPoint x: 734, endPoint y: 348, distance: 28.6
click at [763, 355] on th "Rp 63.239,00" at bounding box center [752, 331] width 78 height 48
click at [654, 339] on th "Type" at bounding box center [683, 331] width 59 height 48
drag, startPoint x: 645, startPoint y: 330, endPoint x: 637, endPoint y: 340, distance: 13.2
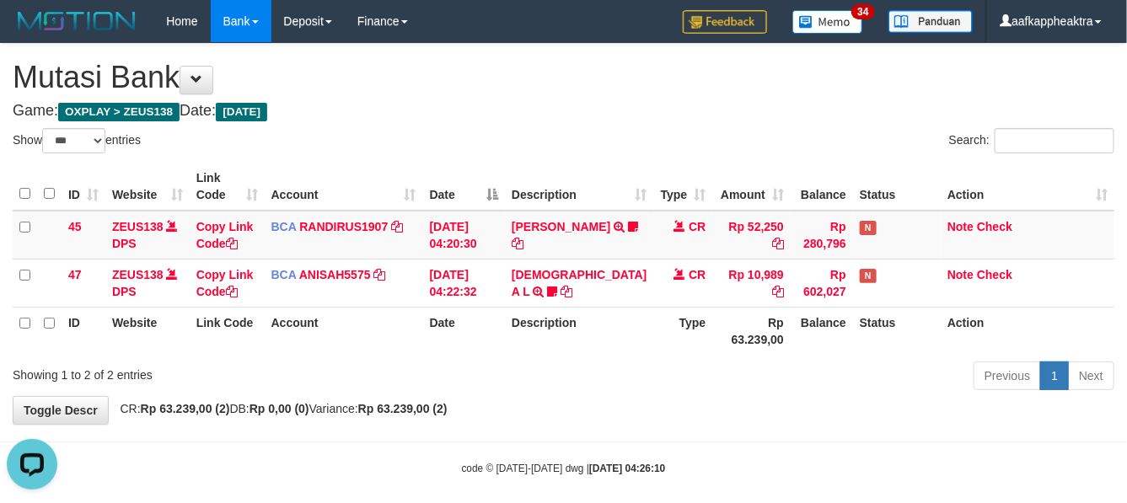
click at [654, 342] on th "Type" at bounding box center [683, 331] width 59 height 48
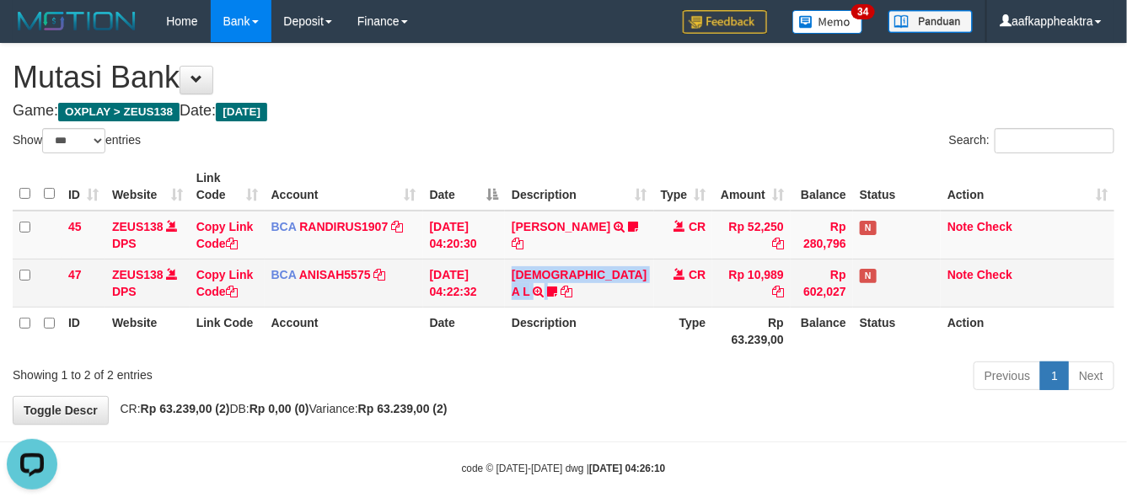
drag, startPoint x: 528, startPoint y: 298, endPoint x: 570, endPoint y: 301, distance: 42.3
click at [562, 302] on tr "47 ZEUS138 DPS Copy Link Code BCA ANISAH5575 DPS ANISAH mutasi_20250901_3827 | …" at bounding box center [564, 283] width 1102 height 48
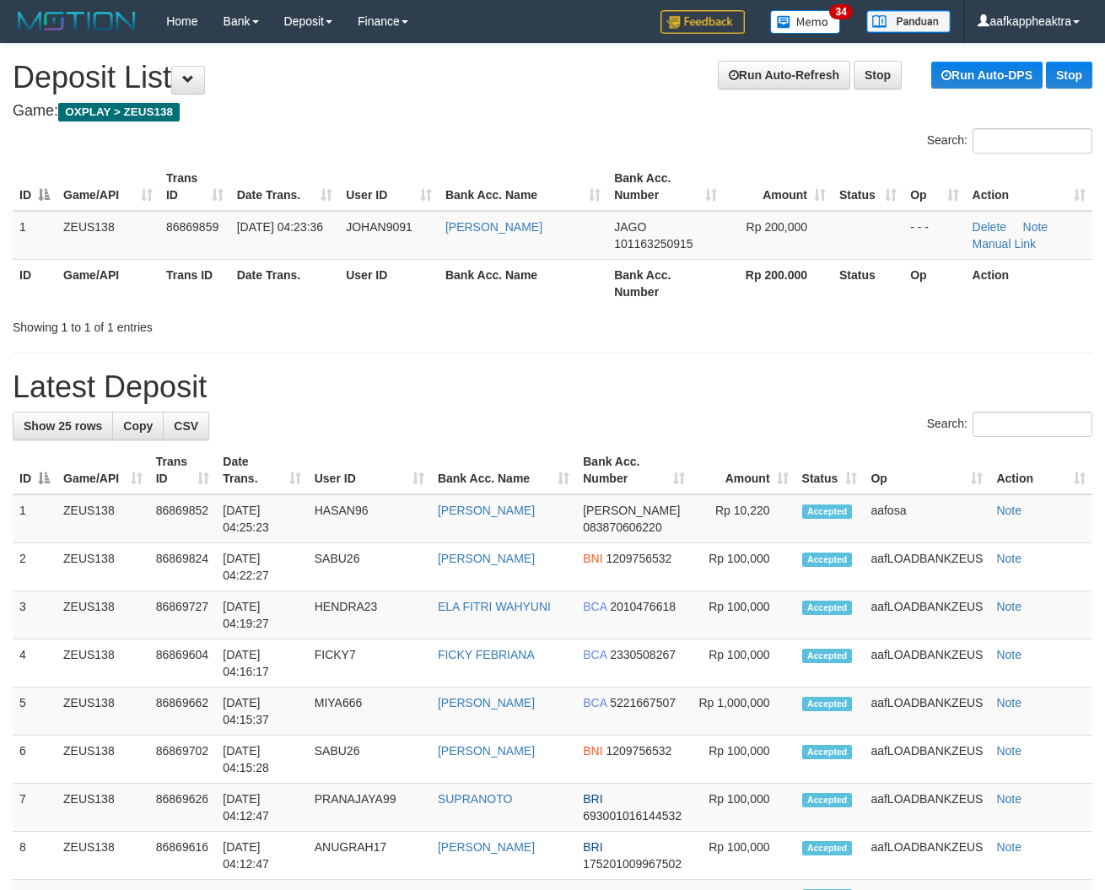
click at [422, 473] on th "User ID" at bounding box center [369, 470] width 123 height 48
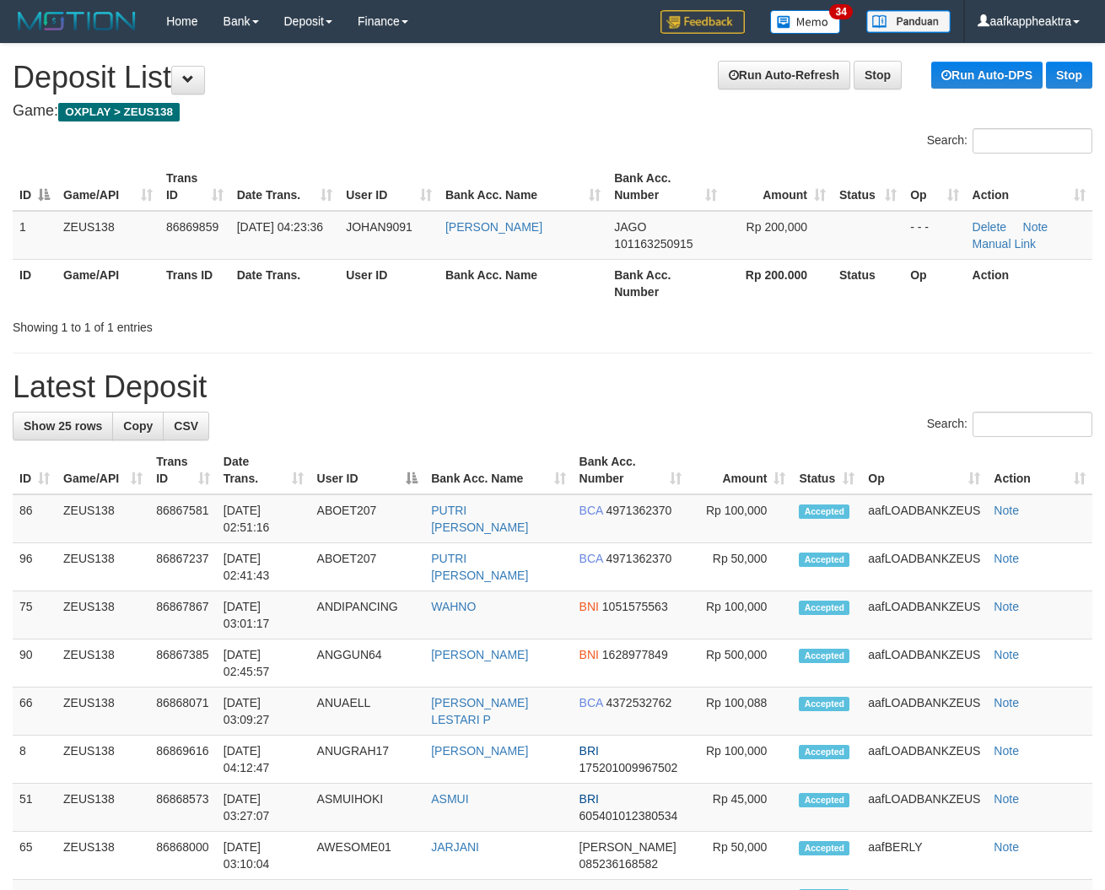
drag, startPoint x: 359, startPoint y: 433, endPoint x: 3, endPoint y: 397, distance: 358.4
click at [348, 436] on div "Search:" at bounding box center [552, 427] width 1079 height 30
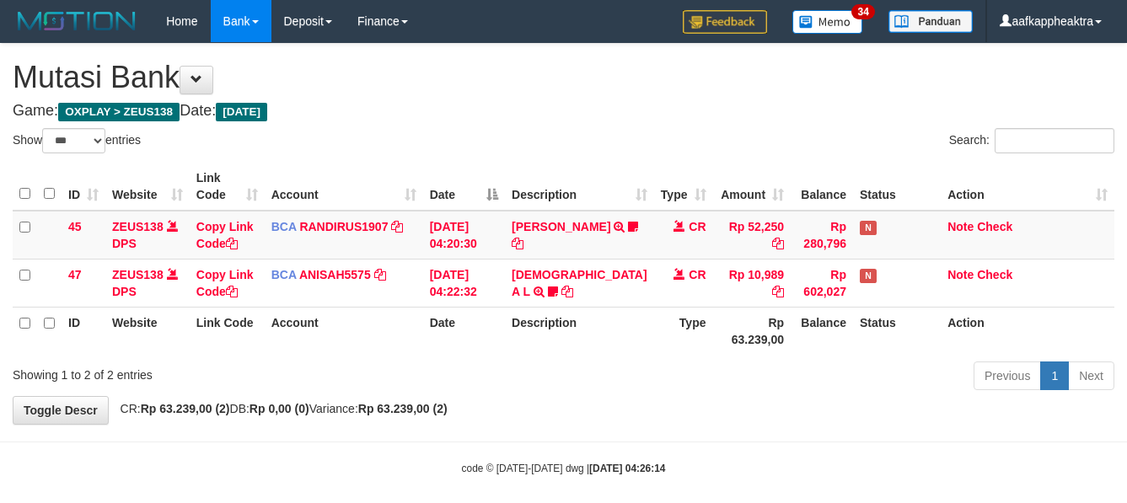
select select "***"
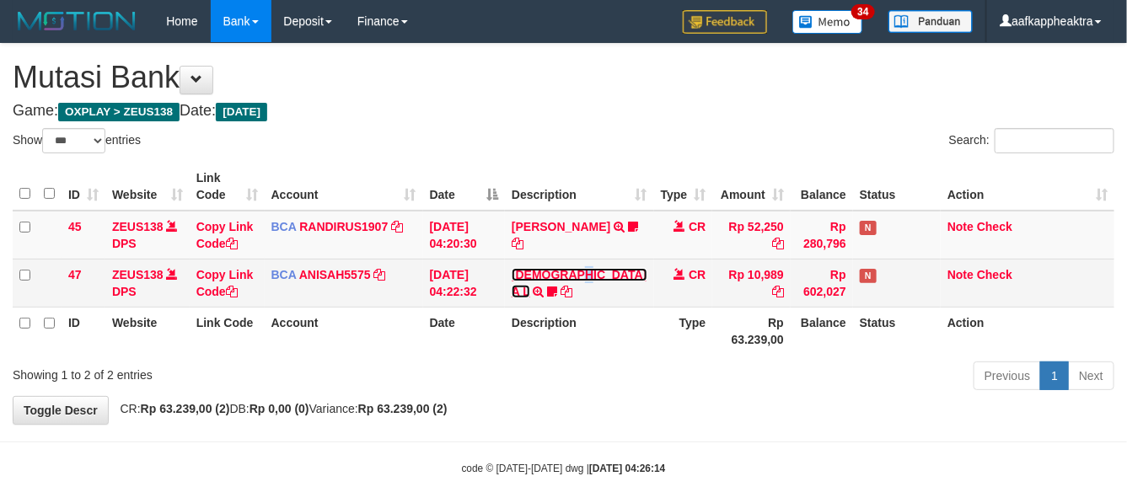
click at [605, 289] on link "[DEMOGRAPHIC_DATA] A L" at bounding box center [579, 283] width 135 height 30
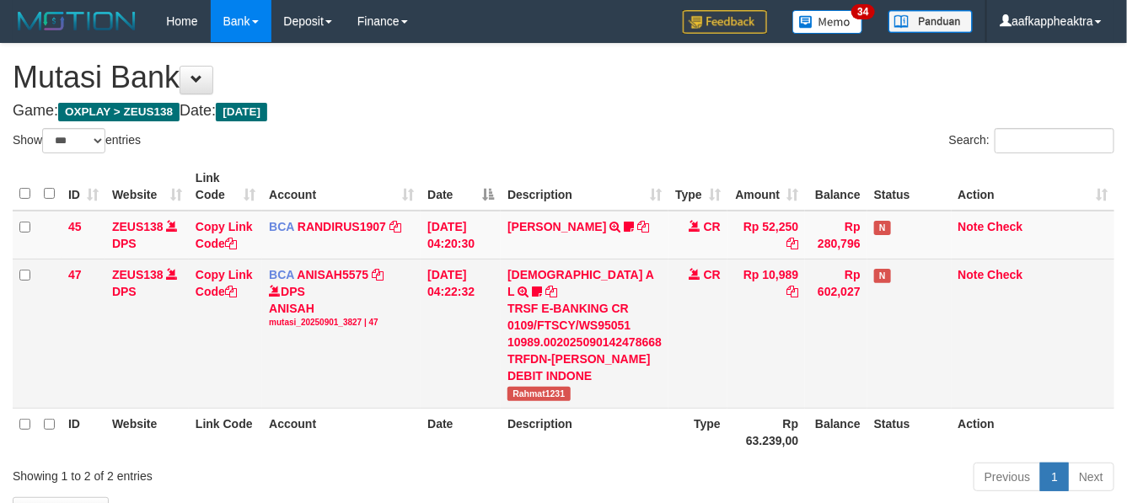
click at [609, 300] on div "TRSF E-BANKING CR 0109/FTSCY/WS95051 10989.002025090142478668 TRFDN-[PERSON_NAM…" at bounding box center [585, 342] width 154 height 84
click at [605, 300] on div "TRSF E-BANKING CR 0109/FTSCY/WS95051 10989.002025090142478668 TRFDN-[PERSON_NAM…" at bounding box center [585, 342] width 154 height 84
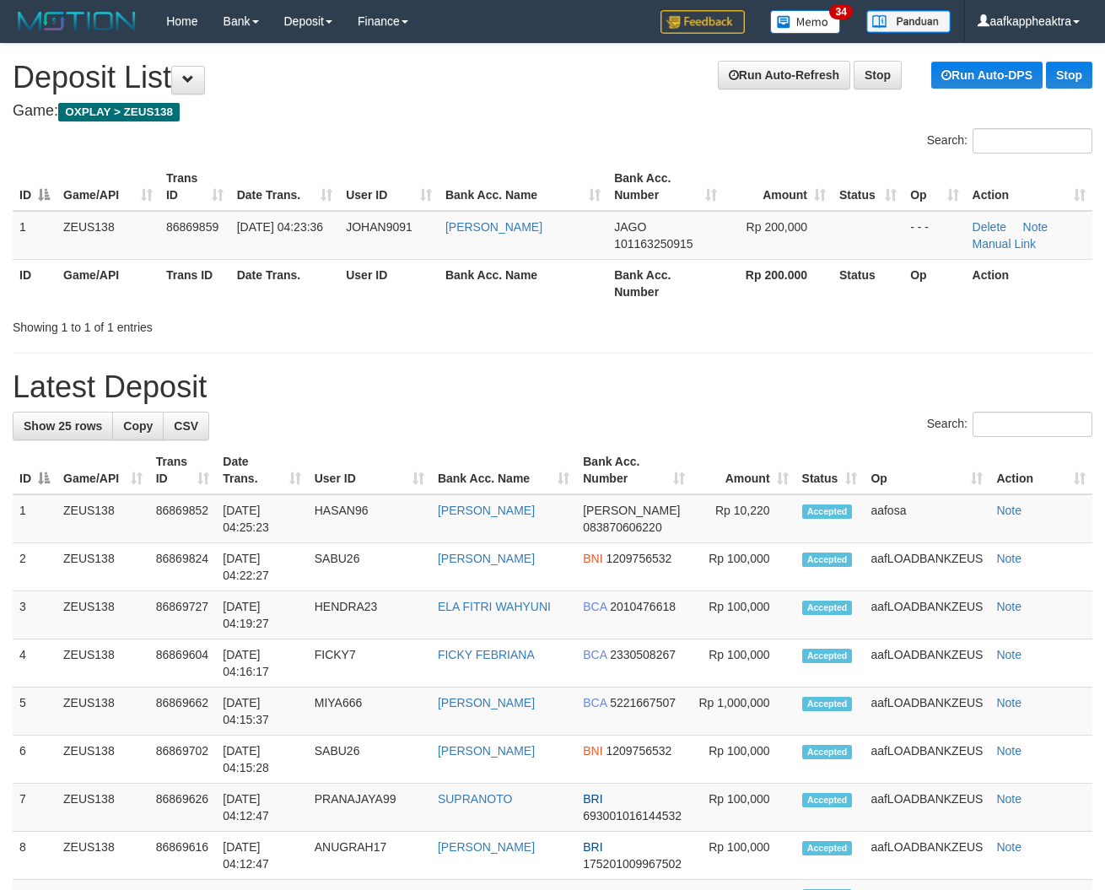
drag, startPoint x: 405, startPoint y: 407, endPoint x: 2, endPoint y: 376, distance: 404.3
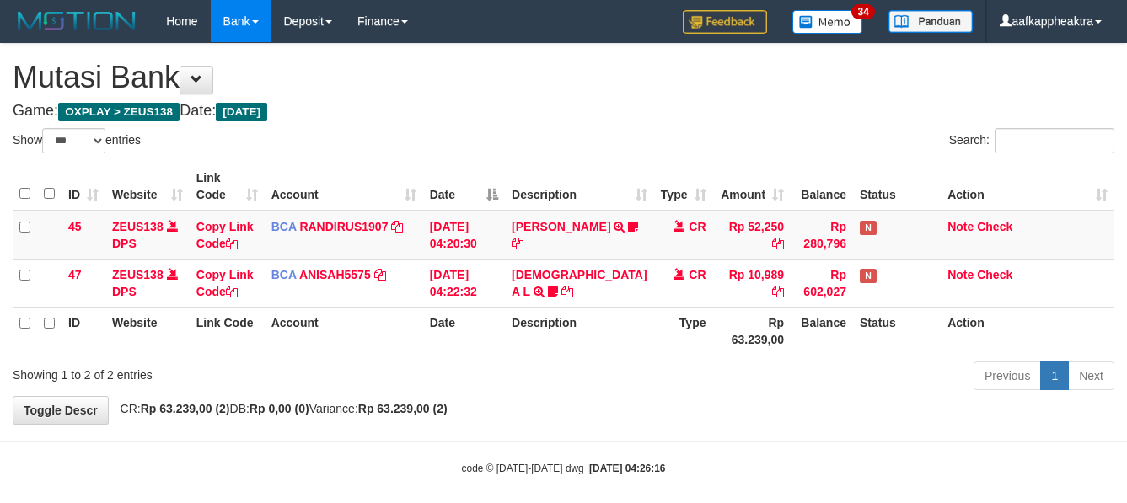
select select "***"
click at [613, 298] on td "[DEMOGRAPHIC_DATA] A L TRSF E-BANKING CR 0109/FTSCY/WS95051 10989.0020250901424…" at bounding box center [579, 283] width 148 height 48
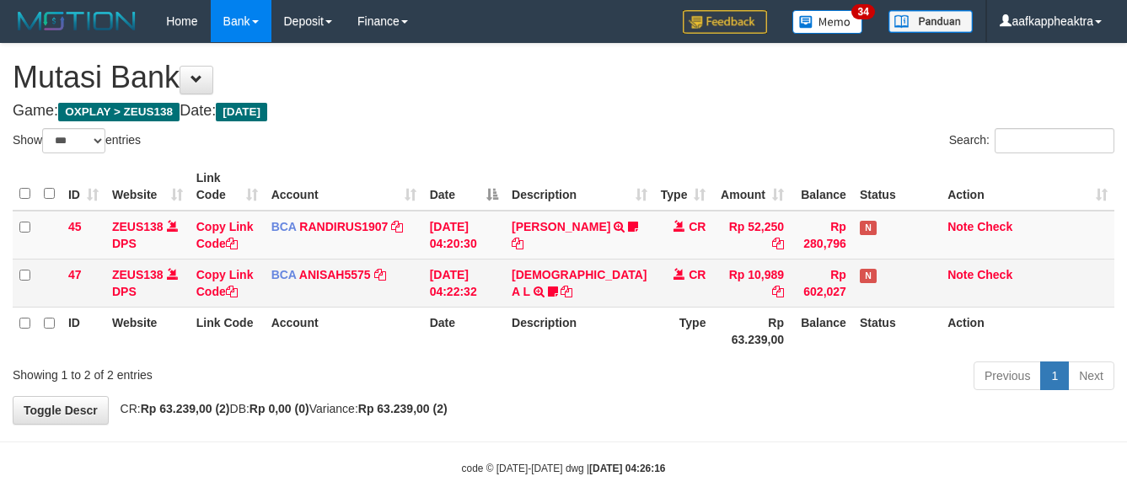
scroll to position [13, 0]
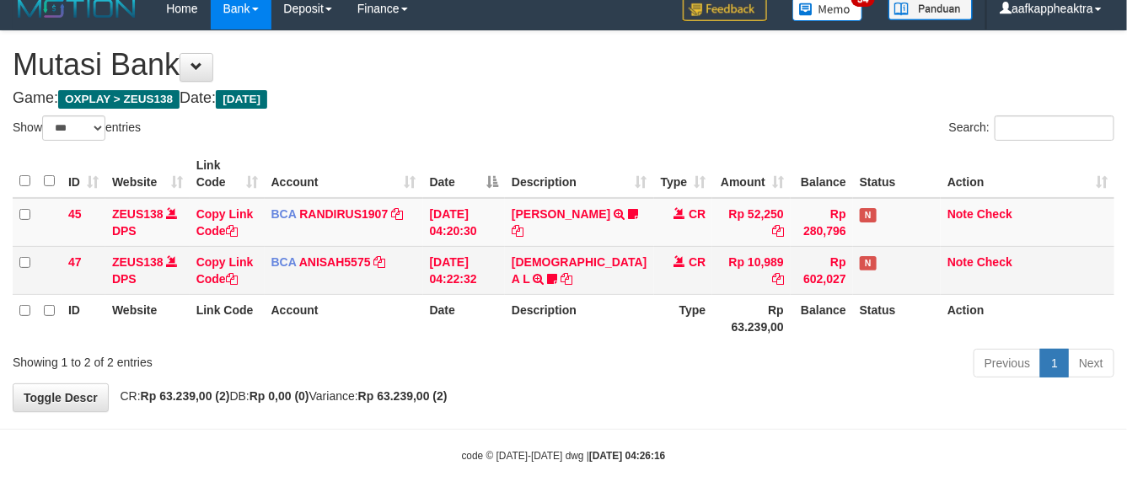
click at [618, 294] on td "MUHAMMAD A L TRSF E-BANKING CR 0109/FTSCY/WS95051 10989.002025090142478668 TRFD…" at bounding box center [579, 270] width 148 height 48
drag, startPoint x: 614, startPoint y: 299, endPoint x: 963, endPoint y: 318, distance: 349.6
click at [616, 294] on td "MUHAMMAD A L TRSF E-BANKING CR 0109/FTSCY/WS95051 10989.002025090142478668 TRFD…" at bounding box center [579, 270] width 148 height 48
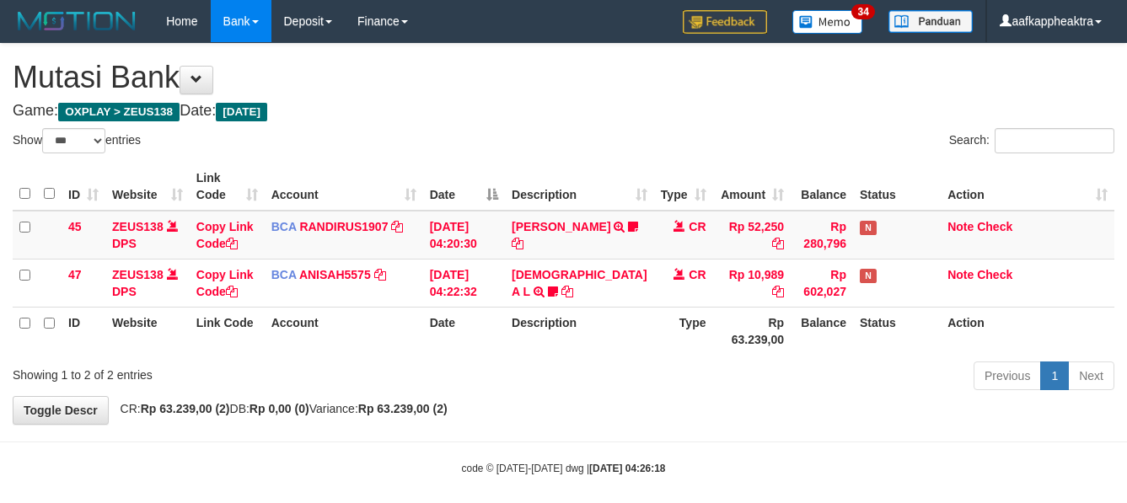
select select "***"
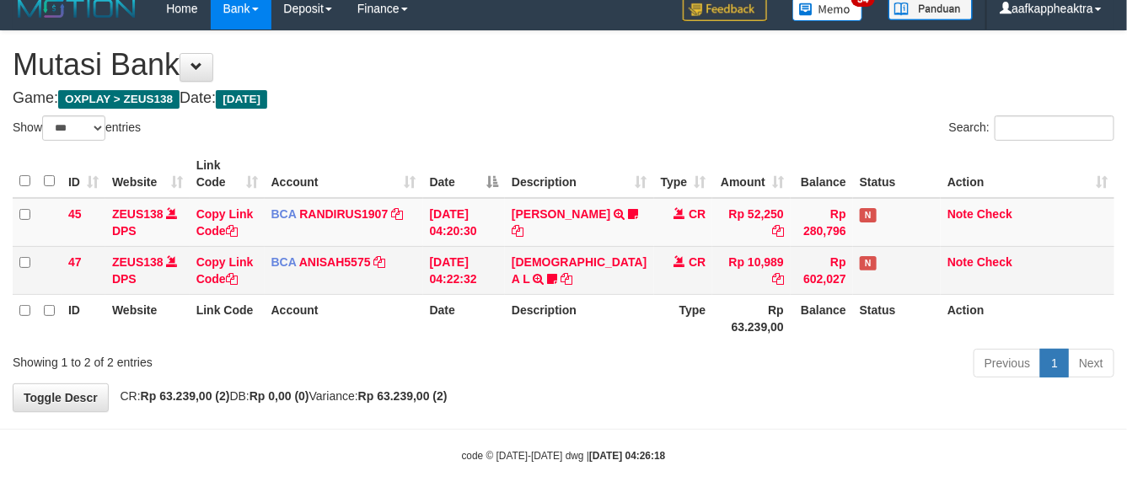
click at [584, 294] on td "[DEMOGRAPHIC_DATA] A L TRSF E-BANKING CR 0109/FTSCY/WS95051 10989.0020250901424…" at bounding box center [579, 270] width 148 height 48
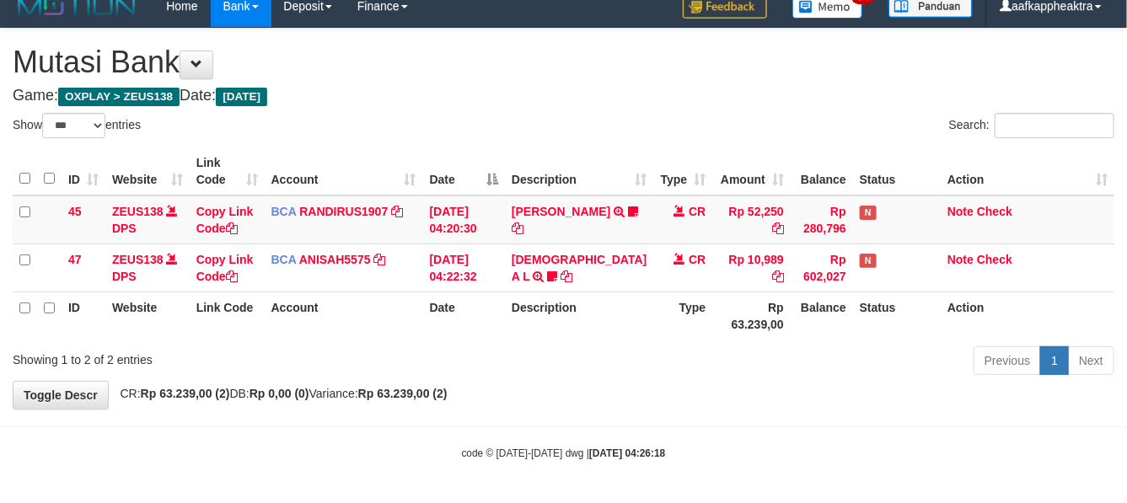
scroll to position [32, 0]
click at [593, 316] on th "Description" at bounding box center [579, 316] width 148 height 48
click at [595, 316] on th "Description" at bounding box center [579, 316] width 148 height 48
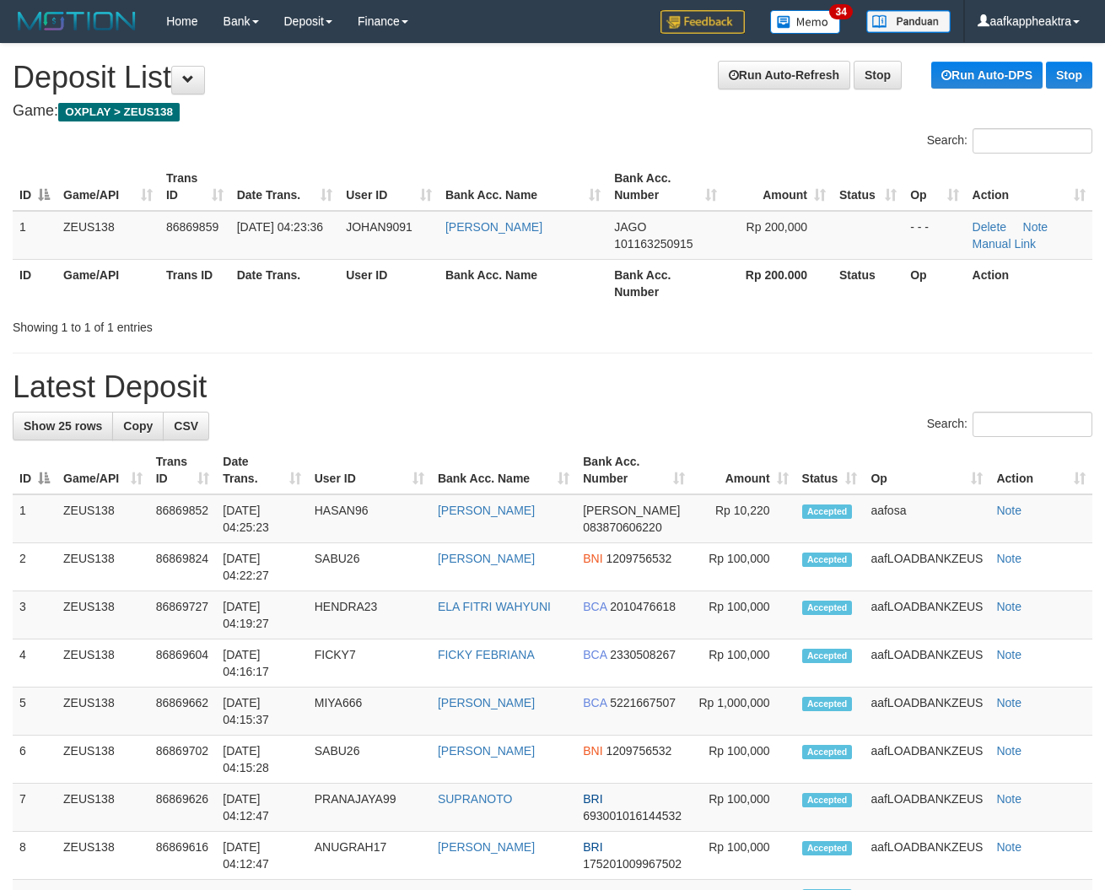
click at [578, 440] on div "Search:" at bounding box center [552, 427] width 1079 height 30
drag, startPoint x: 507, startPoint y: 415, endPoint x: 296, endPoint y: 413, distance: 210.8
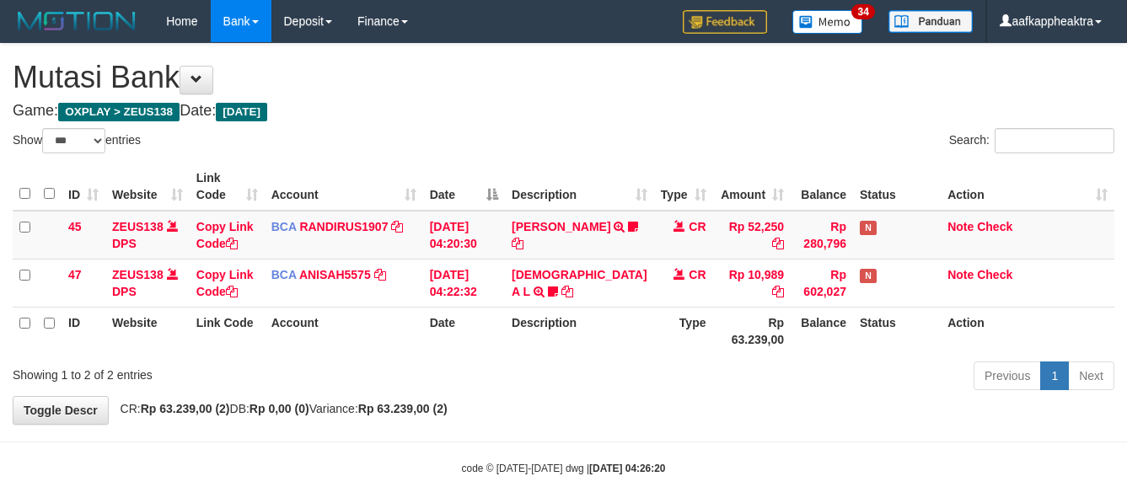
select select "***"
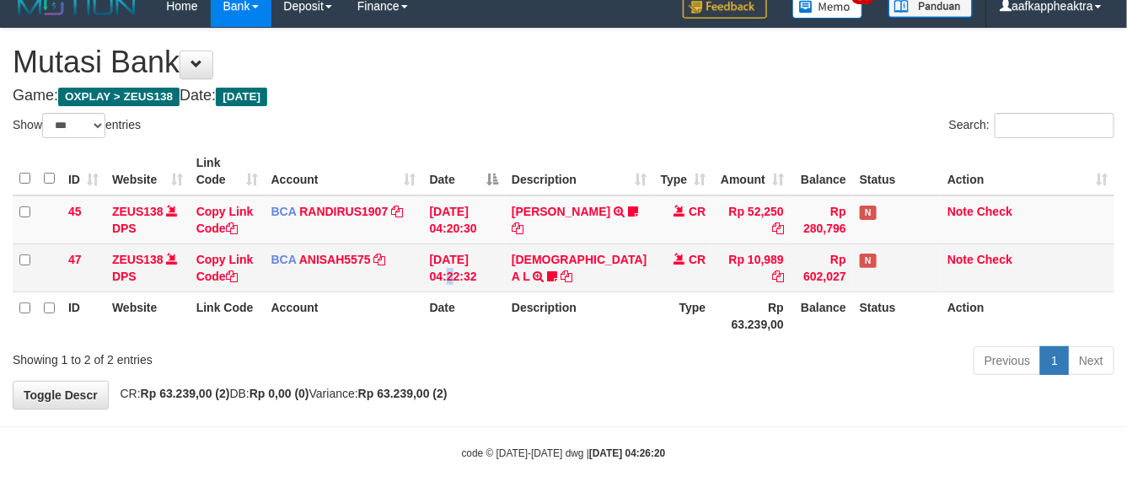
drag, startPoint x: 456, startPoint y: 253, endPoint x: 622, endPoint y: 266, distance: 166.6
click at [461, 257] on td "[DATE] 04:22:32" at bounding box center [464, 268] width 82 height 48
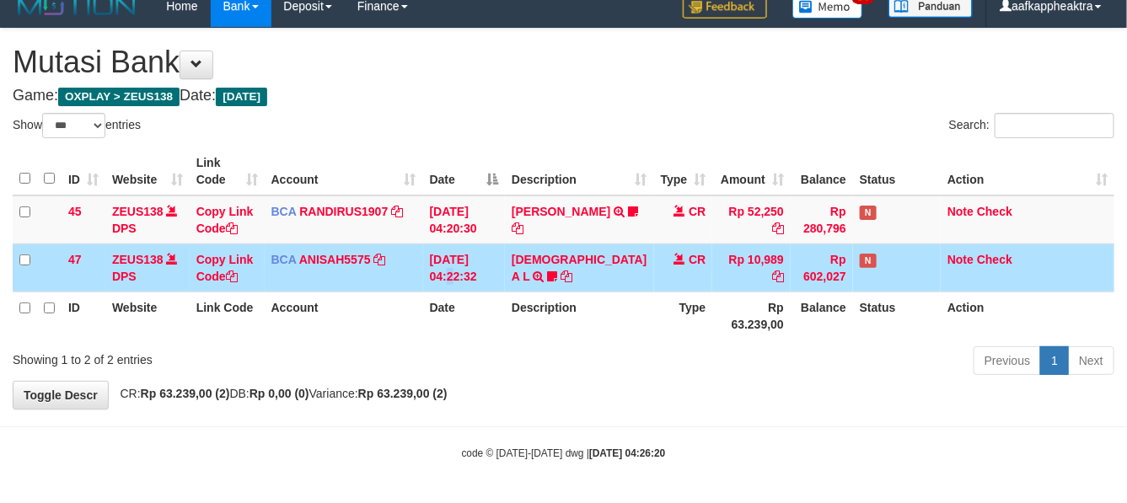
click at [634, 342] on div "ID Website Link Code Account Date Description Type Amount Balance Status Action…" at bounding box center [563, 244] width 1127 height 202
drag, startPoint x: 637, startPoint y: 342, endPoint x: 756, endPoint y: 322, distance: 120.6
click at [648, 342] on div "ID Website Link Code Account Date Description Type Amount Balance Status Action…" at bounding box center [563, 244] width 1127 height 202
drag, startPoint x: 745, startPoint y: 329, endPoint x: 728, endPoint y: 339, distance: 19.7
click at [722, 340] on div "ID Website Link Code Account Date Description Type Amount Balance Status Action…" at bounding box center [563, 244] width 1127 height 202
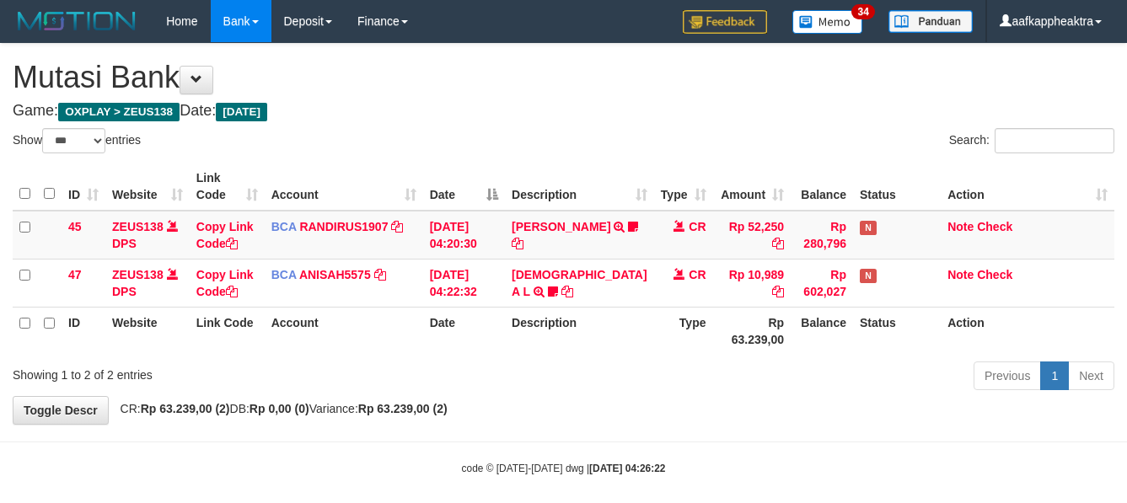
select select "***"
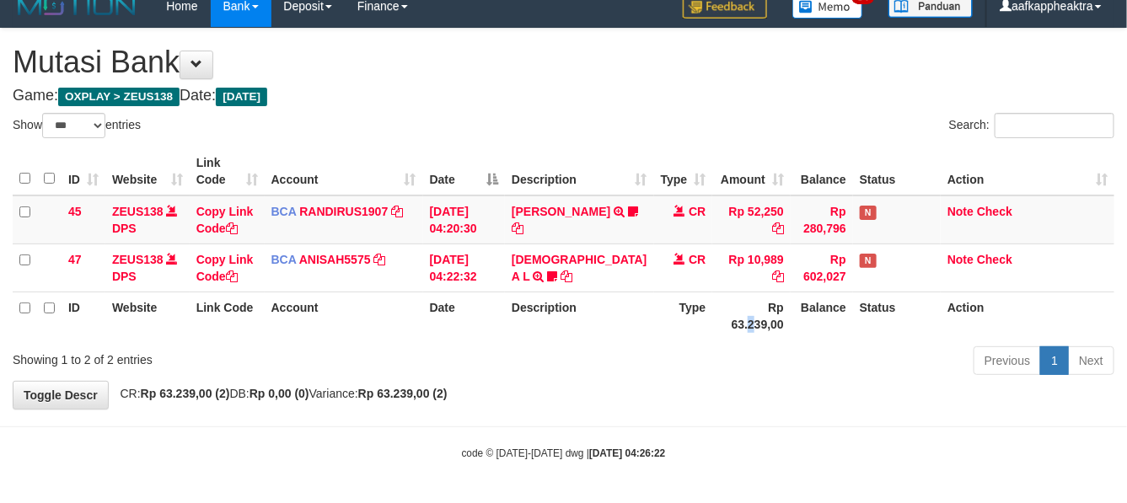
drag, startPoint x: 0, startPoint y: 0, endPoint x: 727, endPoint y: 336, distance: 800.6
click at [725, 334] on th "Rp 63.239,00" at bounding box center [752, 316] width 78 height 48
click at [727, 337] on th "Rp 63.239,00" at bounding box center [752, 316] width 78 height 48
click at [722, 347] on div "Previous 1 Next" at bounding box center [798, 363] width 632 height 36
click at [718, 347] on div "Previous 1 Next" at bounding box center [798, 363] width 632 height 36
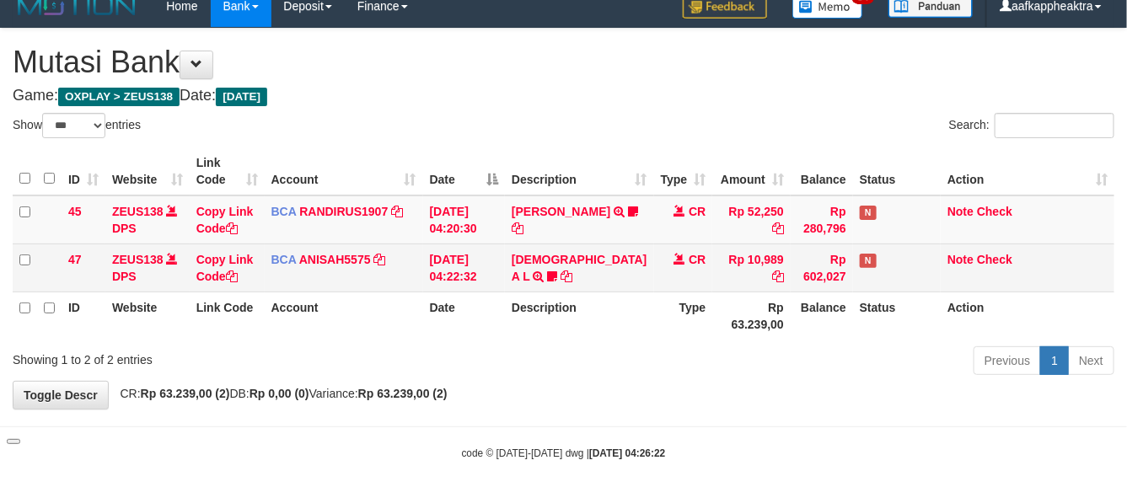
drag, startPoint x: 718, startPoint y: 297, endPoint x: 727, endPoint y: 288, distance: 12.5
click at [719, 298] on th "Rp 63.239,00" at bounding box center [752, 316] width 78 height 48
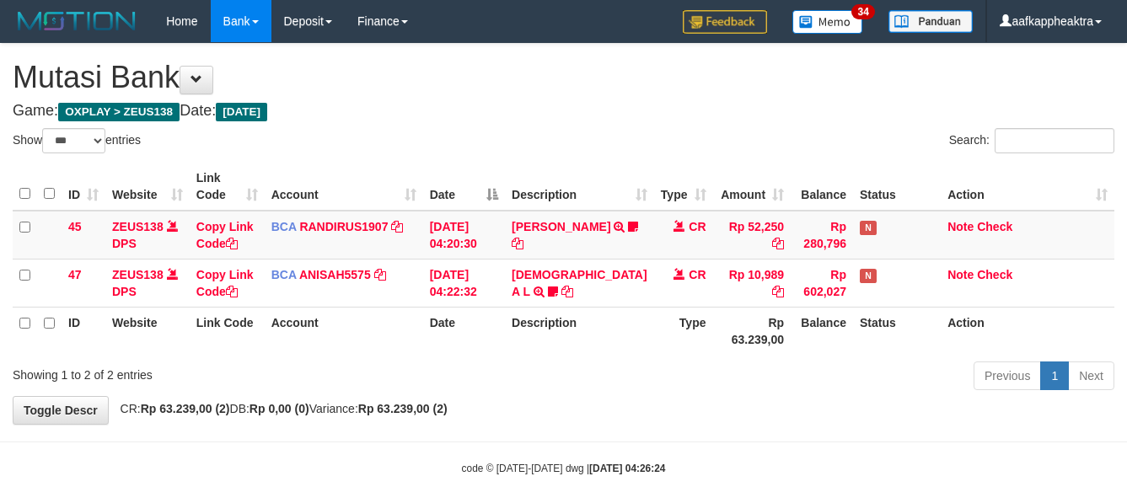
select select "***"
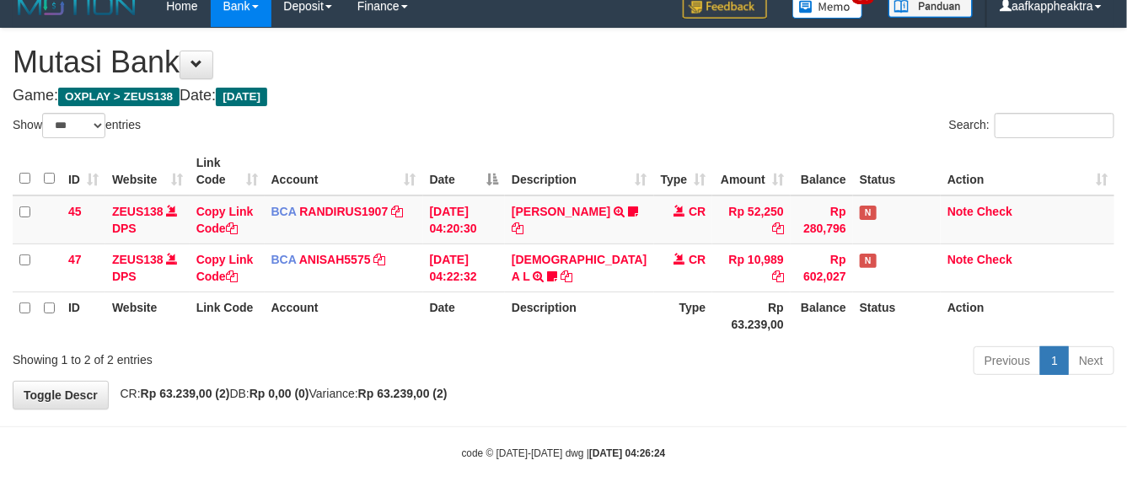
click at [729, 291] on table "ID Website Link Code Account Date Description Type Amount Balance Status Action…" at bounding box center [564, 244] width 1102 height 192
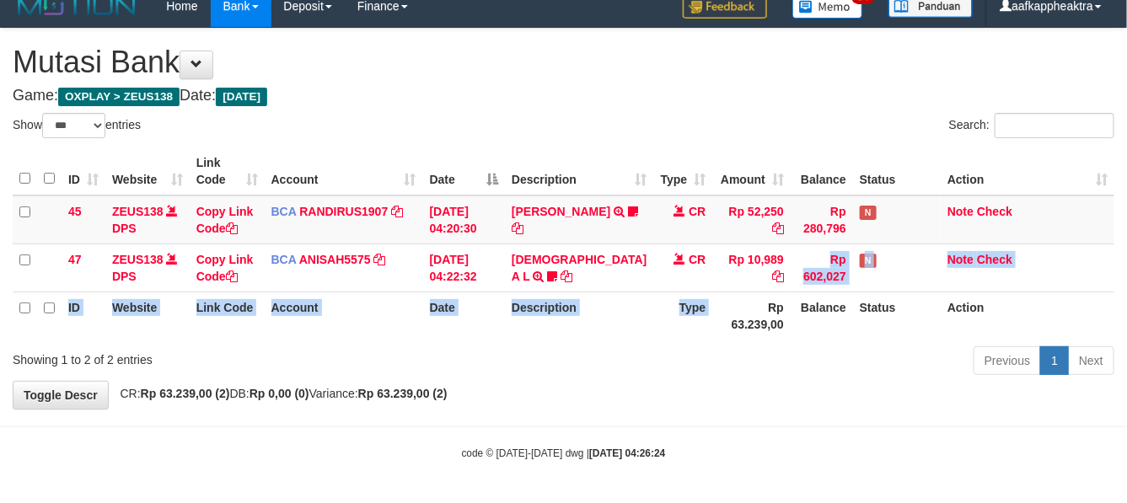
click at [721, 296] on th "Rp 63.239,00" at bounding box center [752, 316] width 78 height 48
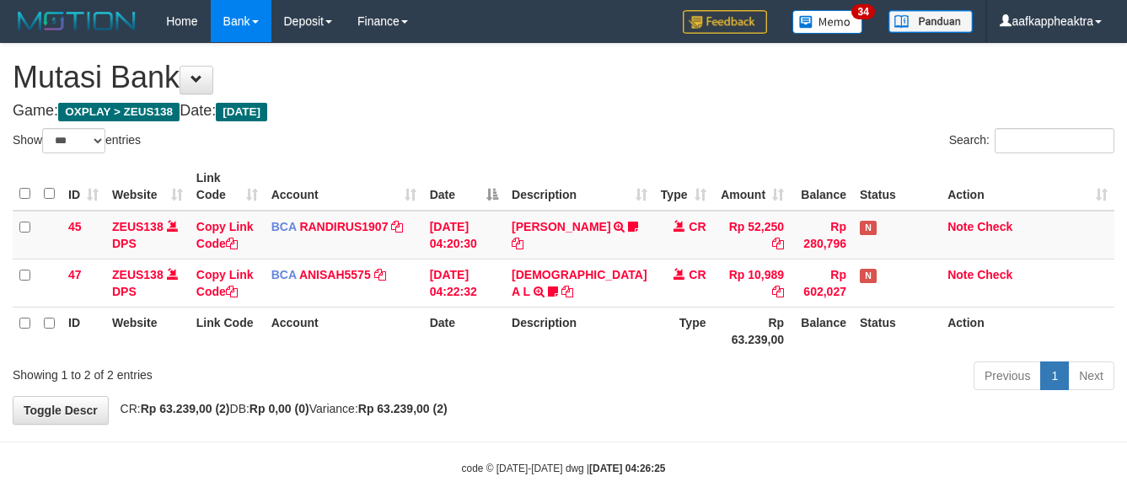
select select "***"
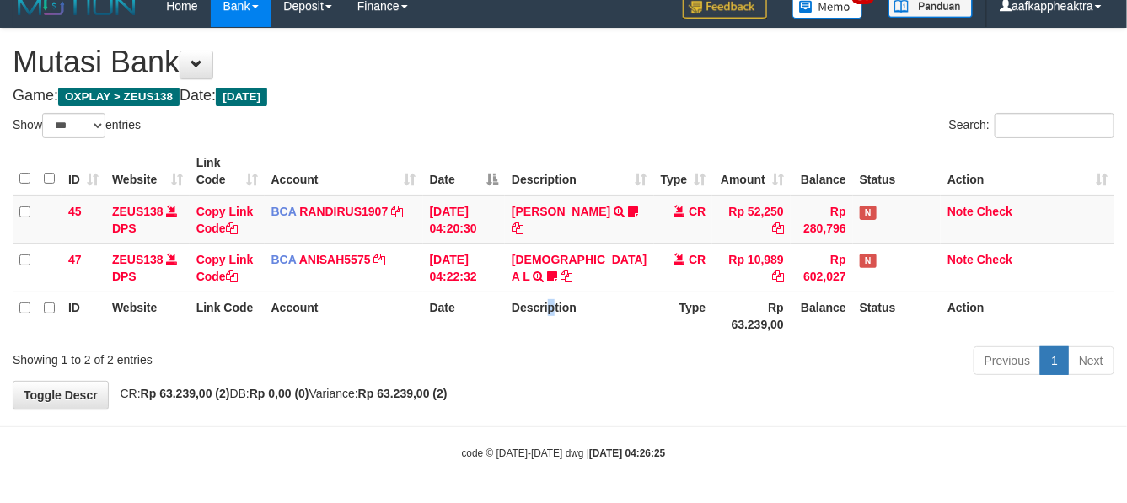
click at [562, 329] on th "Description" at bounding box center [579, 316] width 148 height 48
click at [654, 326] on th "Type" at bounding box center [683, 316] width 59 height 48
click at [654, 331] on th "Type" at bounding box center [683, 316] width 59 height 48
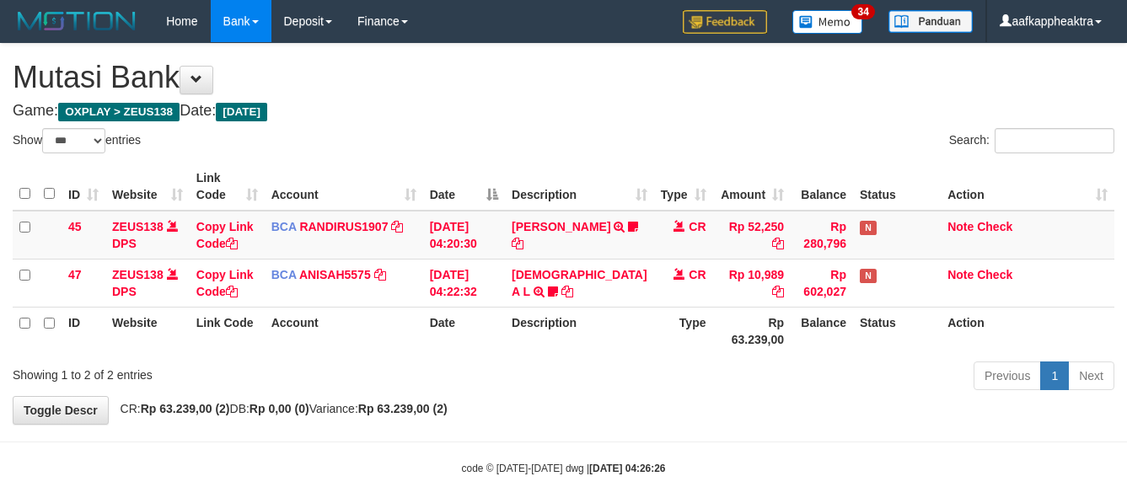
select select "***"
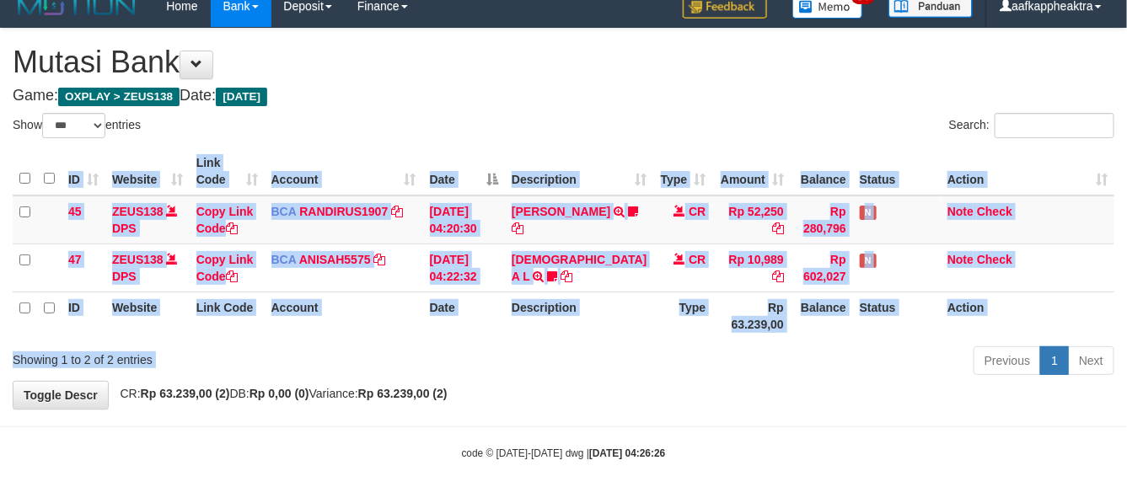
click at [651, 343] on div "Show ** ** ** *** entries Search: ID Website Link Code Account Date Description…" at bounding box center [564, 247] width 1102 height 268
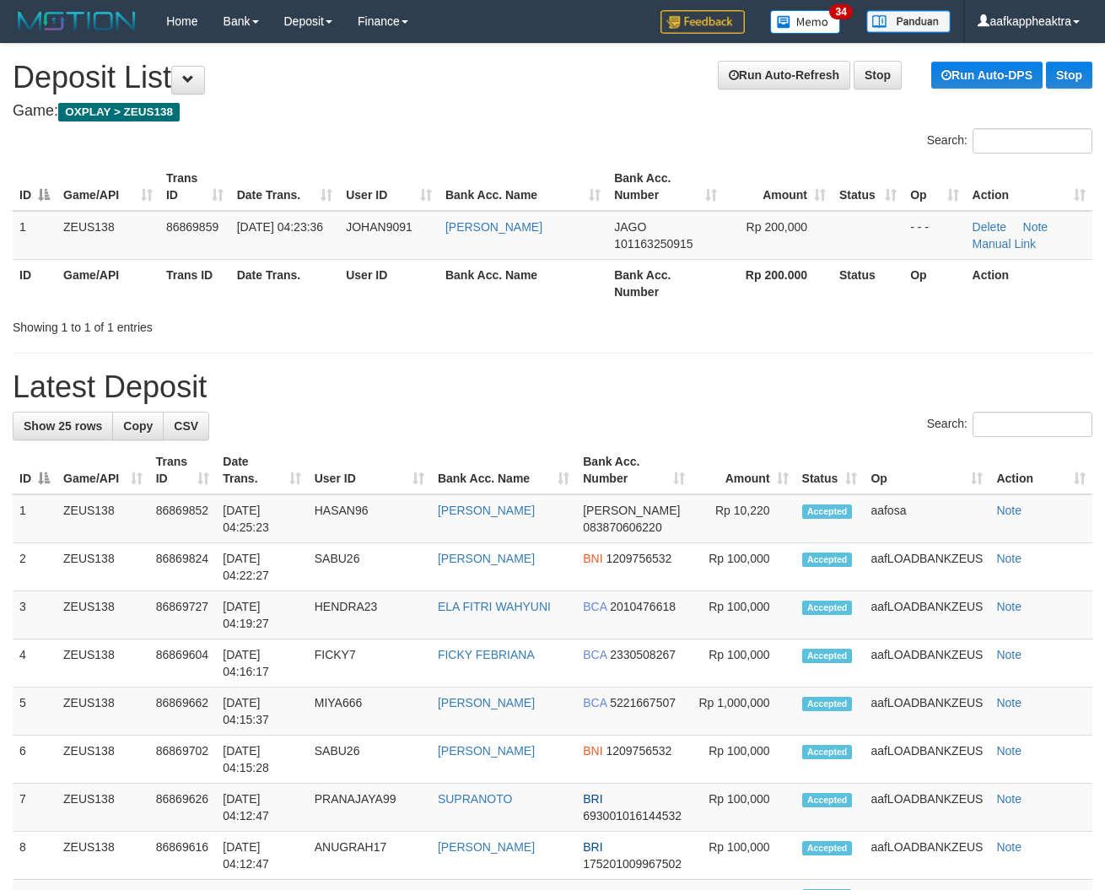
click at [374, 376] on h1 "Latest Deposit" at bounding box center [552, 387] width 1079 height 34
click at [347, 377] on h1 "Latest Deposit" at bounding box center [552, 387] width 1079 height 34
drag, startPoint x: 519, startPoint y: 385, endPoint x: 478, endPoint y: 413, distance: 50.3
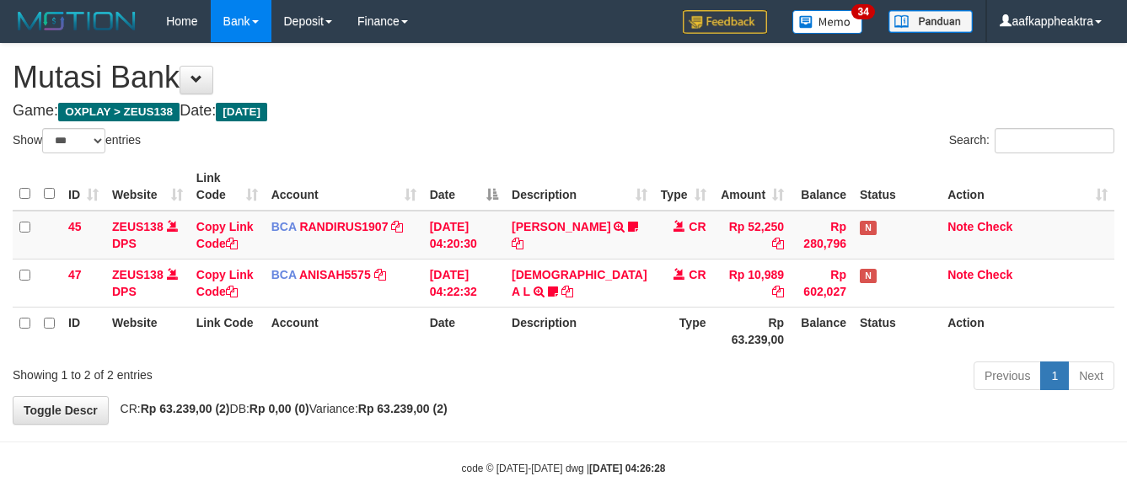
select select "***"
click at [499, 268] on td "01/09/2025 04:22:32" at bounding box center [464, 283] width 82 height 48
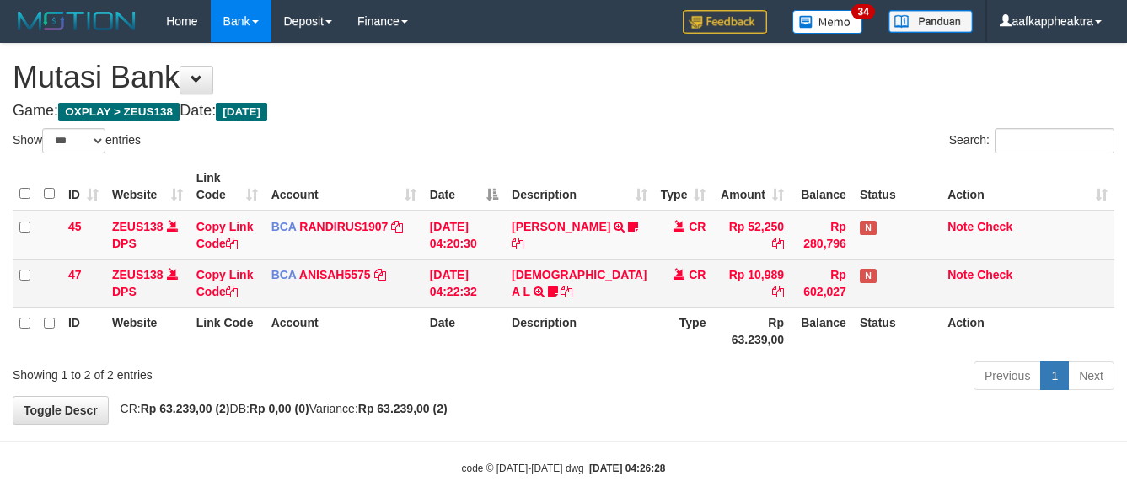
scroll to position [32, 0]
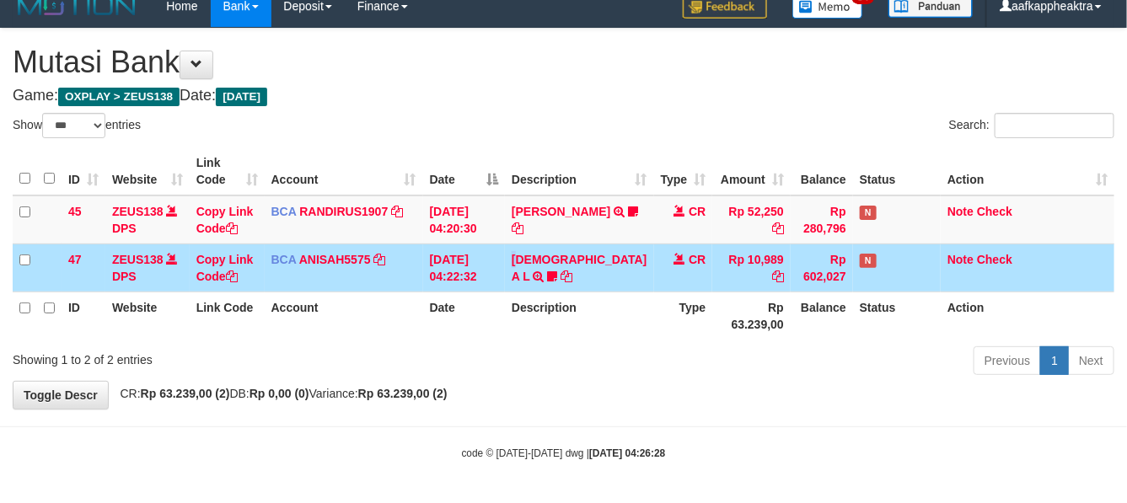
click at [527, 264] on td "MUHAMMAD A L TRSF E-BANKING CR 0109/FTSCY/WS95051 10989.002025090142478668 TRFD…" at bounding box center [579, 268] width 148 height 48
click at [724, 320] on th "Rp 63.239,00" at bounding box center [752, 316] width 78 height 48
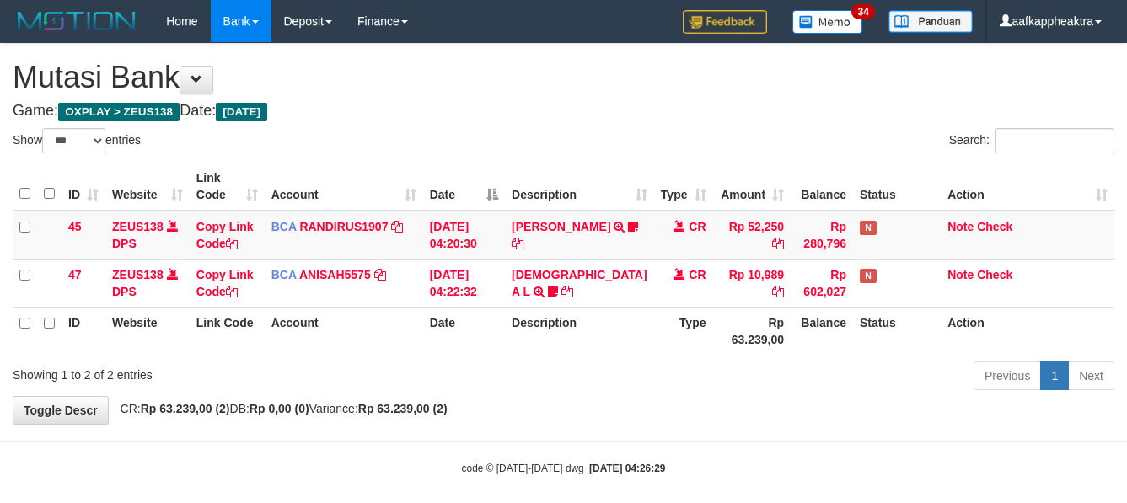
select select "***"
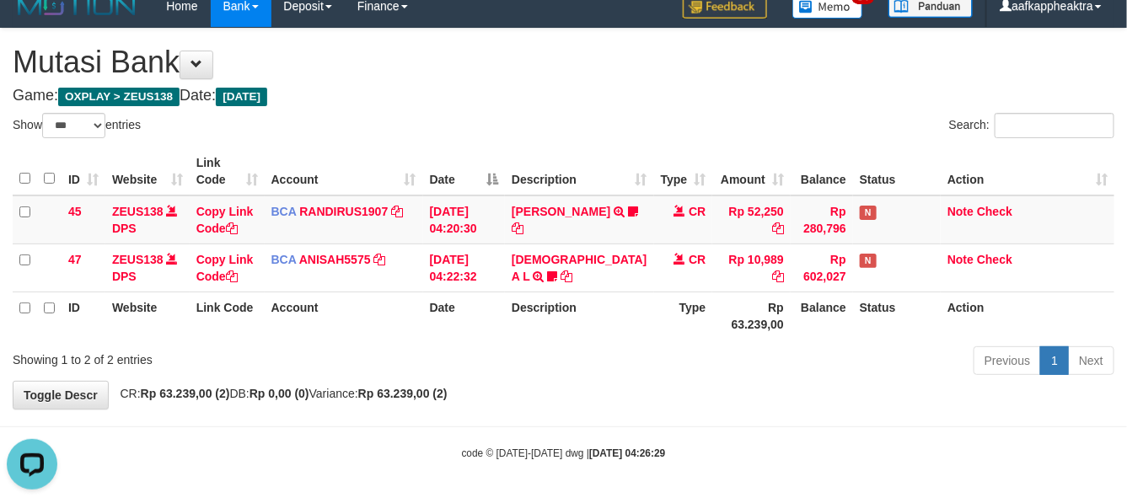
click at [646, 389] on div "**********" at bounding box center [563, 219] width 1127 height 380
click at [650, 368] on div "Previous 1 Next" at bounding box center [798, 363] width 632 height 36
click at [652, 368] on div "Previous 1 Next" at bounding box center [798, 363] width 632 height 36
drag, startPoint x: 597, startPoint y: 369, endPoint x: 1089, endPoint y: 347, distance: 492.9
click at [605, 368] on div "Previous 1 Next" at bounding box center [798, 363] width 632 height 36
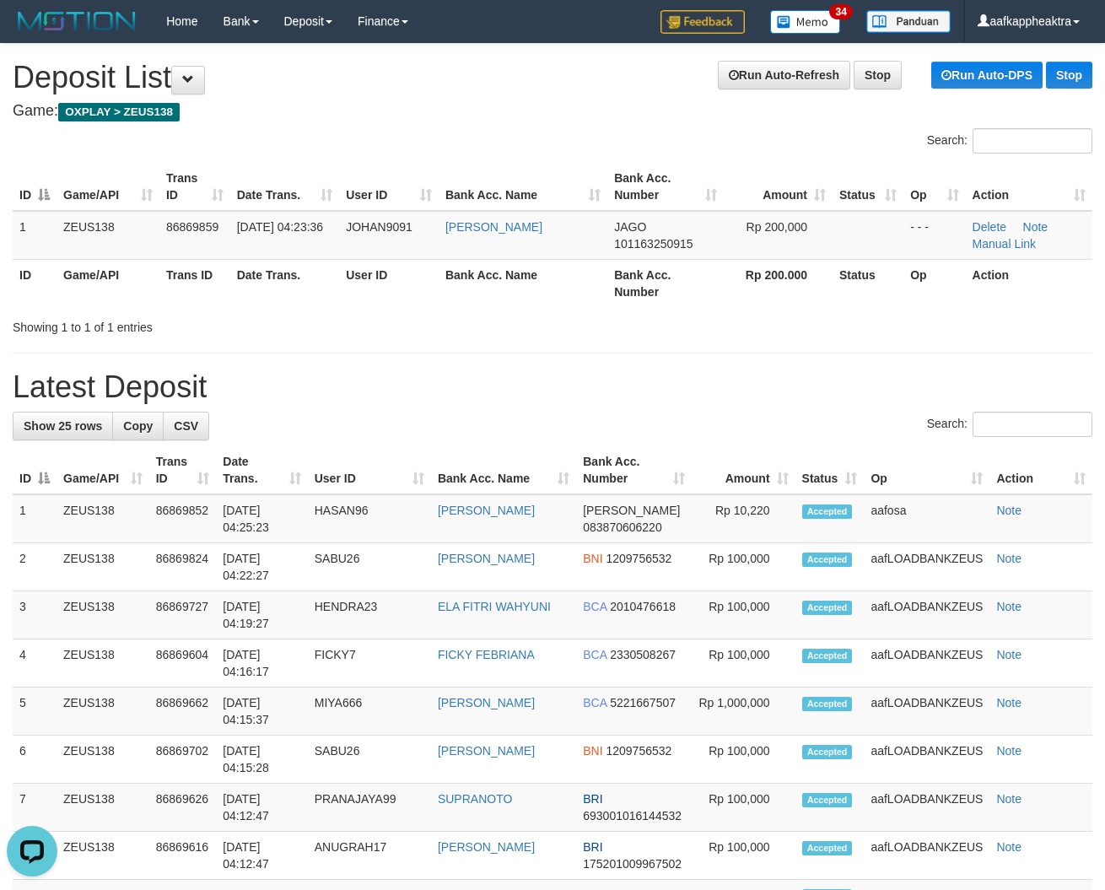
drag, startPoint x: 396, startPoint y: 417, endPoint x: 171, endPoint y: 407, distance: 225.4
click at [397, 417] on div "Search:" at bounding box center [552, 427] width 1079 height 30
click at [359, 462] on th "User ID" at bounding box center [369, 470] width 123 height 48
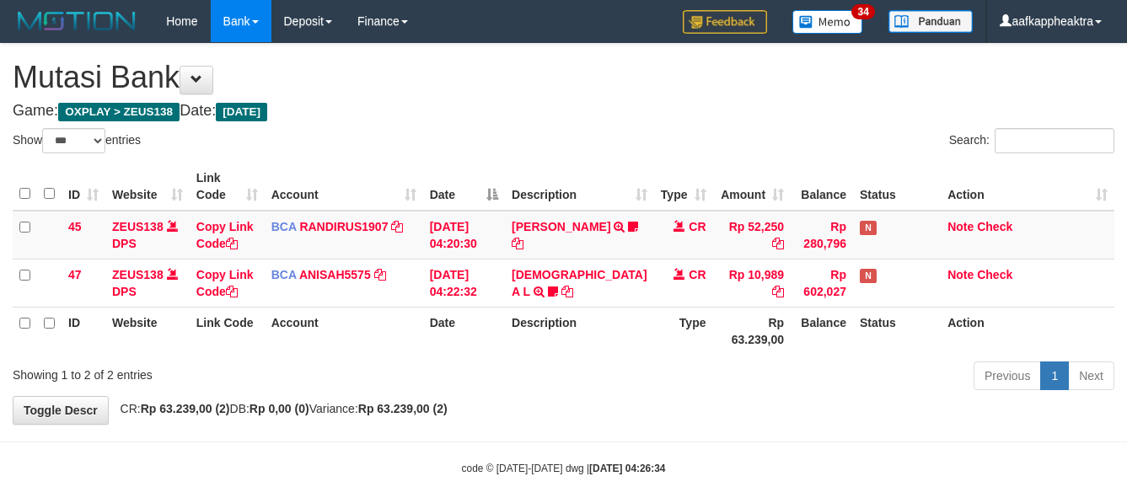
select select "***"
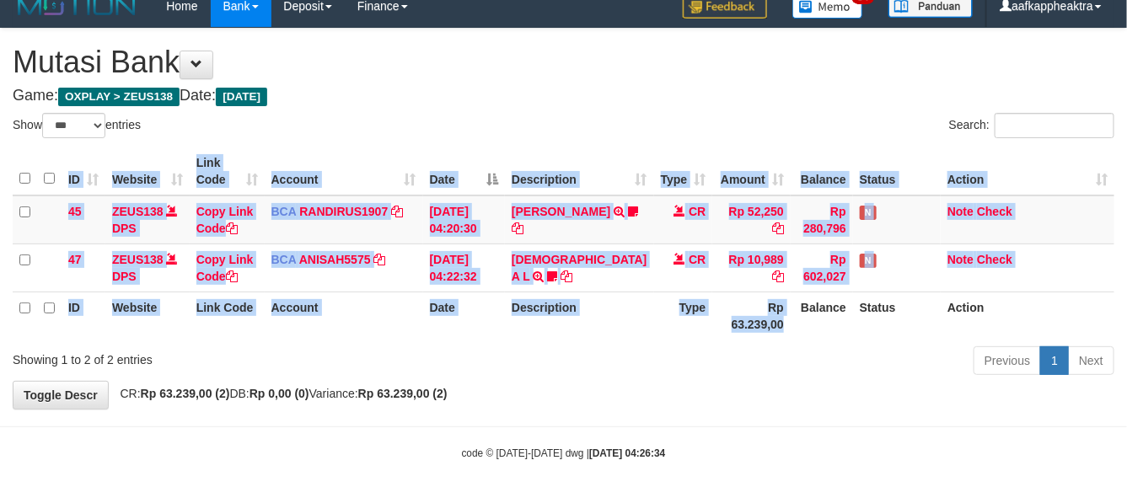
drag, startPoint x: 0, startPoint y: 0, endPoint x: 748, endPoint y: 356, distance: 828.3
click at [726, 358] on div "Show ** ** ** *** entries Search: ID Website Link Code Account Date Description…" at bounding box center [564, 247] width 1102 height 268
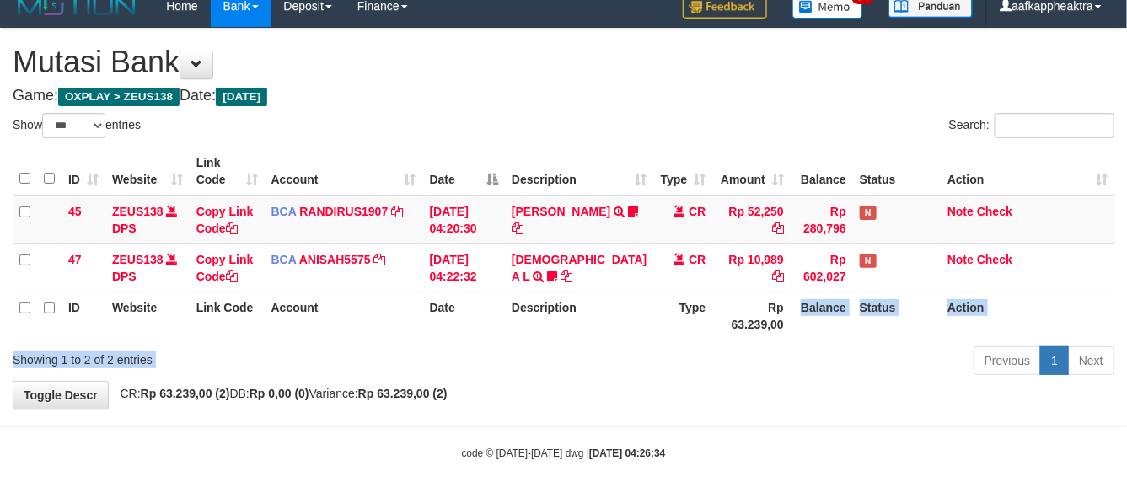
click at [624, 364] on div "Previous 1 Next" at bounding box center [798, 363] width 632 height 36
click at [666, 351] on div "Previous 1 Next" at bounding box center [798, 363] width 632 height 36
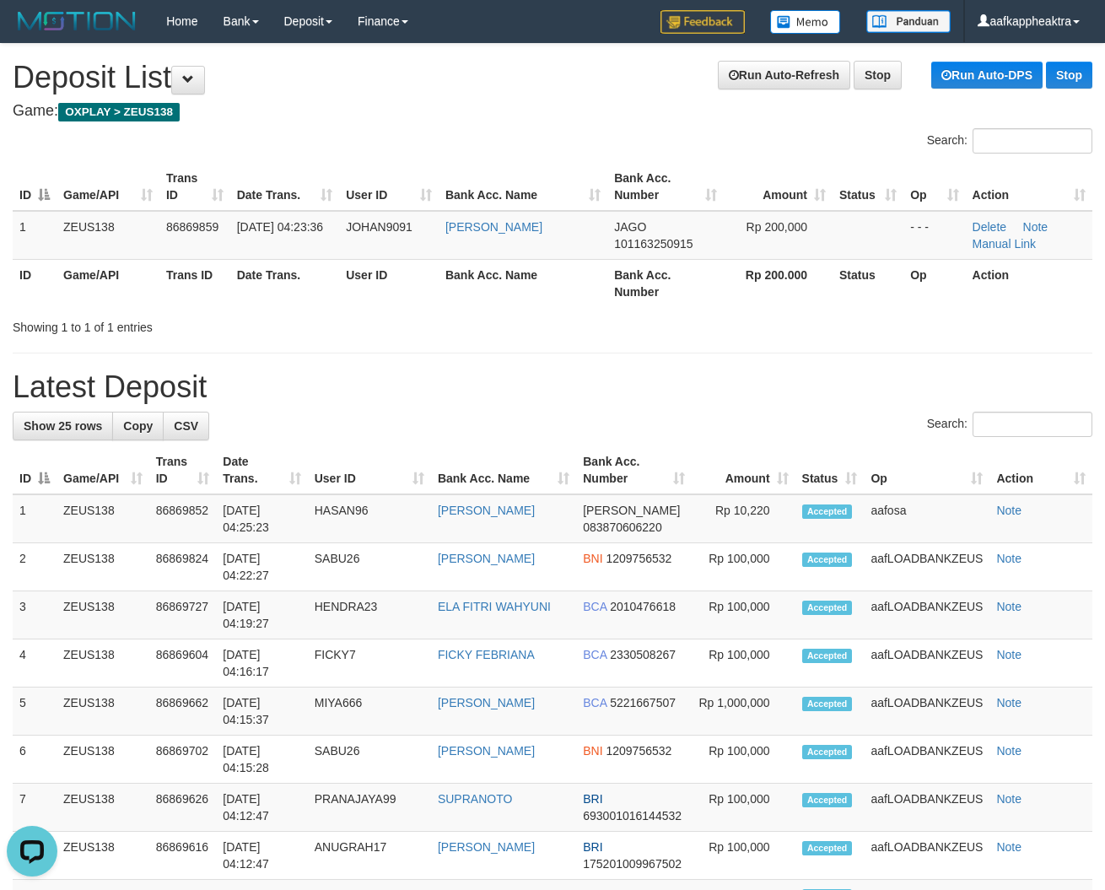
drag, startPoint x: 342, startPoint y: 406, endPoint x: 3, endPoint y: 395, distance: 340.0
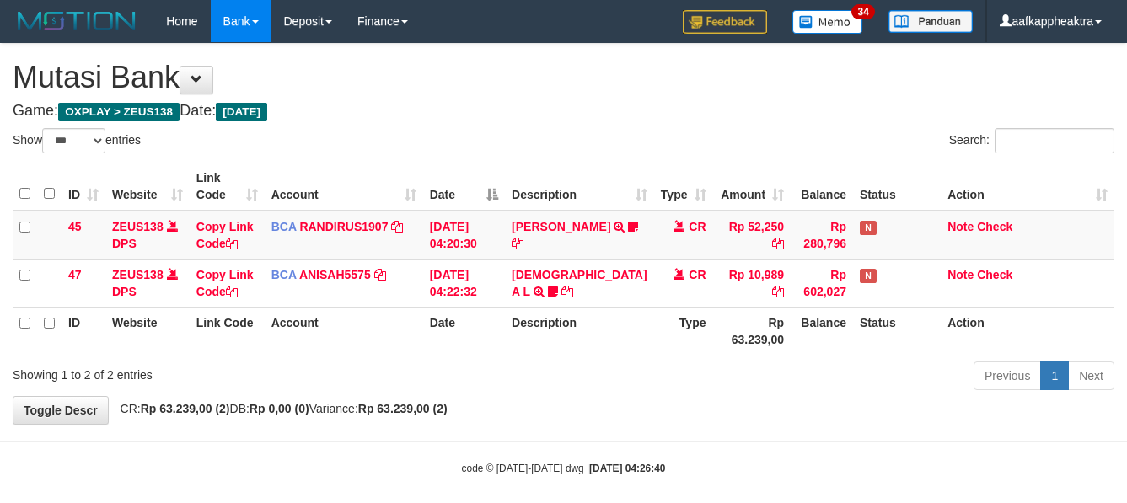
select select "***"
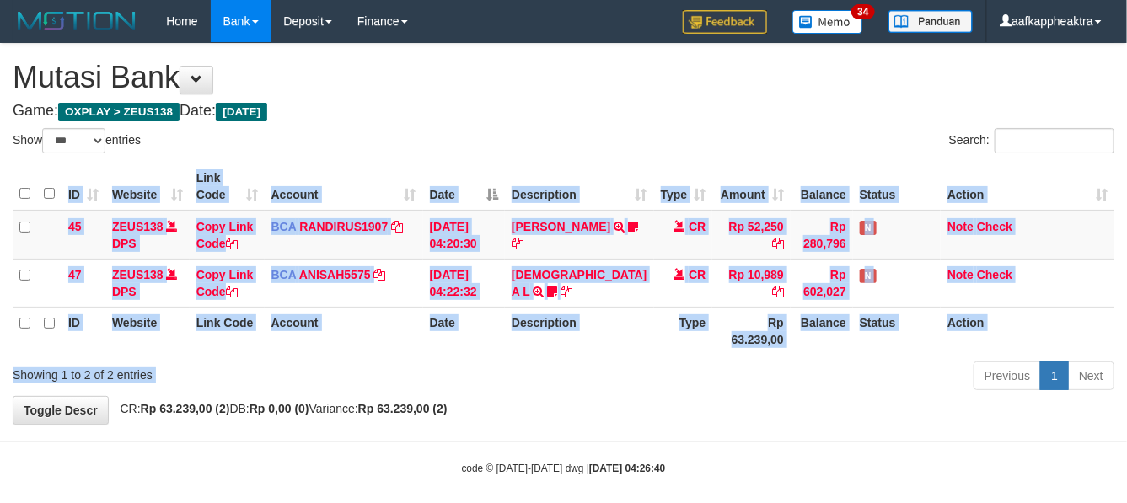
click at [726, 360] on div "ID Website Link Code Account Date Description Type Amount Balance Status Action…" at bounding box center [563, 259] width 1127 height 202
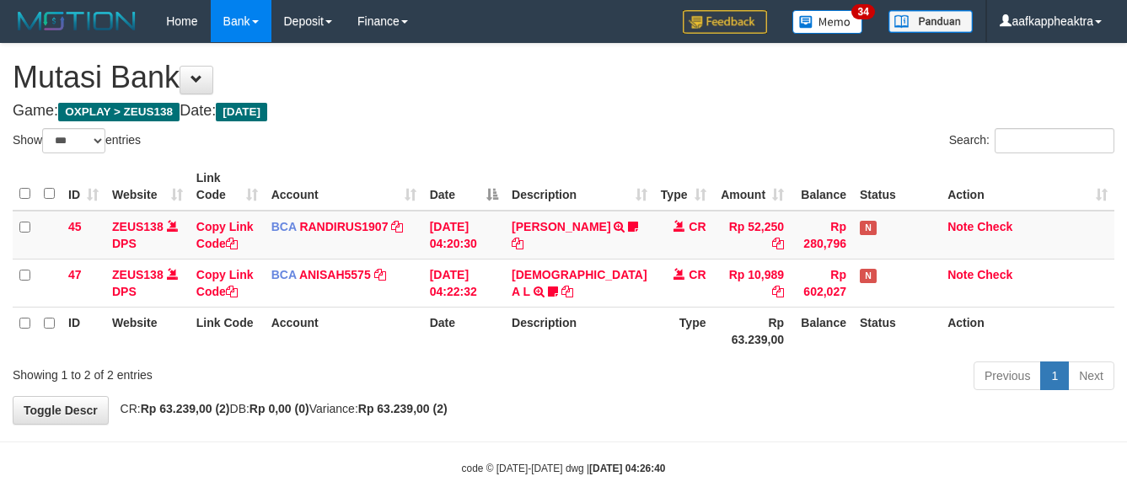
select select "***"
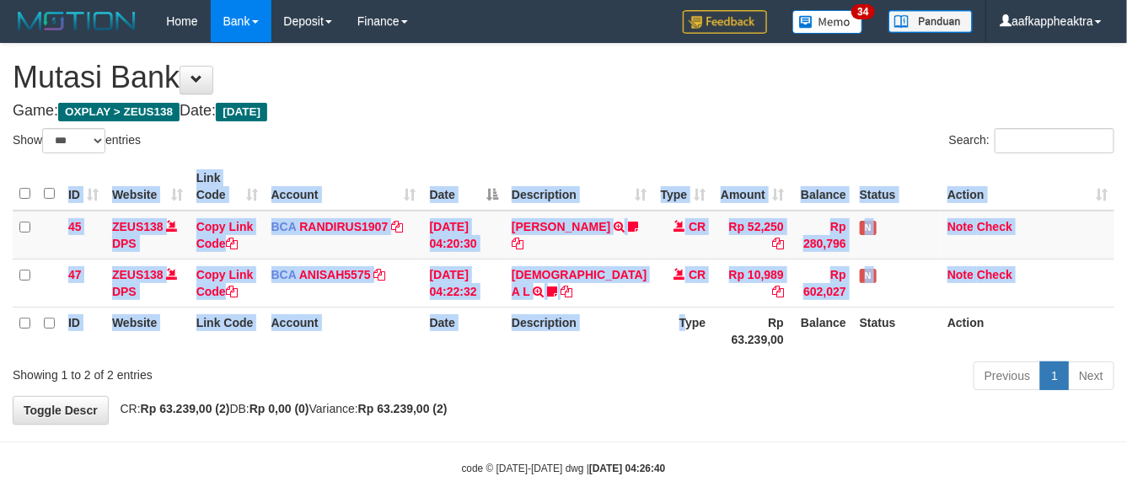
click at [662, 360] on div "ID Website Link Code Account Date Description Type Amount Balance Status Action…" at bounding box center [563, 259] width 1127 height 202
drag, startPoint x: 659, startPoint y: 368, endPoint x: 1061, endPoint y: 356, distance: 402.4
click at [659, 355] on th "Type" at bounding box center [683, 331] width 59 height 48
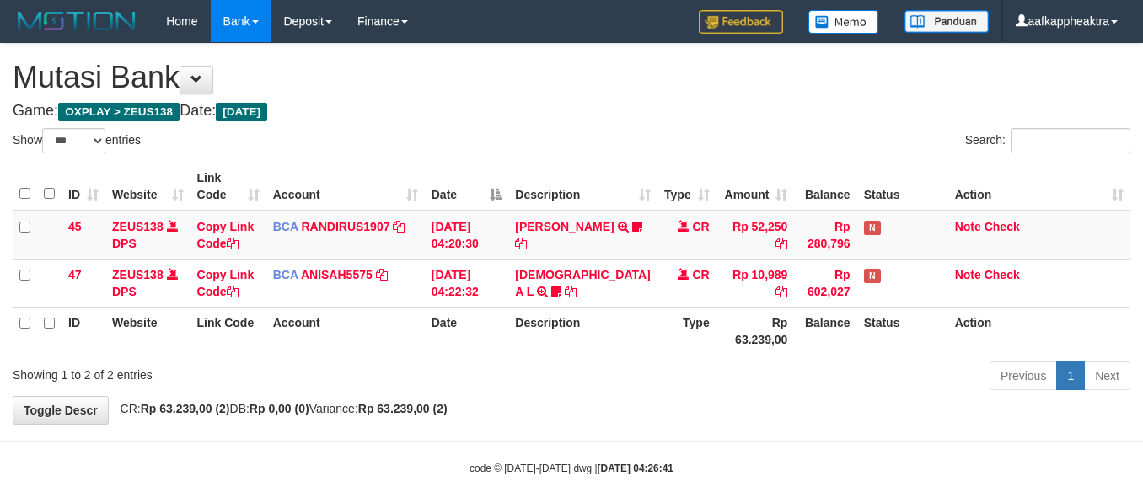
select select "***"
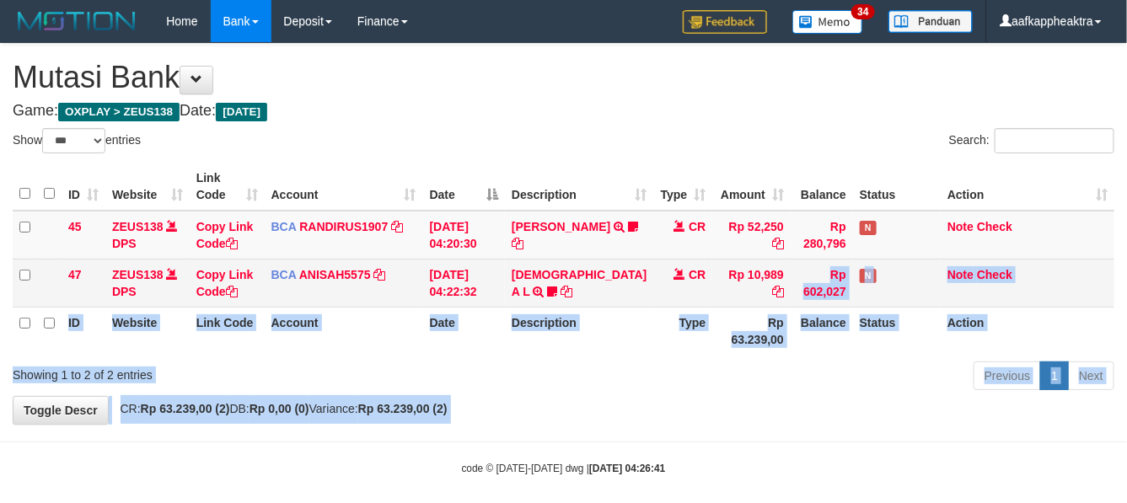
click at [791, 304] on td "Rp 602,027" at bounding box center [822, 283] width 62 height 48
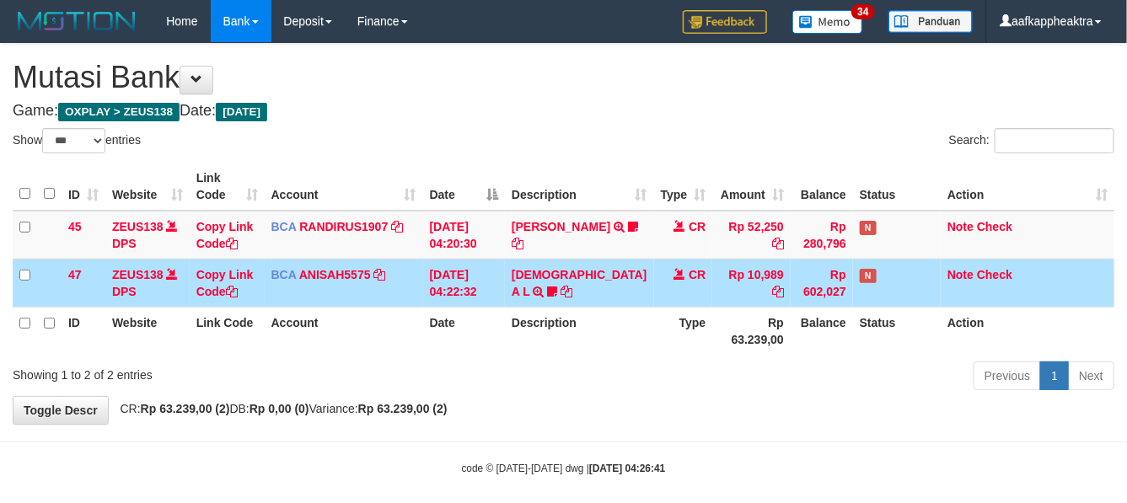
click at [791, 307] on td "Rp 602,027" at bounding box center [822, 283] width 62 height 48
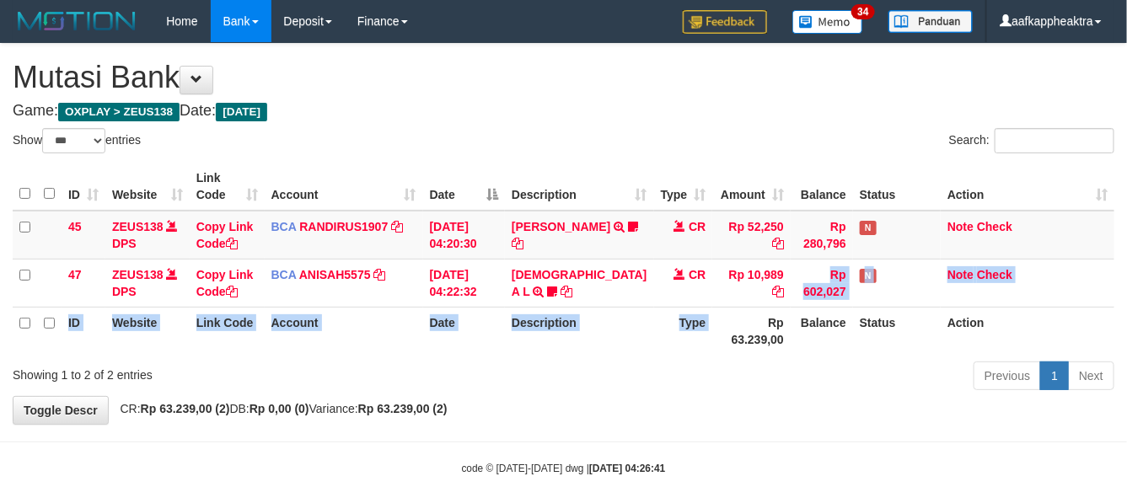
click at [739, 327] on table "ID Website Link Code Account Date Description Type Amount Balance Status Action…" at bounding box center [564, 259] width 1102 height 192
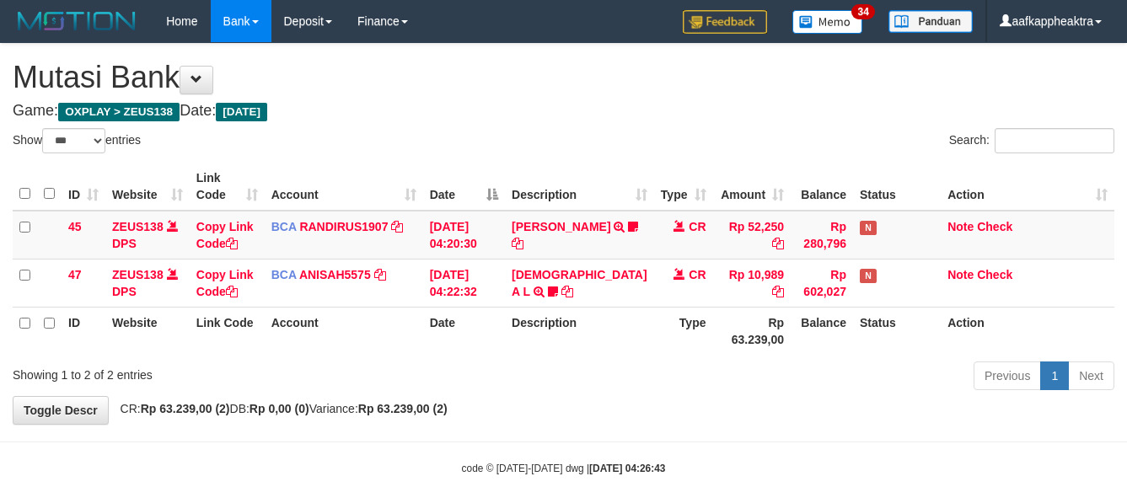
select select "***"
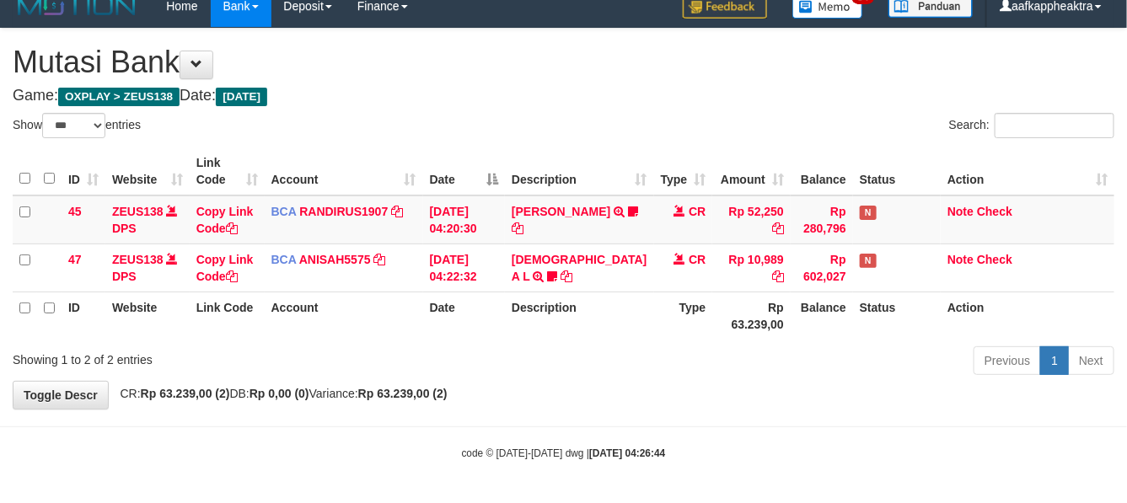
click at [654, 309] on th "Type" at bounding box center [683, 316] width 59 height 48
drag, startPoint x: 642, startPoint y: 313, endPoint x: 1134, endPoint y: 347, distance: 493.6
click at [693, 320] on tr "ID Website Link Code Account Date Description Type Rp 63.239,00 Balance Status …" at bounding box center [564, 316] width 1102 height 48
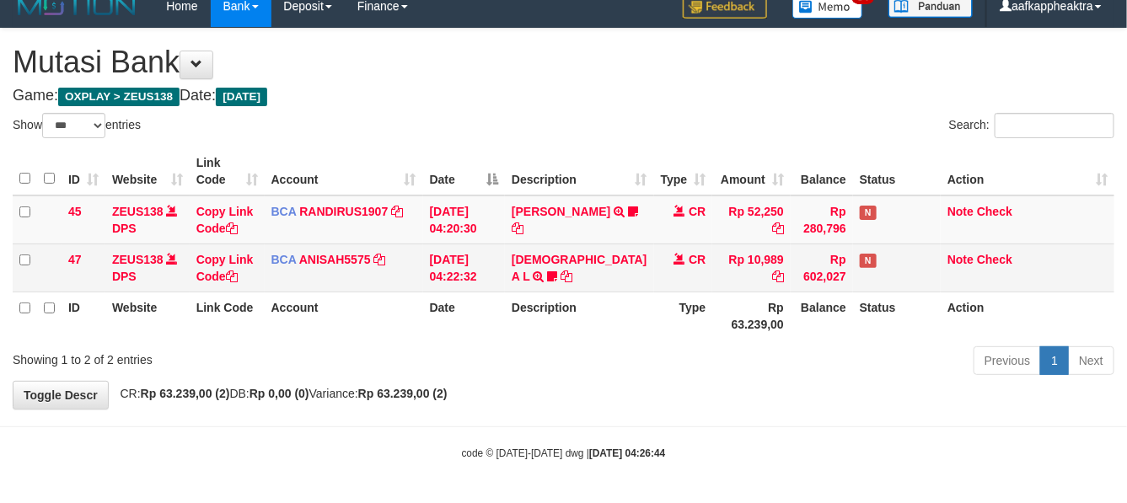
drag, startPoint x: 597, startPoint y: 253, endPoint x: 629, endPoint y: 254, distance: 32.1
click at [599, 254] on td "MUHAMMAD A L TRSF E-BANKING CR 0109/FTSCY/WS95051 10989.002025090142478668 TRFD…" at bounding box center [579, 268] width 148 height 48
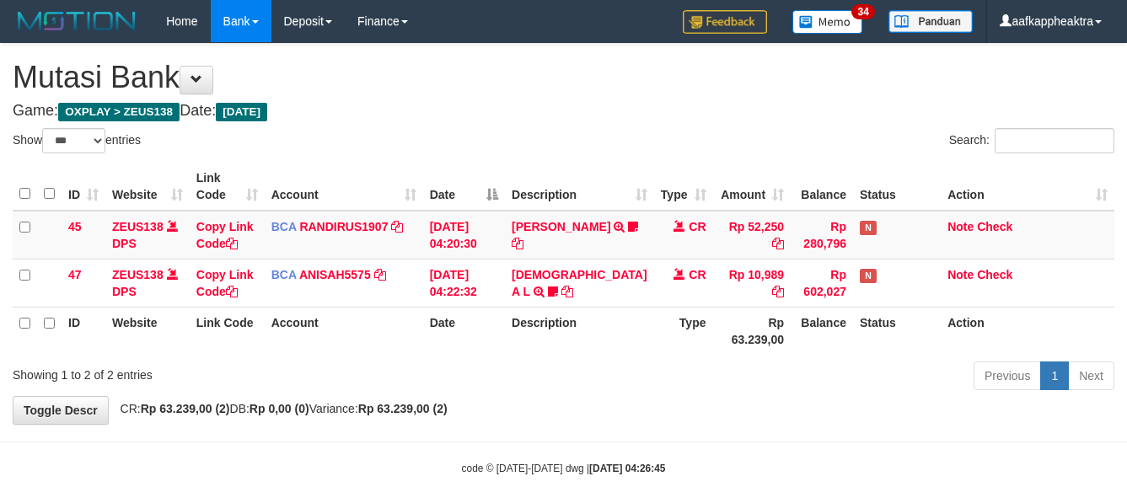
select select "***"
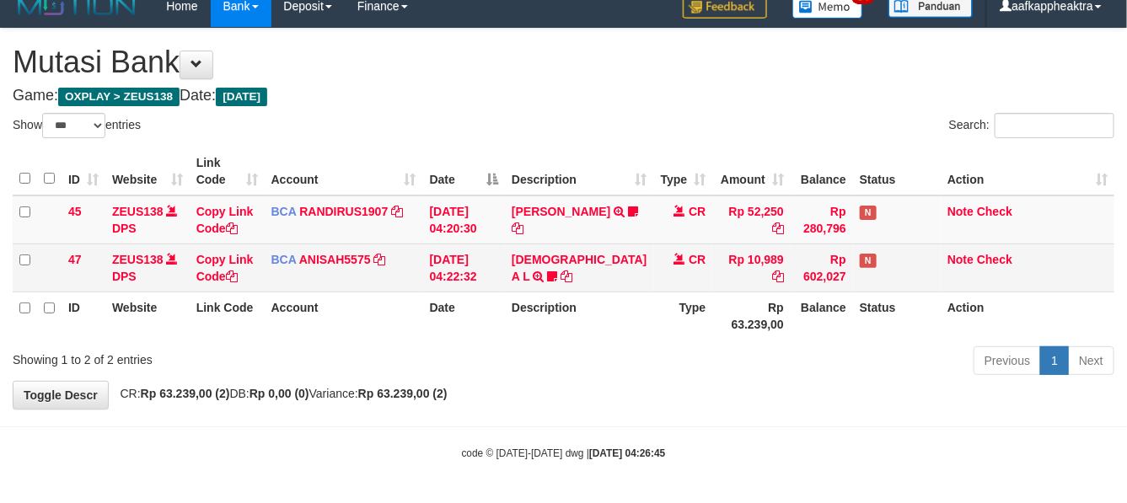
click at [654, 275] on td "CR" at bounding box center [683, 268] width 59 height 48
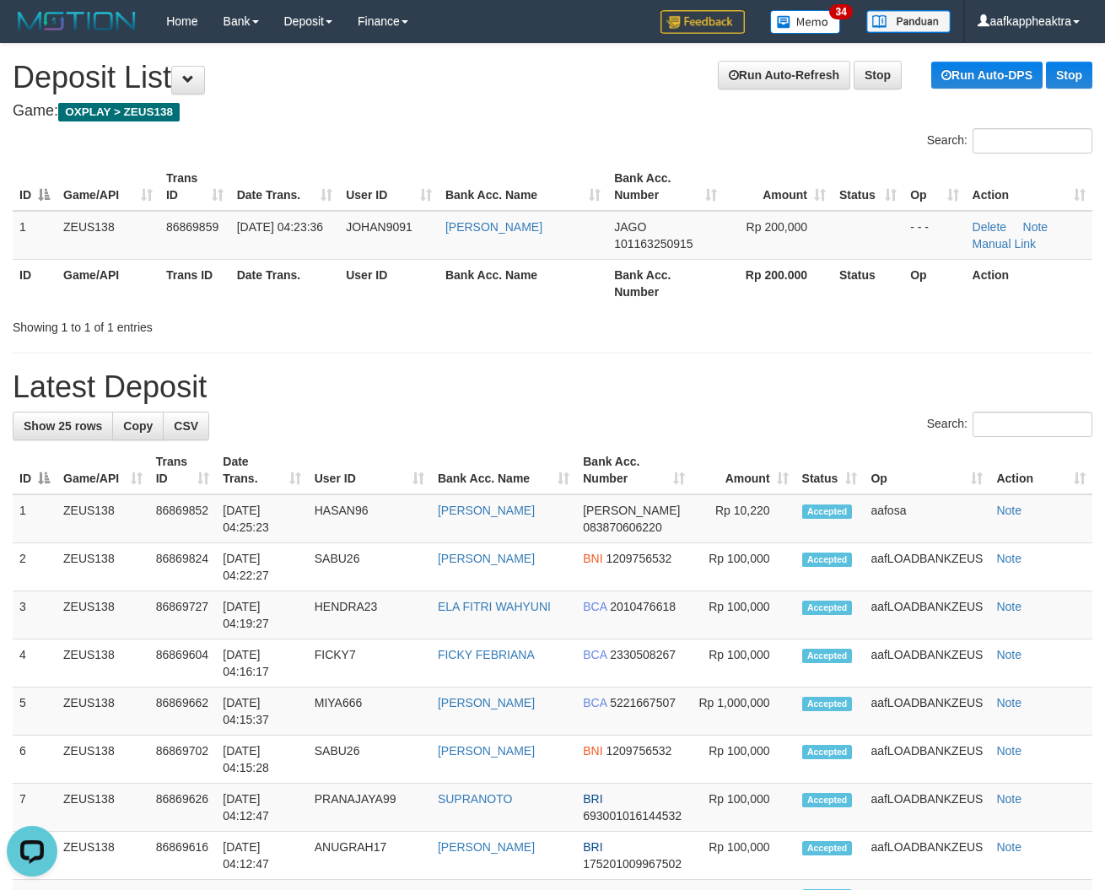
drag, startPoint x: 546, startPoint y: 403, endPoint x: 531, endPoint y: 406, distance: 14.7
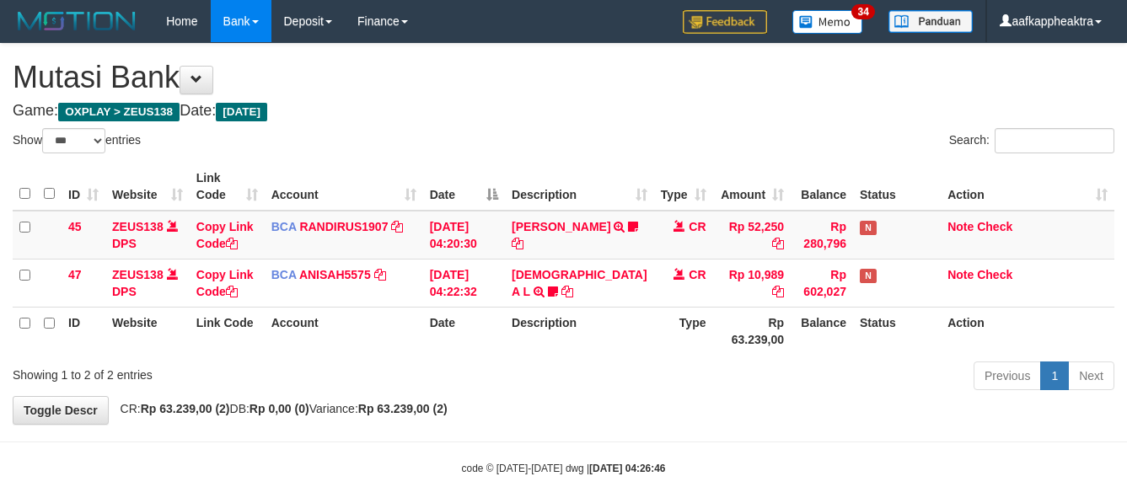
select select "***"
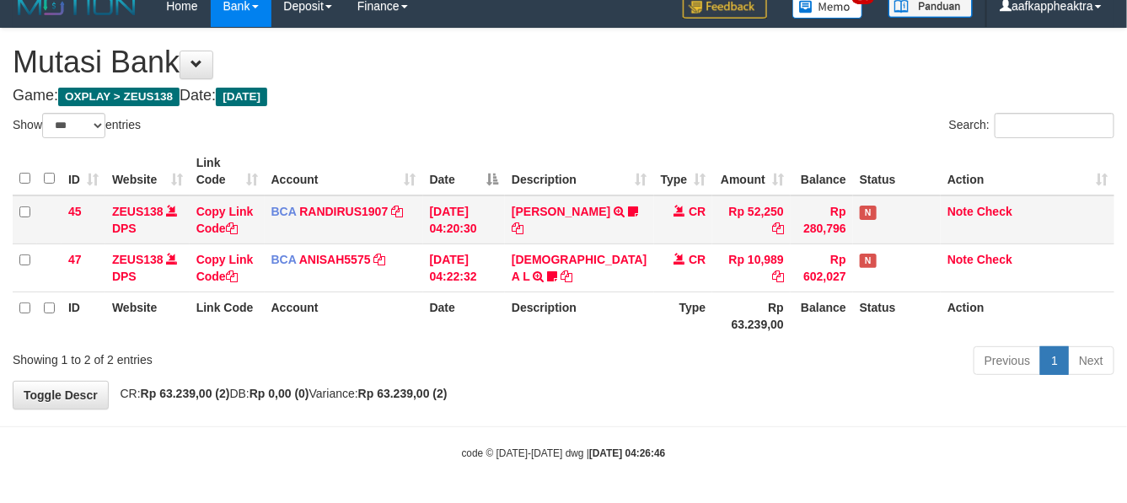
click at [654, 217] on td "CR" at bounding box center [683, 220] width 59 height 49
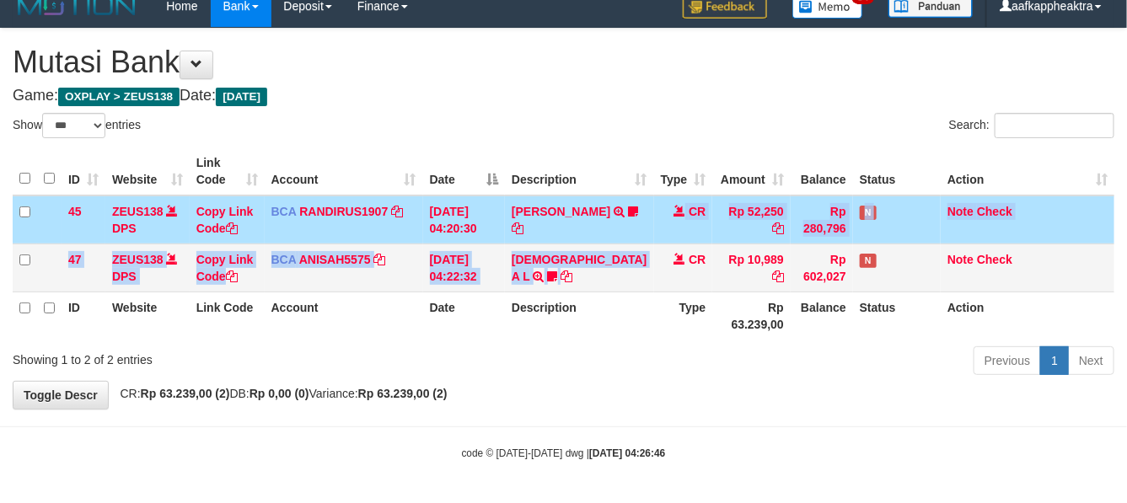
drag, startPoint x: 643, startPoint y: 233, endPoint x: 643, endPoint y: 251, distance: 18.6
click at [649, 247] on tbody "45 ZEUS138 DPS Copy Link Code BCA RANDIRUS1907 DPS [PERSON_NAME] mutasi_2025090…" at bounding box center [564, 244] width 1102 height 97
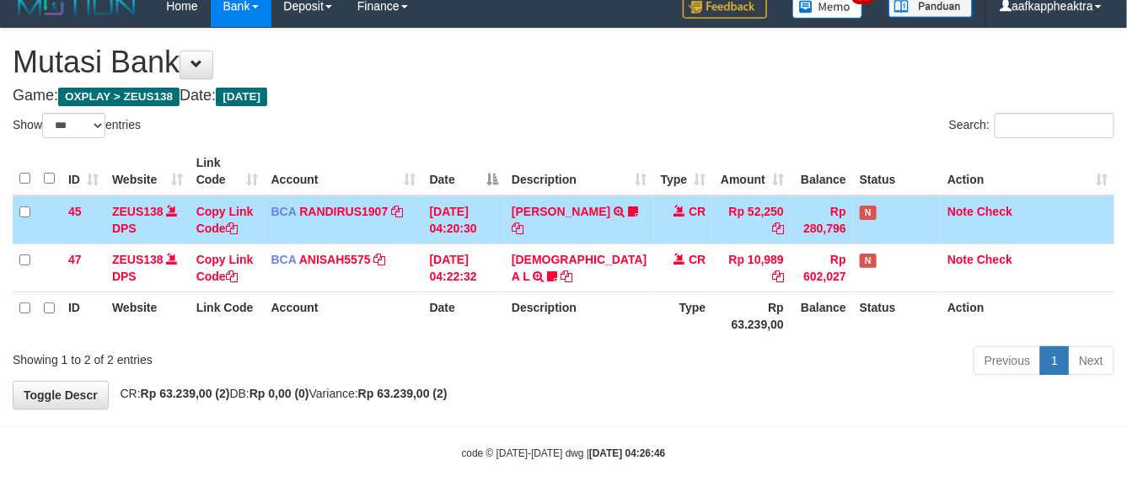
click at [654, 299] on th "Type" at bounding box center [683, 316] width 59 height 48
click at [671, 298] on th "Type" at bounding box center [683, 316] width 59 height 48
click at [669, 304] on th "Type" at bounding box center [683, 316] width 59 height 48
click at [675, 315] on th "Type" at bounding box center [683, 316] width 59 height 48
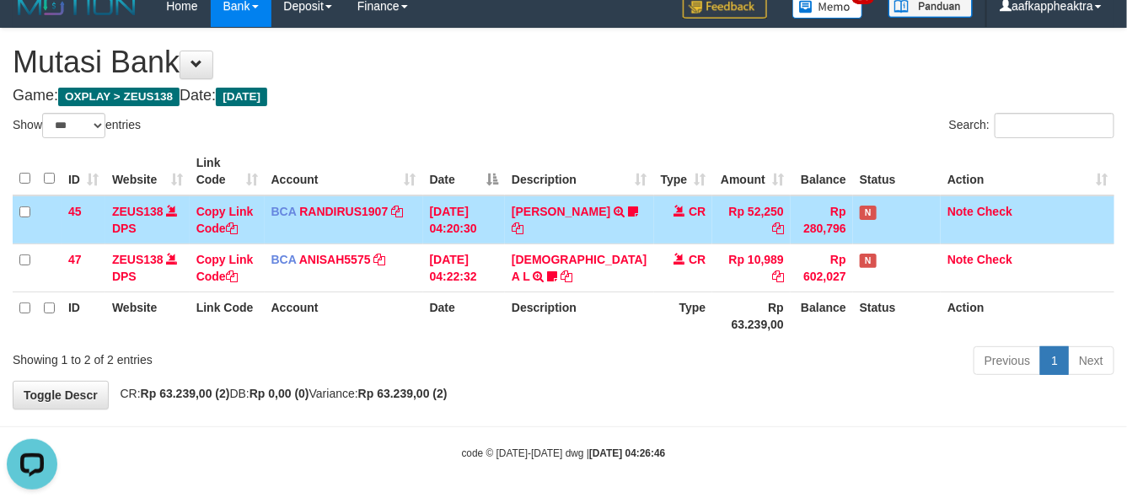
click at [675, 315] on th "Type" at bounding box center [683, 316] width 59 height 48
click at [713, 314] on th "Rp 63.239,00" at bounding box center [752, 316] width 78 height 48
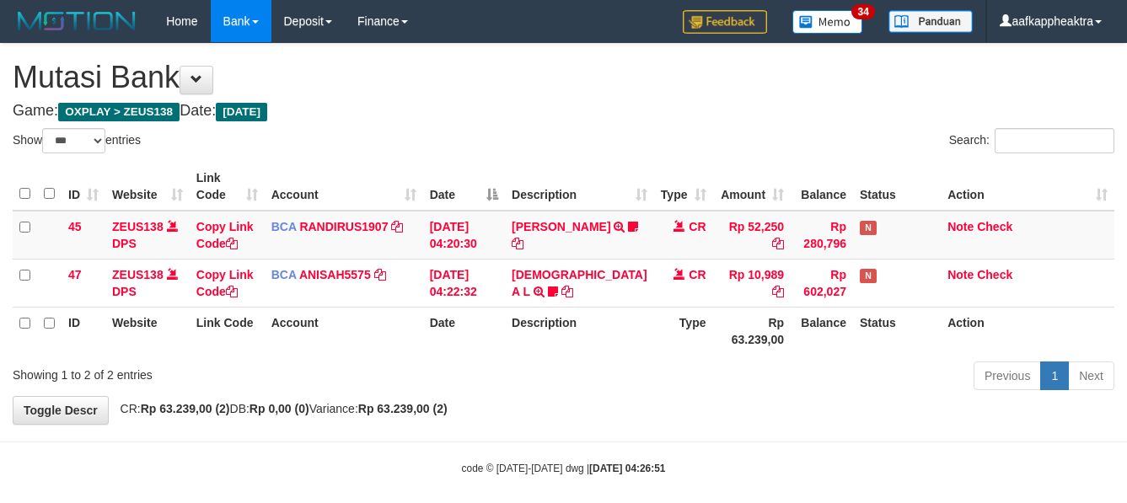
select select "***"
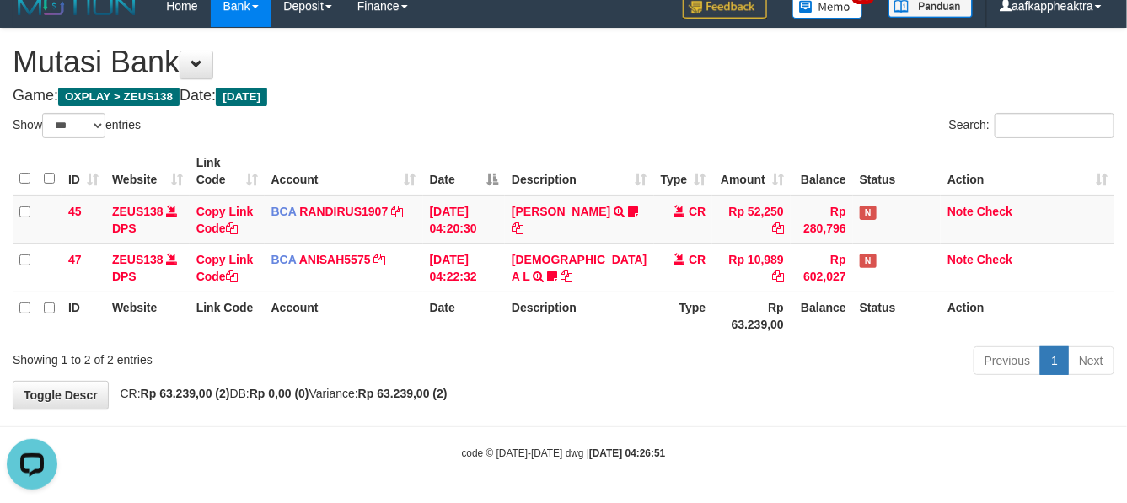
click at [713, 308] on th "Rp 63.239,00" at bounding box center [752, 316] width 78 height 48
drag, startPoint x: 689, startPoint y: 310, endPoint x: 662, endPoint y: 325, distance: 30.6
click at [666, 323] on tr "ID Website Link Code Account Date Description Type Rp 63.239,00 Balance Status …" at bounding box center [564, 316] width 1102 height 48
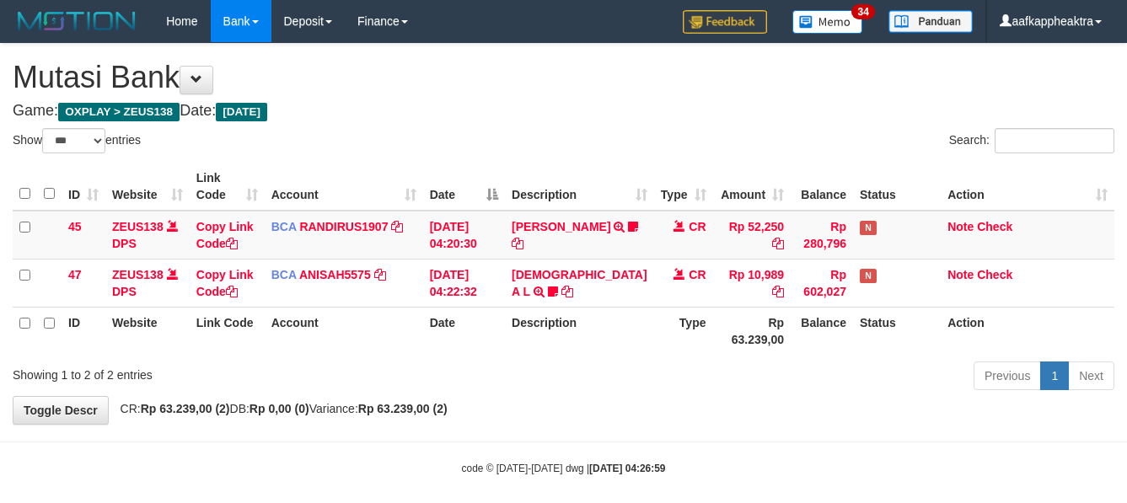
select select "***"
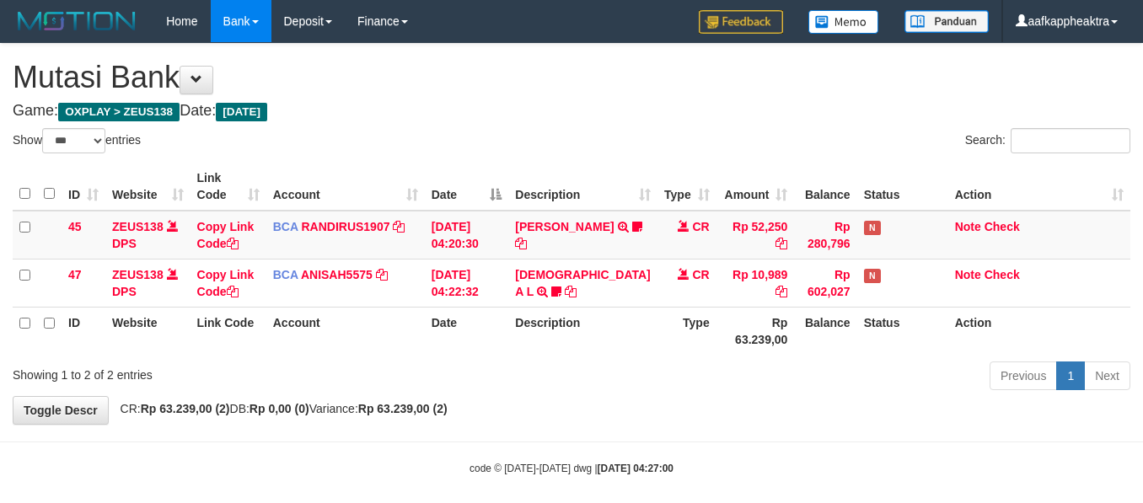
select select "***"
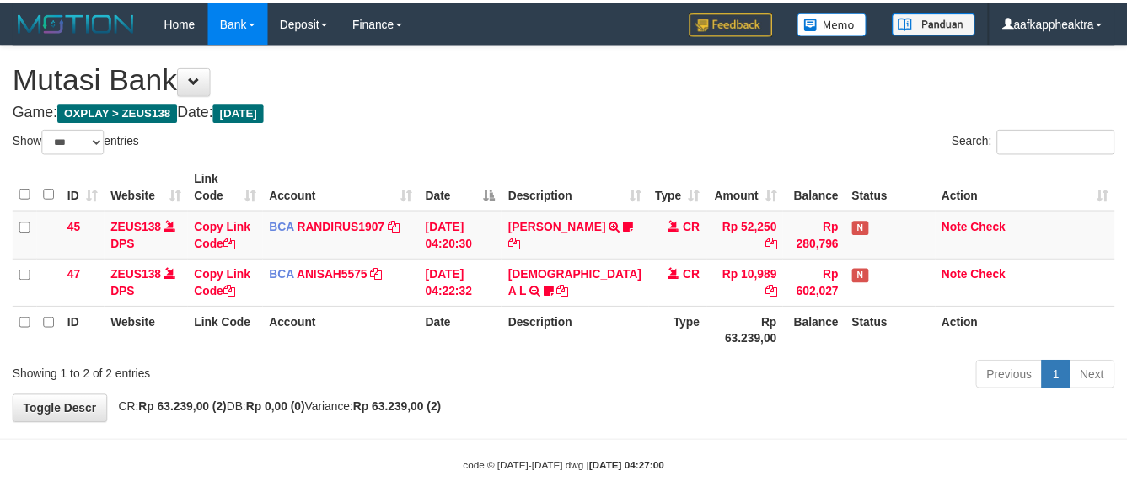
scroll to position [32, 0]
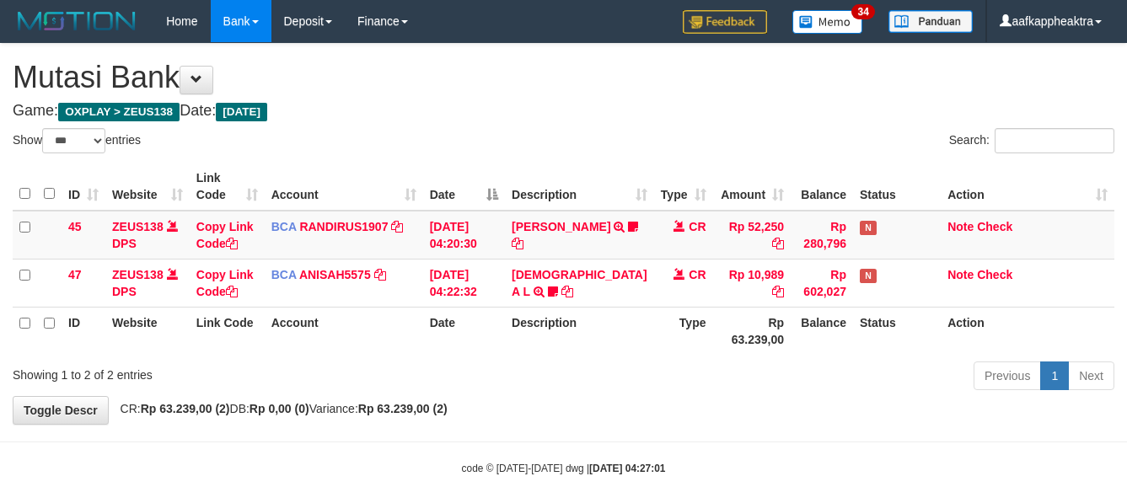
select select "***"
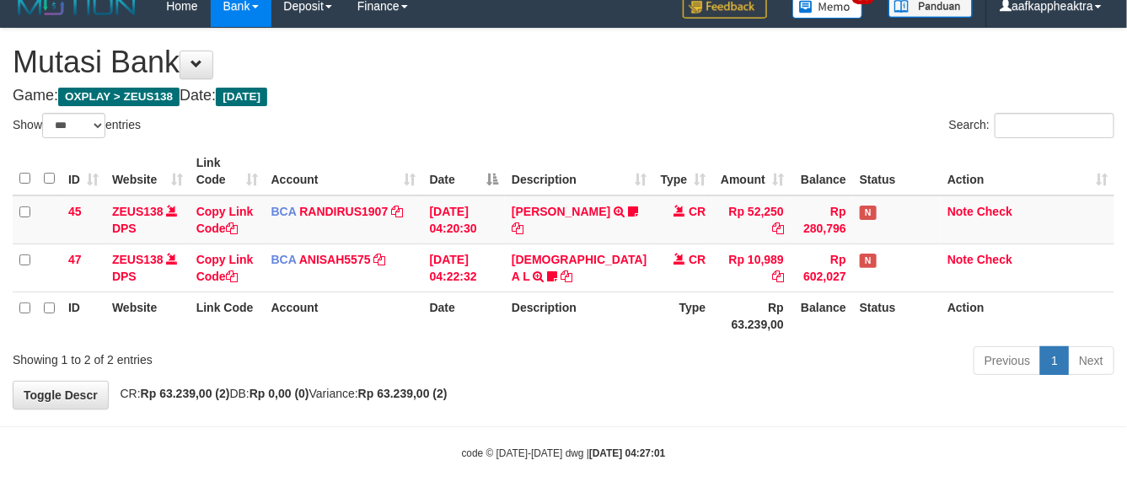
click at [791, 310] on th "Balance" at bounding box center [822, 316] width 62 height 48
click at [756, 320] on th "Rp 63.239,00" at bounding box center [752, 316] width 78 height 48
click at [797, 314] on th "Balance" at bounding box center [822, 316] width 62 height 48
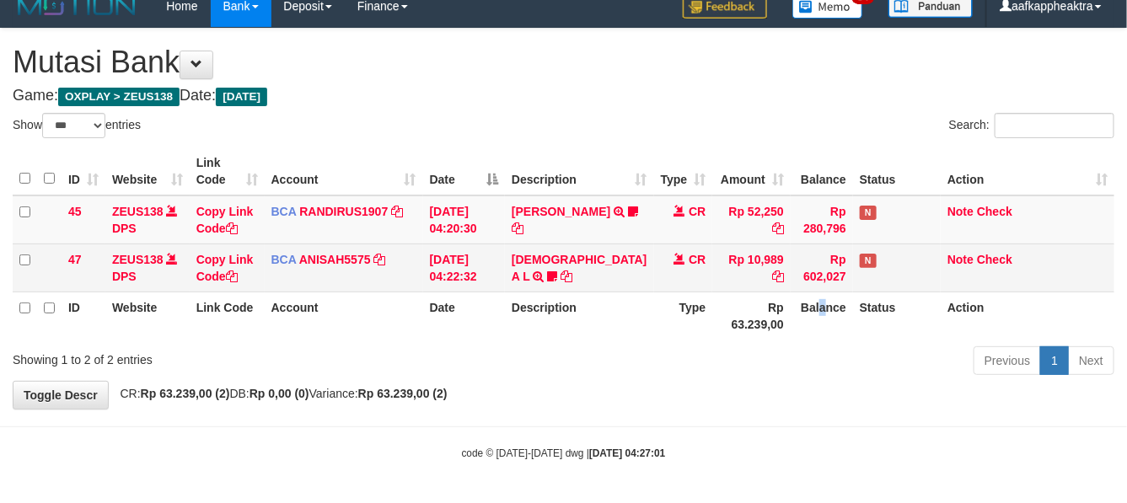
click at [718, 288] on td "Rp 10,989" at bounding box center [752, 268] width 78 height 48
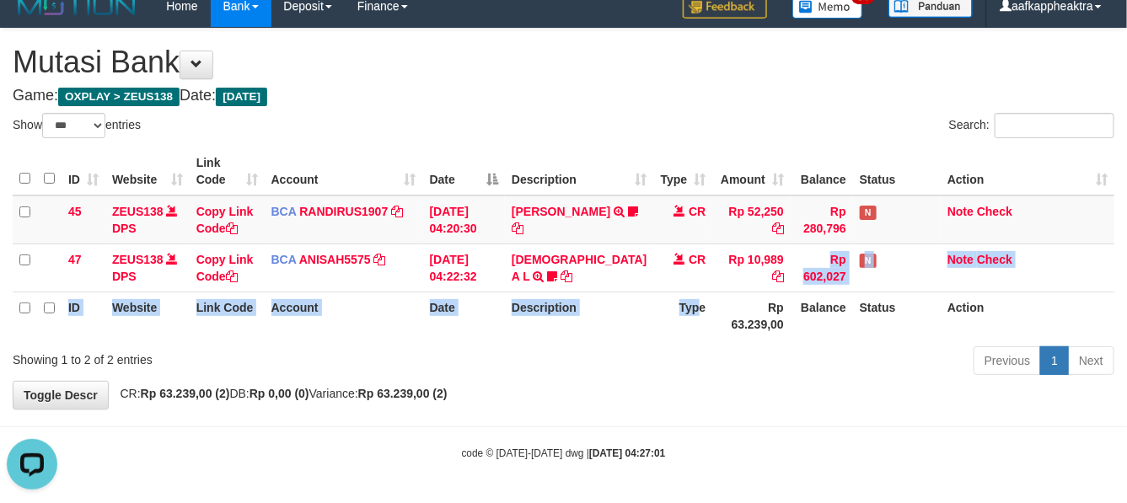
drag, startPoint x: 697, startPoint y: 284, endPoint x: 1014, endPoint y: 314, distance: 317.6
click at [670, 304] on table "ID Website Link Code Account Date Description Type Amount Balance Status Action…" at bounding box center [564, 244] width 1102 height 192
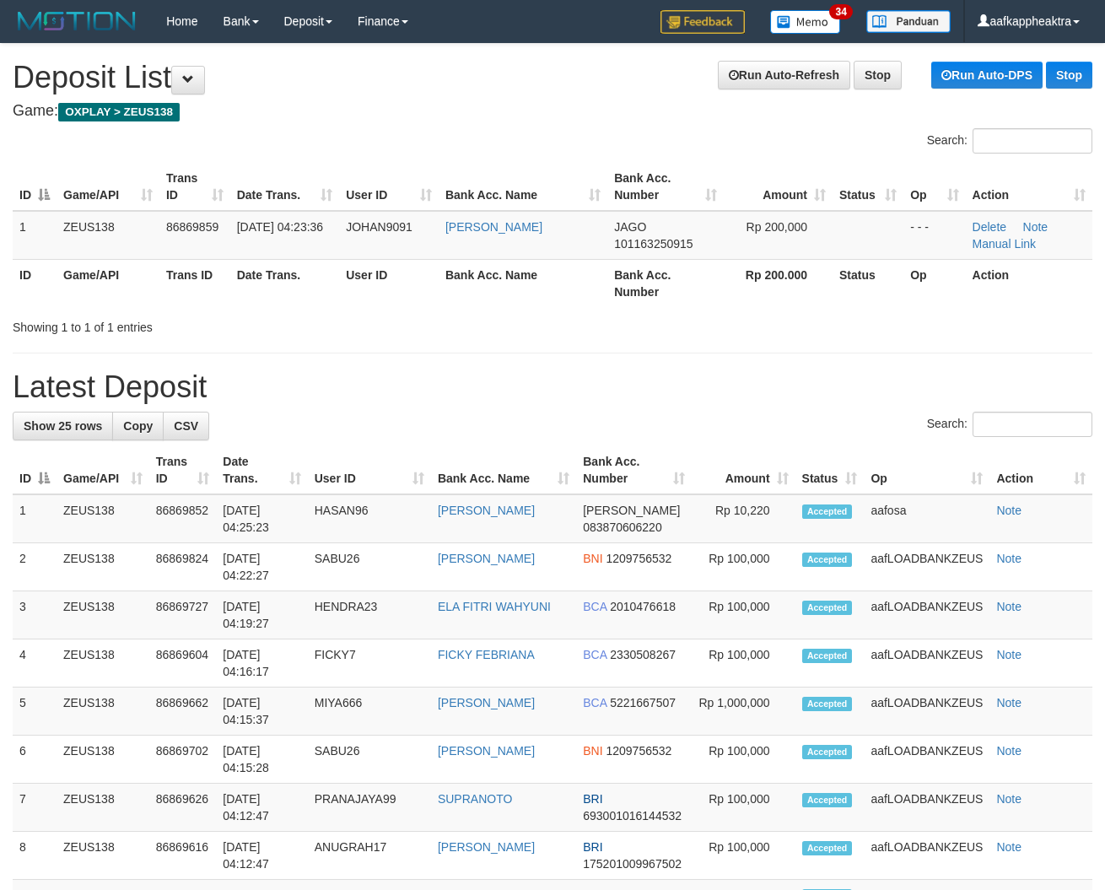
drag, startPoint x: 527, startPoint y: 436, endPoint x: 10, endPoint y: 399, distance: 518.2
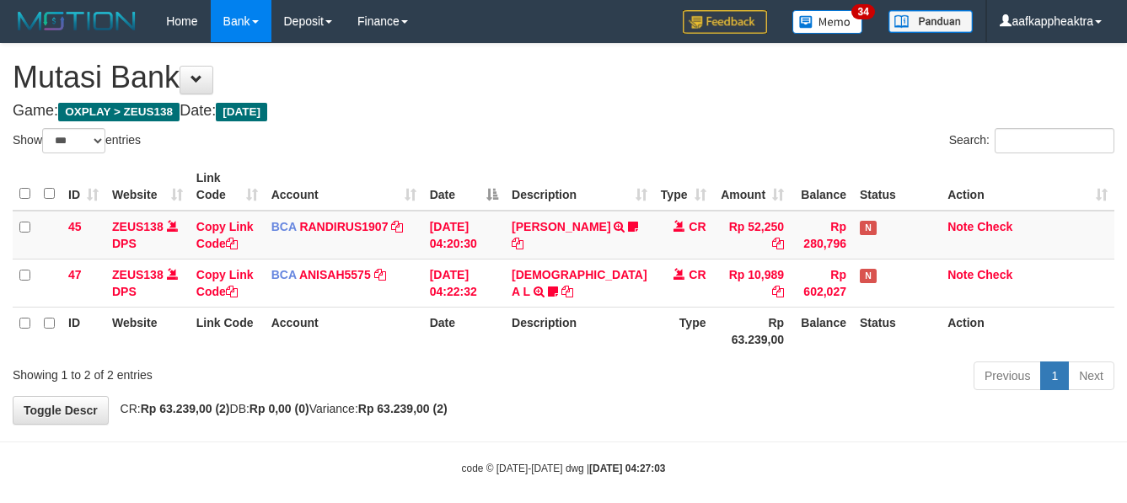
select select "***"
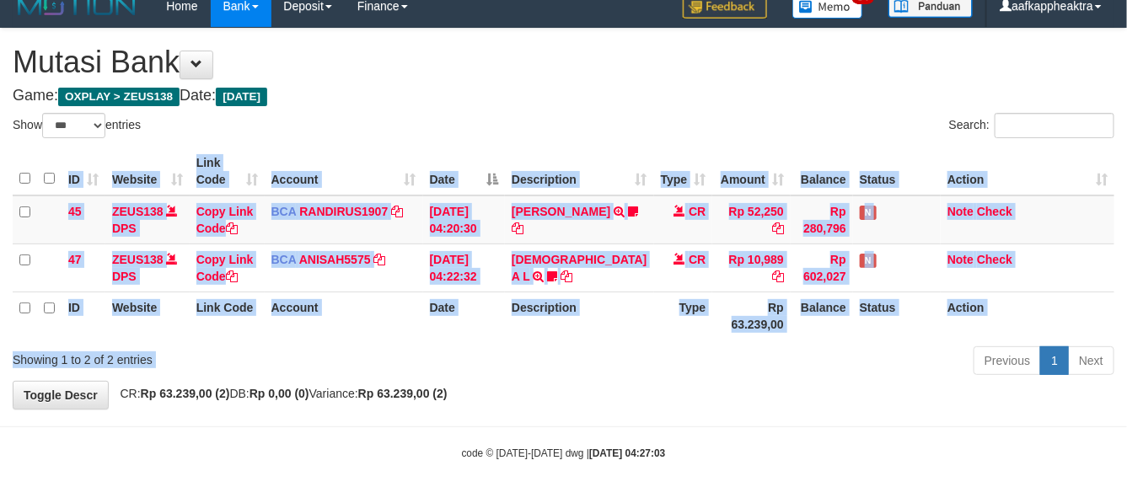
drag, startPoint x: 0, startPoint y: 0, endPoint x: 620, endPoint y: 323, distance: 698.9
click at [616, 323] on th "Description" at bounding box center [579, 316] width 148 height 48
click at [654, 320] on th "Type" at bounding box center [683, 316] width 59 height 48
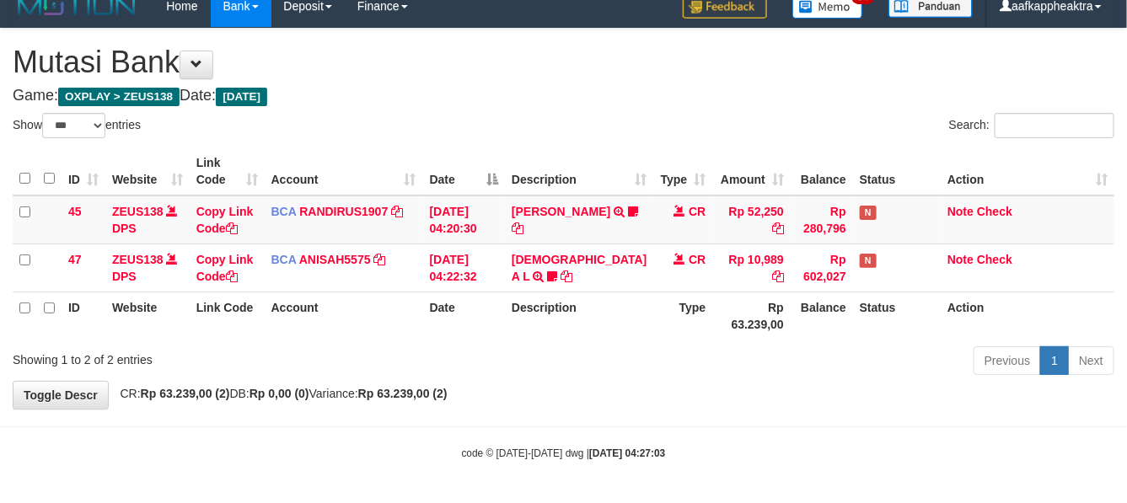
drag, startPoint x: 632, startPoint y: 316, endPoint x: 639, endPoint y: 323, distance: 9.5
click at [654, 323] on th "Type" at bounding box center [683, 316] width 59 height 48
click at [654, 320] on th "Type" at bounding box center [683, 316] width 59 height 48
drag, startPoint x: 646, startPoint y: 314, endPoint x: 639, endPoint y: 321, distance: 10.2
click at [654, 321] on th "Type" at bounding box center [683, 316] width 59 height 48
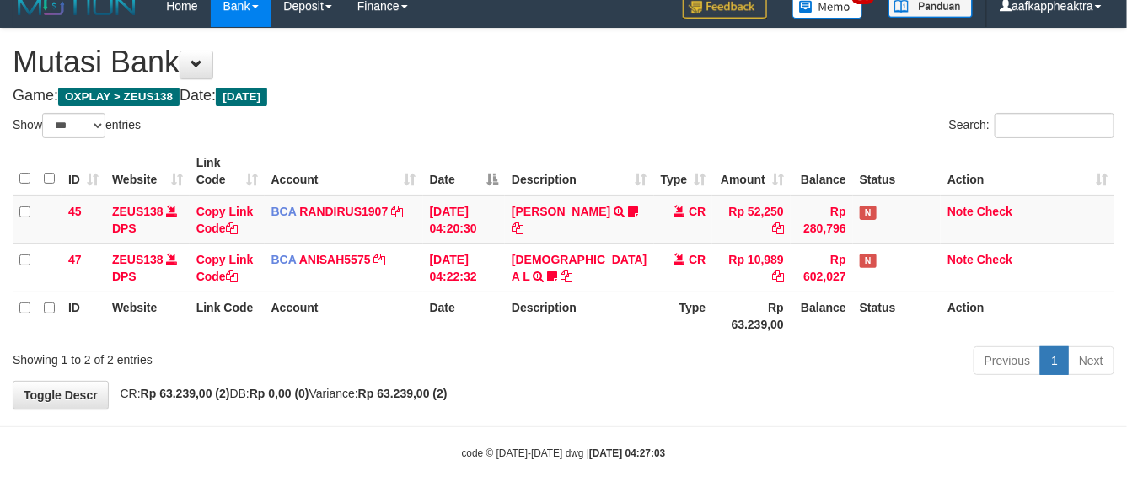
click at [621, 327] on tr "ID Website Link Code Account Date Description Type Rp 63.239,00 Balance Status …" at bounding box center [564, 316] width 1102 height 48
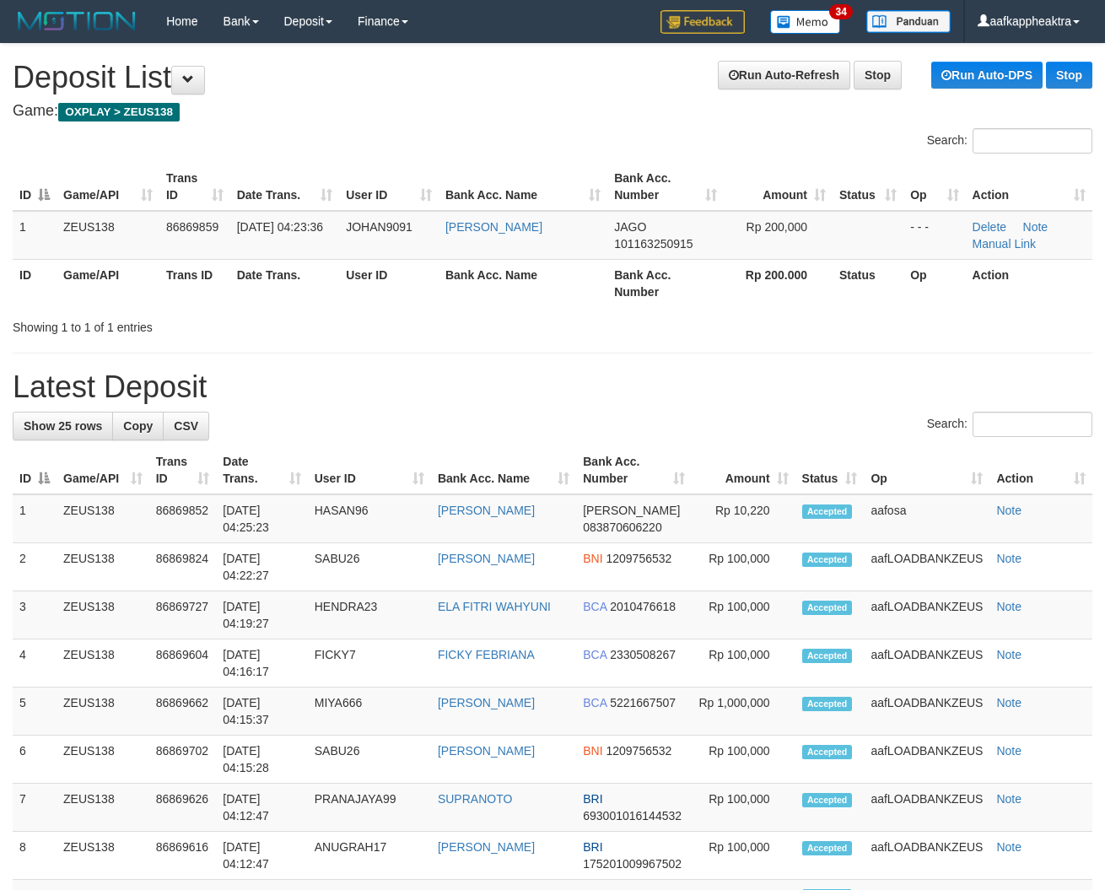
drag, startPoint x: 410, startPoint y: 399, endPoint x: 226, endPoint y: 398, distance: 183.8
click at [395, 402] on h1 "Latest Deposit" at bounding box center [552, 387] width 1079 height 34
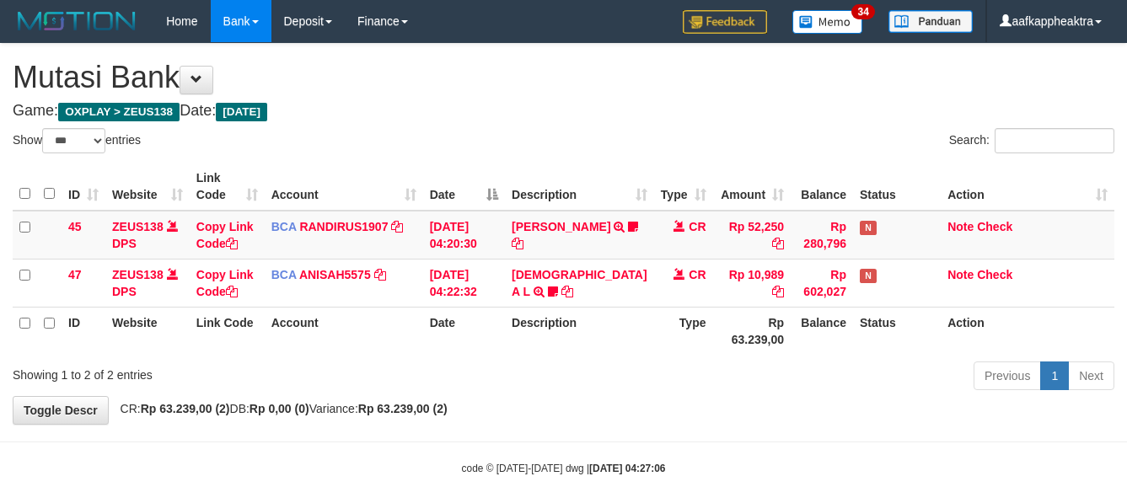
select select "***"
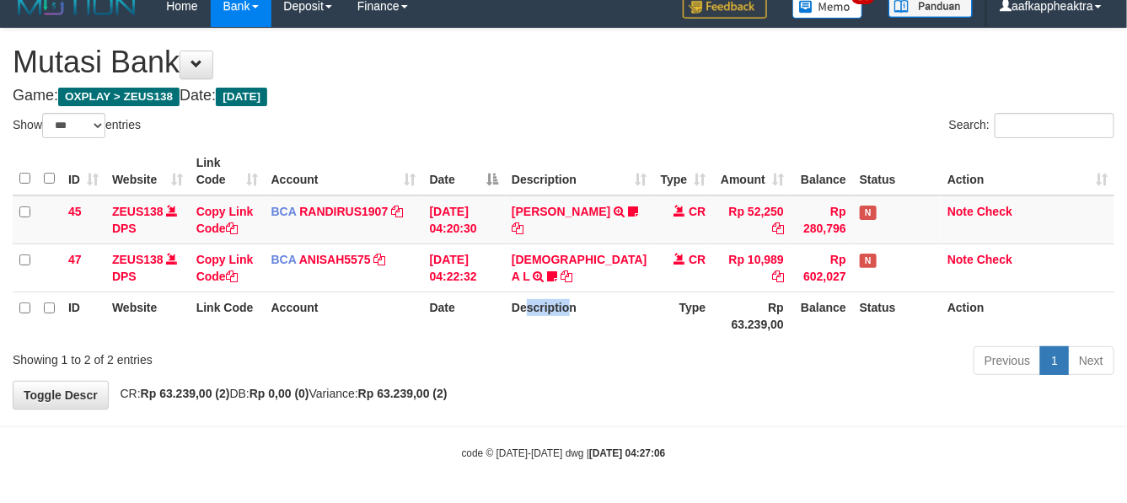
click at [487, 327] on tr "ID Website Link Code Account Date Description Type Rp 63.239,00 Balance Status …" at bounding box center [564, 316] width 1102 height 48
click at [481, 310] on th "Date" at bounding box center [464, 316] width 82 height 48
drag, startPoint x: 635, startPoint y: 304, endPoint x: 681, endPoint y: 296, distance: 47.1
click at [655, 301] on tr "ID Website Link Code Account Date Description Type Rp 63.239,00 Balance Status …" at bounding box center [564, 316] width 1102 height 48
drag, startPoint x: 681, startPoint y: 296, endPoint x: 675, endPoint y: 304, distance: 10.8
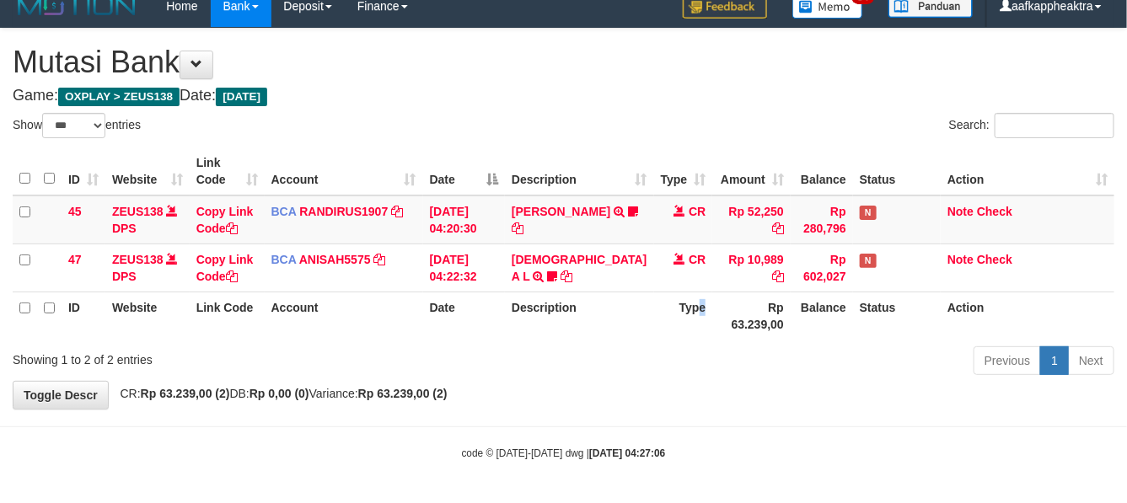
click at [675, 304] on th "Type" at bounding box center [683, 316] width 59 height 48
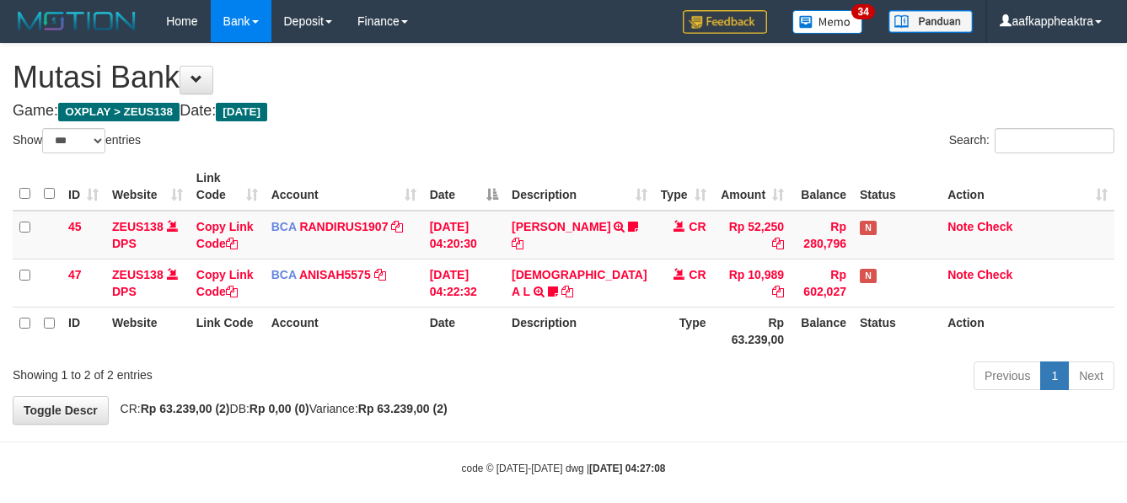
select select "***"
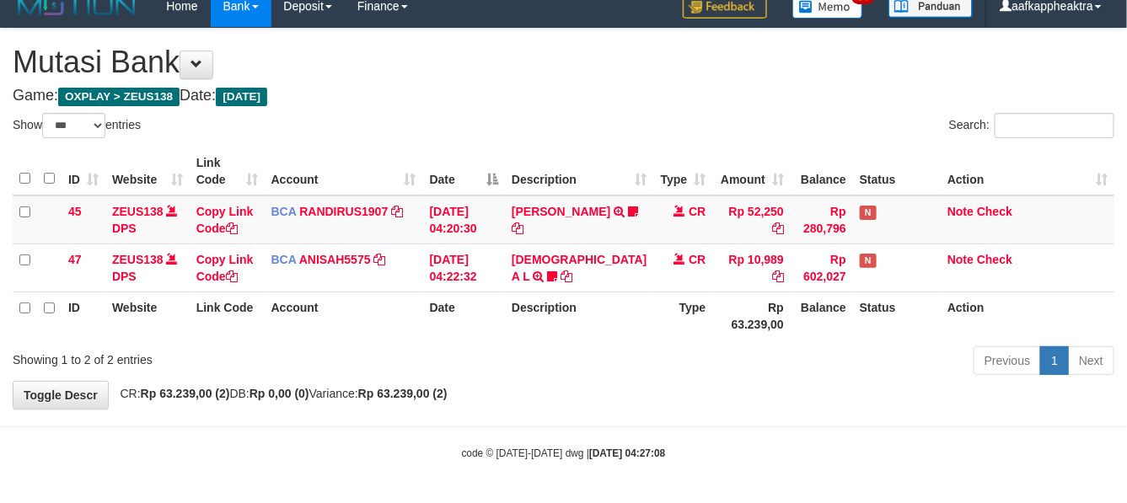
click at [690, 314] on tr "ID Website Link Code Account Date Description Type Rp 63.239,00 Balance Status …" at bounding box center [564, 316] width 1102 height 48
drag, startPoint x: 728, startPoint y: 321, endPoint x: 727, endPoint y: 305, distance: 16.0
click th "Rp 63.239,00"
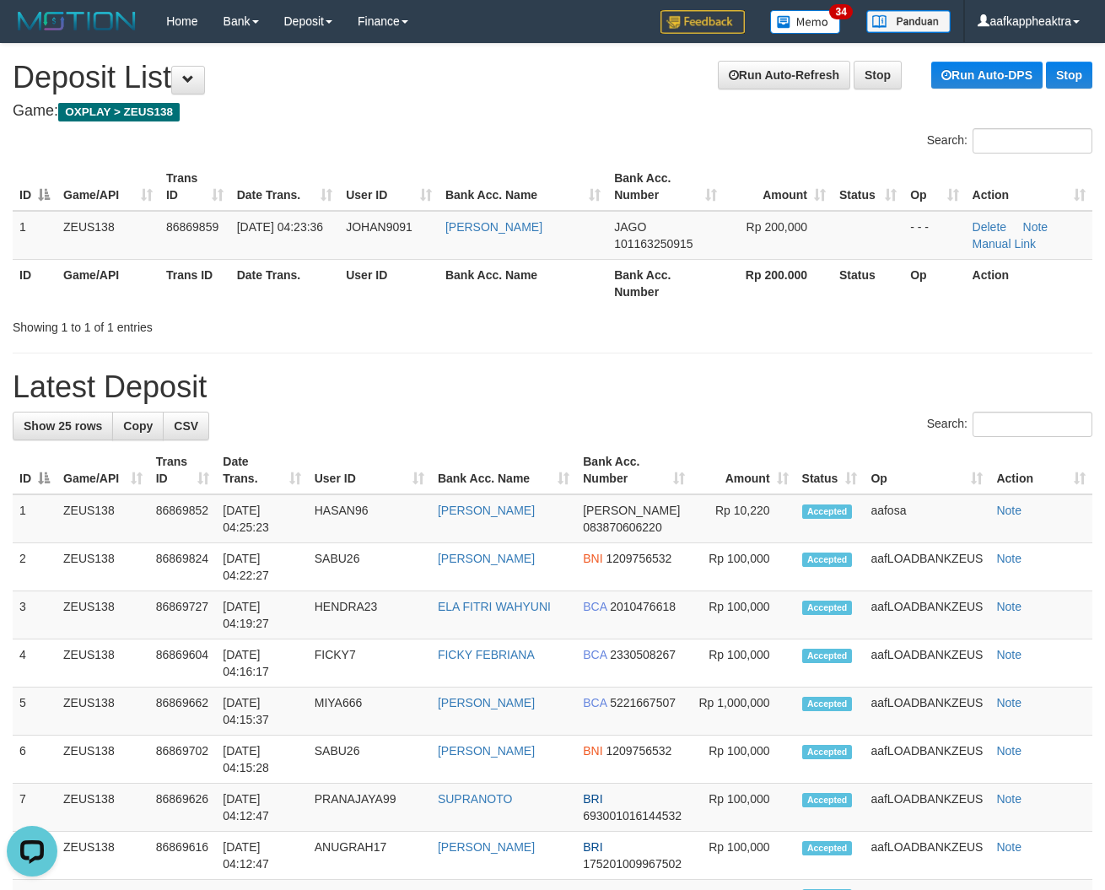
drag, startPoint x: 369, startPoint y: 428, endPoint x: 21, endPoint y: 444, distance: 348.6
click at [351, 436] on div "Search:" at bounding box center [552, 427] width 1079 height 30
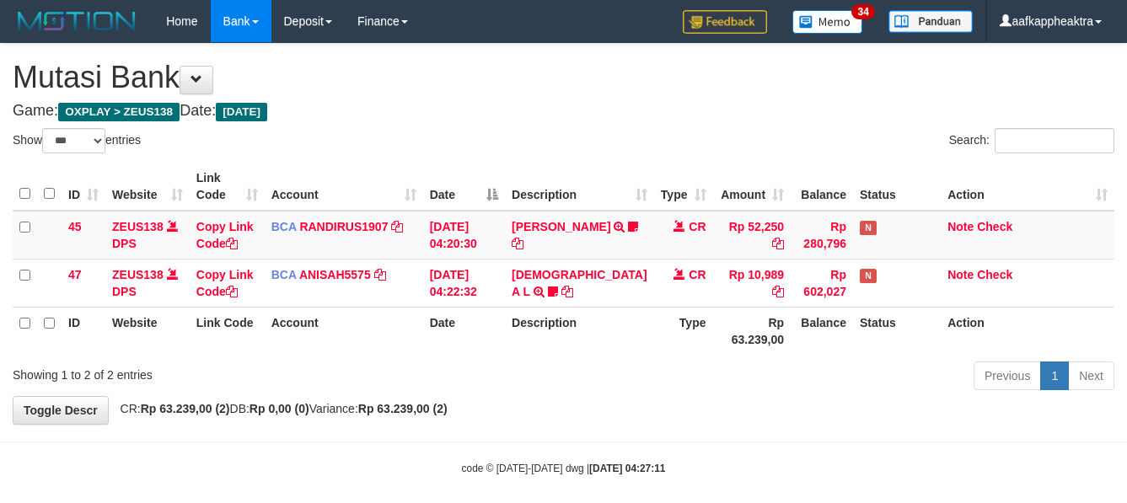
select select "***"
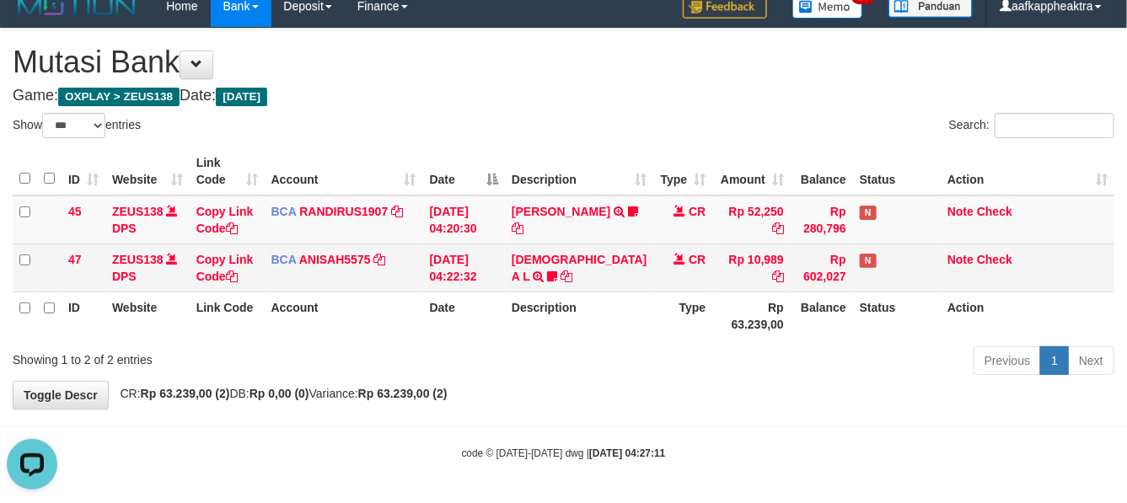
click at [752, 256] on td "Rp 10,989" at bounding box center [752, 268] width 78 height 48
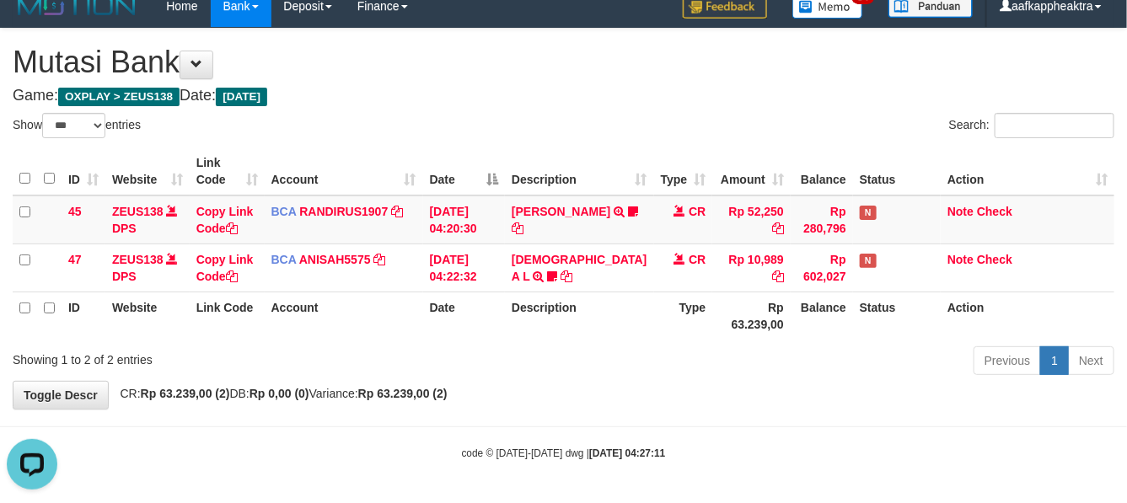
click at [654, 338] on th "Type" at bounding box center [683, 316] width 59 height 48
click at [634, 339] on div "ID Website Link Code Account Date Description Type Amount Balance Status Action…" at bounding box center [563, 244] width 1127 height 202
click at [654, 335] on th "Type" at bounding box center [683, 316] width 59 height 48
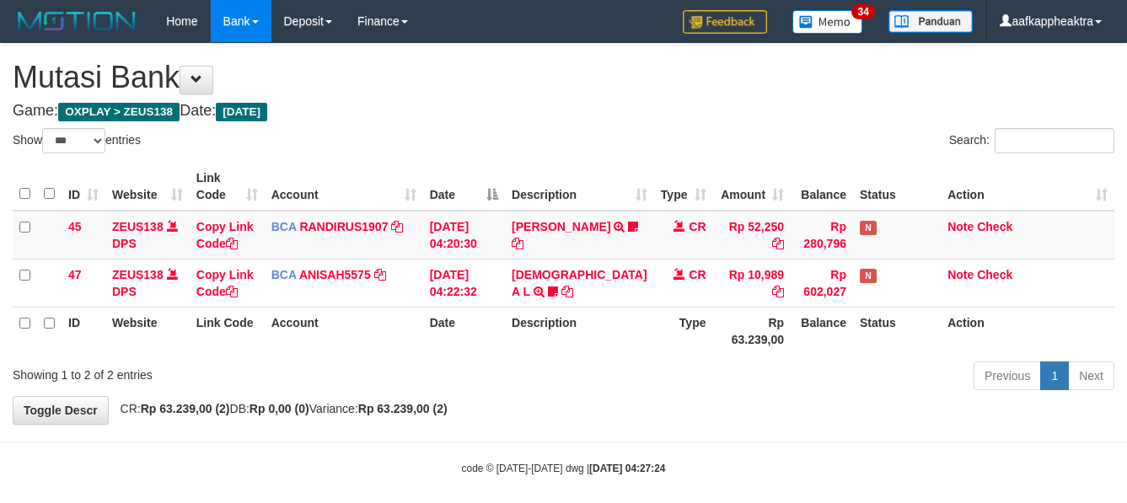
select select "***"
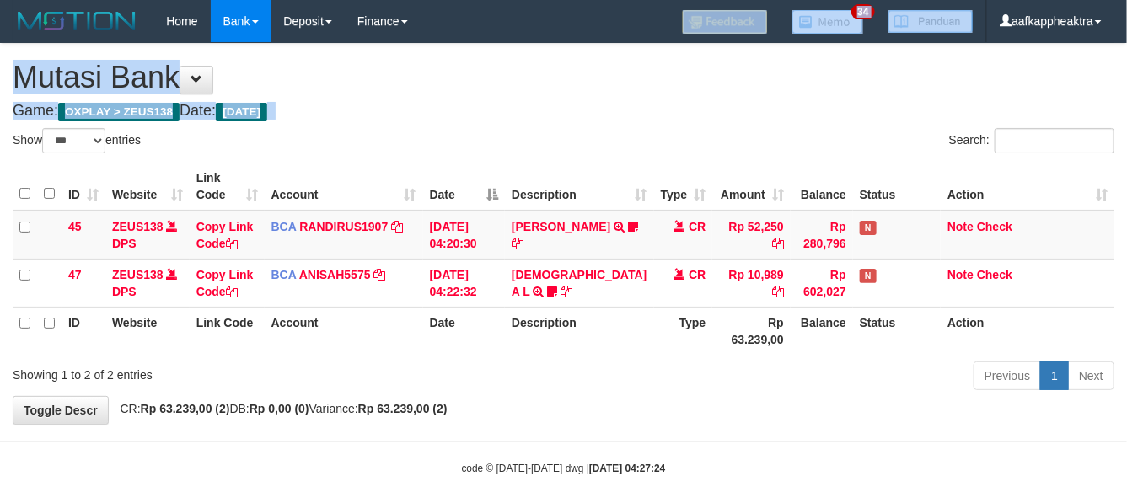
drag, startPoint x: 638, startPoint y: 40, endPoint x: 743, endPoint y: -92, distance: 168.7
click at [743, 0] on html "Toggle navigation Home Bank Account List Mutasi Bank Search Note Mutasi Deposit…" at bounding box center [563, 259] width 1127 height 519
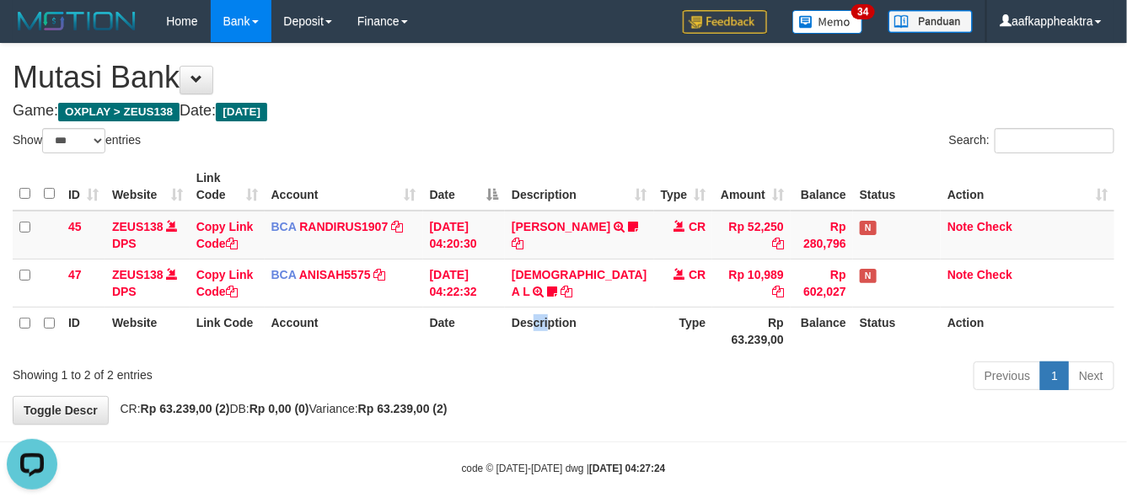
drag, startPoint x: 545, startPoint y: 335, endPoint x: 557, endPoint y: 333, distance: 12.8
click at [558, 339] on th "Description" at bounding box center [579, 331] width 148 height 48
click at [558, 348] on th "Description" at bounding box center [579, 331] width 148 height 48
click at [584, 355] on th "Description" at bounding box center [579, 331] width 148 height 48
click at [588, 355] on th "Description" at bounding box center [579, 331] width 148 height 48
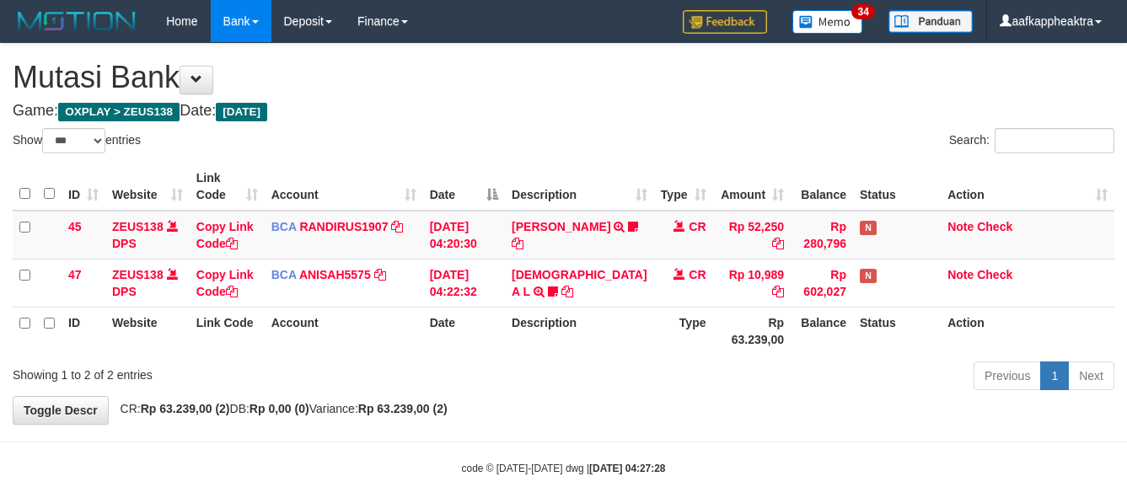
select select "***"
click at [622, 355] on th "Description" at bounding box center [579, 331] width 148 height 48
click at [629, 355] on tr "ID Website Link Code Account Date Description Type Rp 63.239,00 Balance Status …" at bounding box center [564, 331] width 1102 height 48
select select "***"
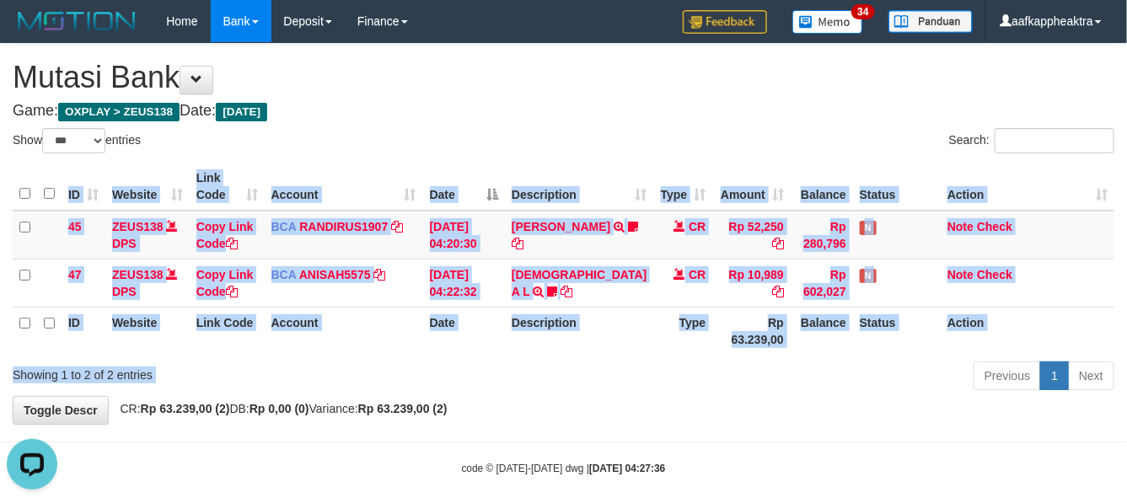
click at [731, 377] on div "Show ** ** ** *** entries Search: ID Website Link Code Account Date Description…" at bounding box center [564, 262] width 1102 height 268
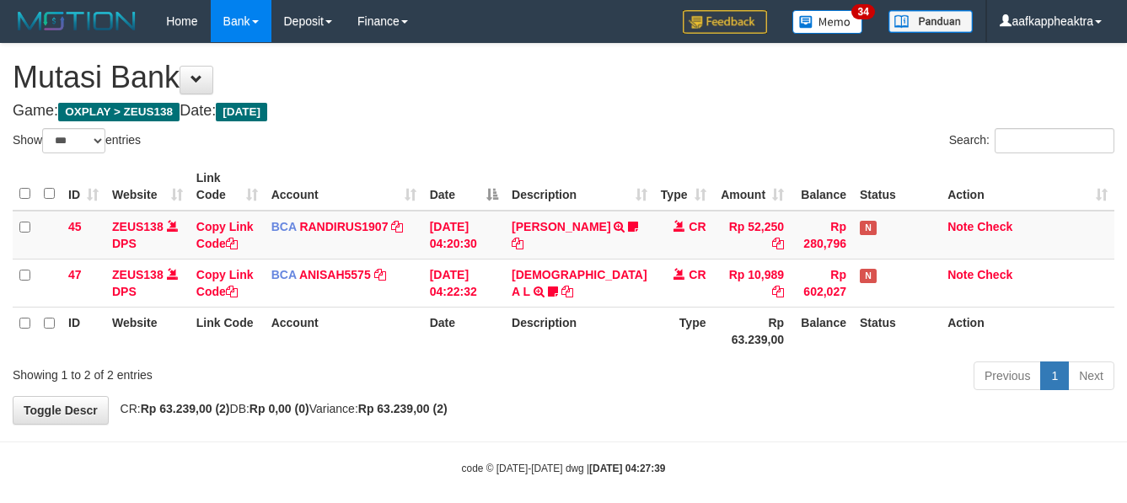
select select "***"
click at [723, 385] on div "Previous 1 Next" at bounding box center [798, 378] width 632 height 36
click at [728, 386] on div "Previous 1 Next" at bounding box center [798, 378] width 632 height 36
select select "***"
click at [717, 388] on div "Previous 1 Next" at bounding box center [798, 378] width 632 height 36
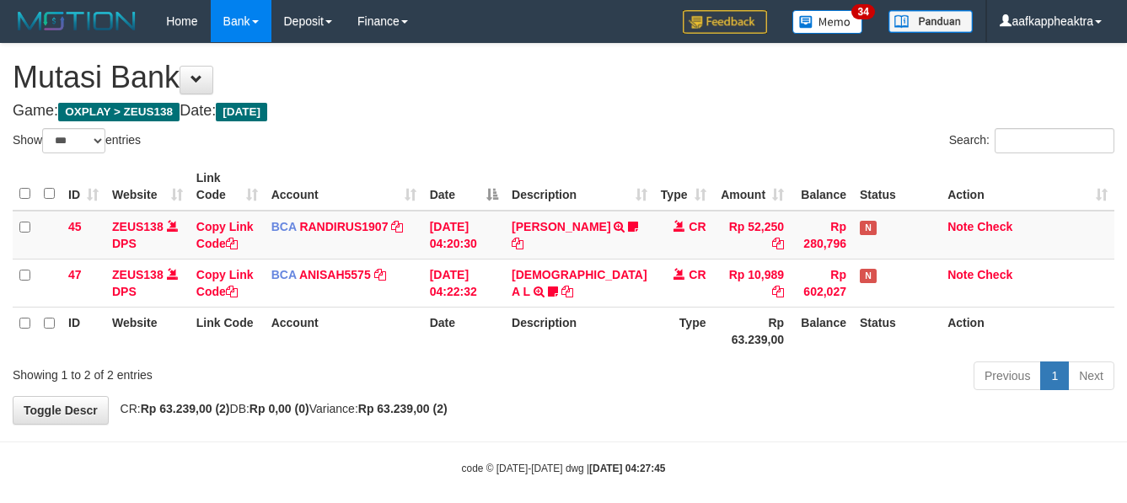
select select "***"
drag, startPoint x: 0, startPoint y: 0, endPoint x: 785, endPoint y: 424, distance: 892.3
click at [785, 424] on div "**********" at bounding box center [563, 234] width 1127 height 380
select select "***"
drag, startPoint x: 525, startPoint y: 352, endPoint x: 532, endPoint y: 344, distance: 10.2
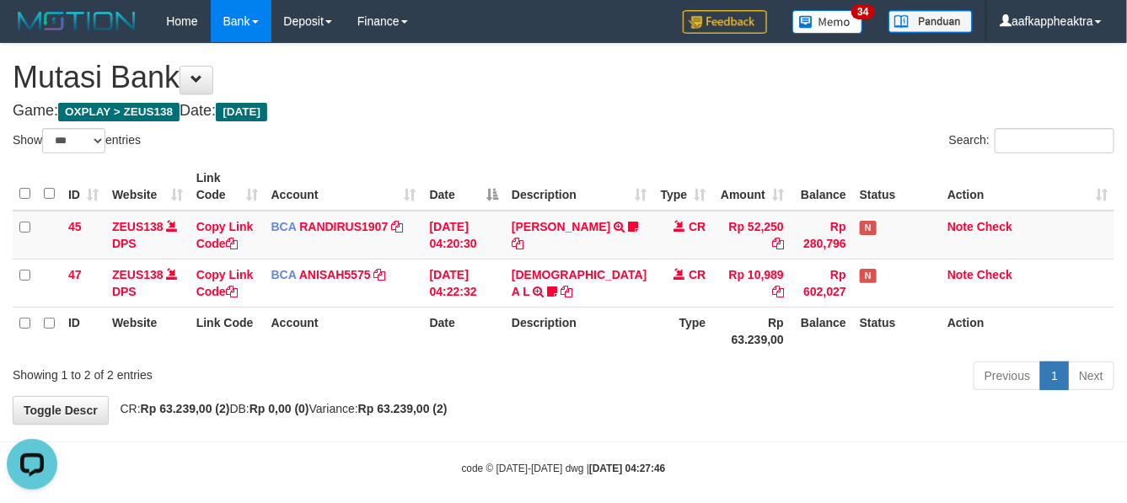
click at [532, 347] on th "Description" at bounding box center [579, 331] width 148 height 48
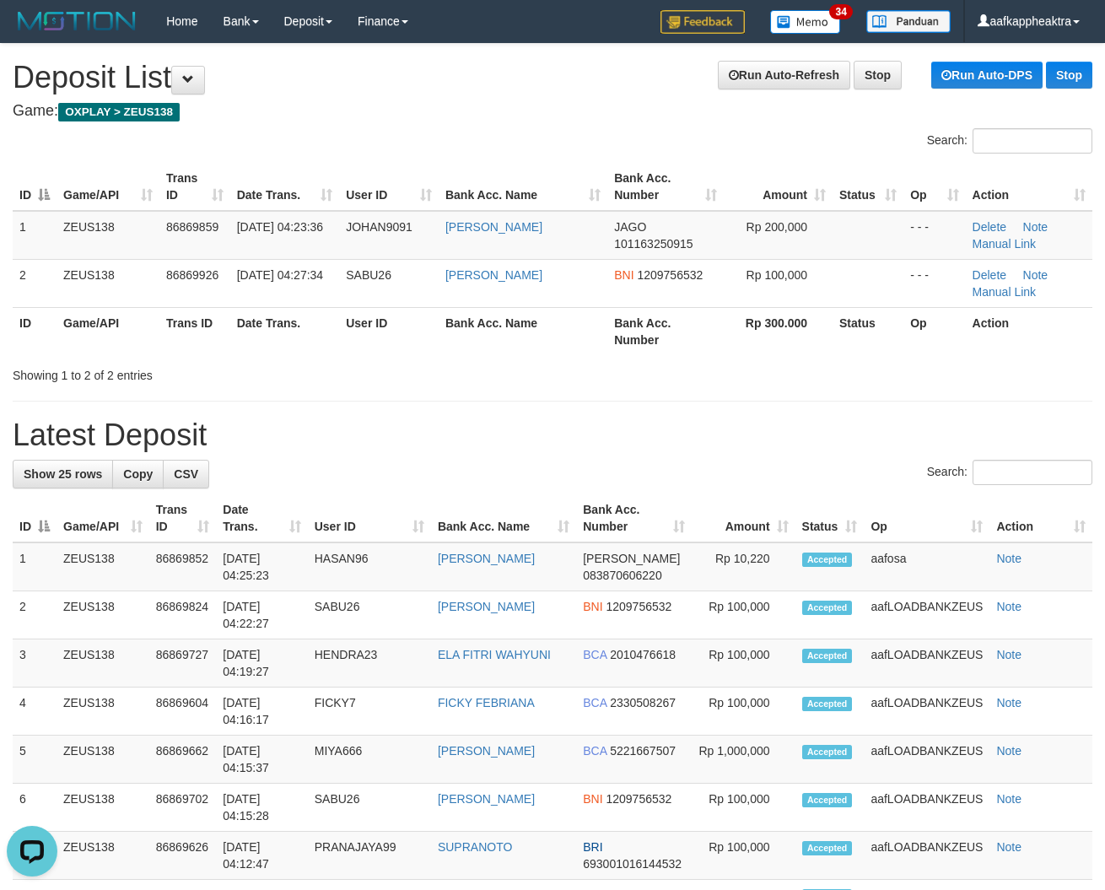
drag, startPoint x: 580, startPoint y: 444, endPoint x: 613, endPoint y: 426, distance: 37.8
click at [583, 443] on h1 "Latest Deposit" at bounding box center [552, 435] width 1079 height 34
click at [627, 423] on h1 "Latest Deposit" at bounding box center [552, 435] width 1079 height 34
drag, startPoint x: 672, startPoint y: 417, endPoint x: 331, endPoint y: 407, distance: 341.7
click at [676, 418] on h1 "Latest Deposit" at bounding box center [552, 435] width 1079 height 34
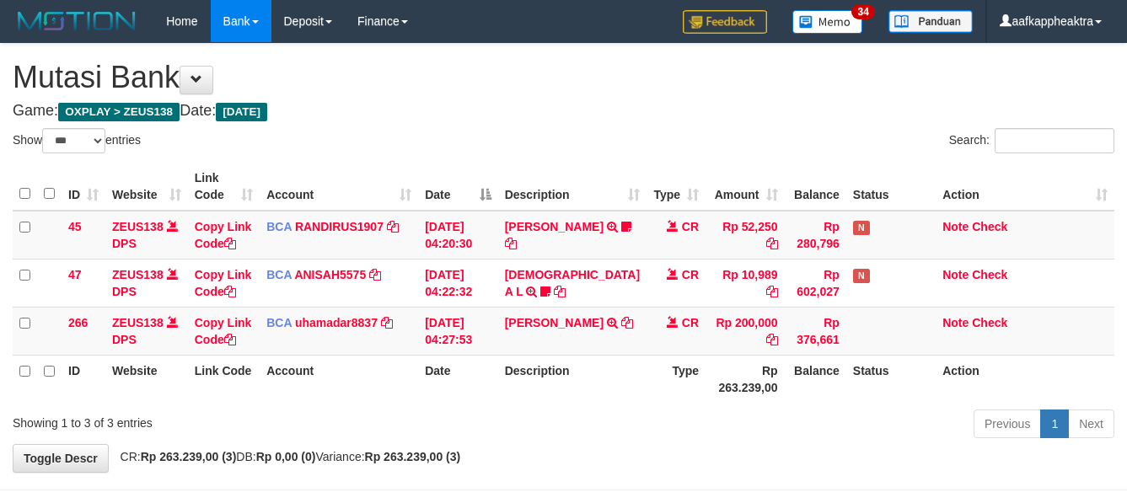
select select "***"
click at [718, 472] on div "**********" at bounding box center [563, 258] width 1127 height 428
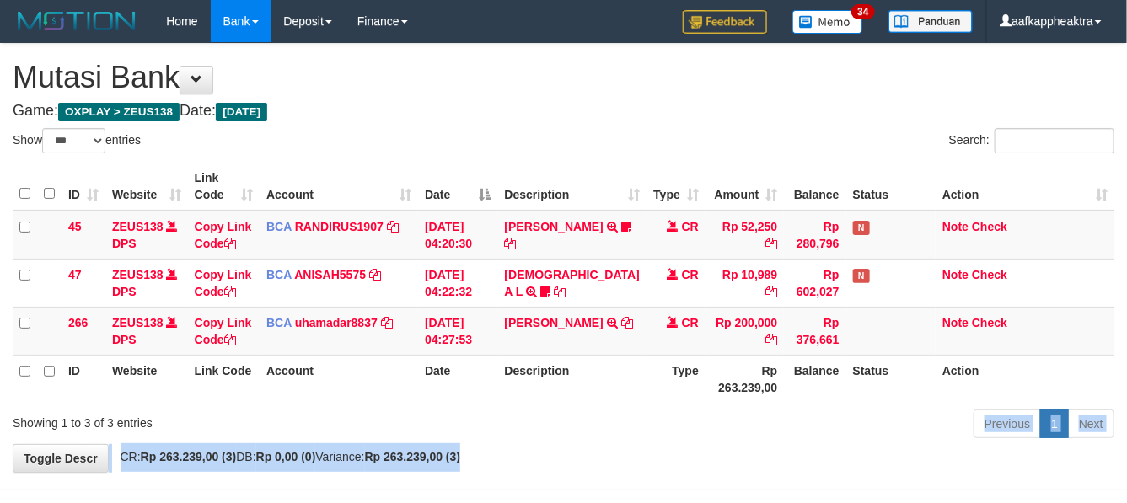
drag, startPoint x: 747, startPoint y: 460, endPoint x: 702, endPoint y: 468, distance: 46.3
click at [710, 468] on div "**********" at bounding box center [563, 258] width 1127 height 428
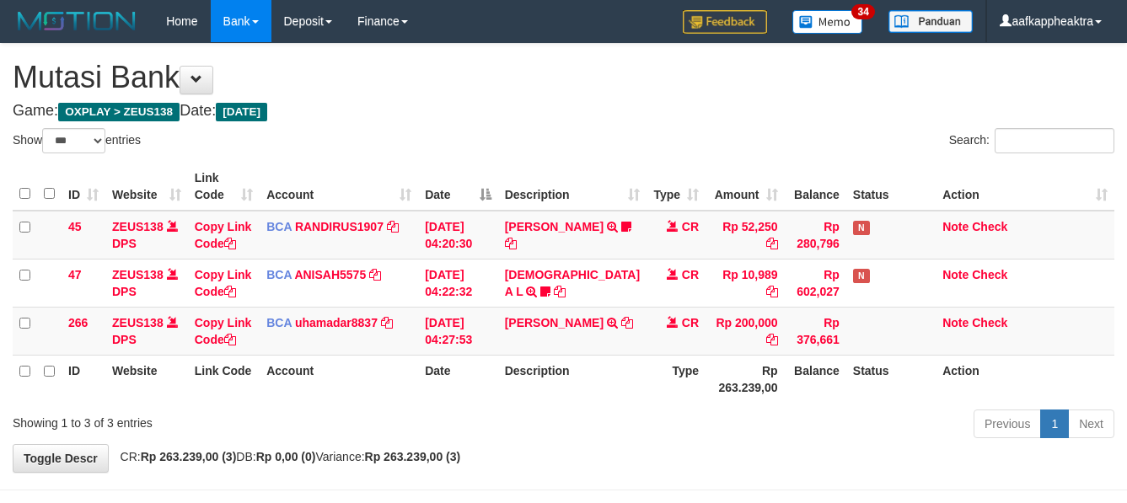
select select "***"
click at [621, 329] on icon at bounding box center [627, 323] width 12 height 12
drag, startPoint x: 574, startPoint y: 340, endPoint x: 854, endPoint y: 355, distance: 280.4
click at [583, 342] on td "JOHAN TRSF E-BANKING CR 0109/FTSCY/WS95031 200000.00JOHAN" at bounding box center [572, 331] width 148 height 48
drag, startPoint x: 491, startPoint y: 339, endPoint x: 558, endPoint y: 325, distance: 69.0
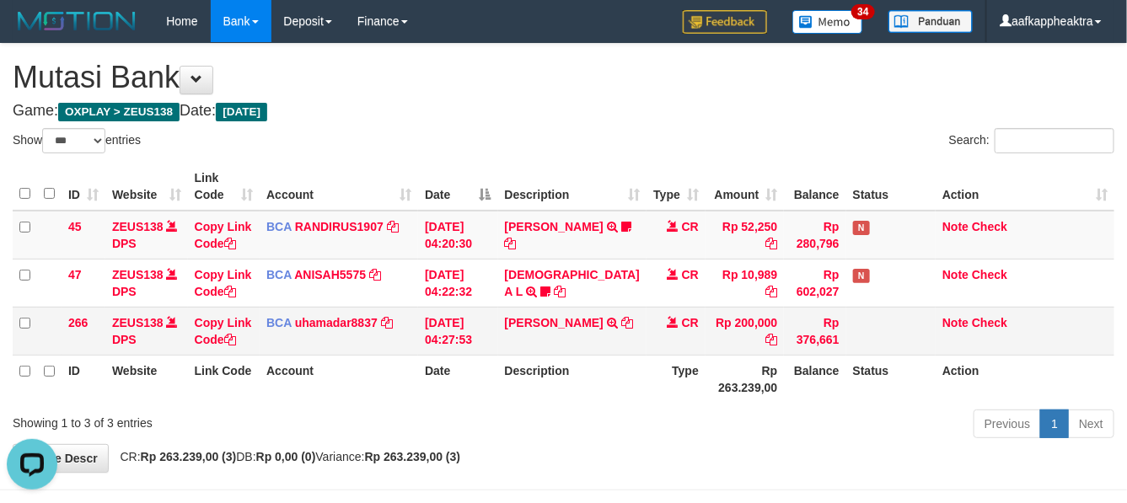
click at [510, 339] on tr "266 ZEUS138 DPS Copy Link Code BCA uhamadar8837 DPS MUHAMAD ARYA MAFIUDIN mutas…" at bounding box center [564, 331] width 1102 height 48
click at [562, 335] on td "JOHAN TRSF E-BANKING CR 0109/FTSCY/WS95031 200000.00JOHAN" at bounding box center [572, 331] width 148 height 48
drag, startPoint x: 601, startPoint y: 355, endPoint x: 614, endPoint y: 355, distance: 12.6
click at [608, 355] on td "JOHAN TRSF E-BANKING CR 0109/FTSCY/WS95031 200000.00JOHAN" at bounding box center [572, 331] width 148 height 48
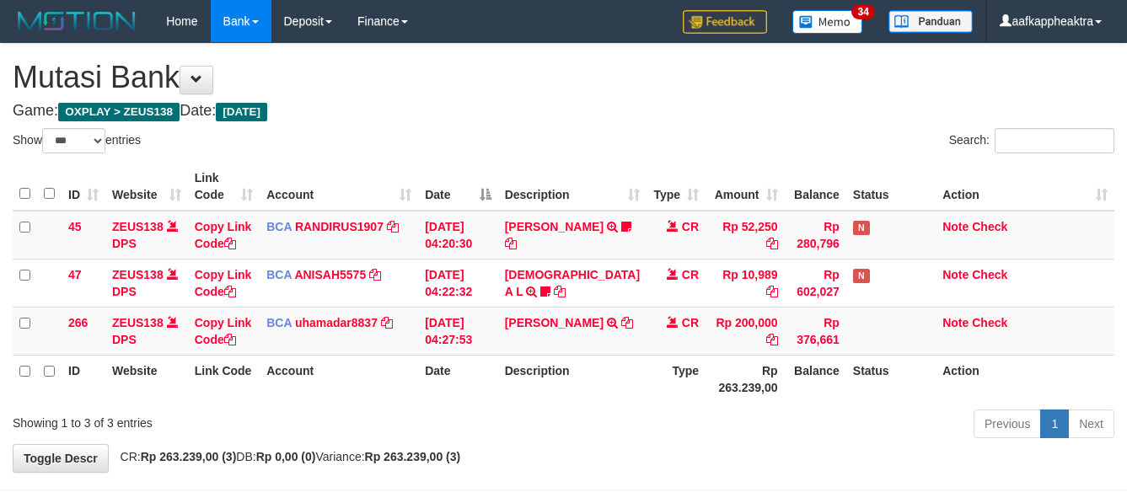
select select "***"
click at [541, 355] on td "JOHAN TRSF E-BANKING CR 0109/FTSCY/WS95031 200000.00JOHAN" at bounding box center [572, 331] width 148 height 48
click at [706, 355] on td "Rp 200,000" at bounding box center [745, 331] width 78 height 48
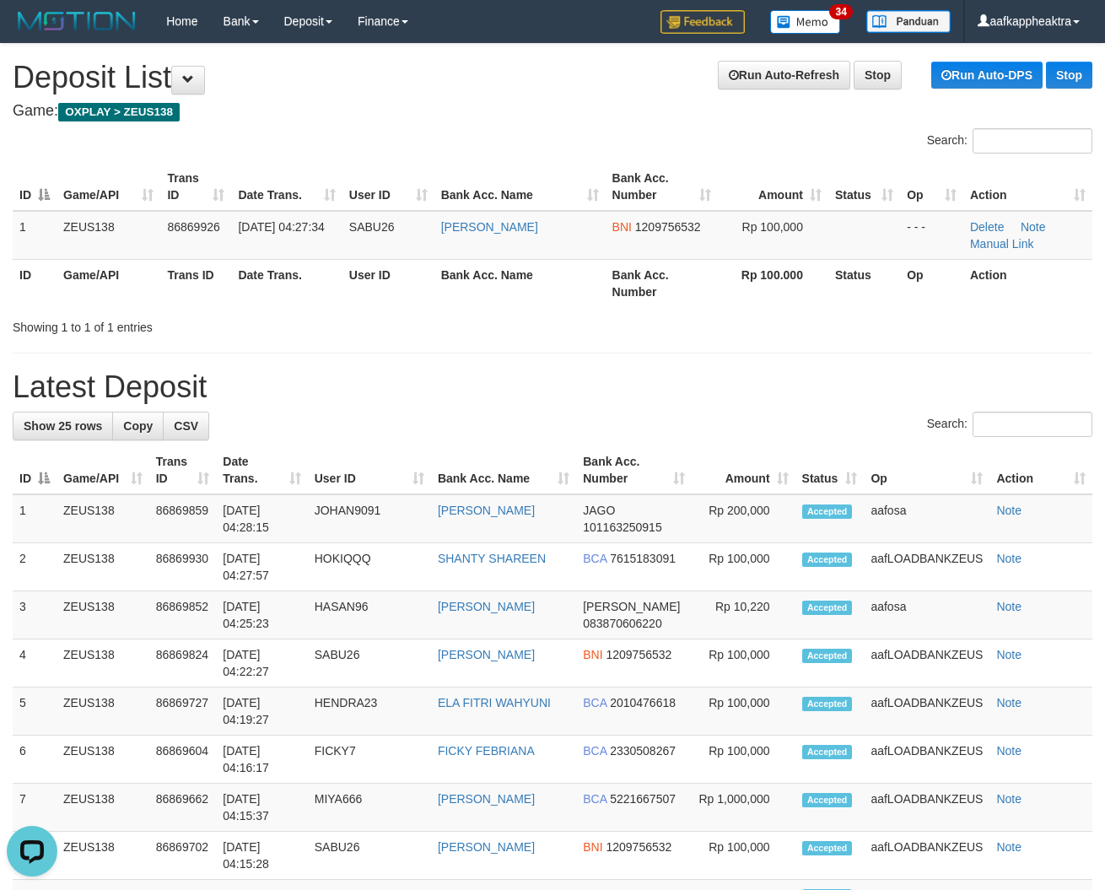
click at [483, 371] on h1 "Latest Deposit" at bounding box center [552, 387] width 1079 height 34
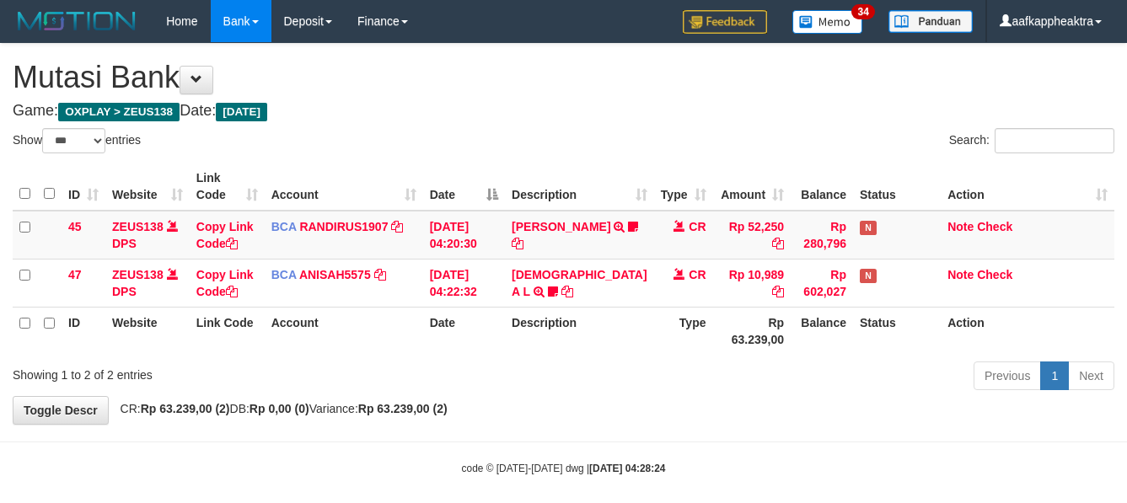
select select "***"
click at [496, 344] on th "Date" at bounding box center [464, 331] width 82 height 48
click at [468, 342] on th "Date" at bounding box center [464, 331] width 82 height 48
drag, startPoint x: 554, startPoint y: 342, endPoint x: 537, endPoint y: 346, distance: 17.2
click at [537, 346] on th "Description" at bounding box center [579, 331] width 148 height 48
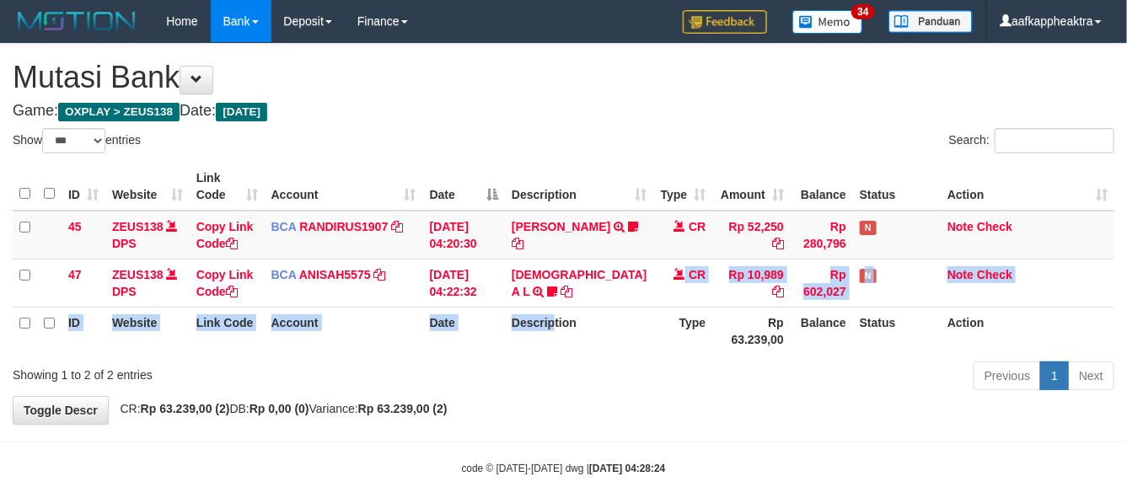
drag, startPoint x: 566, startPoint y: 320, endPoint x: 1140, endPoint y: 409, distance: 581.0
click at [812, 385] on div "Show ** ** ** *** entries Search: ID Website Link Code Account Date Description…" at bounding box center [564, 262] width 1102 height 268
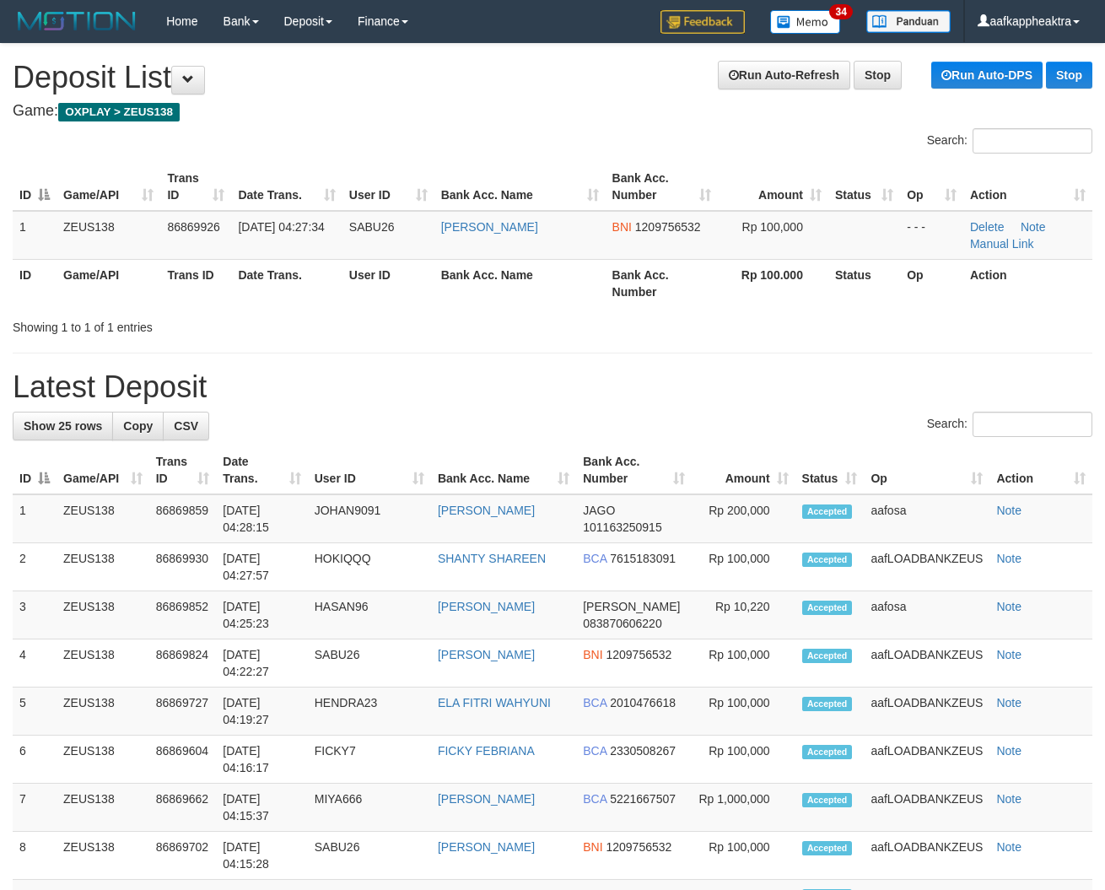
drag, startPoint x: 393, startPoint y: 398, endPoint x: 280, endPoint y: 401, distance: 113.0
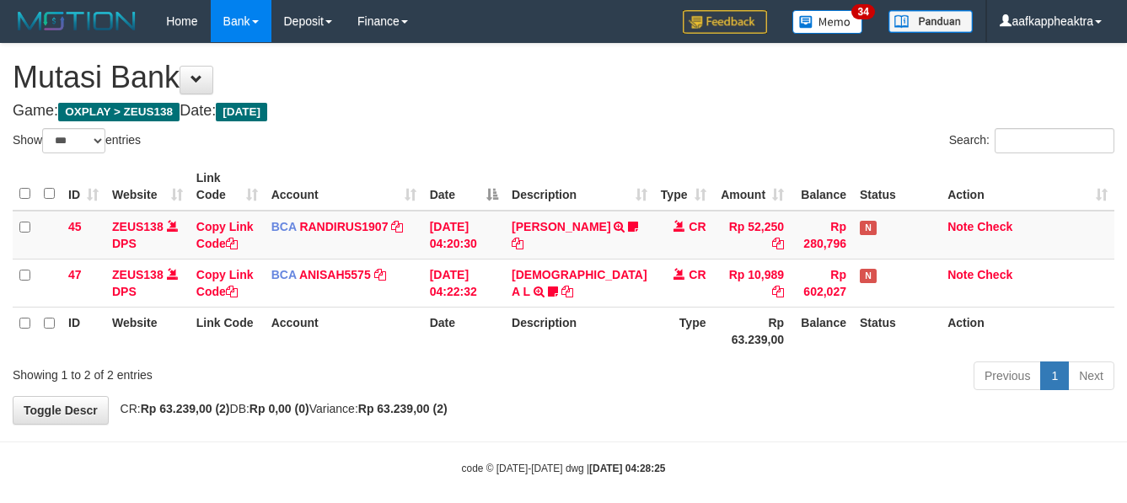
select select "***"
click at [734, 396] on div "Previous 1 Next" at bounding box center [798, 378] width 632 height 36
click at [746, 396] on div "Previous 1 Next" at bounding box center [798, 378] width 632 height 36
drag, startPoint x: 746, startPoint y: 407, endPoint x: 751, endPoint y: 368, distance: 39.1
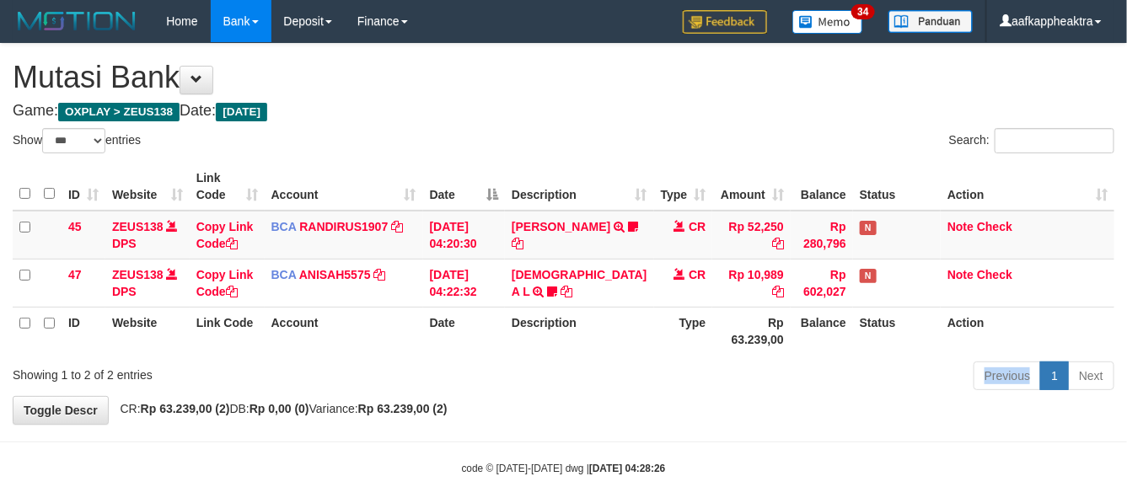
click at [748, 396] on div "Previous 1 Next" at bounding box center [798, 378] width 632 height 36
click at [746, 377] on div "Show ** ** ** *** entries Search: ID Website Link Code Account Date Description…" at bounding box center [564, 262] width 1102 height 268
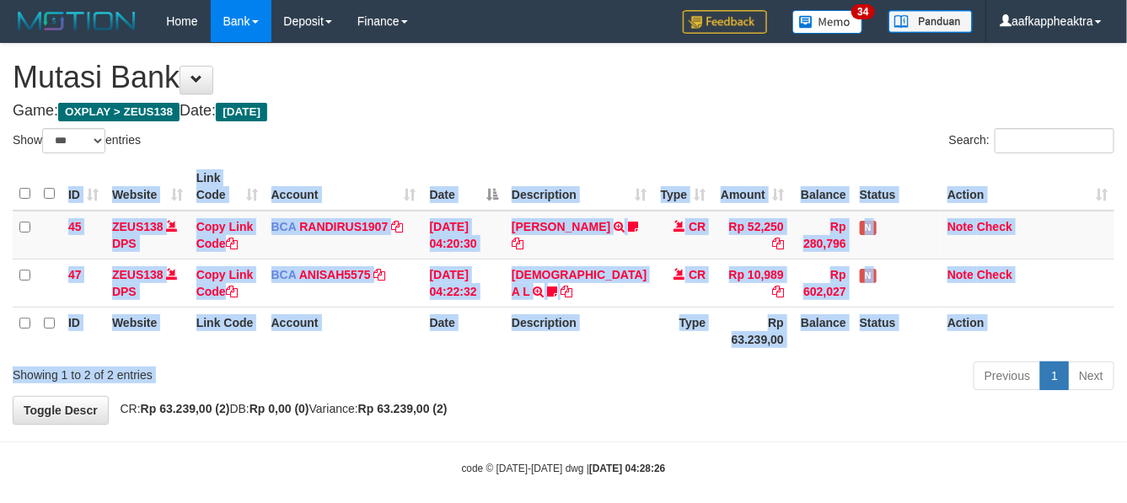
click at [747, 377] on div "Previous 1 Next" at bounding box center [798, 378] width 632 height 36
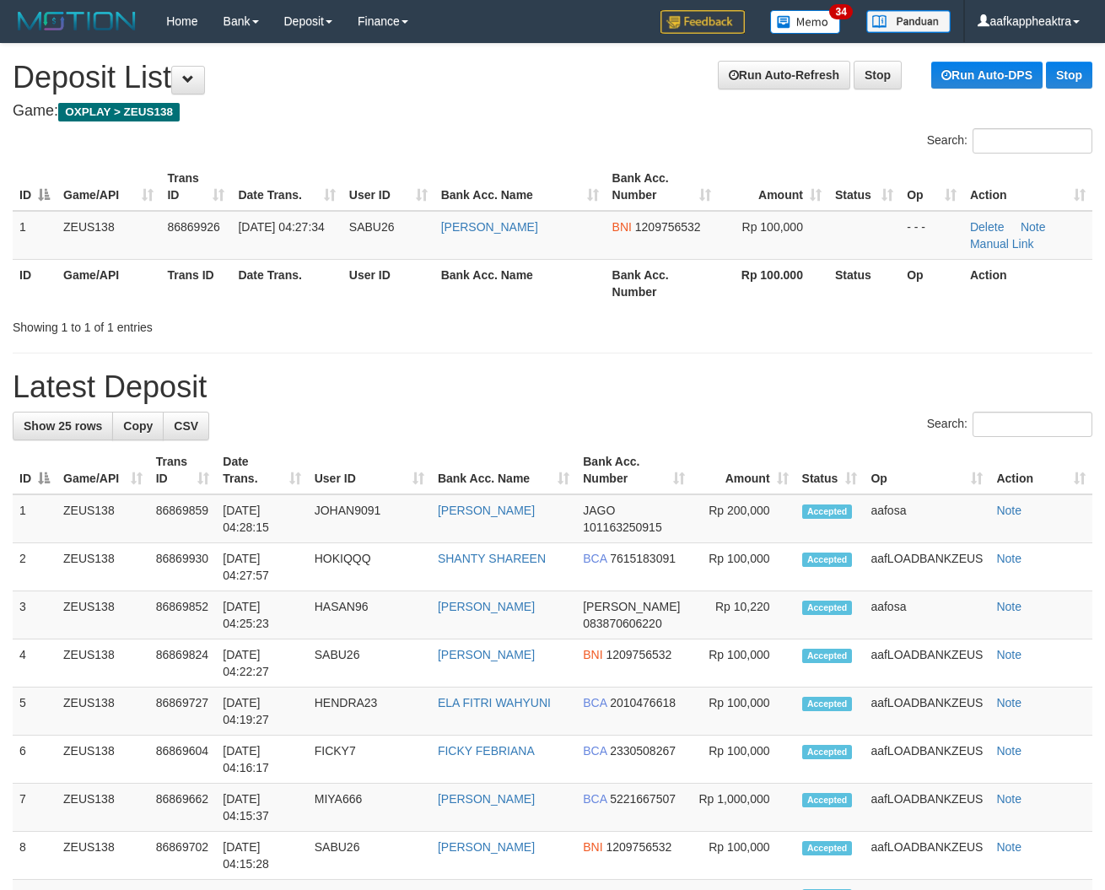
drag, startPoint x: 740, startPoint y: 428, endPoint x: 3, endPoint y: 390, distance: 737.9
click at [730, 430] on div "Search:" at bounding box center [552, 427] width 1079 height 30
drag, startPoint x: 481, startPoint y: 373, endPoint x: 1, endPoint y: 392, distance: 481.0
click at [447, 376] on h1 "Latest Deposit" at bounding box center [552, 387] width 1079 height 34
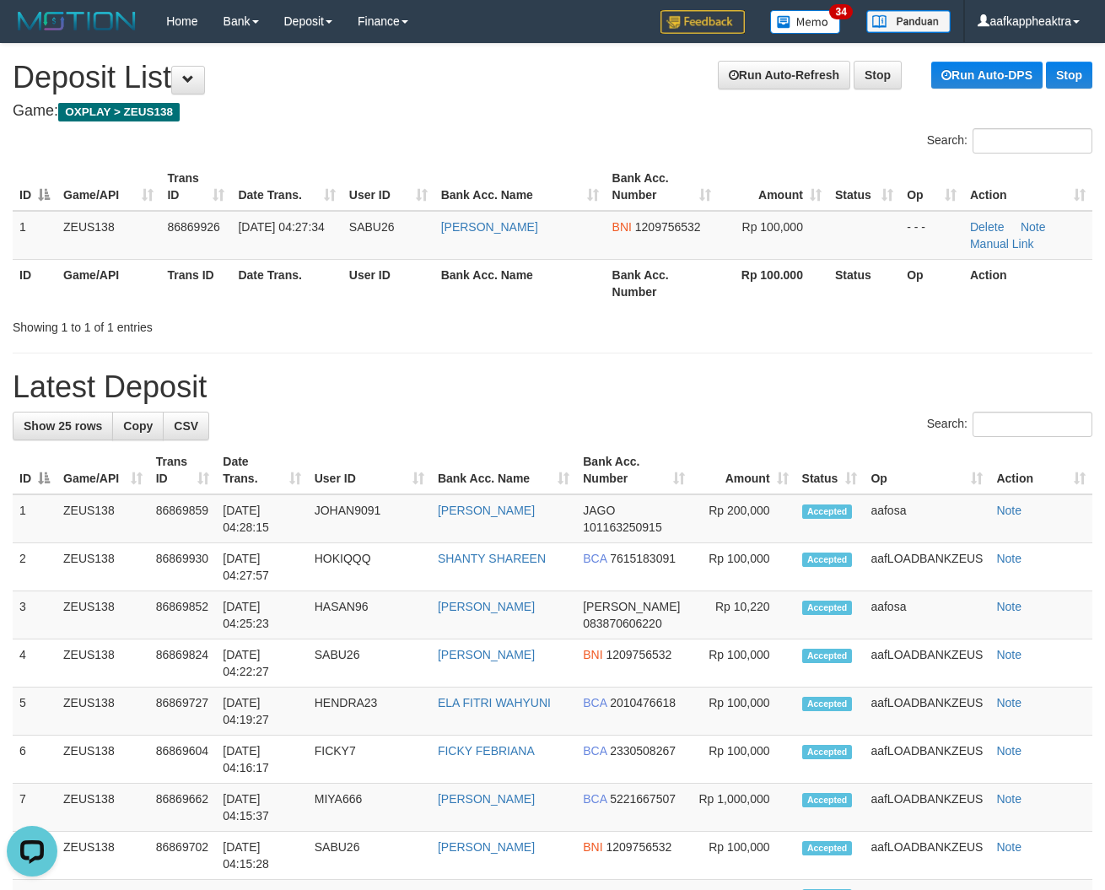
drag, startPoint x: 486, startPoint y: 372, endPoint x: 331, endPoint y: 377, distance: 155.2
click at [458, 378] on h1 "Latest Deposit" at bounding box center [552, 387] width 1079 height 34
drag, startPoint x: 550, startPoint y: 359, endPoint x: 124, endPoint y: 377, distance: 426.2
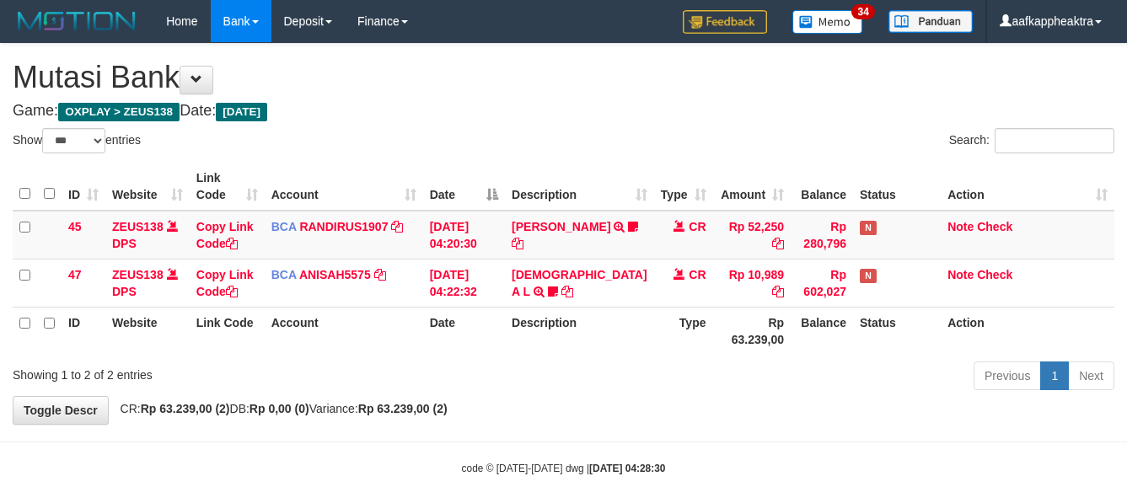
select select "***"
click at [850, 360] on div "ID Website Link Code Account Date Description Type Amount Balance Status Action…" at bounding box center [563, 259] width 1127 height 202
click at [853, 355] on th "Status" at bounding box center [897, 331] width 88 height 48
